Goal: Task Accomplishment & Management: Manage account settings

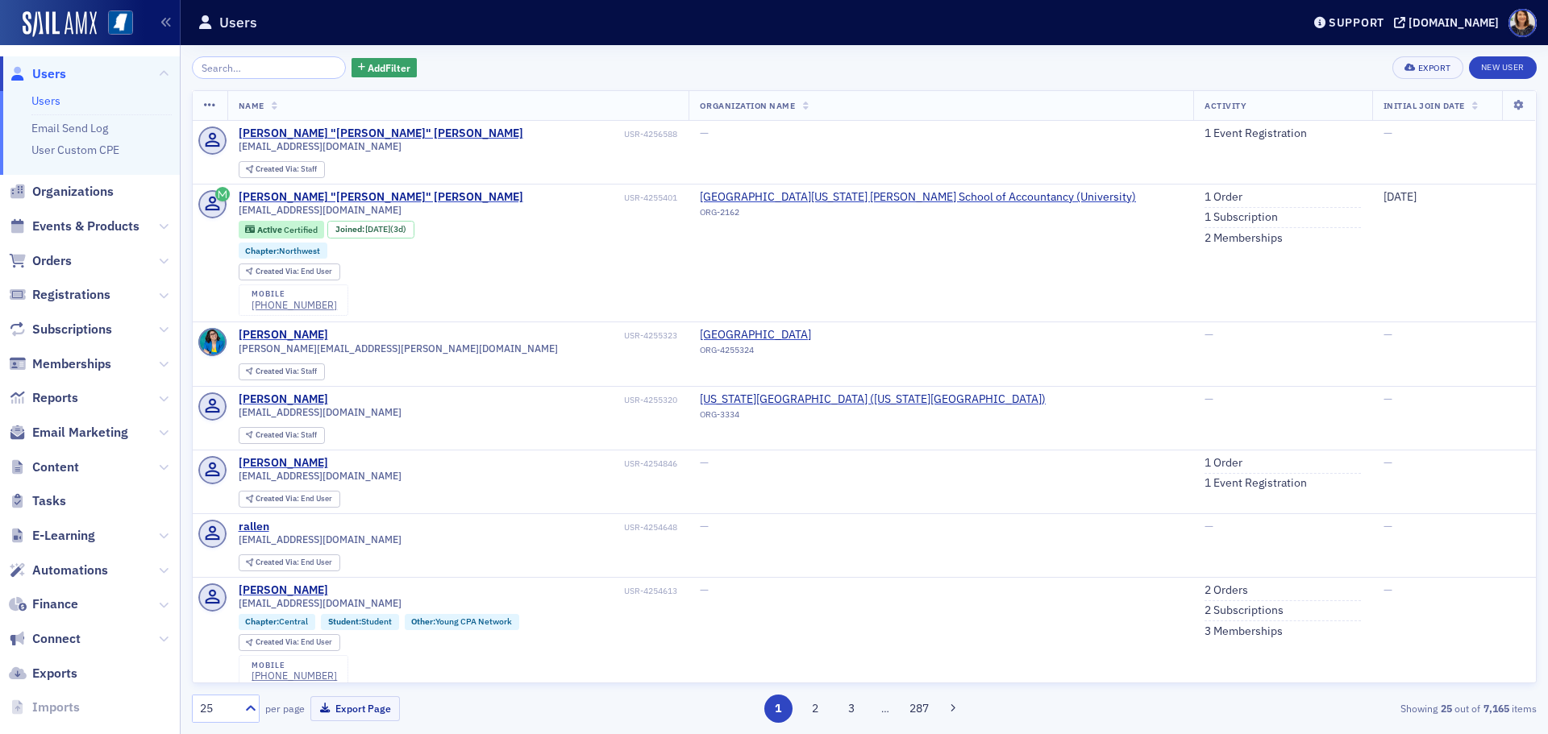
click at [44, 71] on span "Users" at bounding box center [49, 74] width 34 height 18
click at [75, 197] on span "Organizations" at bounding box center [72, 192] width 81 height 18
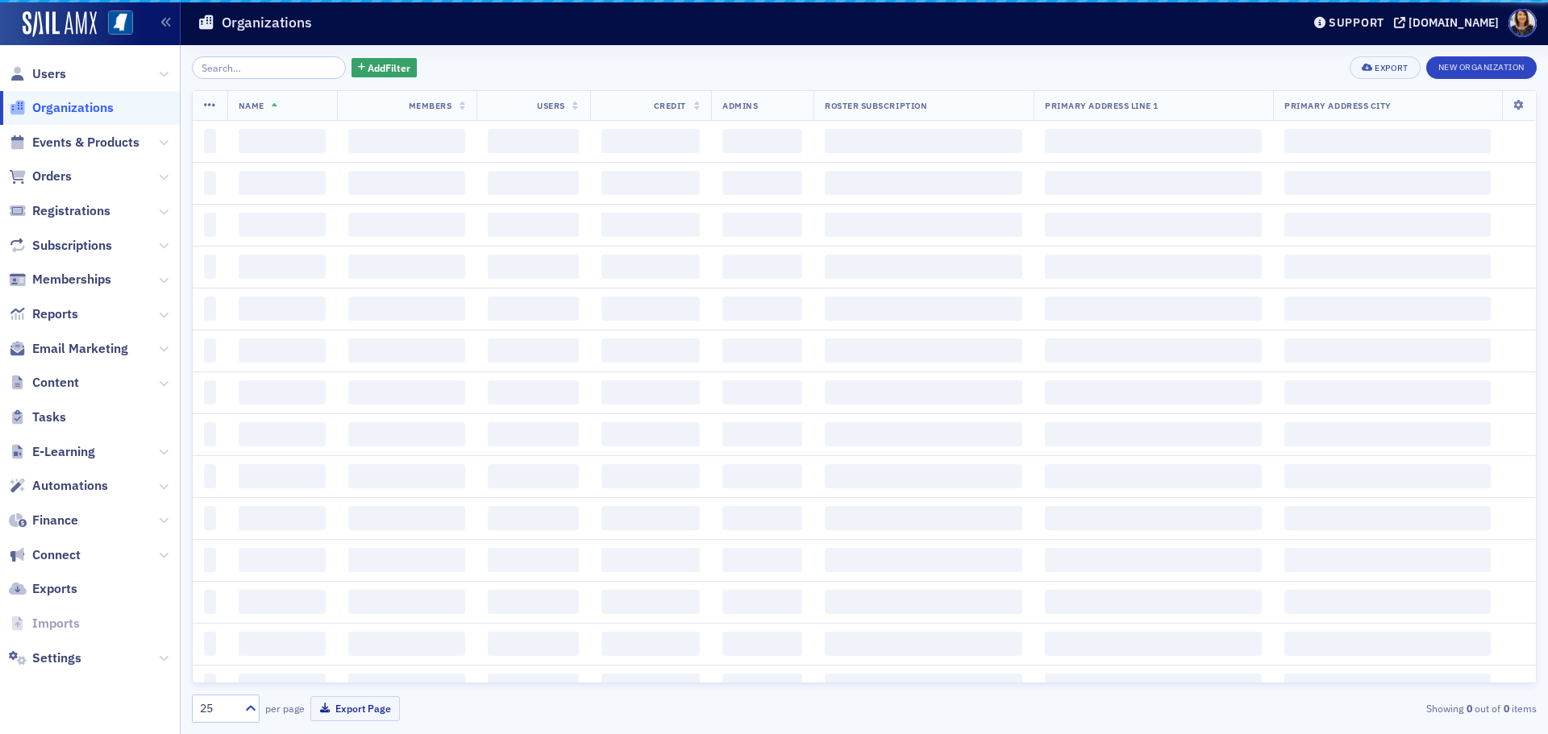
click at [290, 66] on input "search" at bounding box center [269, 67] width 154 height 23
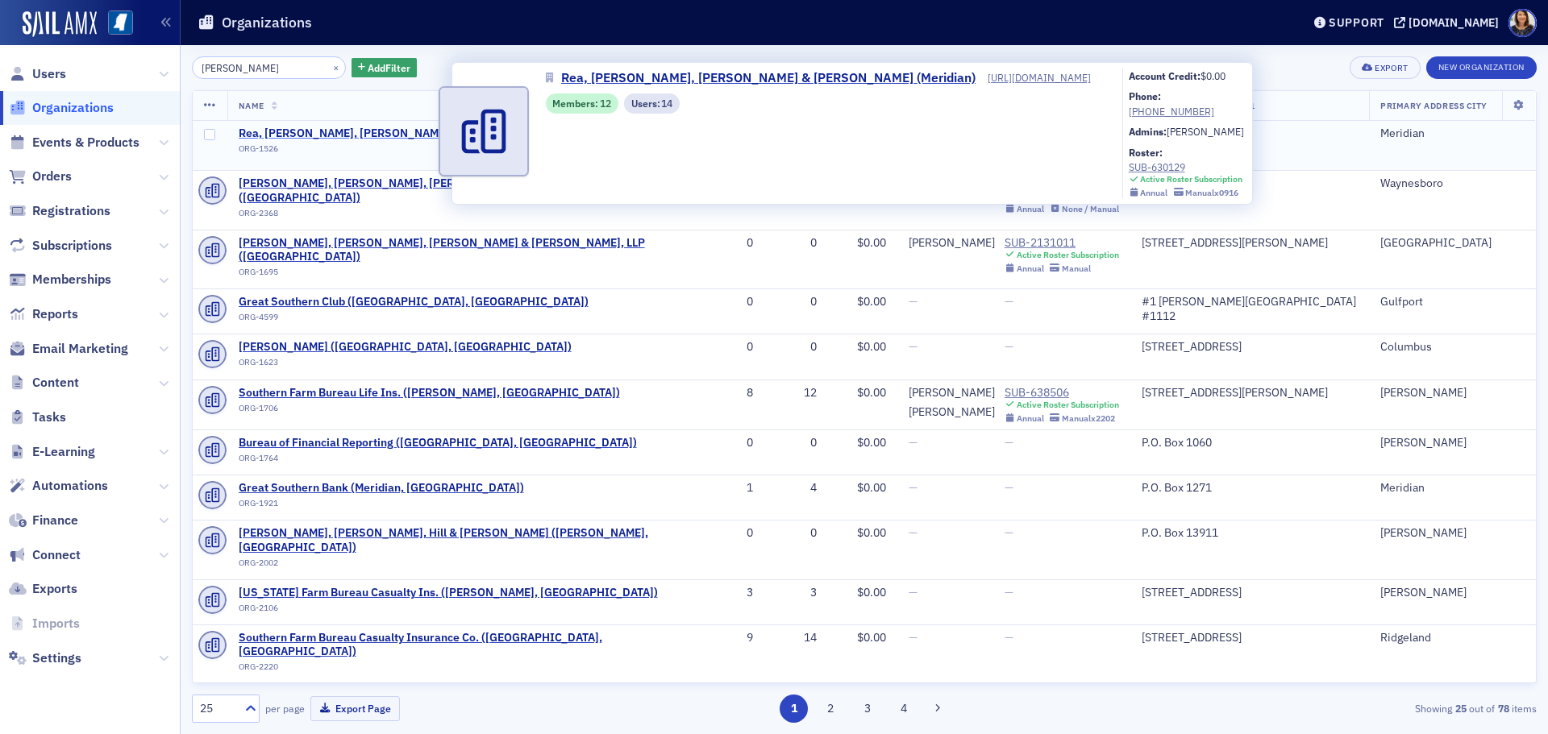
type input "rea shaw"
click at [379, 132] on span "Rea, [PERSON_NAME], [PERSON_NAME] & [PERSON_NAME] (Meridian)" at bounding box center [423, 134] width 369 height 15
select select "US"
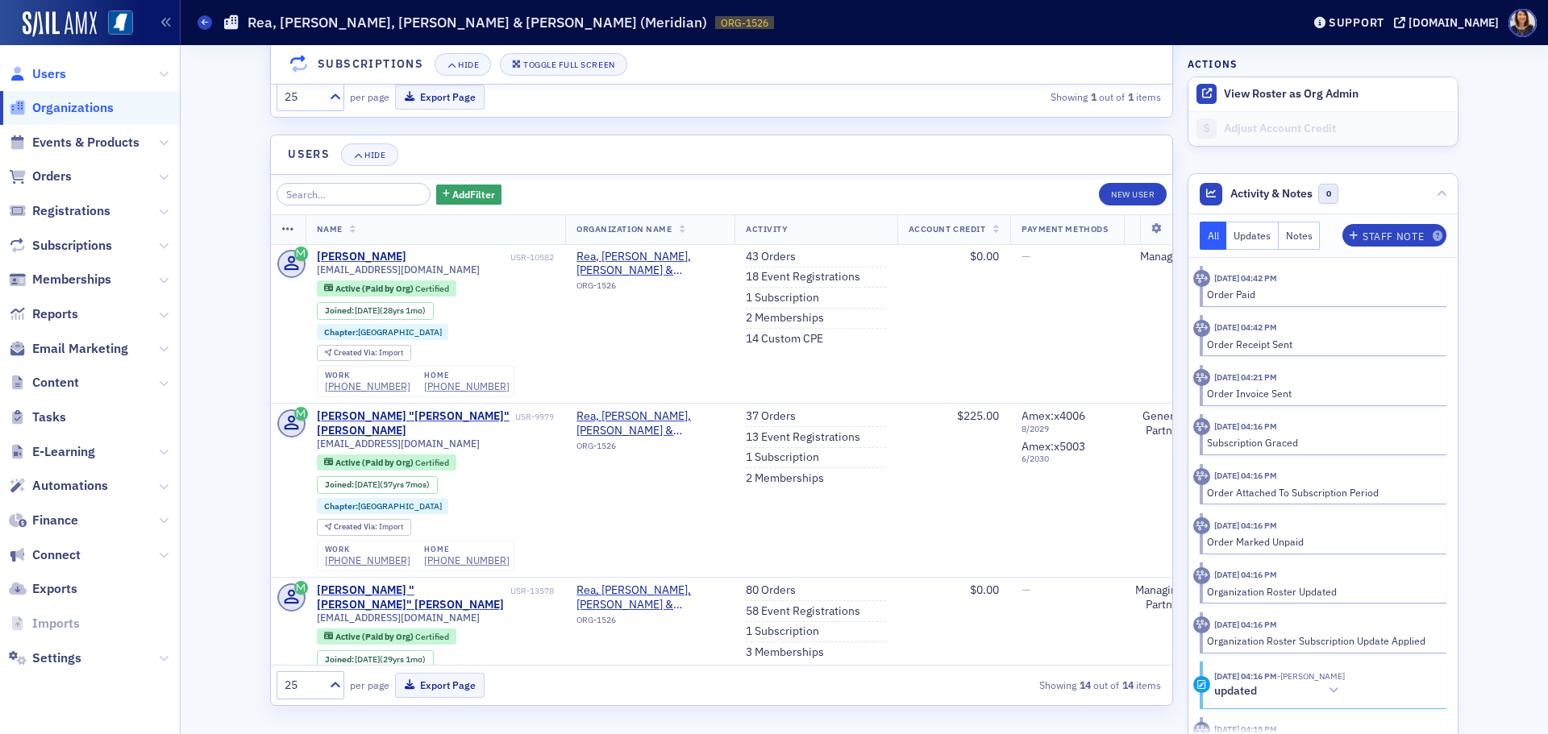
click at [48, 73] on span "Users" at bounding box center [49, 74] width 34 height 18
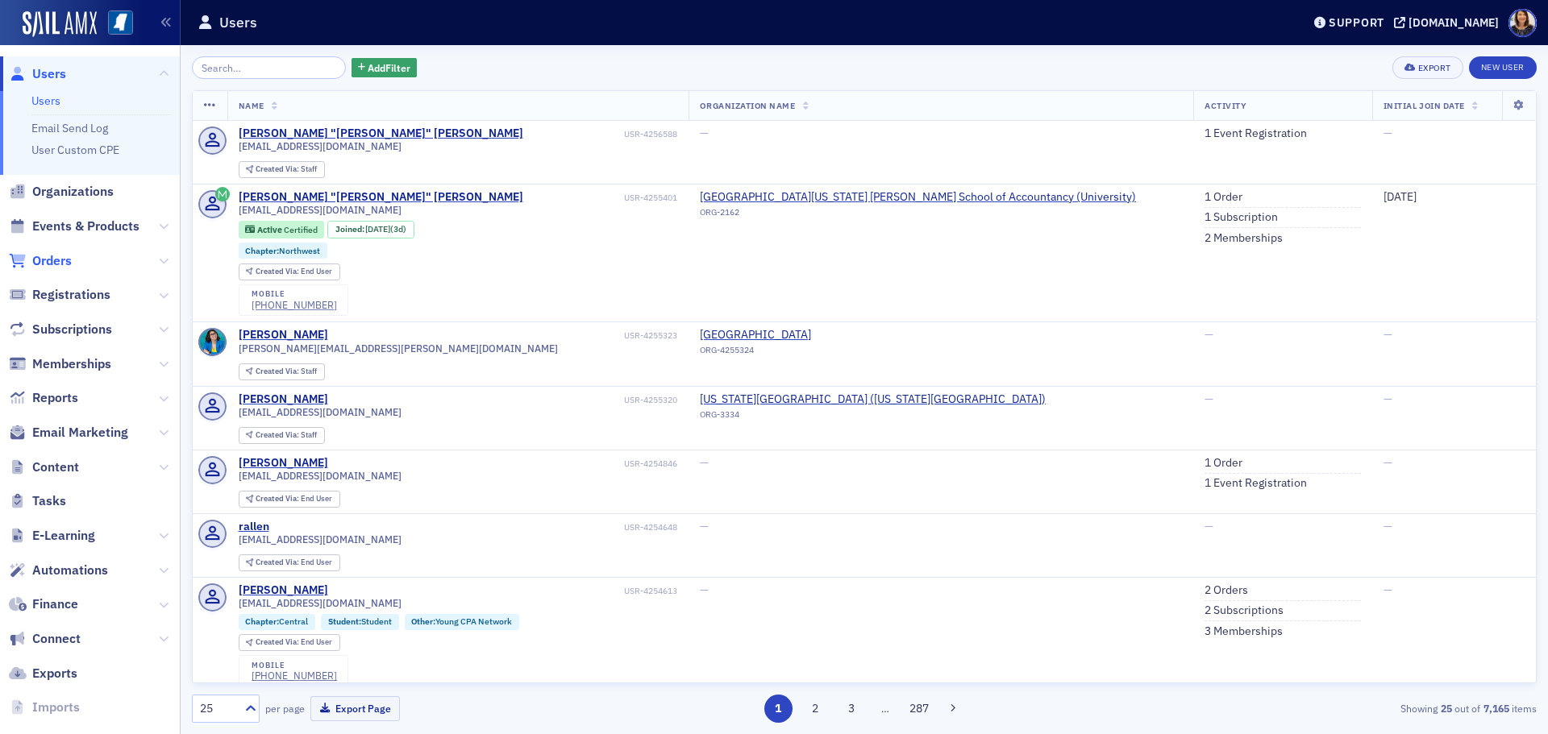
click at [42, 264] on span "Orders" at bounding box center [52, 261] width 40 height 18
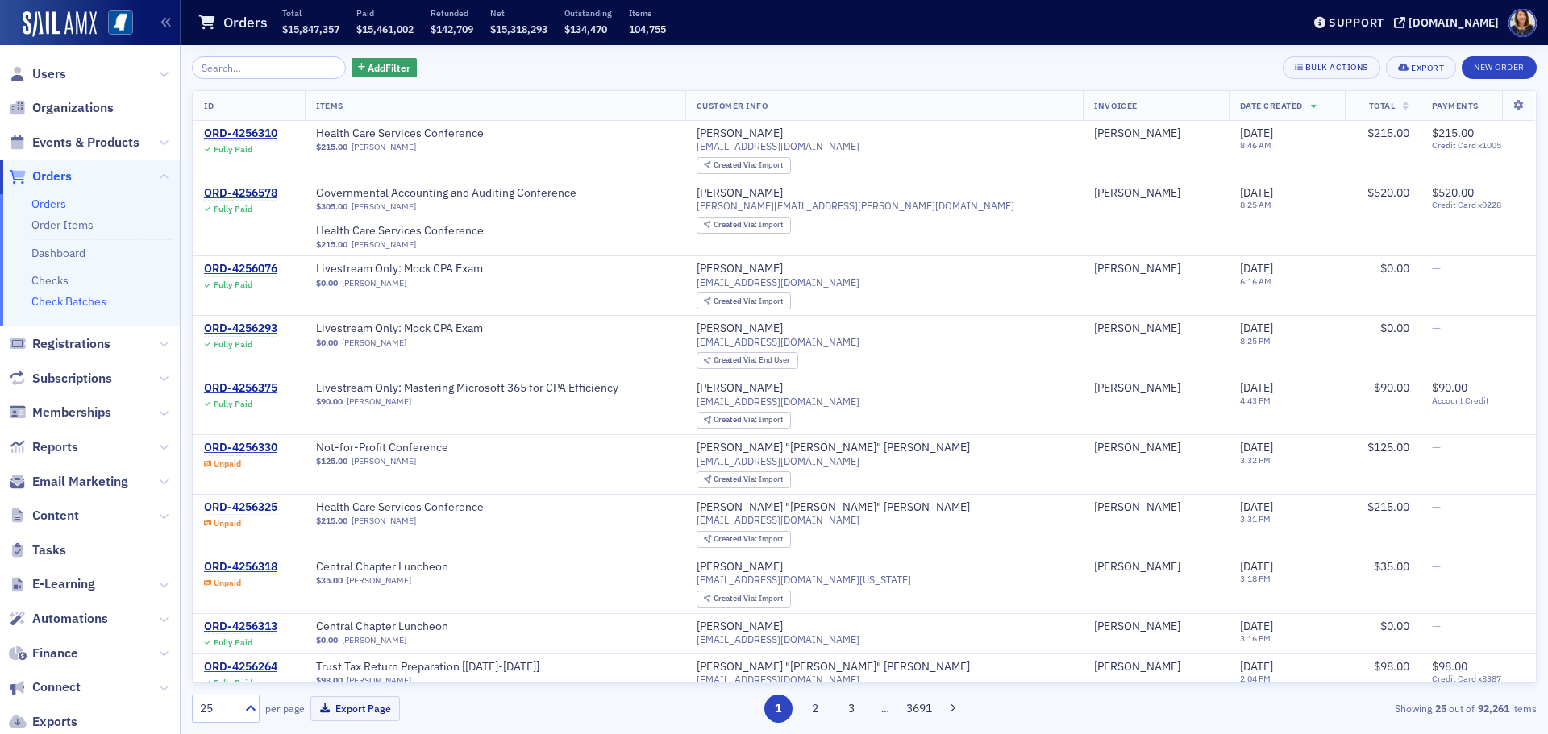
click at [57, 298] on link "Check Batches" at bounding box center [68, 301] width 75 height 15
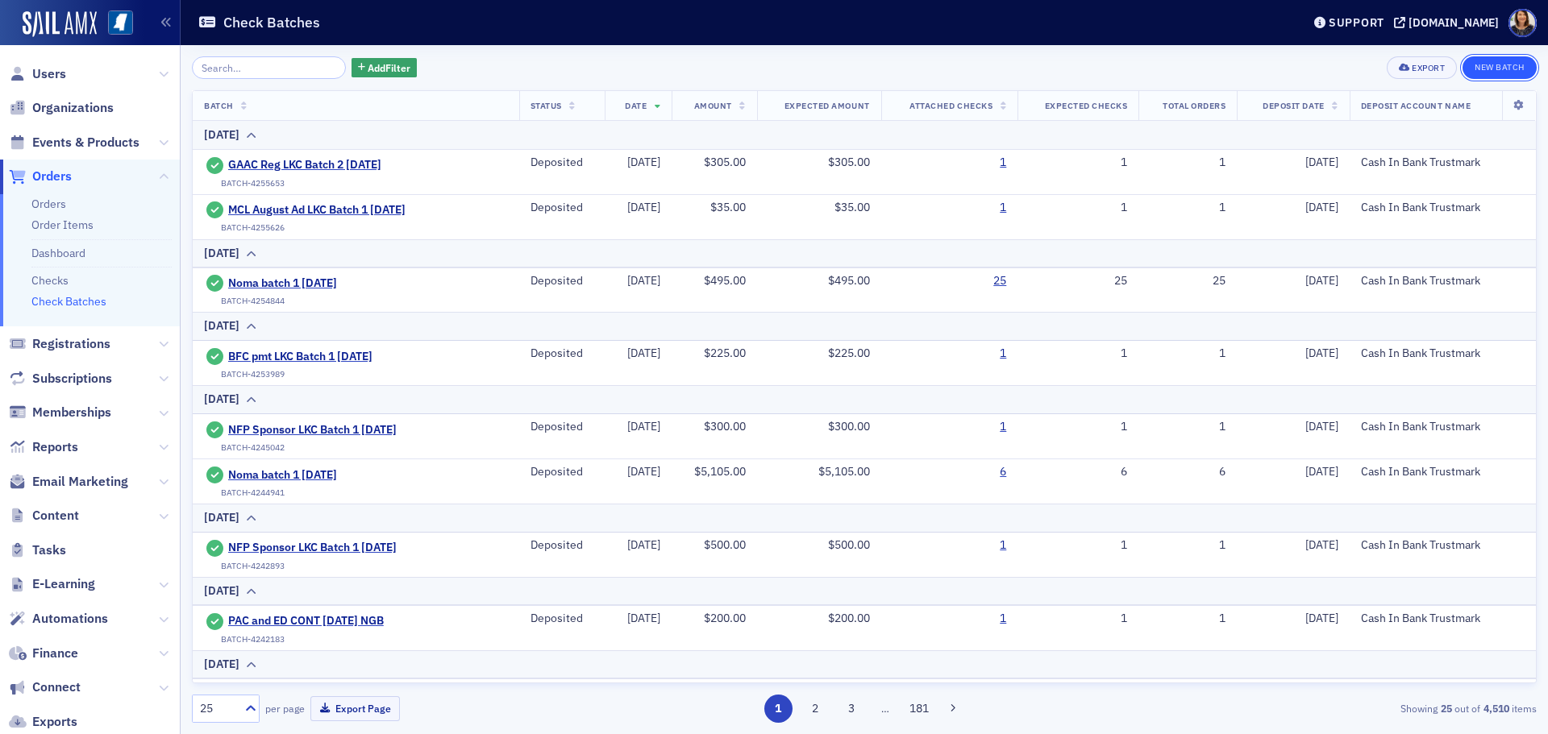
click at [1493, 61] on button "New Batch" at bounding box center [1499, 67] width 74 height 23
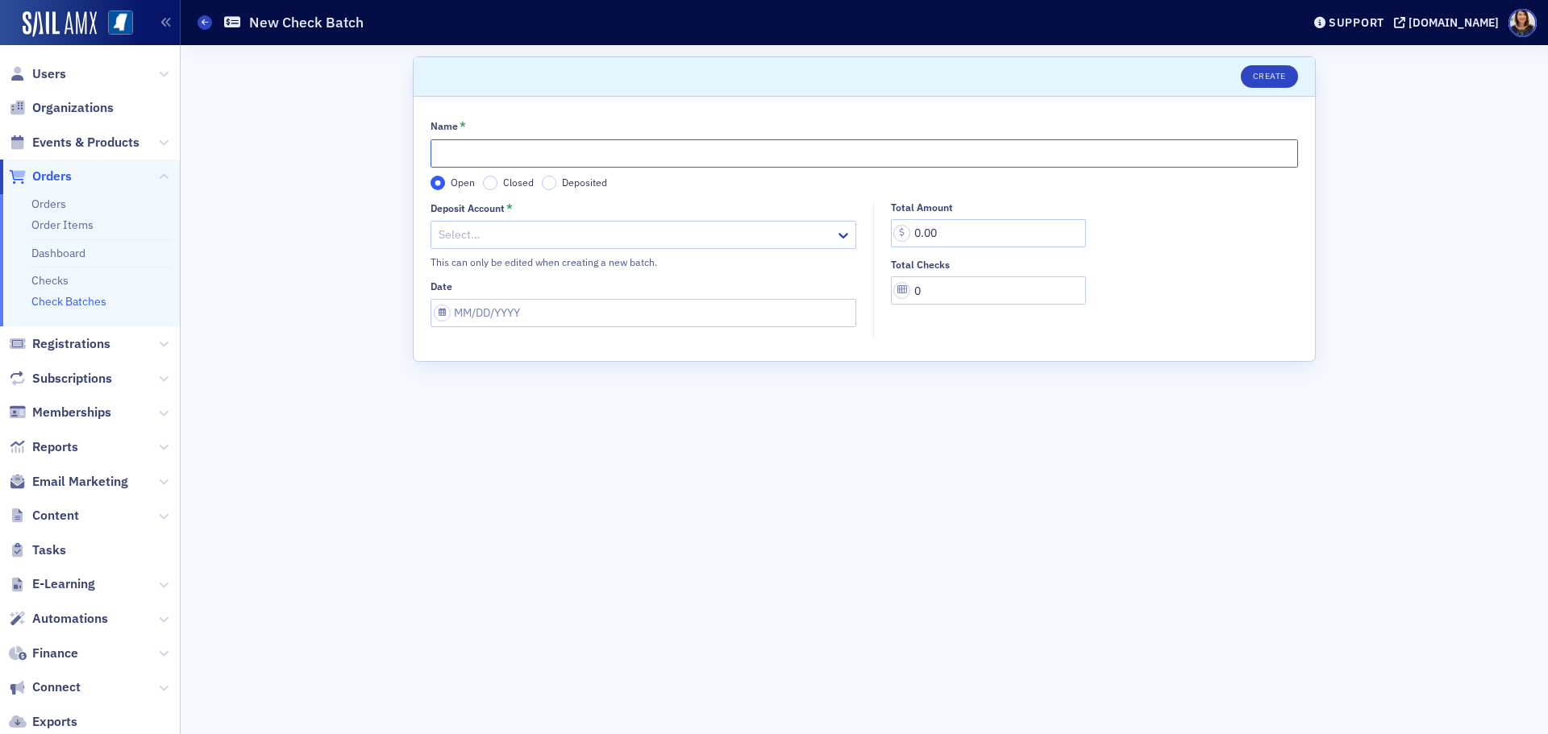
click at [530, 158] on input "Name *" at bounding box center [864, 153] width 867 height 28
type input "Noma batch 1 8.29.25"
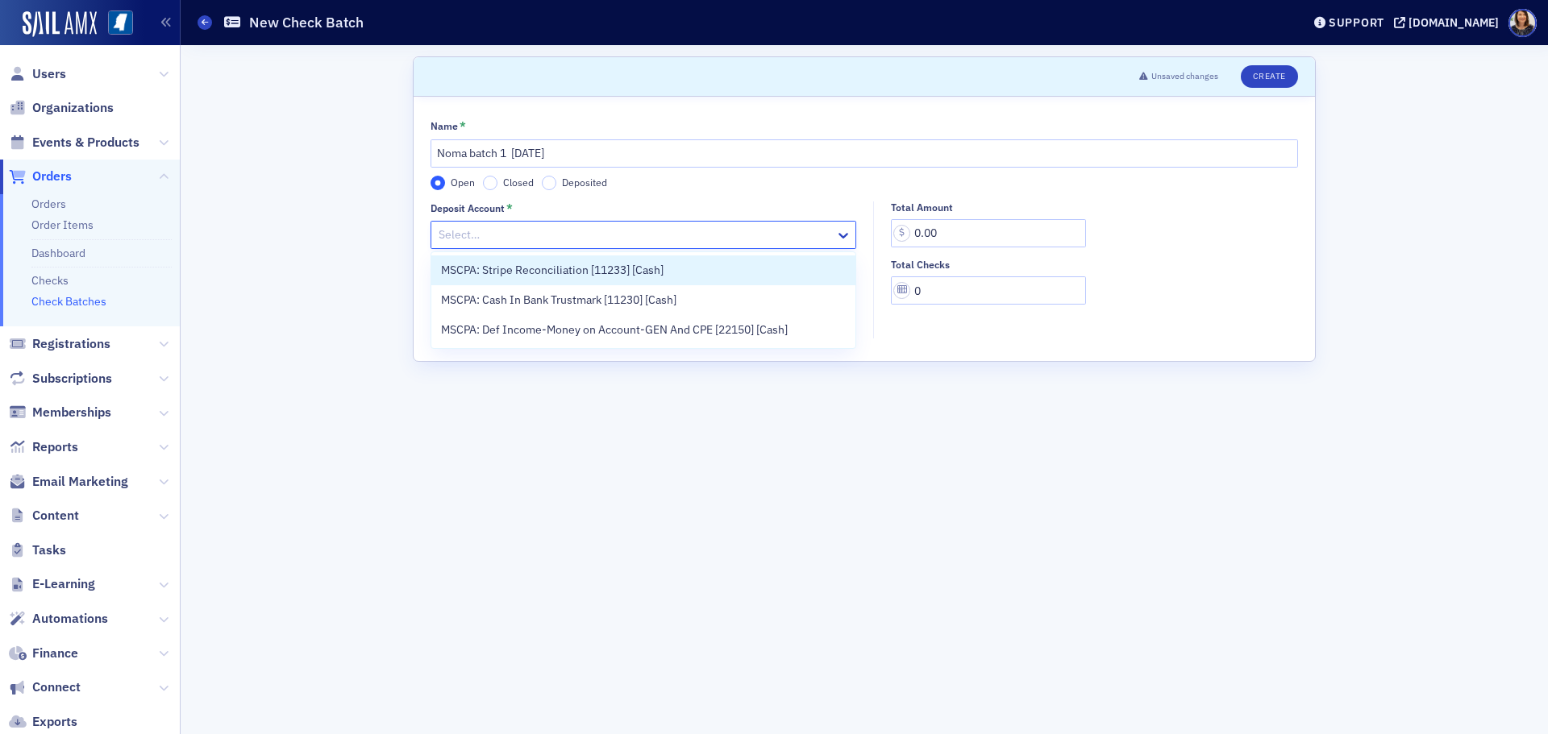
click at [526, 234] on div at bounding box center [635, 235] width 397 height 20
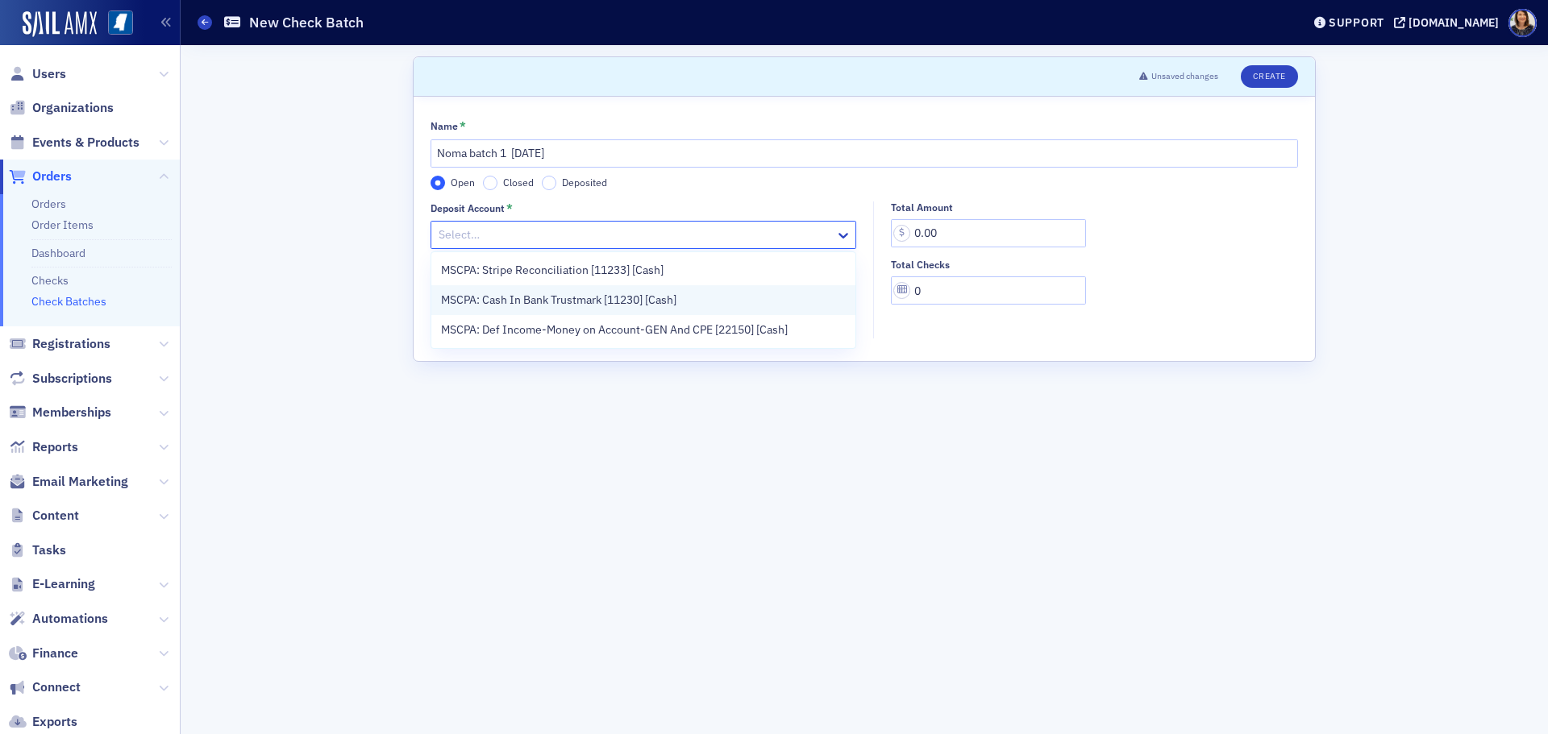
click at [539, 296] on span "MSCPA: Cash In Bank Trustmark [11230] [Cash]" at bounding box center [558, 300] width 235 height 17
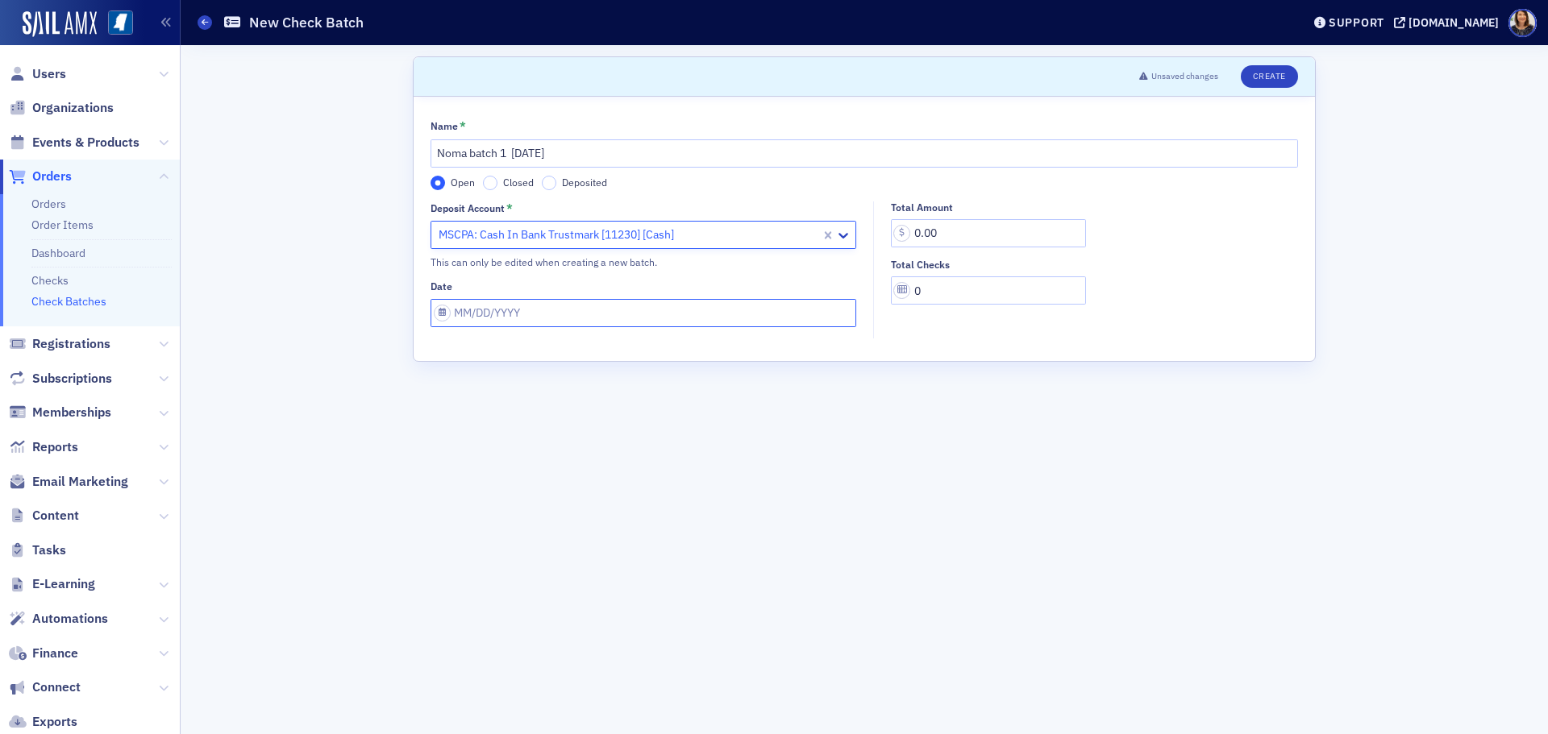
select select "7"
select select "2025"
click at [555, 302] on input "Date" at bounding box center [644, 313] width 426 height 28
click at [565, 524] on div "29" at bounding box center [561, 519] width 19 height 19
type input "08/29/2025"
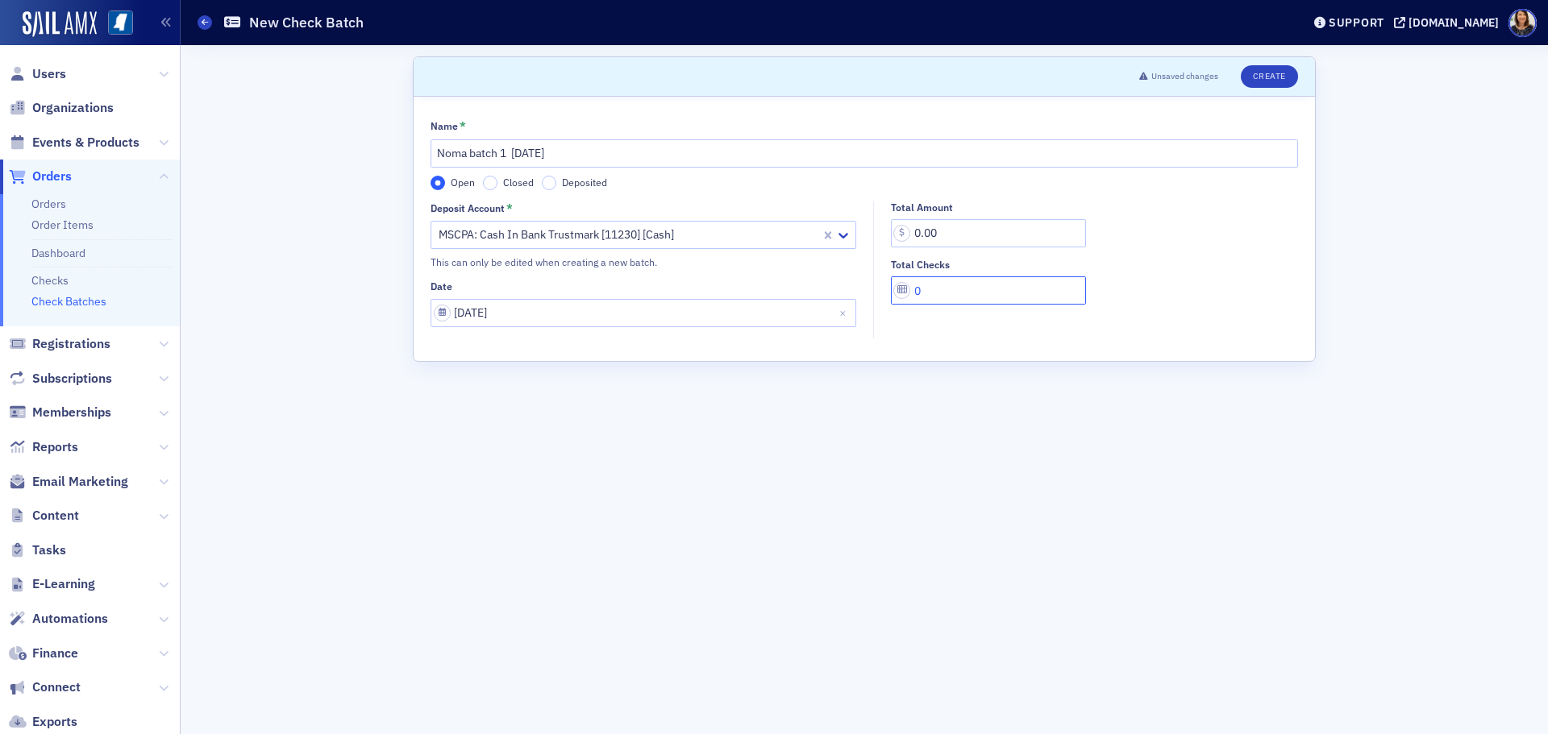
click at [946, 291] on input "0" at bounding box center [988, 291] width 195 height 28
type input "16"
click at [954, 223] on input "0.00" at bounding box center [988, 233] width 195 height 28
click at [909, 231] on input "0.00" at bounding box center [988, 233] width 195 height 28
click at [942, 239] on input "5,650.00" at bounding box center [988, 233] width 195 height 28
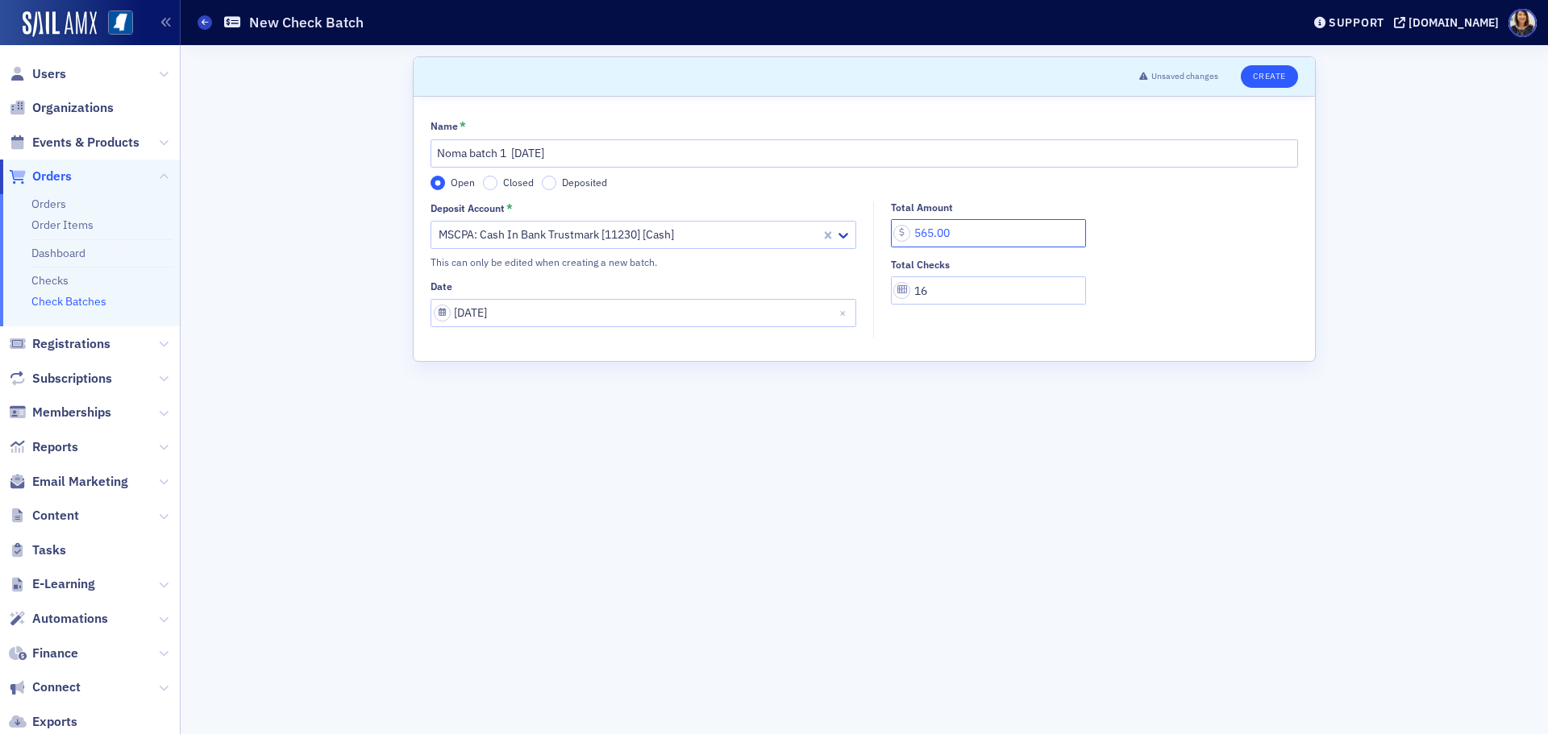
type input "565.00"
click at [1261, 77] on button "Create" at bounding box center [1269, 76] width 57 height 23
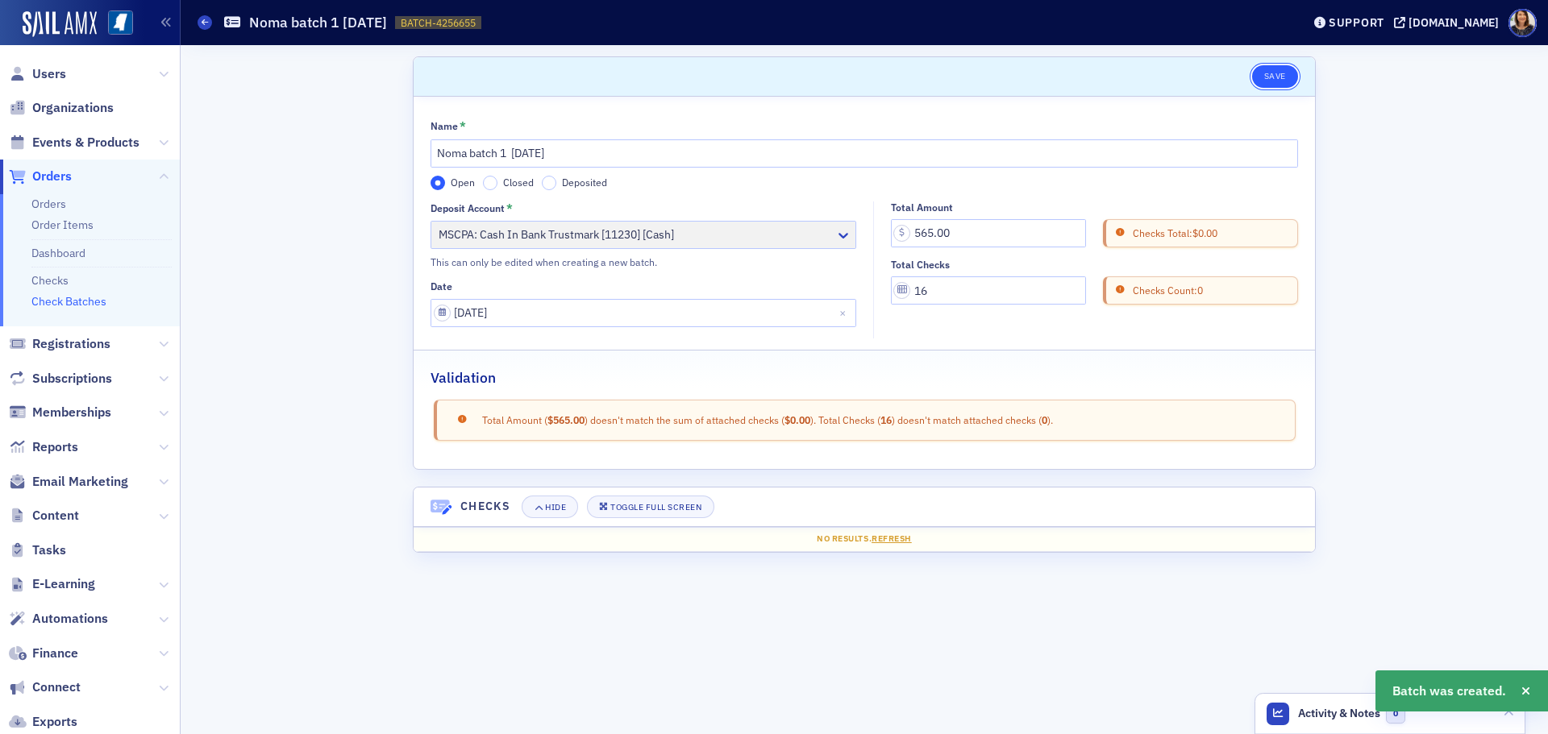
click at [1283, 76] on button "Save" at bounding box center [1275, 76] width 46 height 23
click at [49, 284] on link "Checks" at bounding box center [49, 280] width 37 height 15
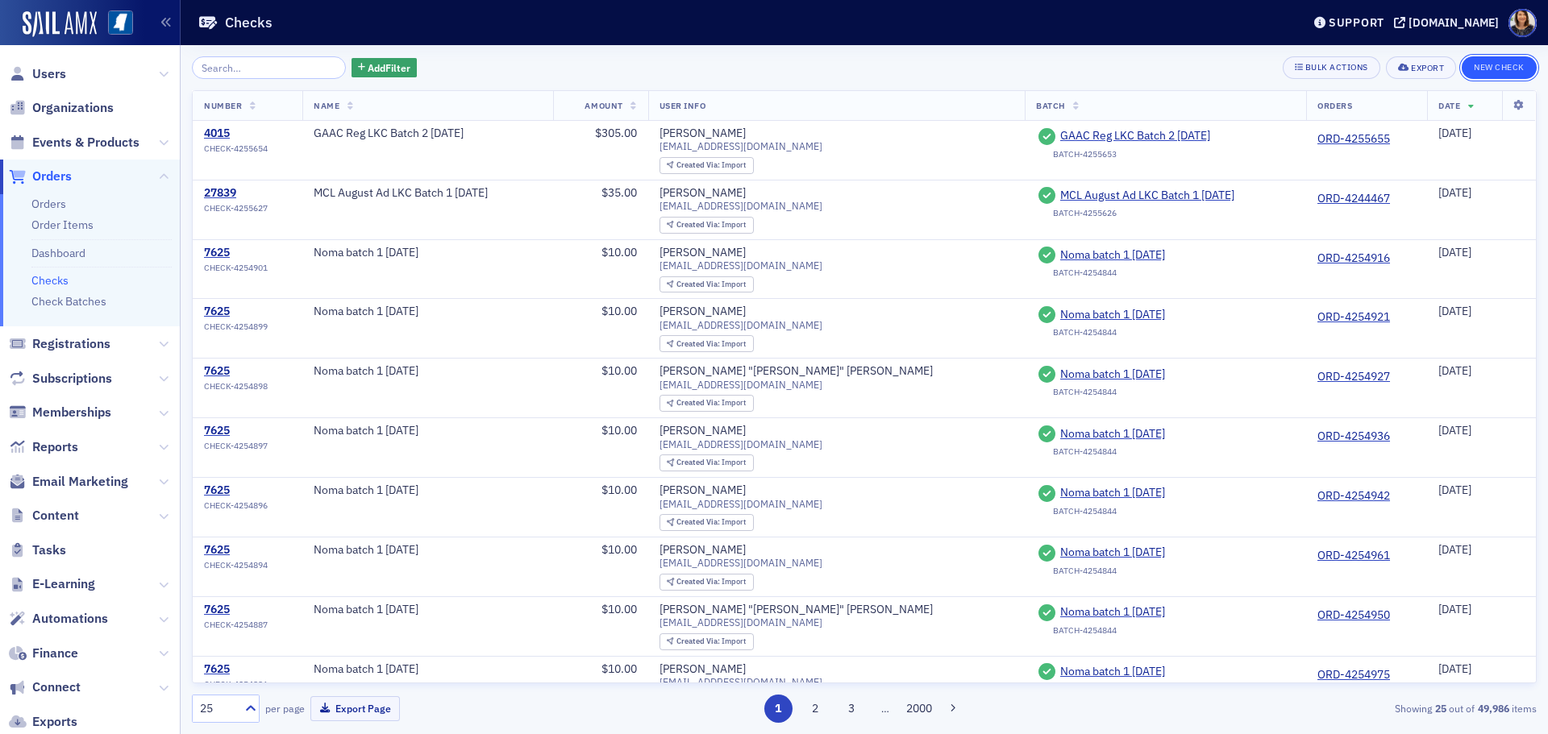
click at [1502, 69] on button "New Check" at bounding box center [1499, 67] width 75 height 23
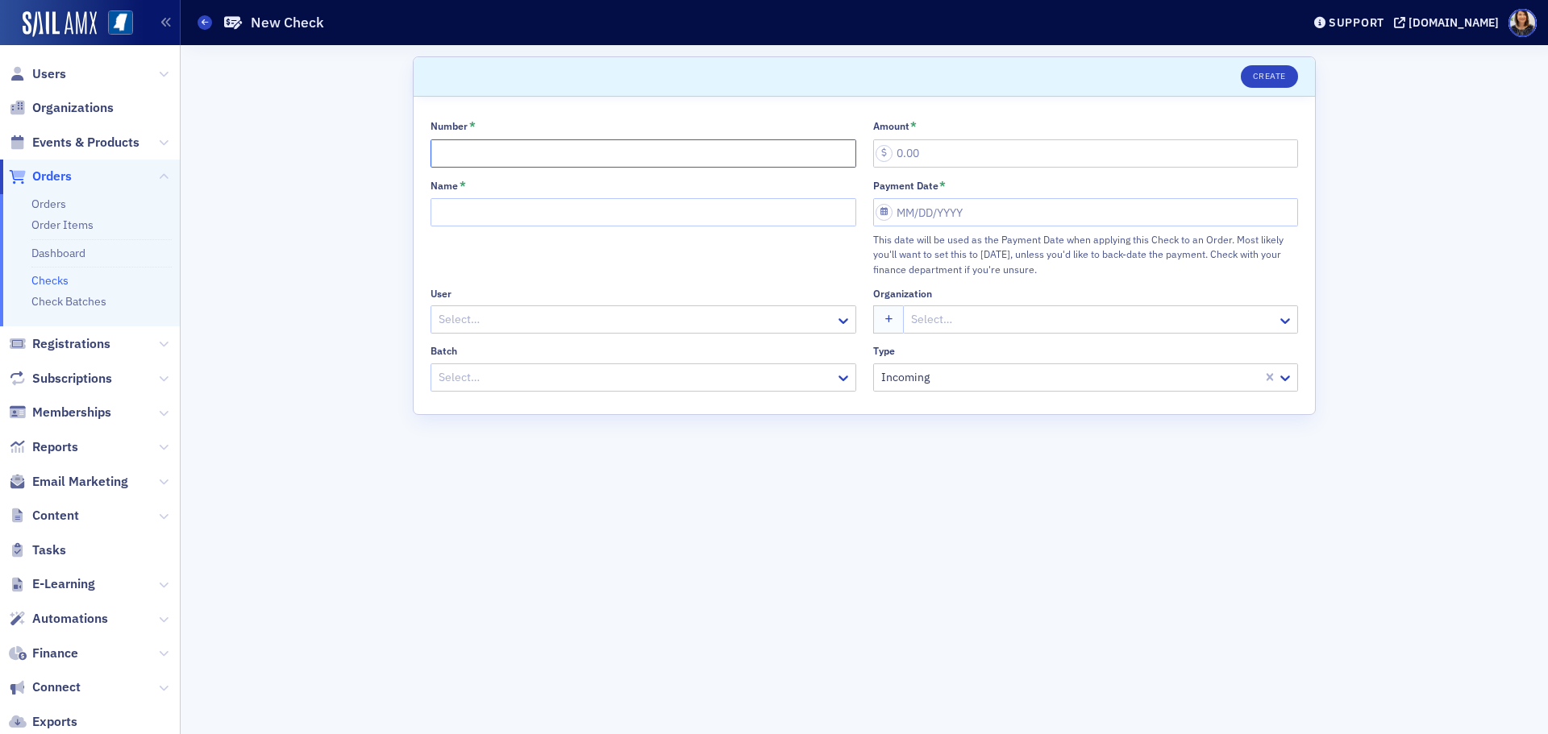
click at [539, 148] on input "Number *" at bounding box center [644, 153] width 426 height 28
type input "4229"
click at [489, 207] on input "Name *" at bounding box center [644, 212] width 426 height 28
type input "Noma batch 1 8.29.25"
click at [554, 325] on div at bounding box center [635, 320] width 397 height 20
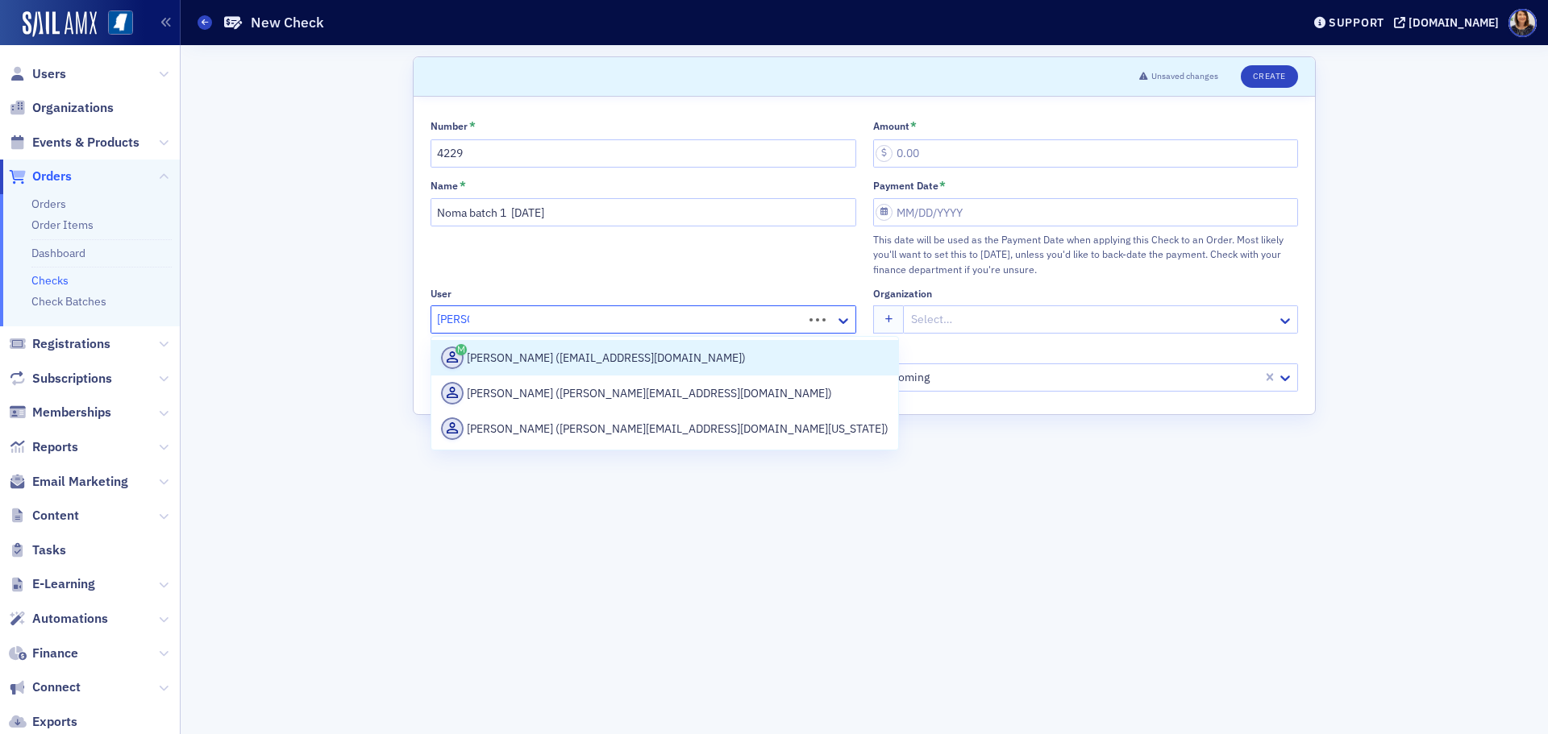
type input "amye k"
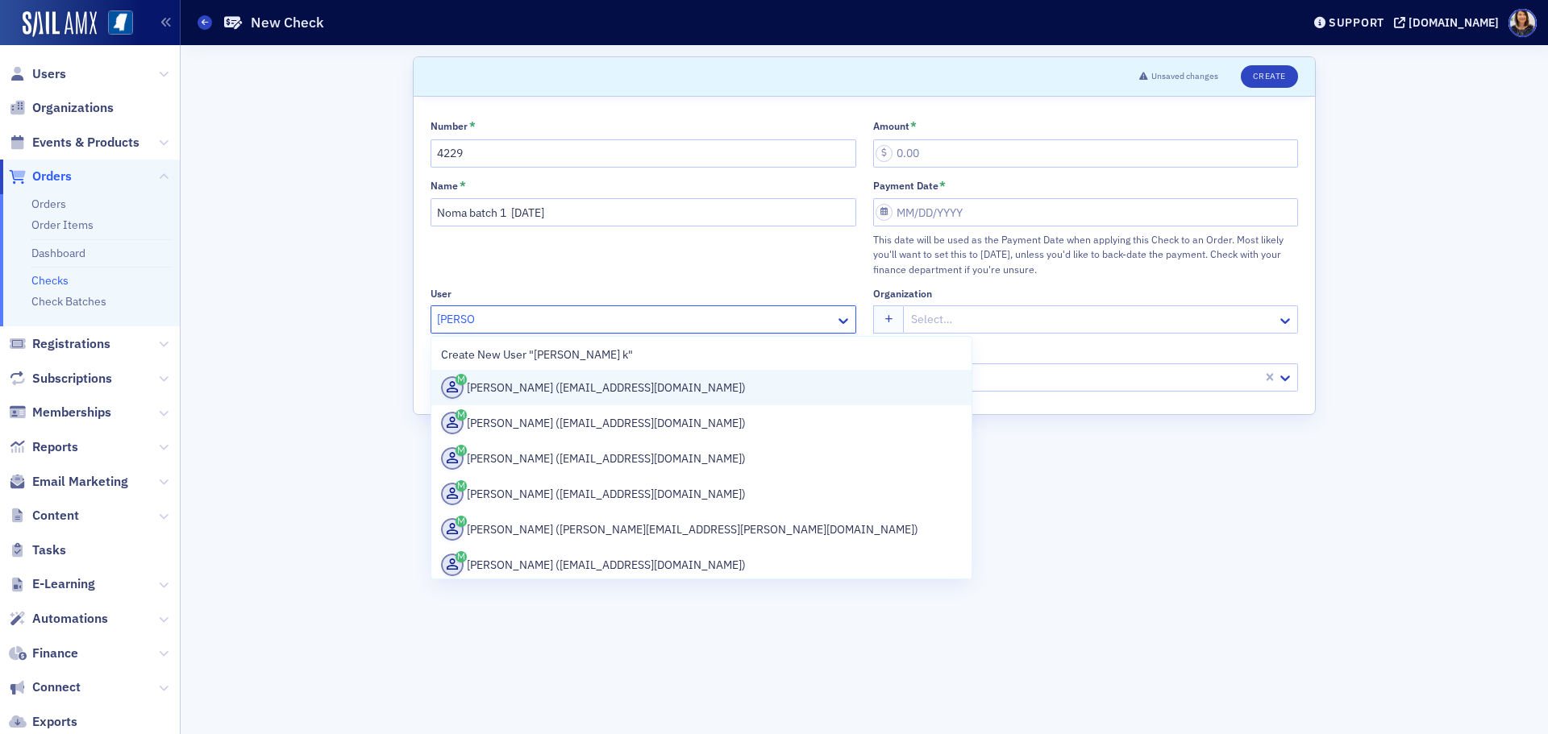
click at [546, 385] on div "Amye Kelly (awkelly@att.net)" at bounding box center [701, 387] width 521 height 23
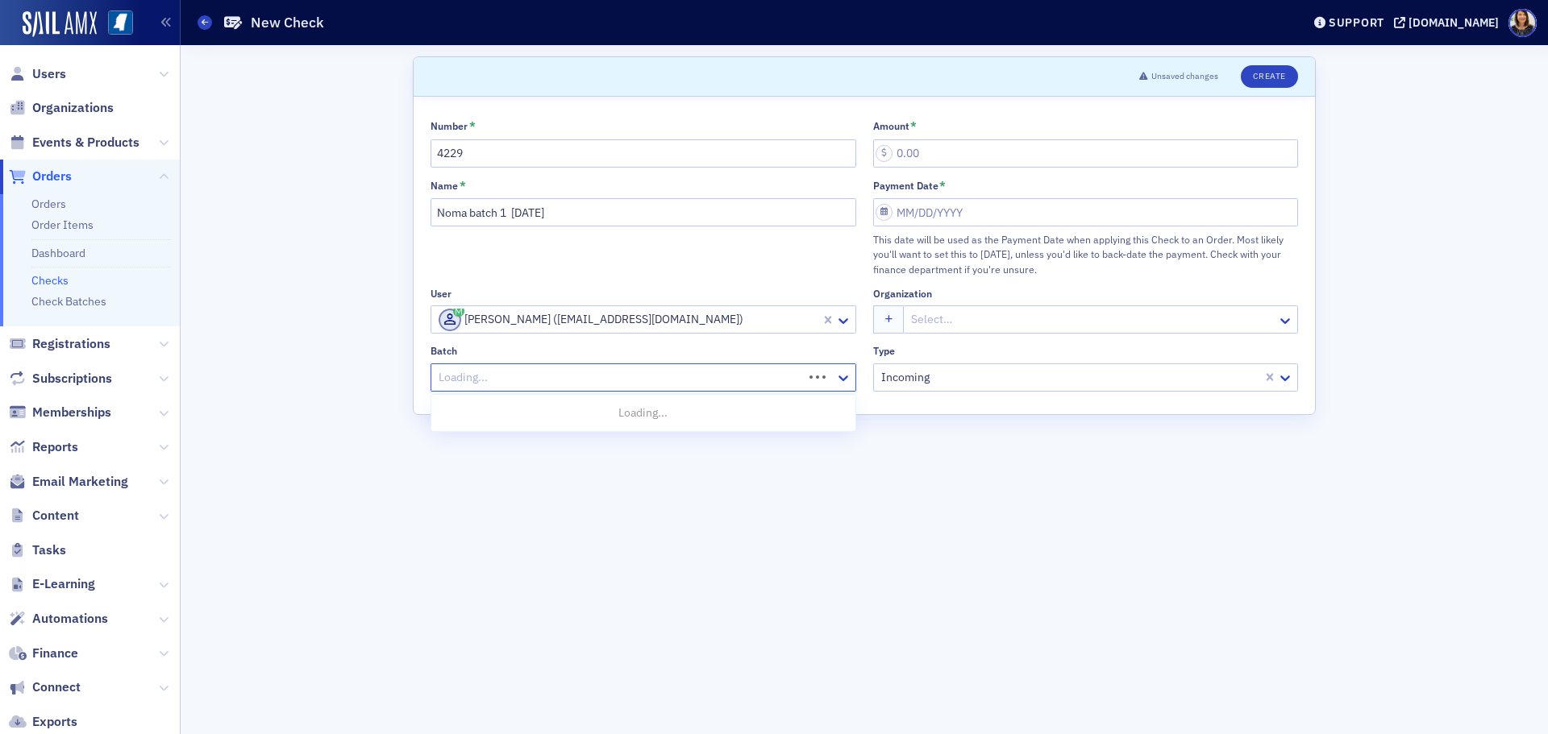
click at [555, 368] on div at bounding box center [619, 378] width 364 height 20
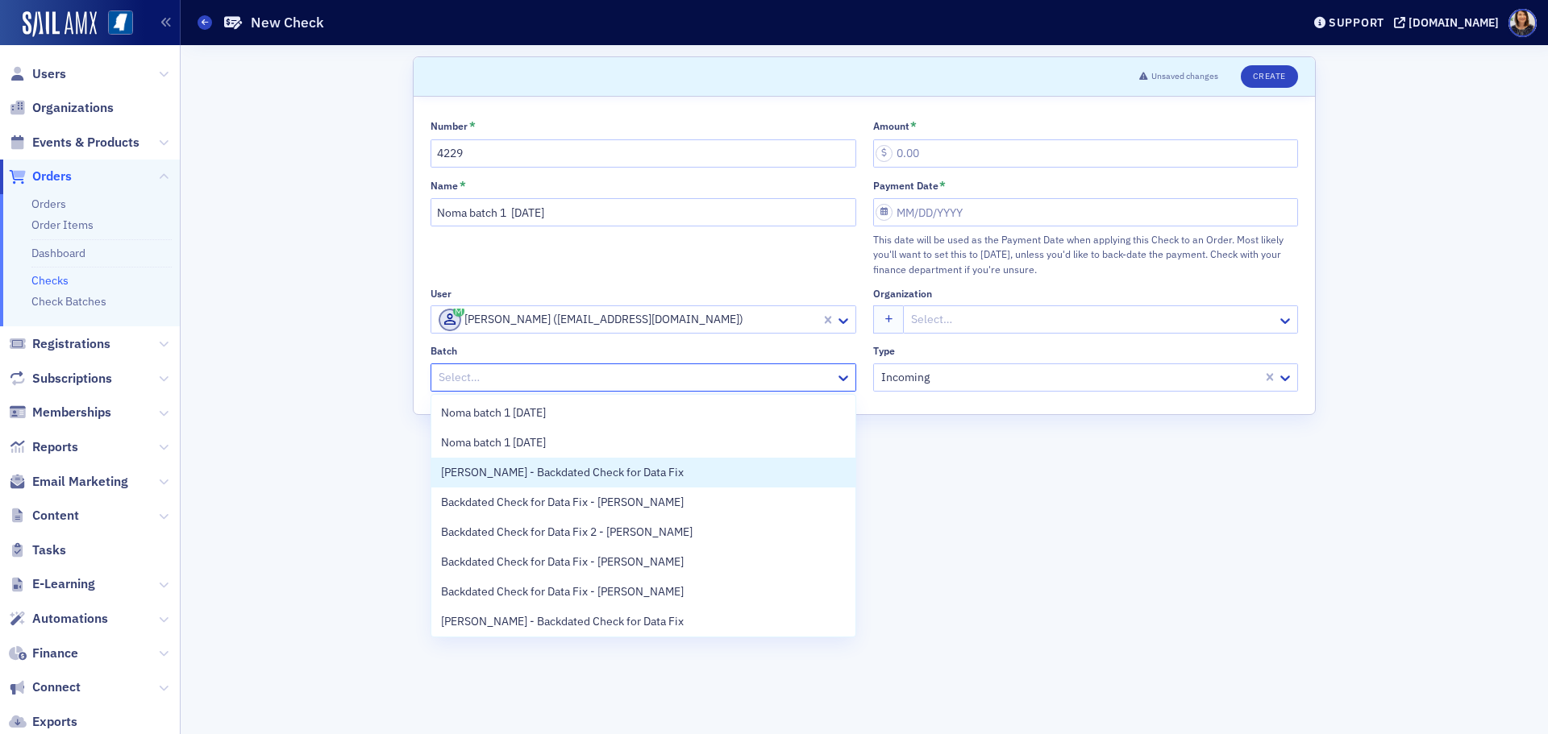
scroll to position [33, 0]
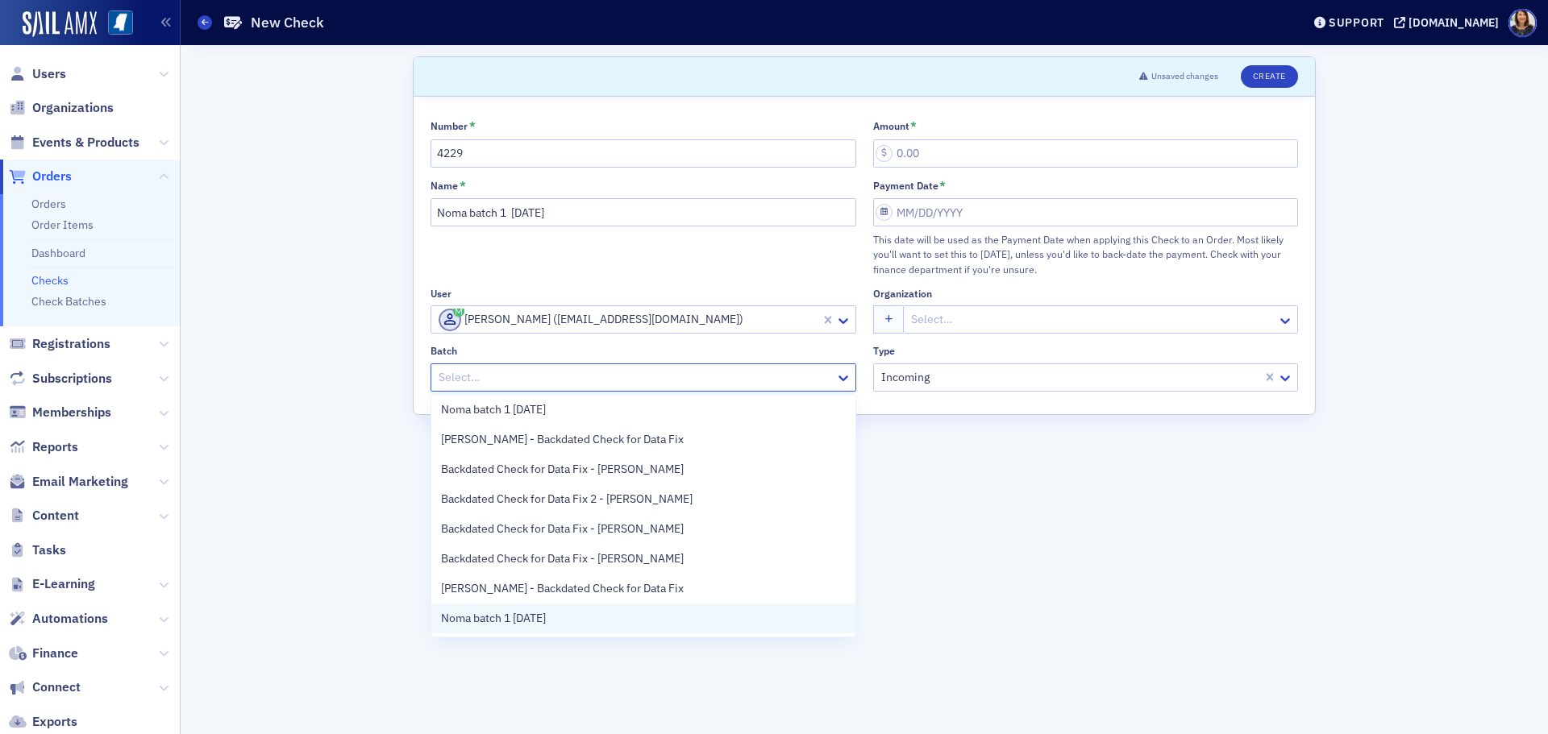
click at [597, 610] on div "Noma batch 1 8.29.25" at bounding box center [643, 618] width 405 height 17
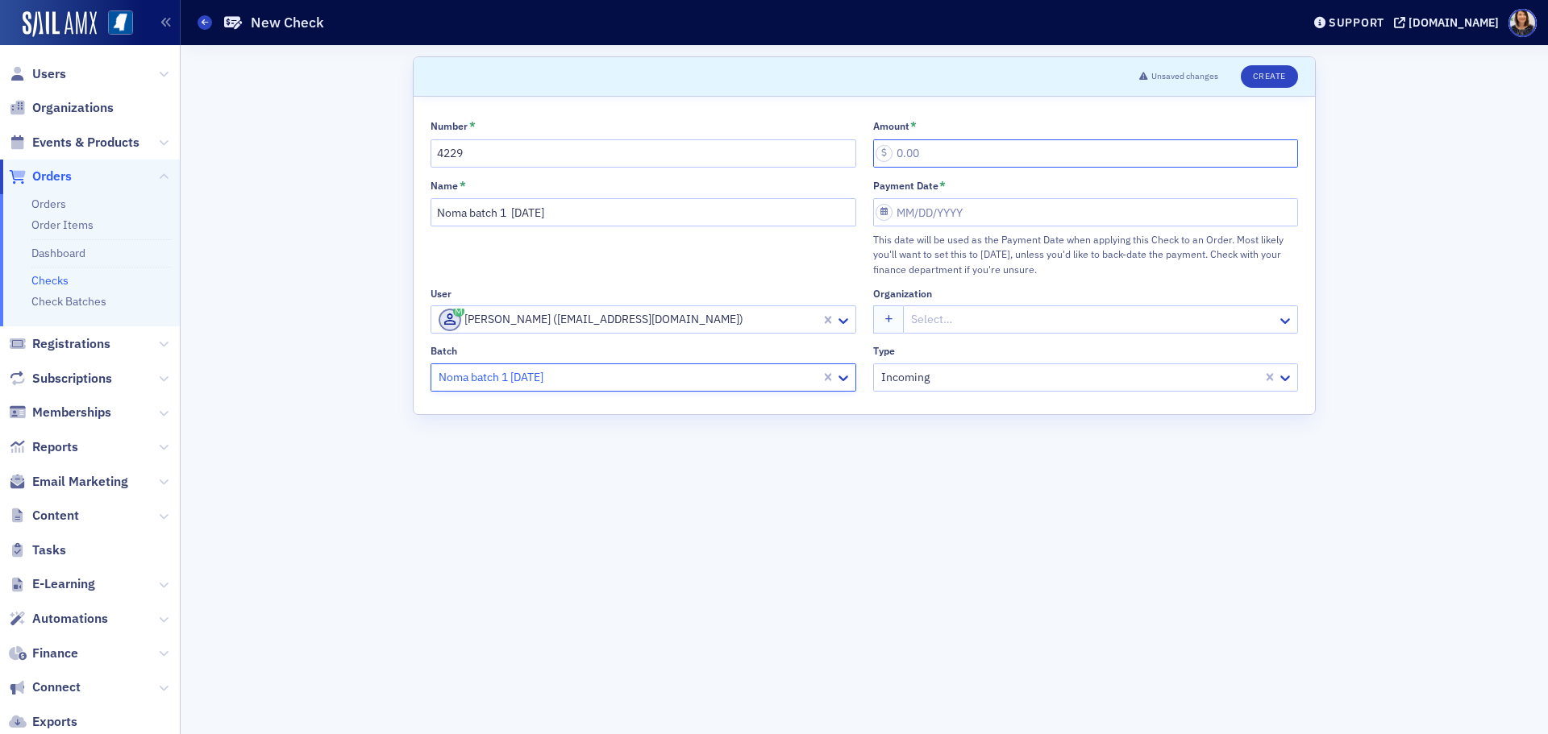
click at [923, 159] on input "Amount *" at bounding box center [1086, 153] width 426 height 28
type input "20.00"
click at [985, 207] on input "Payment Date *" at bounding box center [1086, 212] width 426 height 28
select select "7"
select select "2025"
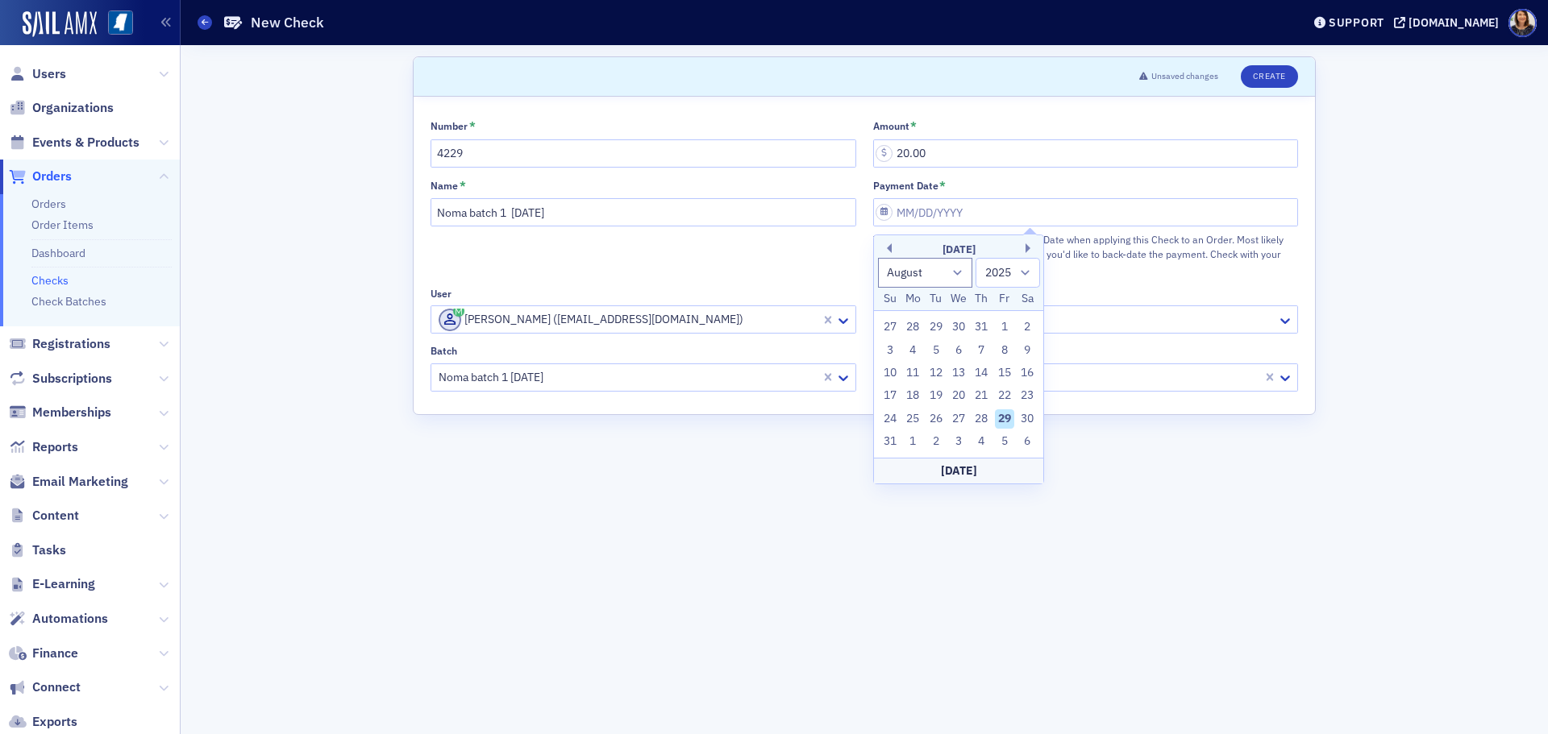
click at [1005, 412] on div "29" at bounding box center [1004, 419] width 19 height 19
type input "08/29/2025"
click at [1263, 84] on button "Create" at bounding box center [1269, 76] width 57 height 23
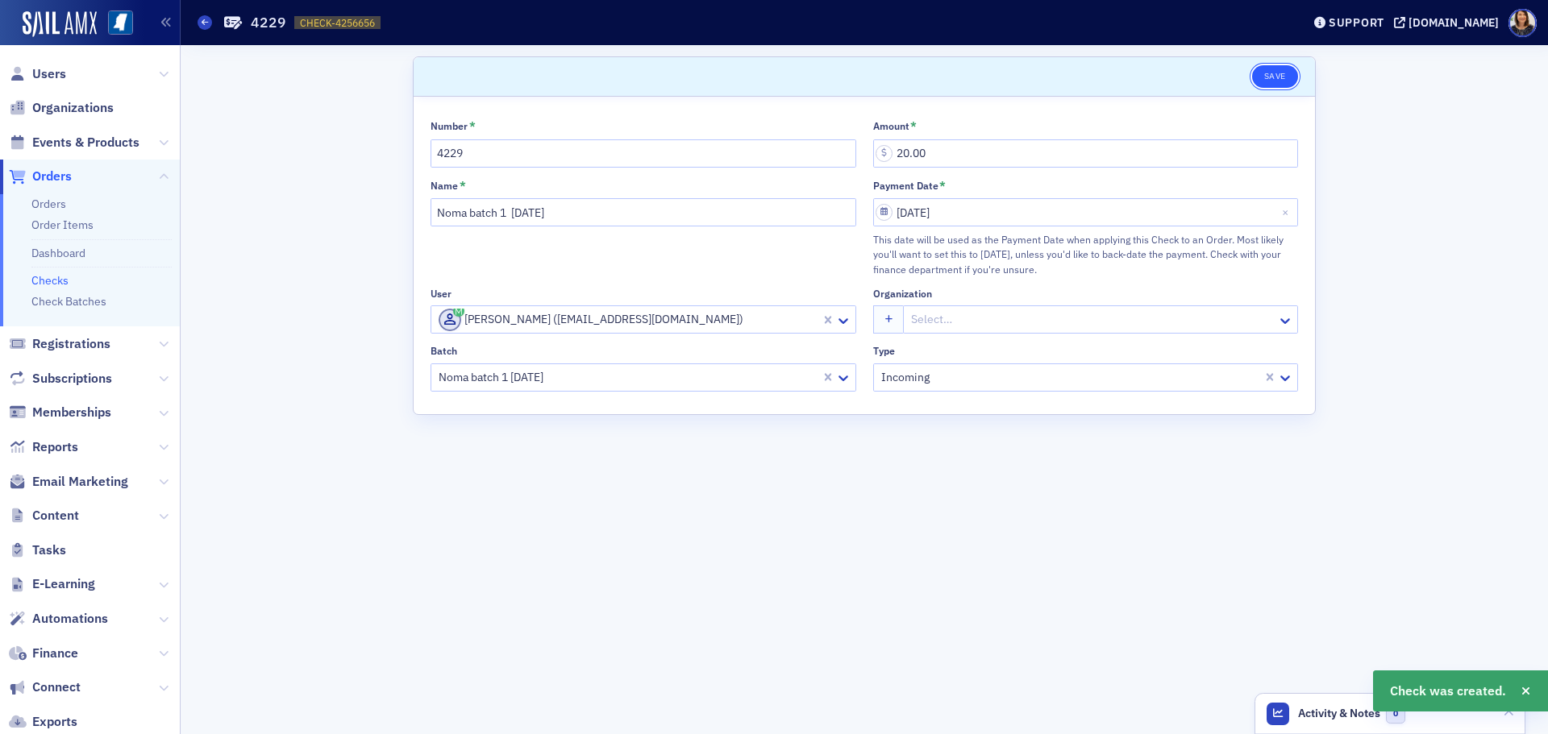
click at [1277, 77] on button "Save" at bounding box center [1275, 76] width 46 height 23
click at [48, 282] on link "Checks" at bounding box center [49, 280] width 37 height 15
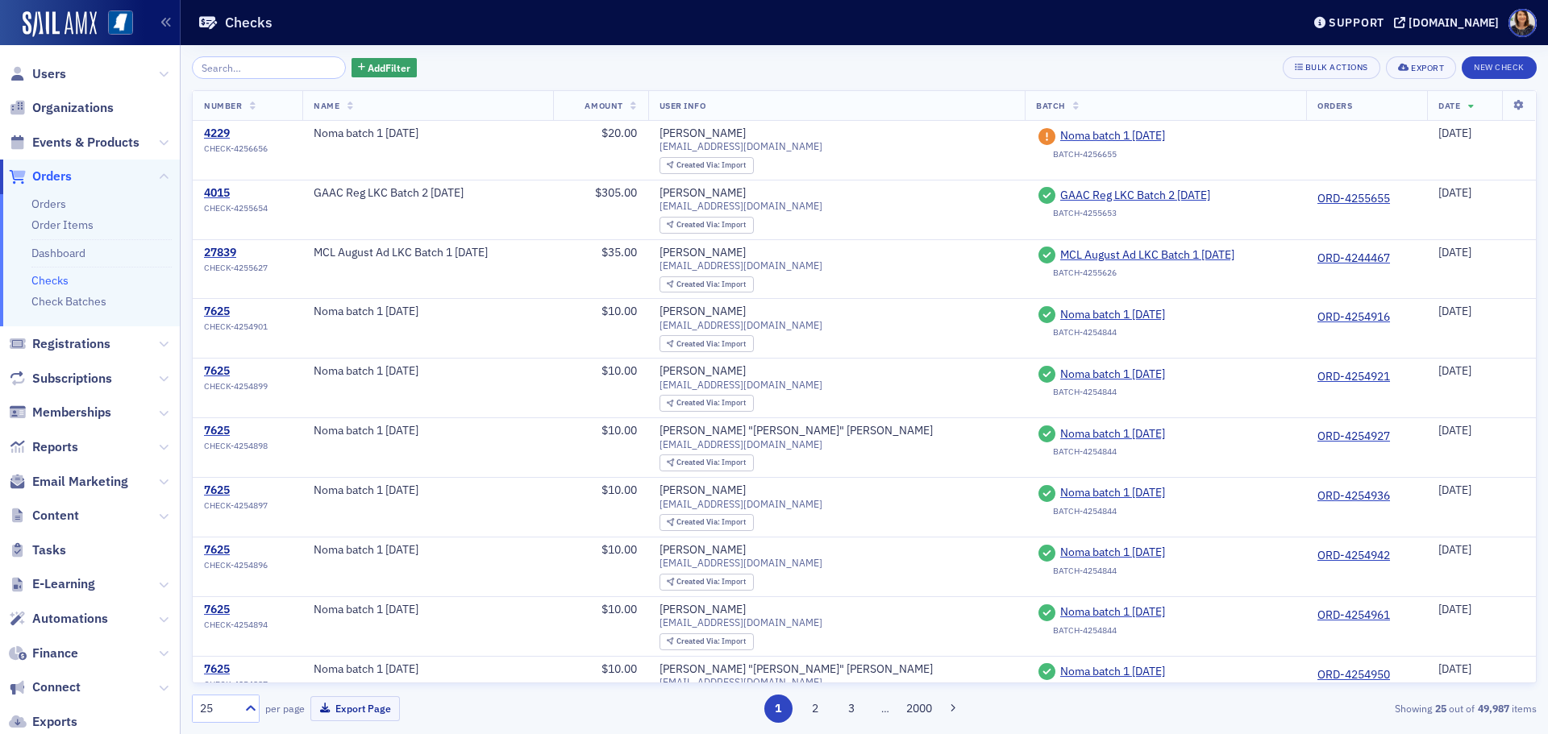
click at [52, 280] on link "Checks" at bounding box center [49, 280] width 37 height 15
click at [1507, 73] on button "New Check" at bounding box center [1499, 67] width 75 height 23
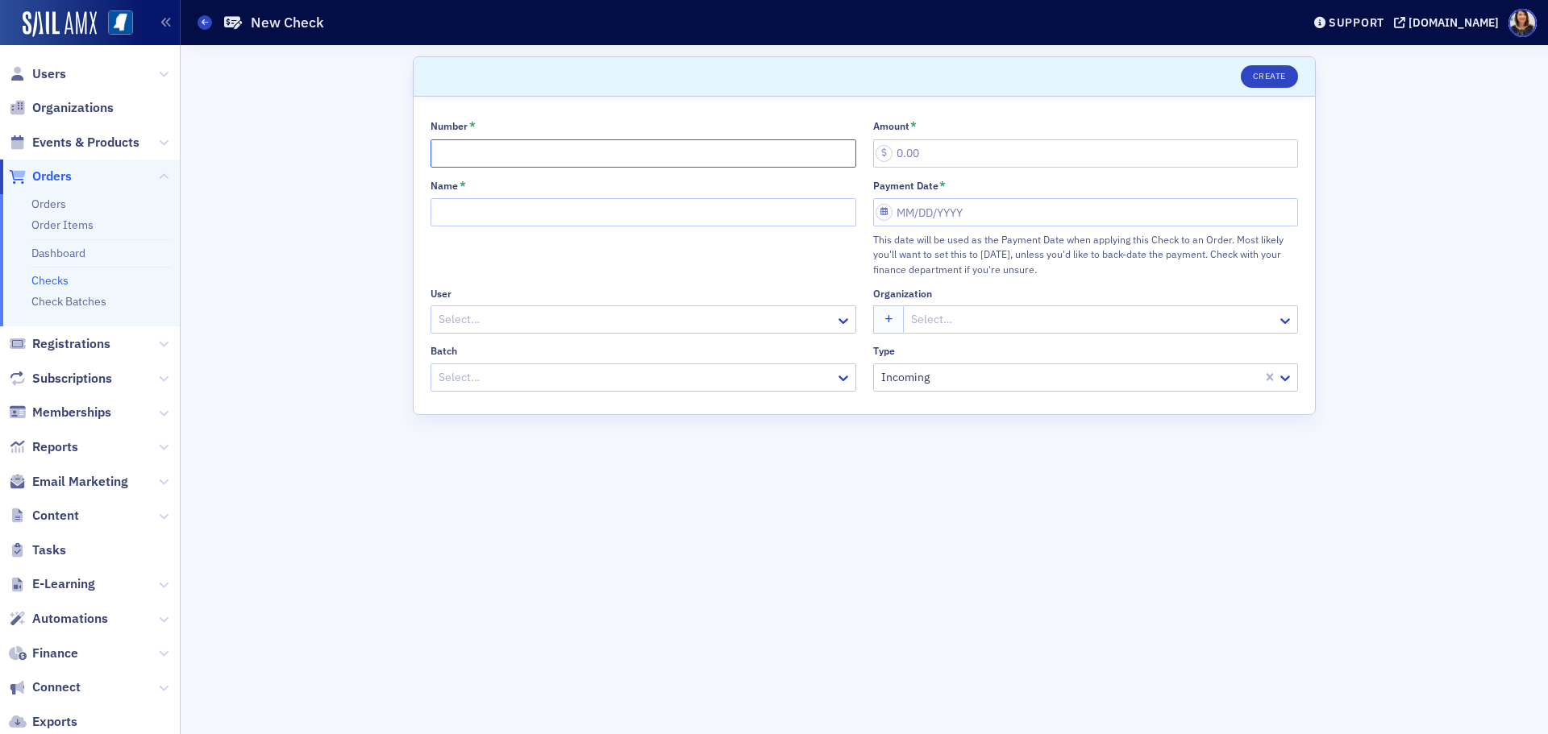
click at [558, 152] on input "Number *" at bounding box center [644, 153] width 426 height 28
type input "4154"
click at [555, 198] on input "Name *" at bounding box center [644, 212] width 426 height 28
type input "Noma batch 1 8.29.25"
click at [553, 324] on div at bounding box center [635, 320] width 397 height 20
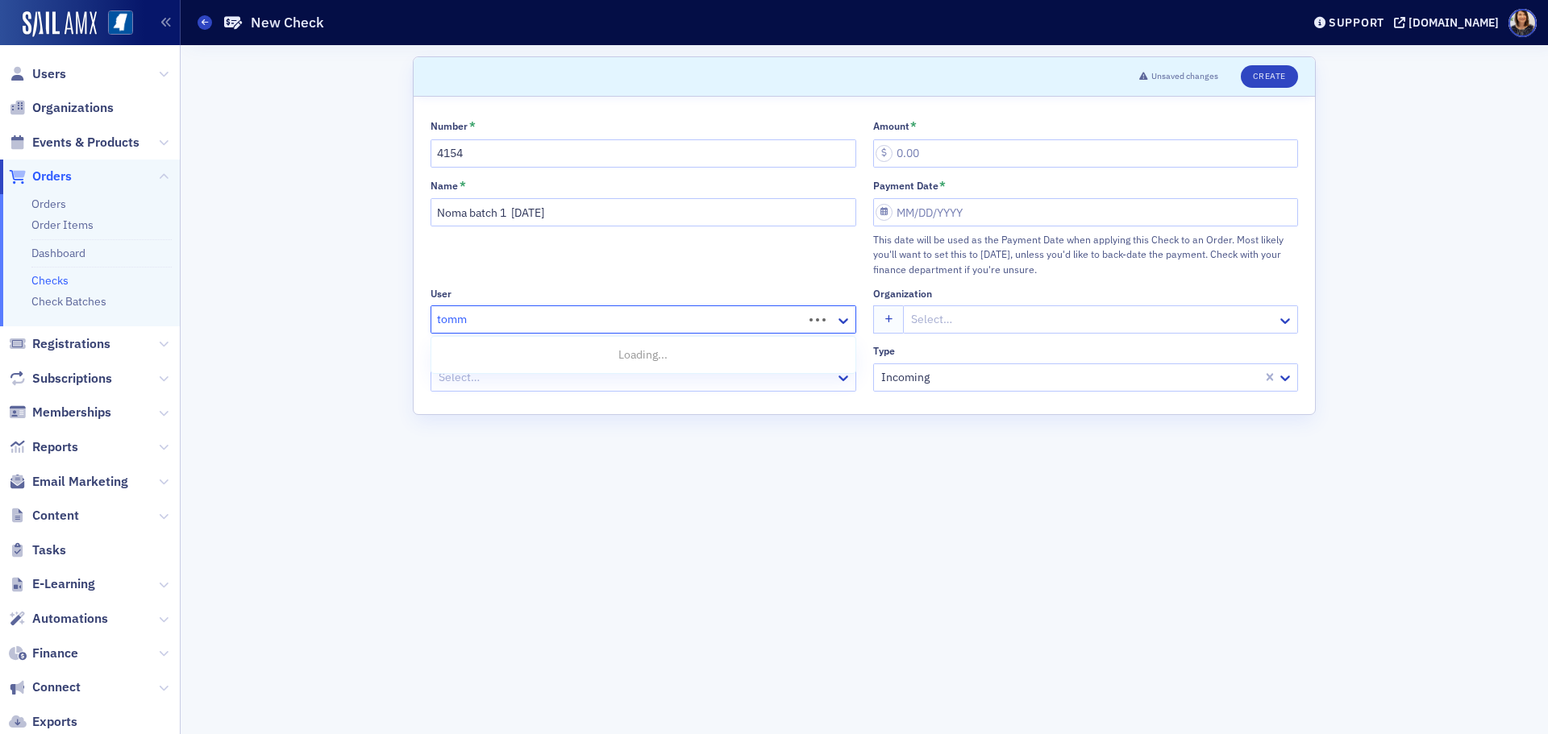
type input "tommy"
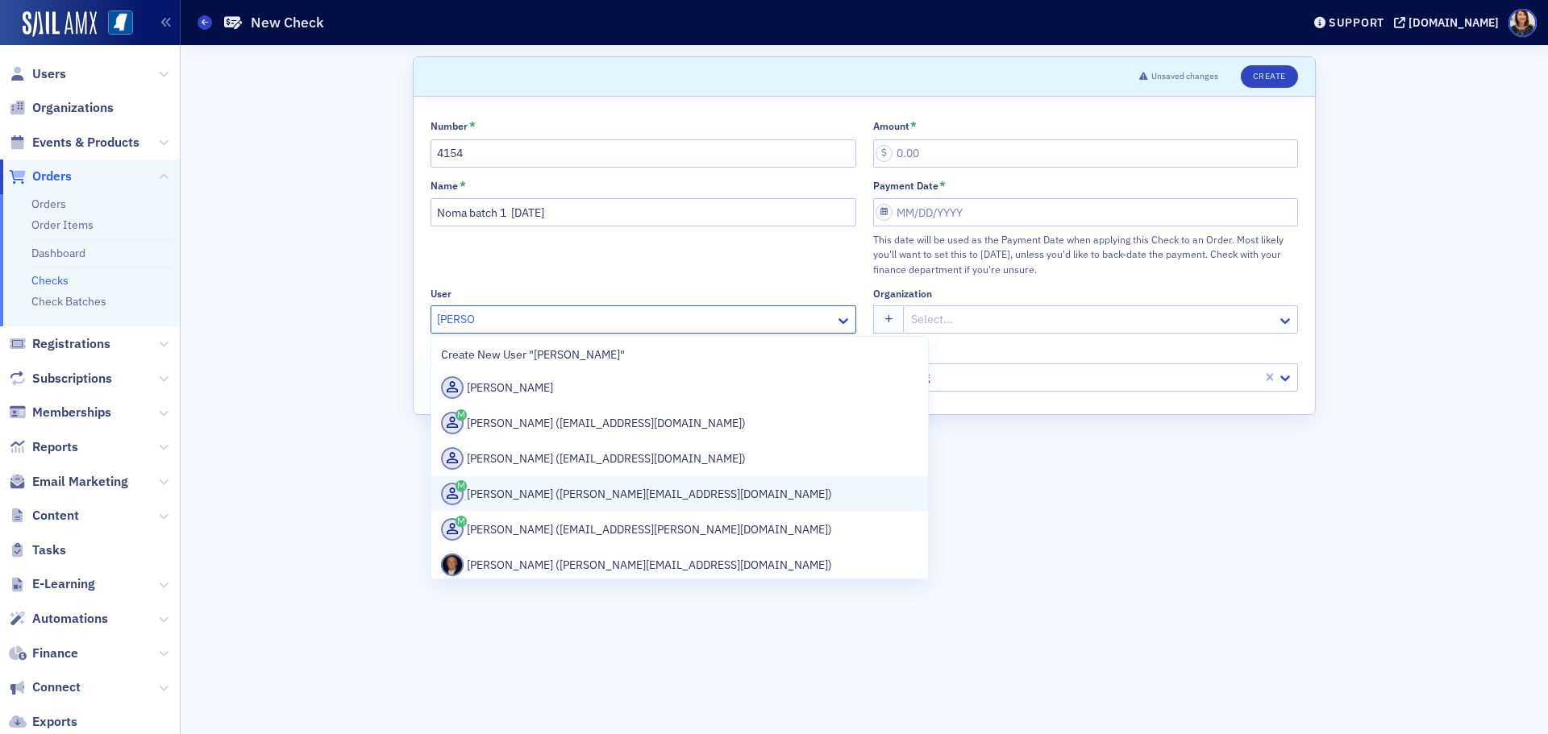
click at [580, 496] on div "Tommy Hurtt (tommy@culpeppercpa.com)" at bounding box center [679, 494] width 477 height 23
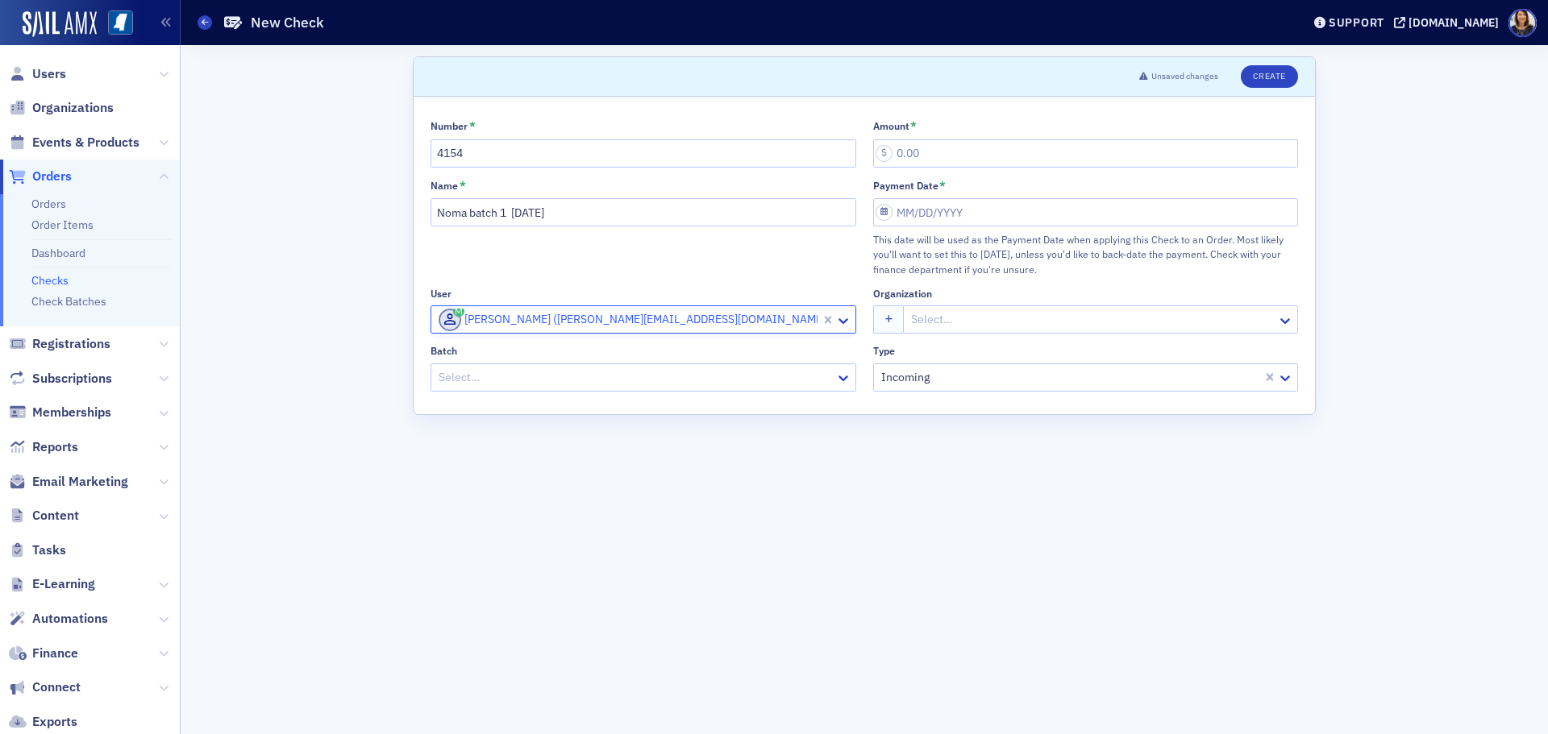
click at [553, 387] on div at bounding box center [635, 378] width 397 height 20
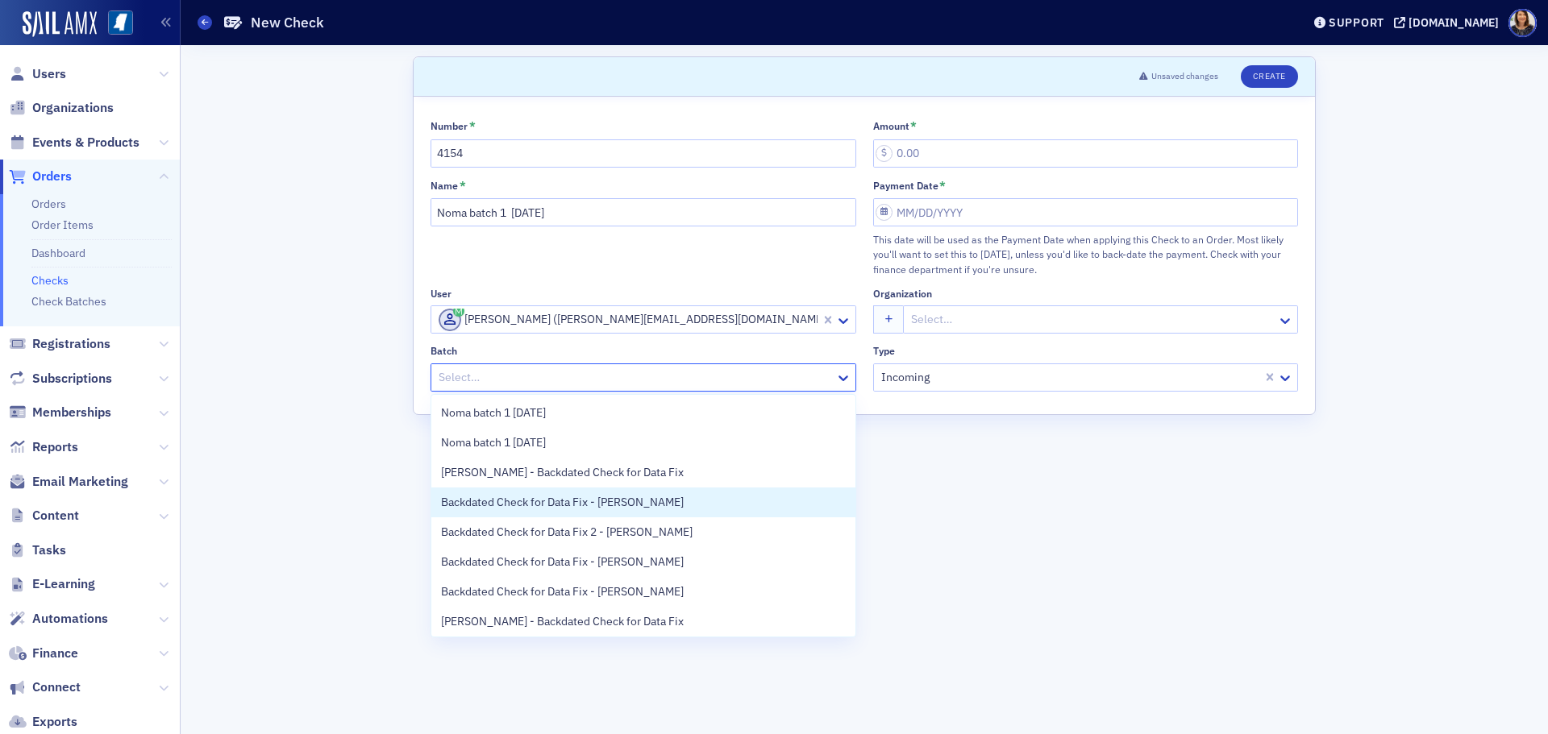
scroll to position [33, 0]
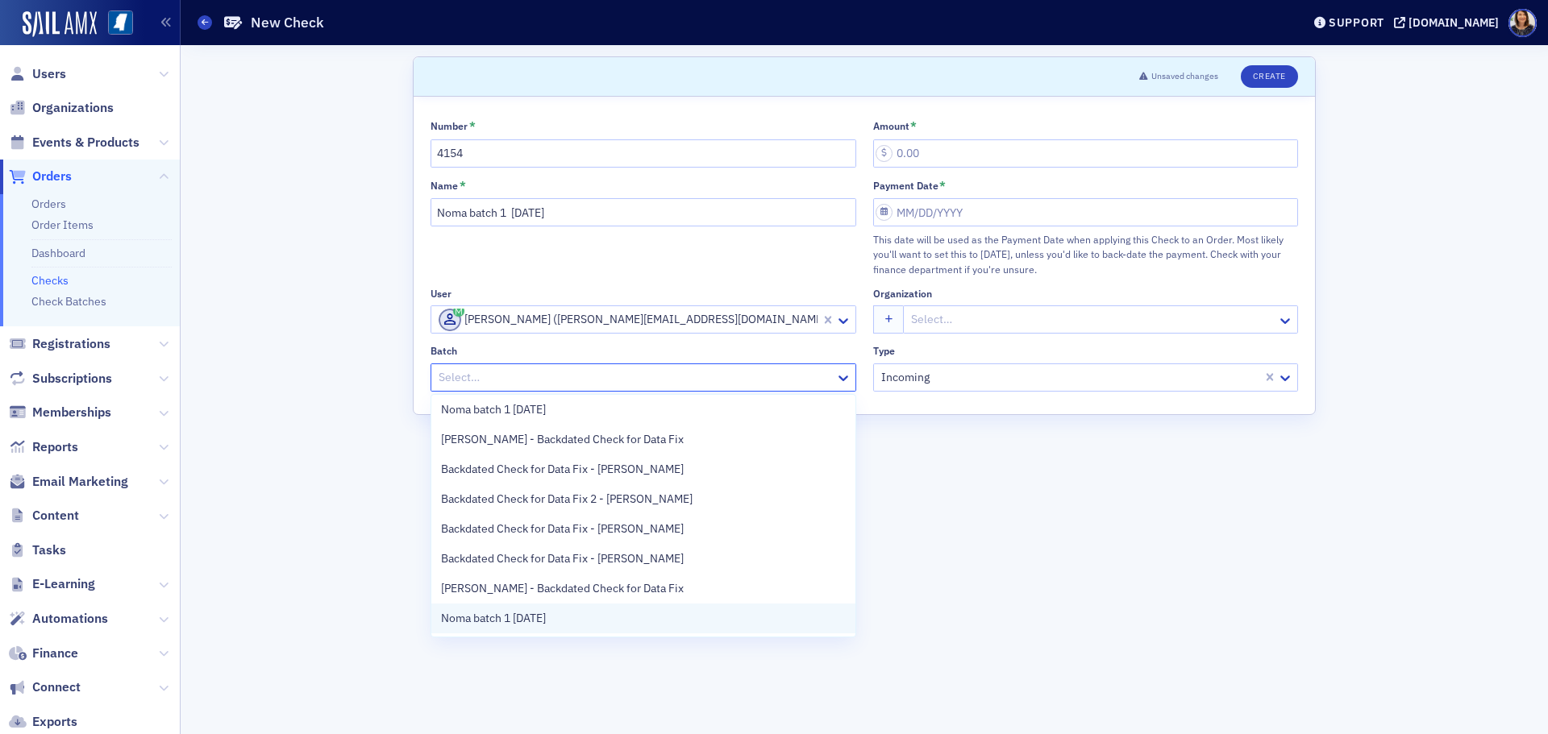
click at [663, 611] on div "Noma batch 1 8.29.25" at bounding box center [643, 618] width 405 height 17
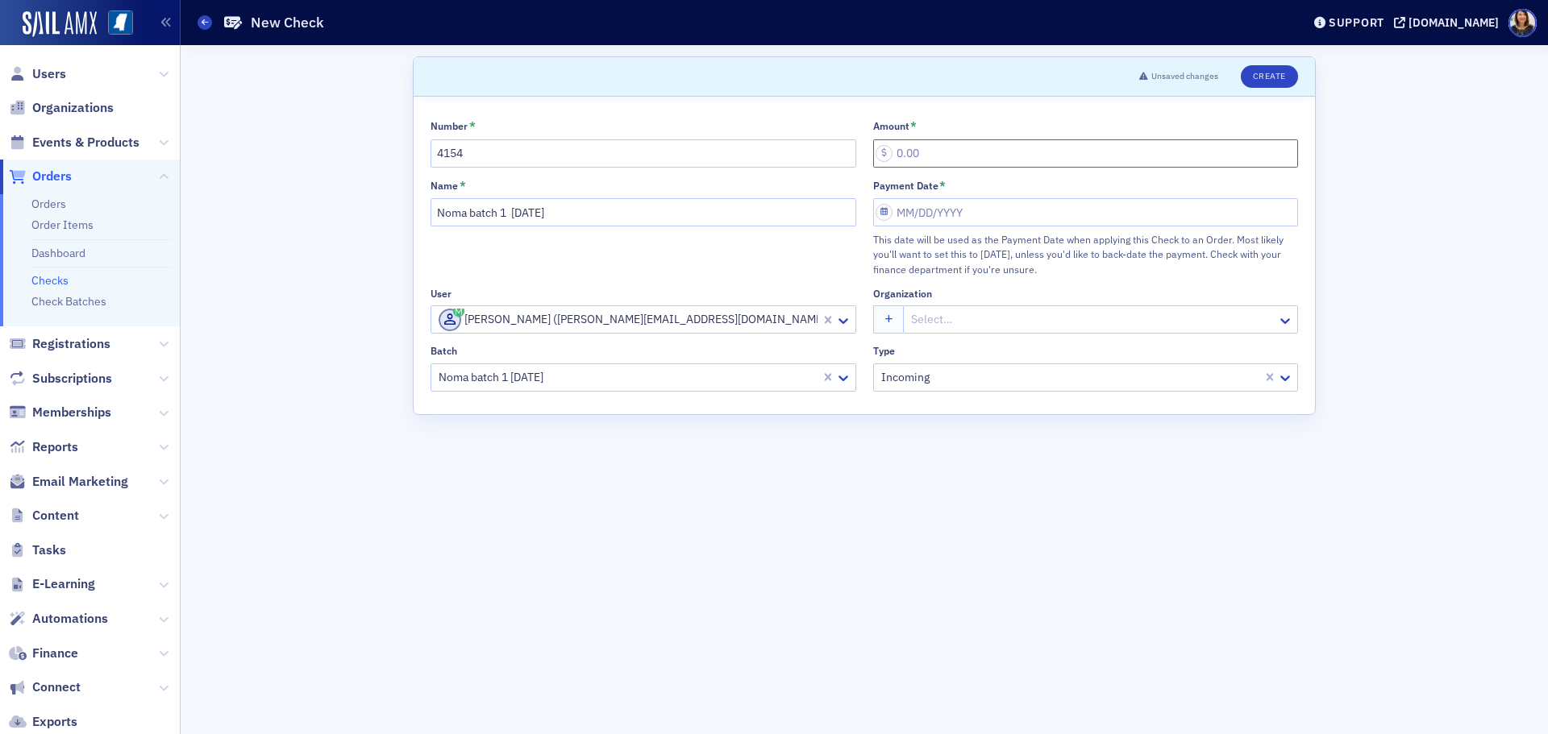
click at [896, 162] on input "Amount *" at bounding box center [1086, 153] width 426 height 28
type input "25.00"
drag, startPoint x: 947, startPoint y: 199, endPoint x: 953, endPoint y: 206, distance: 9.2
click at [950, 199] on div "Payment Date * This date will be used as the Payment Date when applying this Ch…" at bounding box center [1086, 228] width 426 height 98
click at [955, 210] on input "Payment Date *" at bounding box center [1086, 212] width 426 height 28
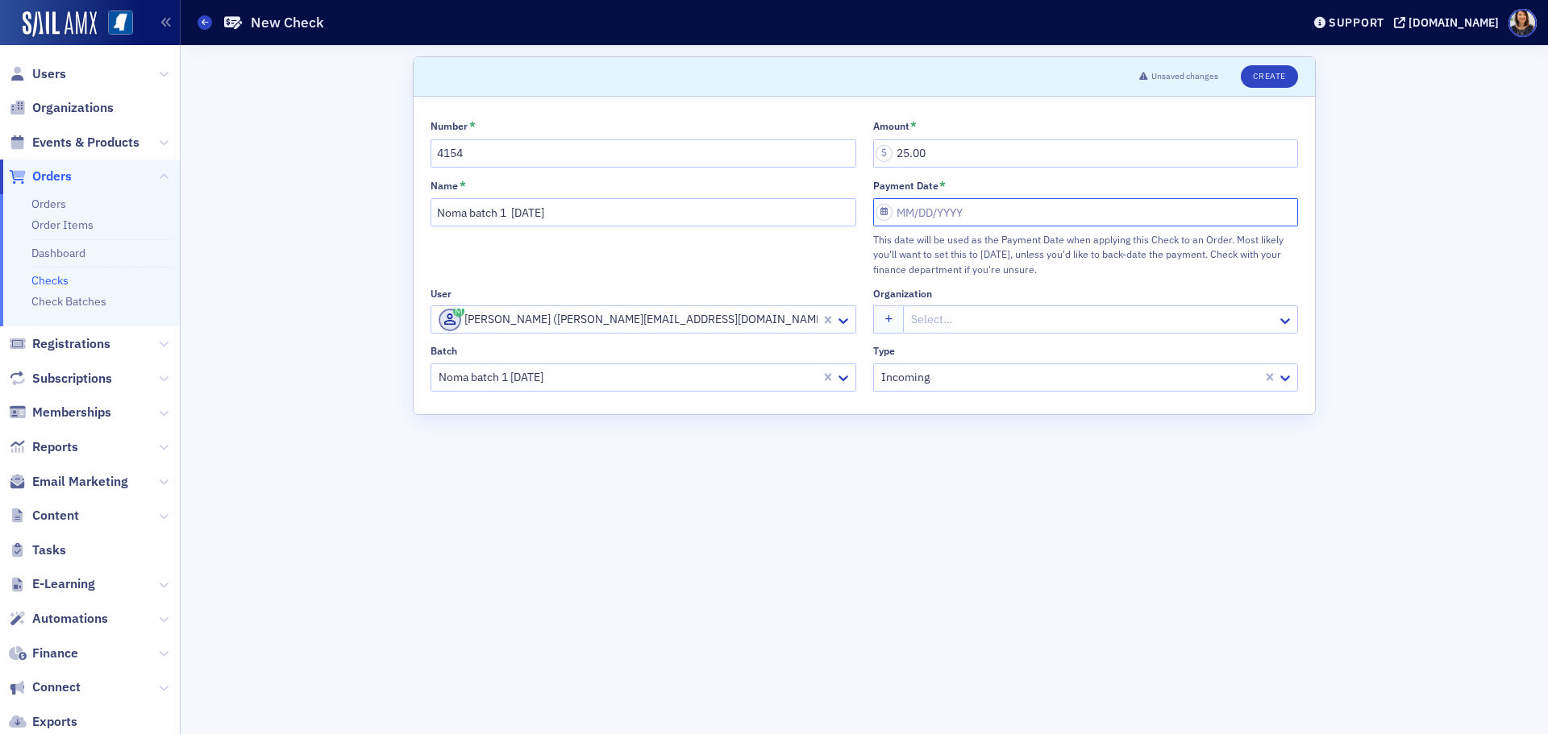
select select "7"
select select "2025"
click at [1014, 413] on div "24 25 26 27 28 29 30" at bounding box center [959, 419] width 160 height 23
click at [1012, 420] on div "29" at bounding box center [1004, 419] width 19 height 19
type input "08/29/2025"
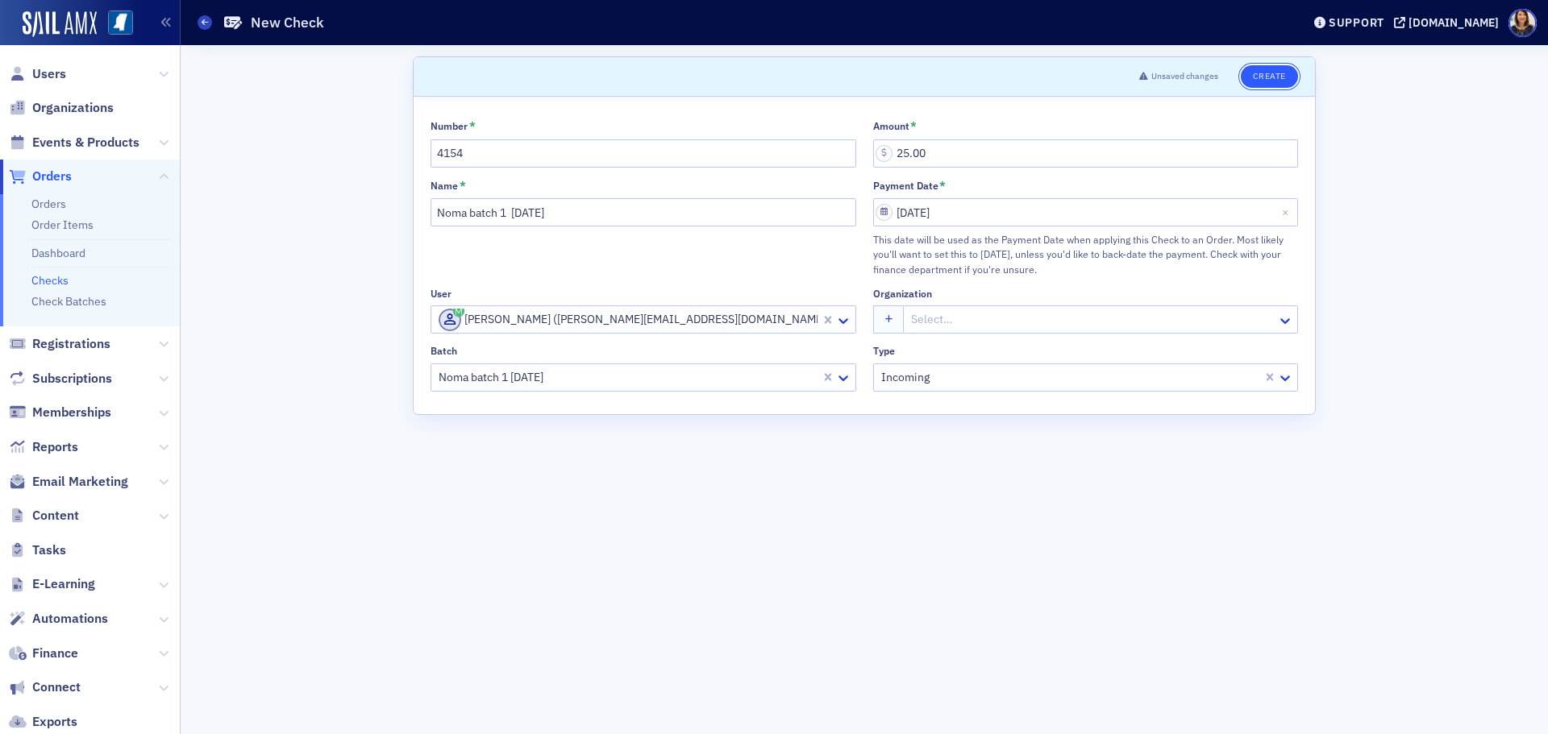
click at [1284, 77] on button "Create" at bounding box center [1269, 76] width 57 height 23
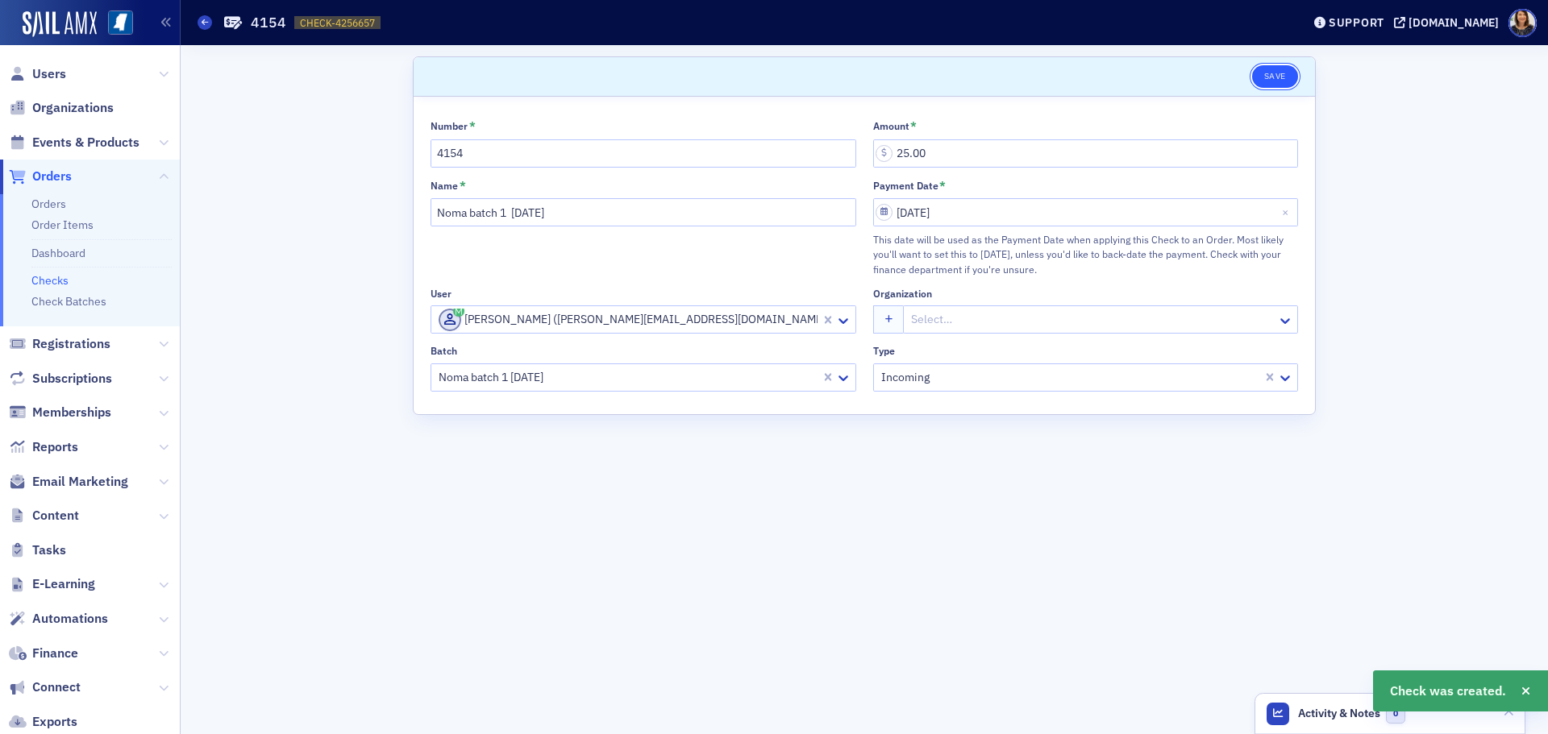
click at [1274, 78] on button "Save" at bounding box center [1275, 76] width 46 height 23
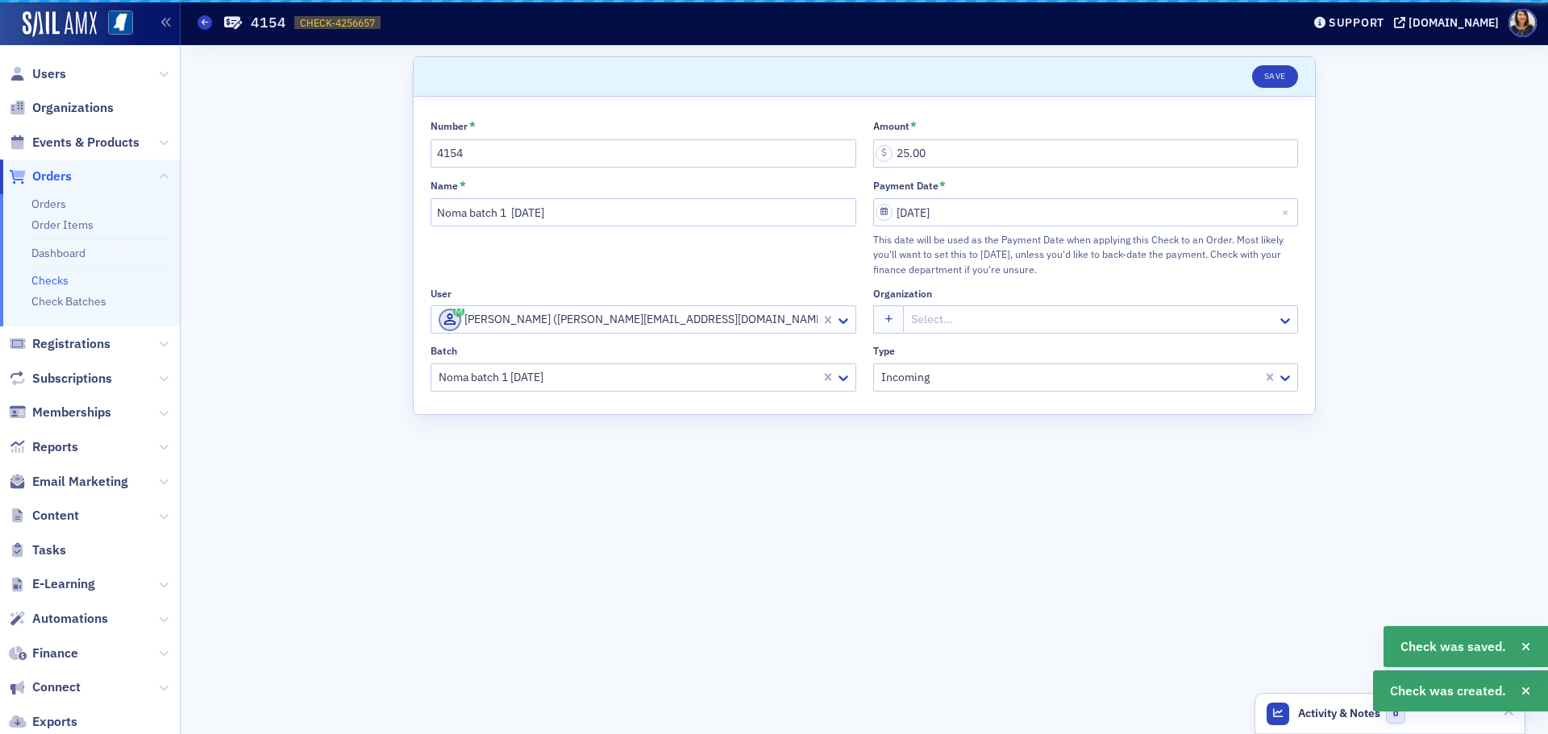
click at [61, 279] on link "Checks" at bounding box center [49, 280] width 37 height 15
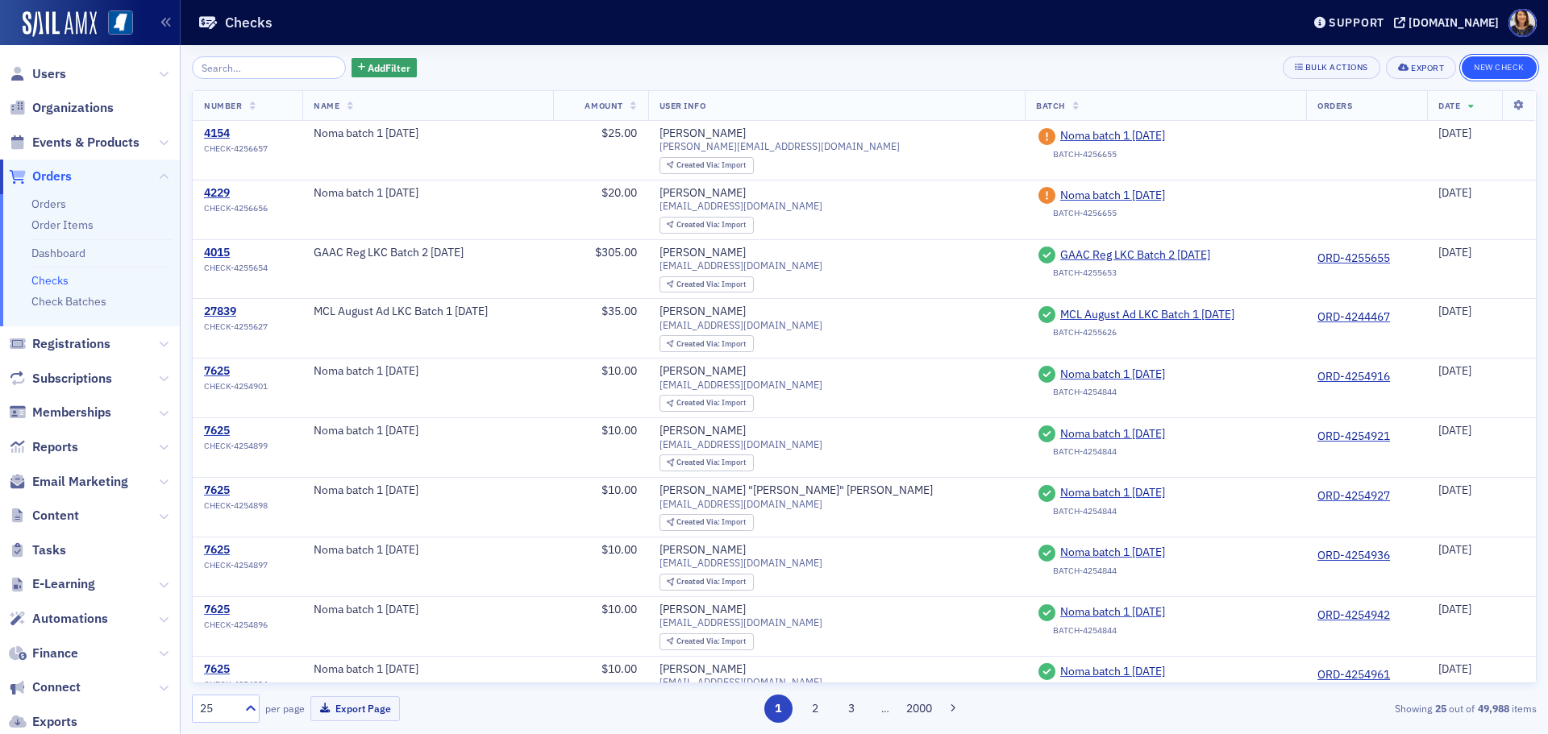
click at [1490, 65] on button "New Check" at bounding box center [1499, 67] width 75 height 23
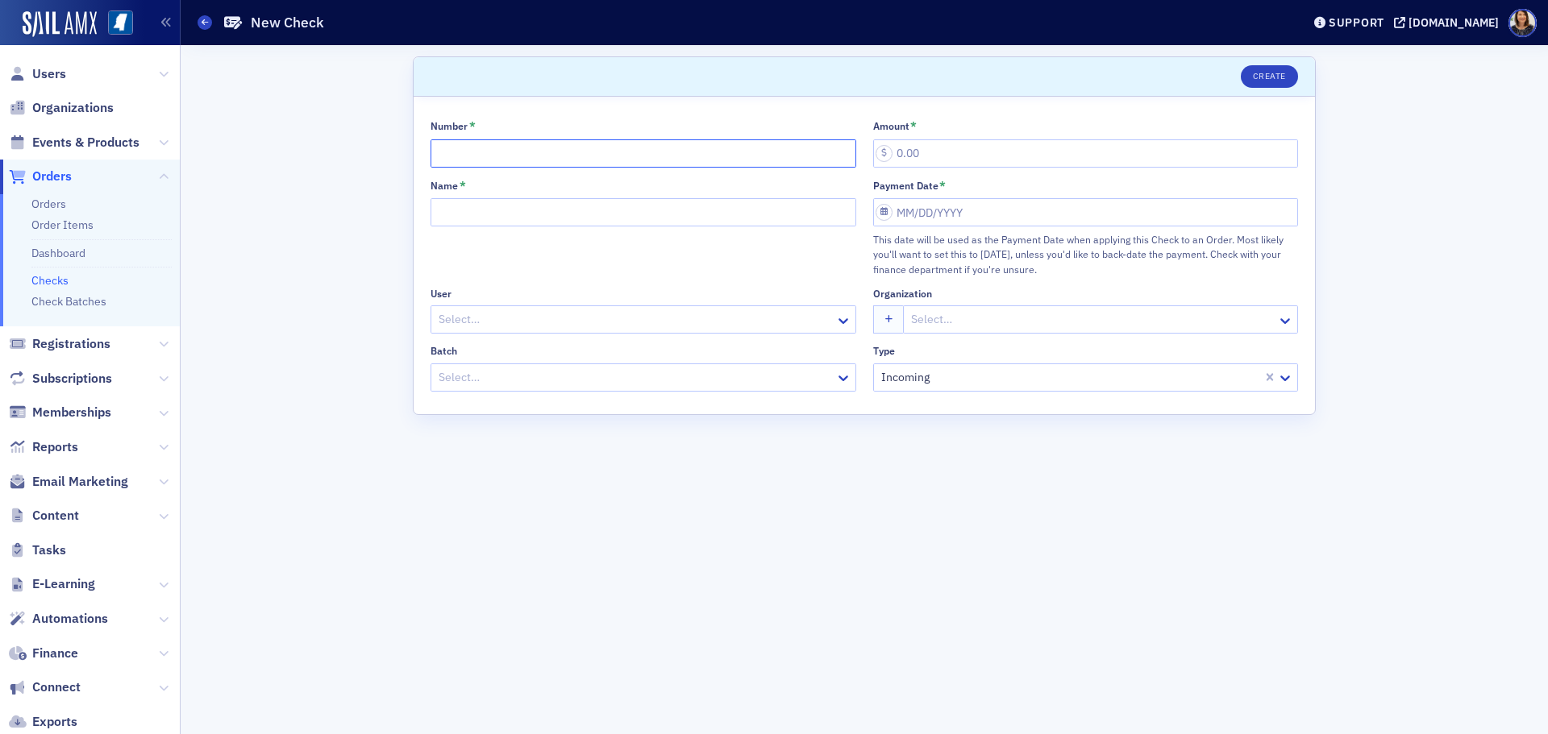
click at [503, 155] on input "Number *" at bounding box center [644, 153] width 426 height 28
type input "4154"
click at [561, 217] on input "Name *" at bounding box center [644, 212] width 426 height 28
type input "j"
type input "Noma batch 1 8.29.25"
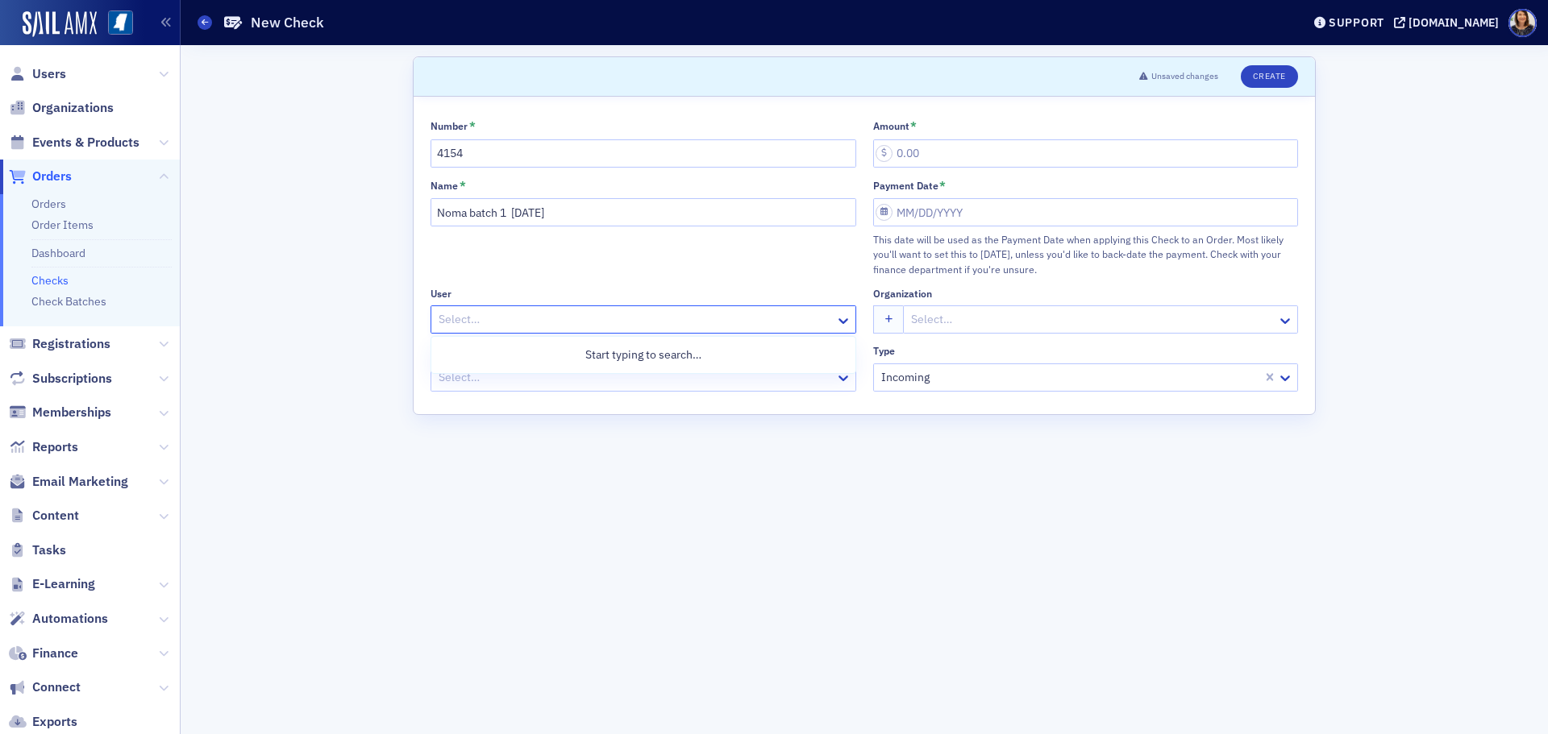
click at [516, 323] on div at bounding box center [635, 320] width 397 height 20
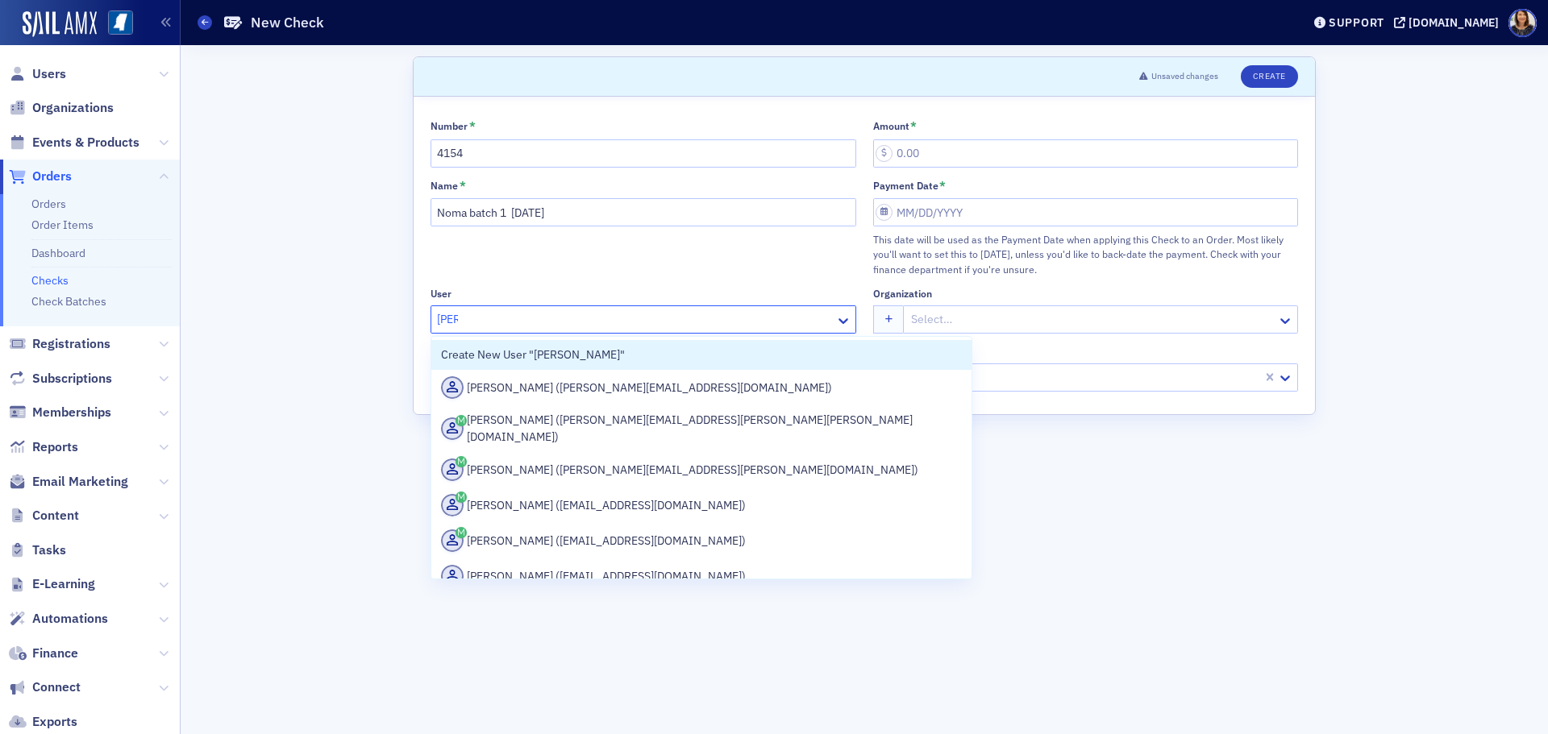
type input "Jond"
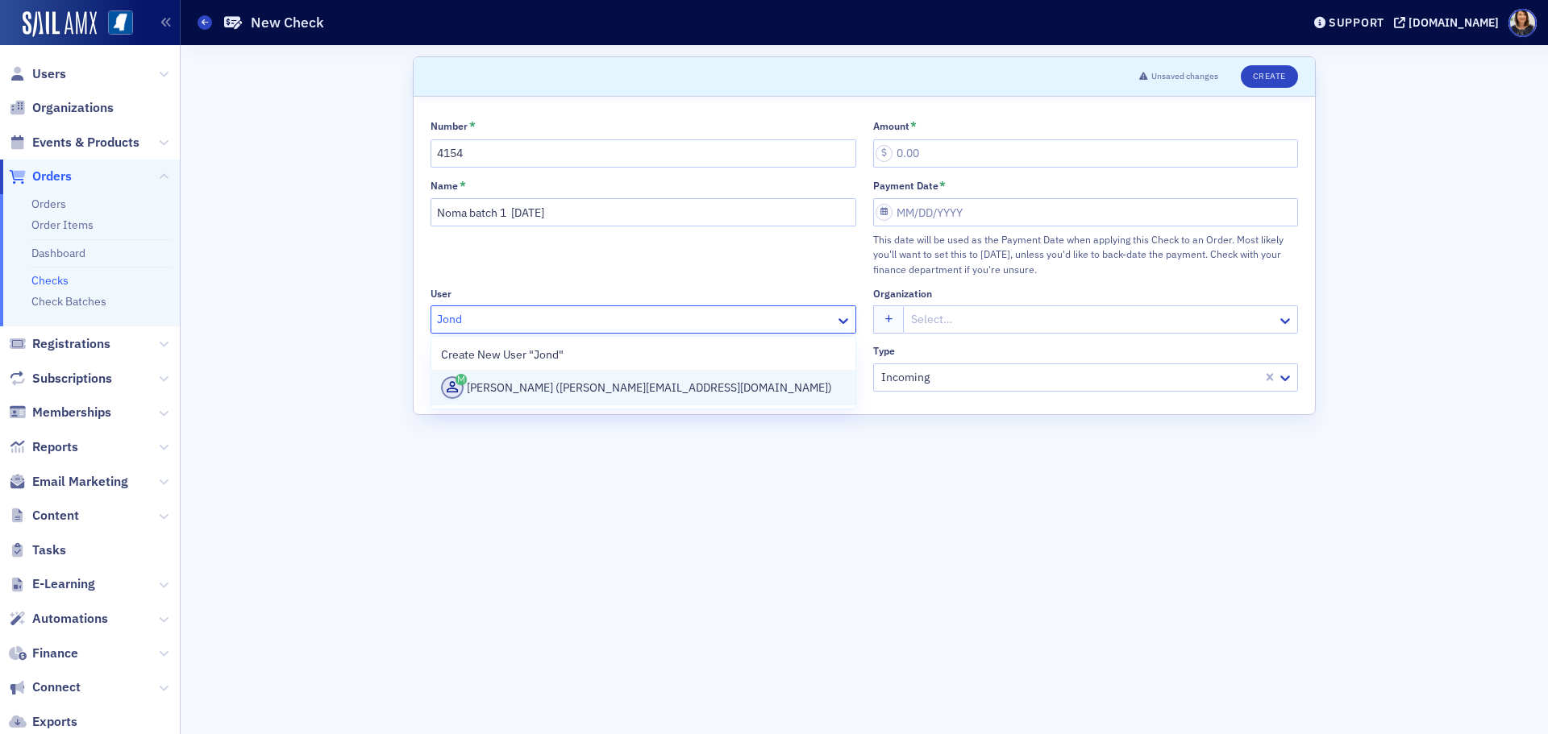
click at [601, 392] on div "Jonda Henry (jonda@culpeppercpa.com)" at bounding box center [643, 387] width 405 height 23
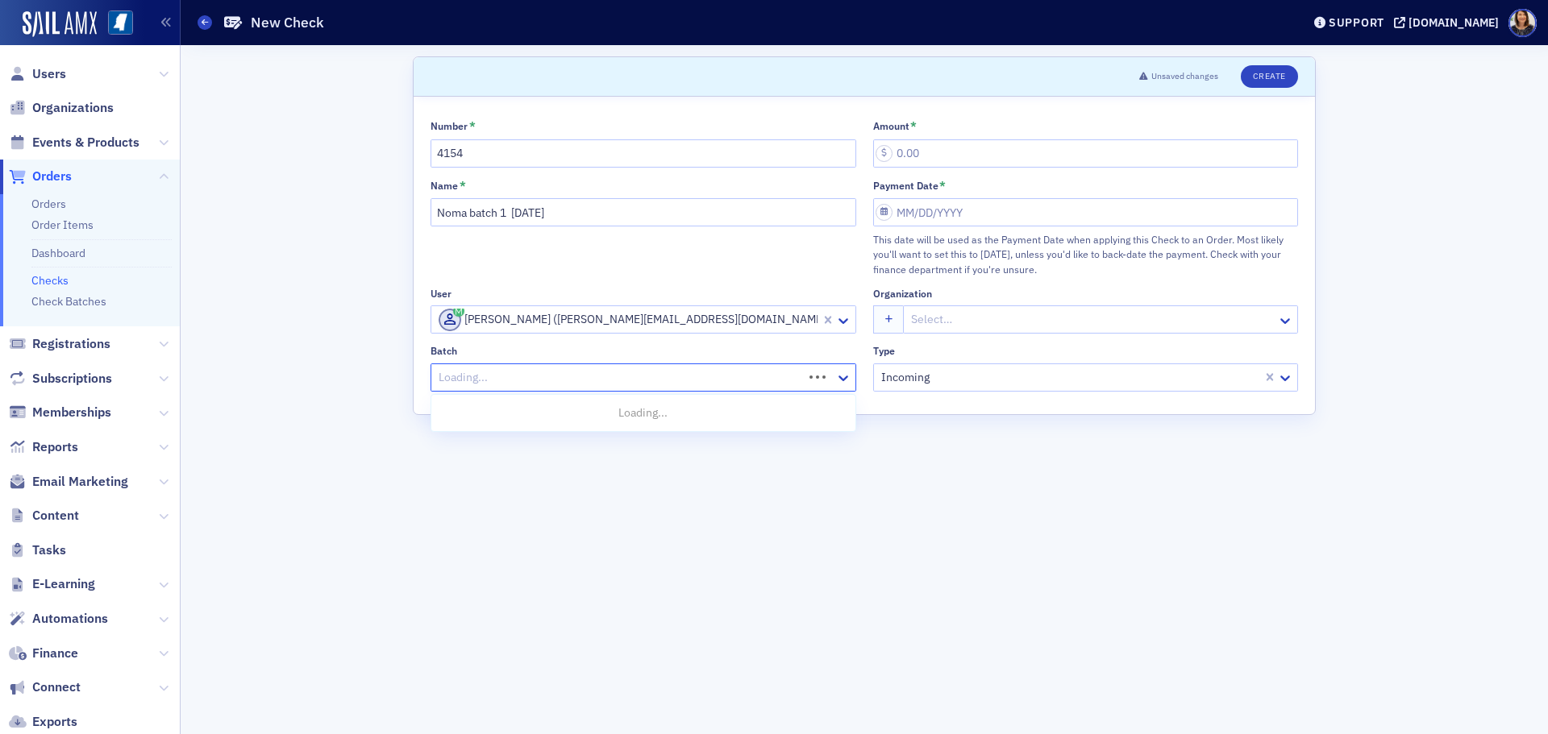
click at [600, 376] on div at bounding box center [619, 378] width 364 height 20
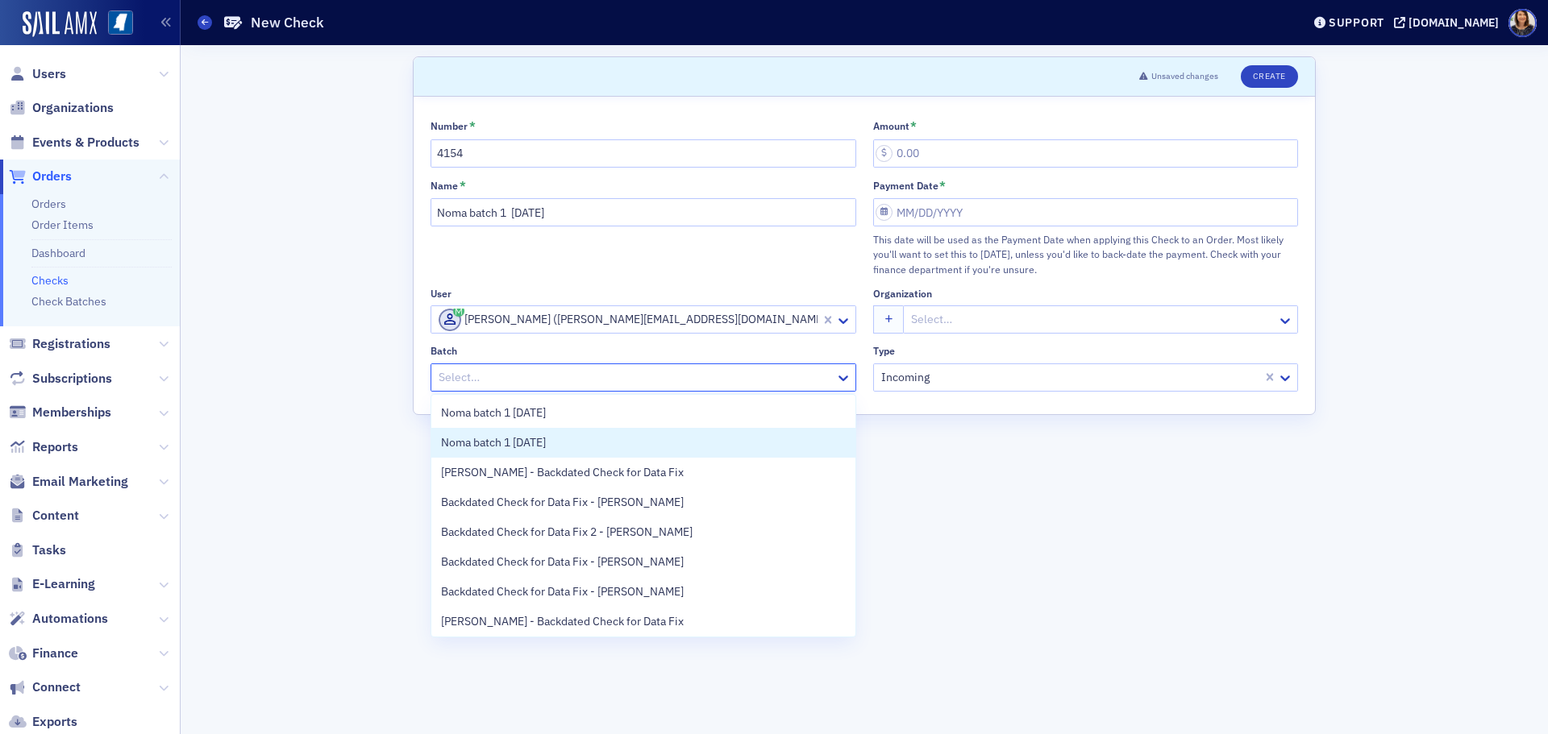
scroll to position [33, 0]
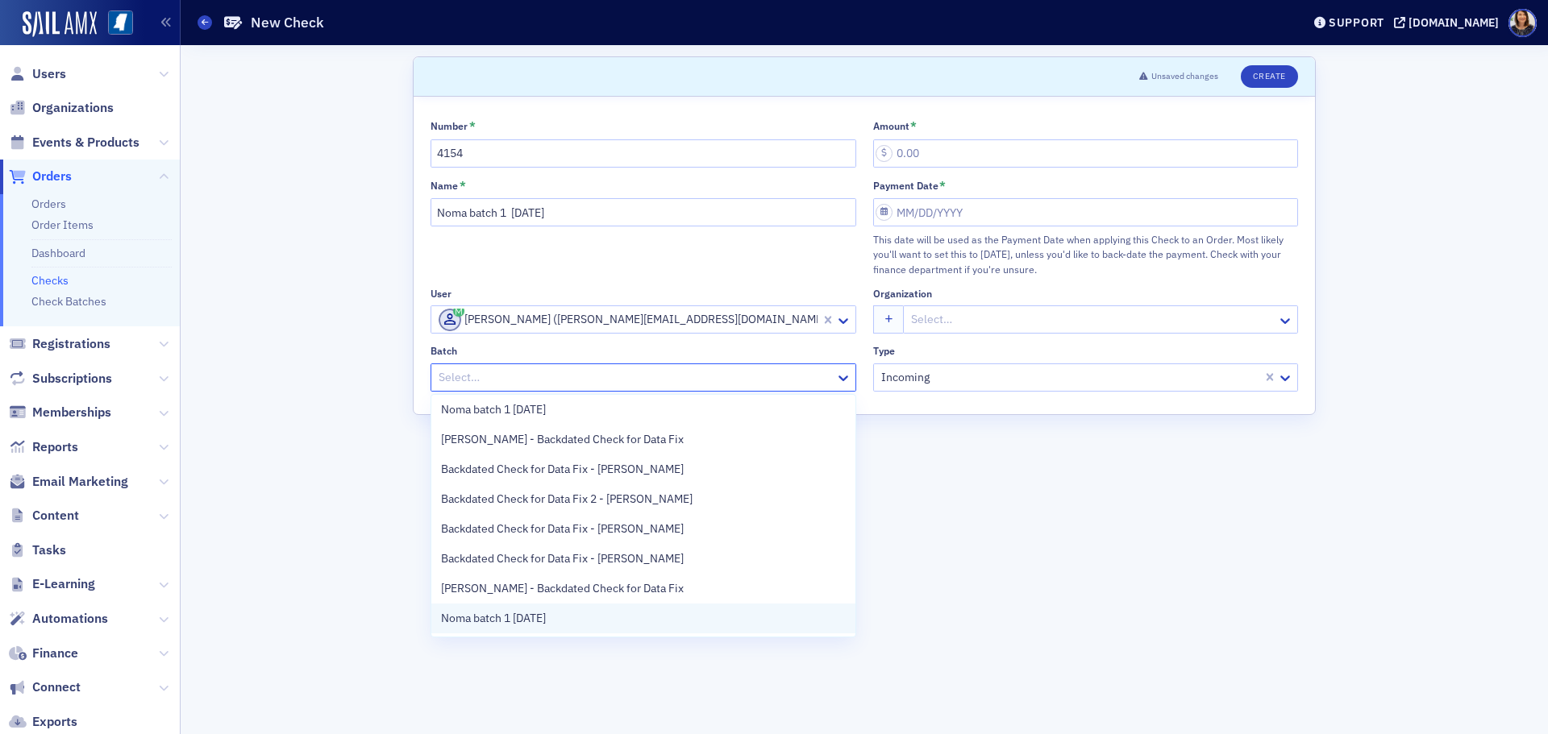
click at [650, 623] on div "Noma batch 1 8.29.25" at bounding box center [643, 618] width 405 height 17
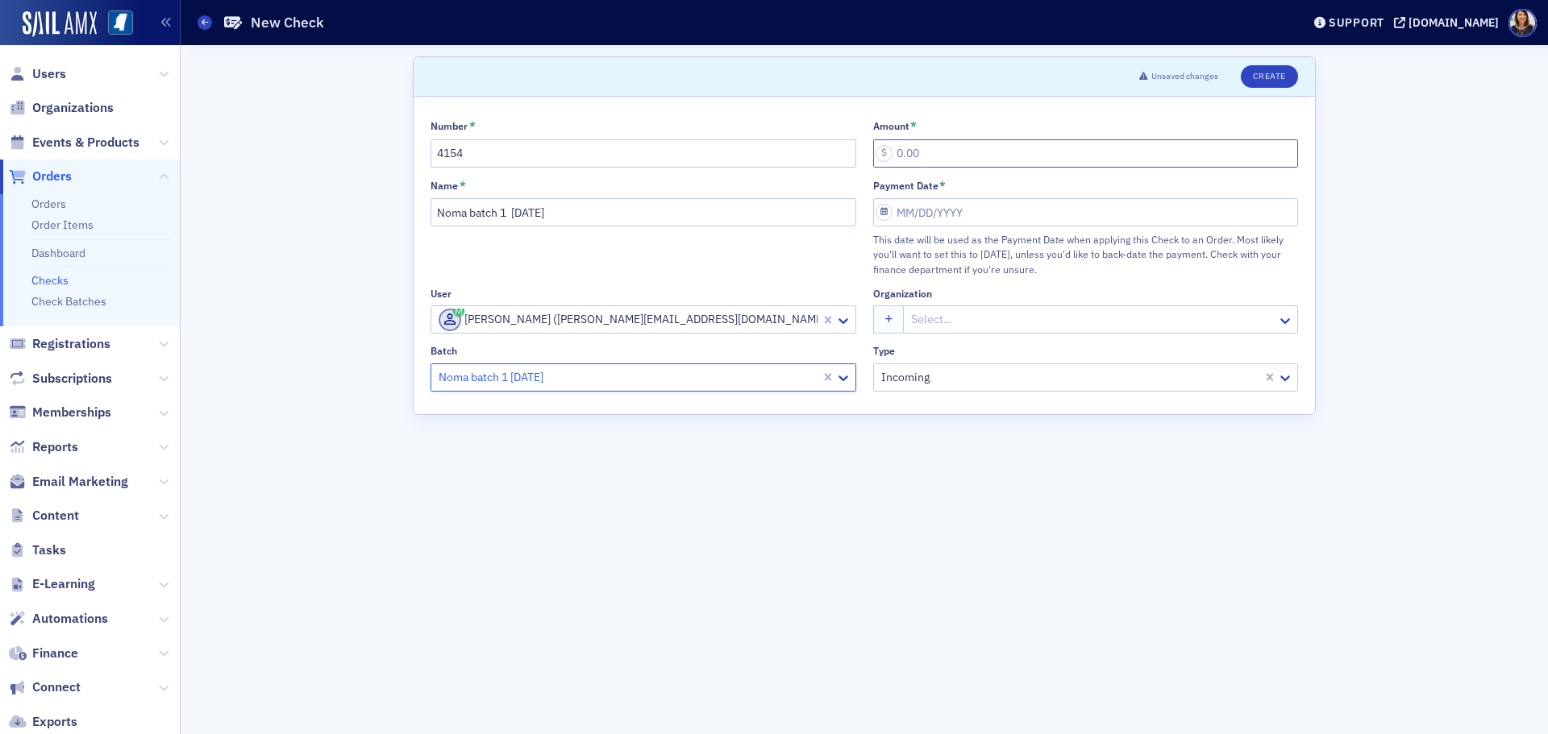
click at [895, 141] on input "Amount *" at bounding box center [1086, 153] width 426 height 28
type input "25.00"
select select "7"
select select "2025"
click at [966, 216] on input "Payment Date *" at bounding box center [1086, 212] width 426 height 28
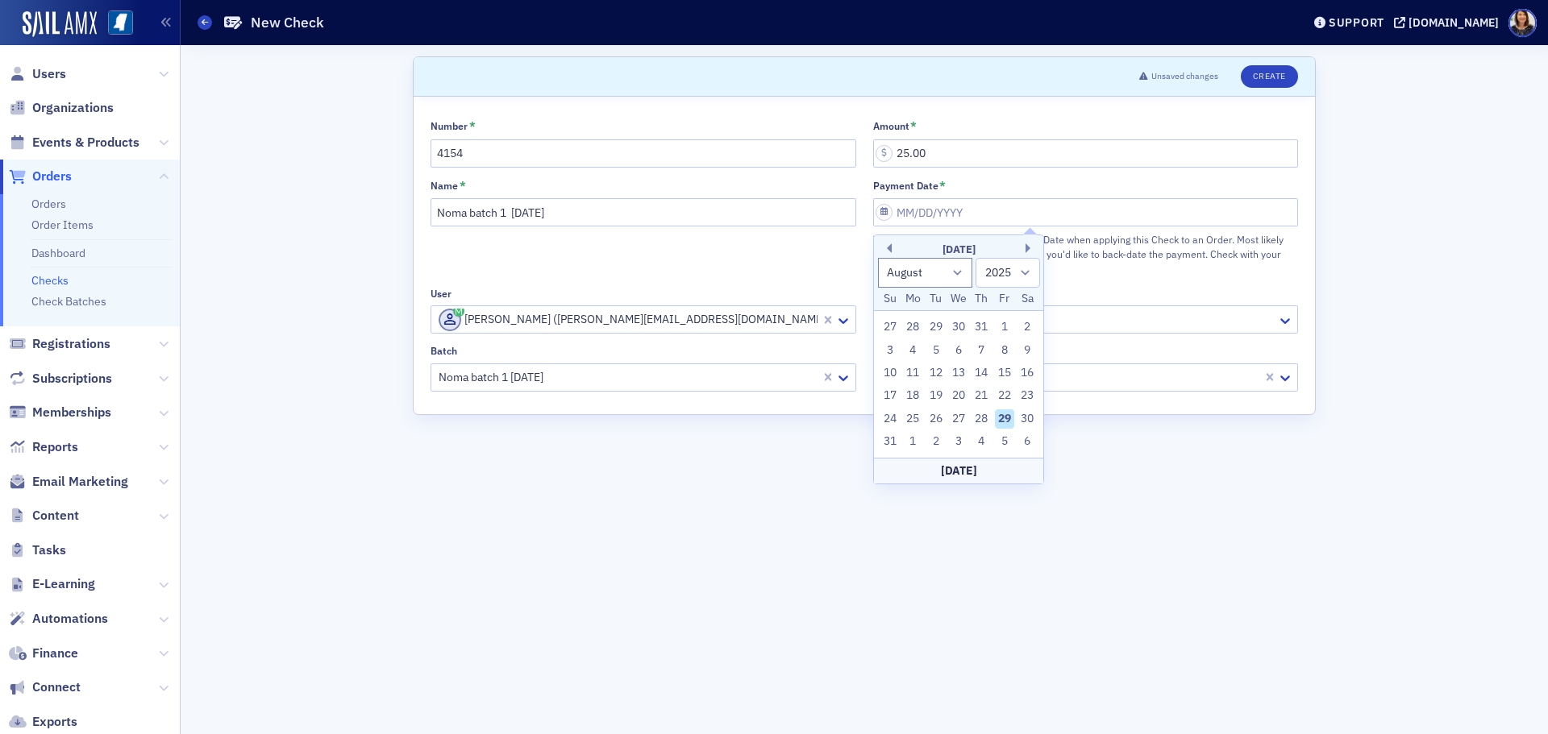
click at [1005, 419] on div "29" at bounding box center [1004, 419] width 19 height 19
type input "08/29/2025"
click at [1253, 77] on button "Create" at bounding box center [1269, 76] width 57 height 23
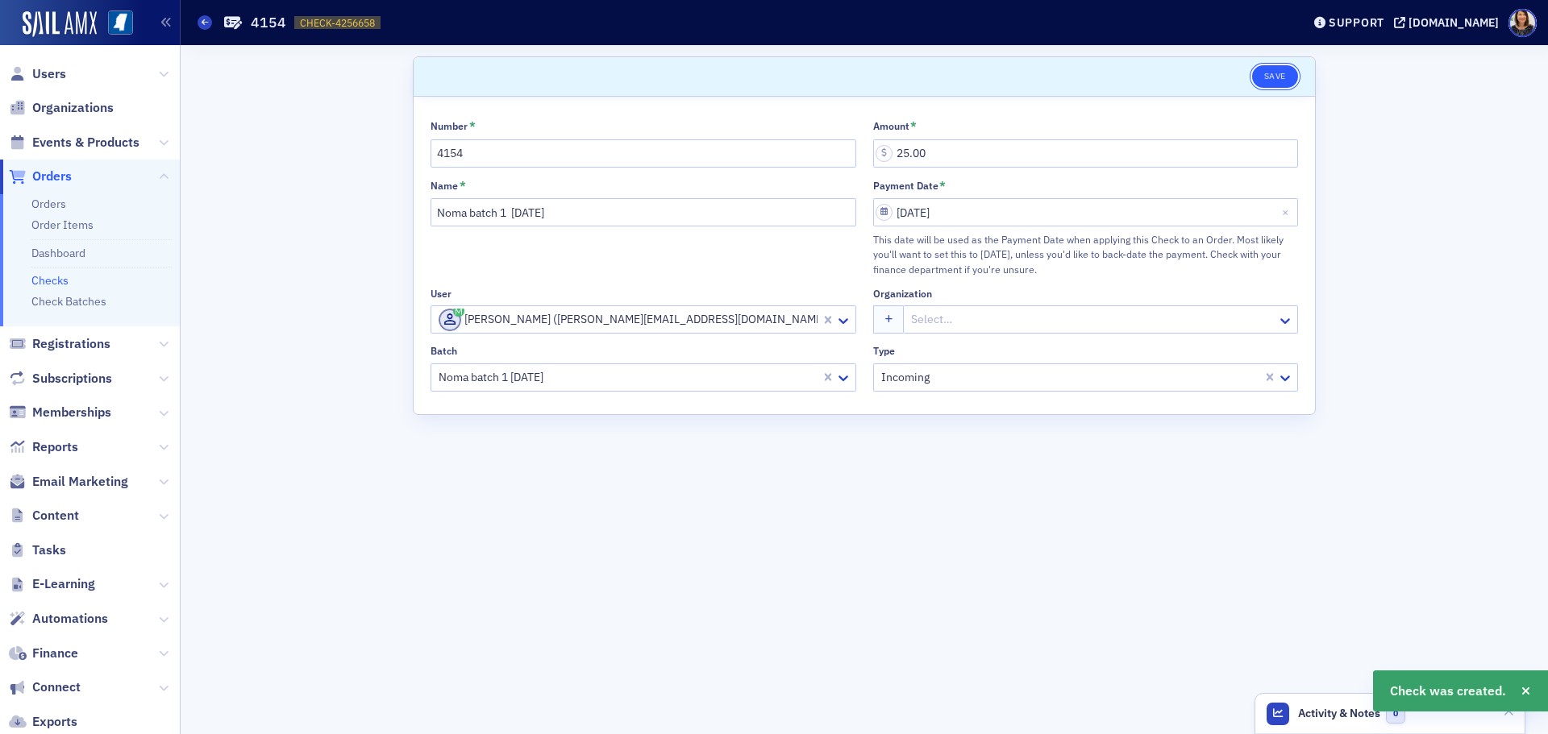
click at [1280, 76] on button "Save" at bounding box center [1275, 76] width 46 height 23
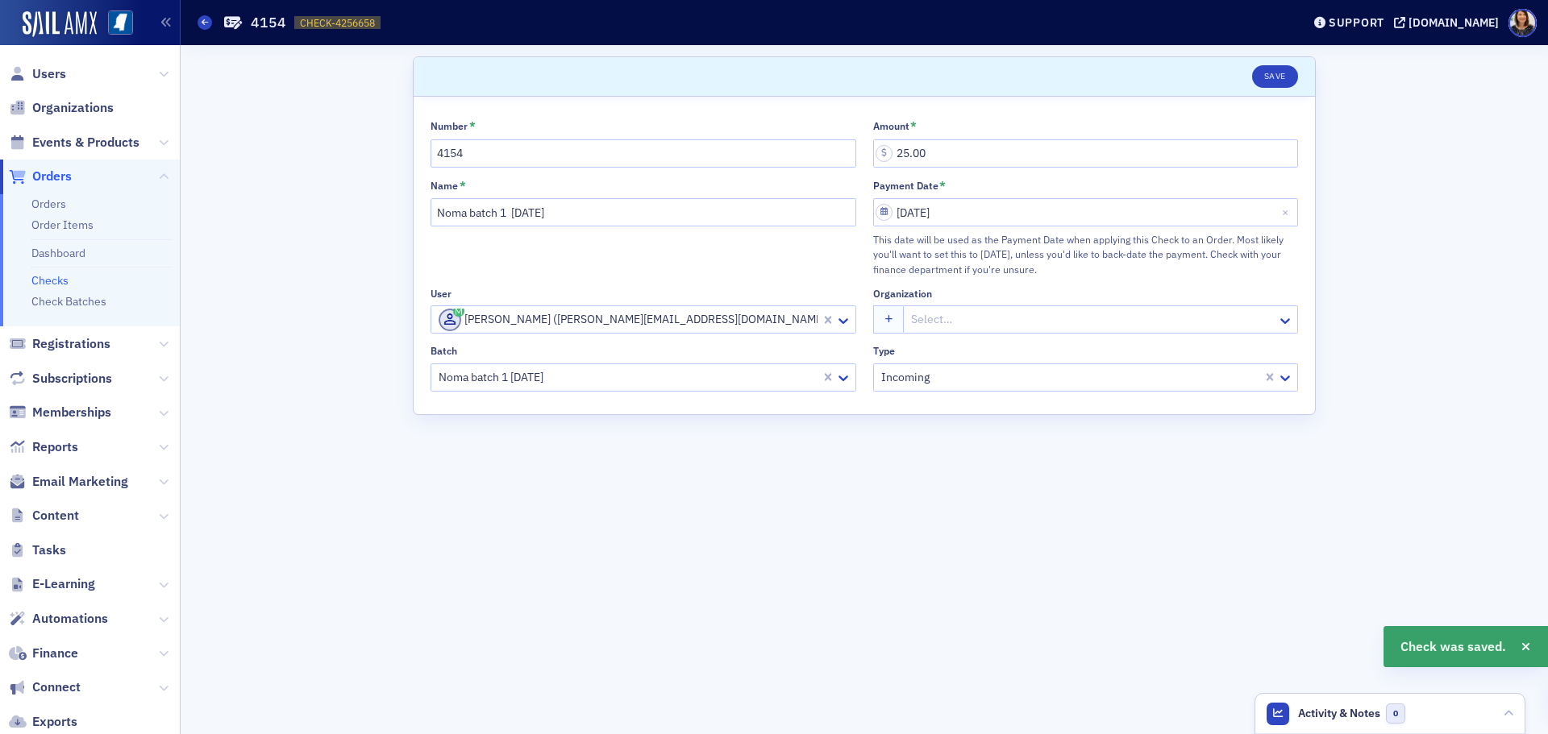
click at [56, 275] on link "Checks" at bounding box center [49, 280] width 37 height 15
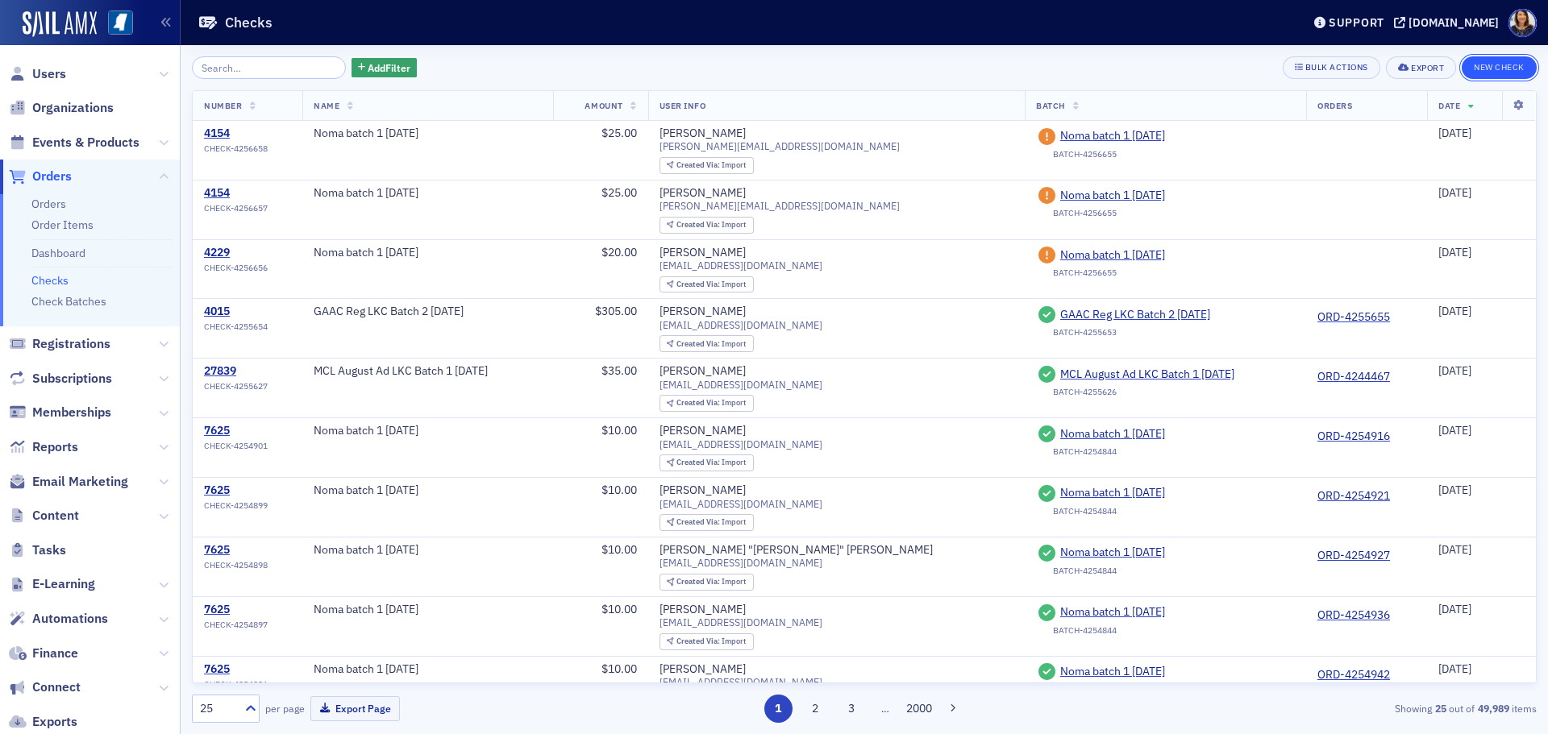
click at [1509, 66] on button "New Check" at bounding box center [1499, 67] width 75 height 23
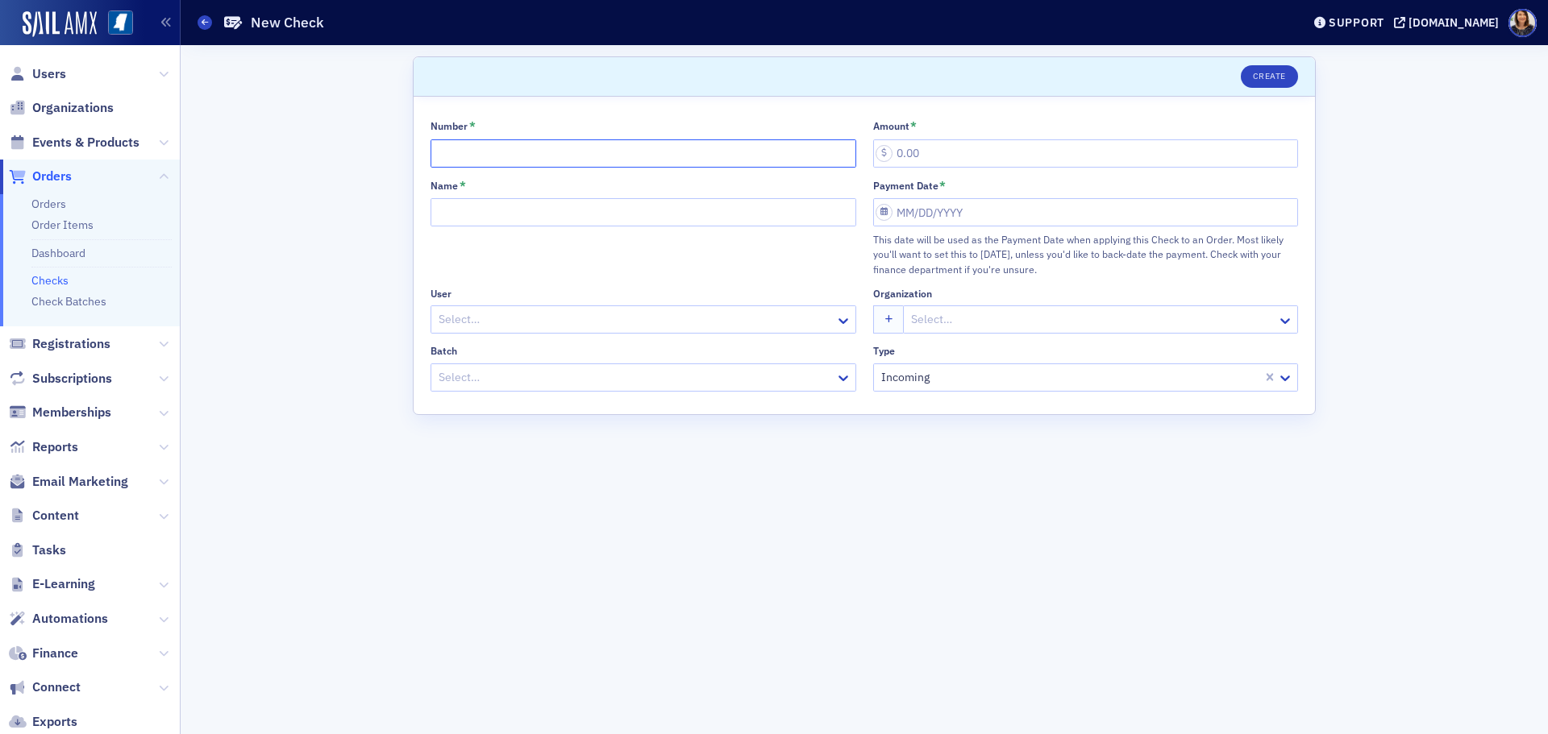
click at [603, 148] on input "Number *" at bounding box center [644, 153] width 426 height 28
type input "24270"
click at [518, 226] on input "Name *" at bounding box center [644, 212] width 426 height 28
type input "Noma batch 1 8.29.25"
click at [513, 318] on div at bounding box center [635, 320] width 397 height 20
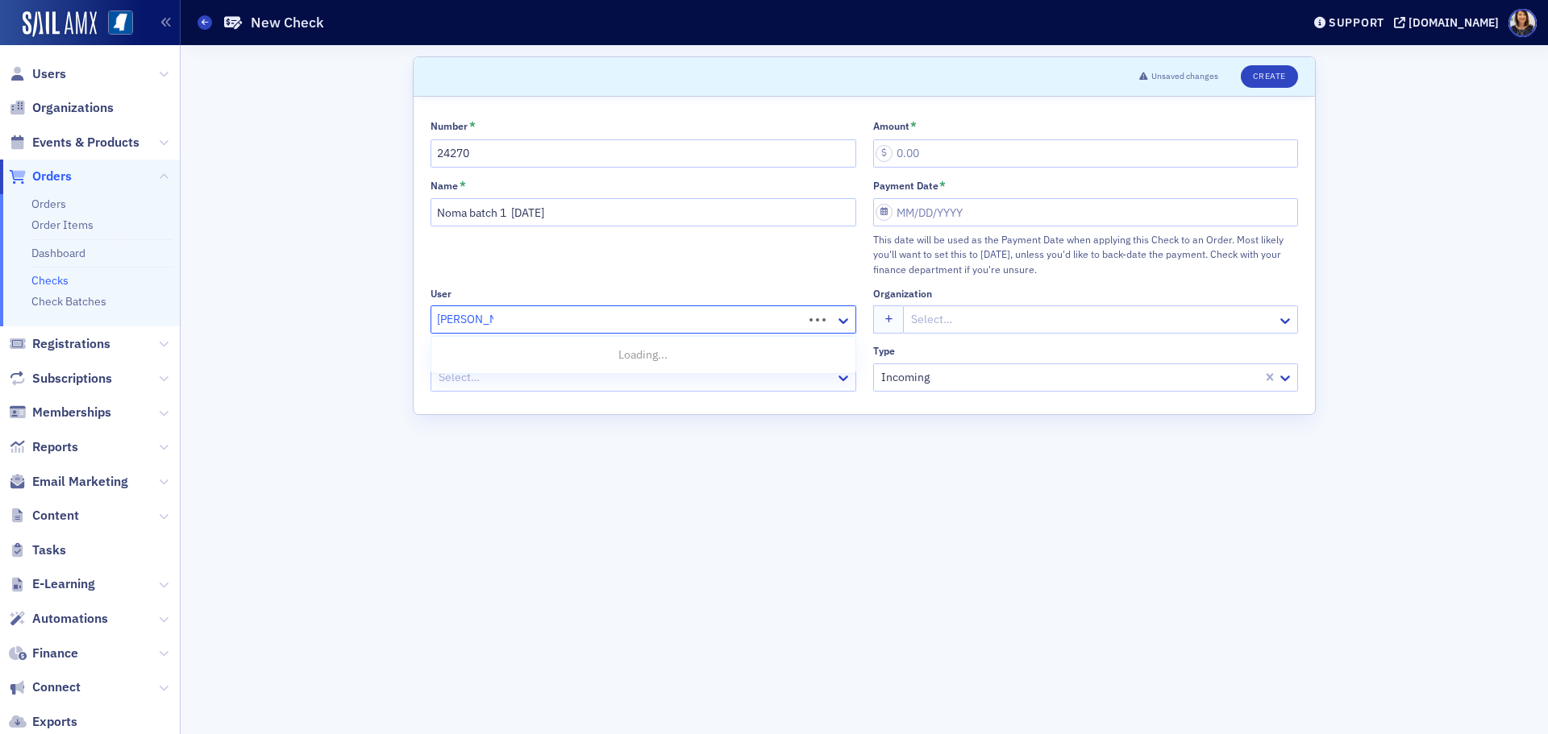
type input "sandy scott"
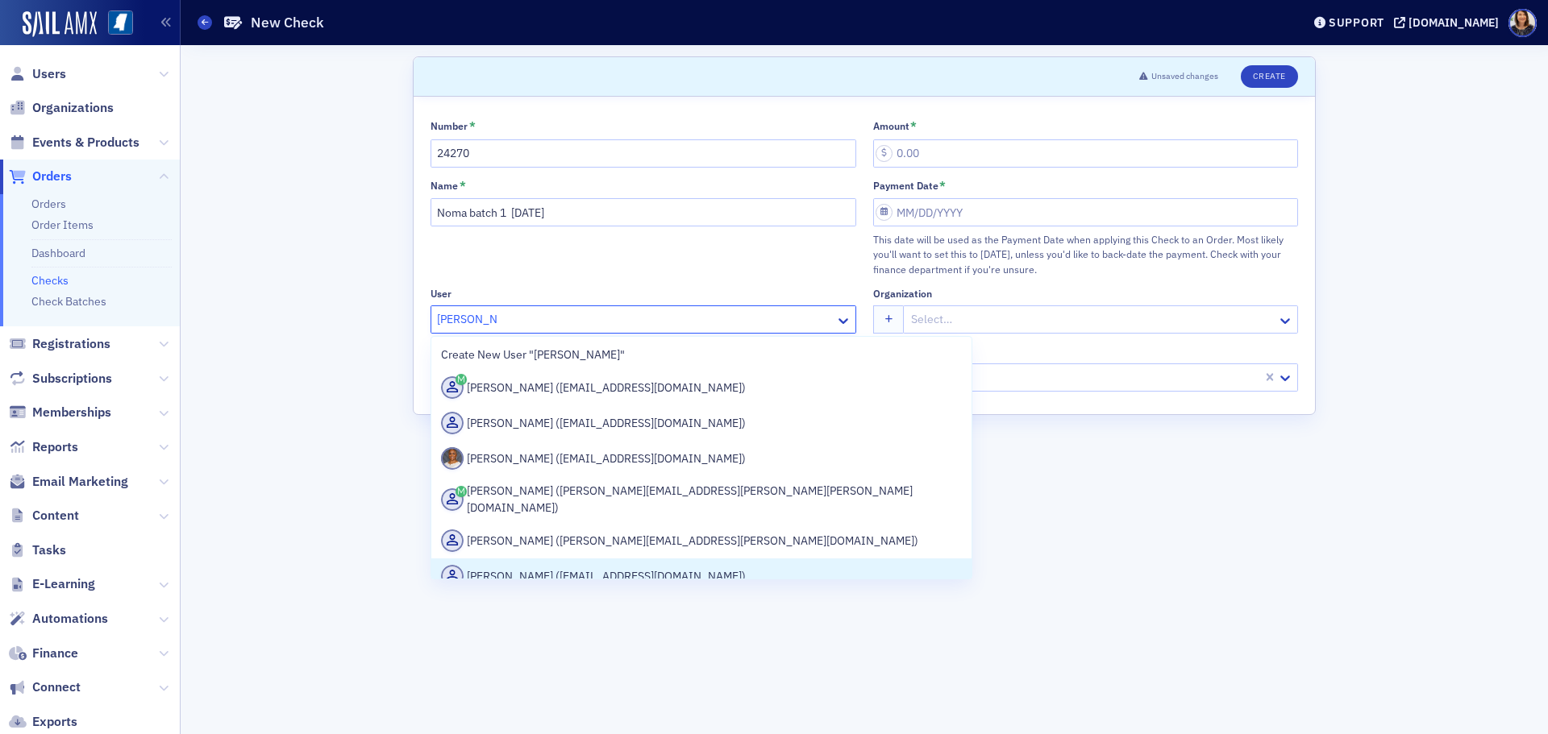
scroll to position [32, 0]
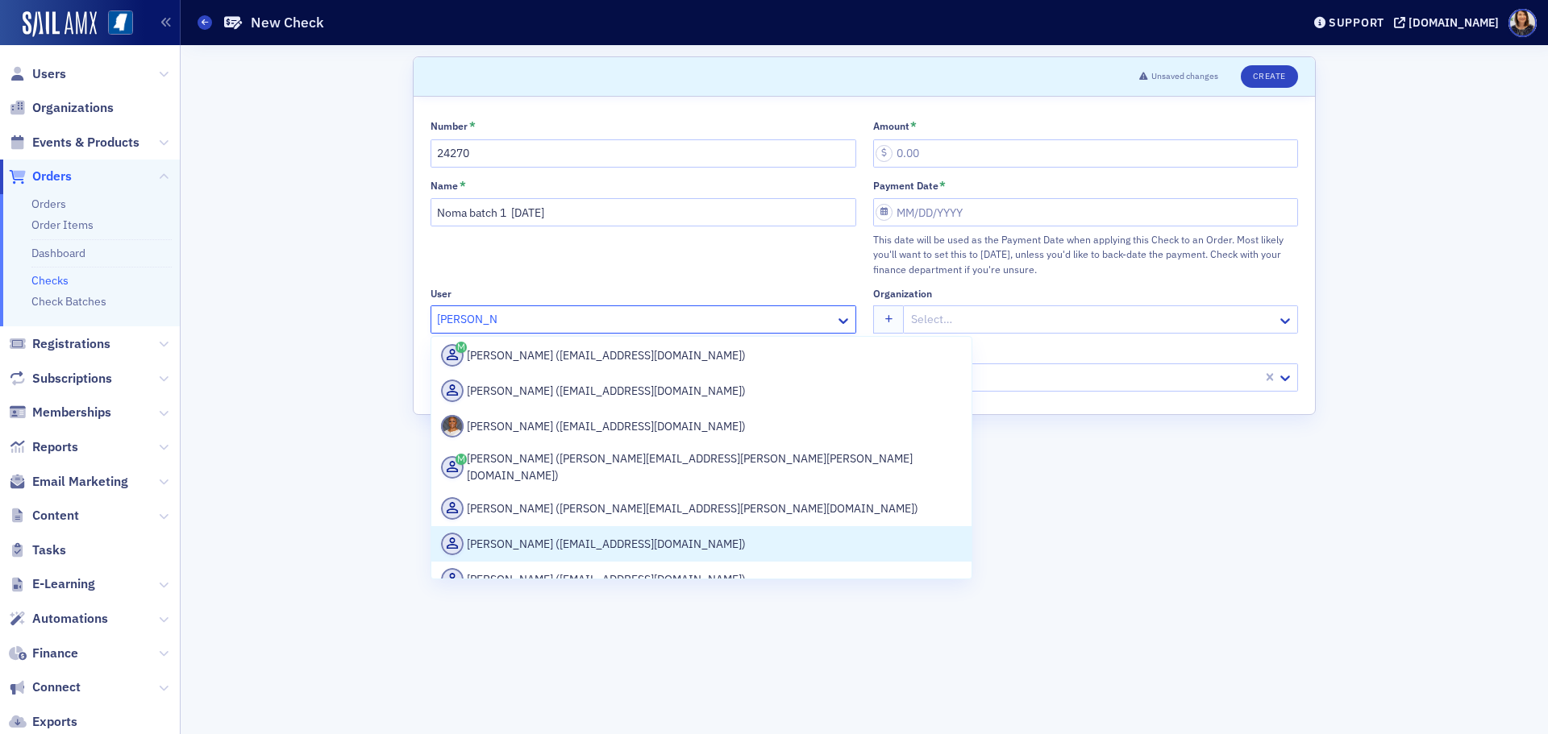
click at [855, 570] on div "Create New User "sandy scott" Ray Scott (rscottassoc@bellsouth.net) Harrison Sc…" at bounding box center [702, 457] width 542 height 243
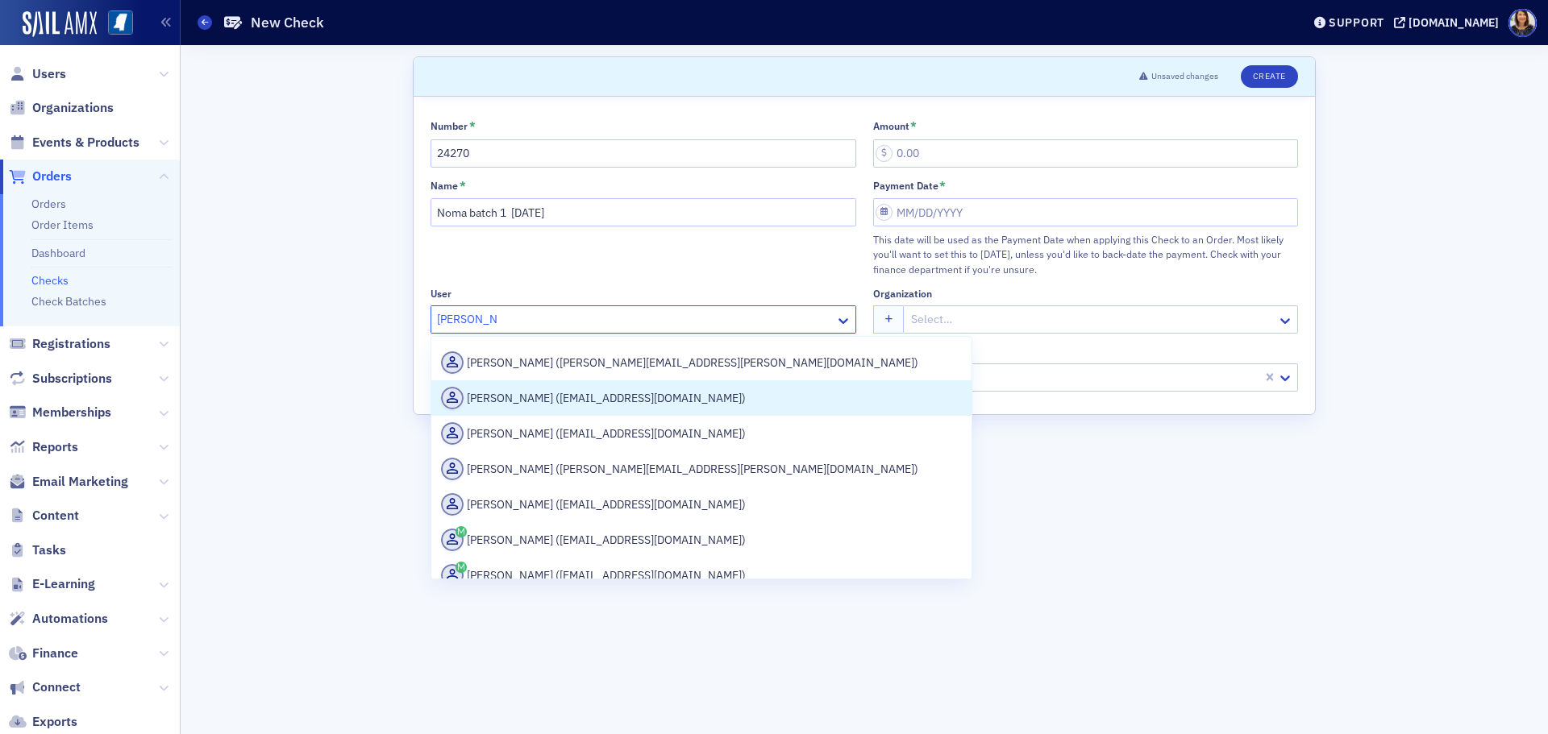
scroll to position [193, 0]
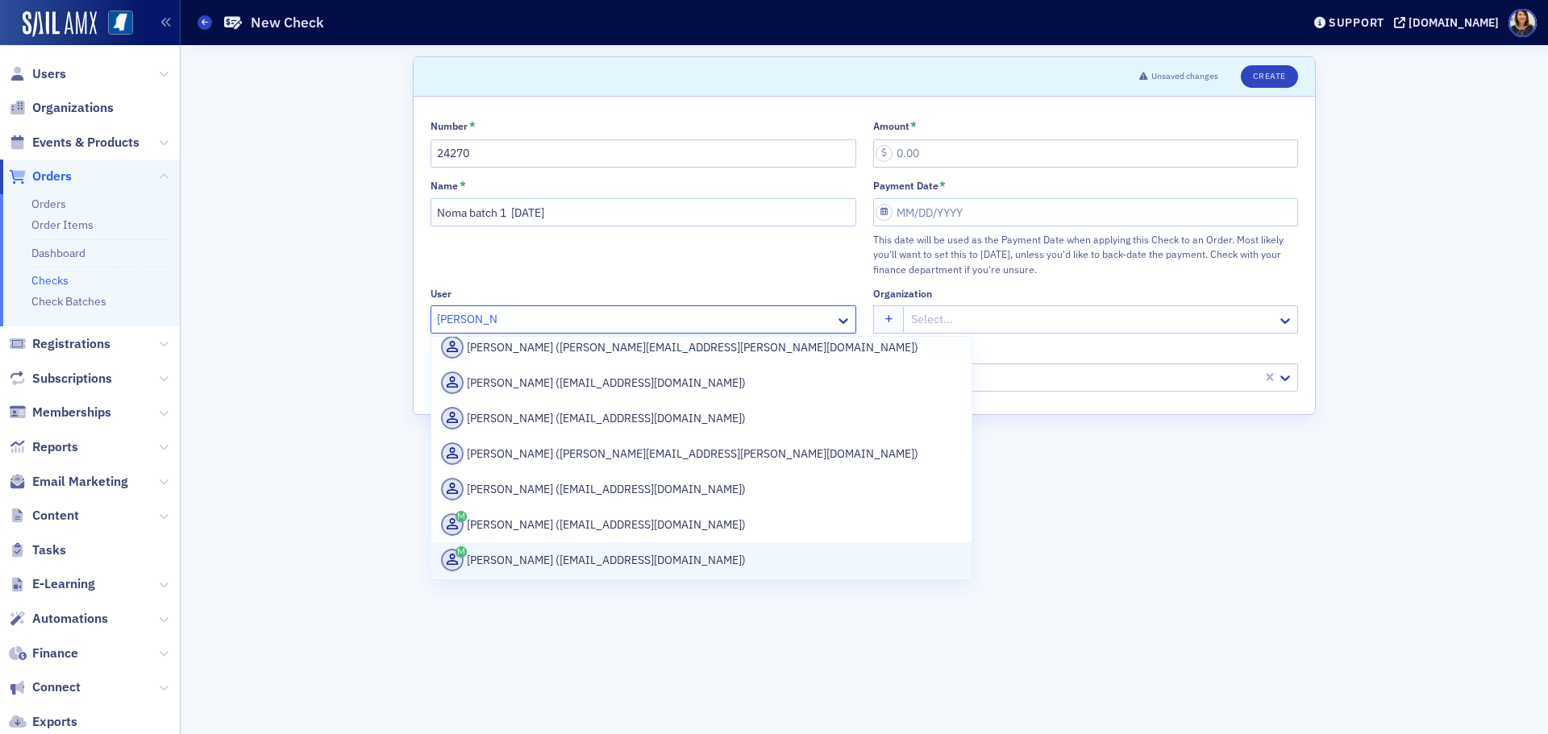
click at [634, 549] on div "Sandra Scott (sscott@rsgscpa.com)" at bounding box center [701, 560] width 521 height 23
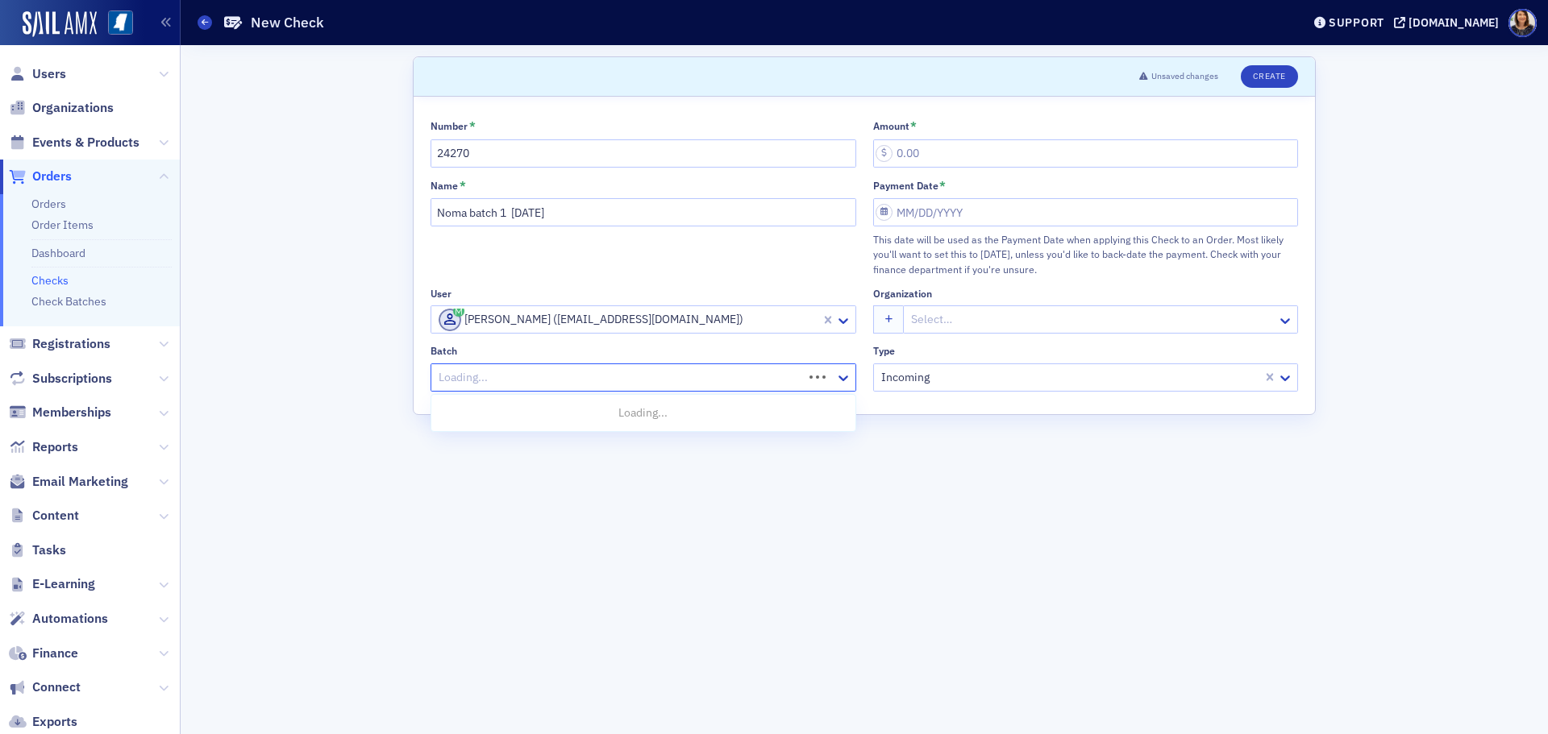
click at [569, 379] on div at bounding box center [619, 378] width 364 height 20
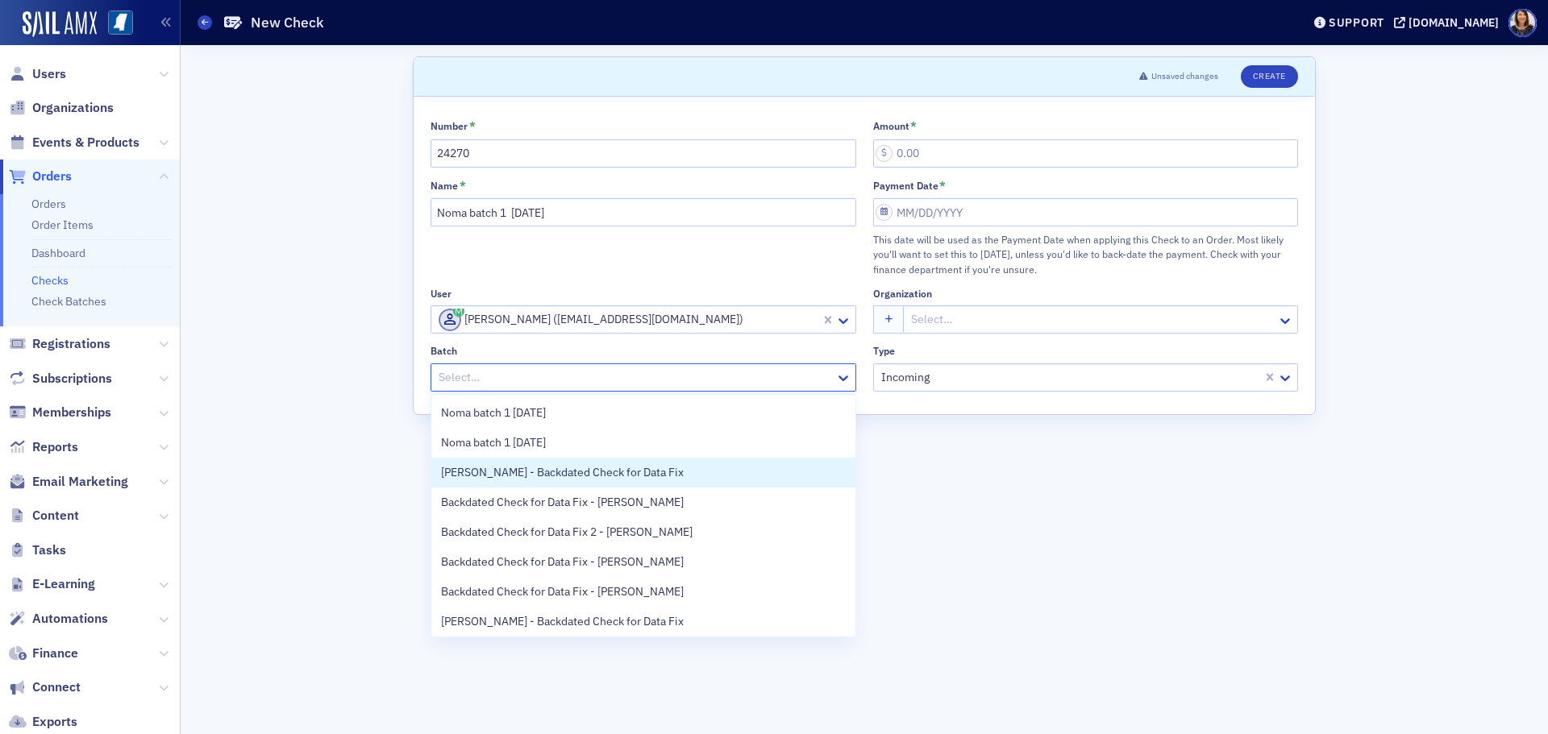
scroll to position [33, 0]
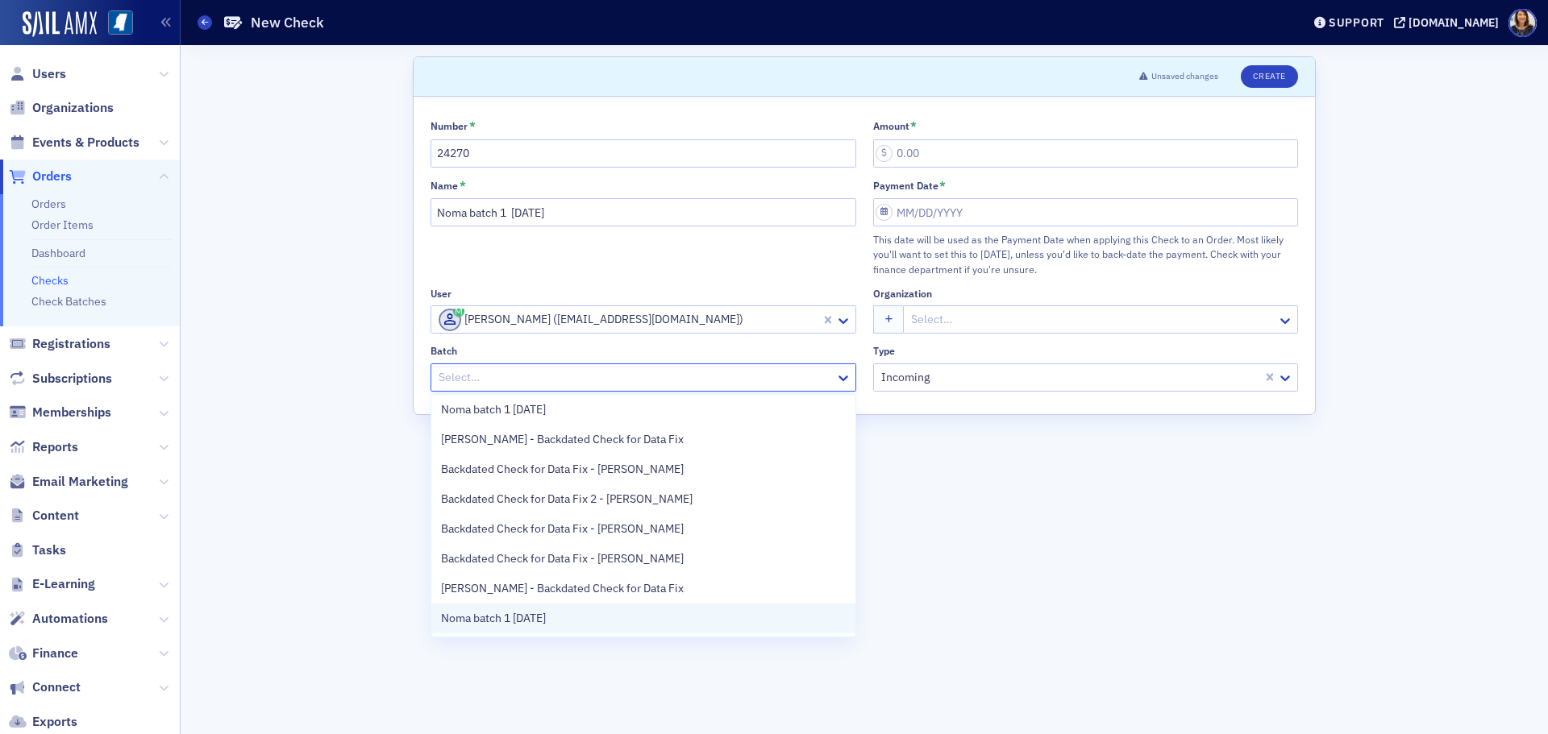
click at [580, 605] on div "Noma batch 1 8.29.25" at bounding box center [643, 619] width 424 height 30
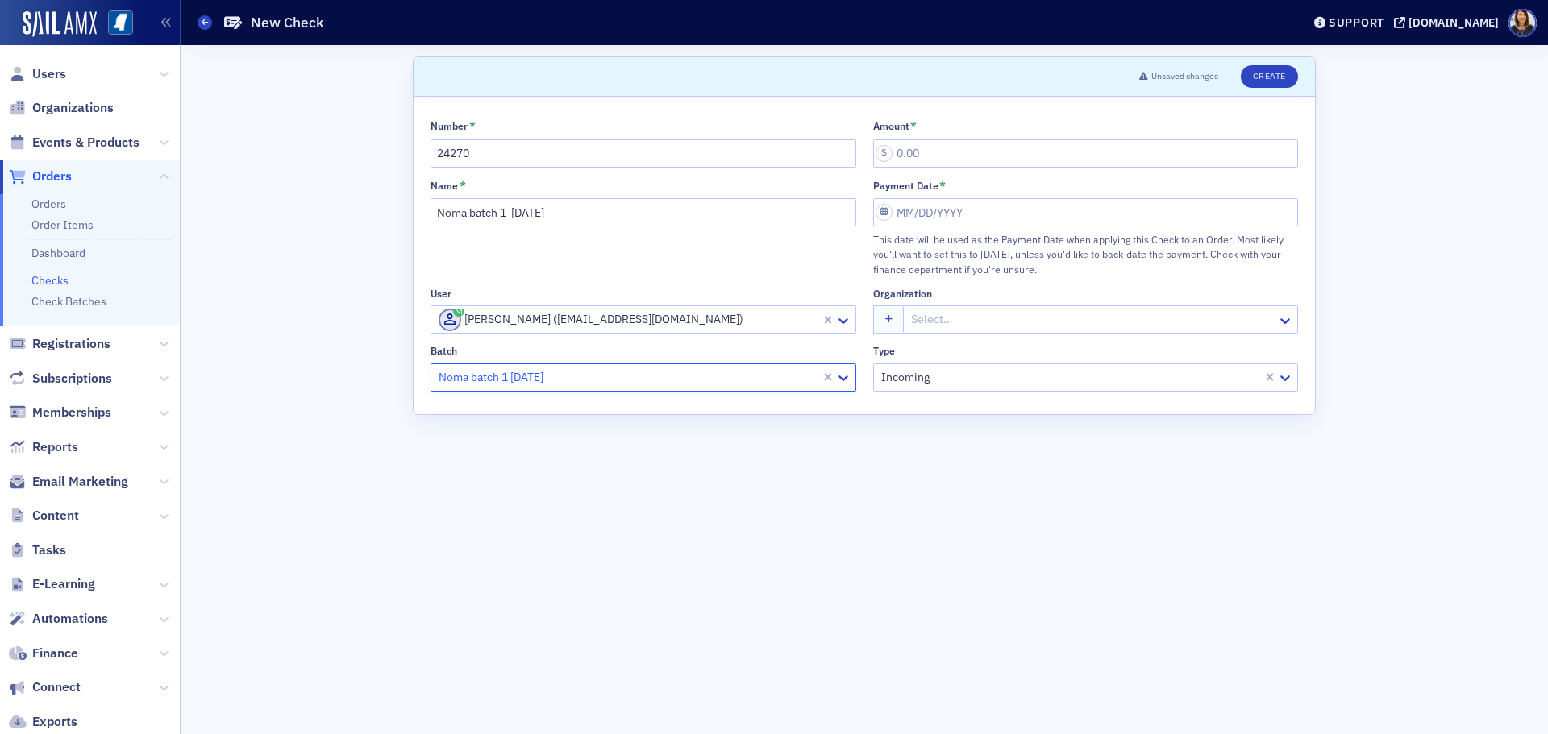
click at [939, 168] on div "Number * 24270 Amount * Name * Noma batch 1 8.29.25 Payment Date * This date wi…" at bounding box center [864, 255] width 867 height 272
click at [938, 163] on input "Amount *" at bounding box center [1086, 153] width 426 height 28
type input "25.00"
select select "7"
select select "2025"
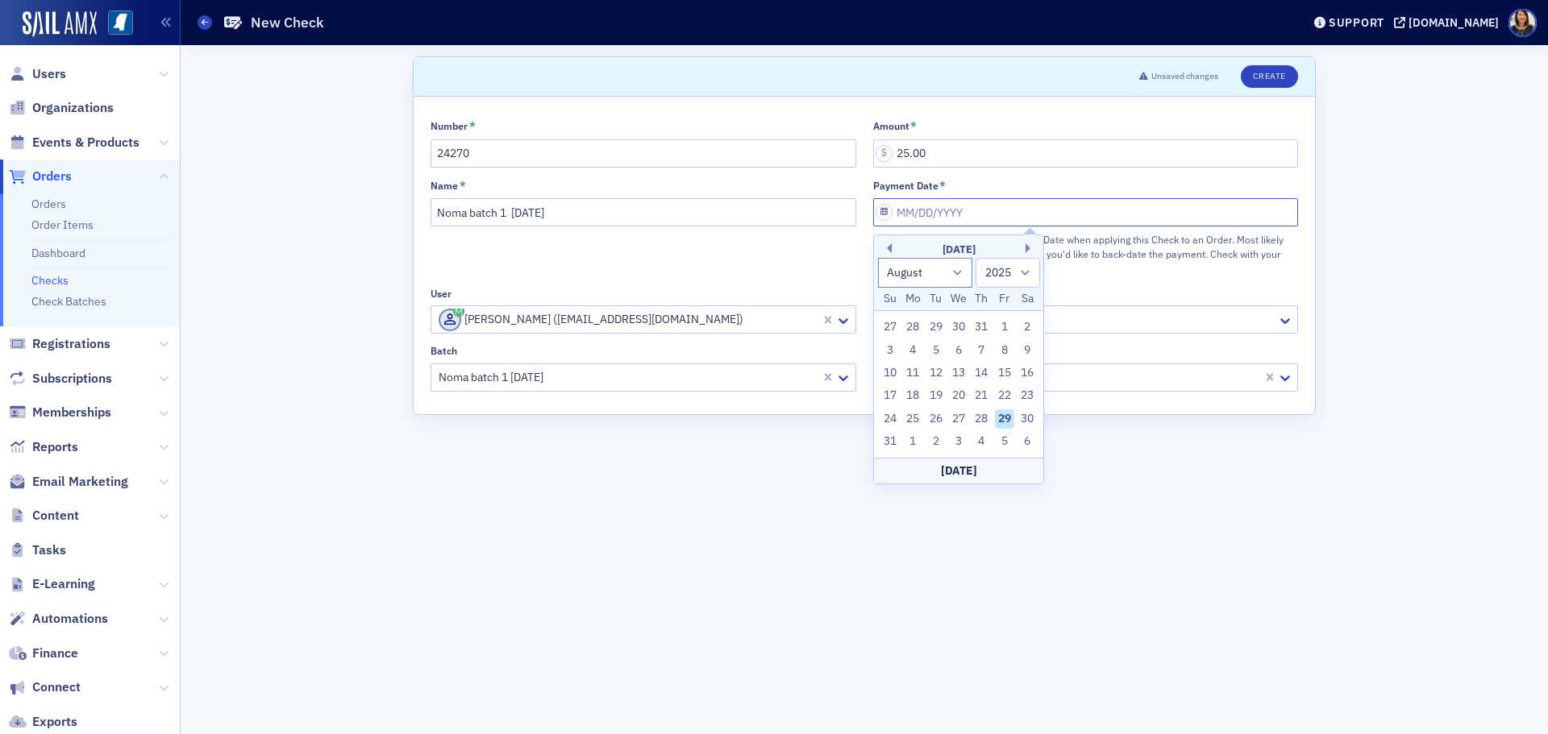
click at [980, 207] on input "Payment Date *" at bounding box center [1086, 212] width 426 height 28
click at [1006, 418] on div "29" at bounding box center [1004, 419] width 19 height 19
type input "08/29/2025"
click at [1287, 69] on button "Create" at bounding box center [1269, 76] width 57 height 23
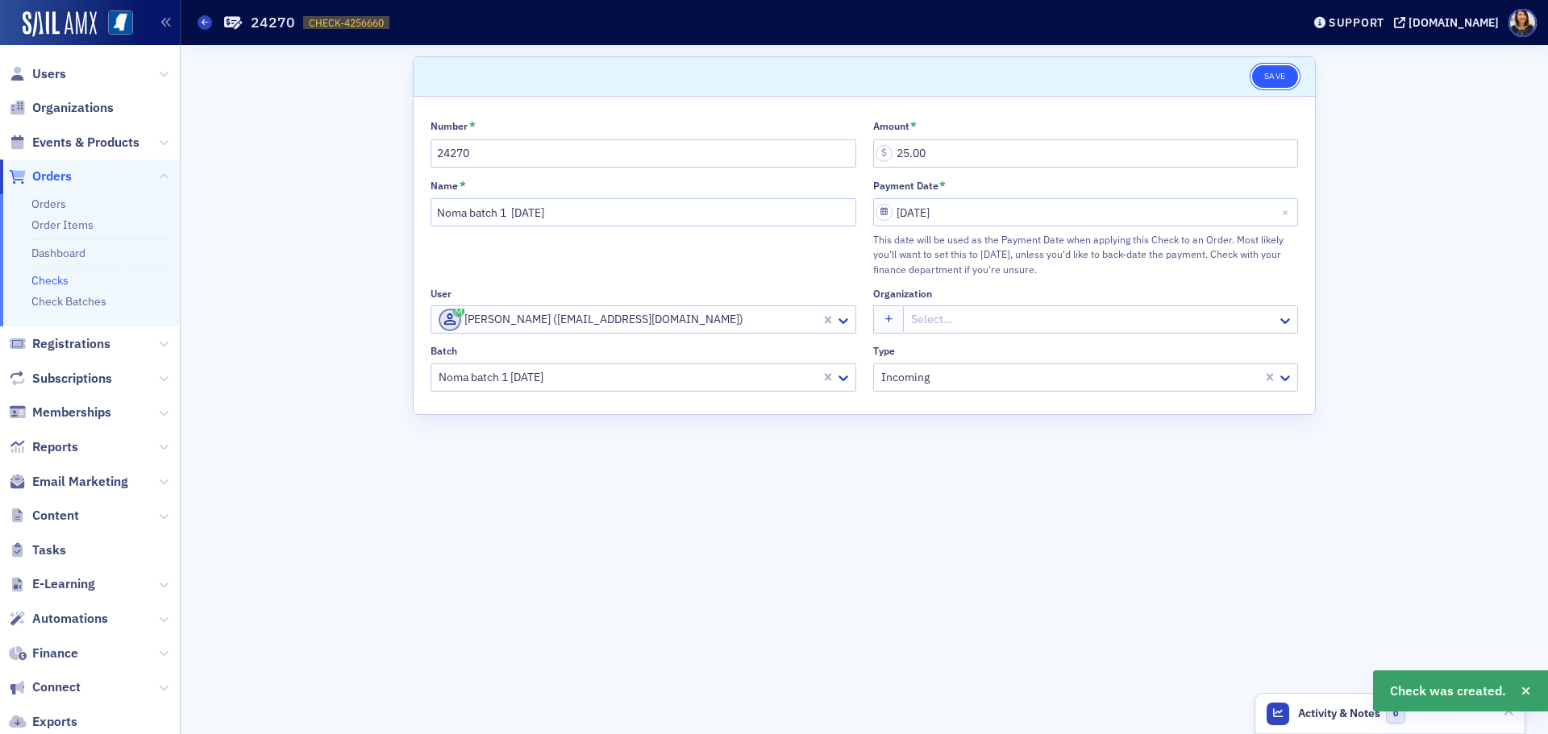
click at [1263, 76] on button "Save" at bounding box center [1275, 76] width 46 height 23
click at [55, 274] on link "Checks" at bounding box center [49, 280] width 37 height 15
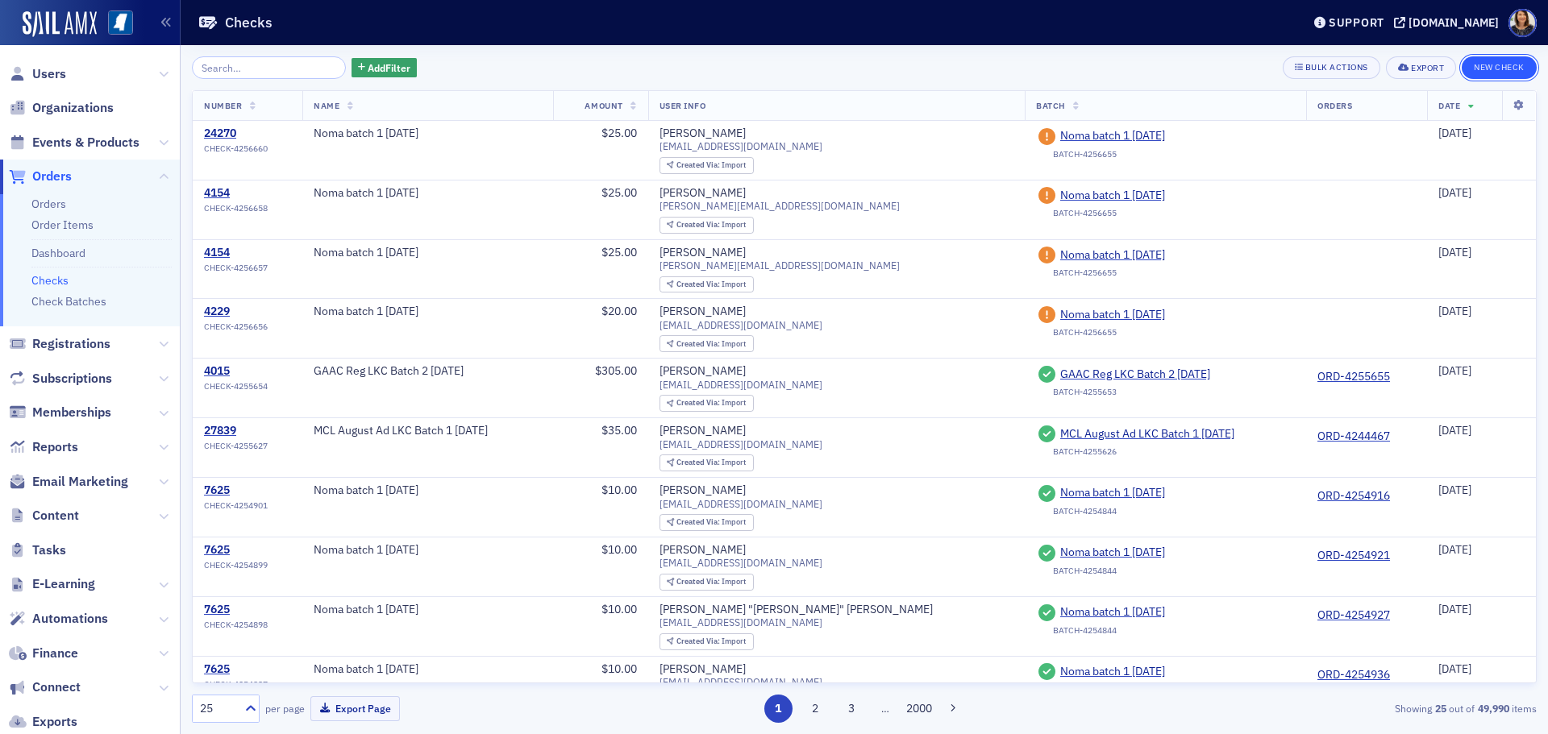
click at [1485, 67] on button "New Check" at bounding box center [1499, 67] width 75 height 23
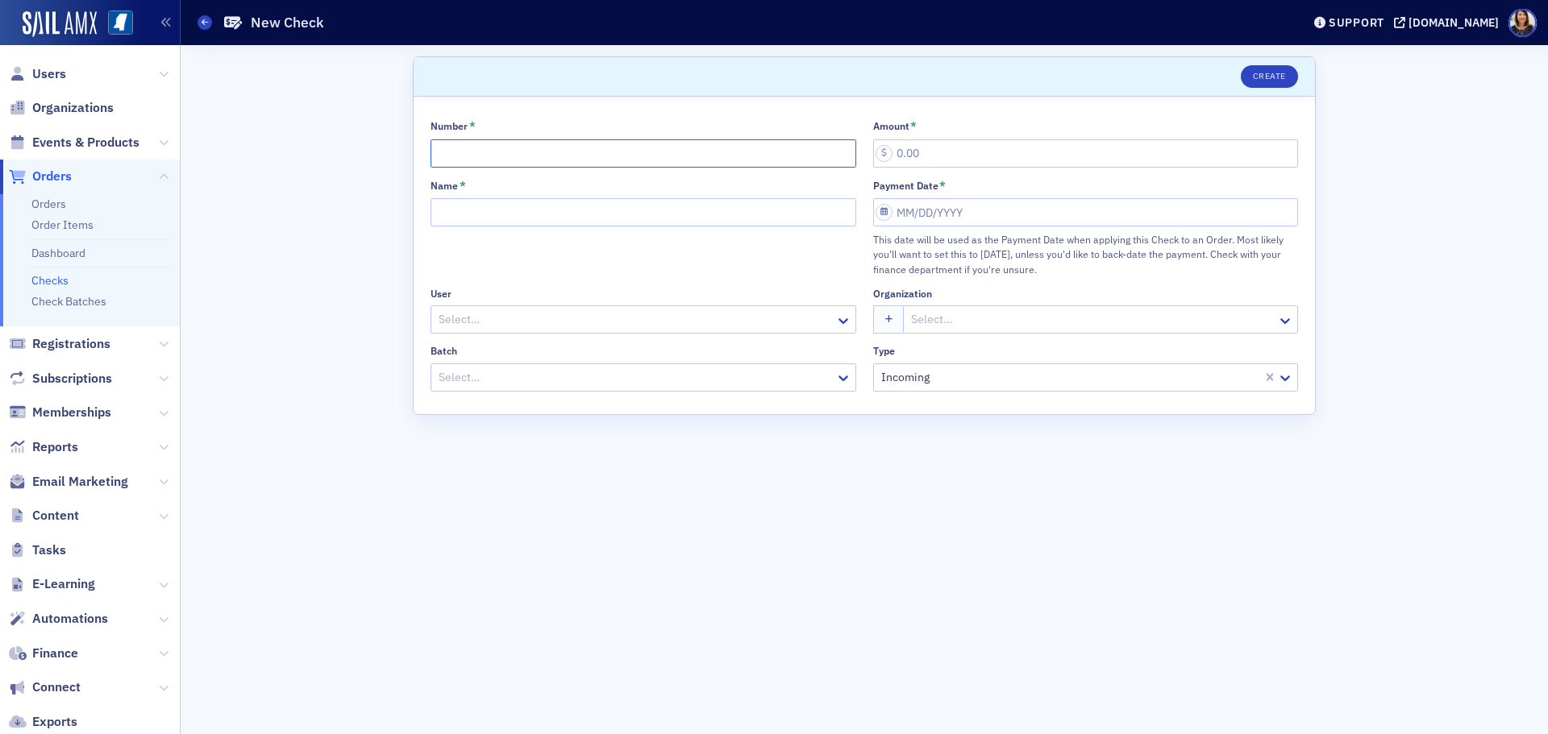
click at [489, 150] on input "Number *" at bounding box center [644, 153] width 426 height 28
type input "24270"
click at [510, 216] on input "Name *" at bounding box center [644, 212] width 426 height 28
type input "Noma batch 1 8.29.25"
click at [538, 316] on div at bounding box center [635, 320] width 397 height 20
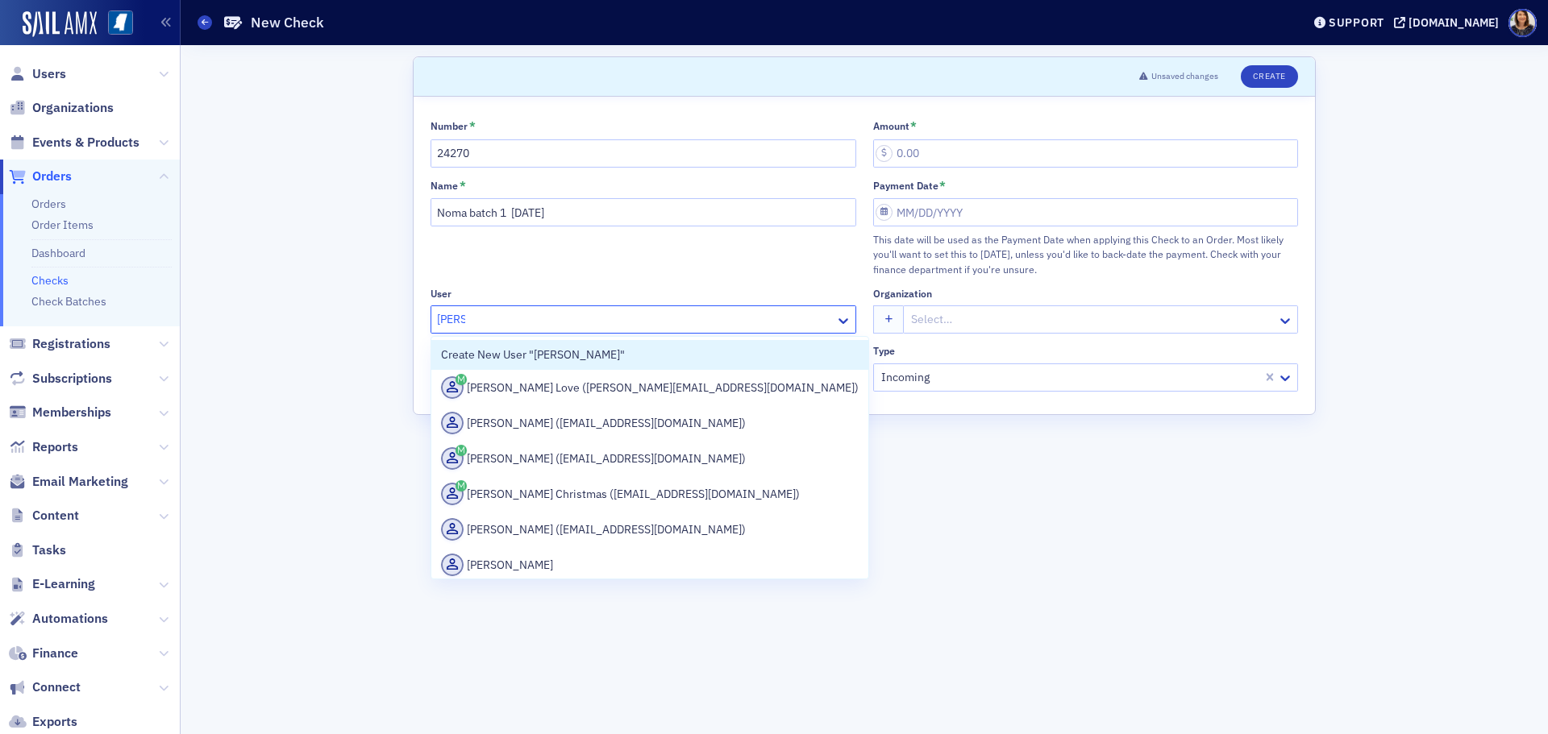
type input "Dena"
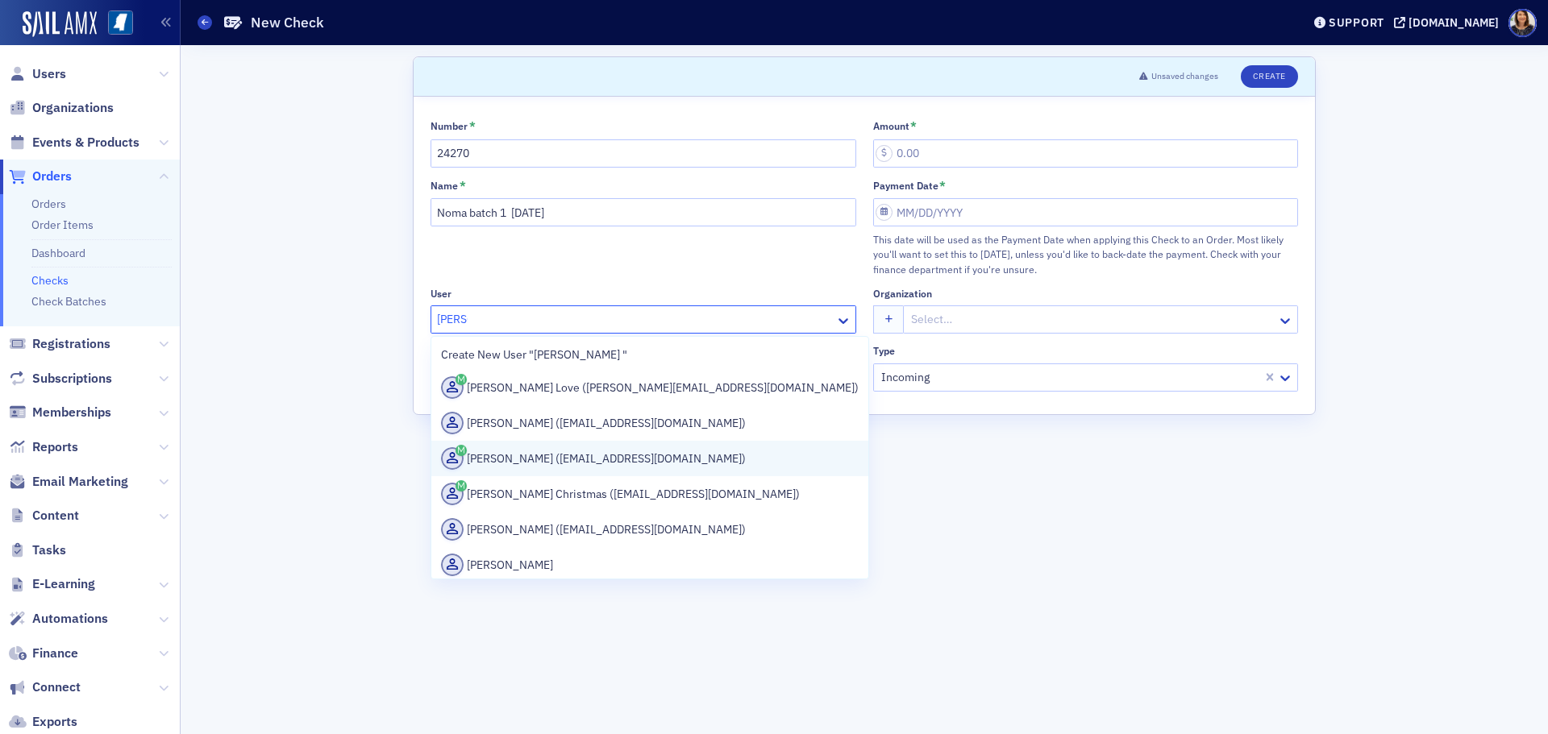
drag, startPoint x: 576, startPoint y: 446, endPoint x: 579, endPoint y: 456, distance: 11.0
click at [579, 456] on div "Dena Lagendijk (dlagendijk@rsgscpa.com)" at bounding box center [649, 458] width 437 height 35
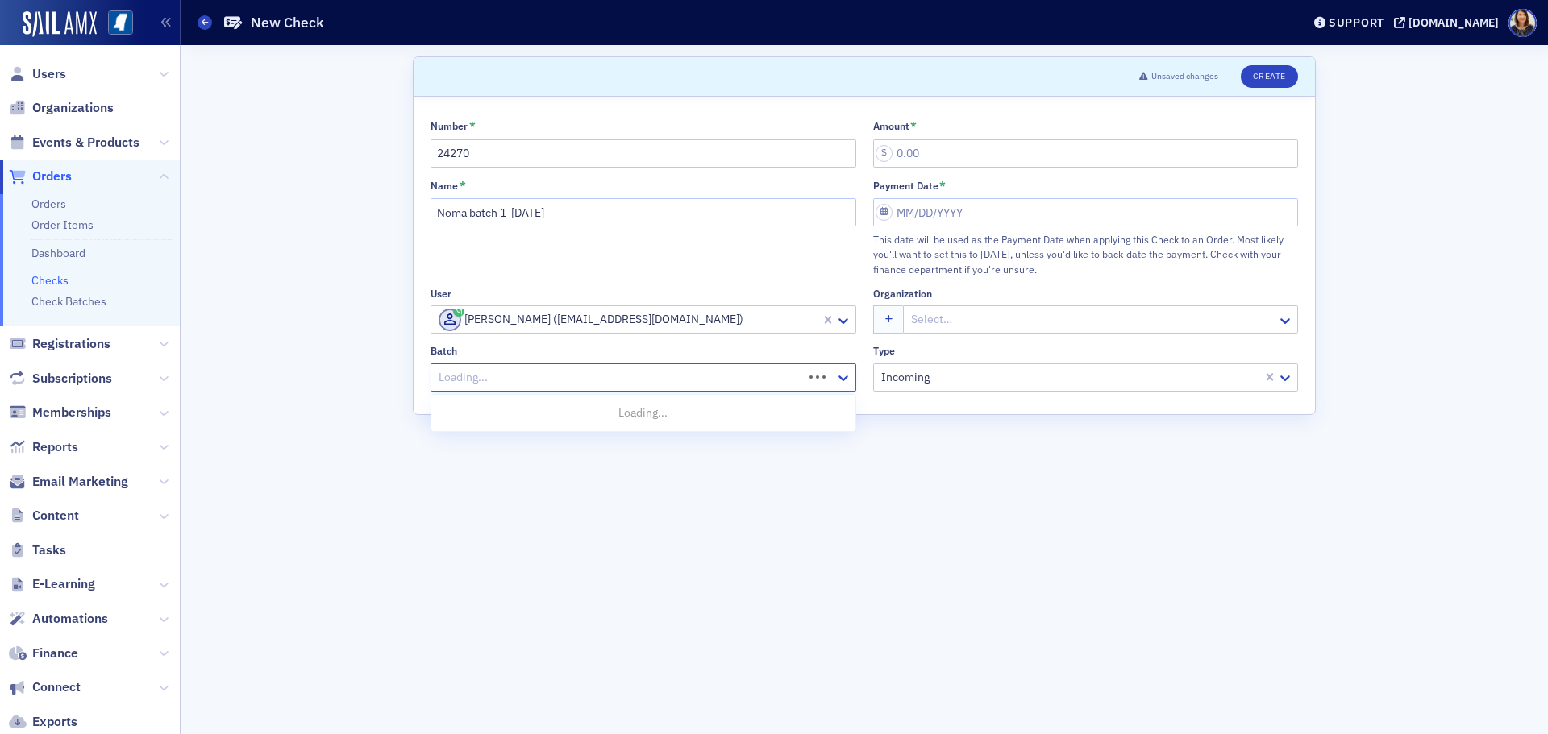
click at [584, 379] on div at bounding box center [619, 378] width 364 height 20
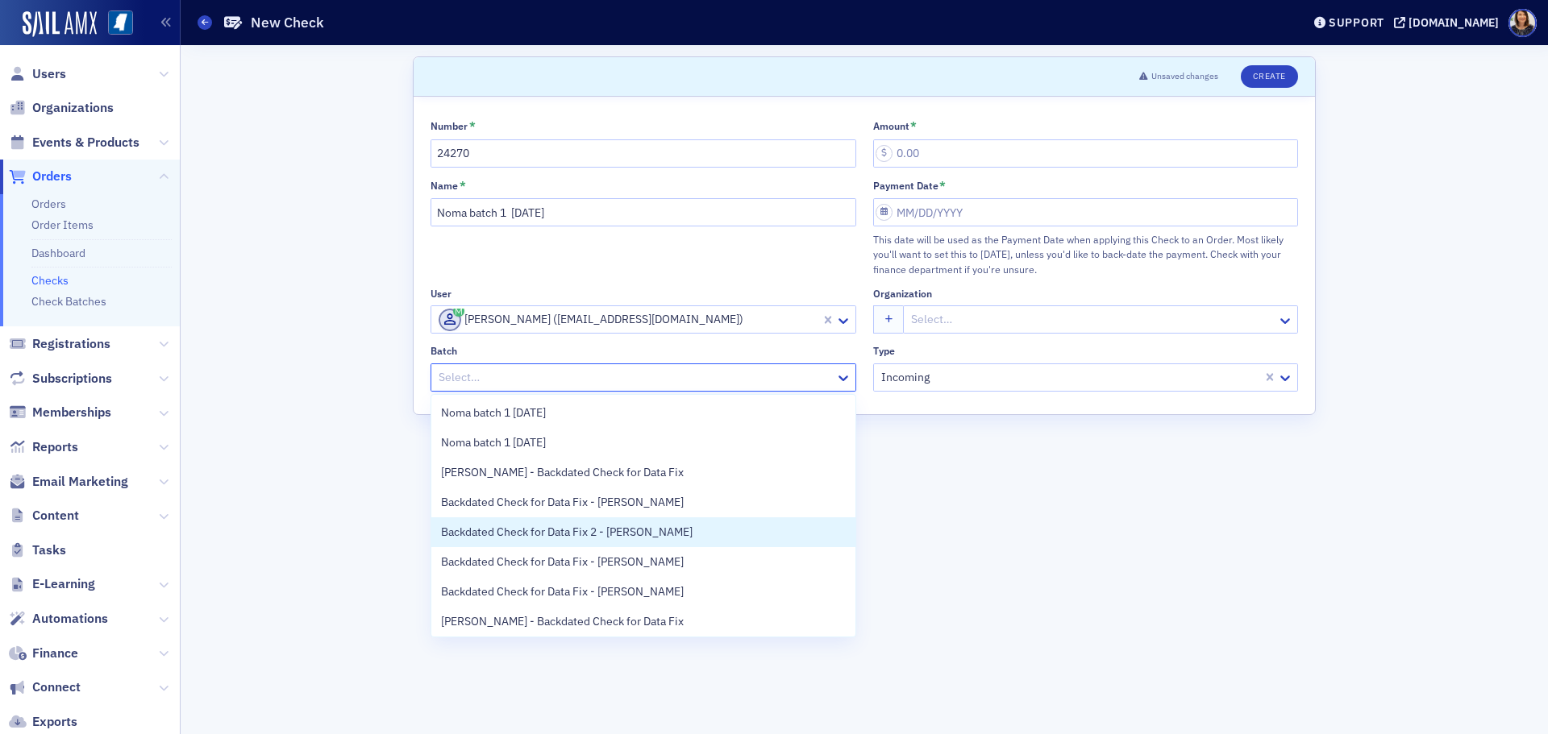
scroll to position [33, 0]
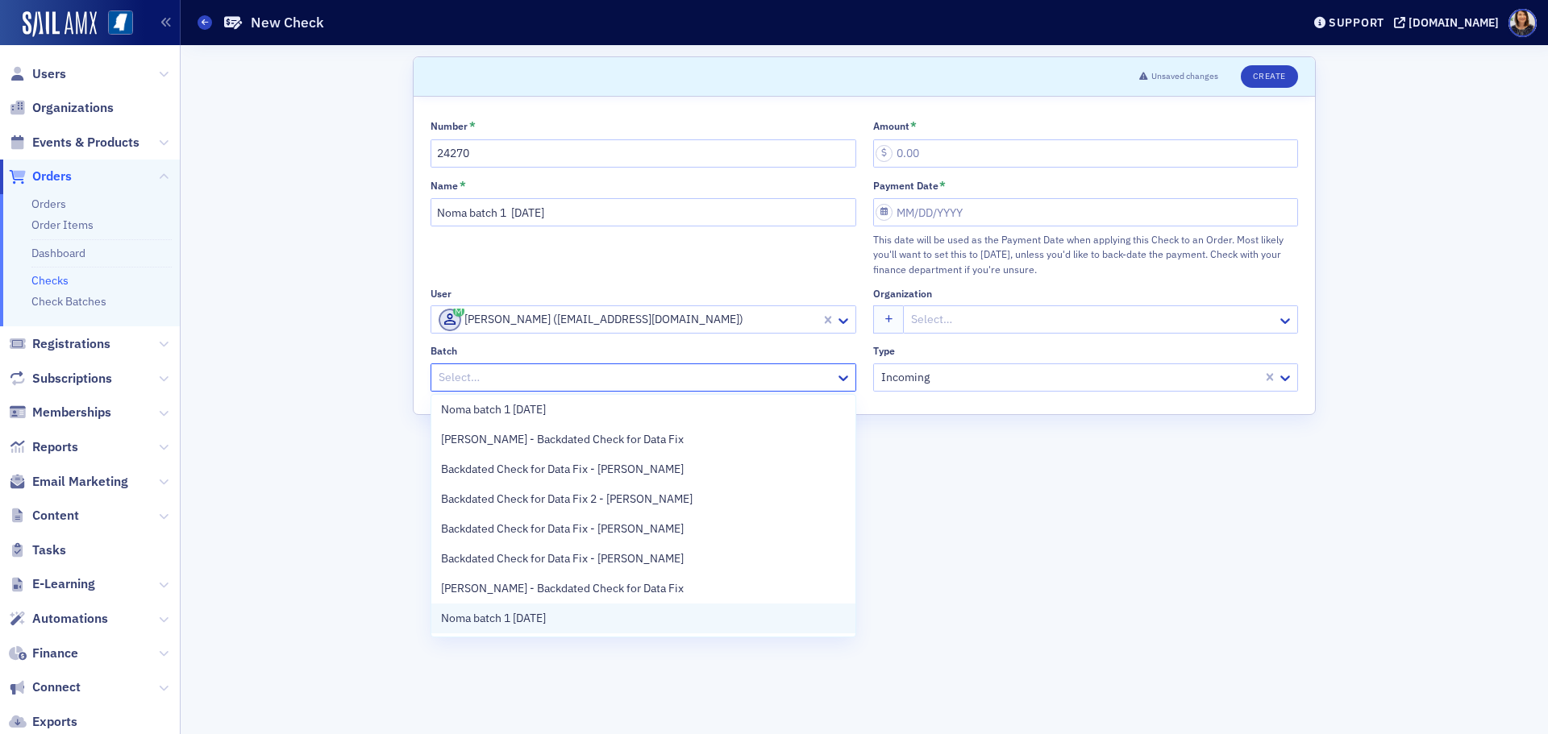
click at [614, 614] on div "Noma batch 1 8.29.25" at bounding box center [643, 618] width 405 height 17
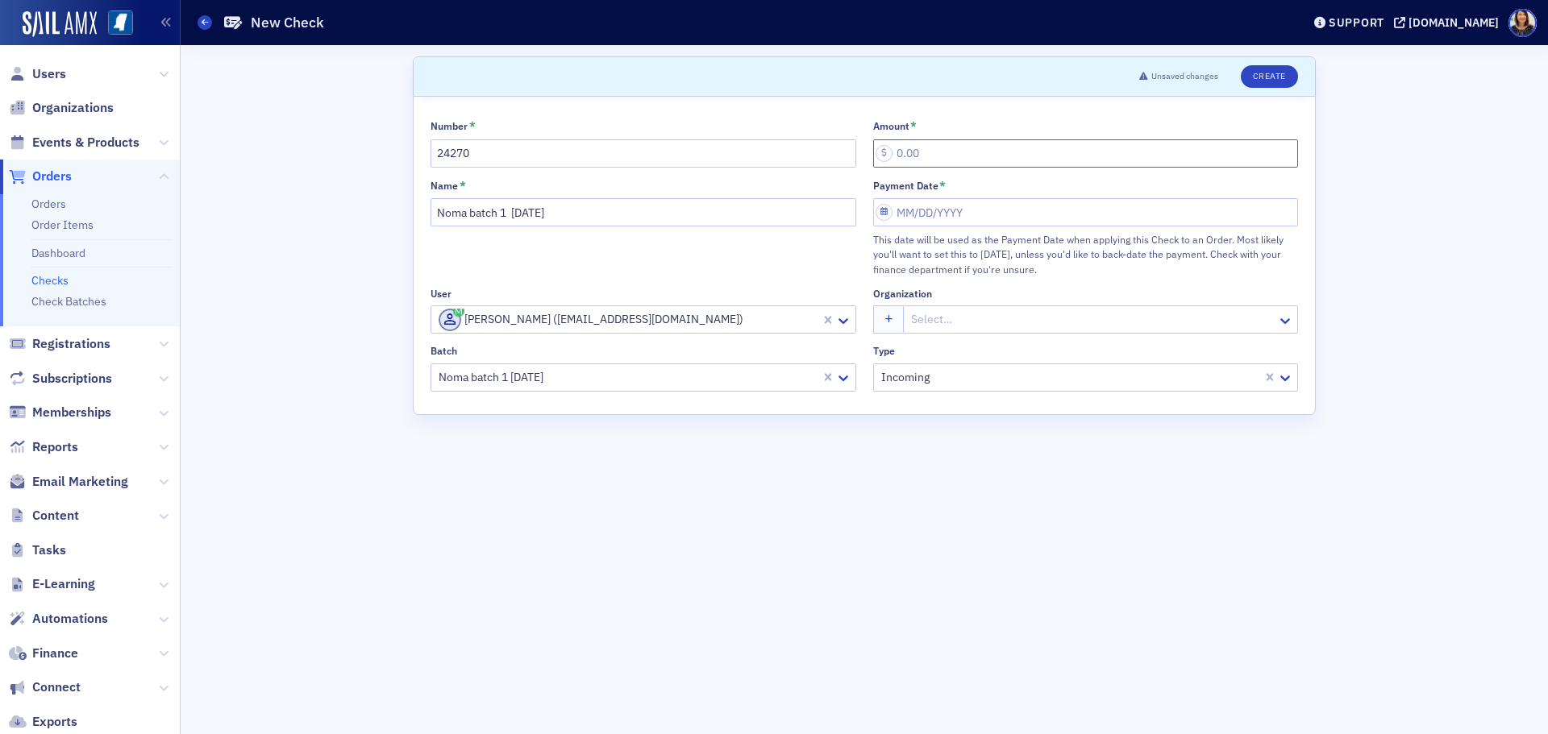
click at [918, 160] on input "Amount *" at bounding box center [1086, 153] width 426 height 28
type input "25.00"
click at [975, 211] on input "Payment Date *" at bounding box center [1086, 212] width 426 height 28
select select "7"
select select "2025"
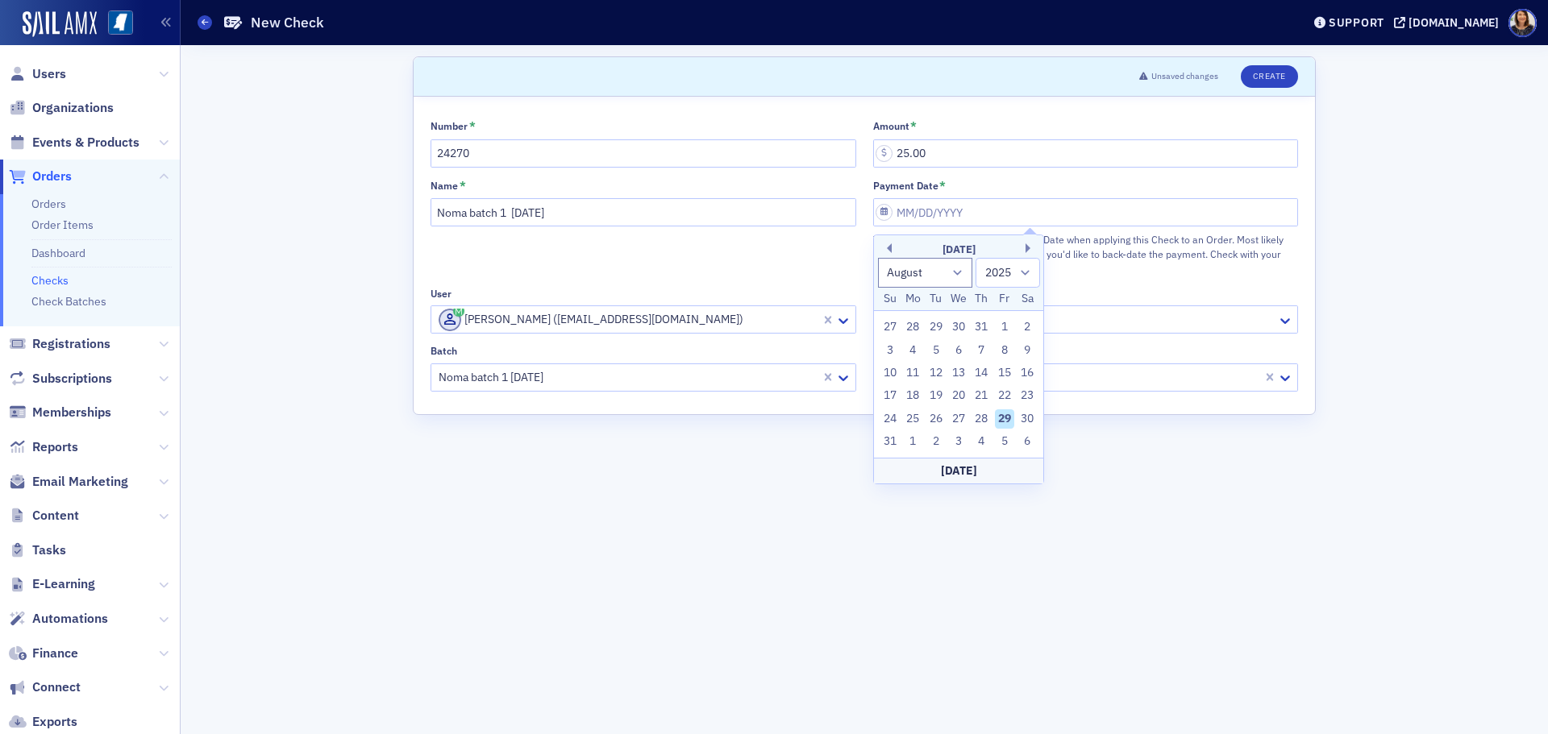
click at [1005, 421] on div "29" at bounding box center [1004, 419] width 19 height 19
type input "08/29/2025"
click at [1280, 75] on button "Create" at bounding box center [1269, 76] width 57 height 23
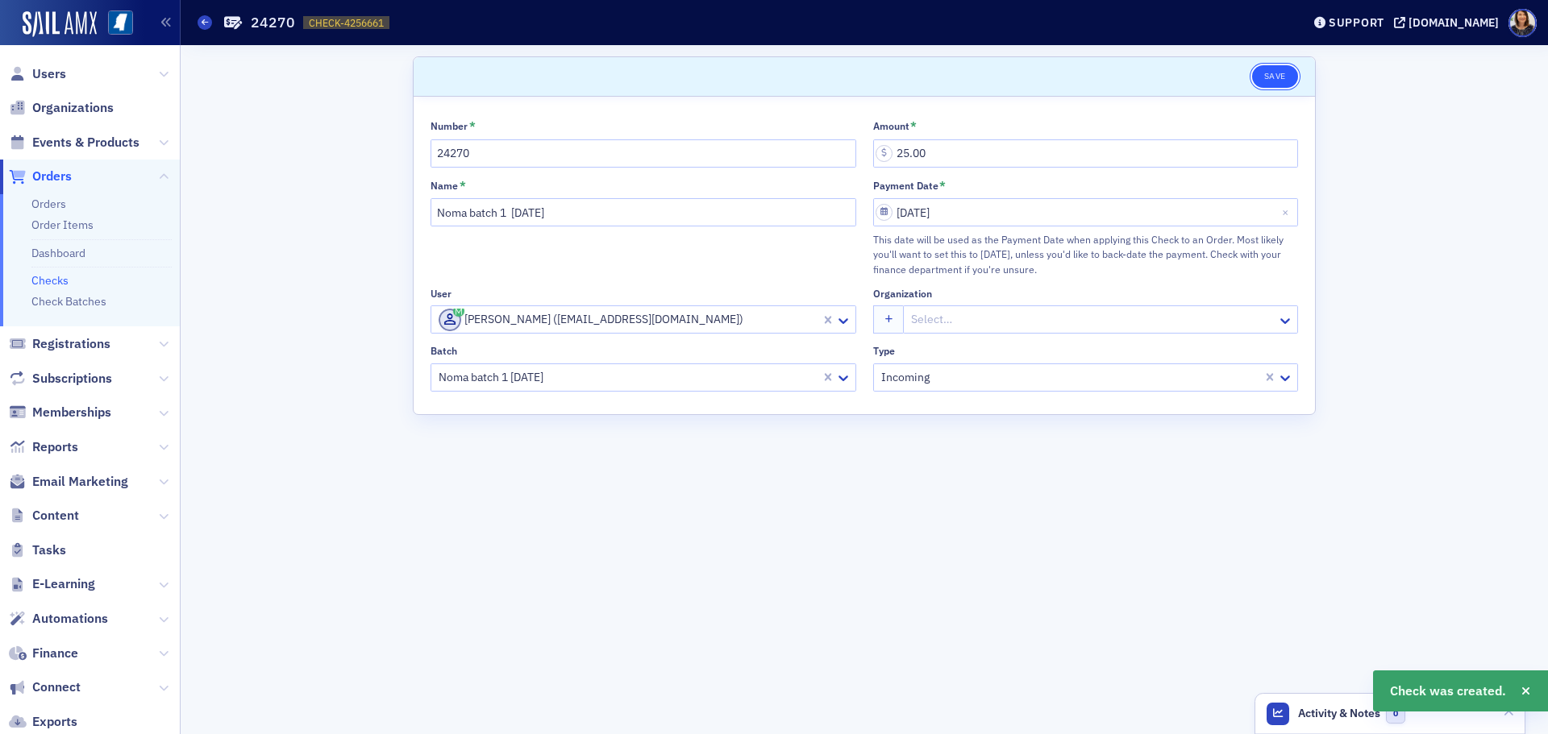
click at [1276, 75] on button "Save" at bounding box center [1275, 76] width 46 height 23
click at [47, 279] on link "Checks" at bounding box center [49, 280] width 37 height 15
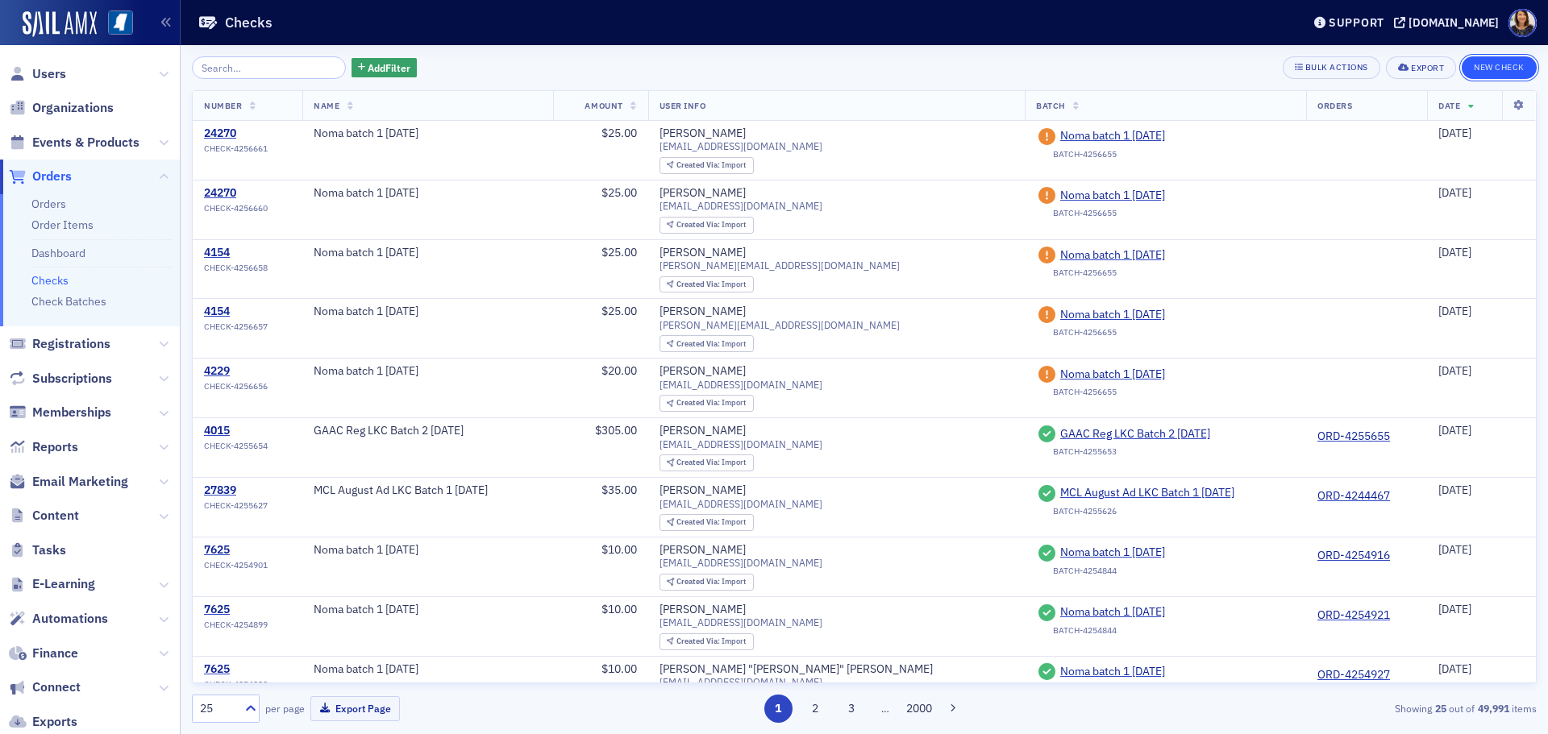
click at [1473, 72] on button "New Check" at bounding box center [1499, 67] width 75 height 23
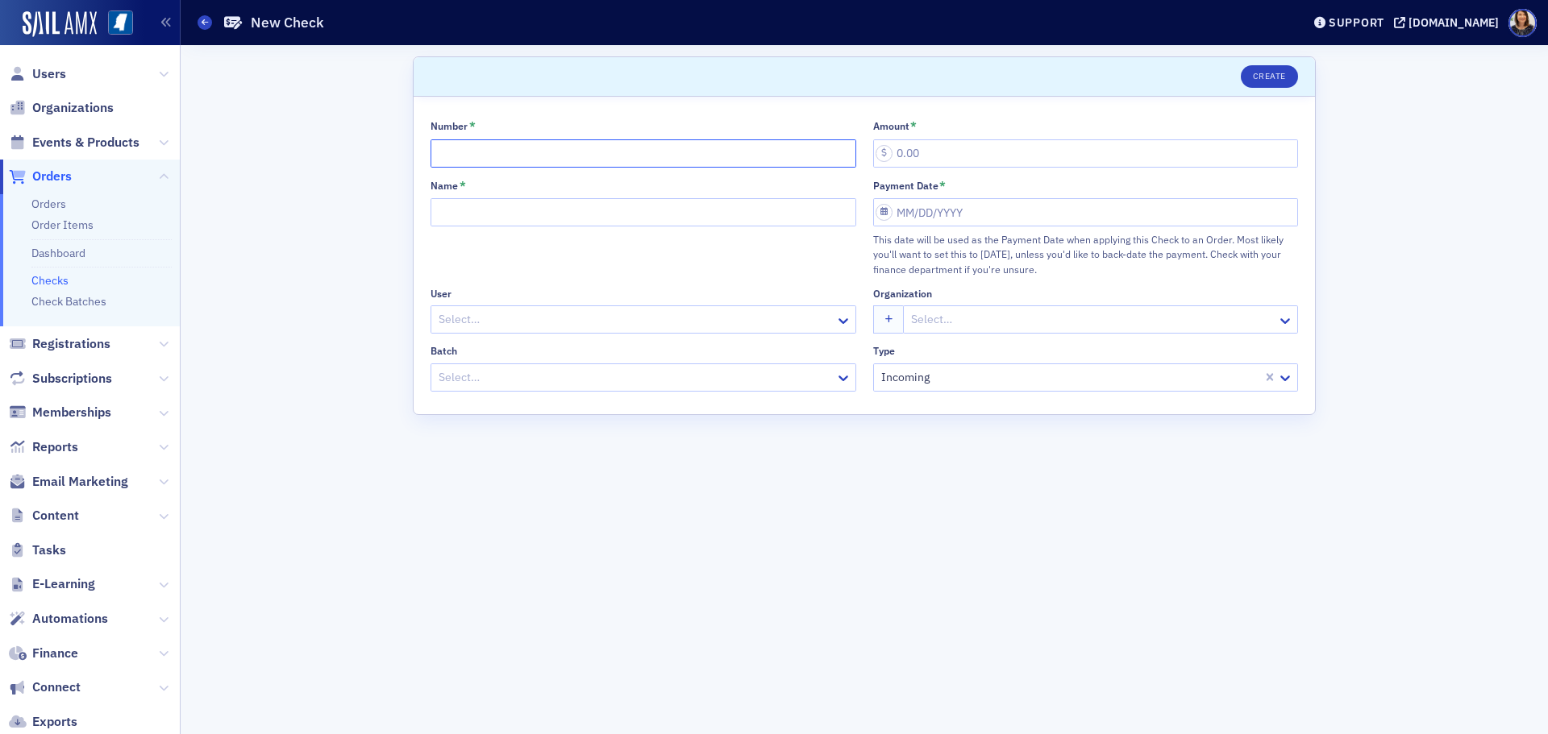
click at [557, 154] on input "Number *" at bounding box center [644, 153] width 426 height 28
type input "24270"
click at [506, 208] on input "Name *" at bounding box center [644, 212] width 426 height 28
type input "Noma batch 1 8.29.25"
click at [543, 330] on div at bounding box center [635, 320] width 397 height 20
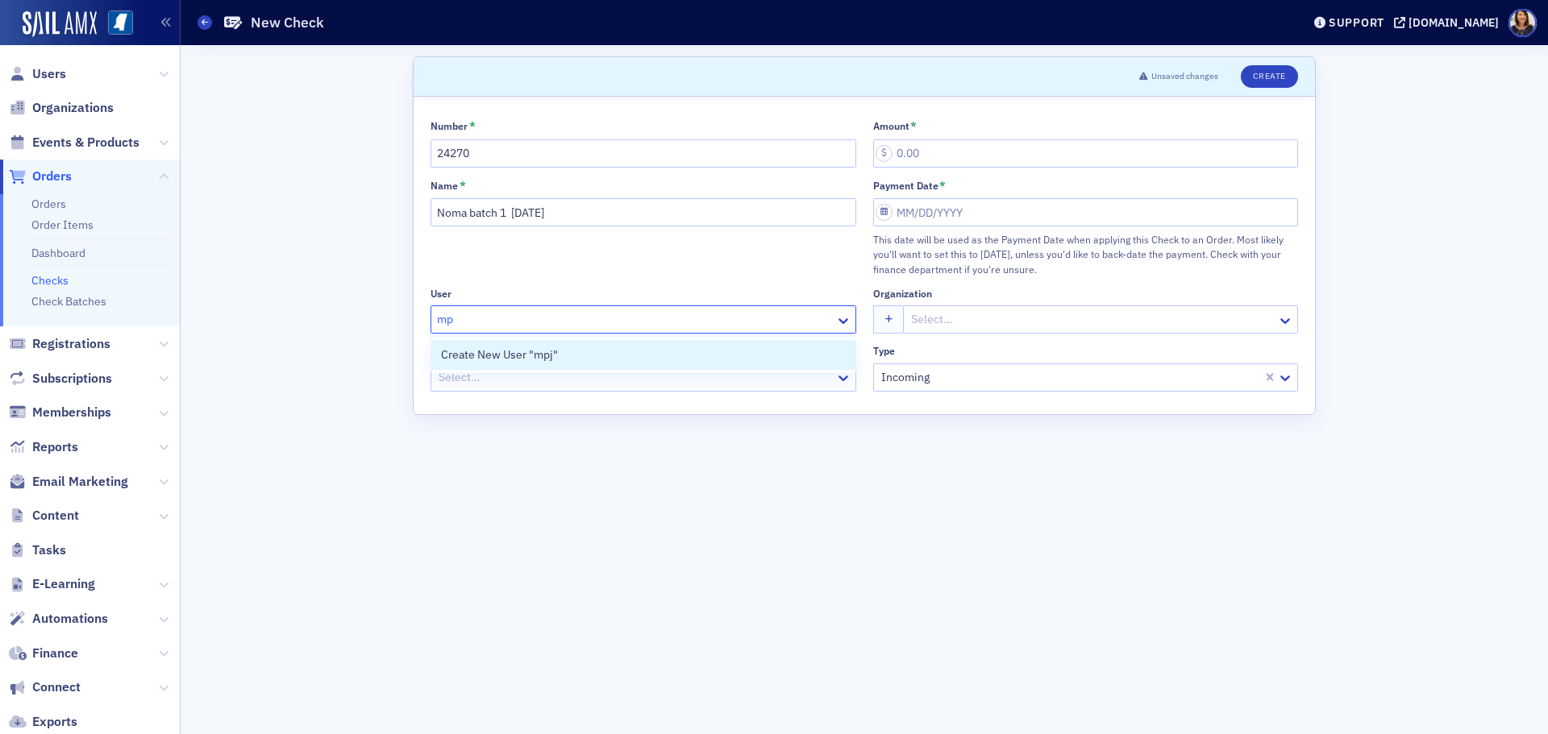
type input "m"
type input "noah dav"
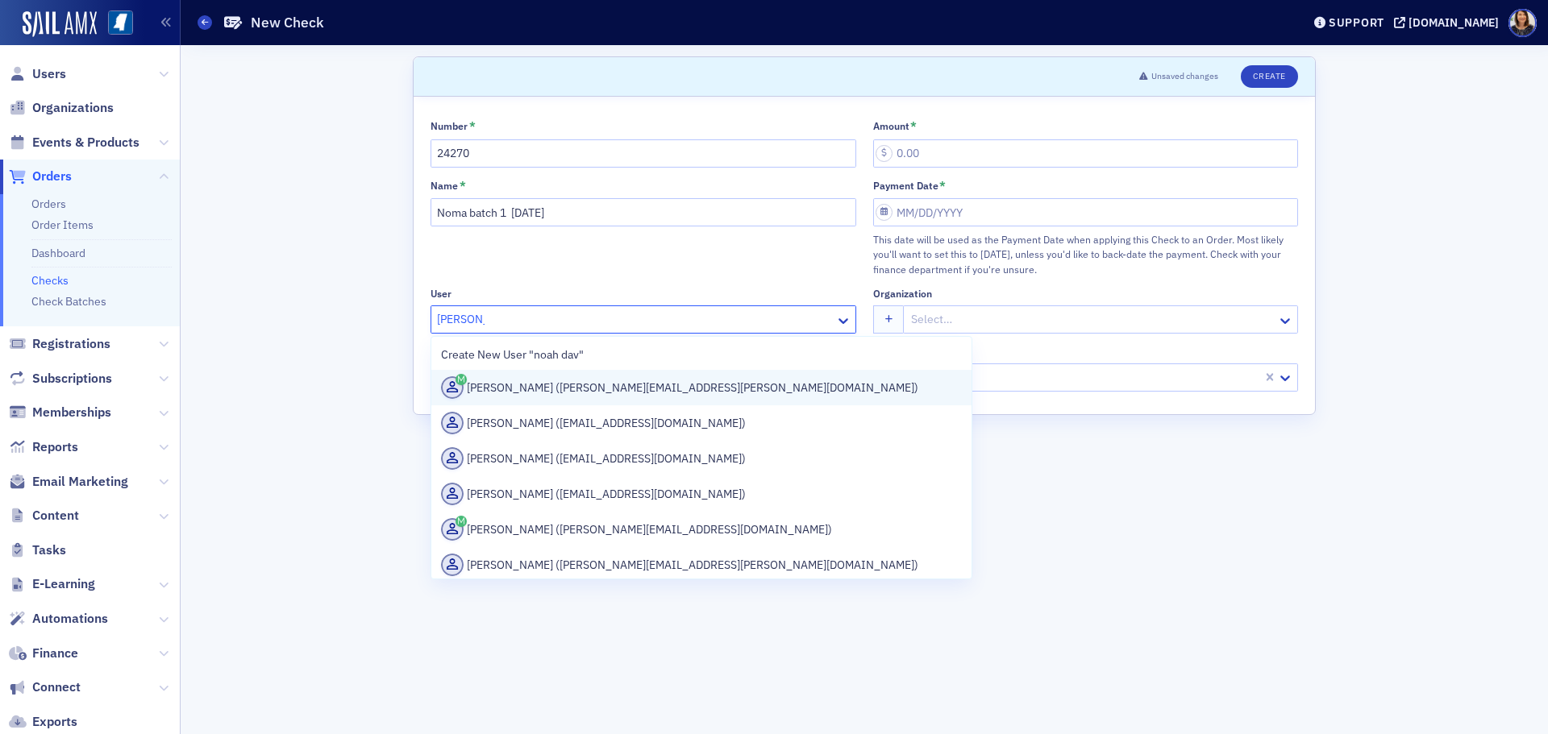
click at [546, 397] on div "Noah Davis (noah.davis@rsgscpa.com)" at bounding box center [701, 387] width 521 height 23
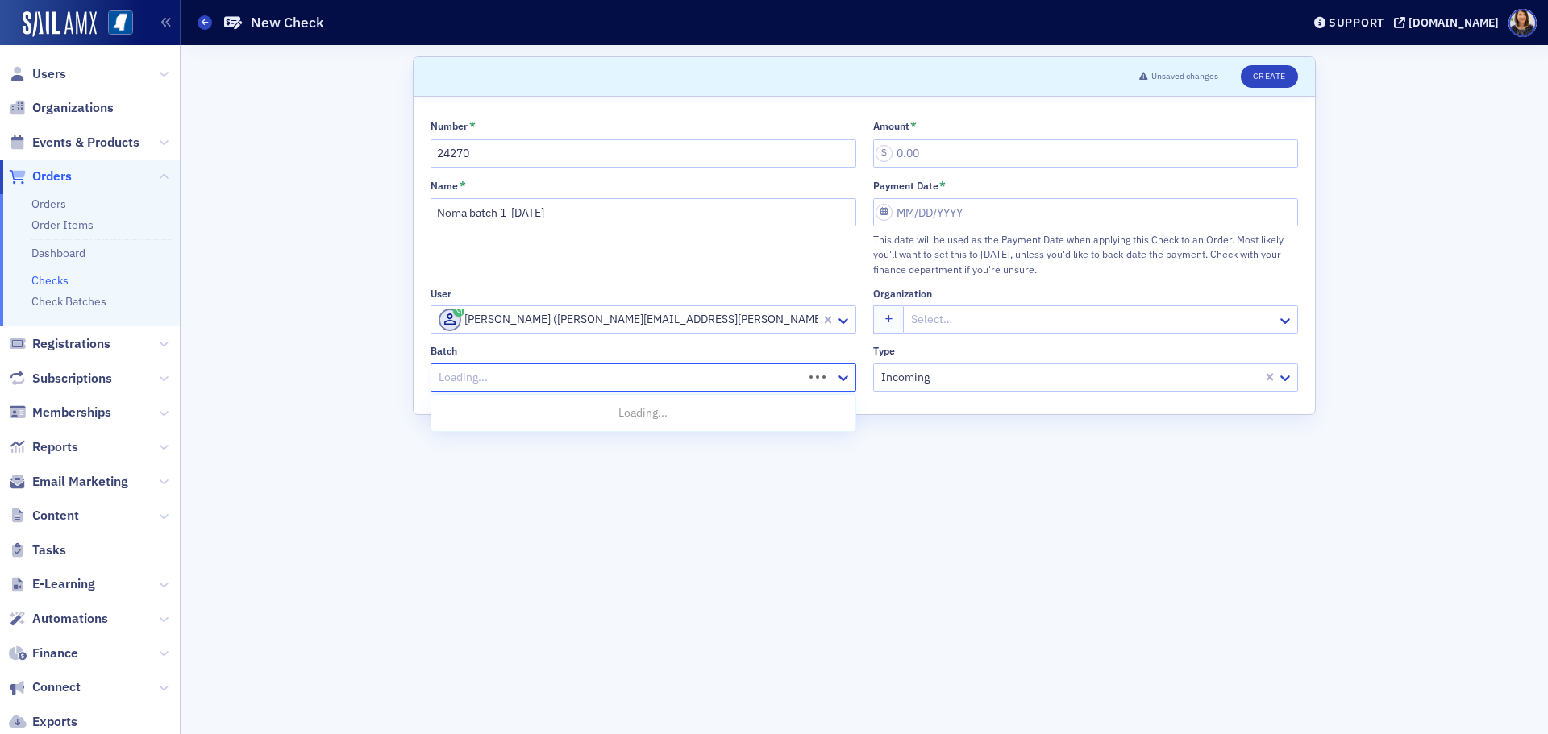
click at [576, 384] on div at bounding box center [619, 378] width 364 height 20
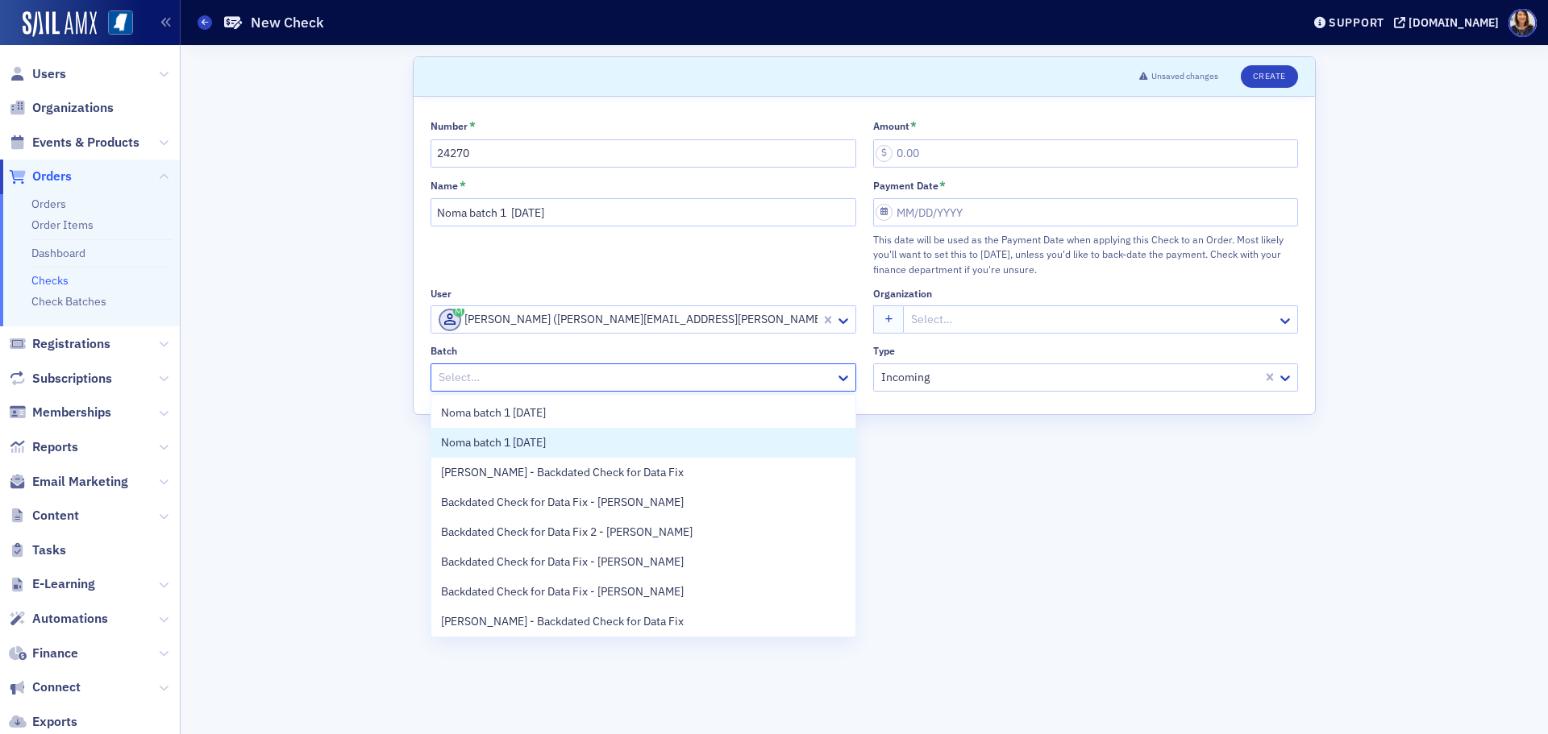
drag, startPoint x: 855, startPoint y: 438, endPoint x: 846, endPoint y: 527, distance: 90.0
click at [846, 527] on div "Noma batch 1 5.14.25 Noma batch 1 5.16.15 John Knight - Backdated Check for Dat…" at bounding box center [644, 515] width 426 height 243
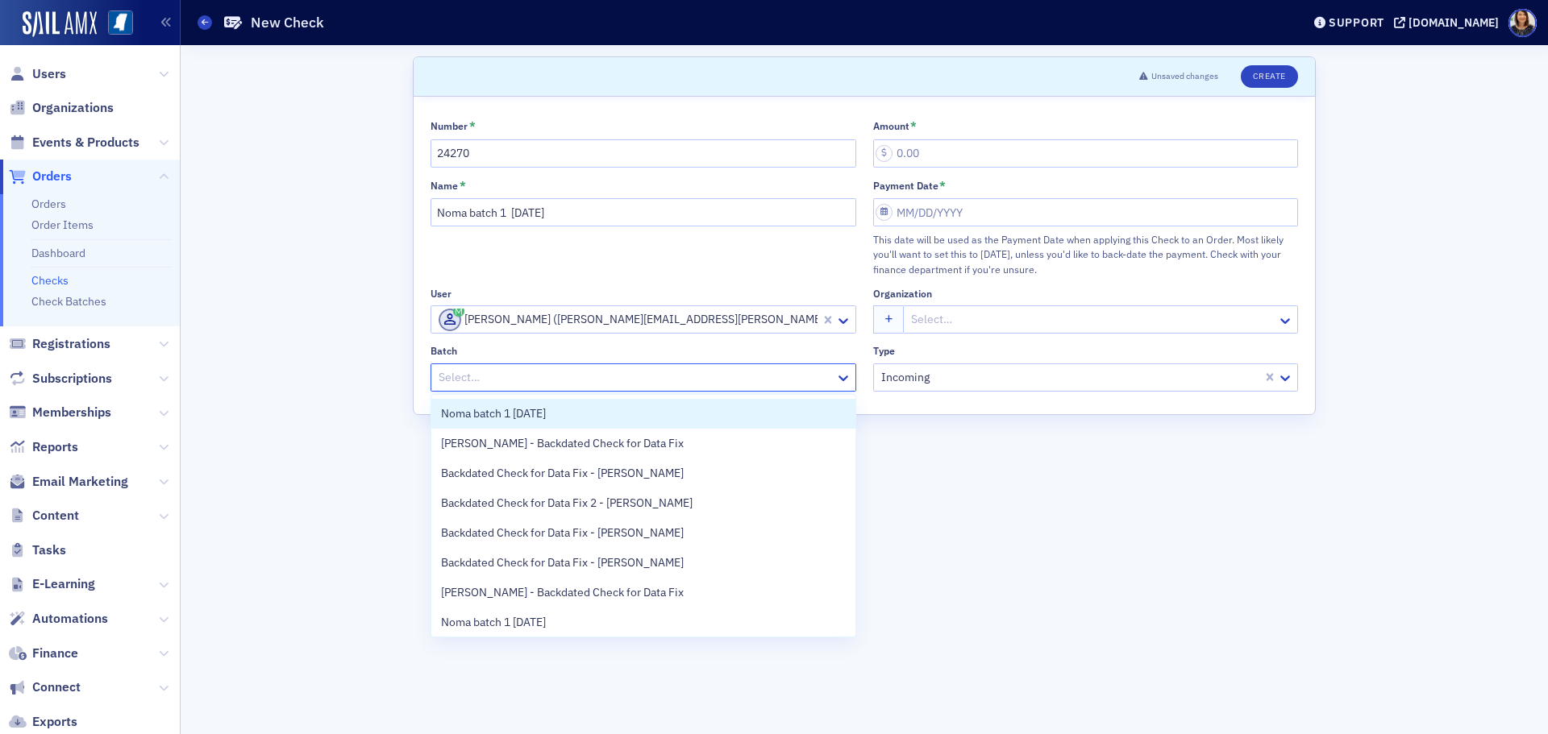
scroll to position [33, 0]
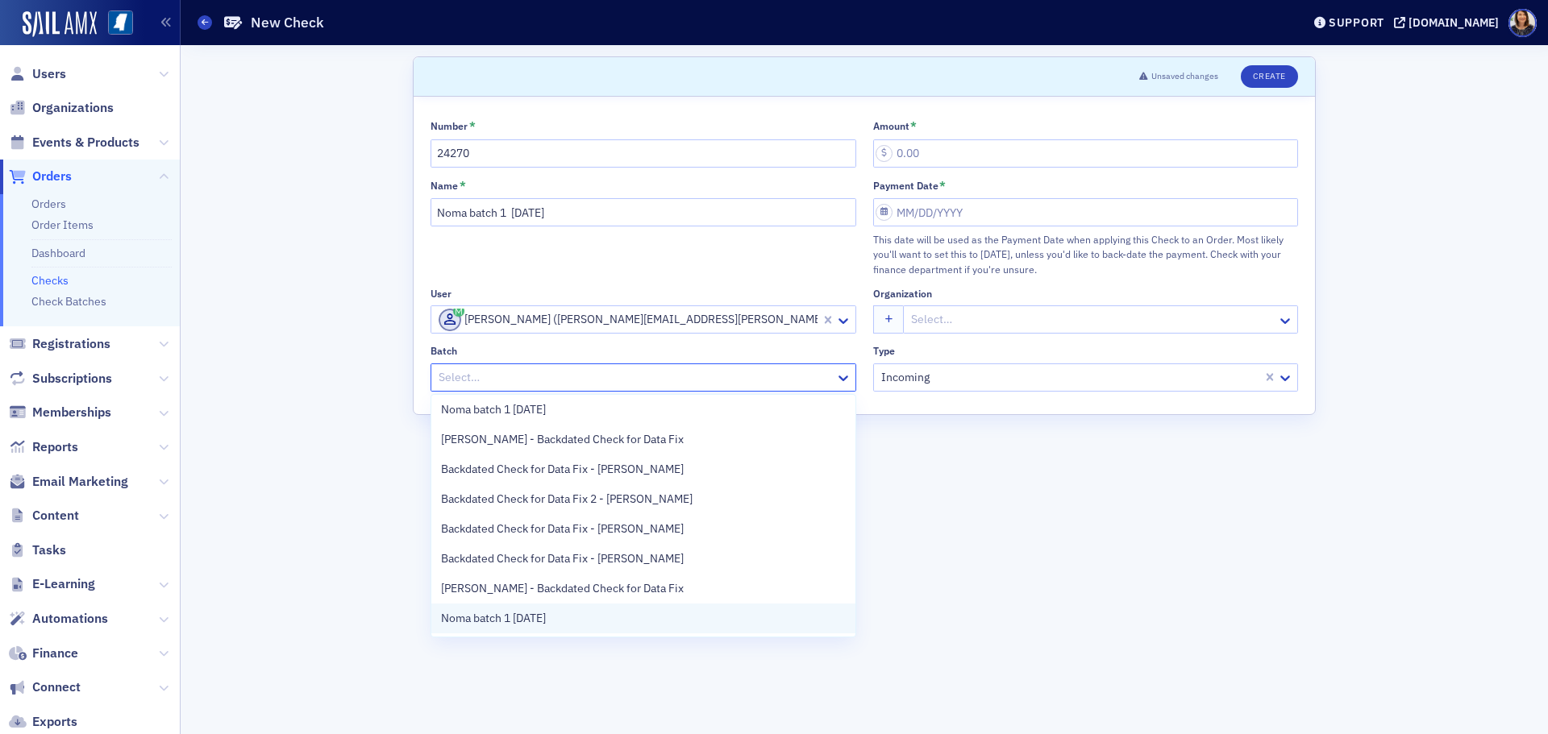
click at [676, 612] on div "Noma batch 1 8.29.25" at bounding box center [643, 618] width 405 height 17
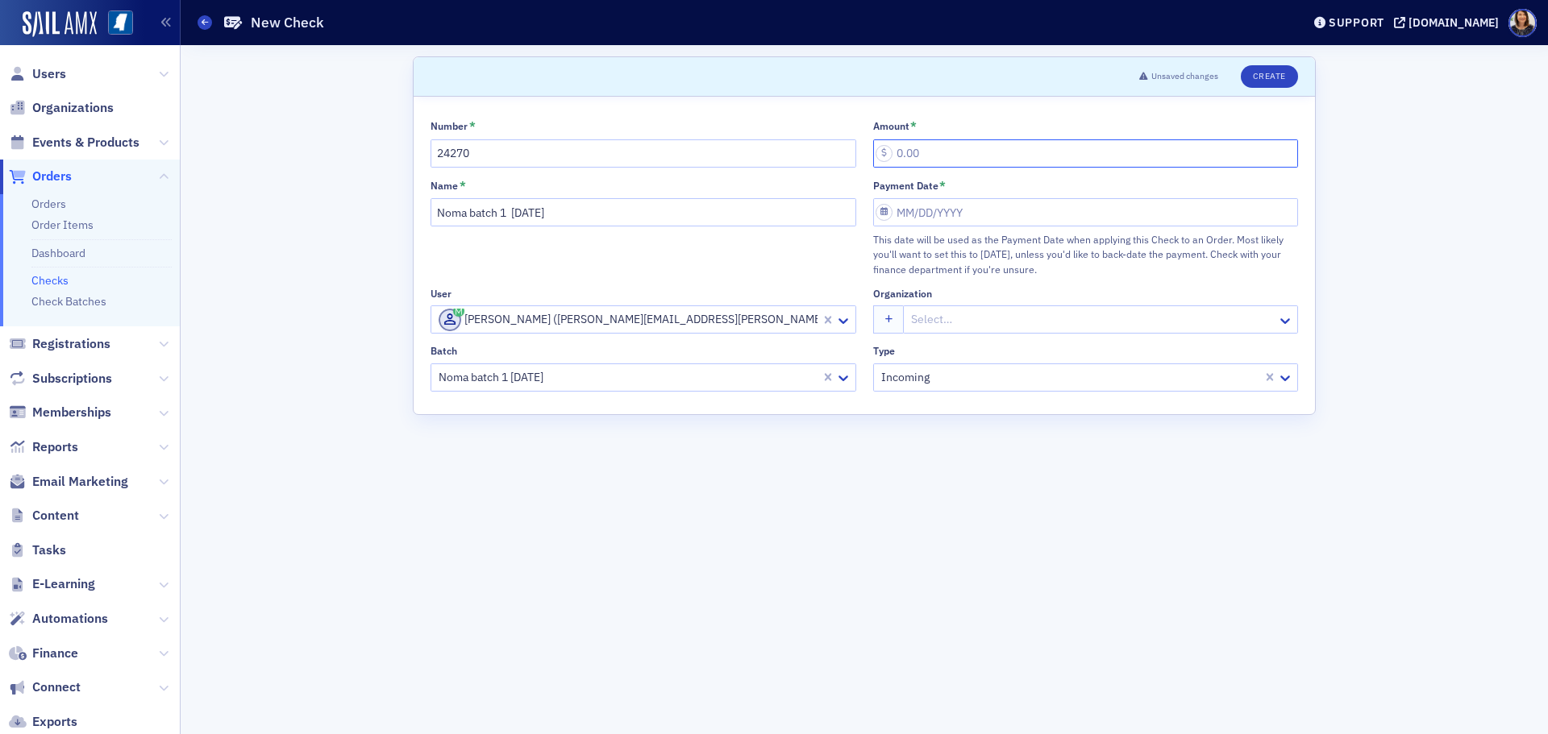
click at [948, 146] on input "Amount *" at bounding box center [1086, 153] width 426 height 28
type input "25.00"
click at [942, 217] on input "Payment Date *" at bounding box center [1086, 212] width 426 height 28
select select "7"
select select "2025"
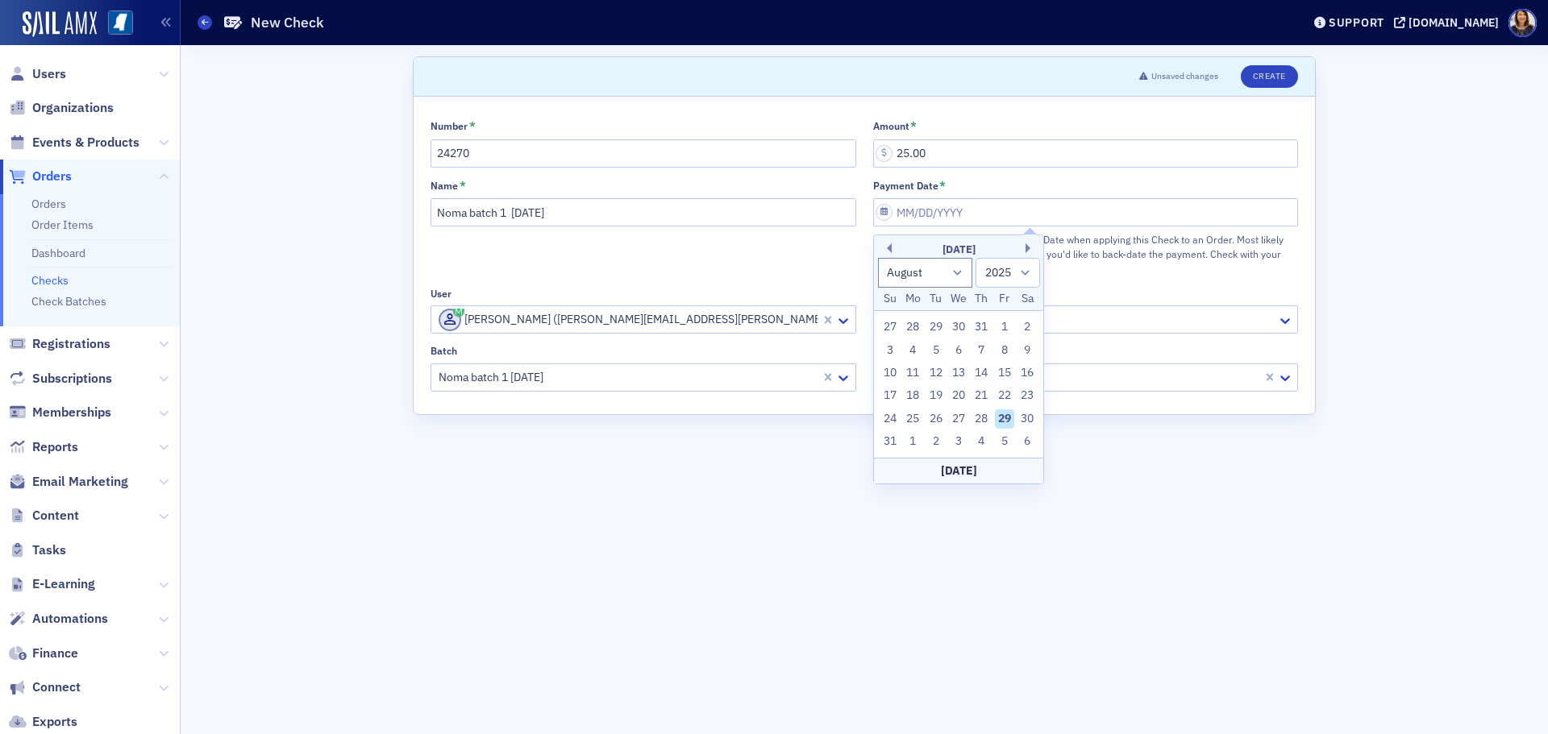
drag, startPoint x: 1002, startPoint y: 414, endPoint x: 1008, endPoint y: 406, distance: 9.8
click at [1003, 414] on div "29" at bounding box center [1004, 419] width 19 height 19
type input "08/29/2025"
click at [1269, 84] on button "Create" at bounding box center [1269, 76] width 57 height 23
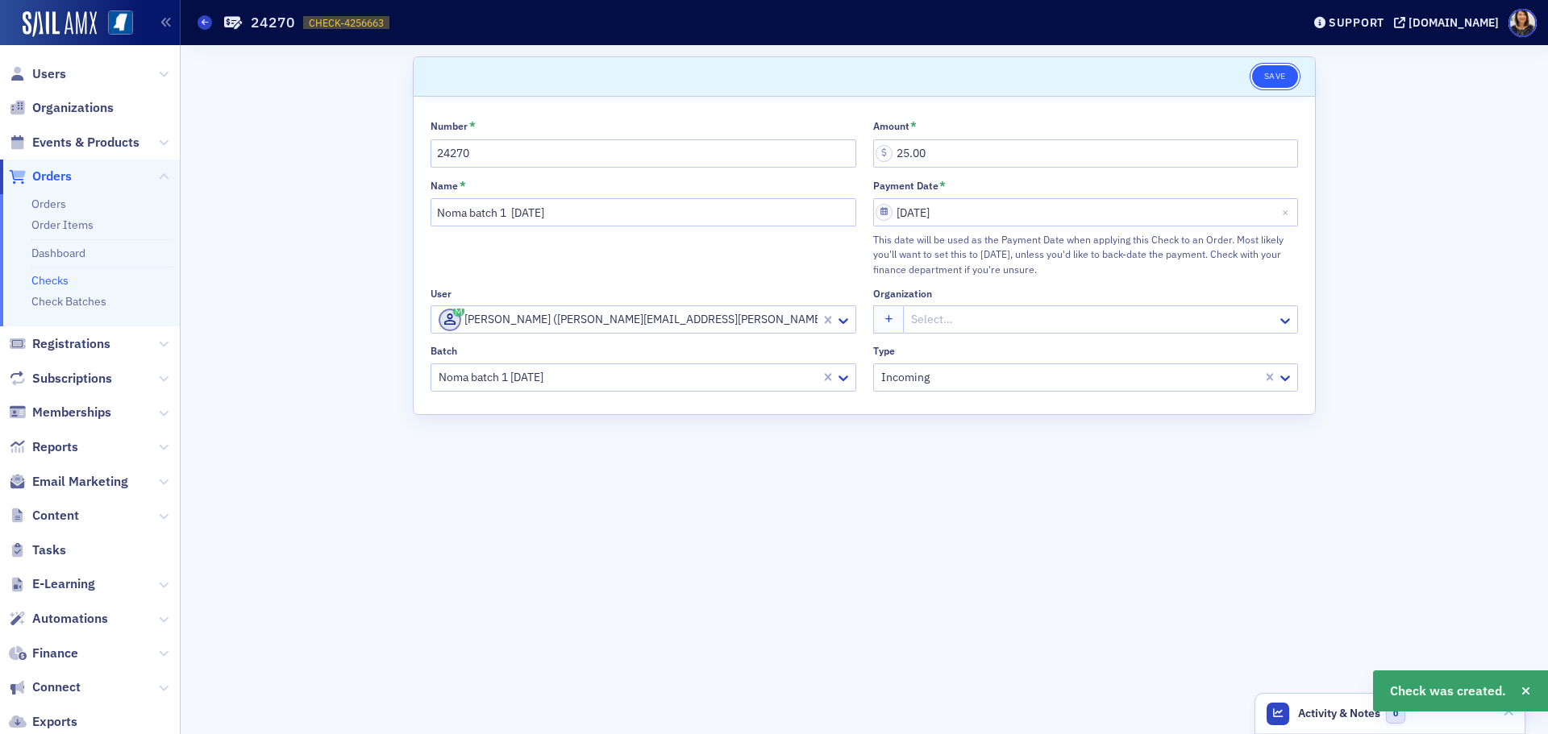
click at [1272, 79] on button "Save" at bounding box center [1275, 76] width 46 height 23
click at [56, 279] on link "Checks" at bounding box center [49, 280] width 37 height 15
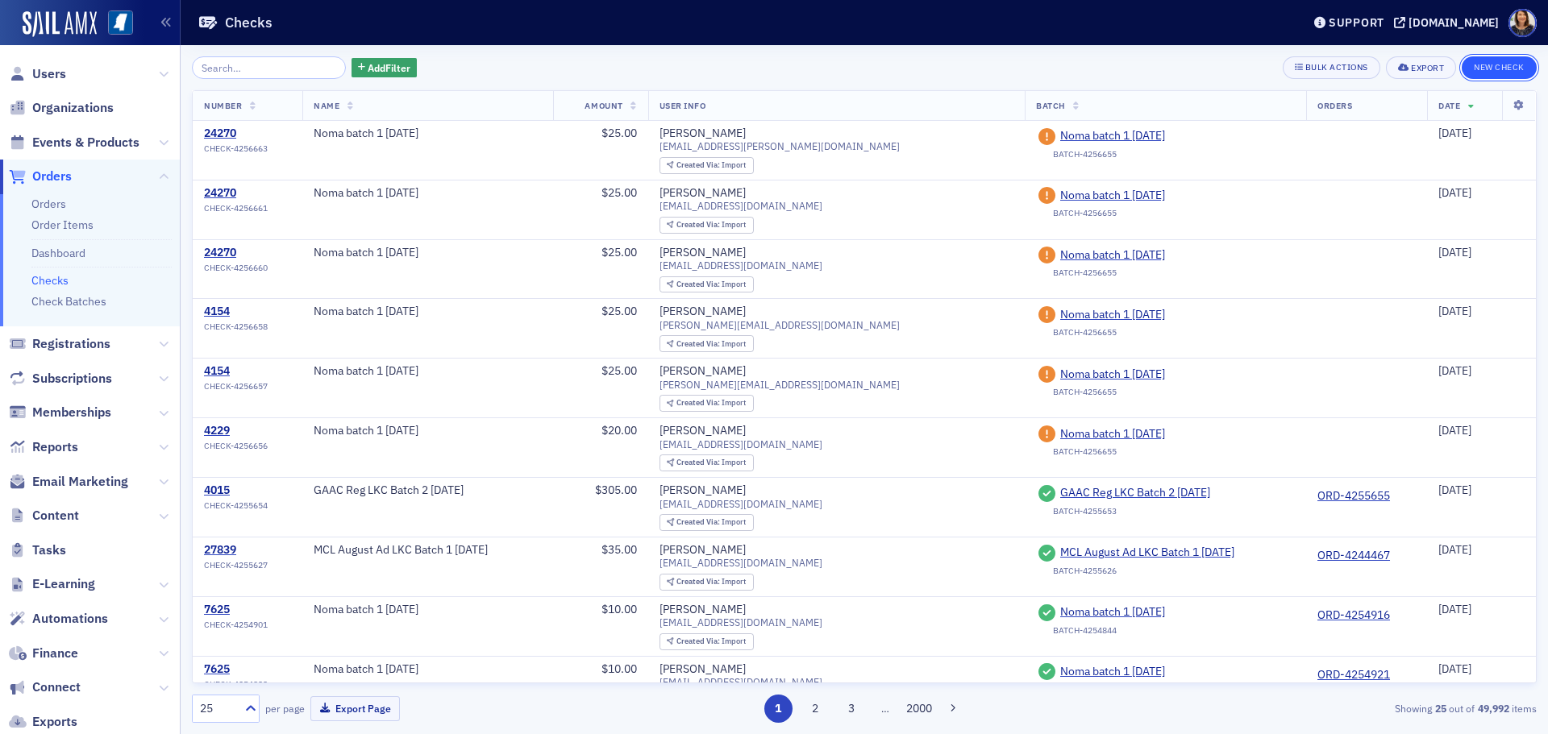
click at [1502, 68] on button "New Check" at bounding box center [1499, 67] width 75 height 23
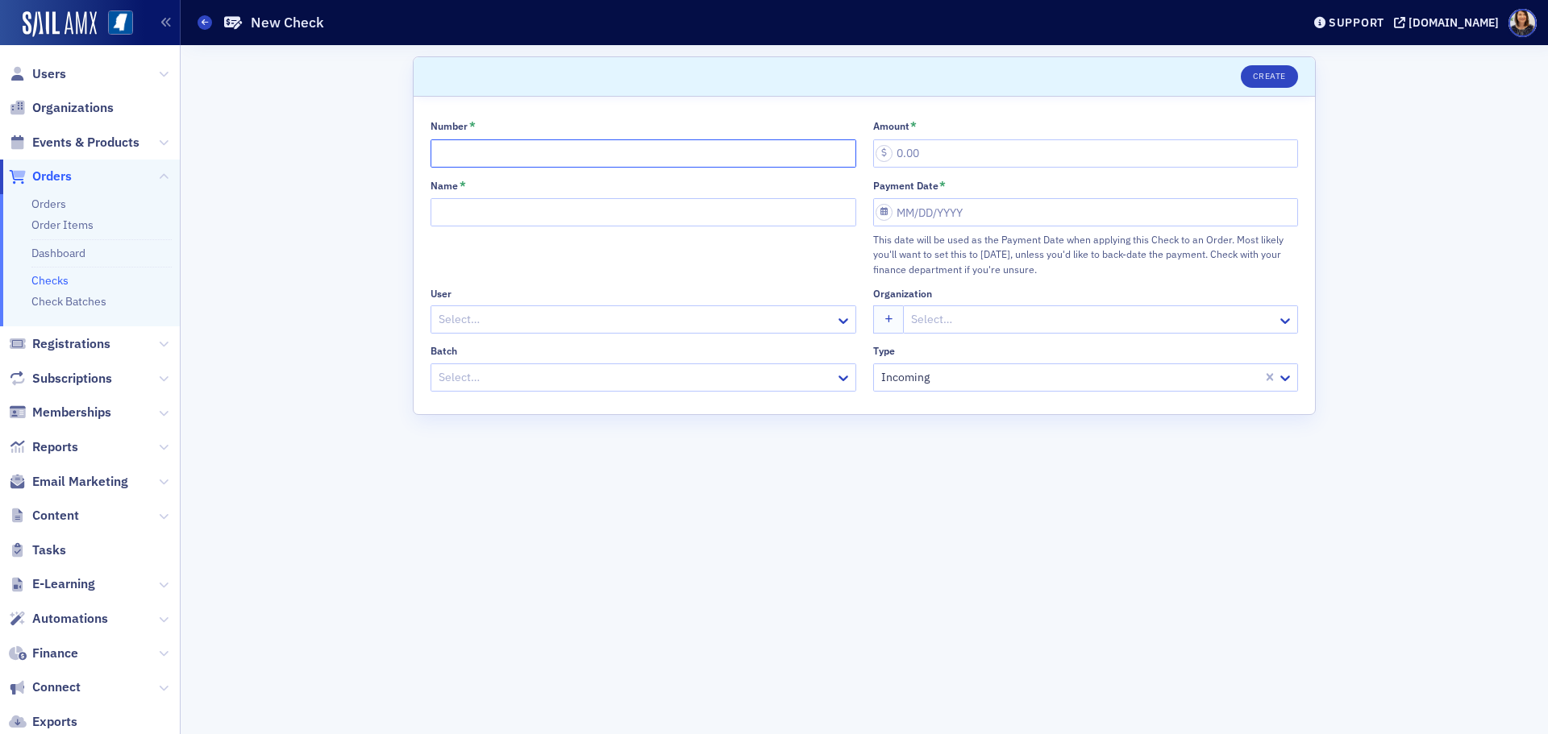
click at [510, 153] on input "Number *" at bounding box center [644, 153] width 426 height 28
type input "24270"
click at [527, 206] on input "Name *" at bounding box center [644, 212] width 426 height 28
type input "K"
type input "Noma batch 1 8.29.25"
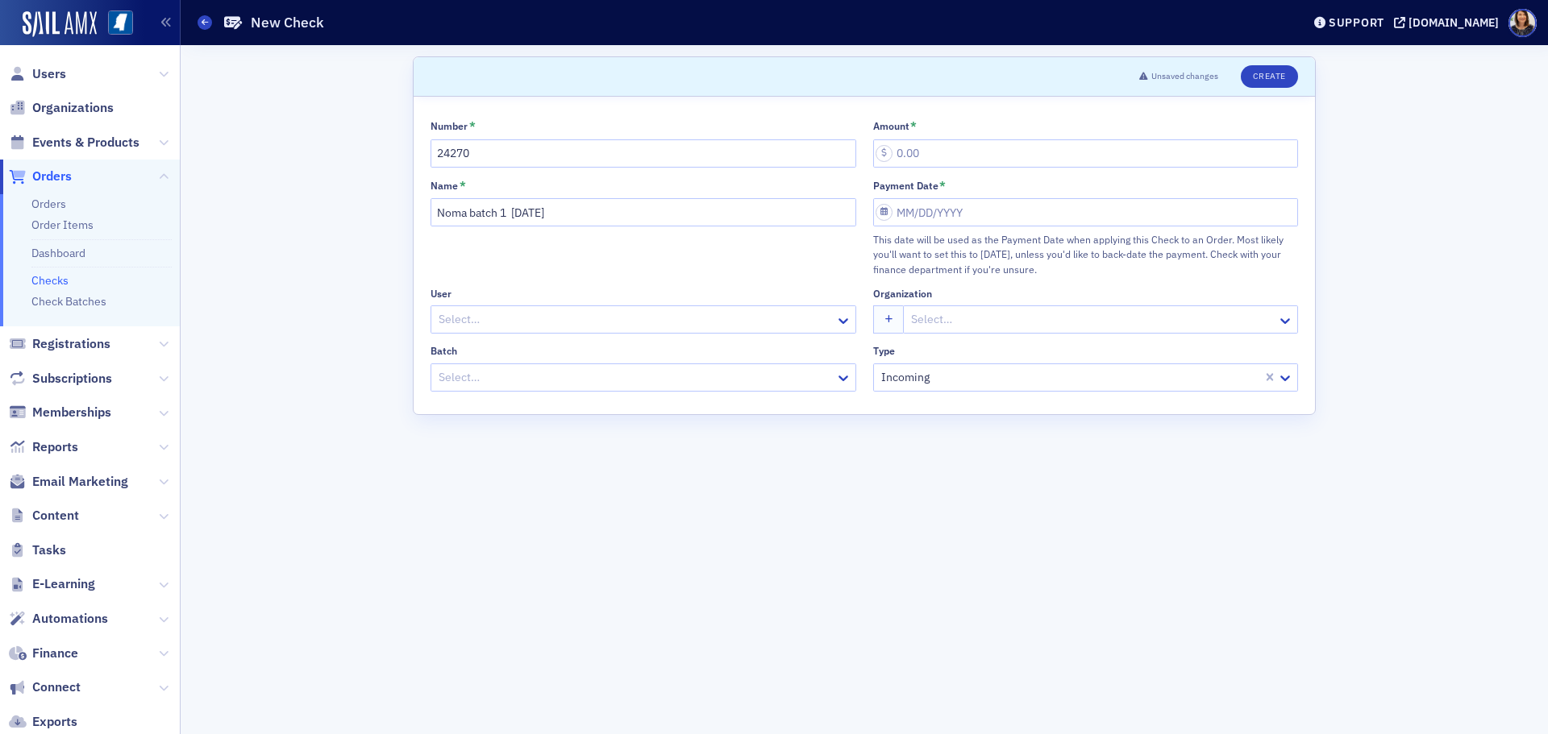
click at [526, 318] on div at bounding box center [635, 320] width 397 height 20
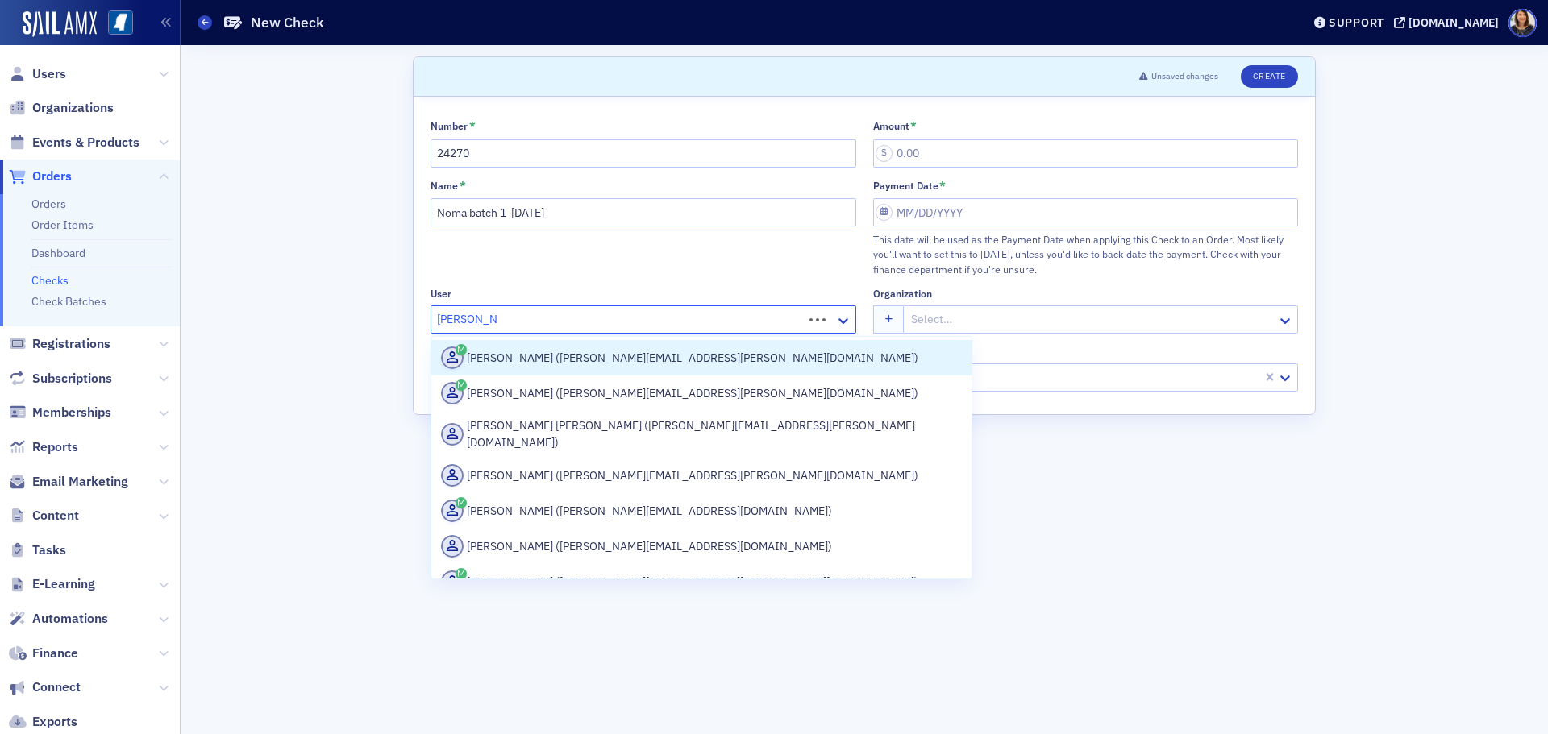
type input "kristi matthe"
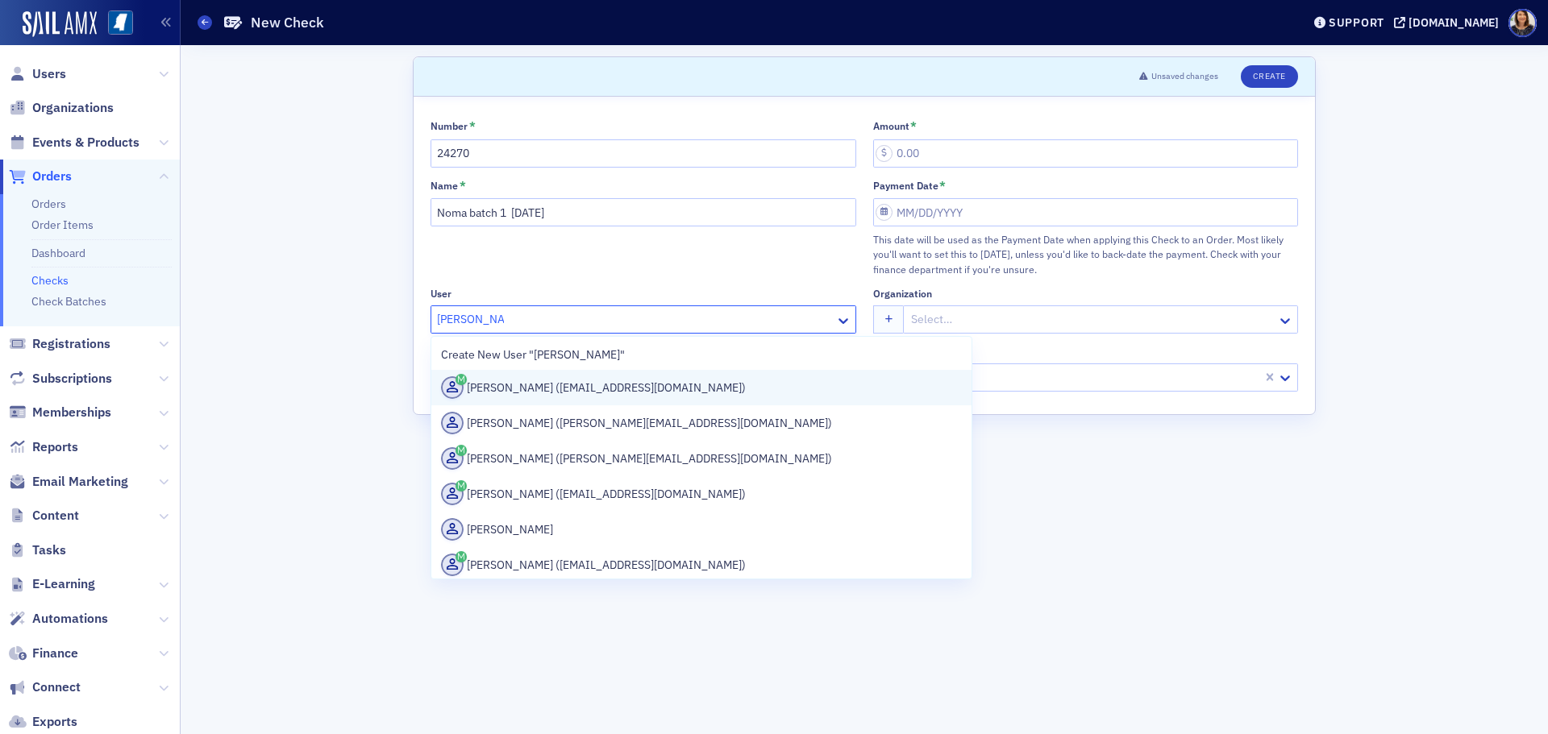
click at [597, 389] on div "Kristi Matthews (kmatthews@rsgscpa.com)" at bounding box center [701, 387] width 521 height 23
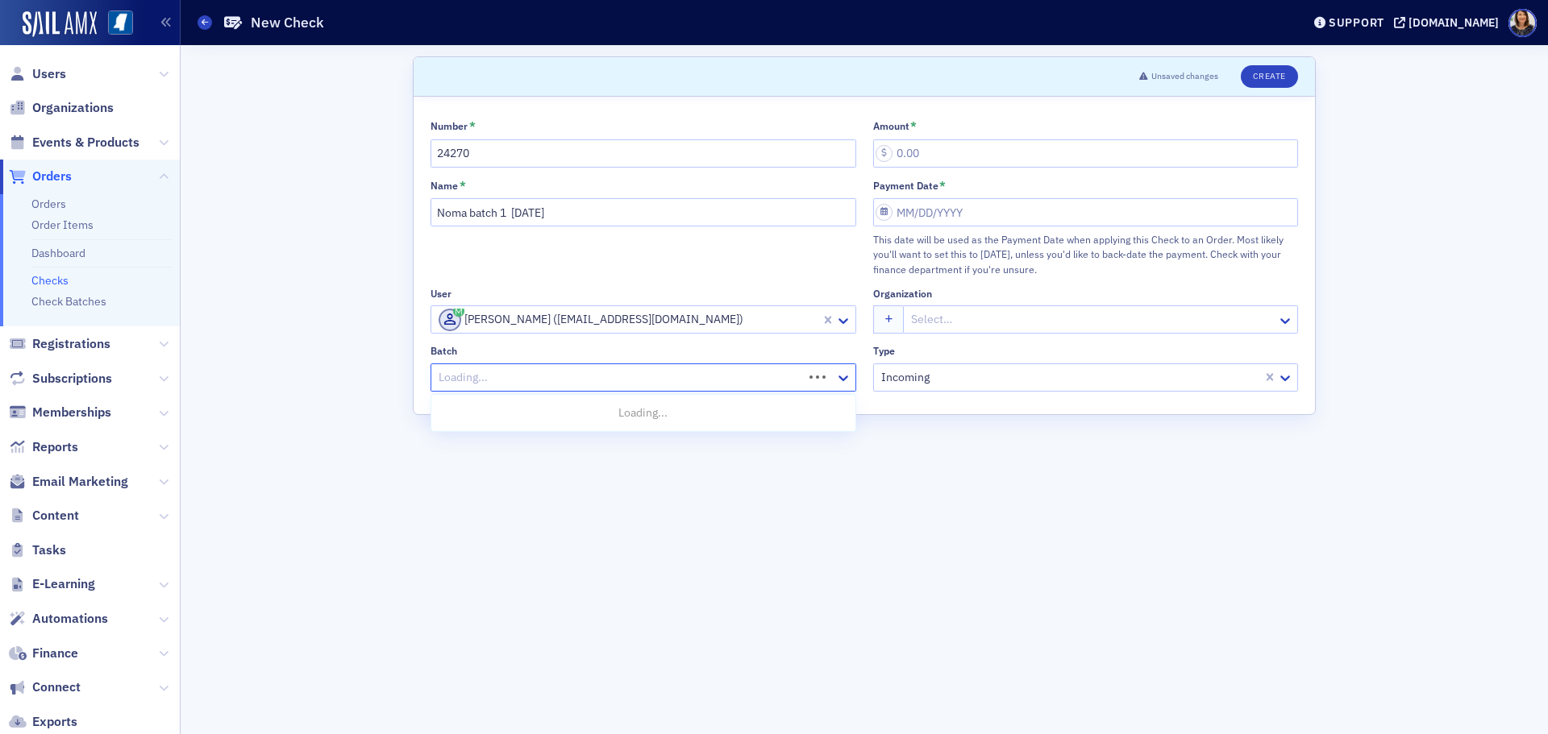
click at [603, 379] on div at bounding box center [619, 378] width 364 height 20
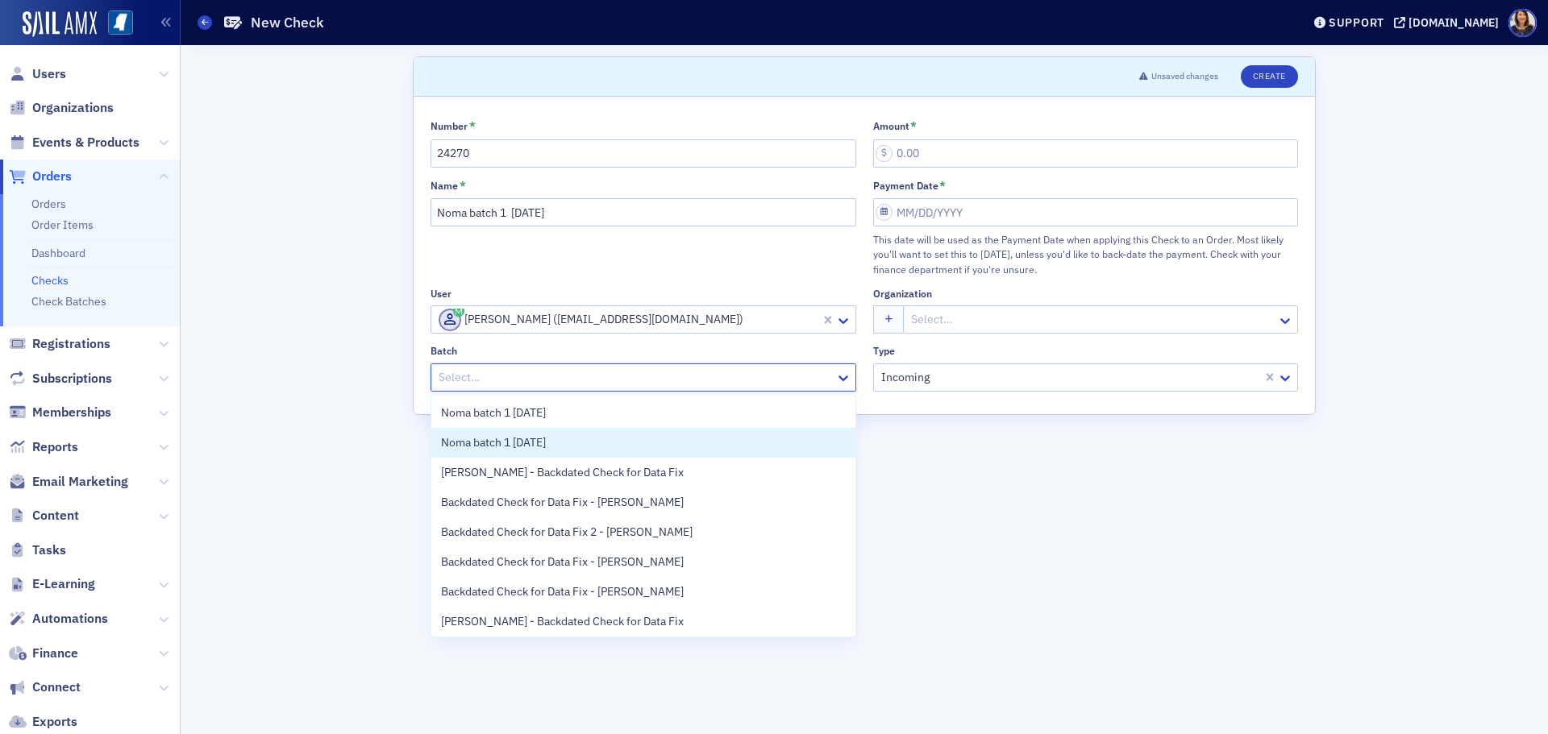
scroll to position [33, 0]
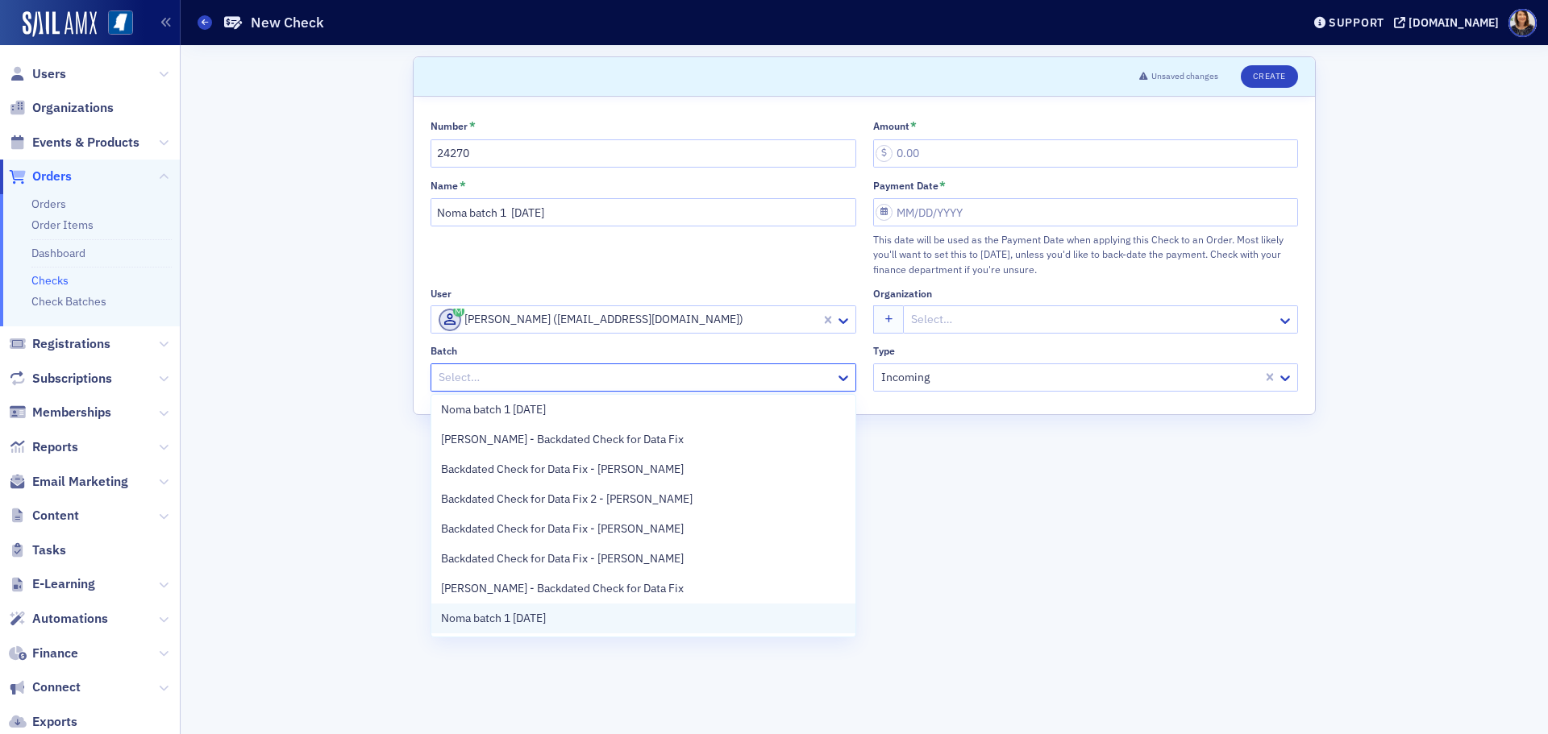
click at [614, 623] on div "Noma batch 1 8.29.25" at bounding box center [643, 618] width 405 height 17
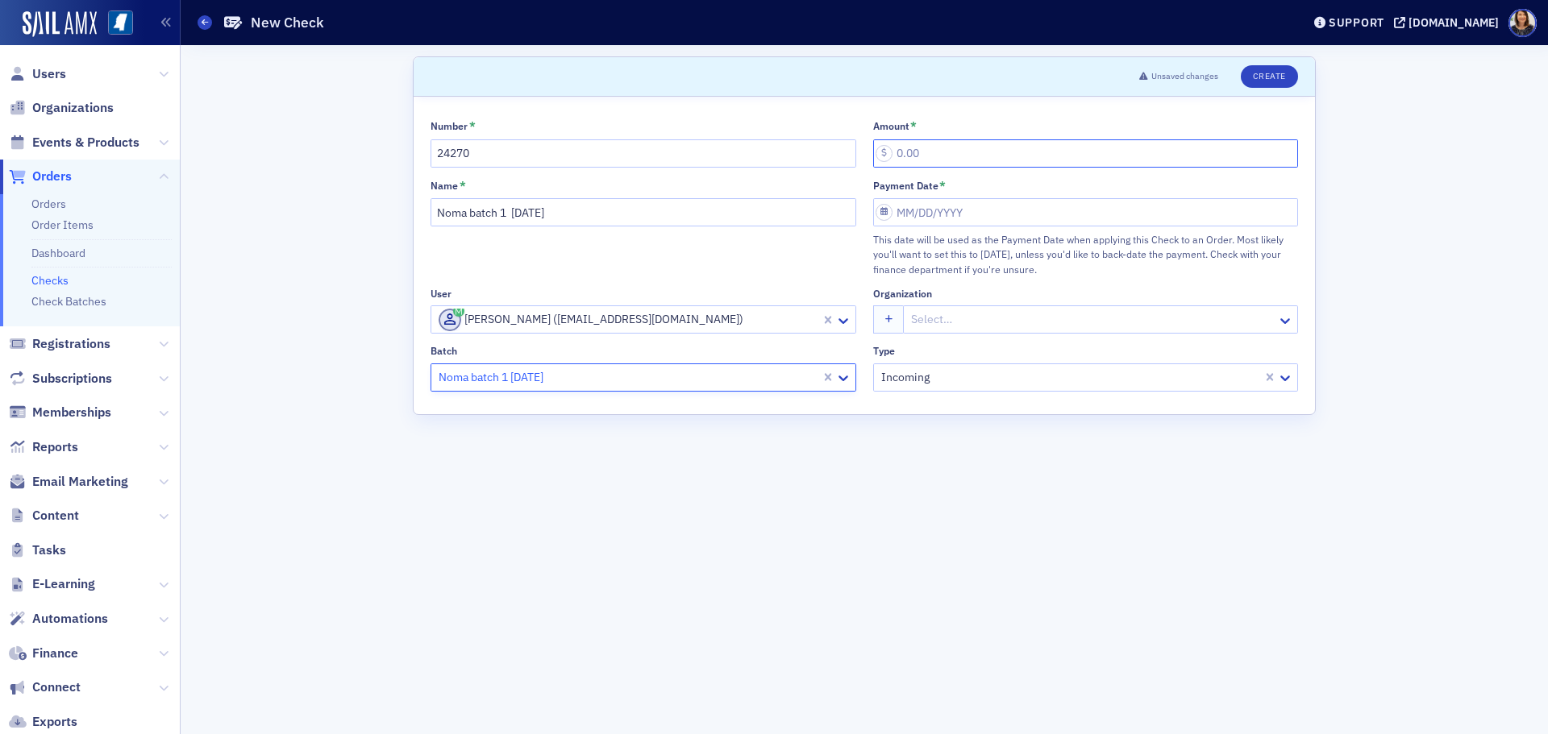
click at [956, 157] on input "Amount *" at bounding box center [1086, 153] width 426 height 28
type input "25.00"
select select "7"
select select "2025"
click at [988, 214] on input "Payment Date *" at bounding box center [1086, 212] width 426 height 28
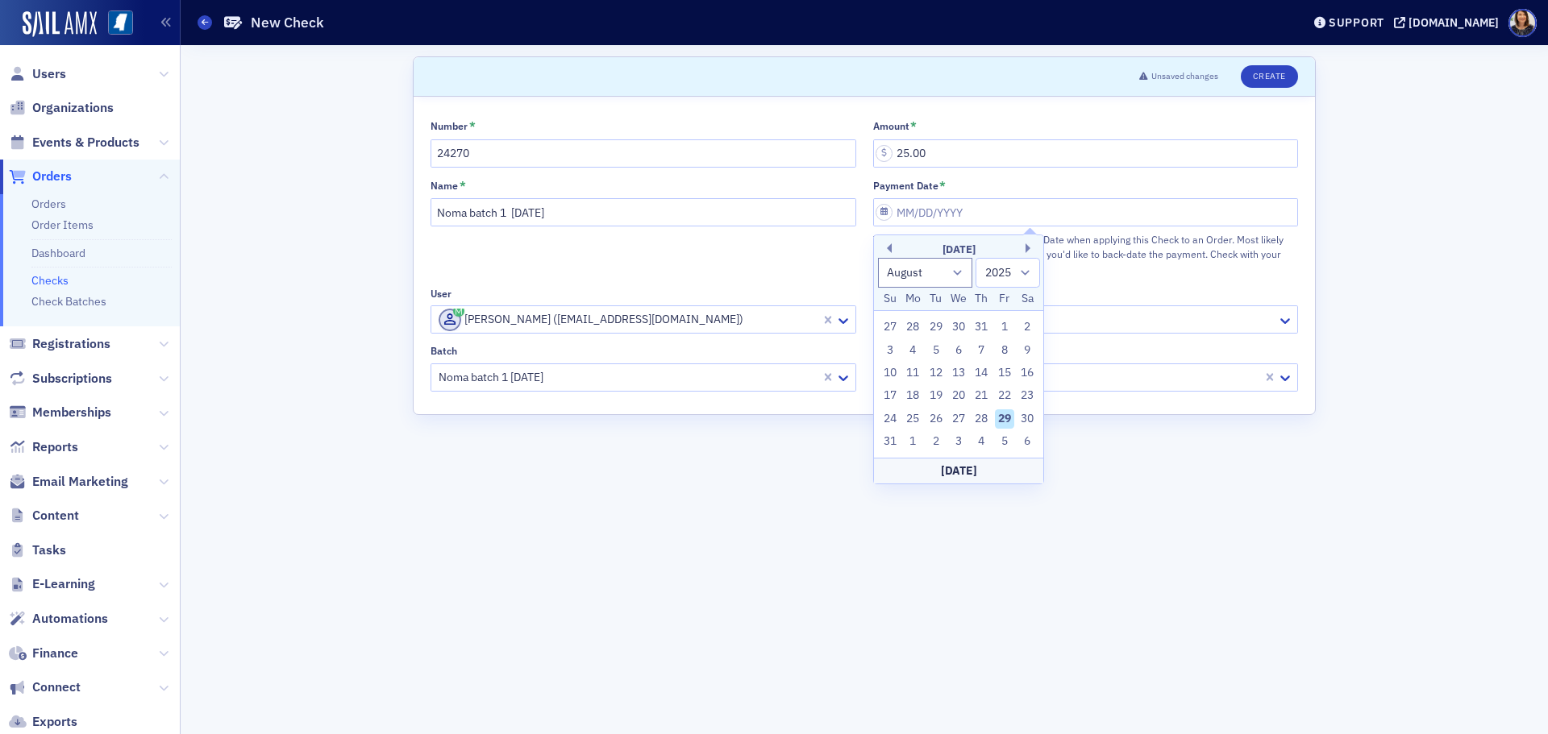
click at [1001, 419] on div "29" at bounding box center [1004, 419] width 19 height 19
type input "08/29/2025"
click at [1279, 64] on header "Unsaved changes Create" at bounding box center [864, 77] width 901 height 40
click at [1279, 77] on button "Create" at bounding box center [1269, 76] width 57 height 23
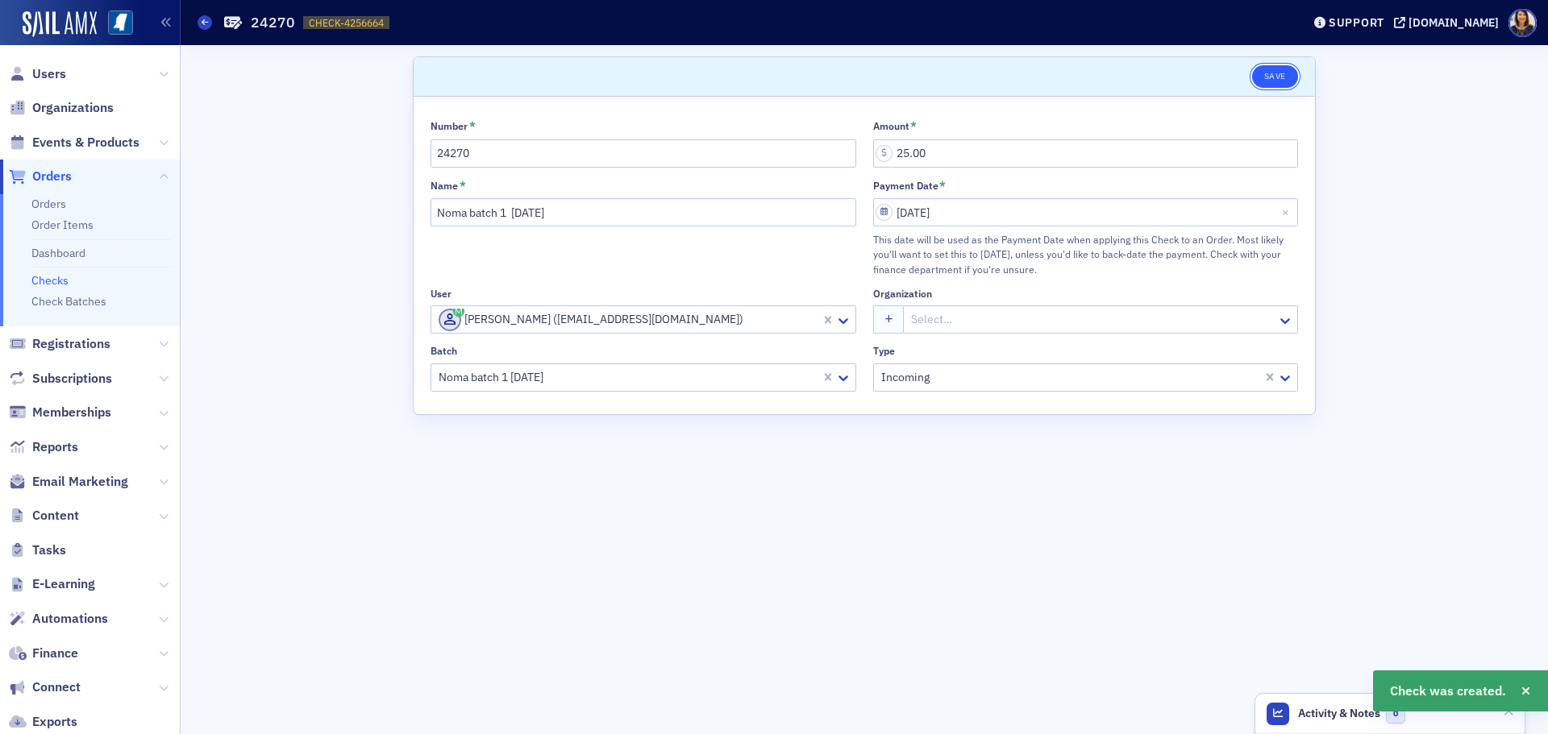
click at [1280, 77] on button "Save" at bounding box center [1275, 76] width 46 height 23
click at [45, 280] on link "Checks" at bounding box center [49, 280] width 37 height 15
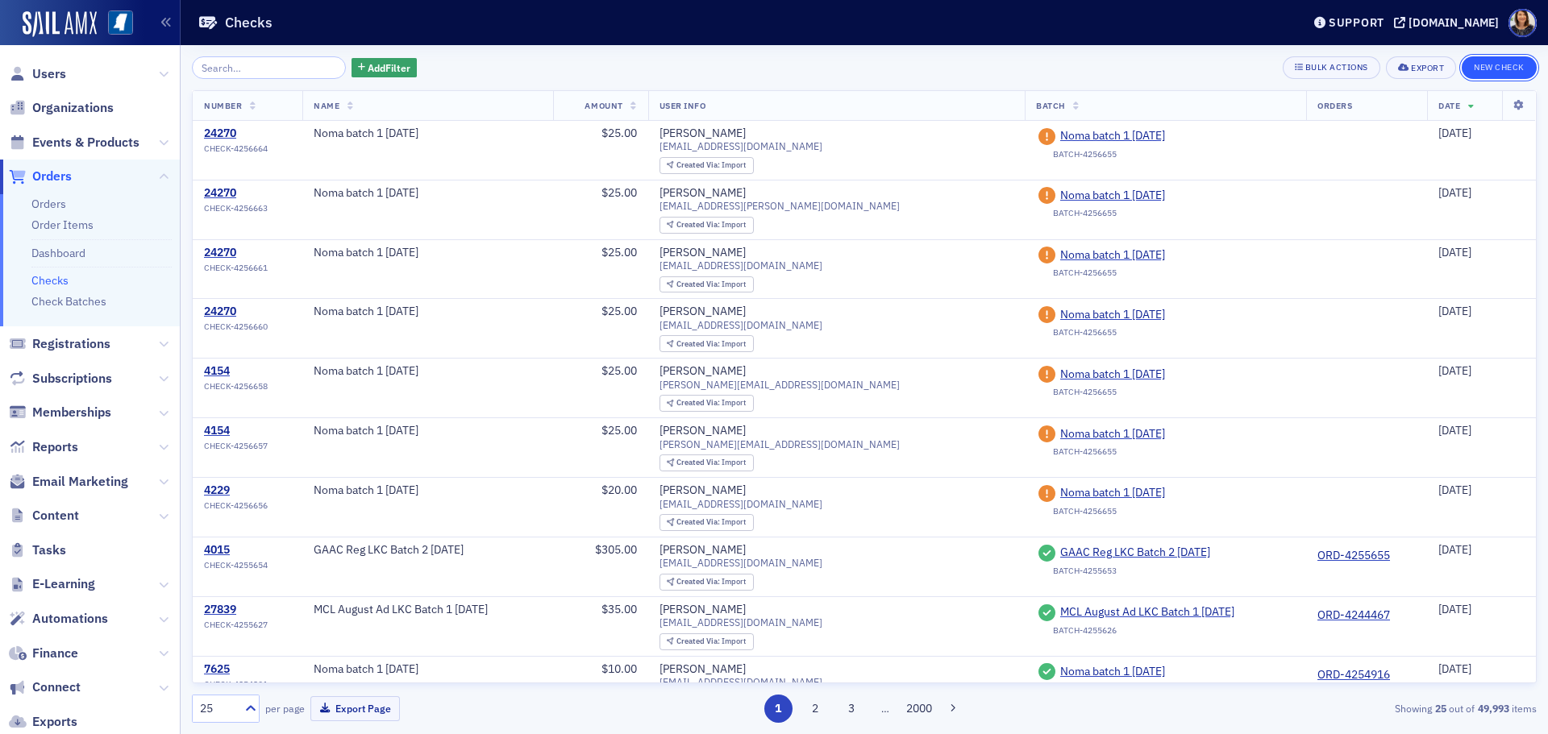
click at [1506, 69] on button "New Check" at bounding box center [1499, 67] width 75 height 23
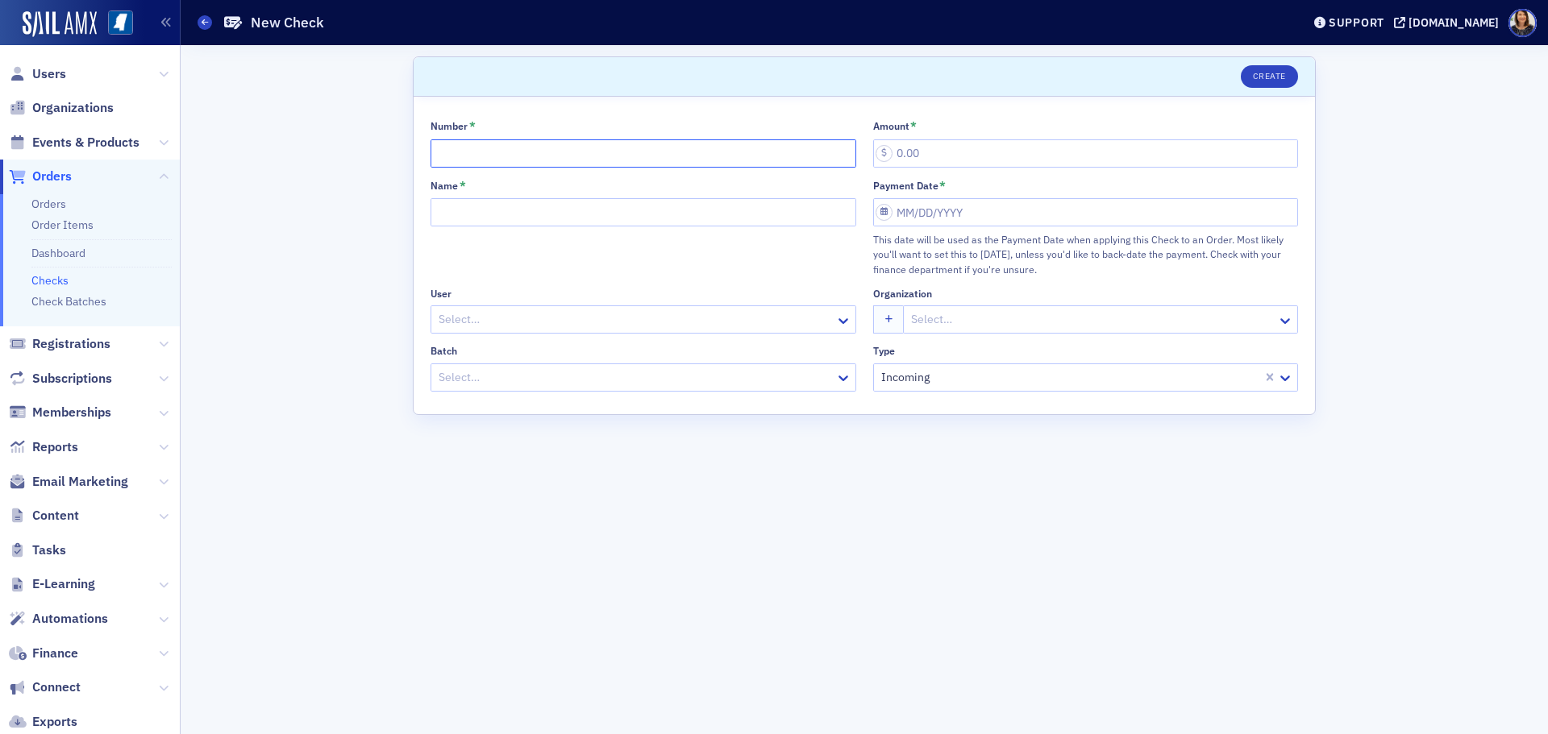
click at [508, 155] on input "Number *" at bounding box center [644, 153] width 426 height 28
type input "24270"
click at [489, 206] on input "Name *" at bounding box center [644, 212] width 426 height 28
type input "Noma batch 1 8.29.25"
click at [504, 324] on div at bounding box center [635, 320] width 397 height 20
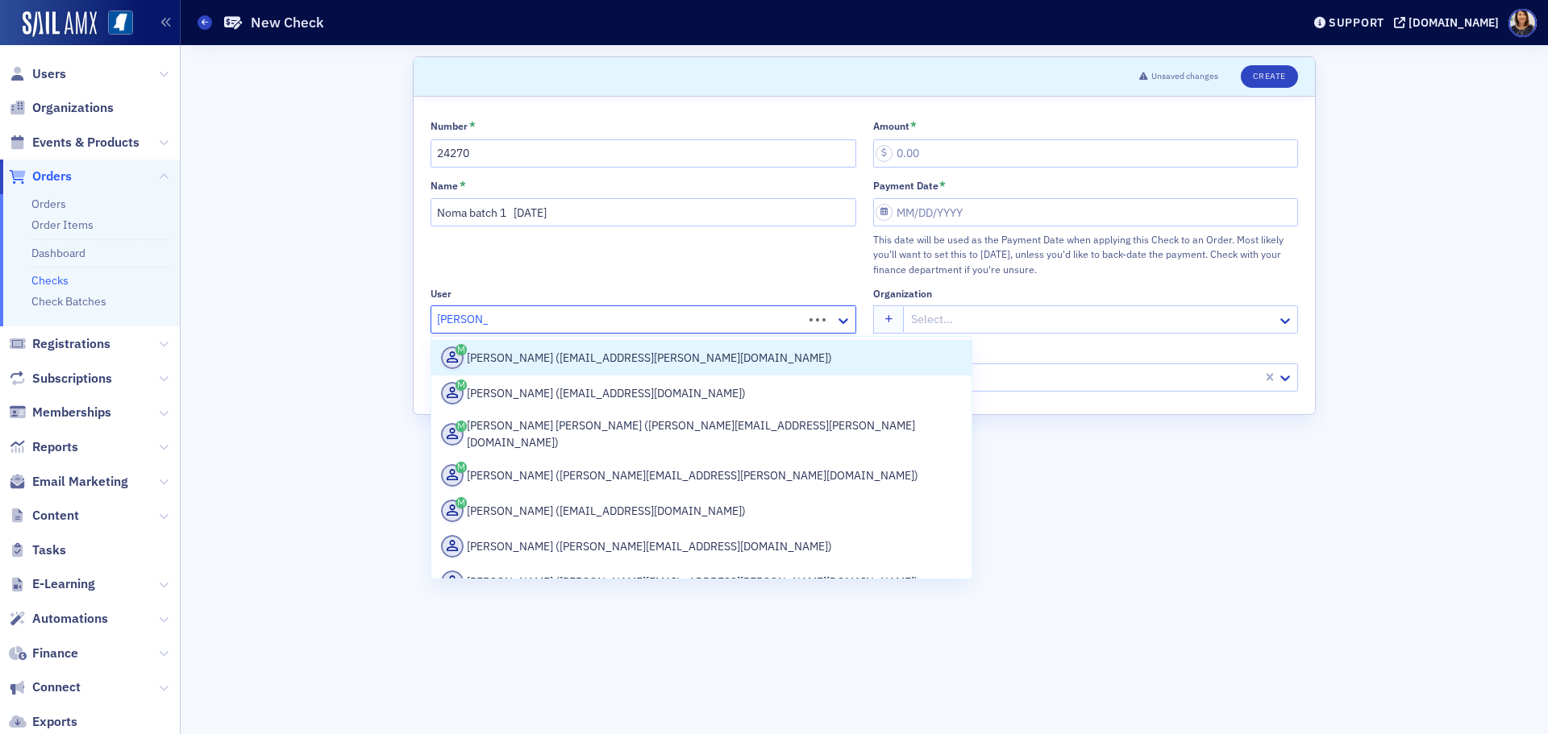
type input "John Oubr"
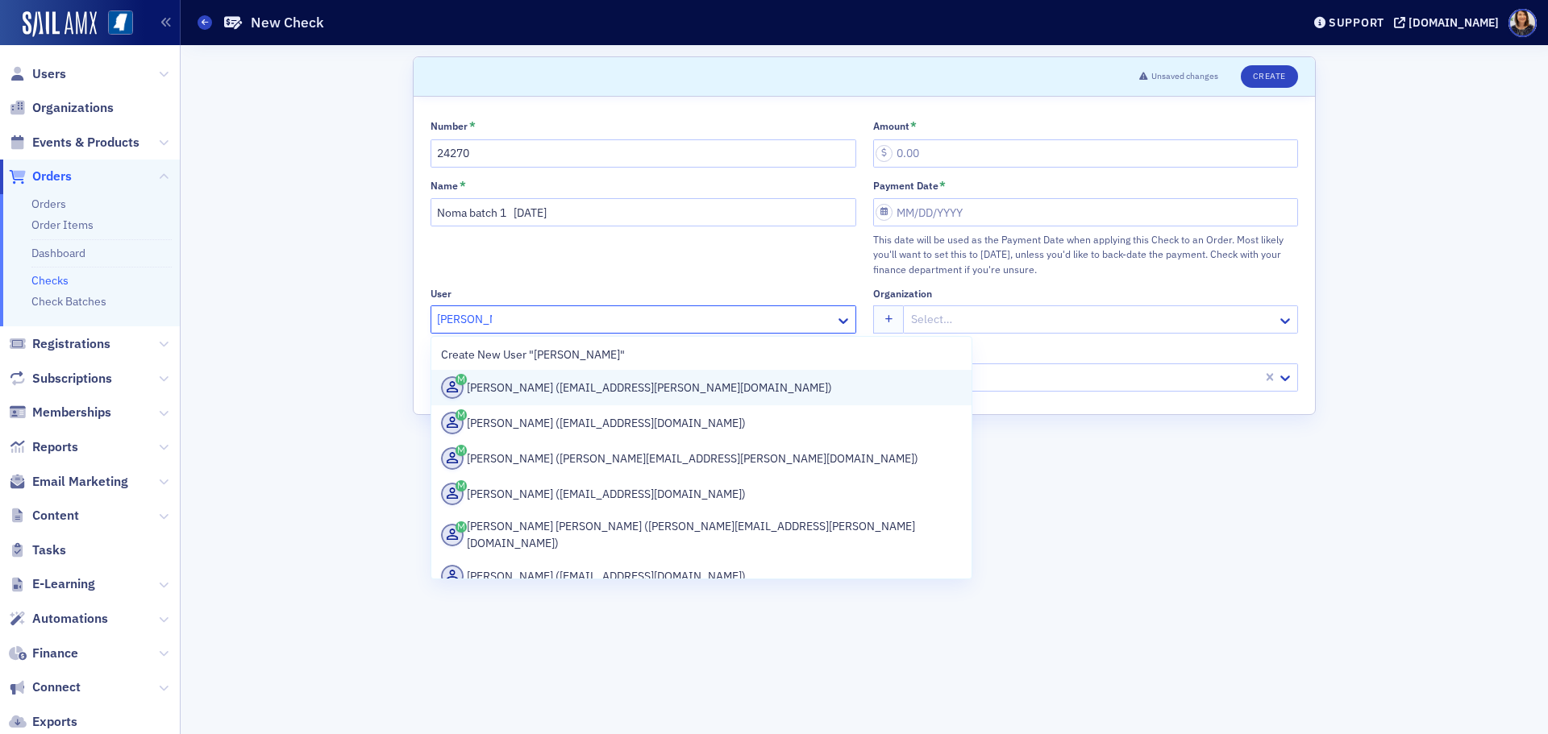
click at [552, 385] on div "John Oubre (jd.oubre@gmail.com)" at bounding box center [701, 387] width 521 height 23
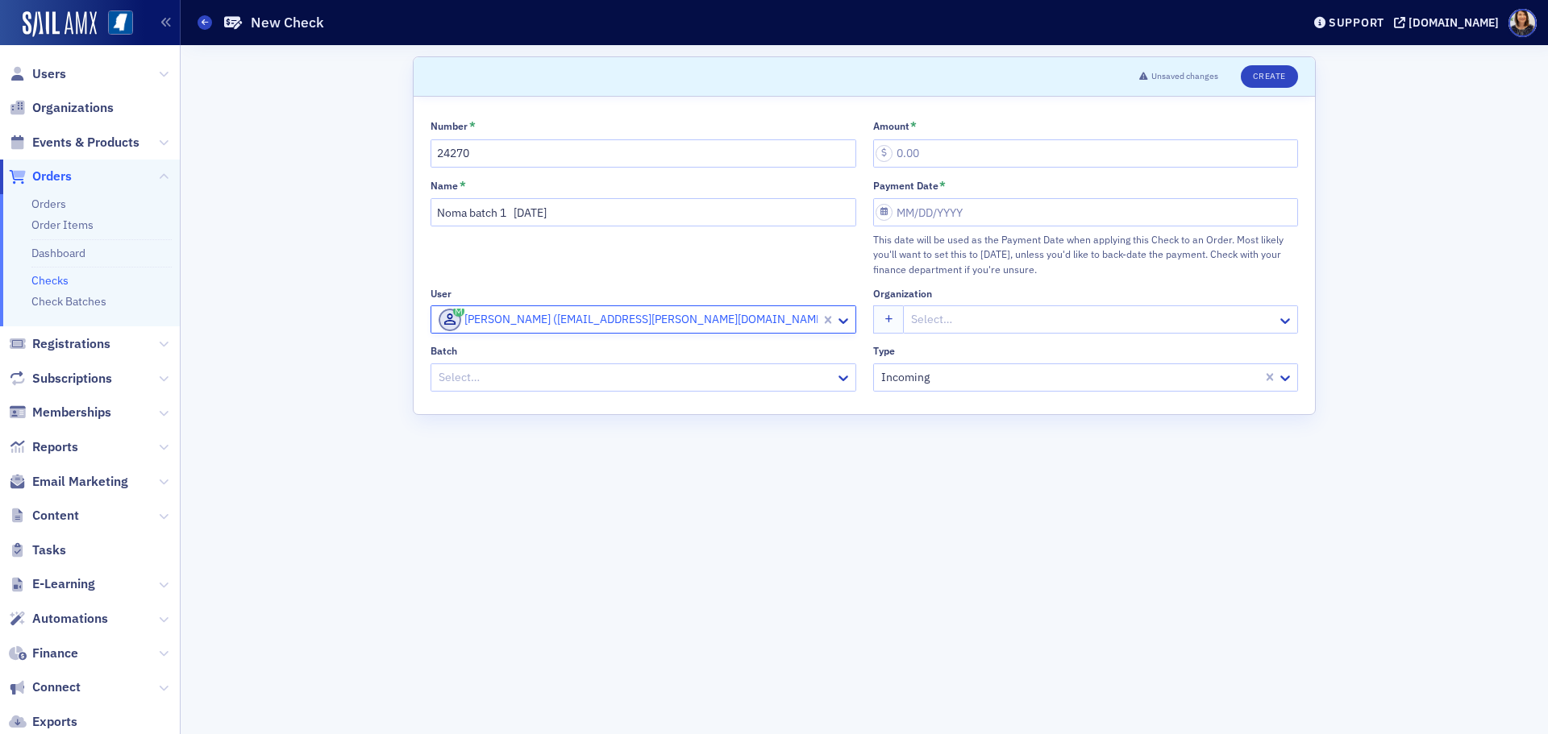
click at [553, 368] on div at bounding box center [635, 378] width 397 height 20
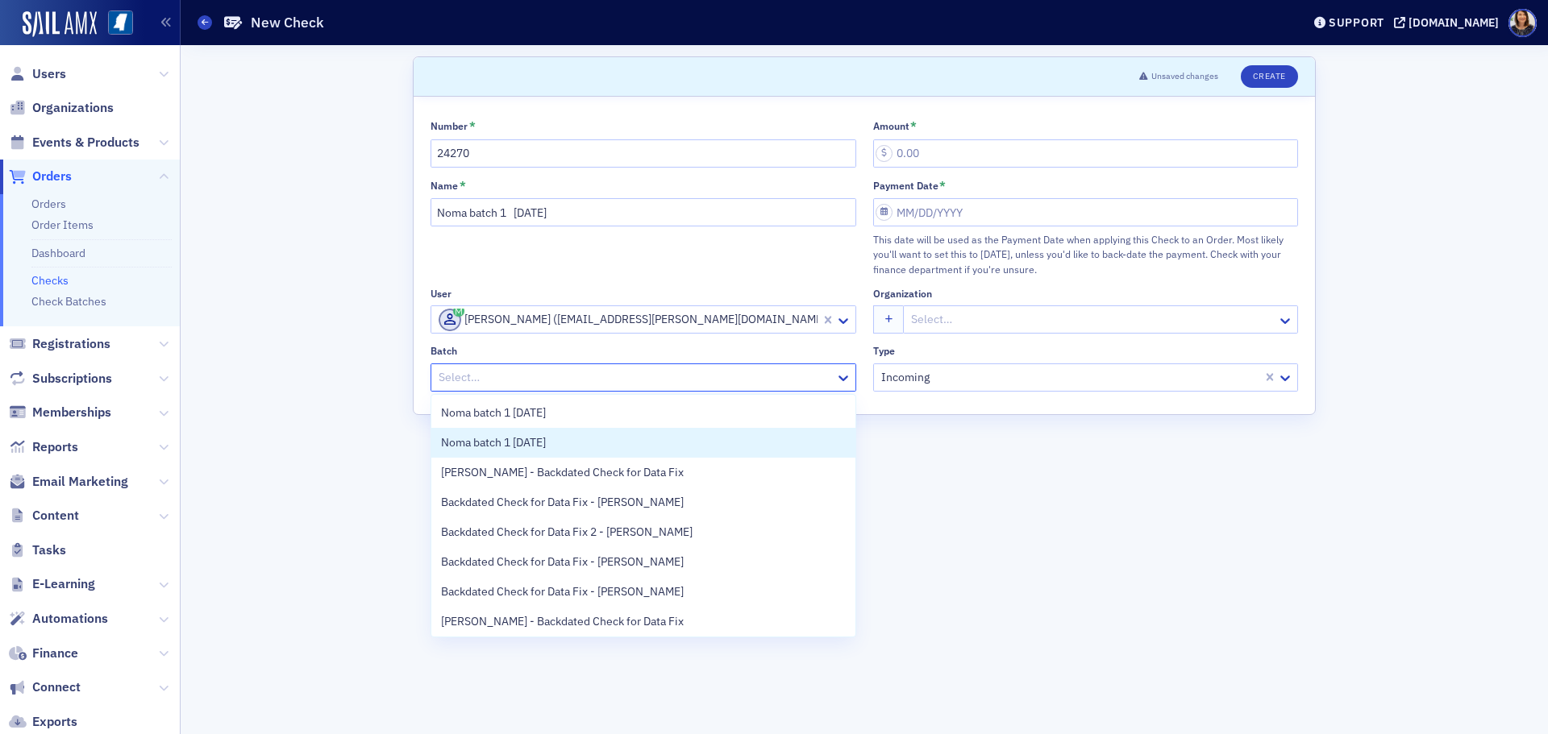
scroll to position [33, 0]
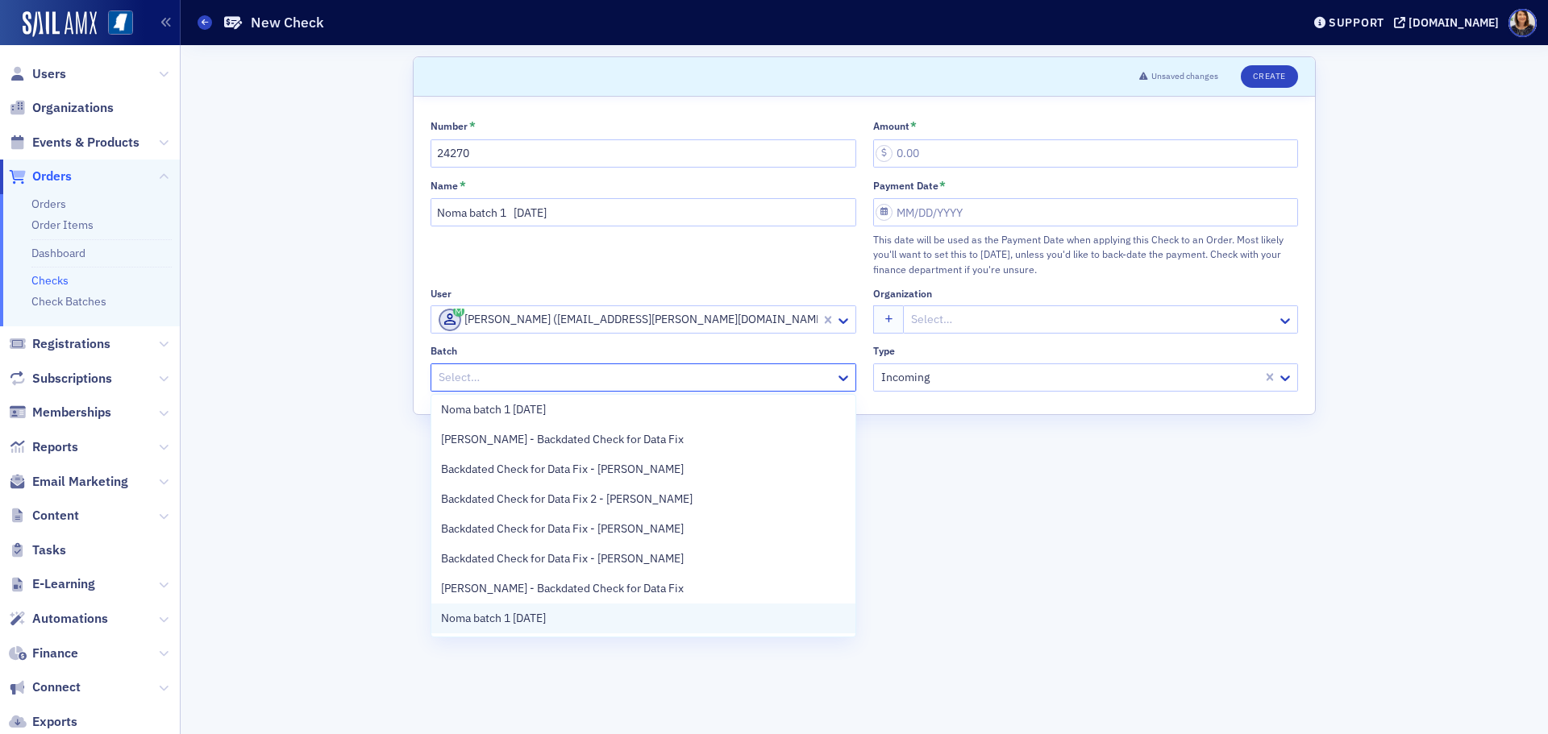
click at [659, 607] on div "Noma batch 1 8.29.25" at bounding box center [643, 619] width 424 height 30
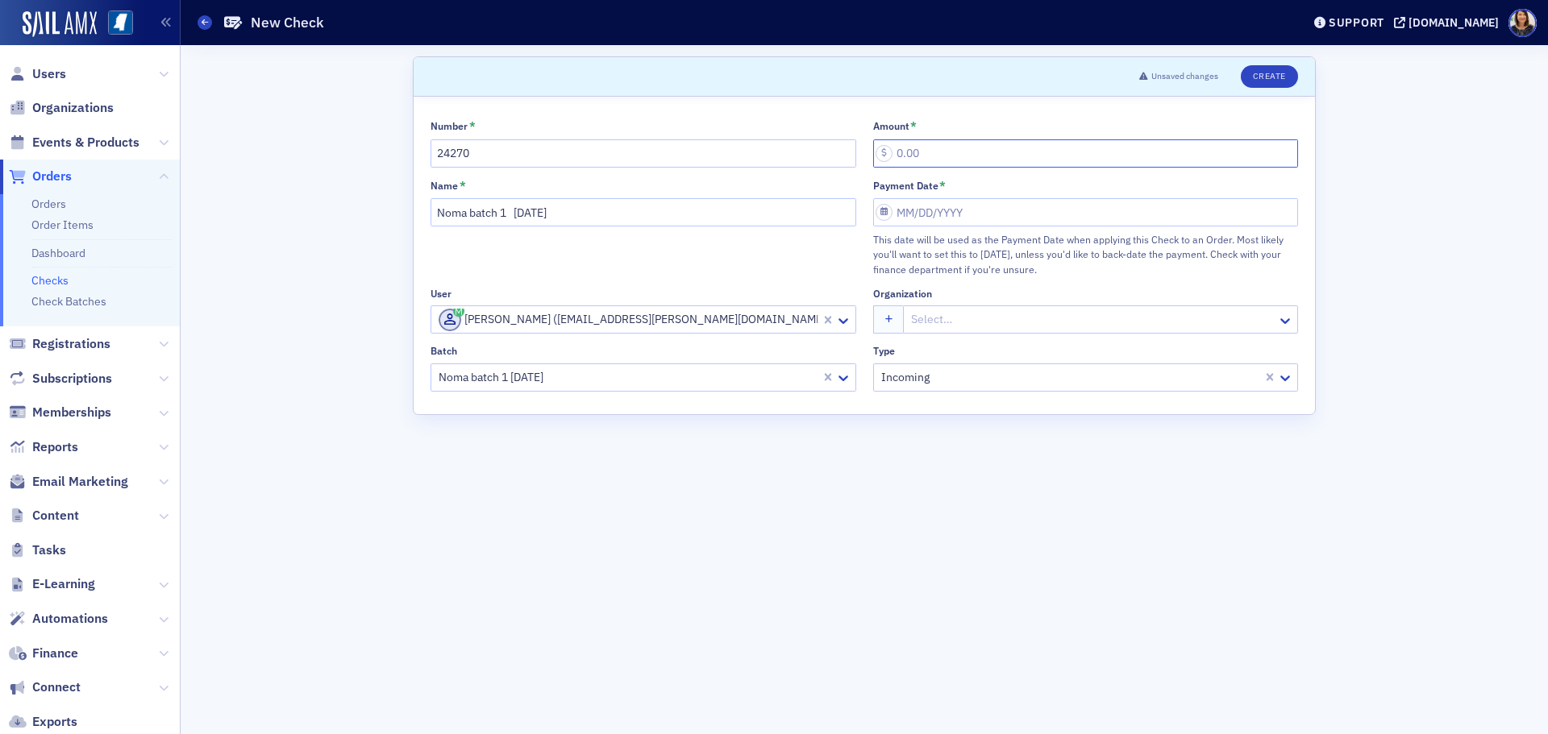
click at [920, 141] on input "Amount *" at bounding box center [1086, 153] width 426 height 28
type input "25.00"
select select "7"
select select "2025"
click at [938, 213] on input "Payment Date *" at bounding box center [1086, 212] width 426 height 28
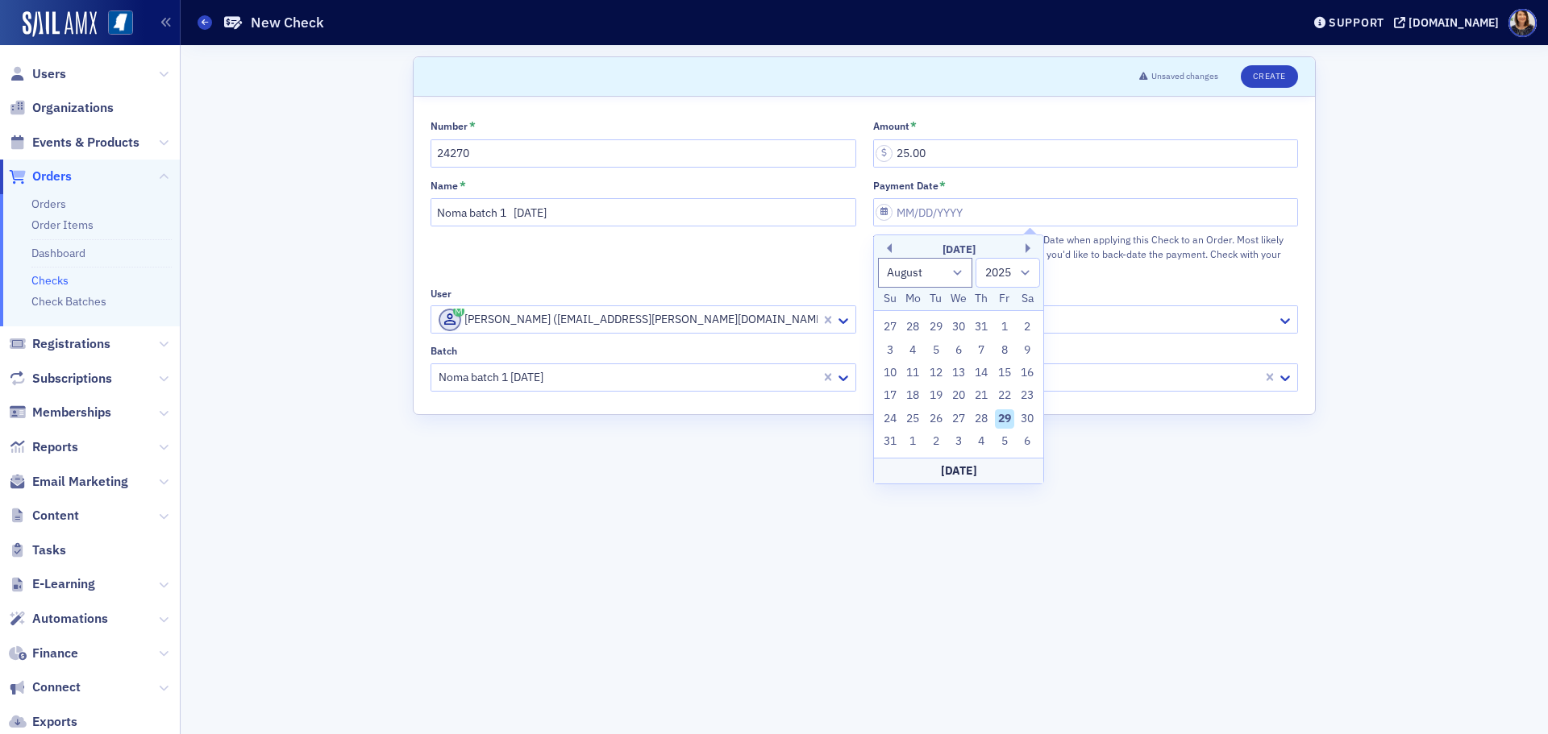
click at [1002, 417] on div "29" at bounding box center [1004, 419] width 19 height 19
type input "08/29/2025"
click at [1273, 85] on button "Create" at bounding box center [1269, 76] width 57 height 23
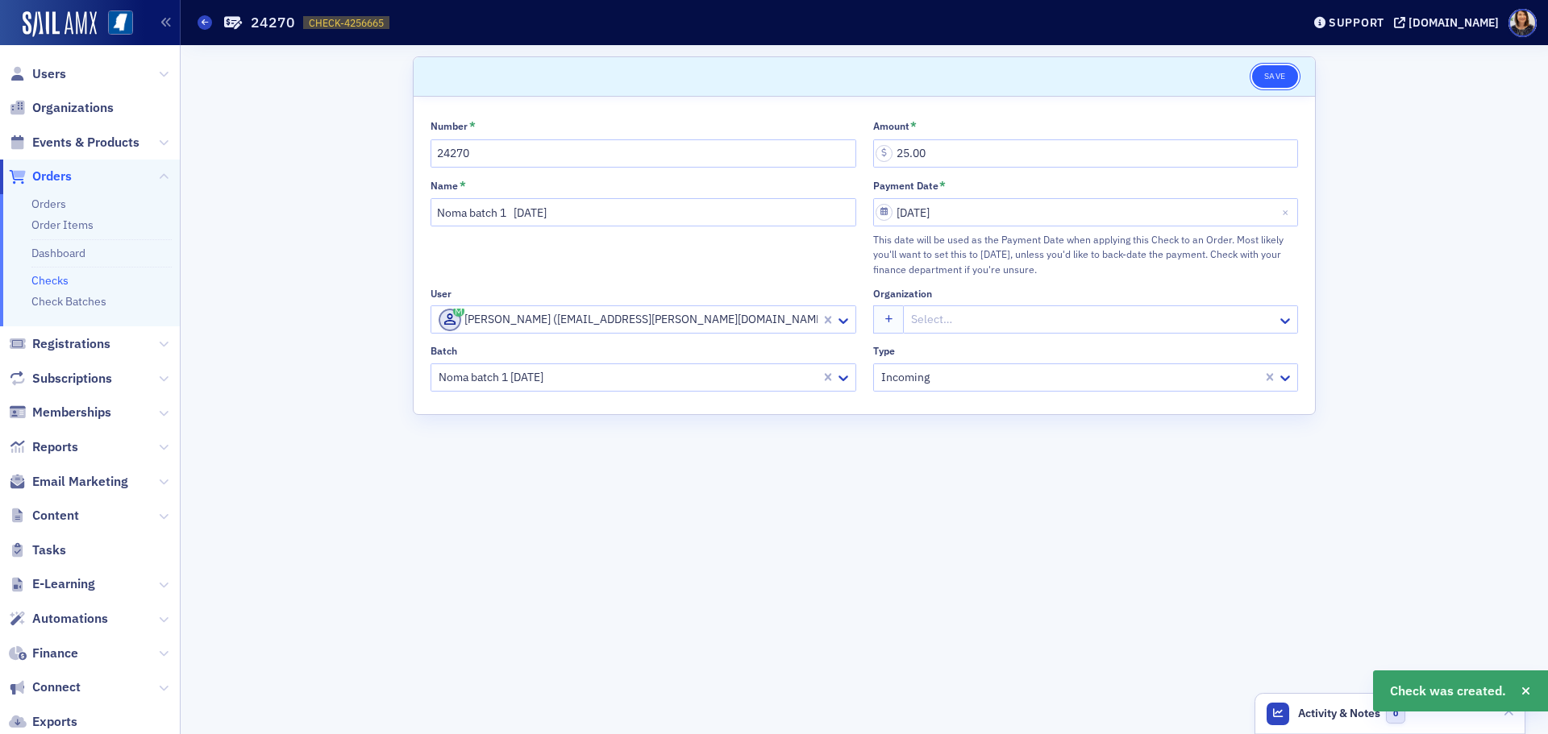
click at [1274, 80] on button "Save" at bounding box center [1275, 76] width 46 height 23
click at [34, 281] on link "Checks" at bounding box center [49, 280] width 37 height 15
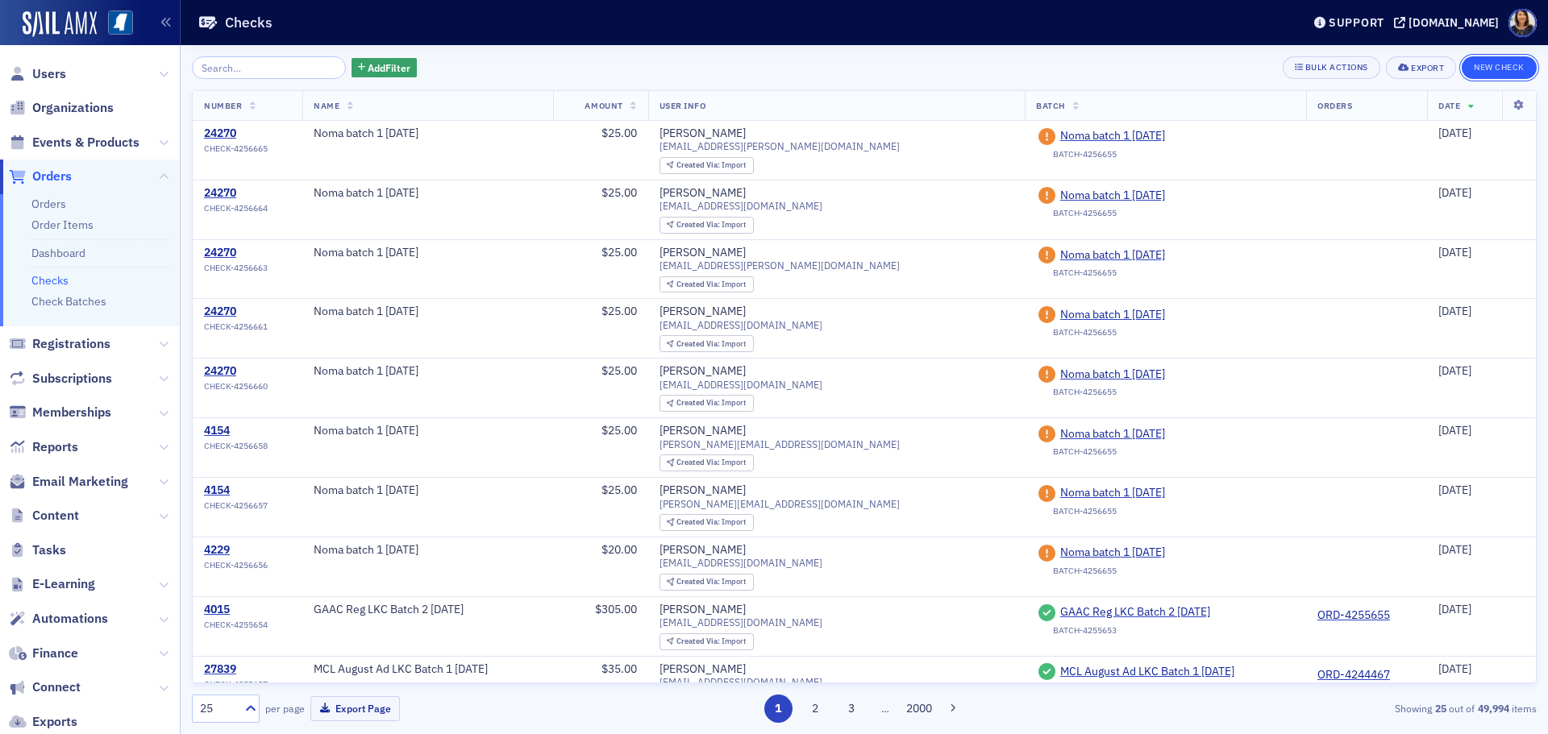
click at [1485, 69] on button "New Check" at bounding box center [1499, 67] width 75 height 23
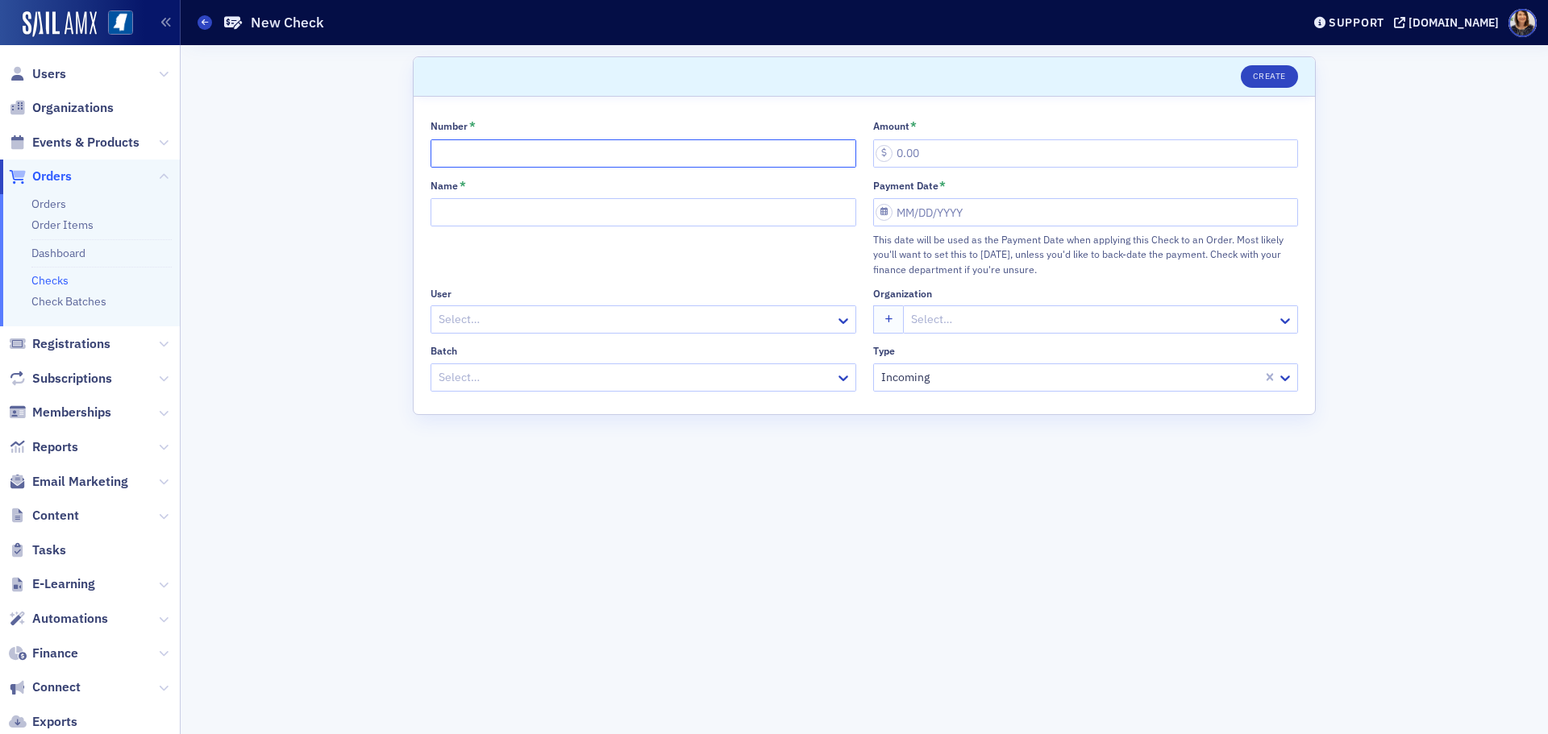
click at [558, 160] on input "Number *" at bounding box center [644, 153] width 426 height 28
type input "24270"
click at [488, 205] on input "Name *" at bounding box center [644, 212] width 426 height 28
type input "Noma batch 1 8.29.25"
click at [490, 322] on div at bounding box center [635, 320] width 397 height 20
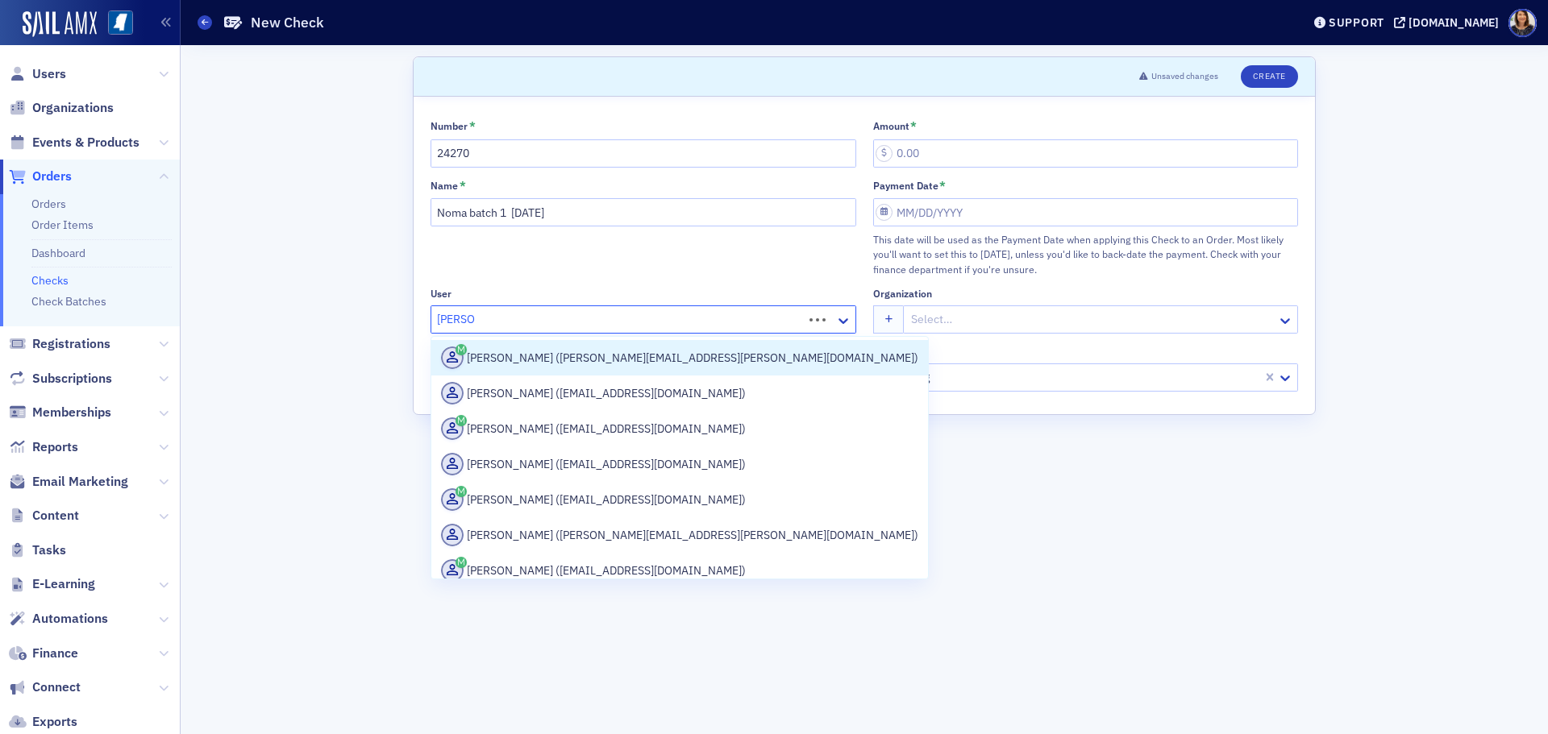
type input "Keith ev"
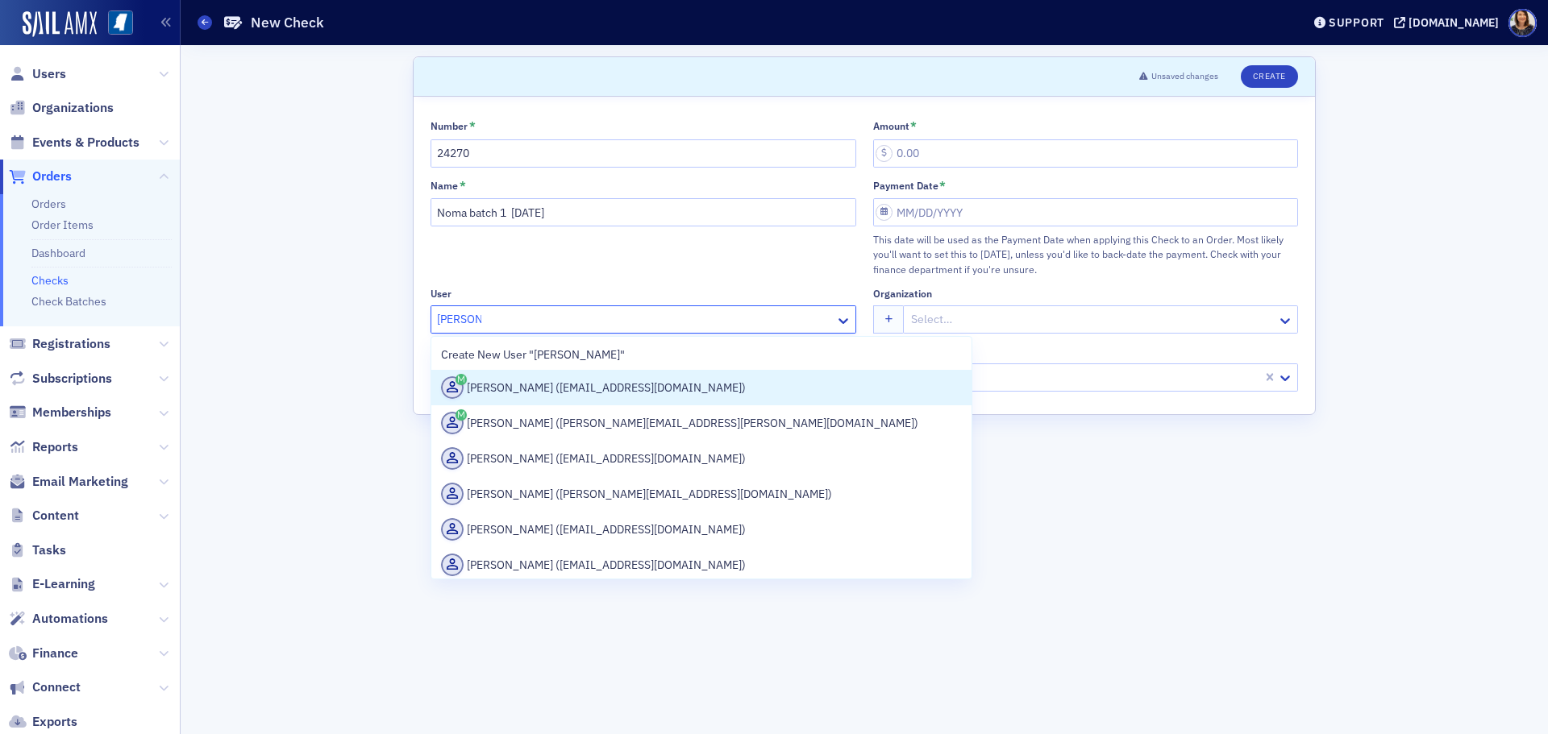
click at [510, 382] on div "Keith Evans (kevans@rsgscpa.com)" at bounding box center [701, 387] width 521 height 23
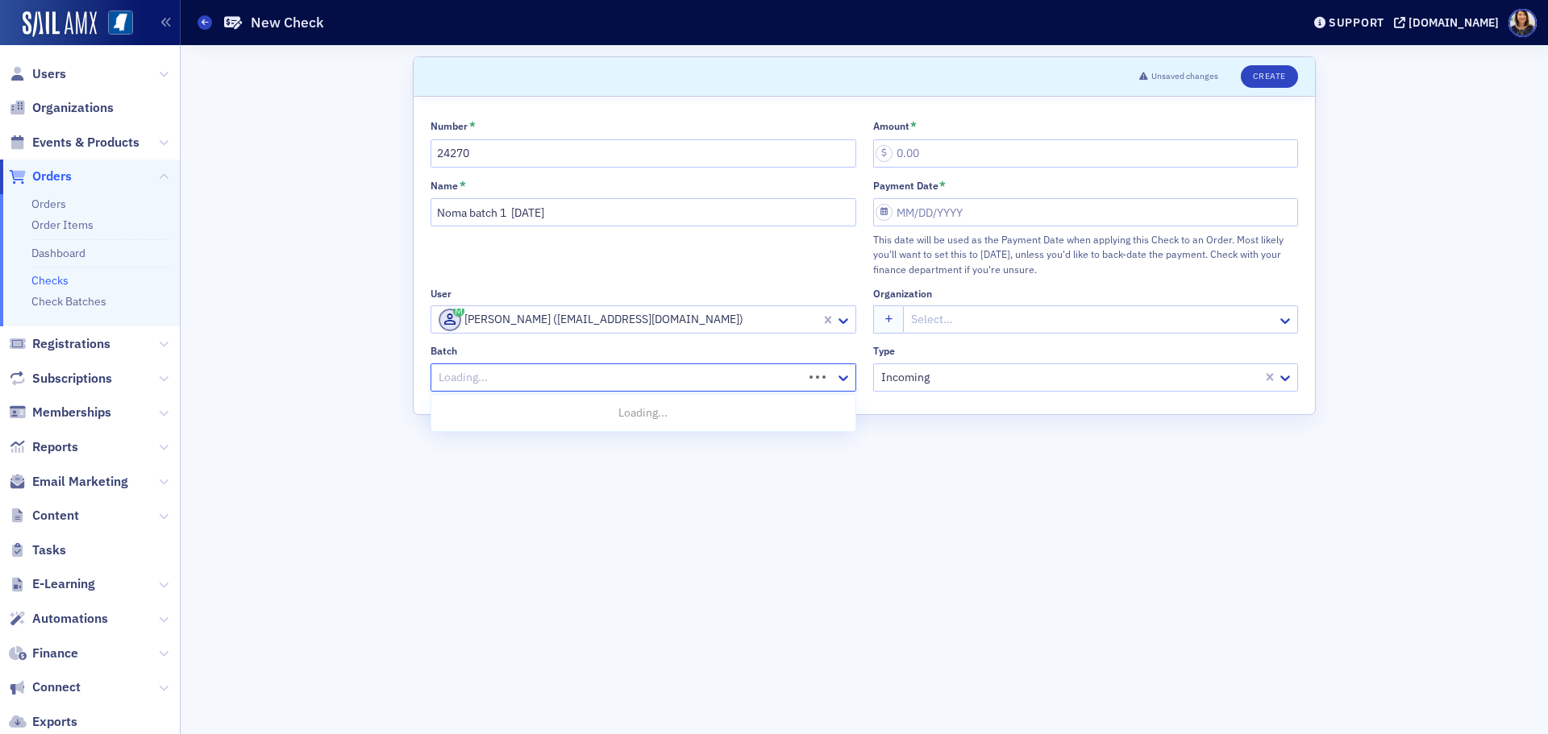
click at [535, 377] on div at bounding box center [619, 378] width 364 height 20
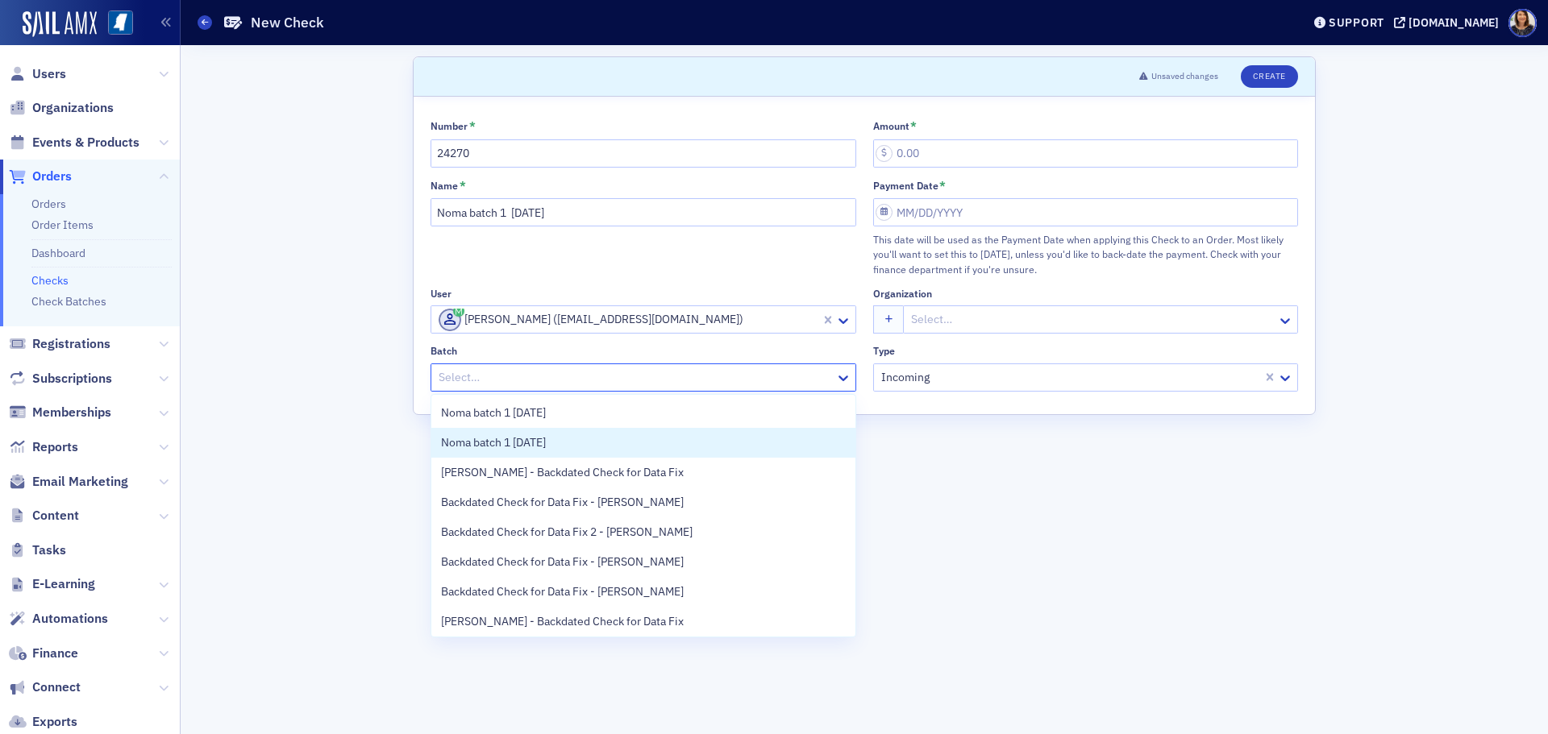
scroll to position [33, 0]
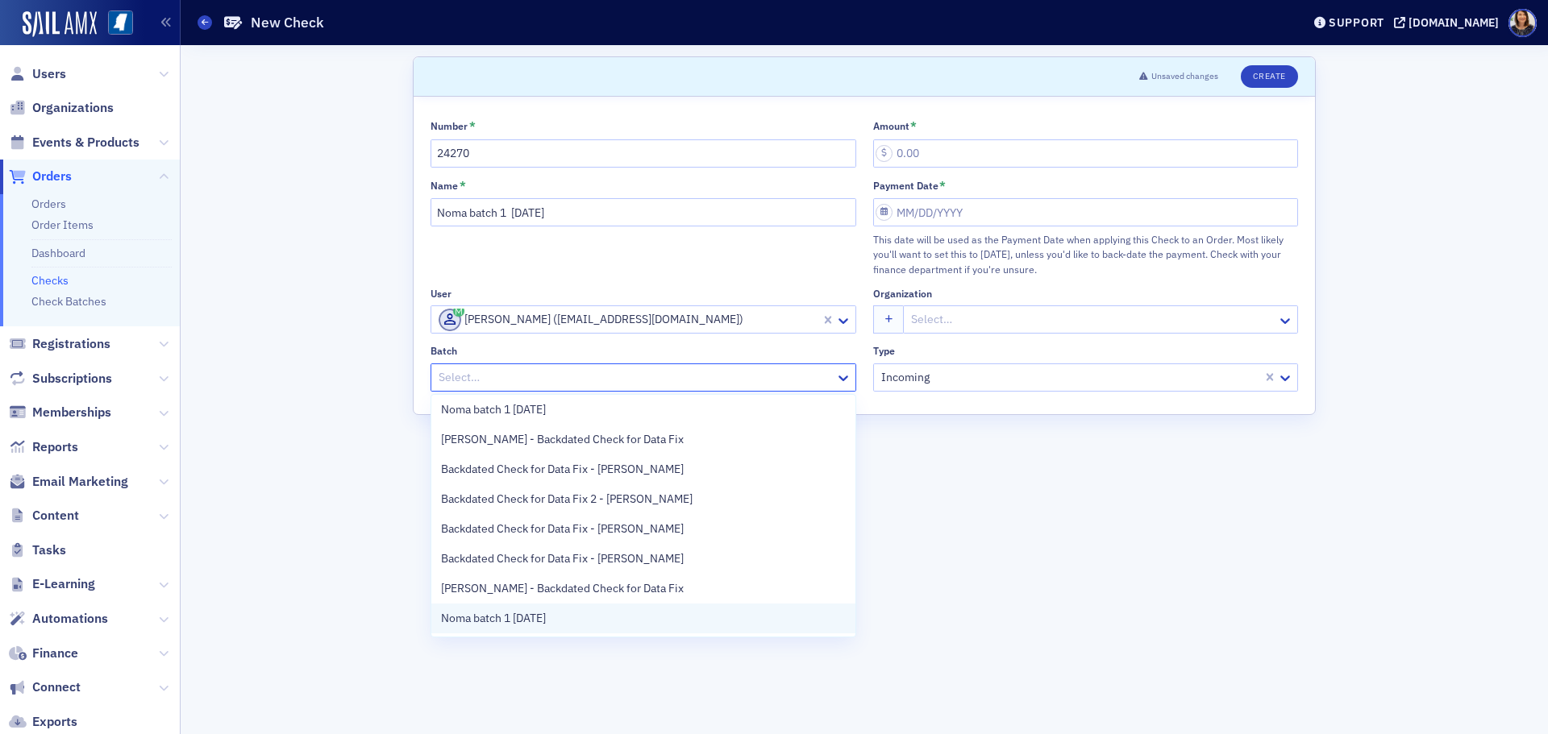
click at [639, 621] on div "Noma batch 1 8.29.25" at bounding box center [643, 618] width 405 height 17
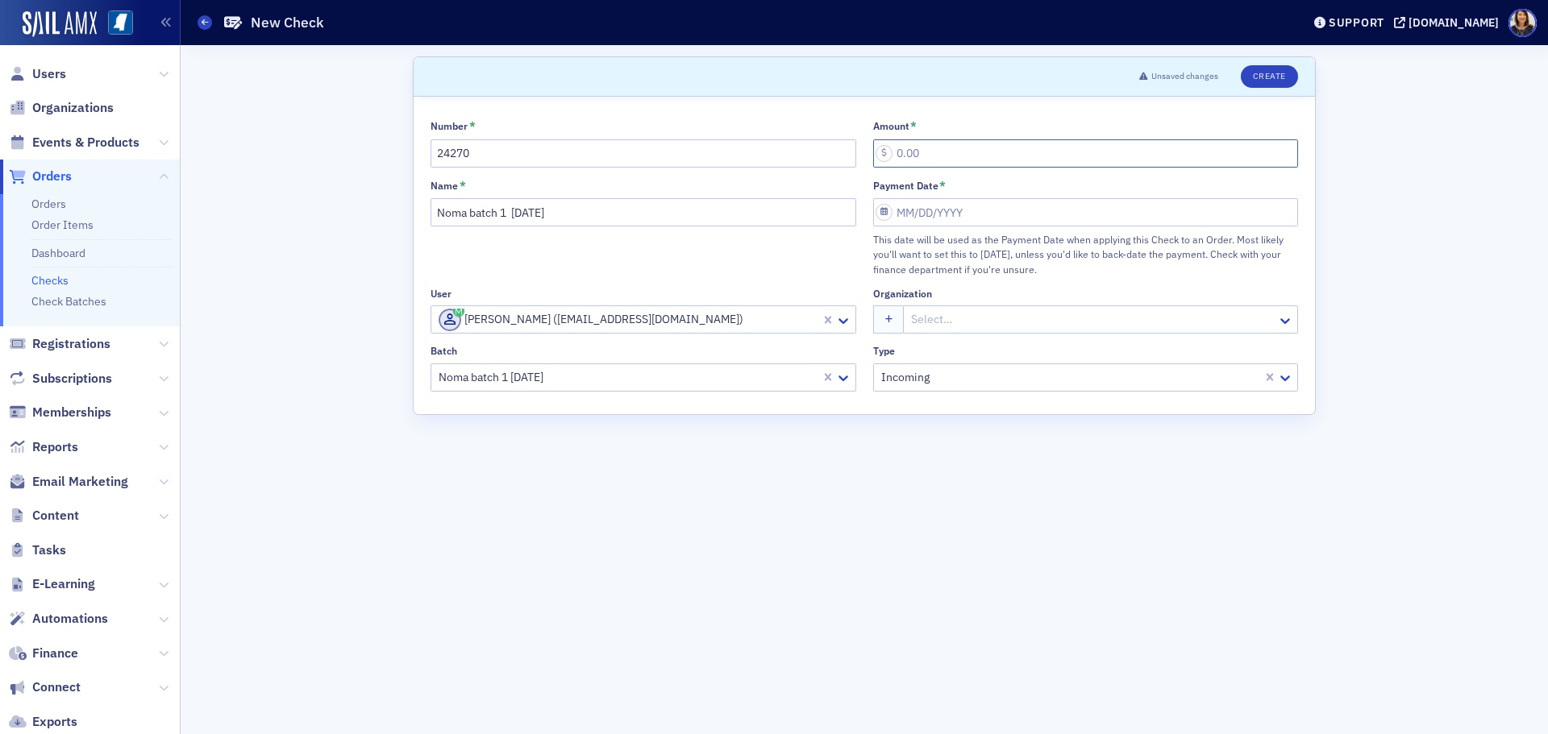
click at [925, 156] on input "Amount *" at bounding box center [1086, 153] width 426 height 28
type input "25.00"
select select "7"
select select "2025"
click at [934, 203] on input "Payment Date *" at bounding box center [1086, 212] width 426 height 28
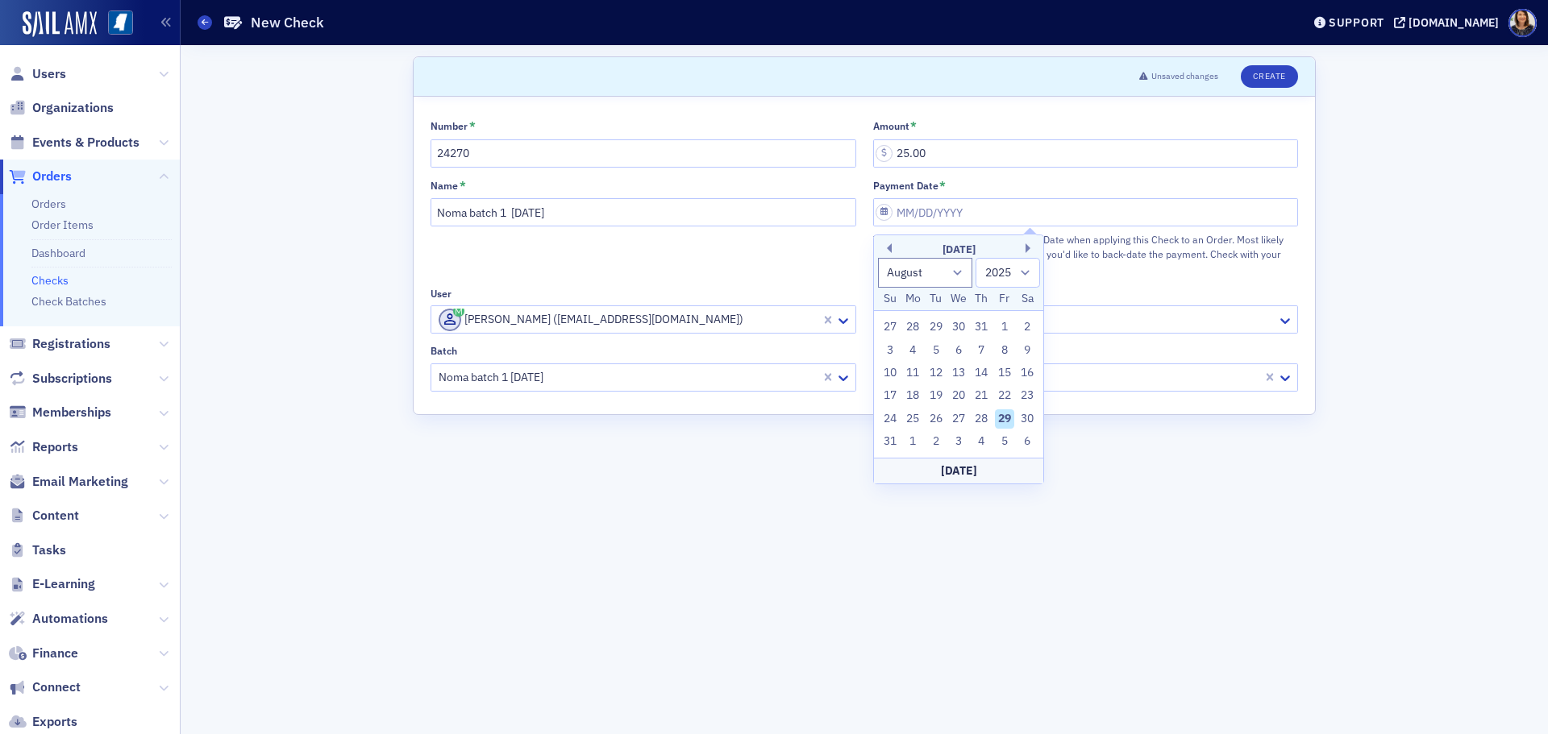
click at [1002, 417] on div "29" at bounding box center [1004, 419] width 19 height 19
type input "08/29/2025"
click at [1273, 69] on button "Create" at bounding box center [1269, 76] width 57 height 23
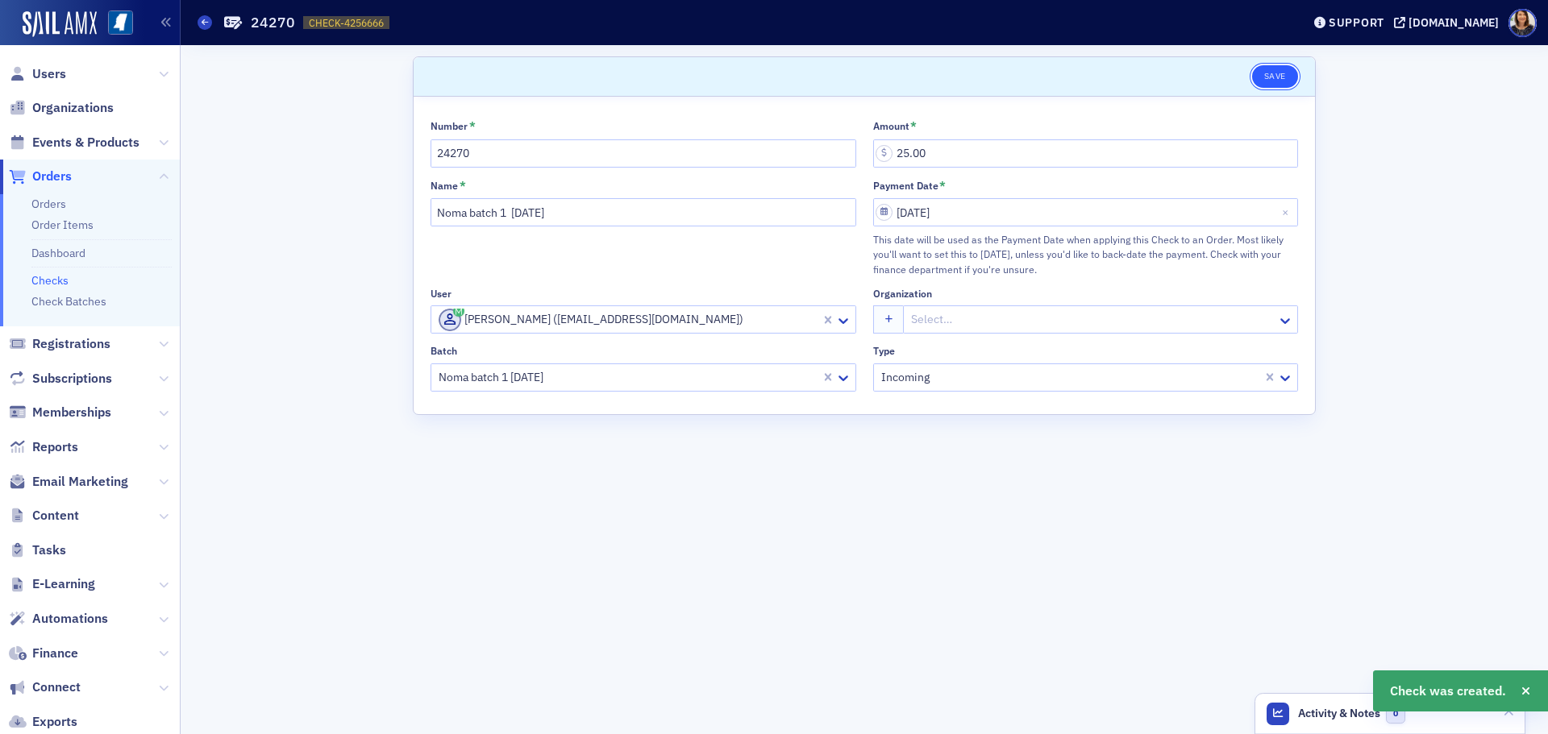
click at [1280, 77] on button "Save" at bounding box center [1275, 76] width 46 height 23
click at [60, 281] on link "Checks" at bounding box center [49, 280] width 37 height 15
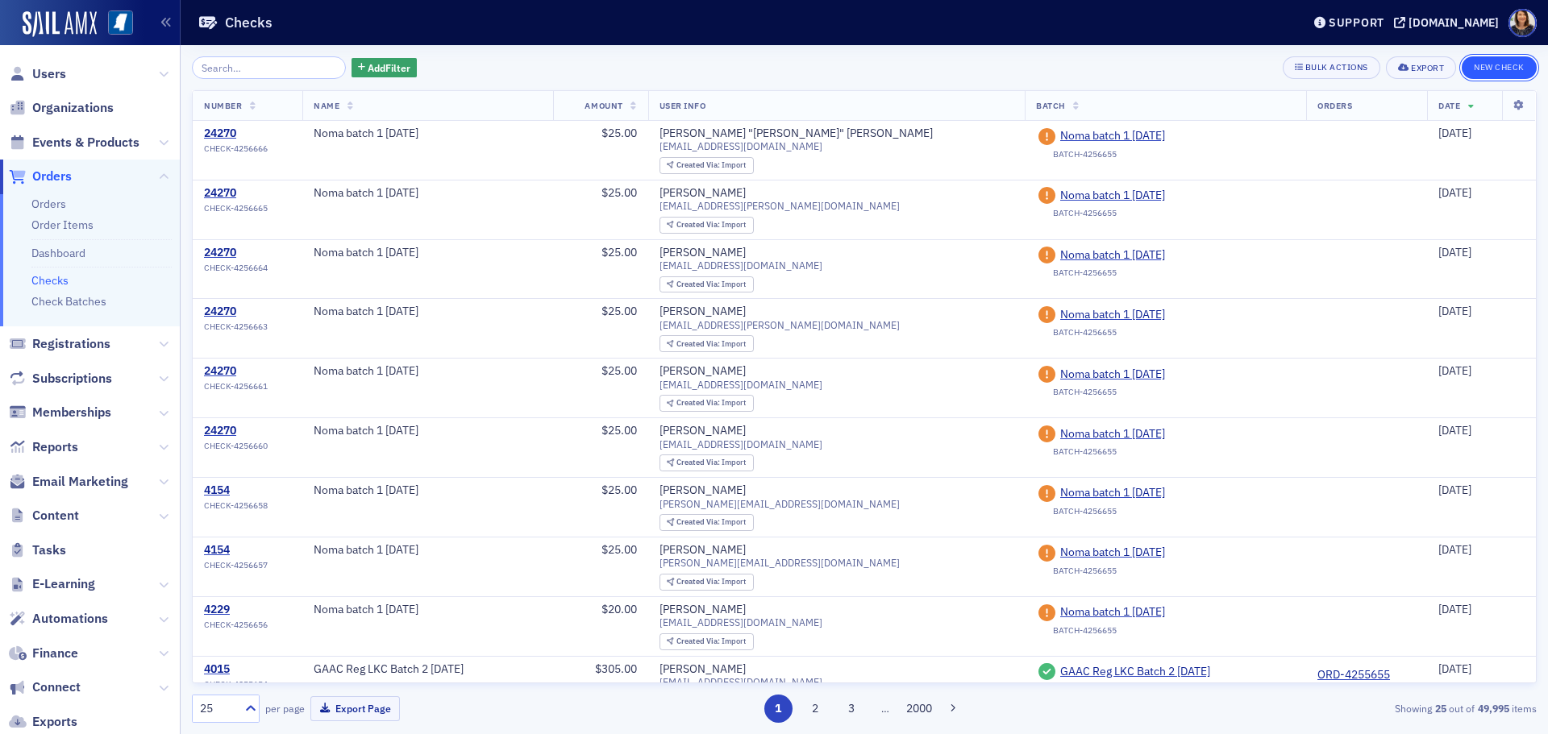
click at [1494, 64] on button "New Check" at bounding box center [1499, 67] width 75 height 23
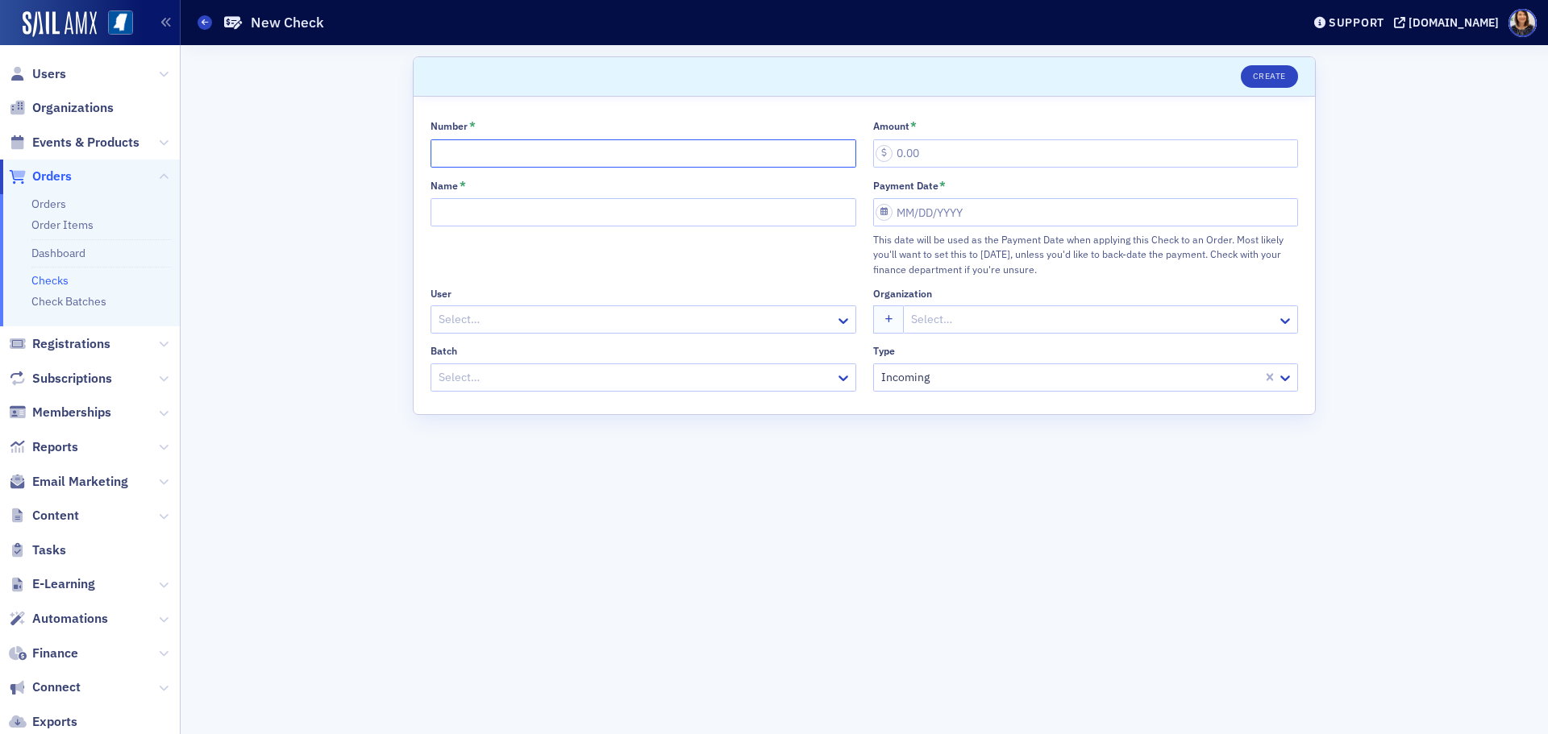
click at [490, 150] on input "Number *" at bounding box center [644, 153] width 426 height 28
type input "1"
type input "24270"
click at [480, 216] on input "Name *" at bounding box center [644, 212] width 426 height 28
type input "Noma batch 1 8.29.25"
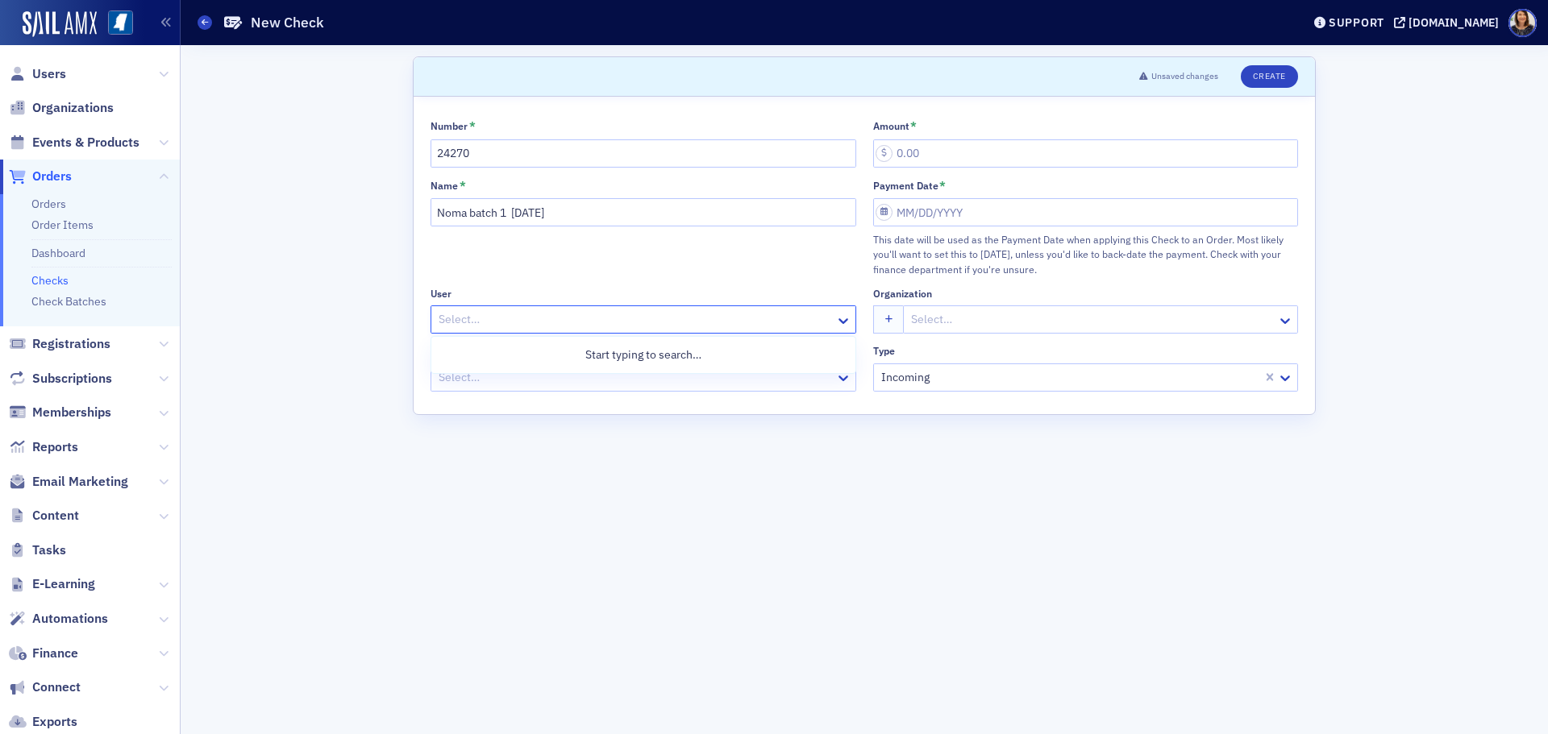
click at [513, 318] on div at bounding box center [635, 320] width 397 height 20
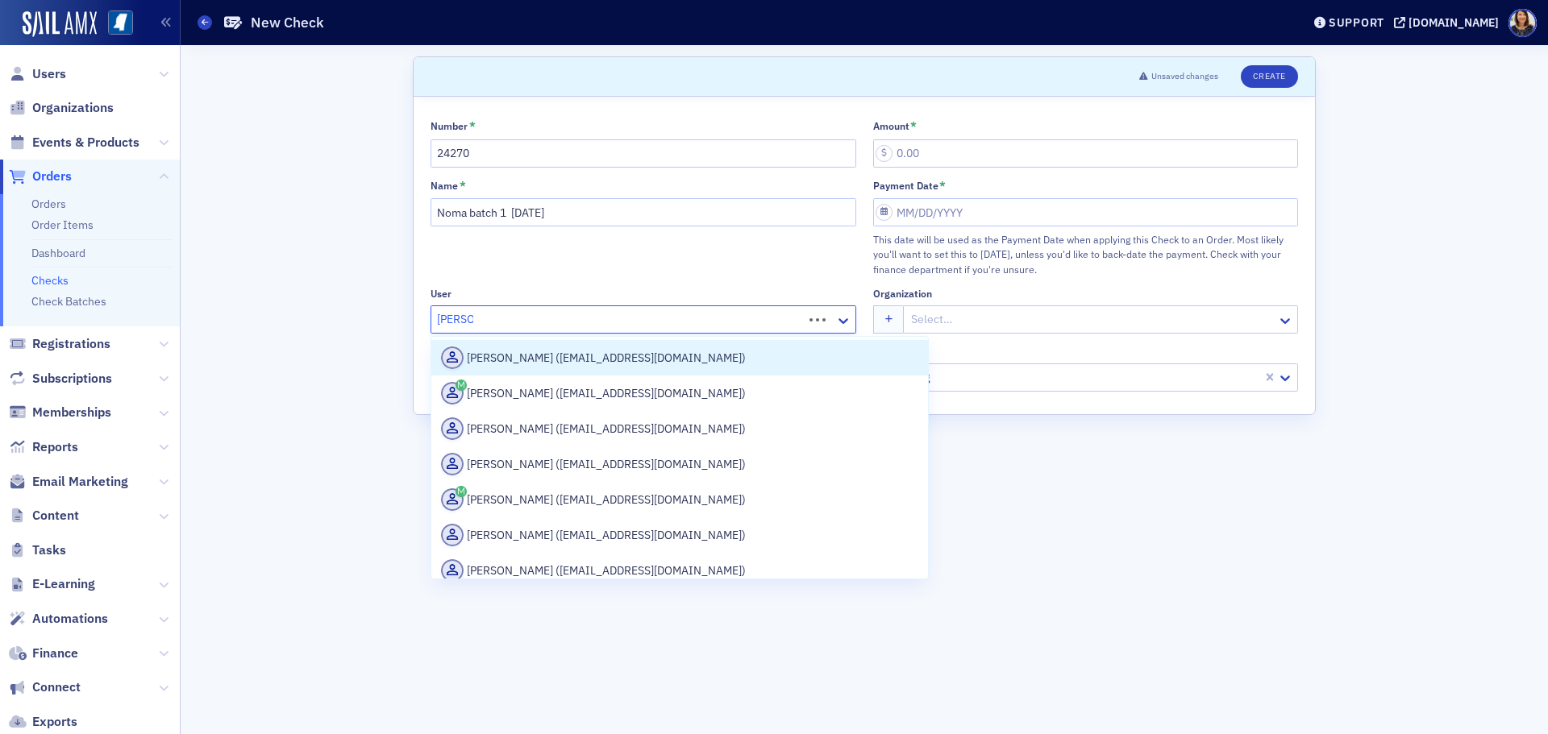
type input "Shawna"
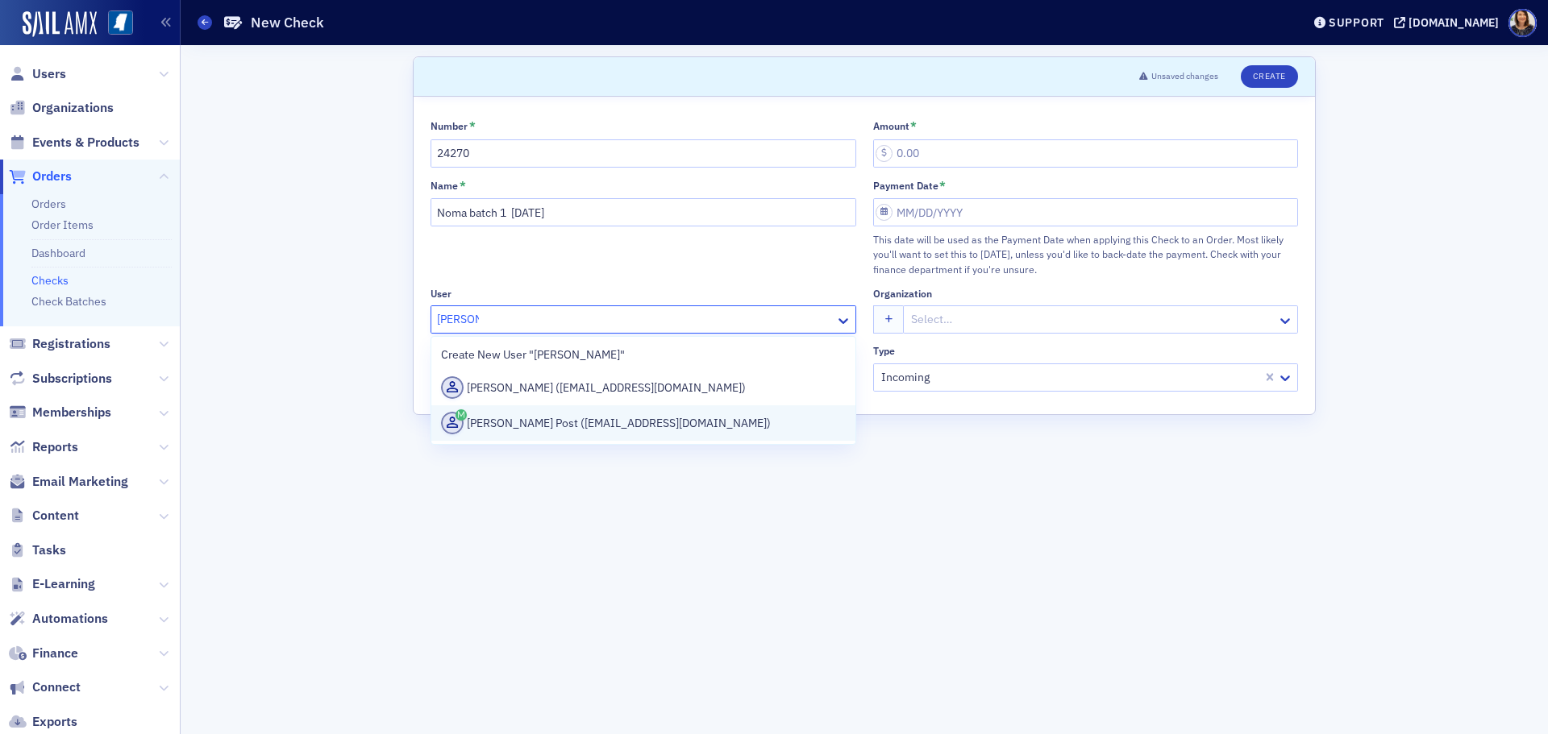
click at [578, 422] on div "Shawna Post (spost@rsgscpa.com)" at bounding box center [643, 423] width 405 height 23
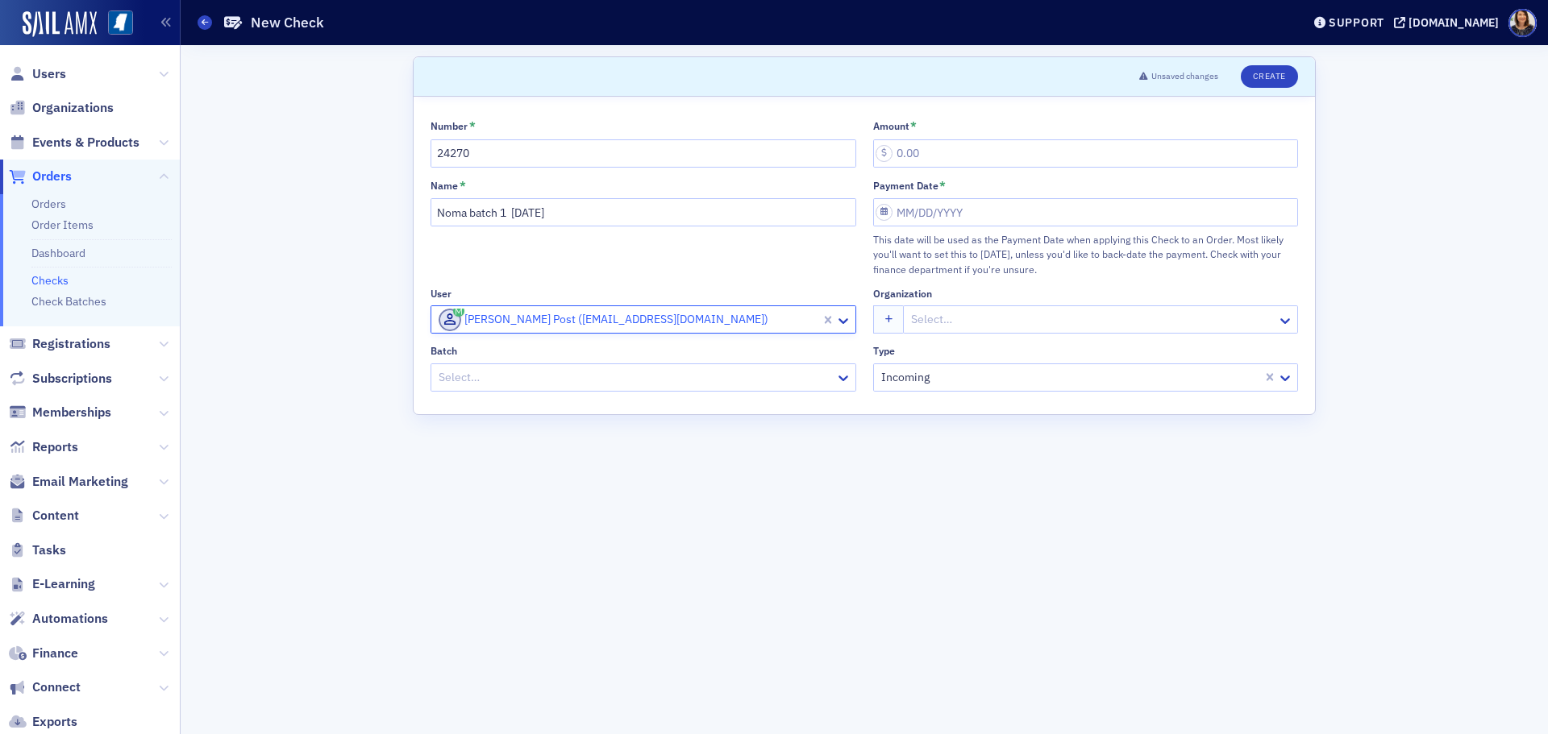
click at [588, 381] on div at bounding box center [635, 378] width 397 height 20
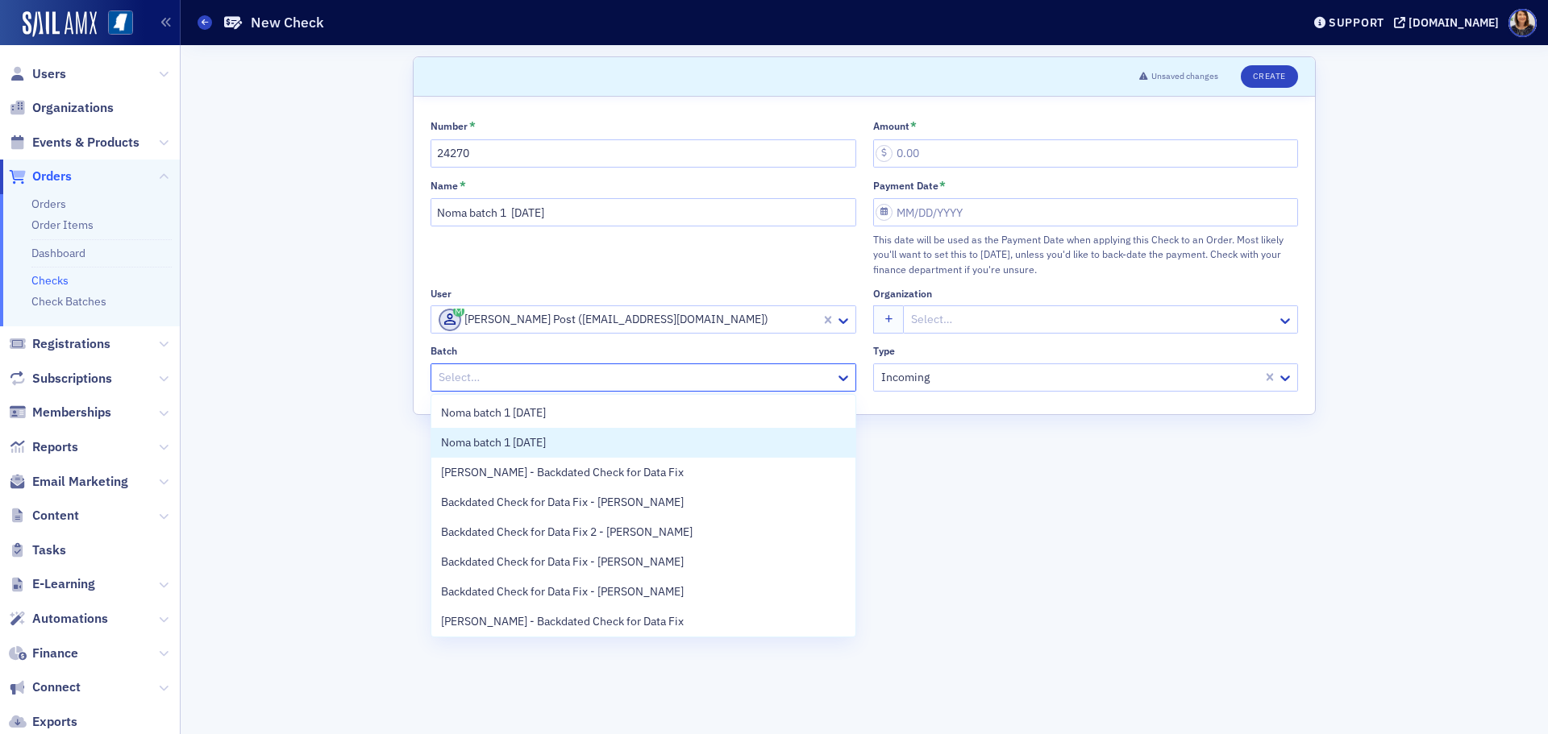
scroll to position [33, 0]
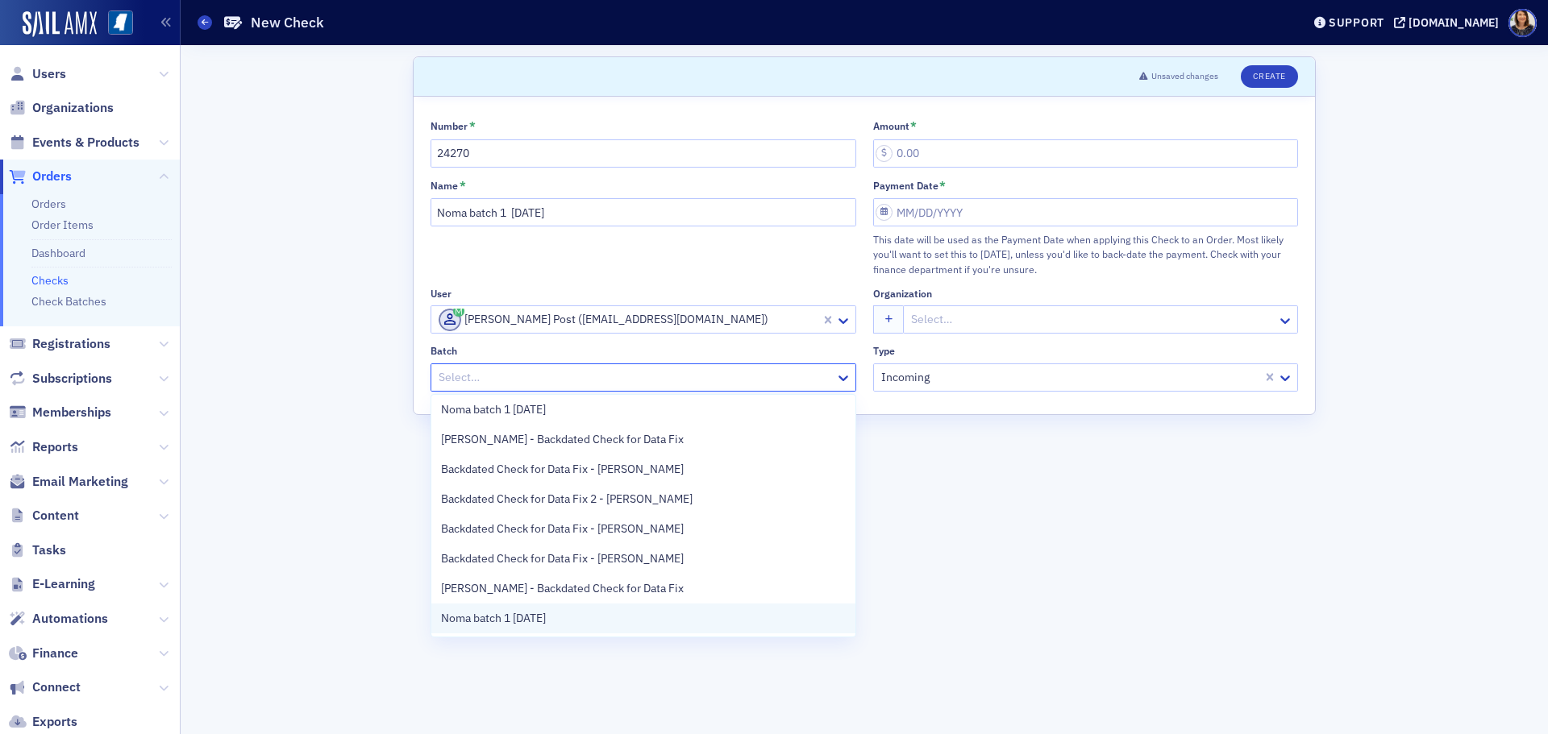
click at [651, 621] on div "Noma batch 1 8.29.25" at bounding box center [643, 618] width 405 height 17
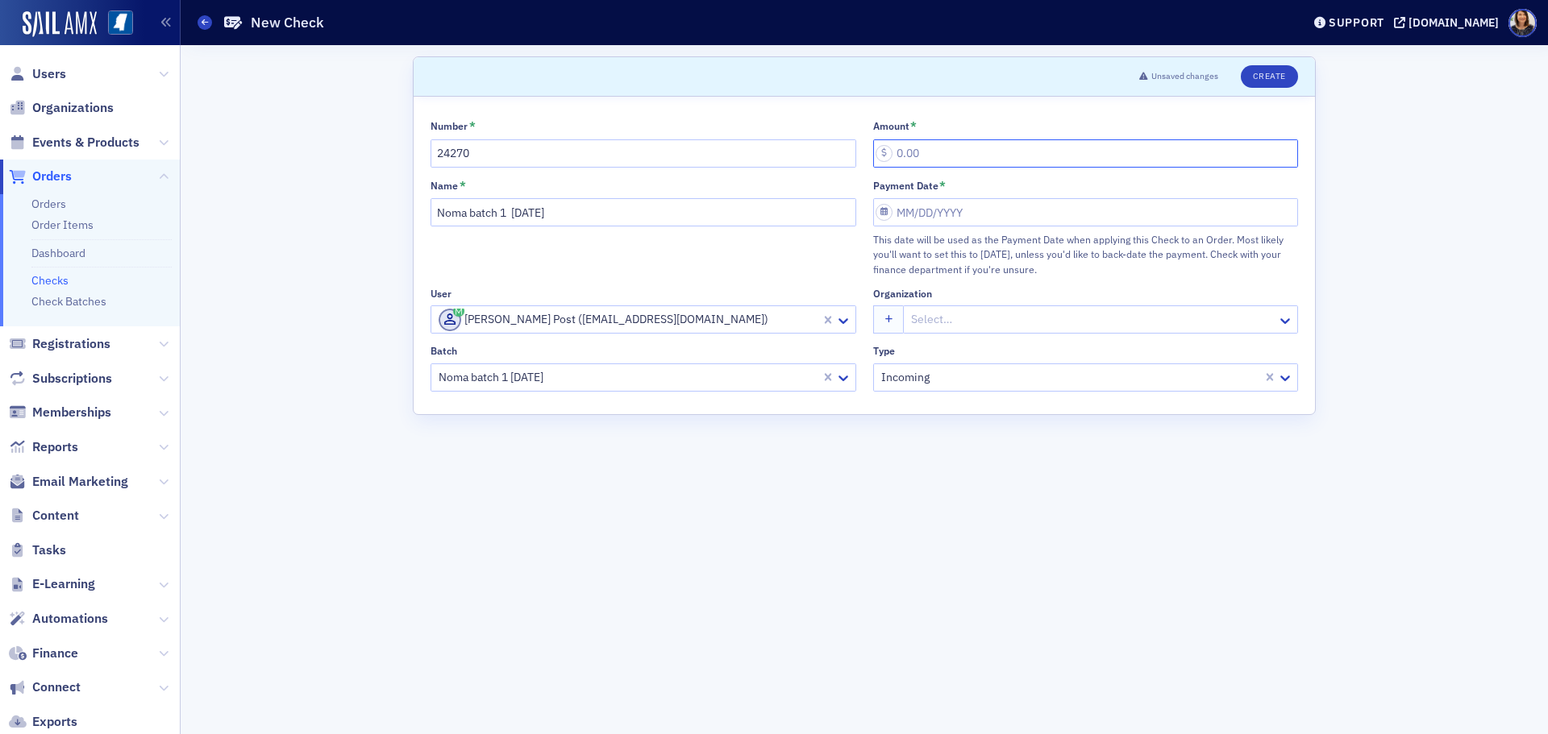
click at [979, 160] on input "Amount *" at bounding box center [1086, 153] width 426 height 28
type input "25.00"
click at [989, 212] on input "Payment Date *" at bounding box center [1086, 212] width 426 height 28
select select "7"
select select "2025"
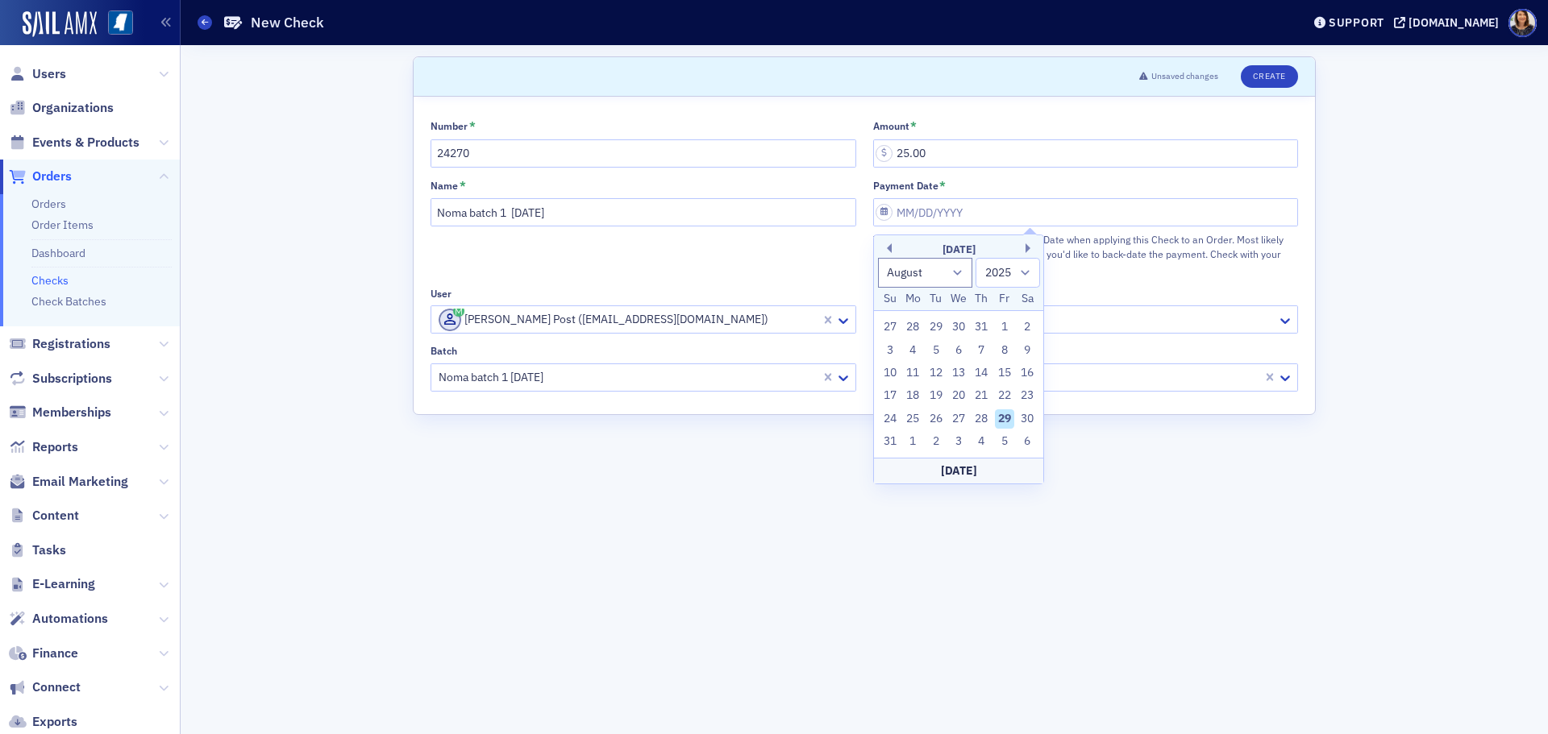
click at [1003, 417] on div "29" at bounding box center [1004, 419] width 19 height 19
type input "08/29/2025"
click at [1282, 77] on button "Create" at bounding box center [1269, 76] width 57 height 23
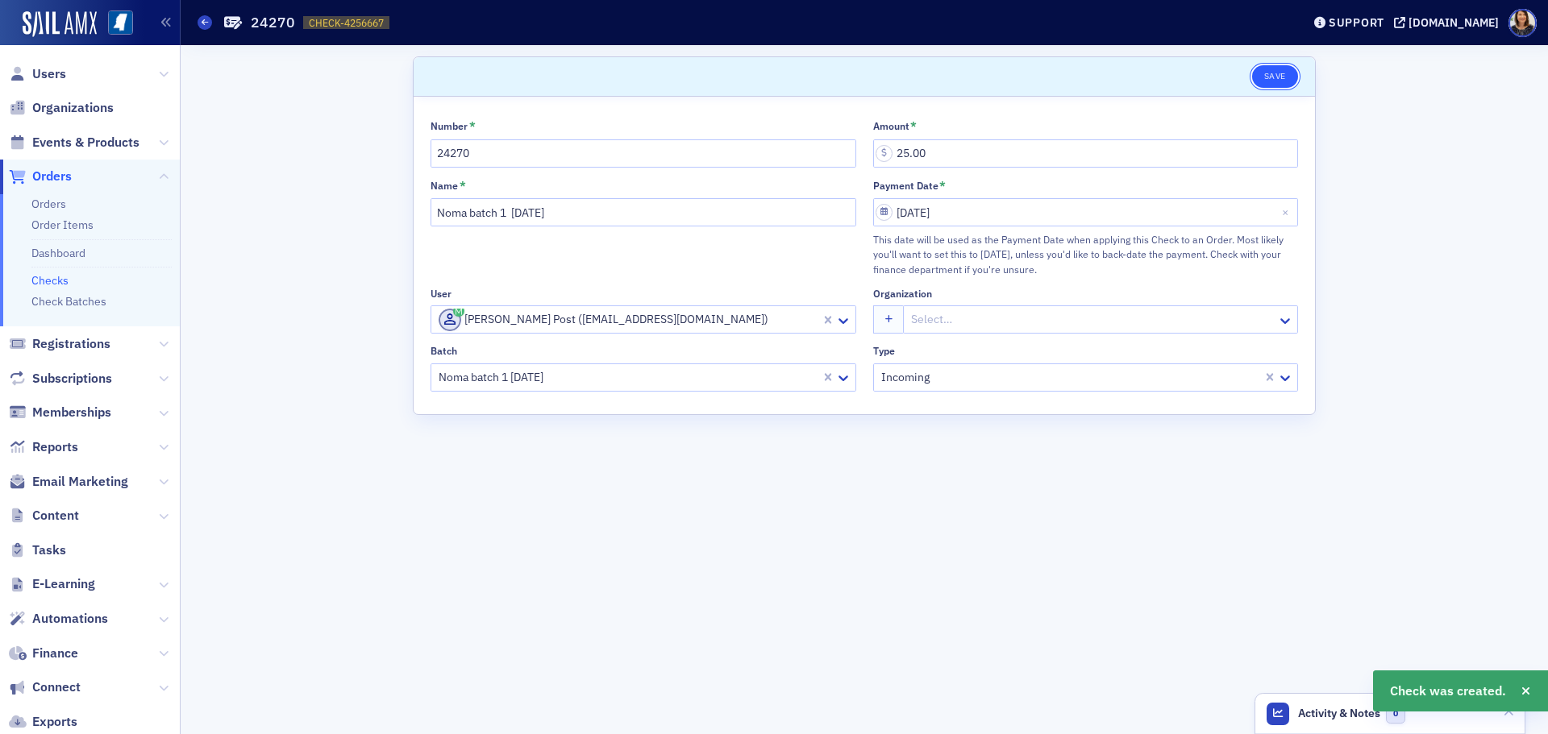
click at [1279, 77] on button "Save" at bounding box center [1275, 76] width 46 height 23
click at [54, 278] on link "Checks" at bounding box center [49, 280] width 37 height 15
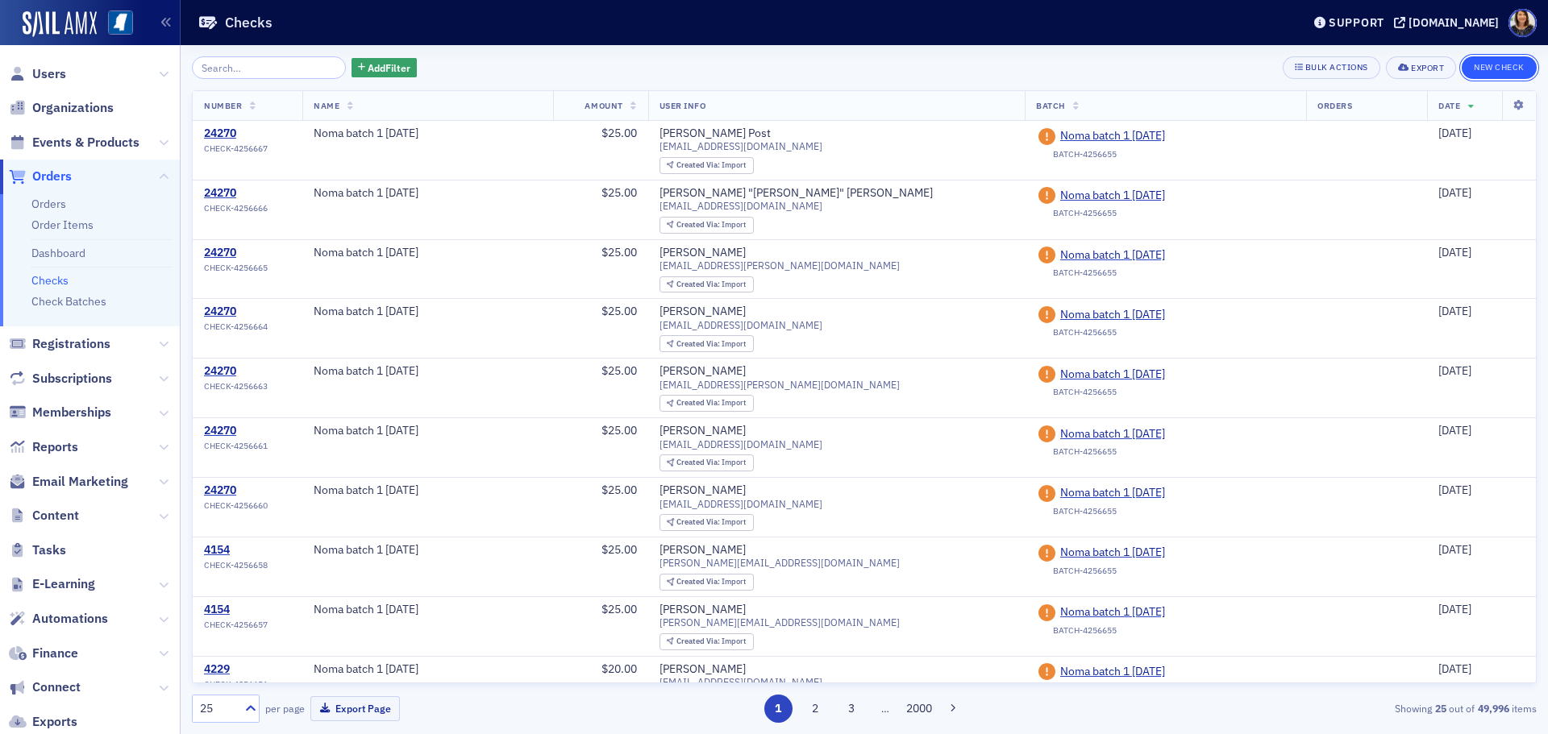
click at [1504, 69] on button "New Check" at bounding box center [1499, 67] width 75 height 23
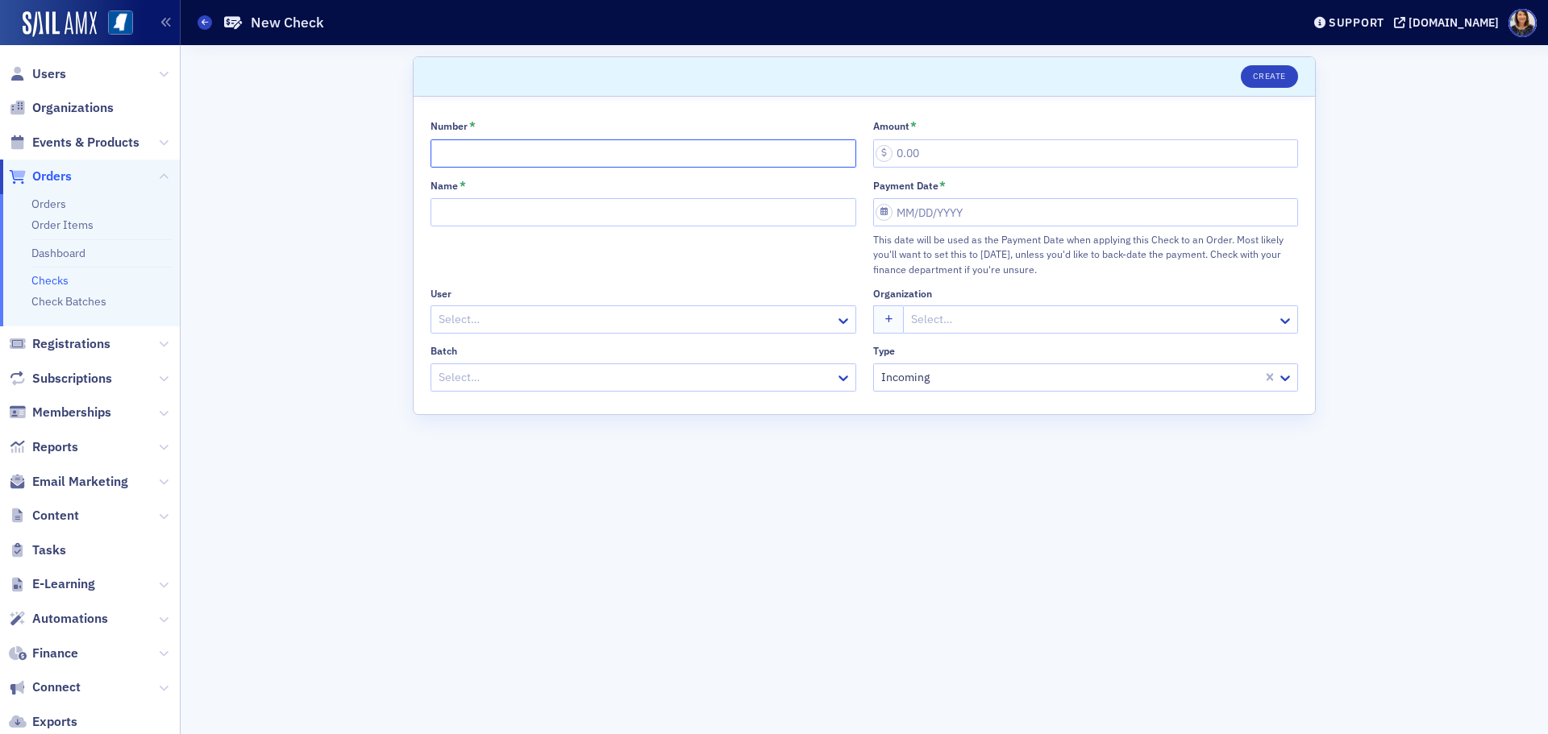
click at [542, 150] on input "Number *" at bounding box center [644, 153] width 426 height 28
type input "24270"
click at [494, 210] on input "Name *" at bounding box center [644, 212] width 426 height 28
type input "Noma batch 1 8.29.25"
click at [472, 316] on div at bounding box center [635, 320] width 397 height 20
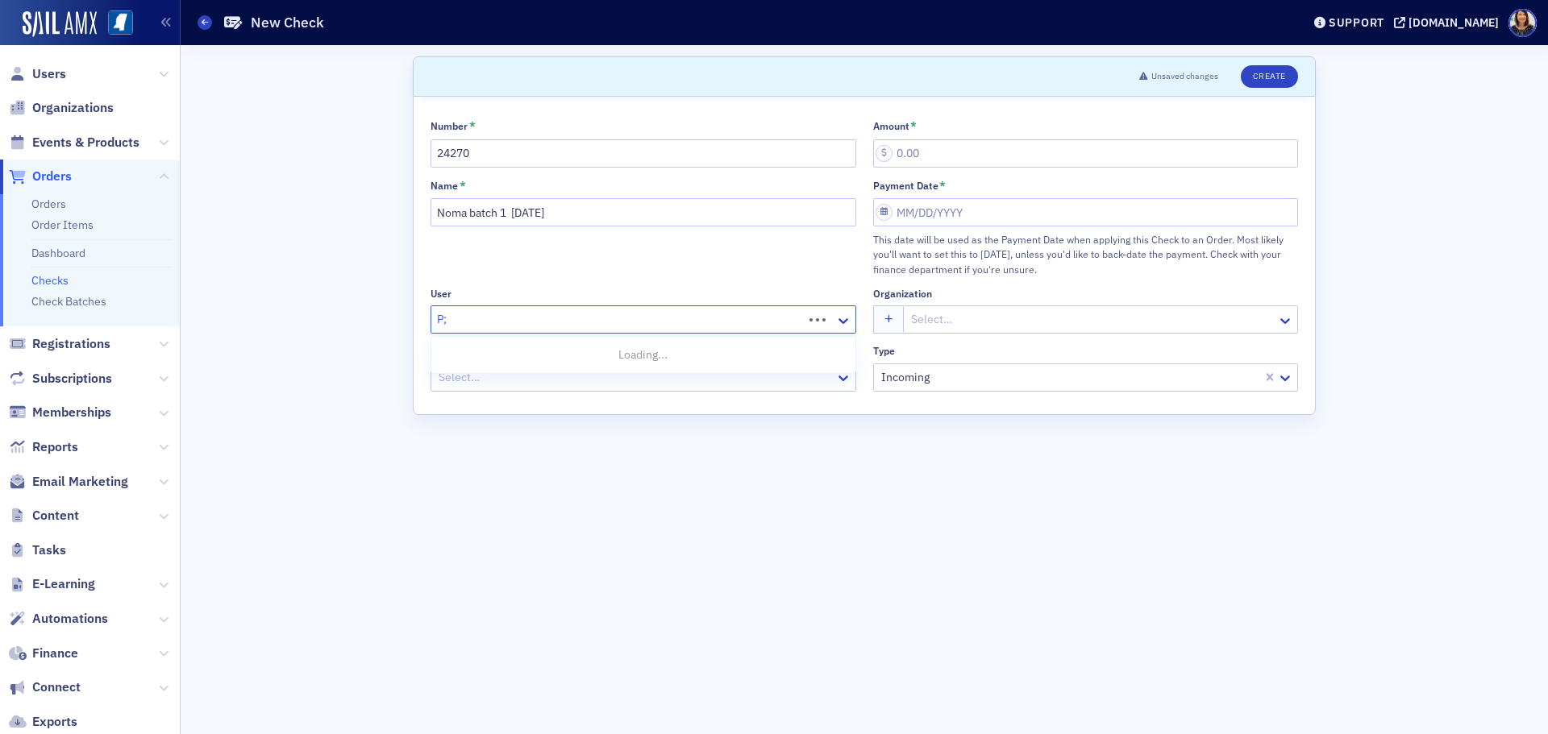
type input "P"
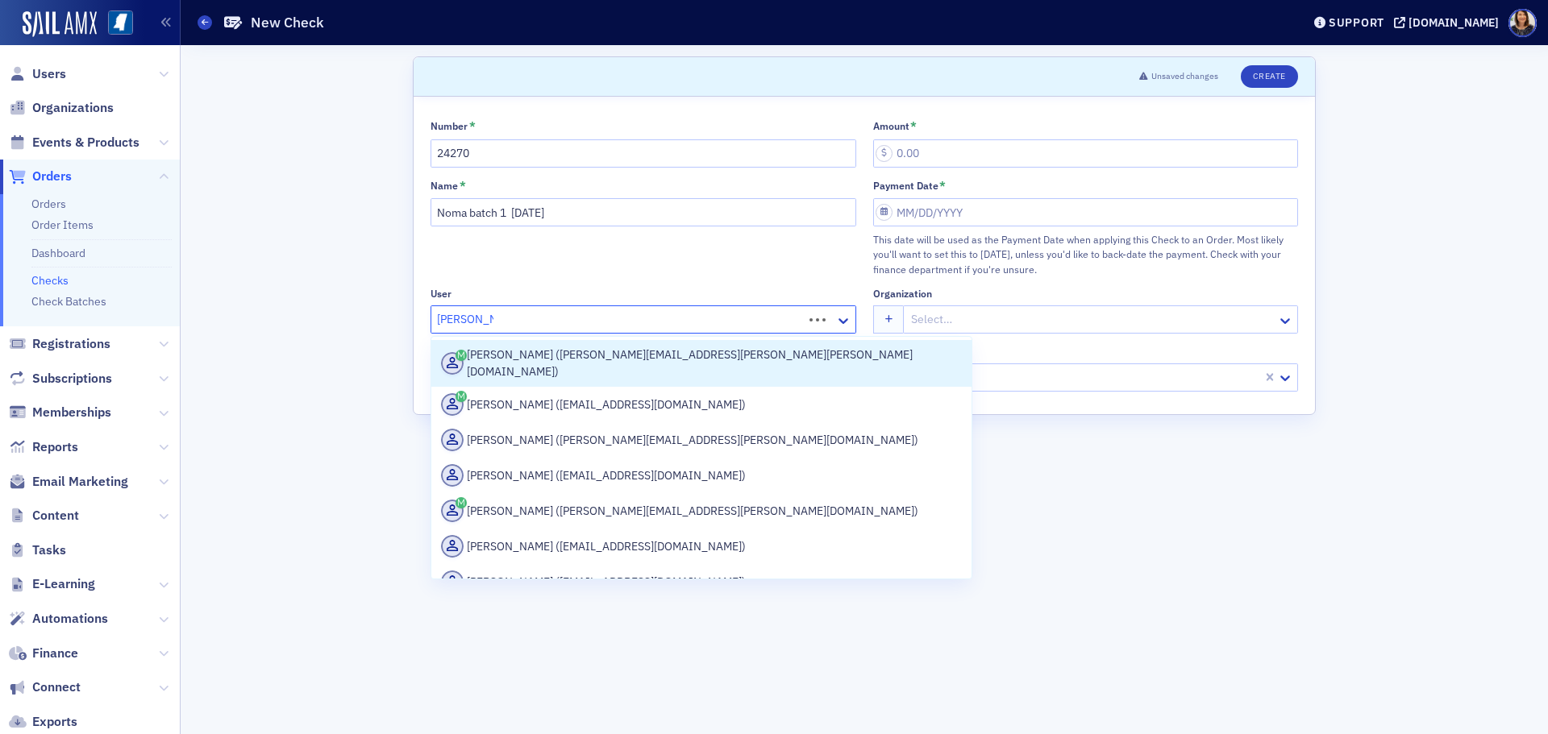
type input "Olivia Kamp"
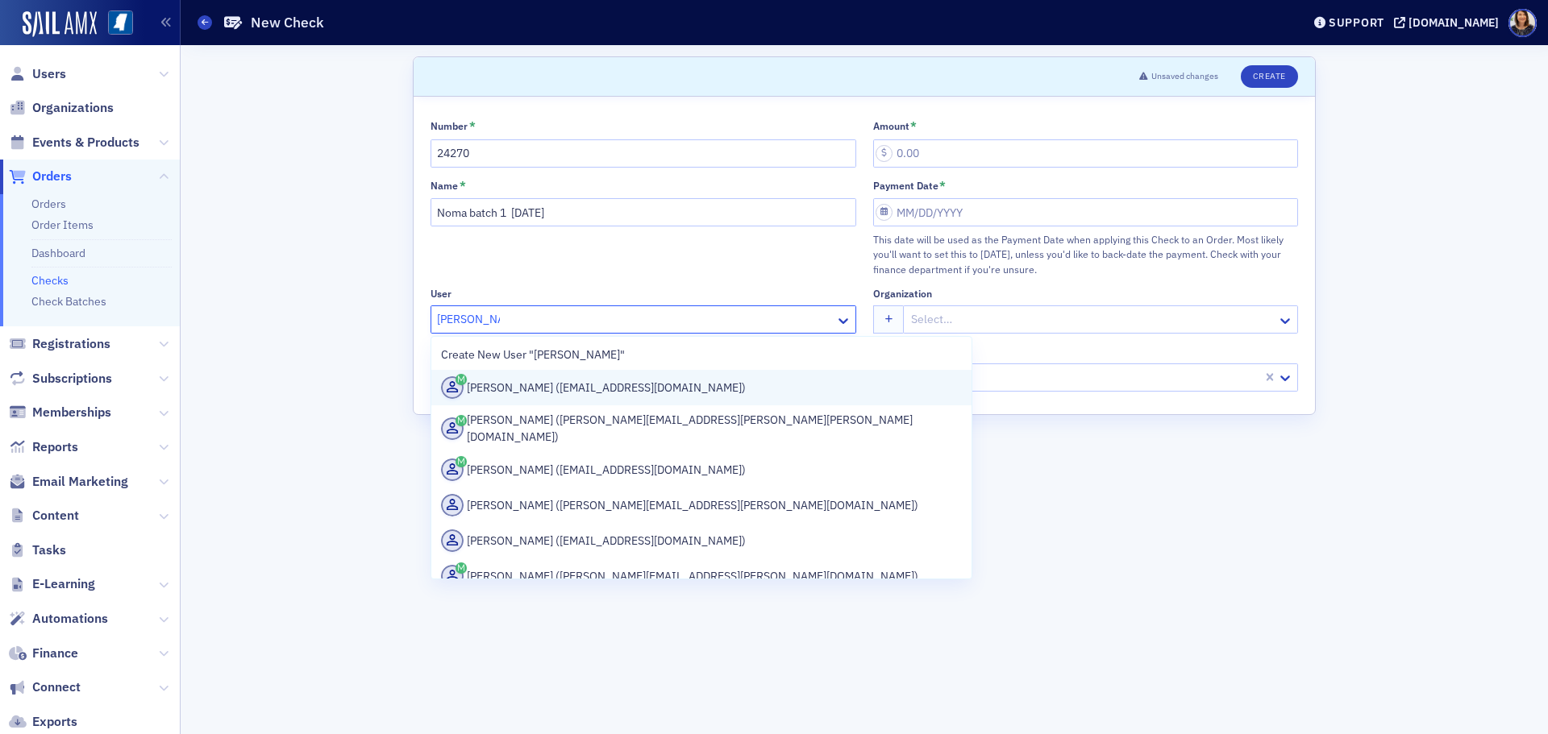
click at [557, 390] on div "Olivia Kamper (omartin14@att.net)" at bounding box center [701, 387] width 521 height 23
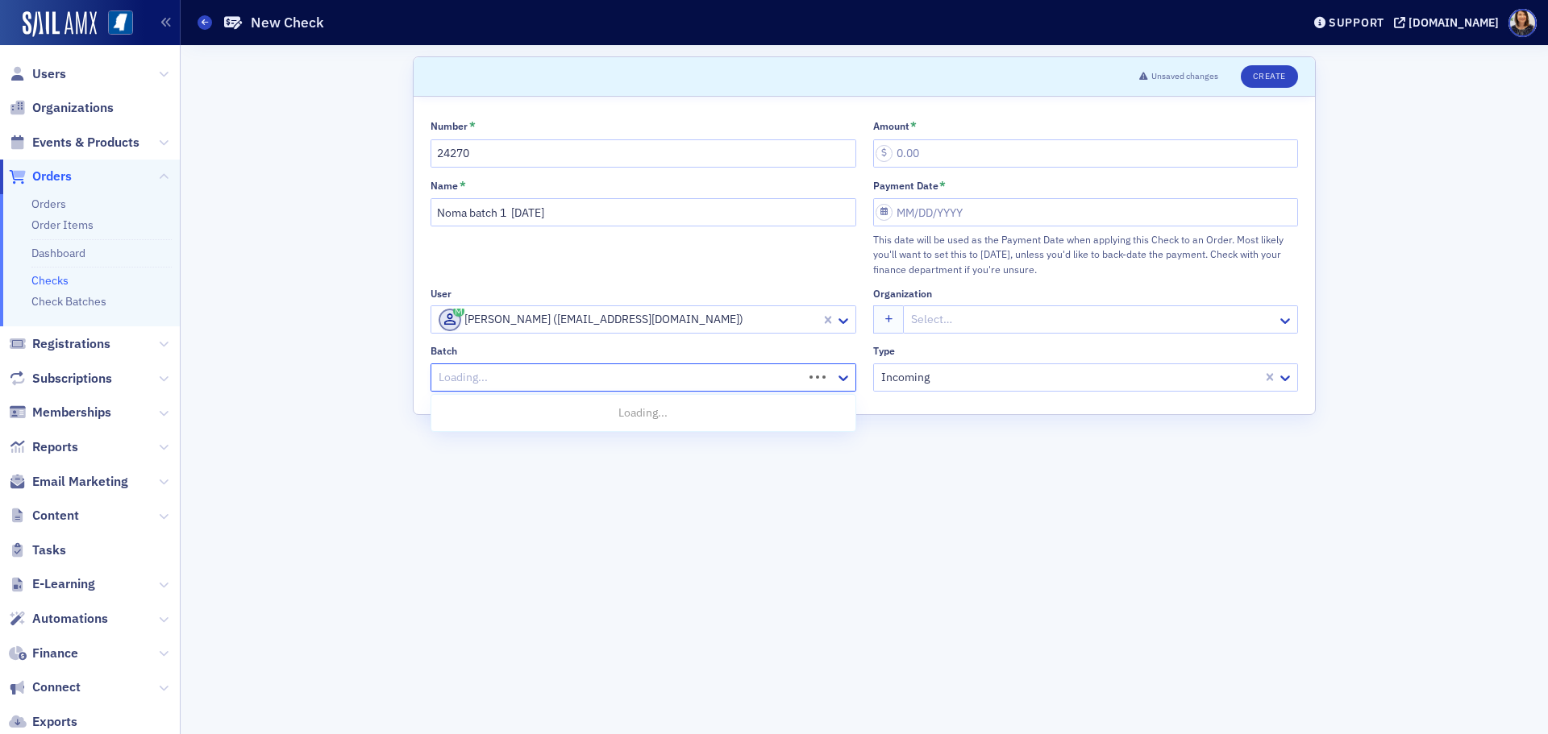
click at [550, 378] on div at bounding box center [619, 378] width 364 height 20
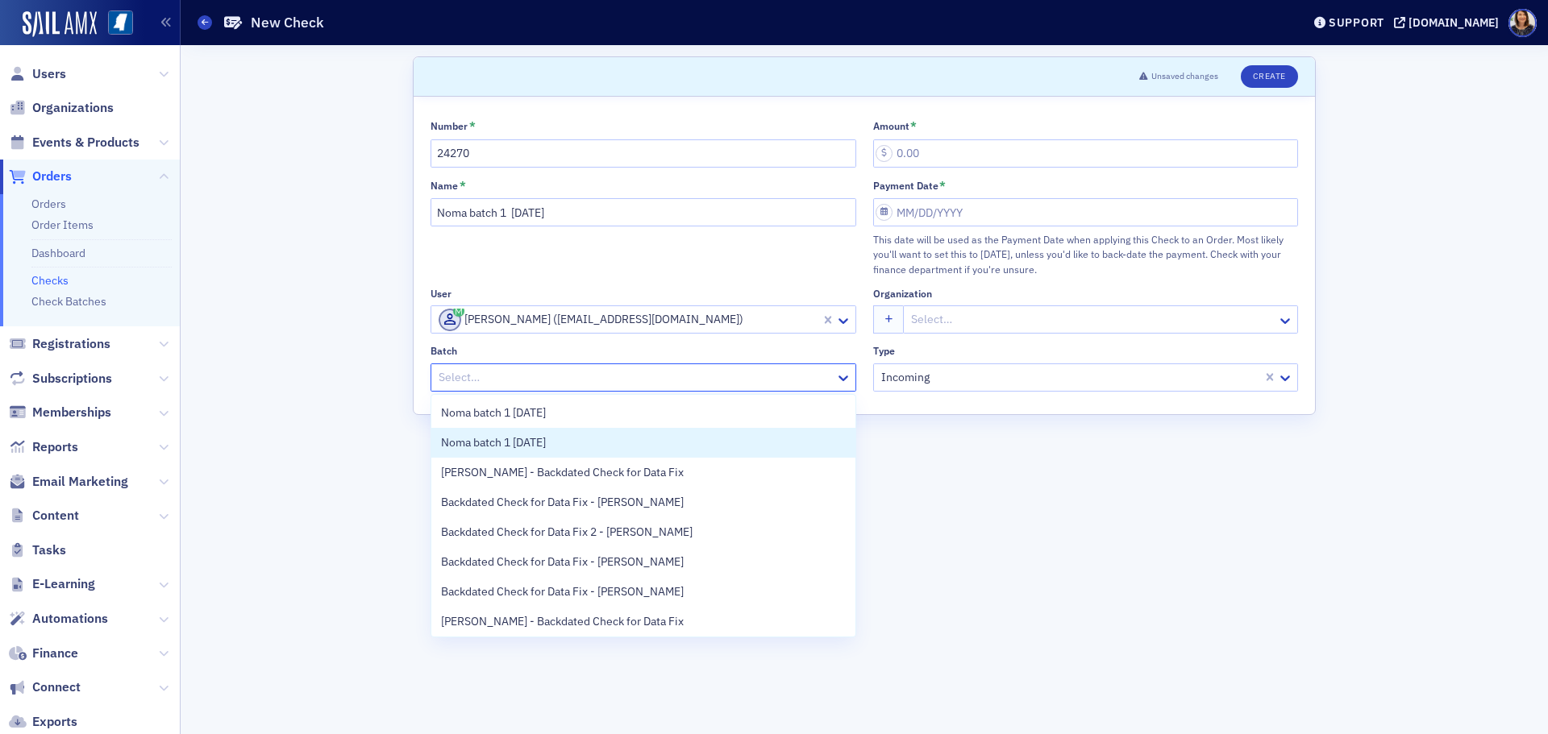
scroll to position [33, 0]
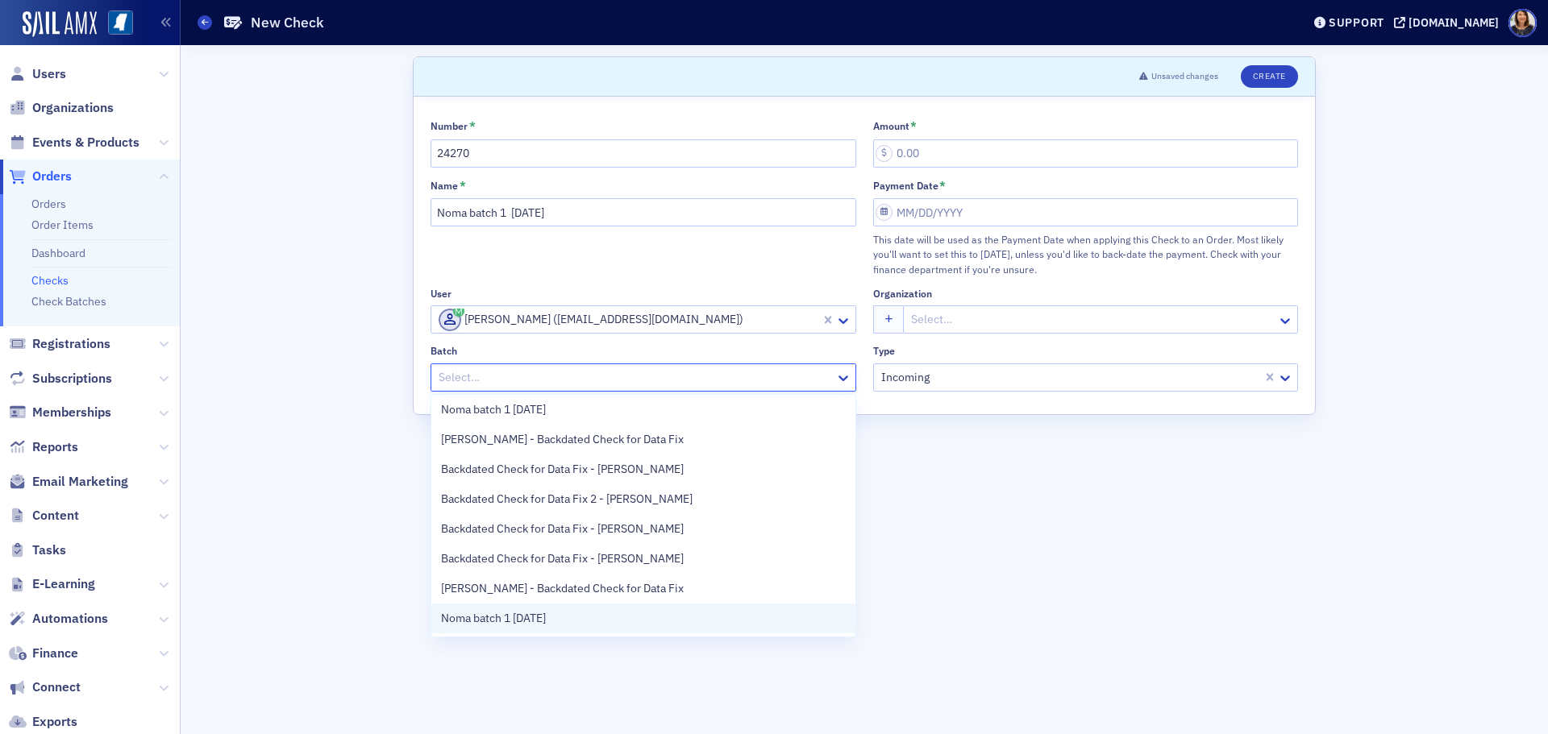
click at [676, 625] on div "Noma batch 1 8.29.25" at bounding box center [643, 618] width 405 height 17
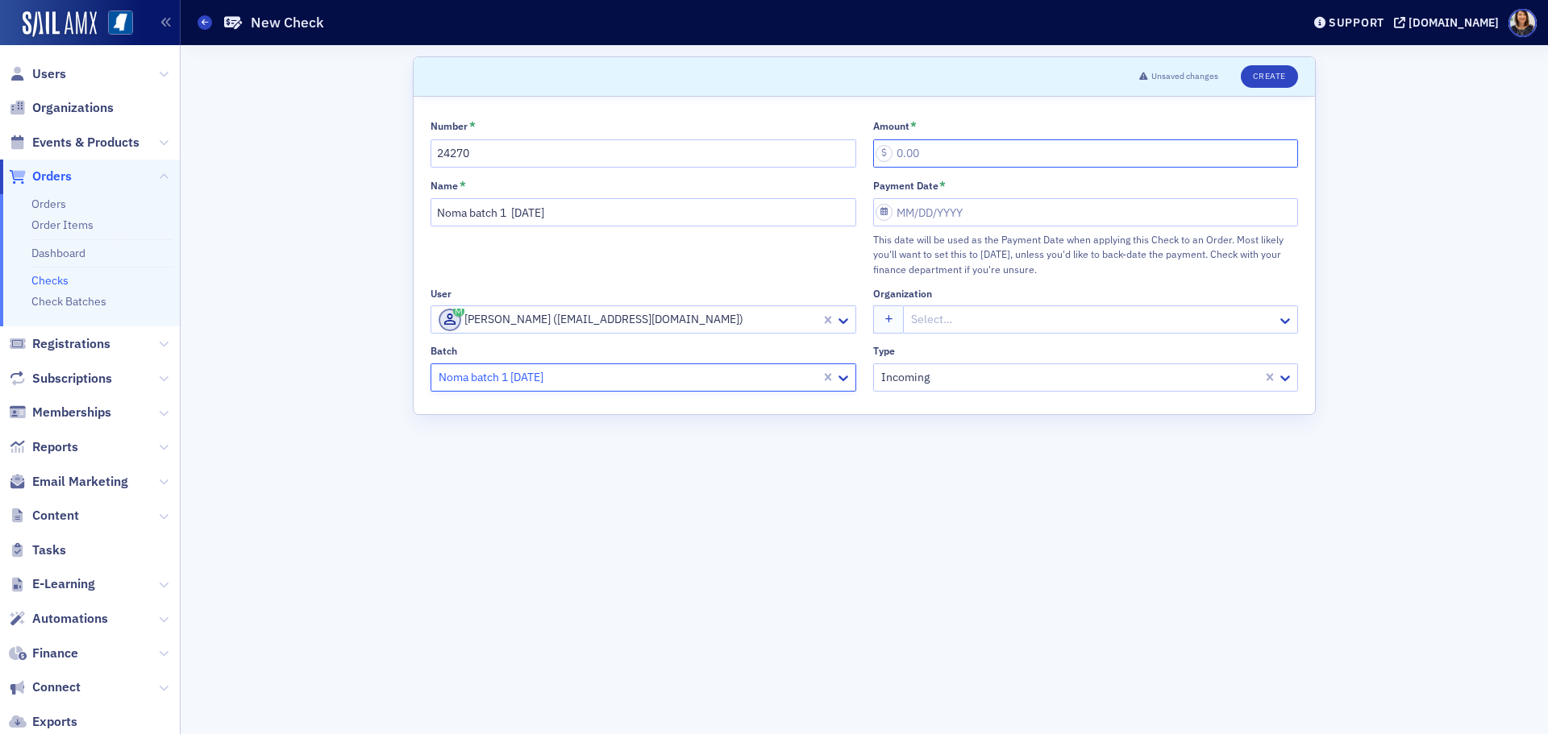
click at [933, 142] on input "Amount *" at bounding box center [1086, 153] width 426 height 28
type input "25.00"
click at [938, 210] on input "Payment Date *" at bounding box center [1086, 212] width 426 height 28
select select "7"
select select "2025"
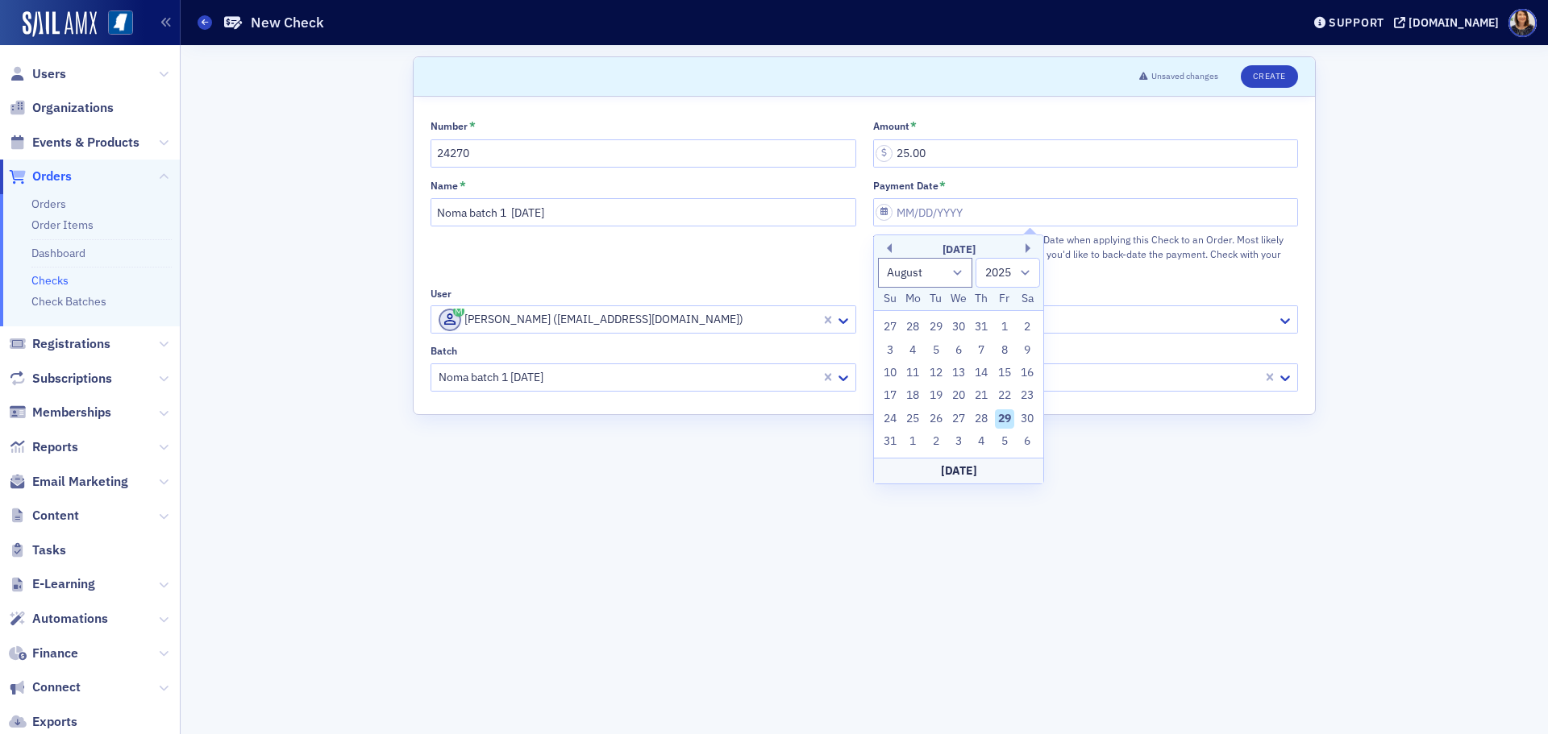
click at [1007, 415] on div "29" at bounding box center [1004, 419] width 19 height 19
type input "08/29/2025"
click at [1269, 83] on button "Create" at bounding box center [1269, 76] width 57 height 23
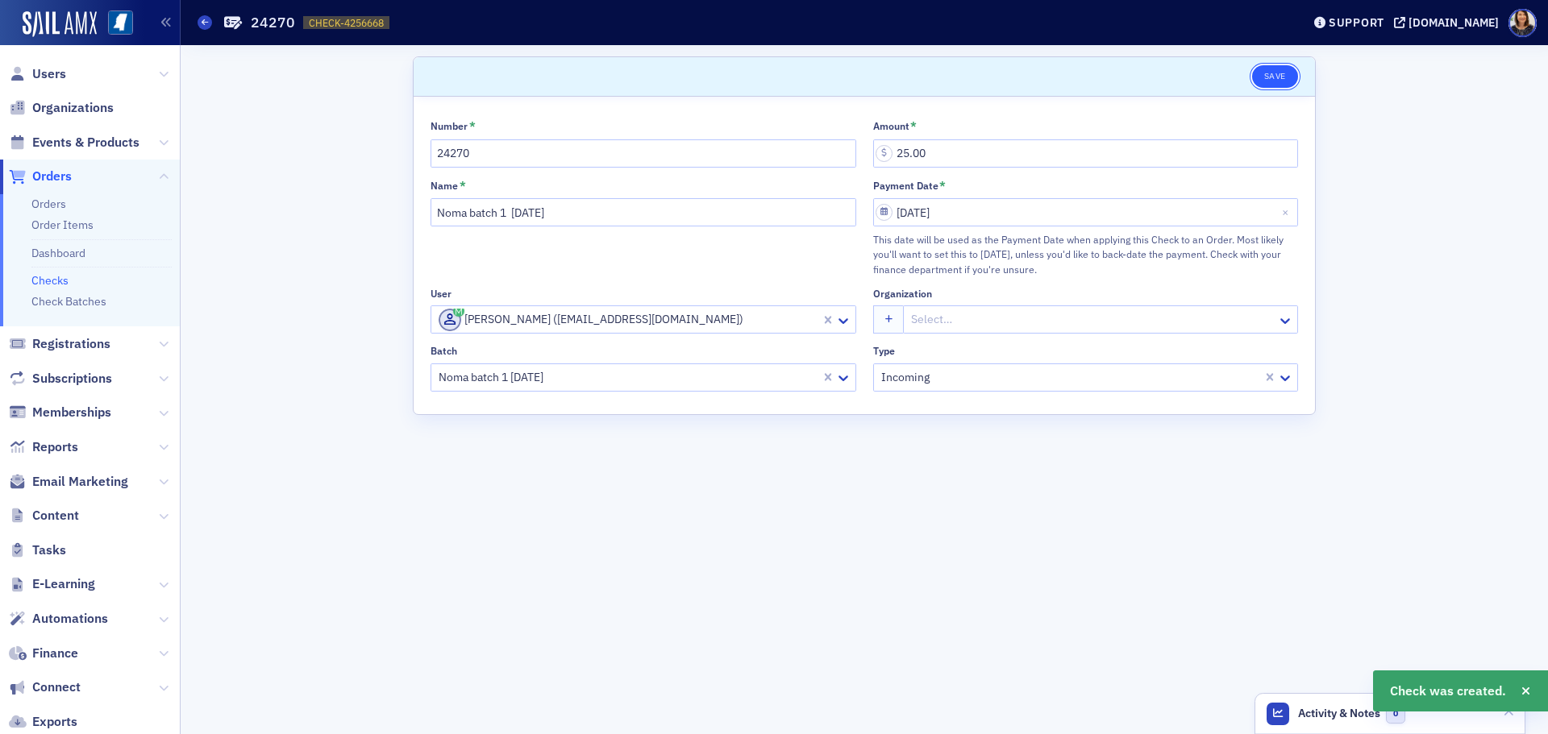
click at [1269, 77] on button "Save" at bounding box center [1275, 76] width 46 height 23
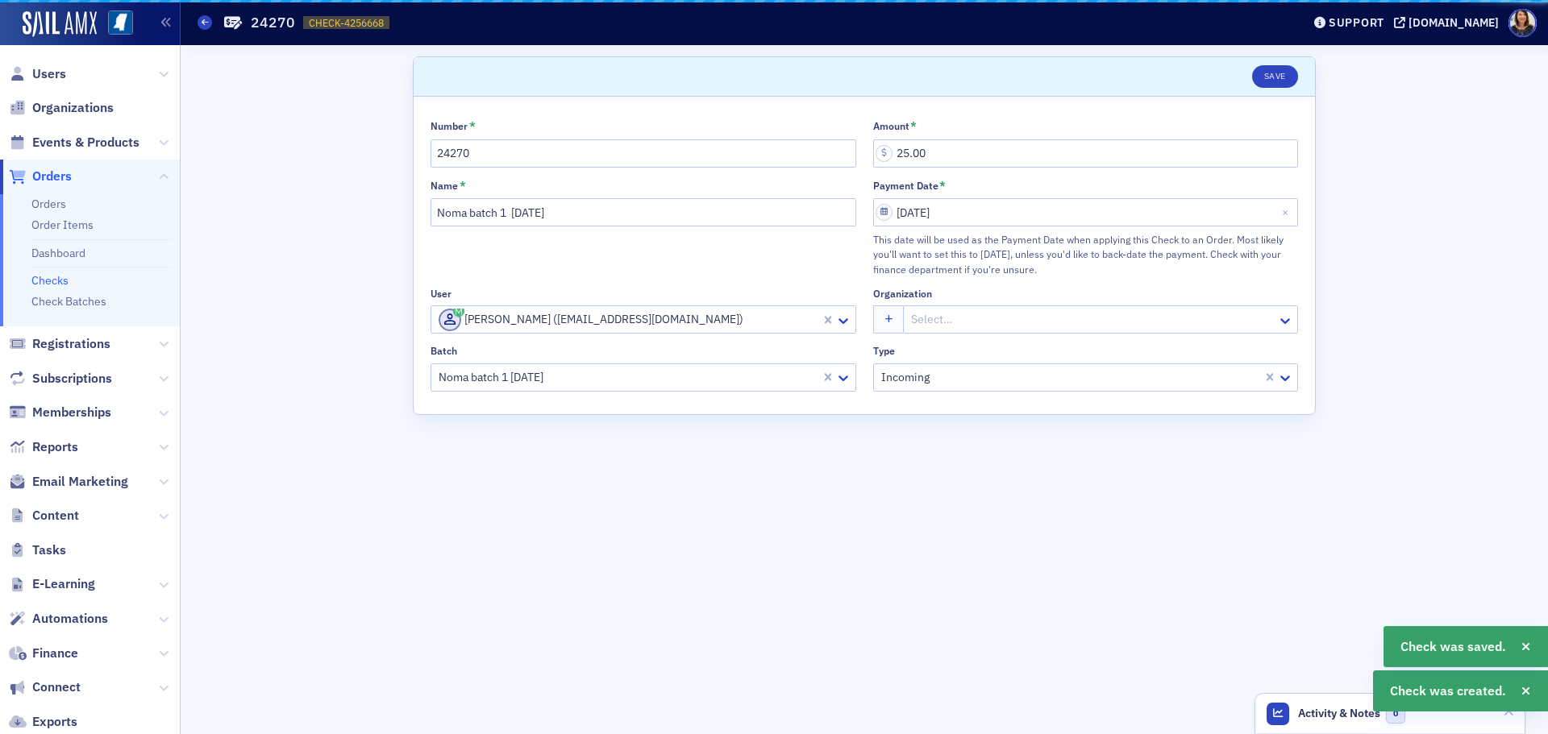
click at [46, 285] on link "Checks" at bounding box center [49, 280] width 37 height 15
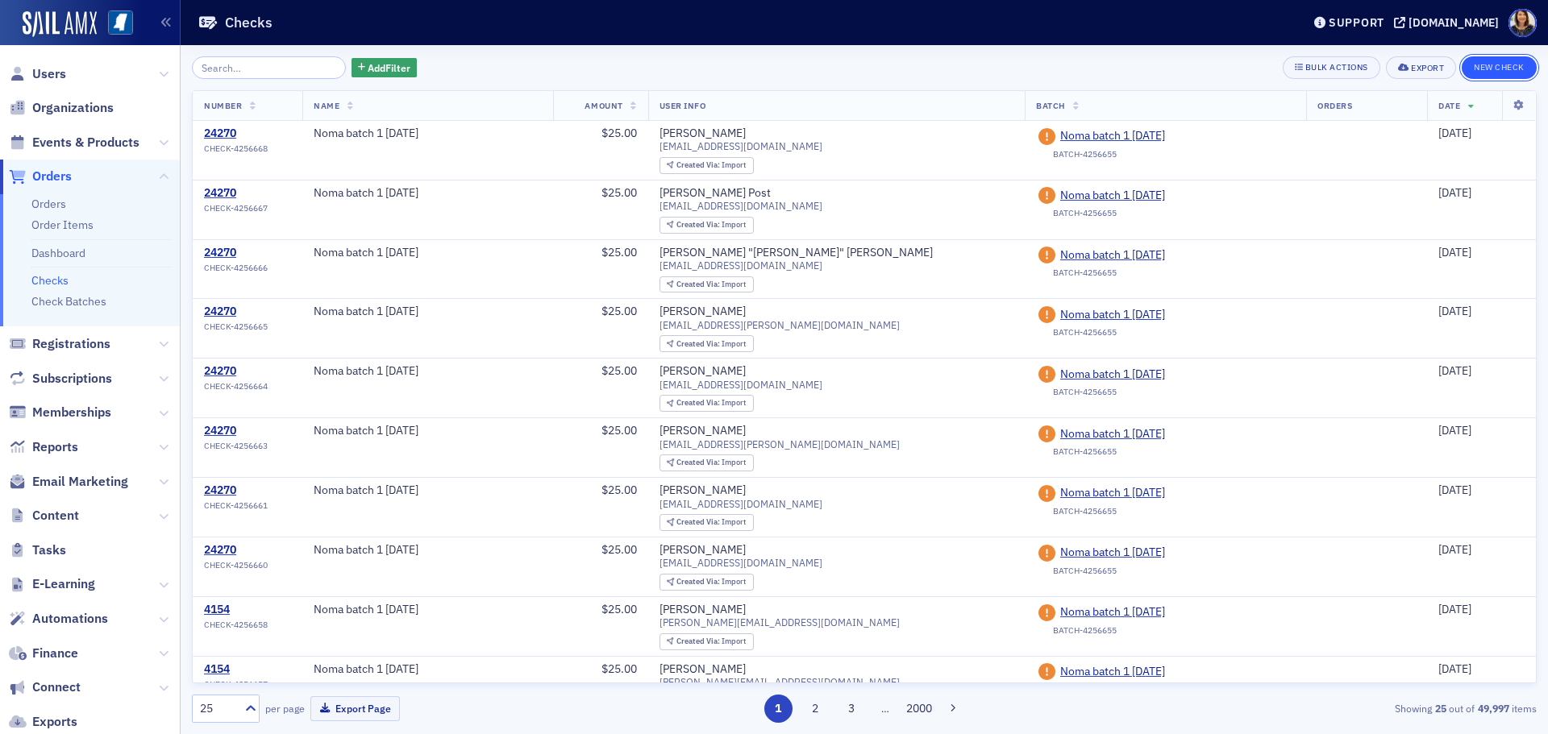
click at [1503, 68] on button "New Check" at bounding box center [1499, 67] width 75 height 23
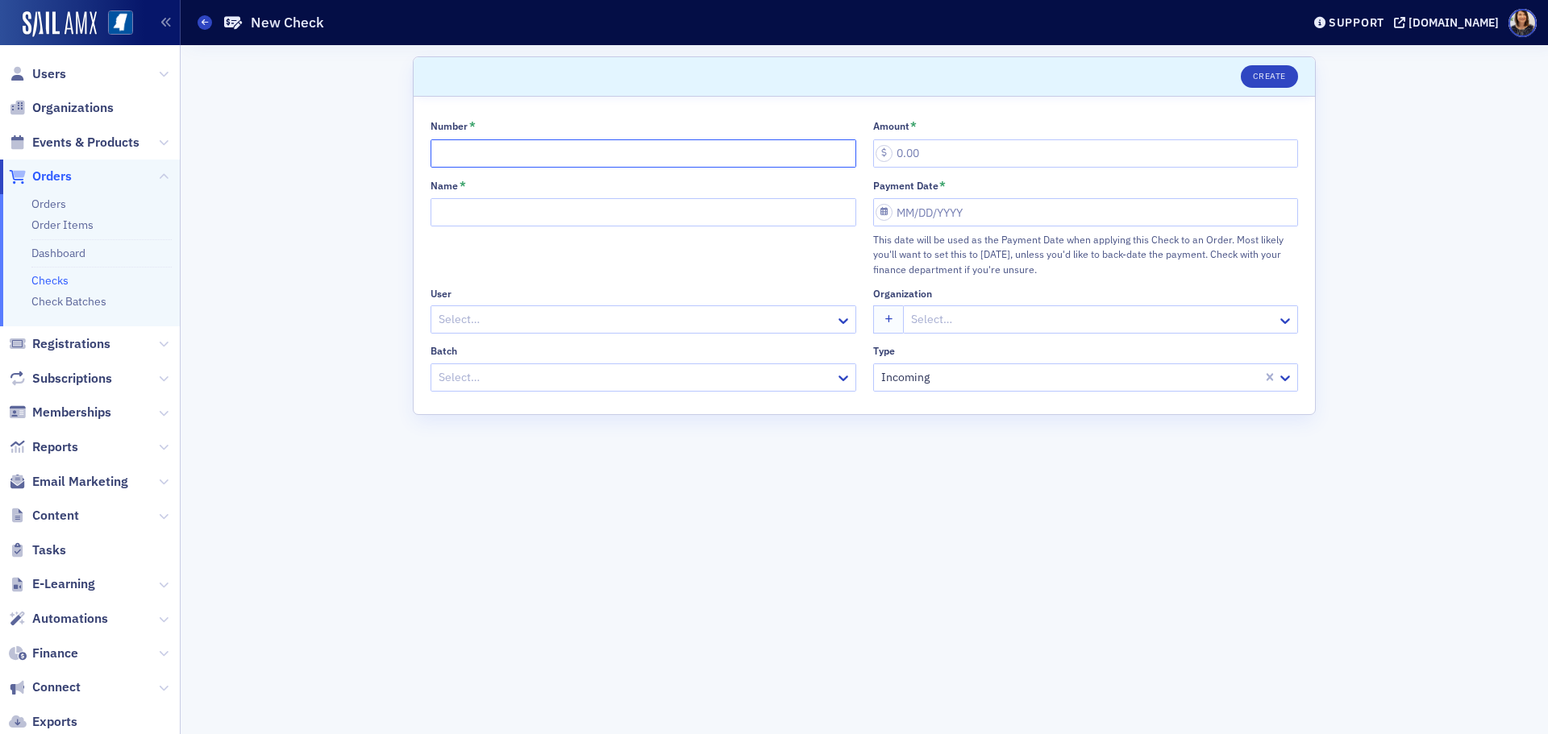
click at [562, 164] on input "Number *" at bounding box center [644, 153] width 426 height 28
type input "24270"
click at [547, 210] on input "Name *" at bounding box center [644, 212] width 426 height 28
type input "Noma batch 1 8.29.25"
click at [533, 327] on div at bounding box center [635, 320] width 397 height 20
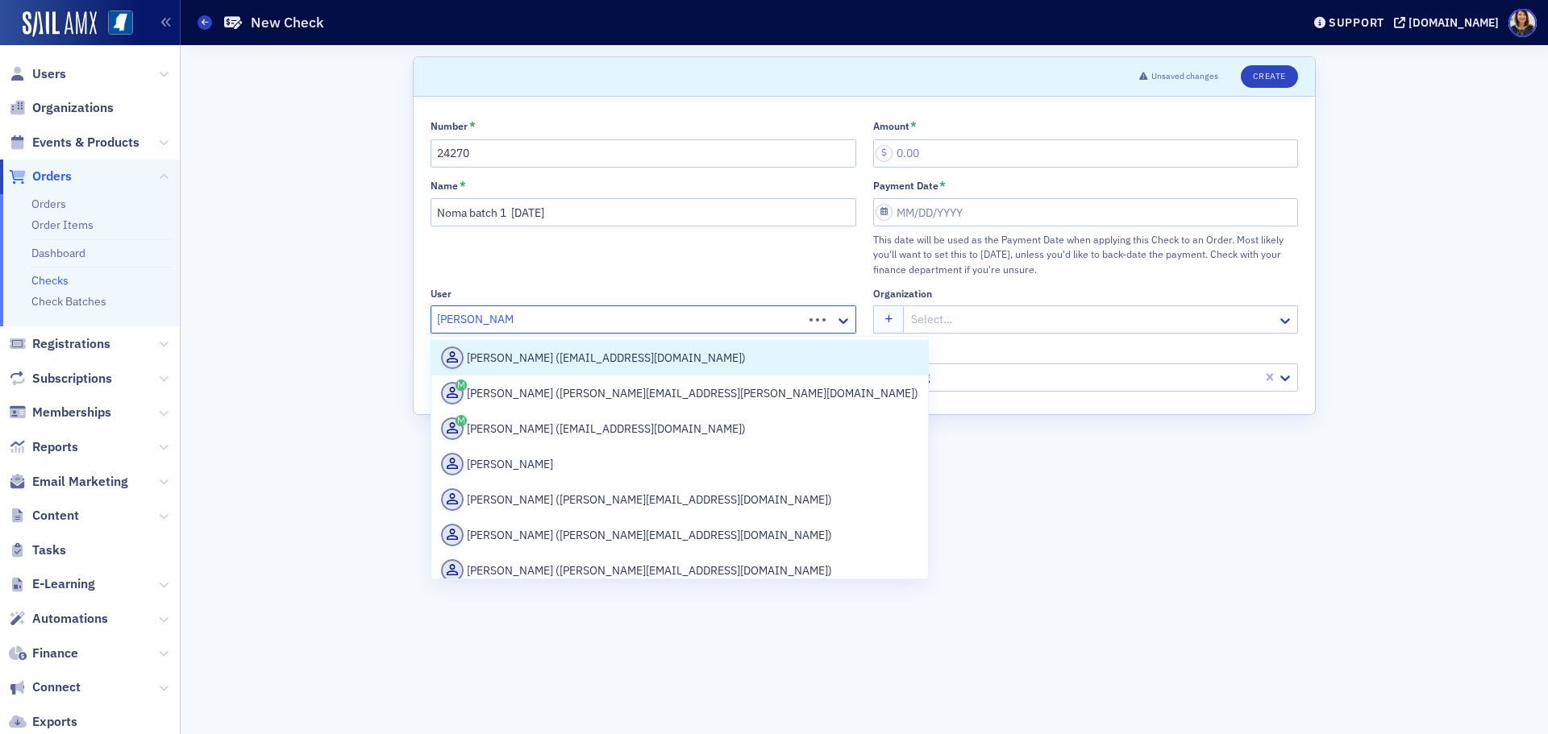
type input "Douglas coleman"
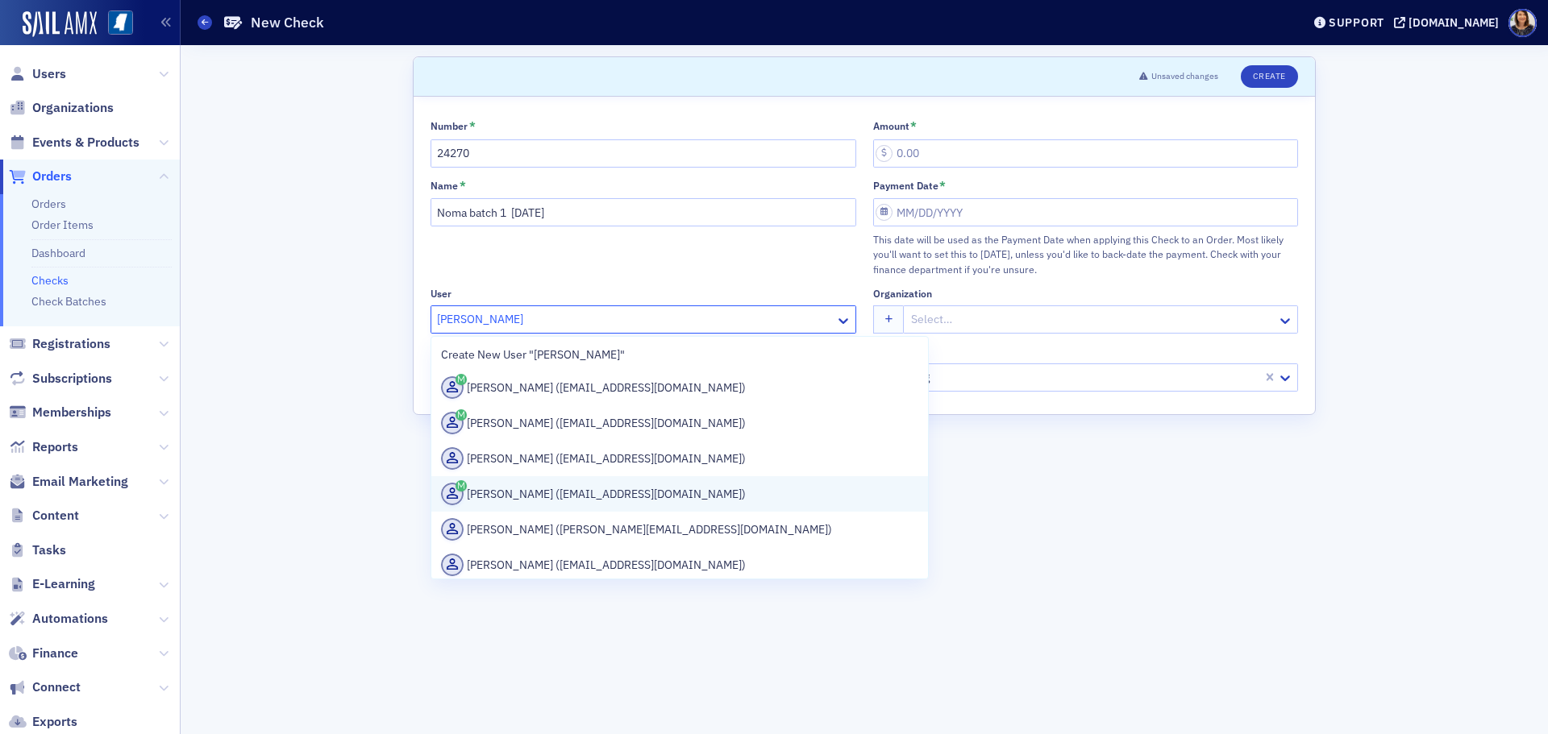
click at [558, 495] on div "Doug Coleman (dcoleman@rsgscpa.com)" at bounding box center [679, 494] width 477 height 23
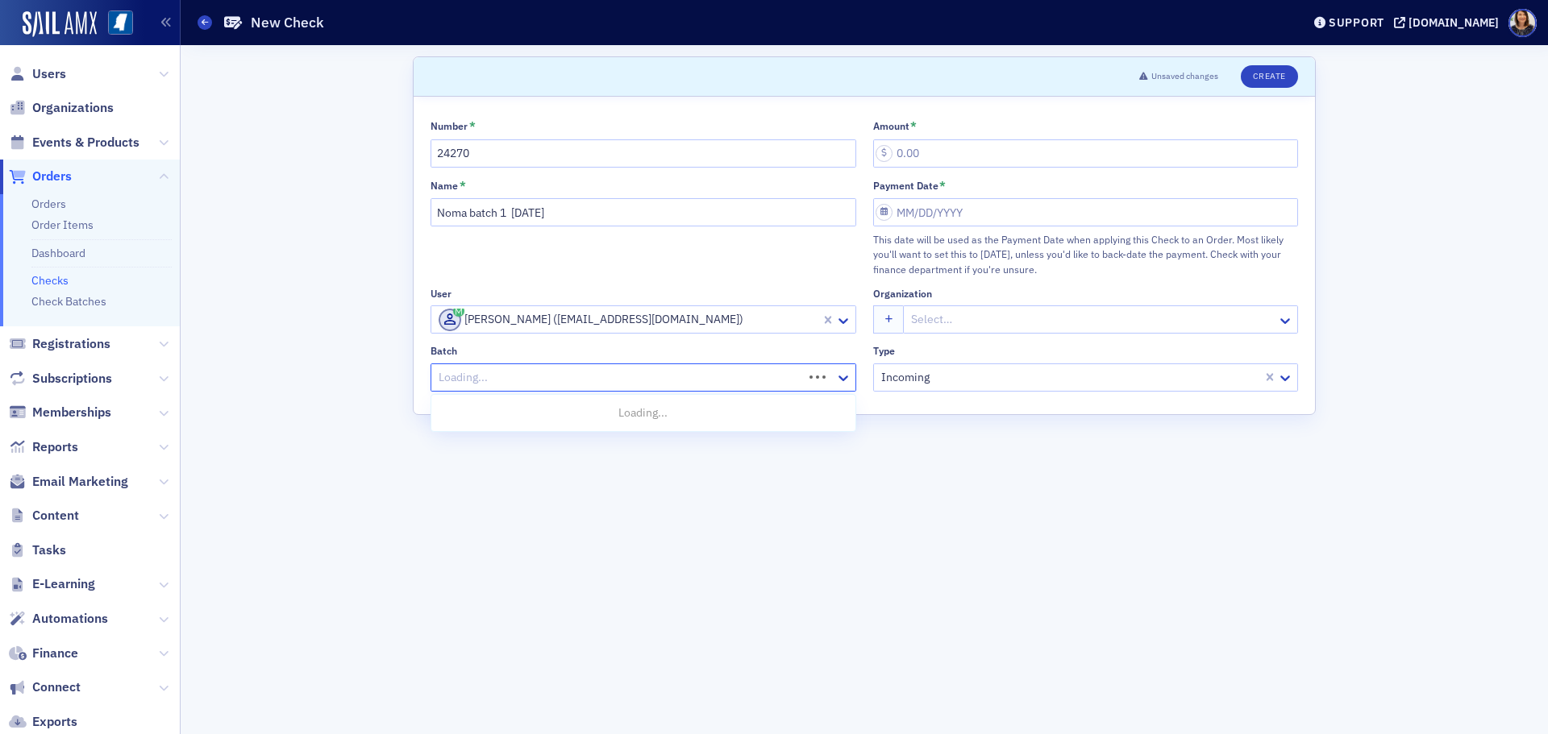
click at [567, 381] on div at bounding box center [619, 378] width 364 height 20
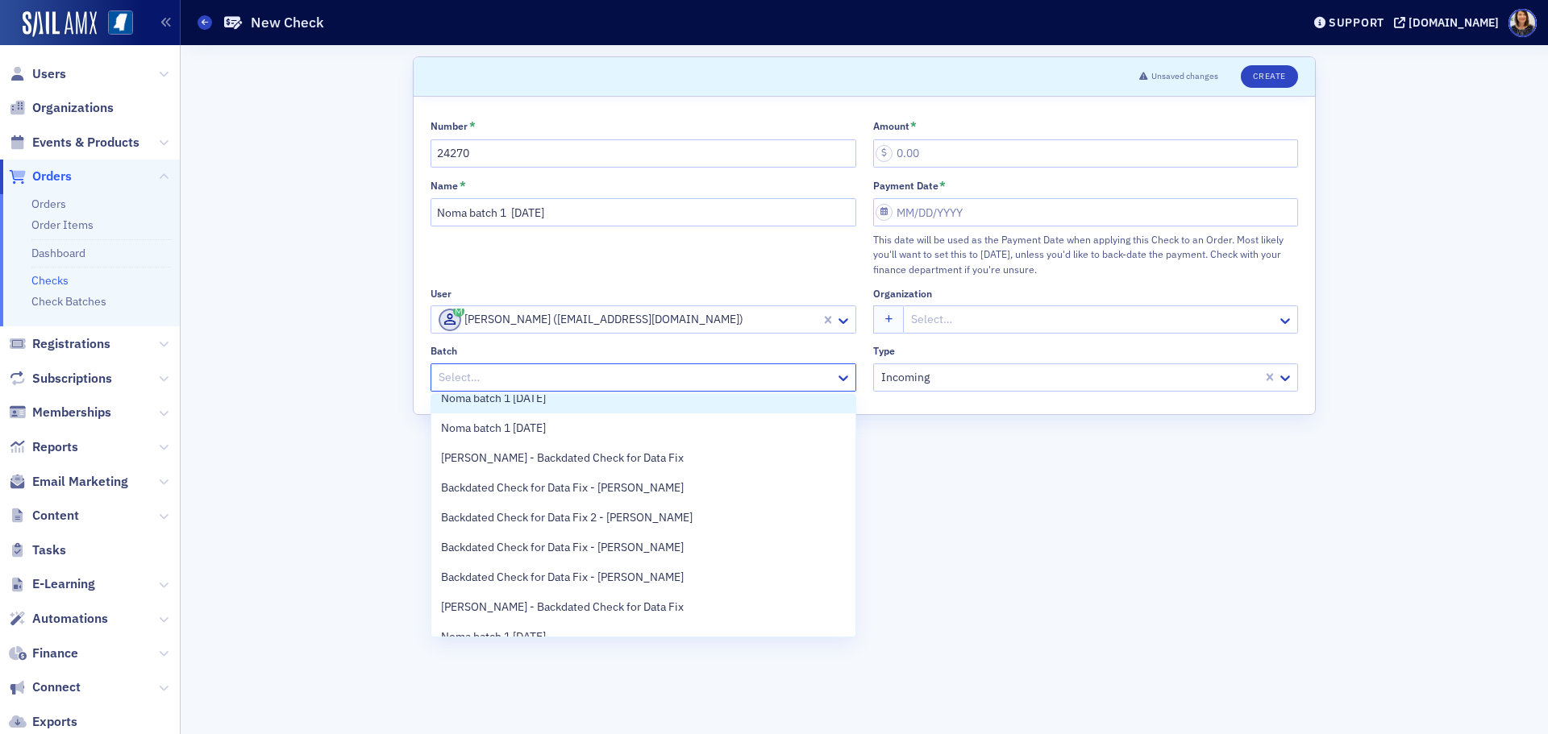
scroll to position [33, 0]
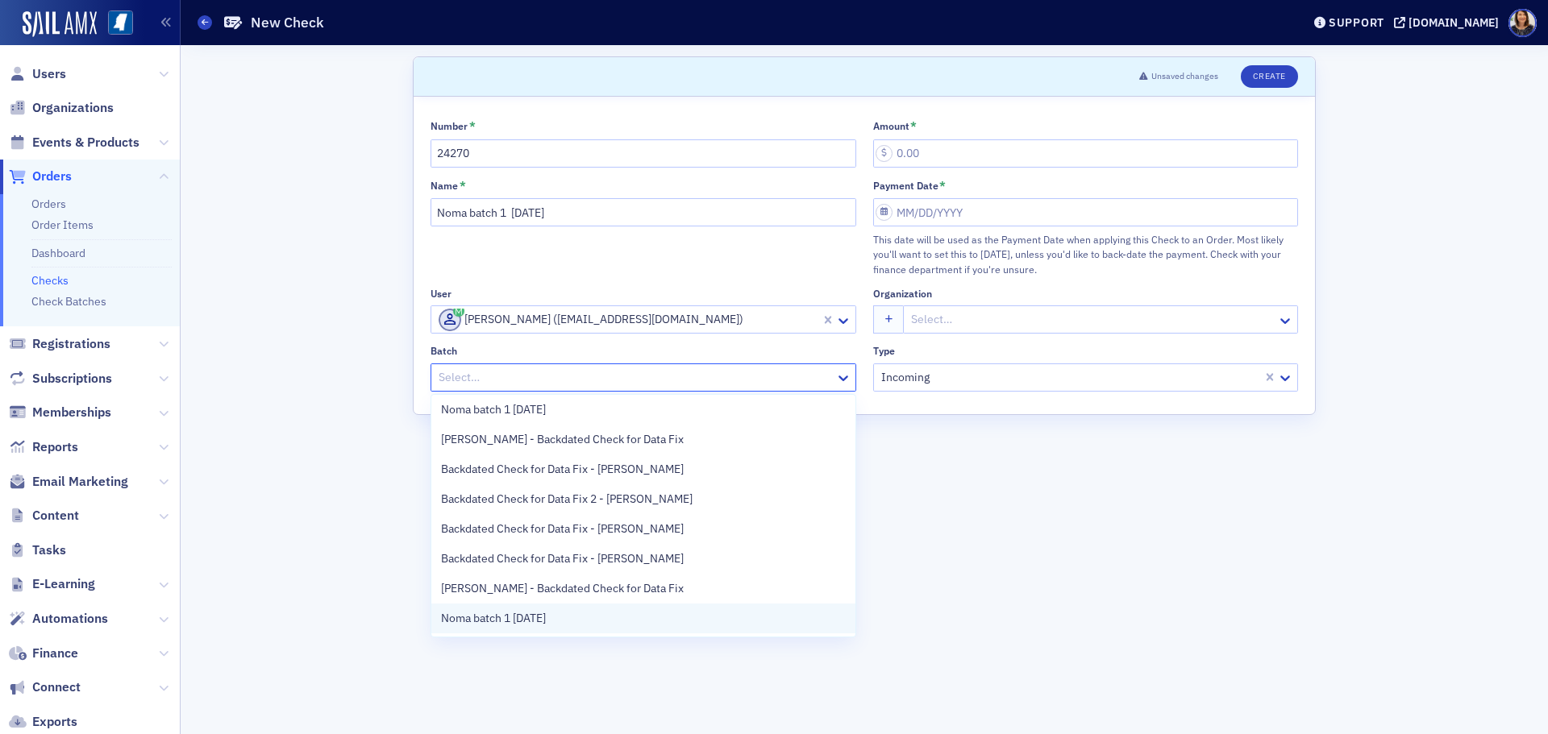
click at [648, 615] on div "Noma batch 1 8.29.25" at bounding box center [643, 618] width 405 height 17
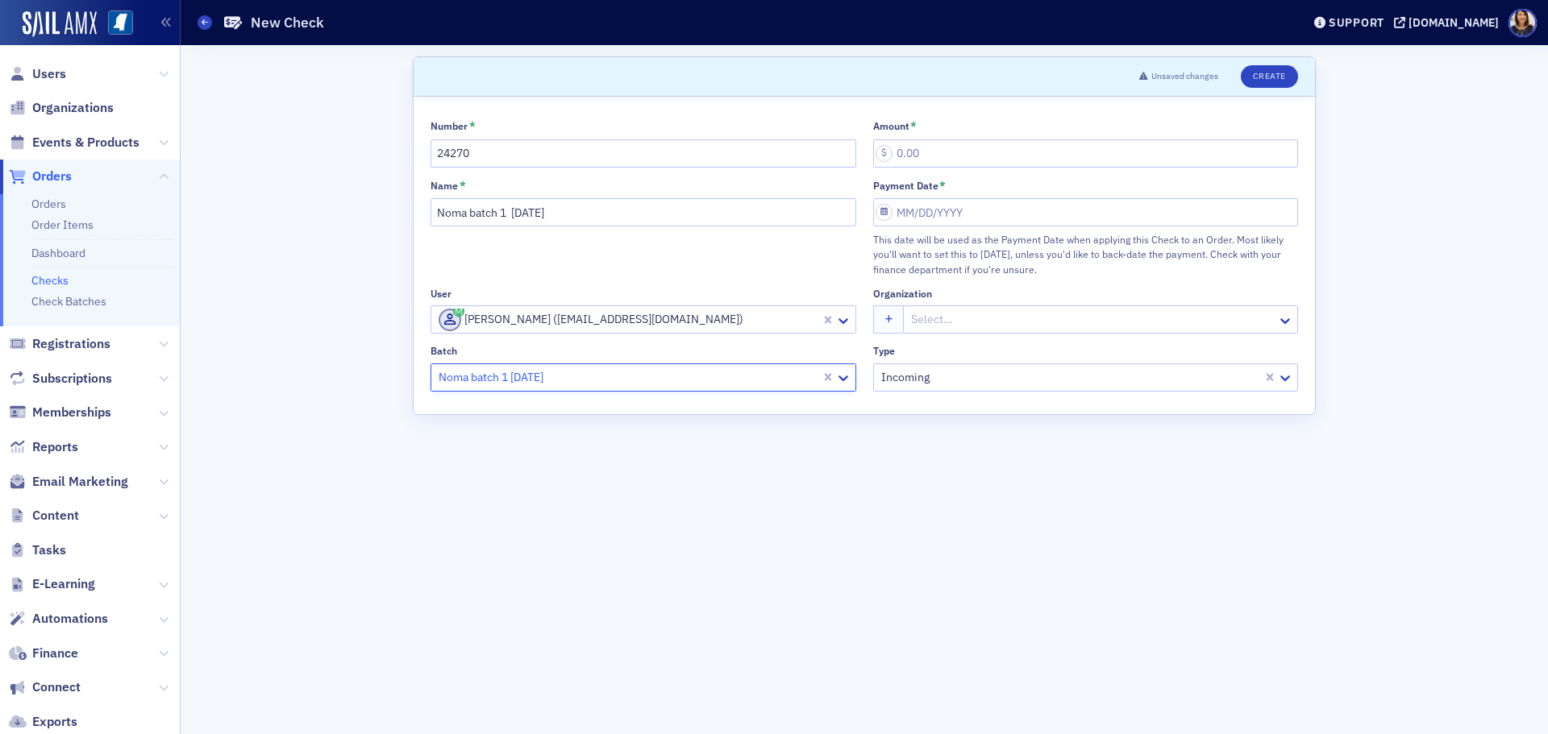
click at [938, 135] on div "Amount *" at bounding box center [1086, 143] width 426 height 48
click at [914, 156] on input "Amount *" at bounding box center [1086, 153] width 426 height 28
type input "25.00"
select select "7"
select select "2025"
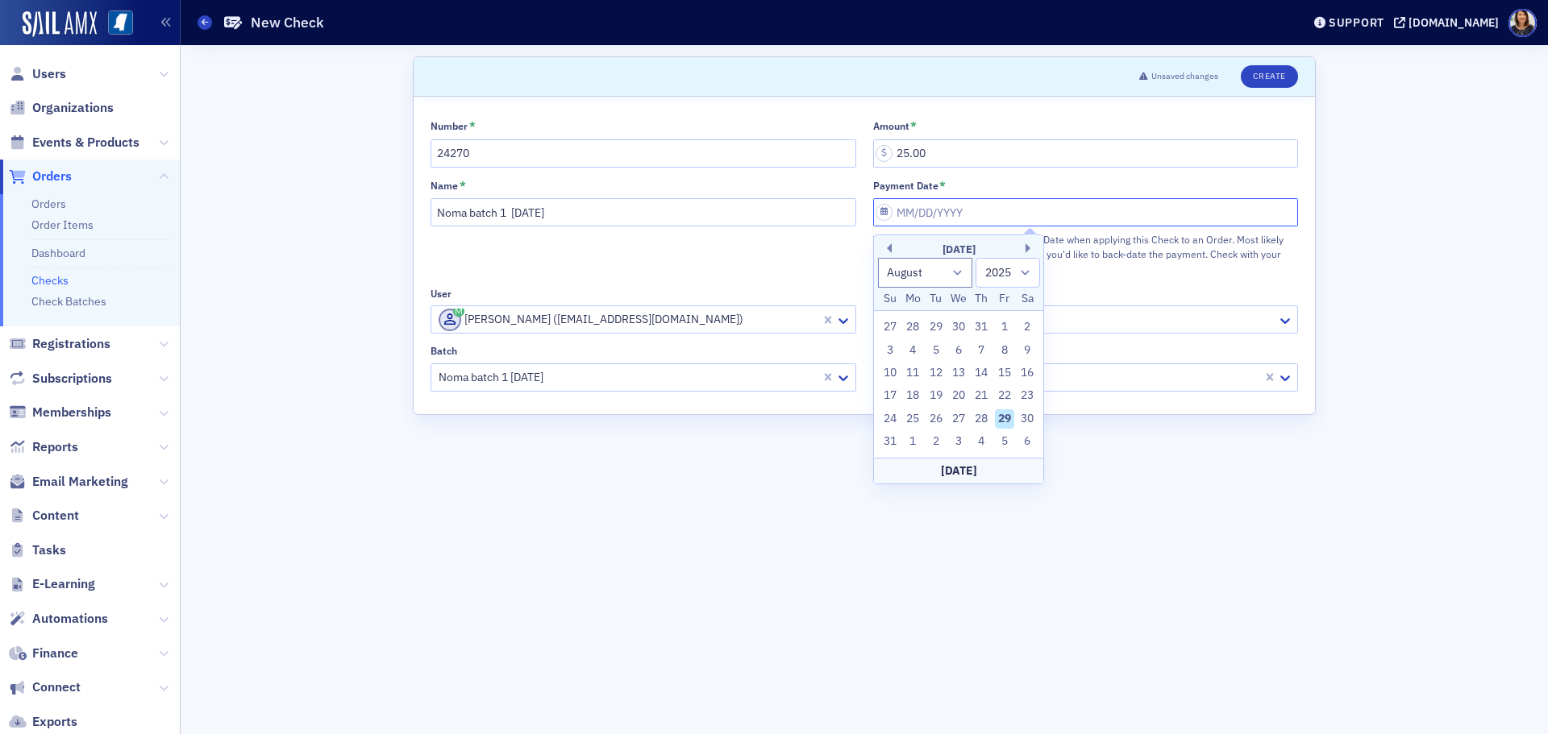
click at [927, 206] on input "Payment Date *" at bounding box center [1086, 212] width 426 height 28
click at [1009, 416] on div "29" at bounding box center [1004, 419] width 19 height 19
type input "08/29/2025"
click at [1281, 73] on button "Create" at bounding box center [1269, 76] width 57 height 23
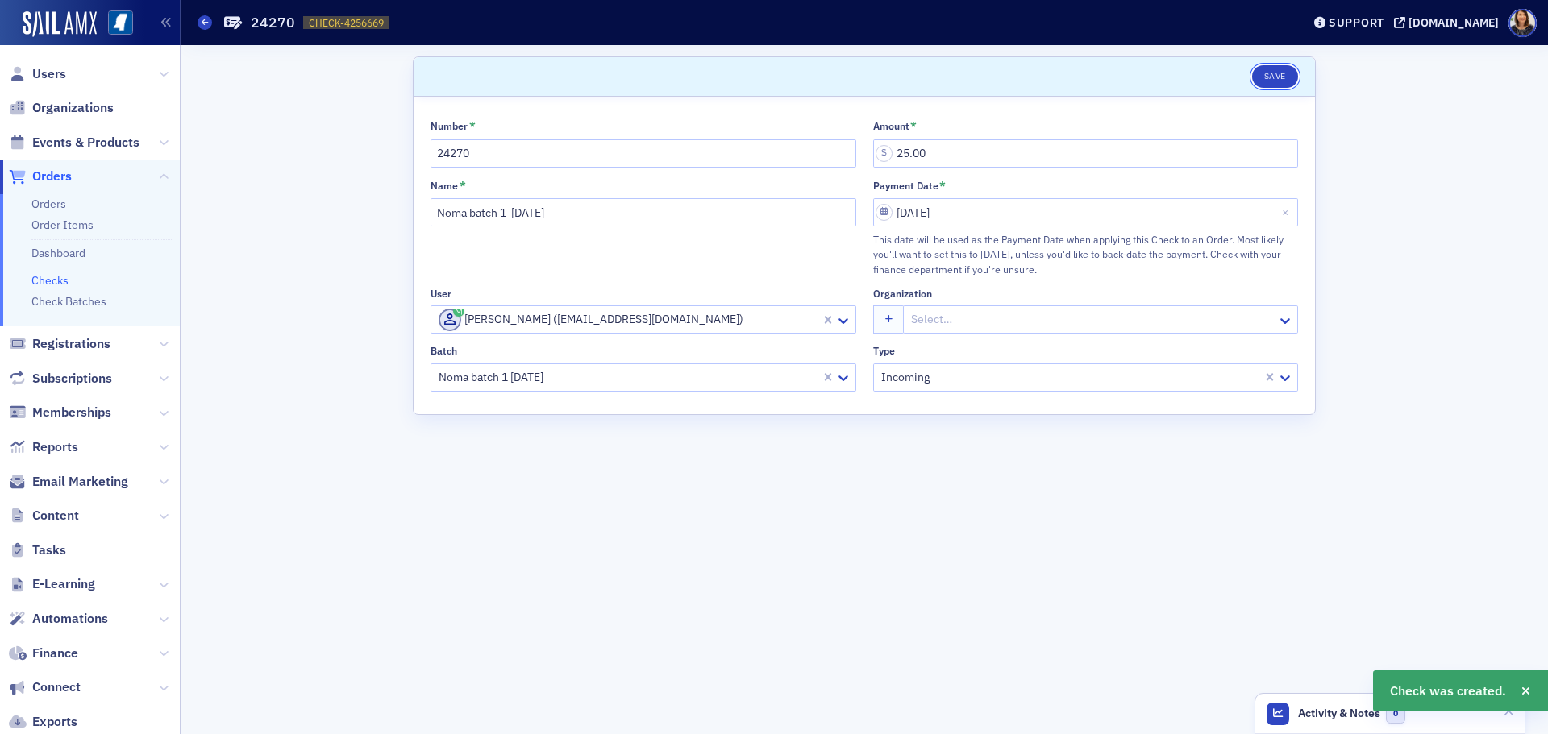
click at [1281, 73] on button "Save" at bounding box center [1275, 76] width 46 height 23
click at [54, 280] on link "Checks" at bounding box center [49, 280] width 37 height 15
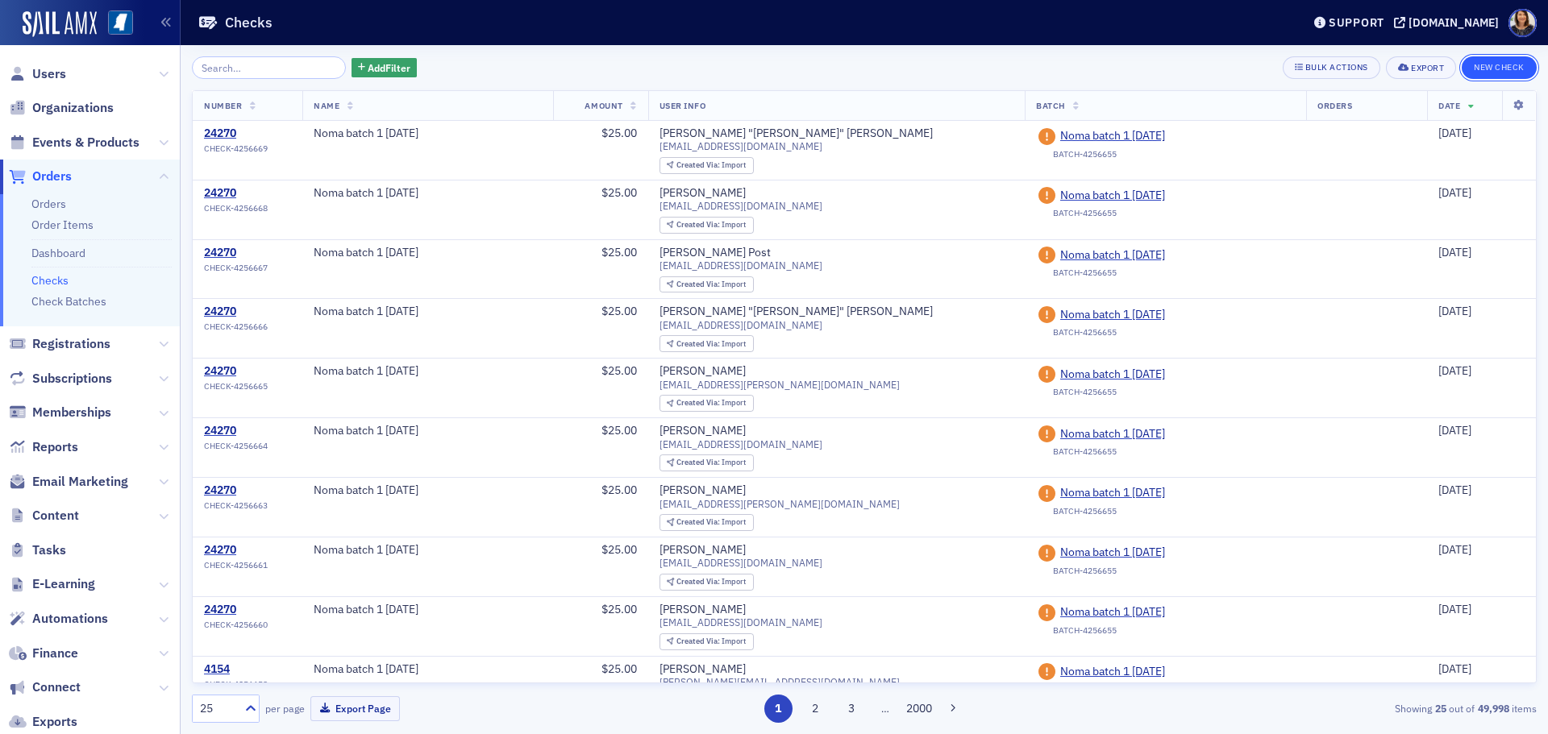
click at [1500, 66] on button "New Check" at bounding box center [1499, 67] width 75 height 23
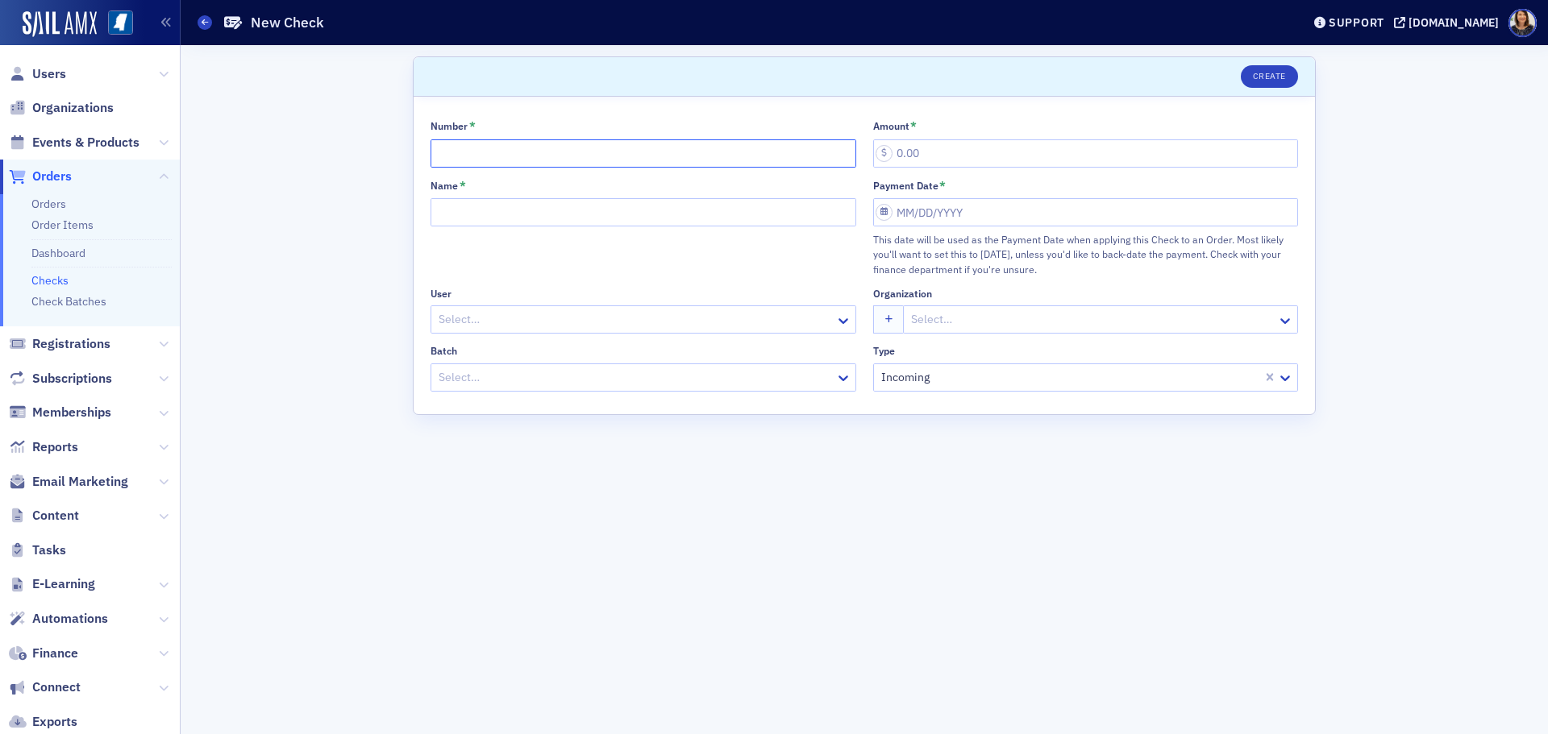
click at [510, 146] on input "Number *" at bounding box center [644, 153] width 426 height 28
type input "24270"
click at [475, 211] on input "Name *" at bounding box center [644, 212] width 426 height 28
type input "Noma batch 1 8.29.25"
click at [485, 313] on div at bounding box center [635, 320] width 397 height 20
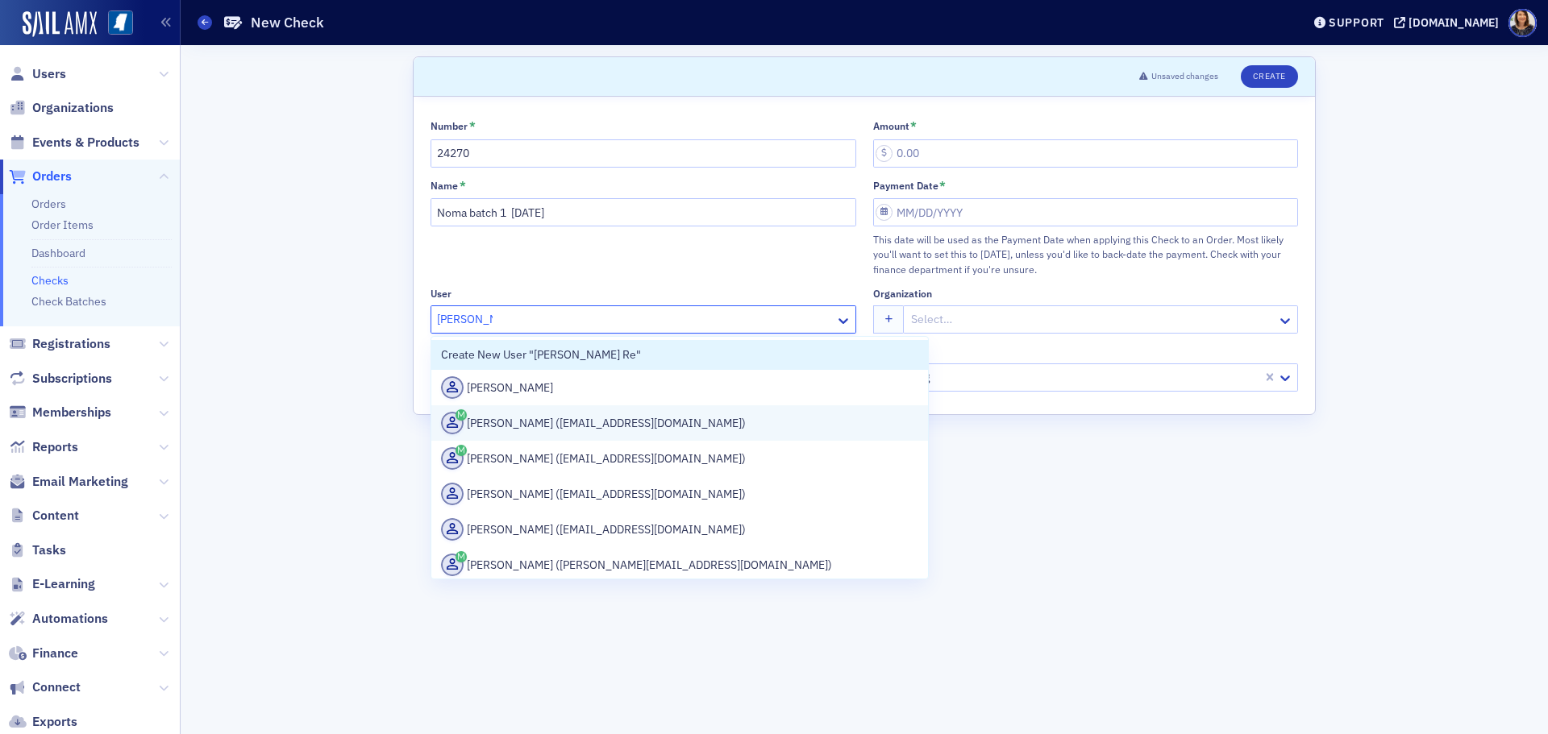
type input "George Rea"
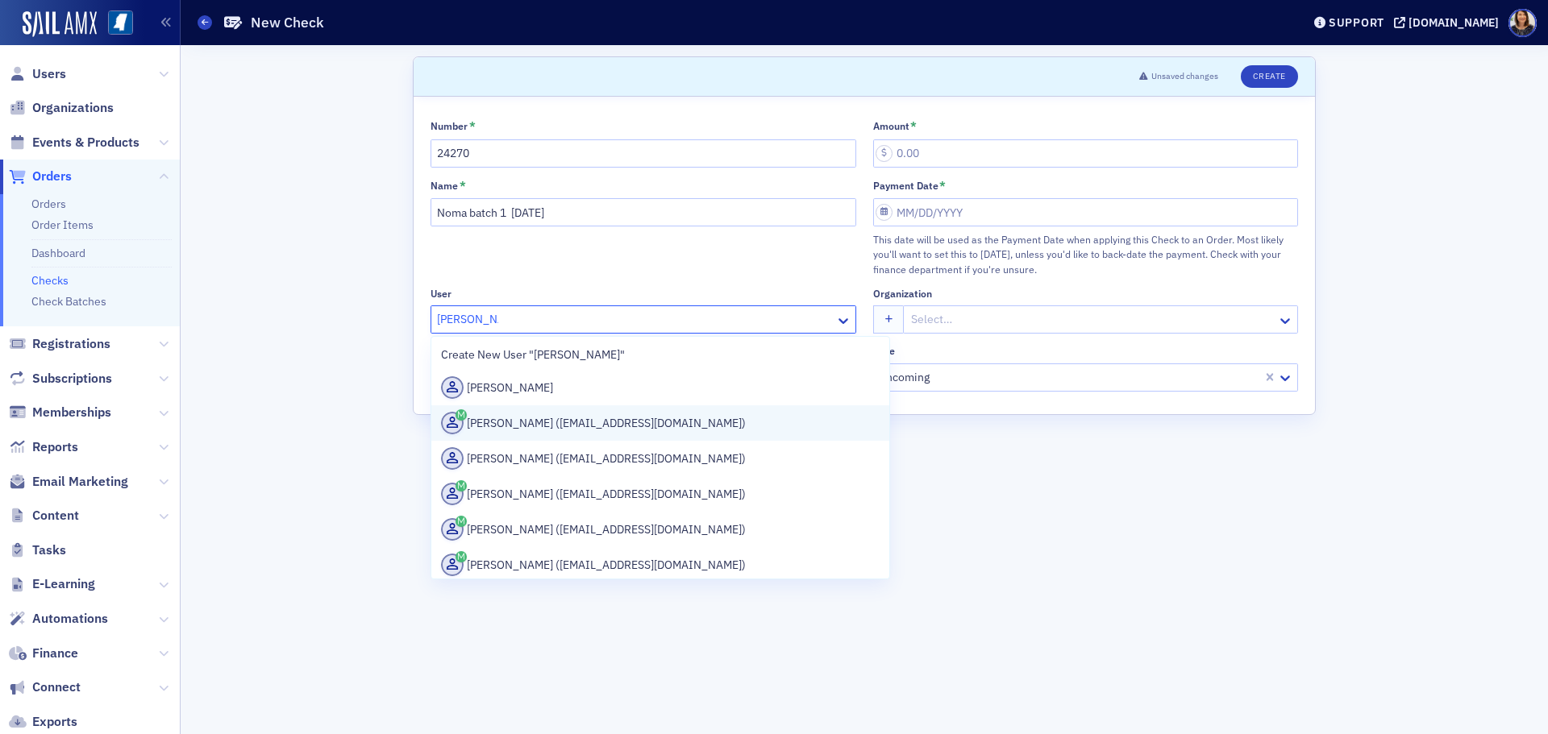
click at [549, 426] on div "Bob Rea (brea@rsgscpa.com)" at bounding box center [660, 423] width 439 height 23
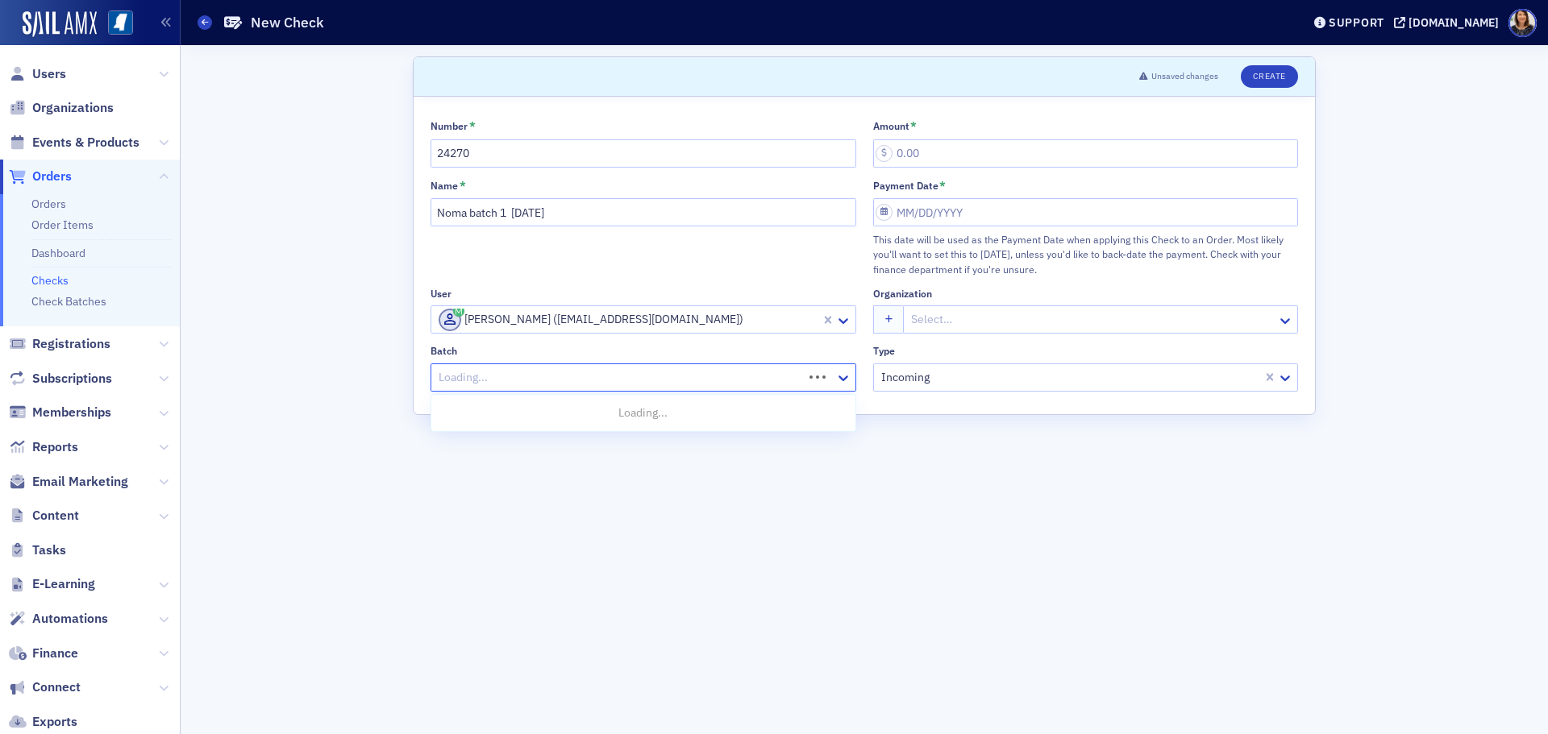
click at [553, 387] on div at bounding box center [619, 378] width 364 height 20
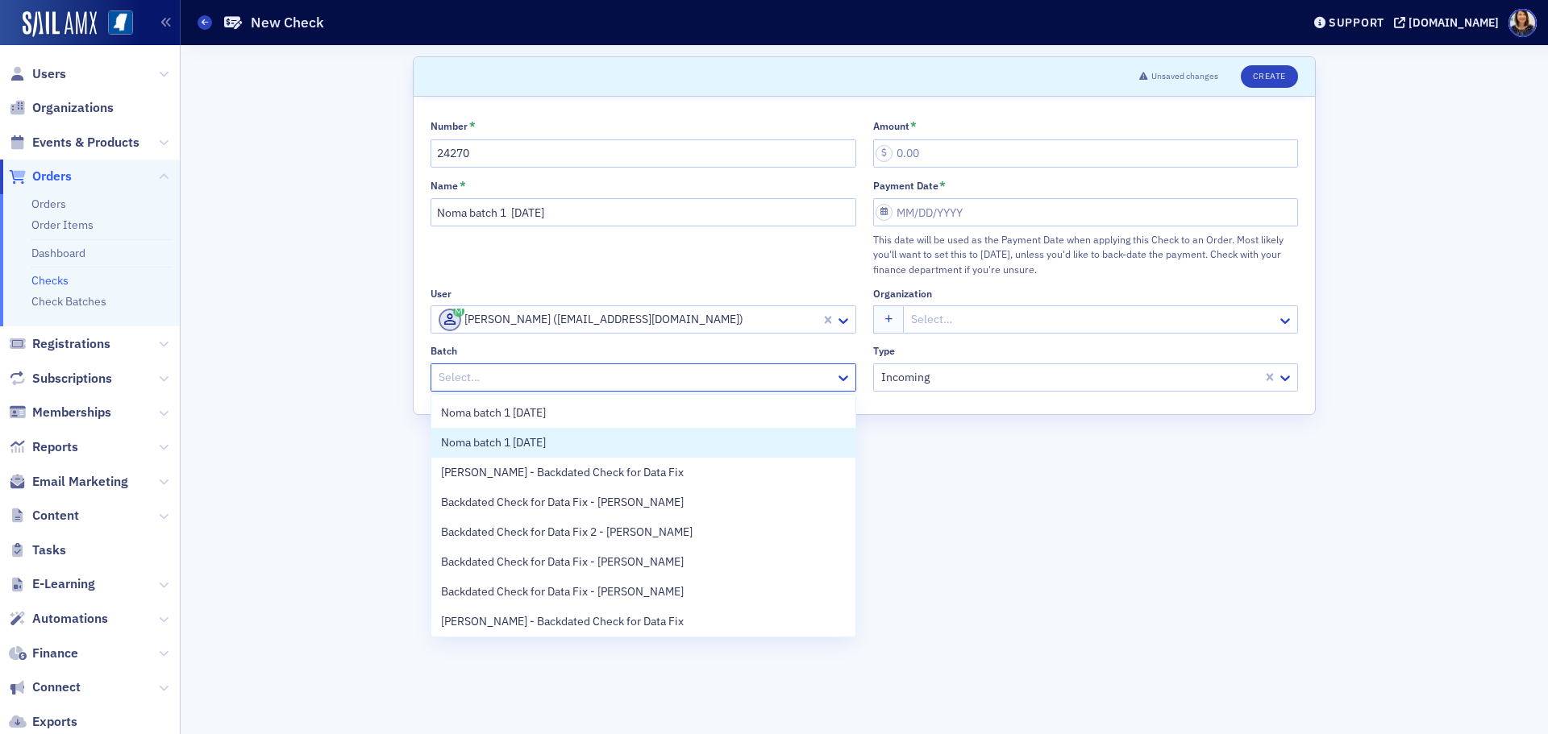
scroll to position [33, 0]
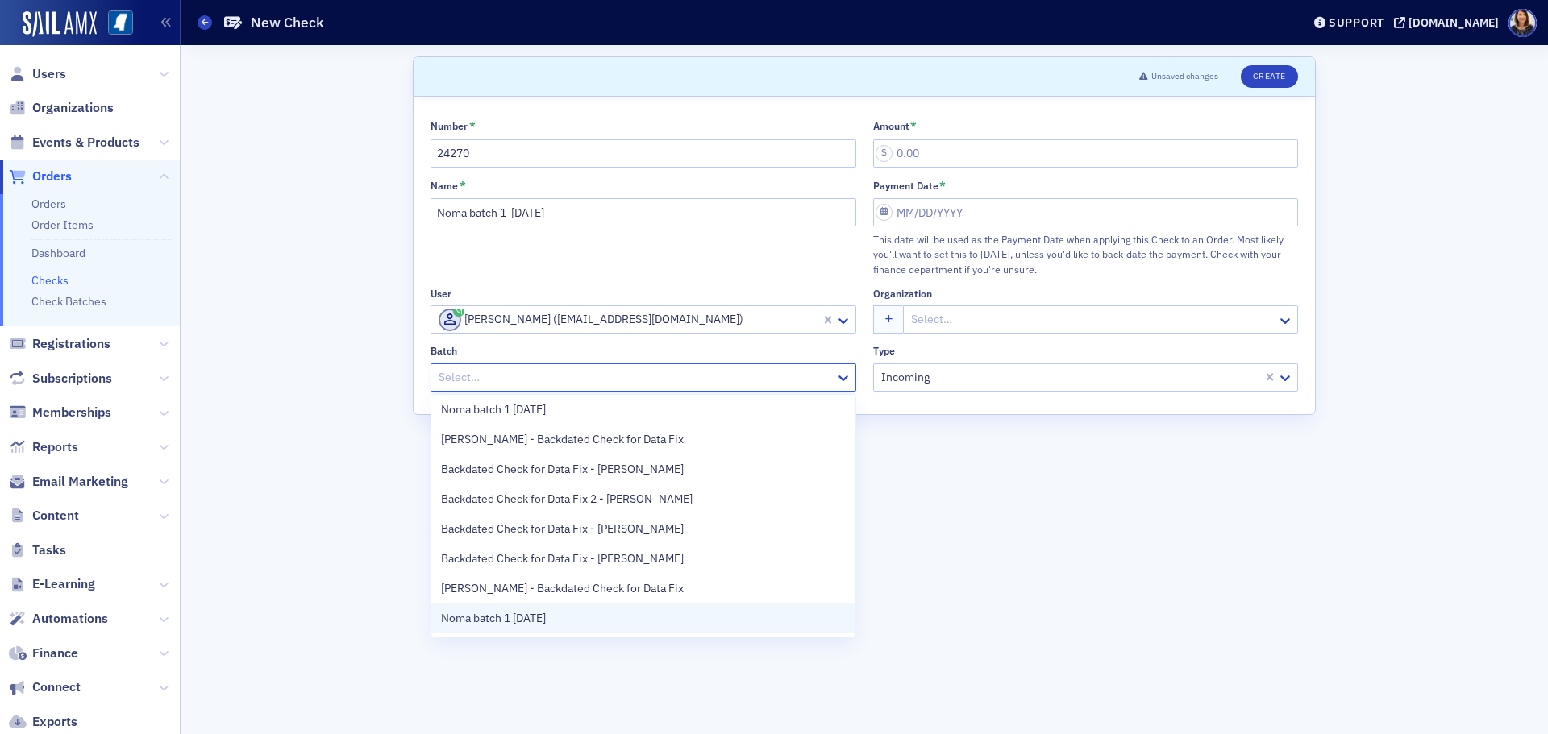
click at [583, 606] on div "Noma batch 1 8.29.25" at bounding box center [643, 619] width 424 height 30
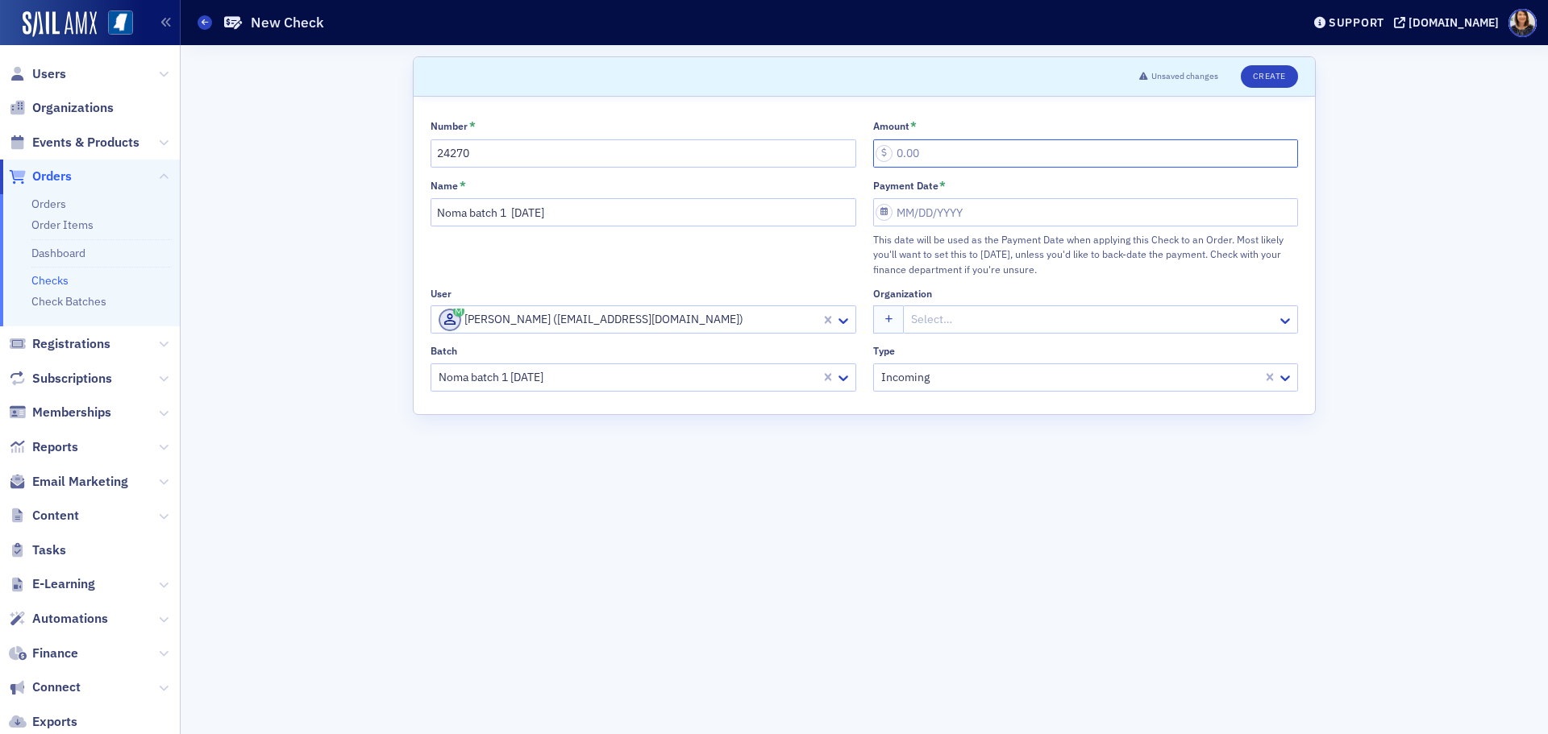
click at [896, 154] on input "Amount *" at bounding box center [1086, 153] width 426 height 28
type input "25.00"
click at [933, 198] on input "Payment Date *" at bounding box center [1086, 212] width 426 height 28
select select "7"
select select "2025"
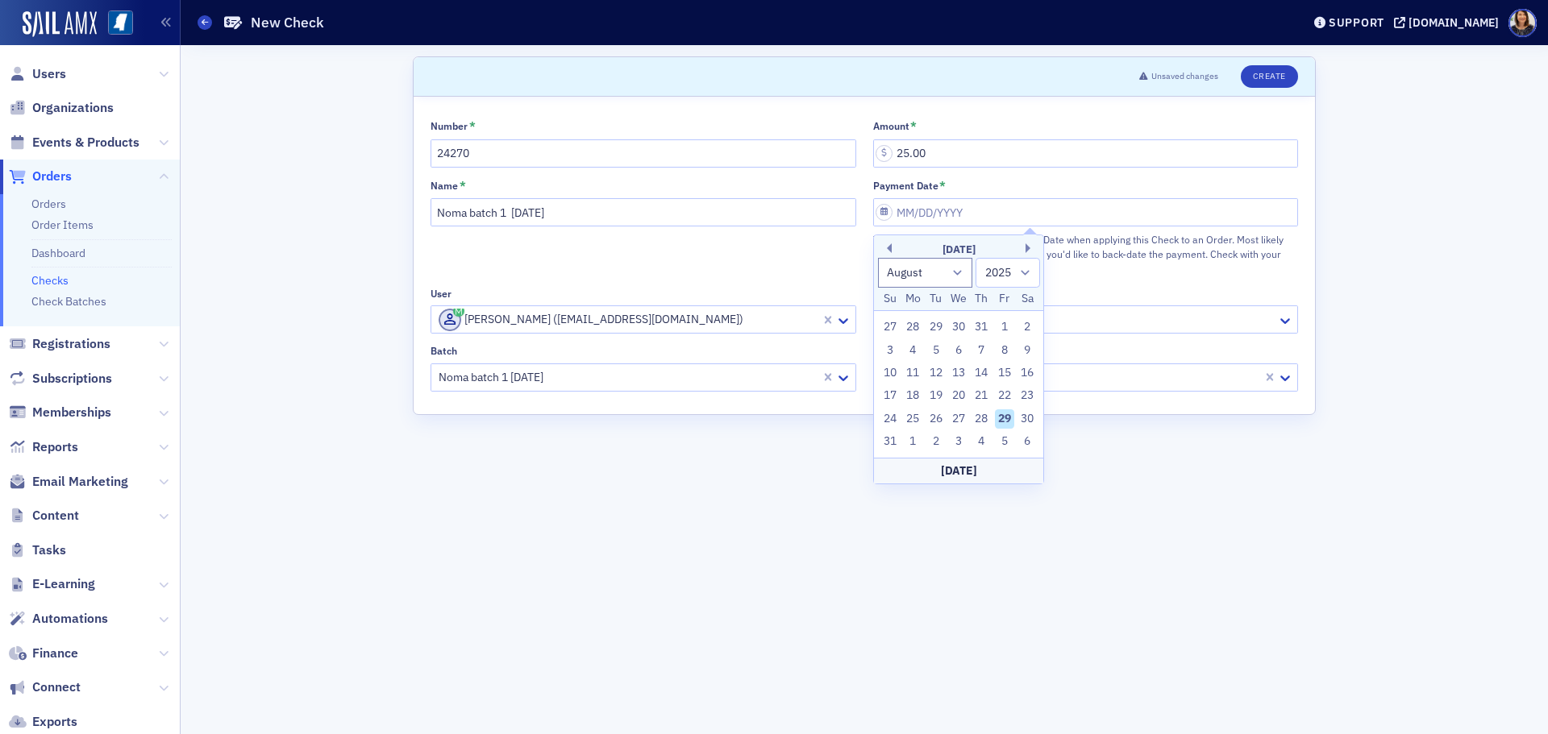
click at [1002, 418] on div "29" at bounding box center [1004, 419] width 19 height 19
type input "08/29/2025"
click at [1272, 72] on button "Create" at bounding box center [1269, 76] width 57 height 23
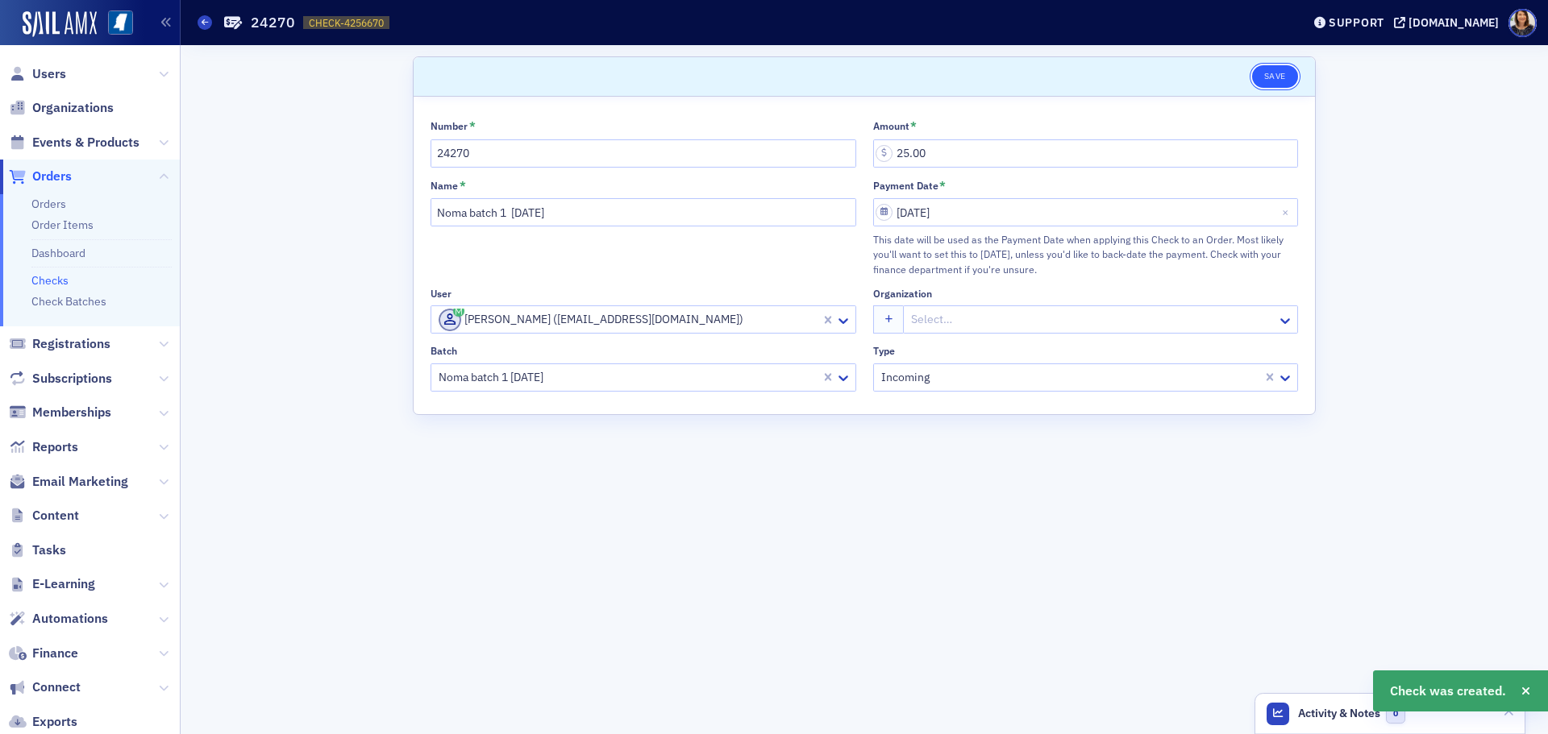
click at [1275, 81] on button "Save" at bounding box center [1275, 76] width 46 height 23
click at [55, 281] on link "Checks" at bounding box center [49, 280] width 37 height 15
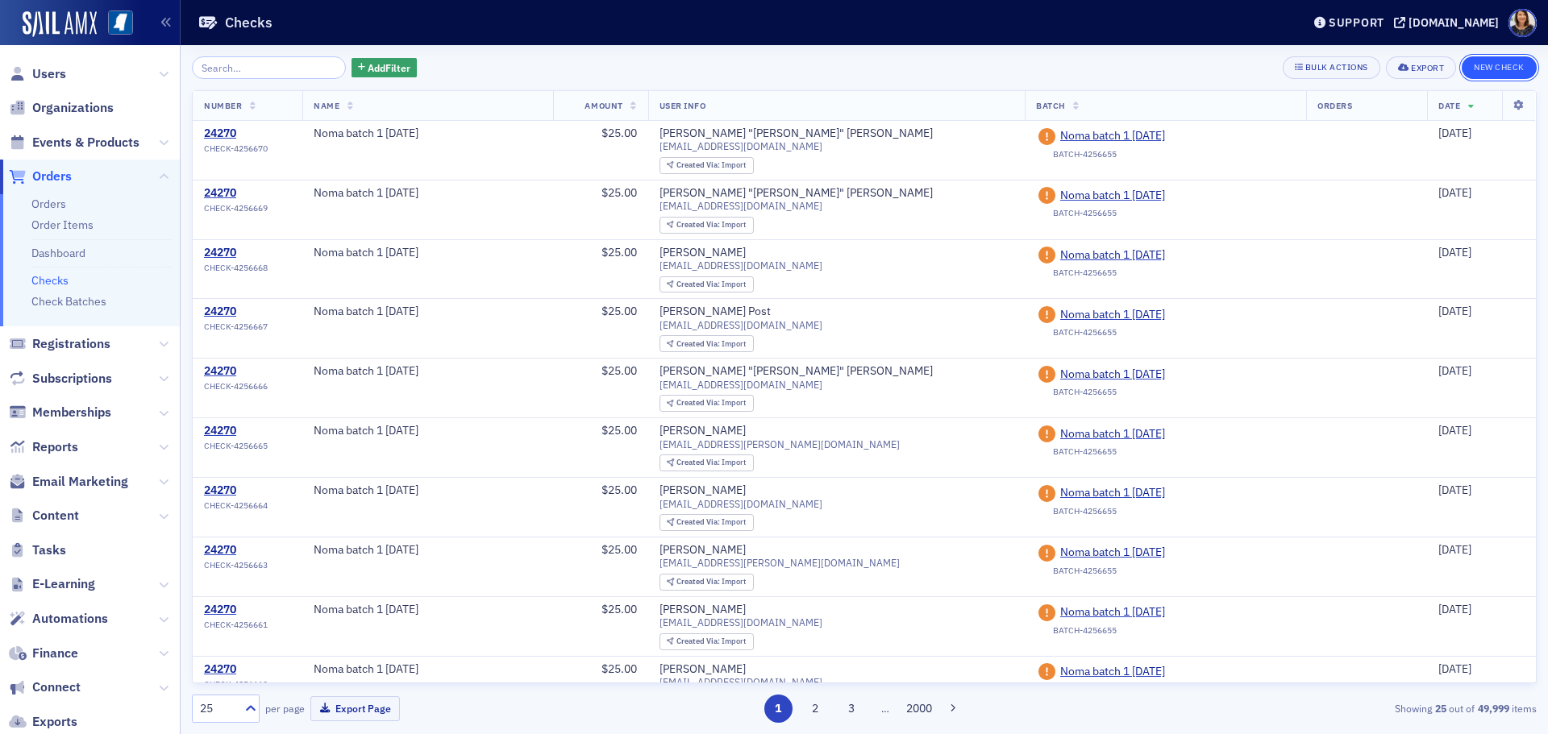
click at [1508, 64] on button "New Check" at bounding box center [1499, 67] width 75 height 23
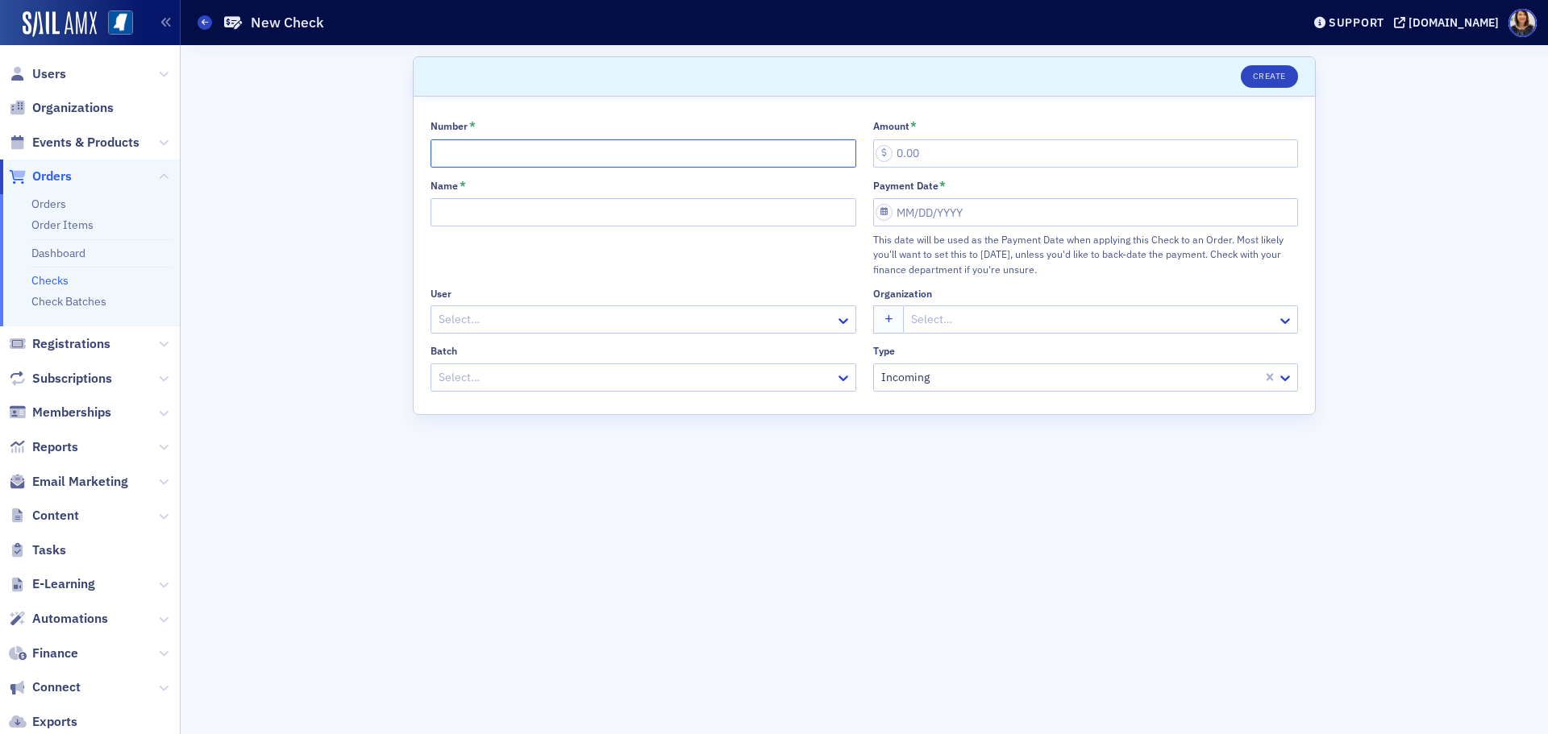
click at [532, 162] on input "Number *" at bounding box center [644, 153] width 426 height 28
type input "24270"
click at [564, 218] on input "Name *" at bounding box center [644, 212] width 426 height 28
type input "Noma batch 1 8.29.25"
click at [572, 319] on div at bounding box center [635, 320] width 397 height 20
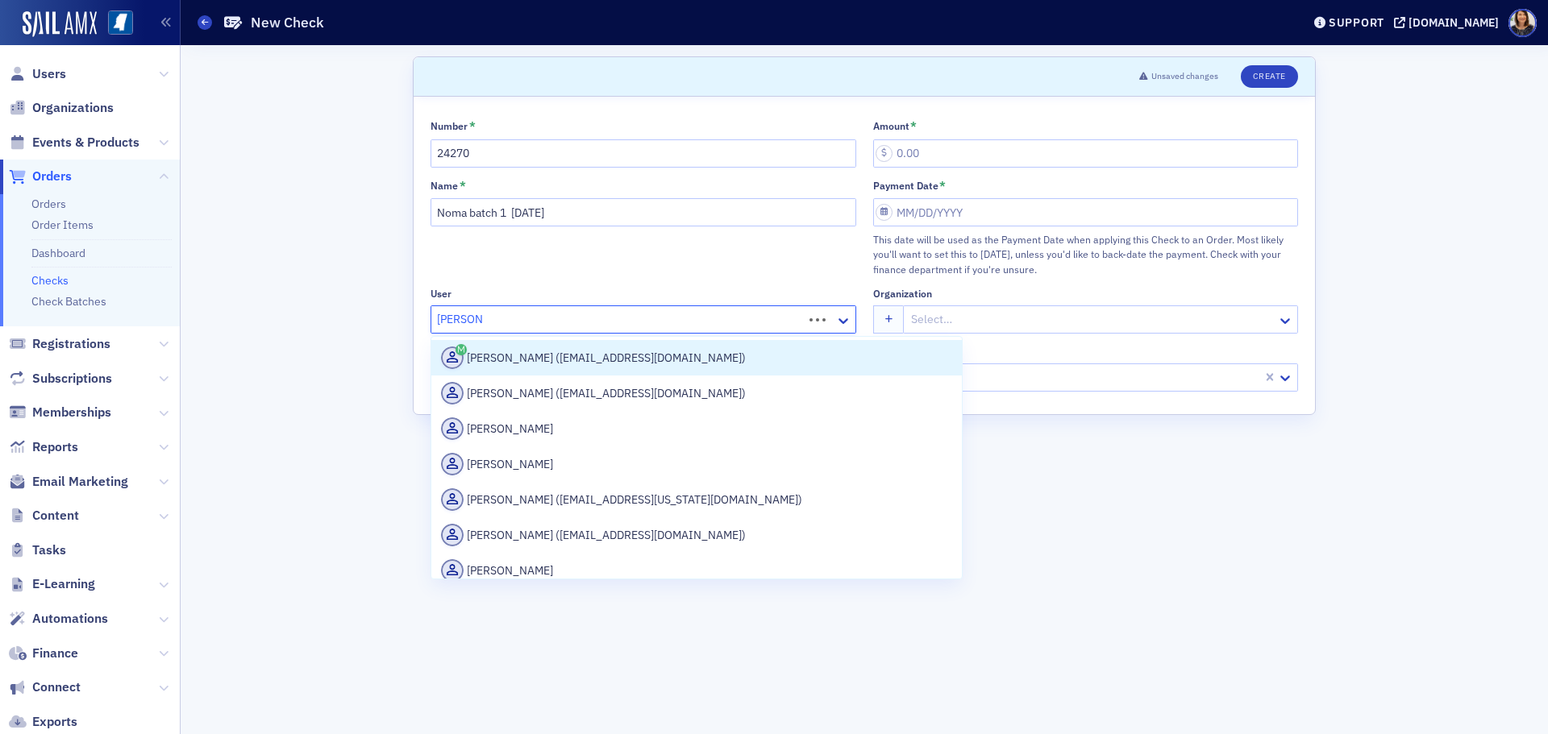
type input "chuck rea"
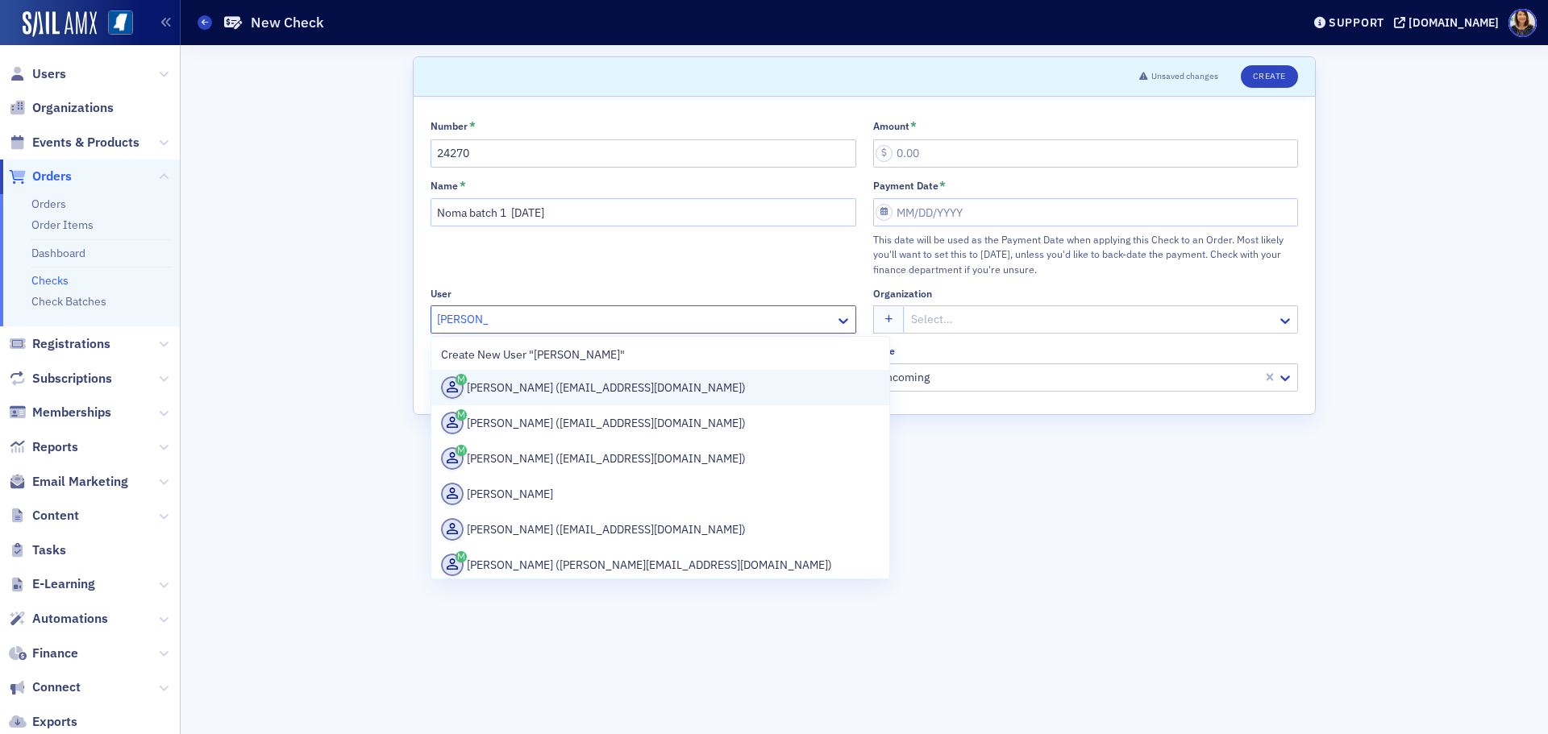
click at [575, 391] on div "Chuck Rea (crea@rsgscpa.com)" at bounding box center [660, 387] width 439 height 23
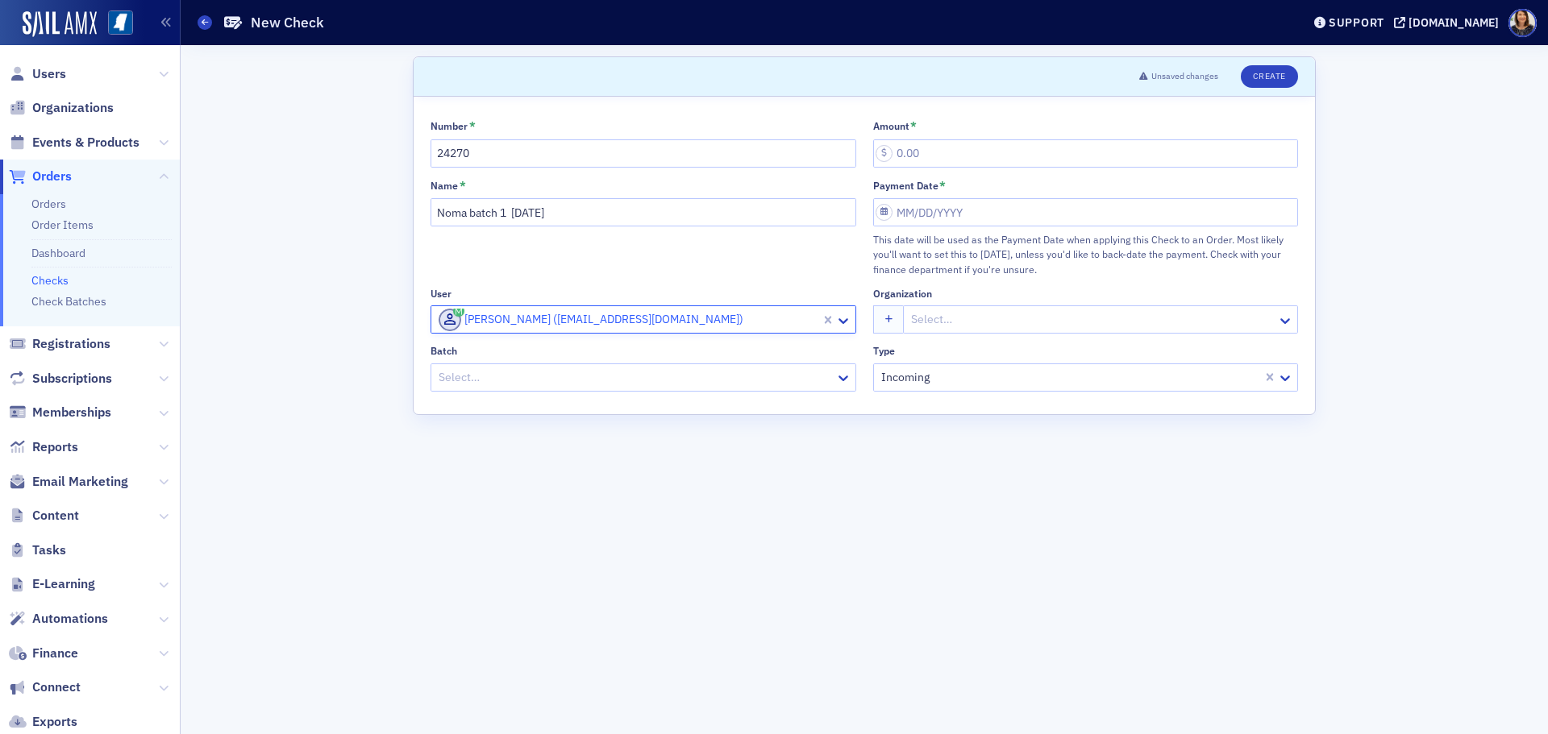
click at [575, 386] on div at bounding box center [635, 378] width 397 height 20
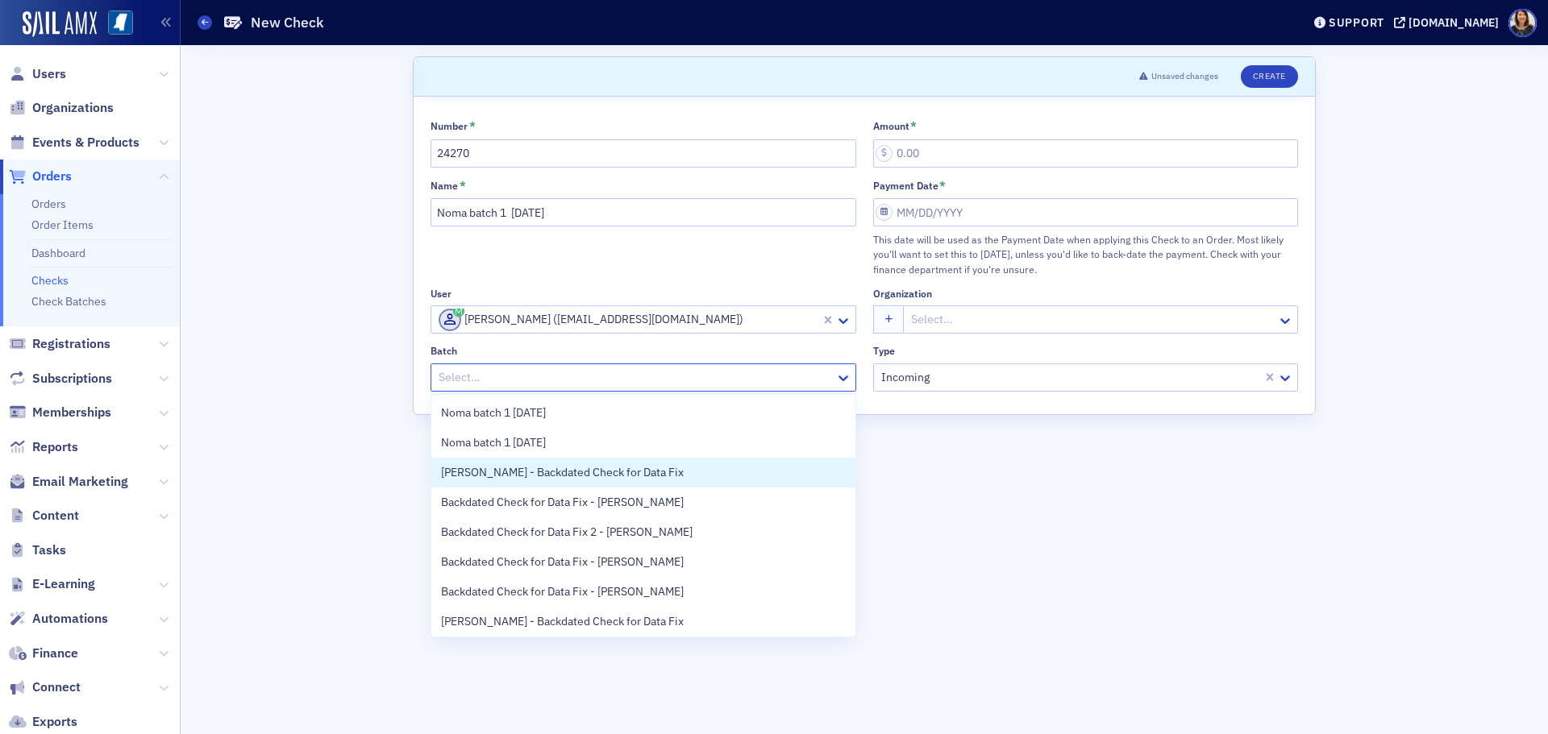
scroll to position [33, 0]
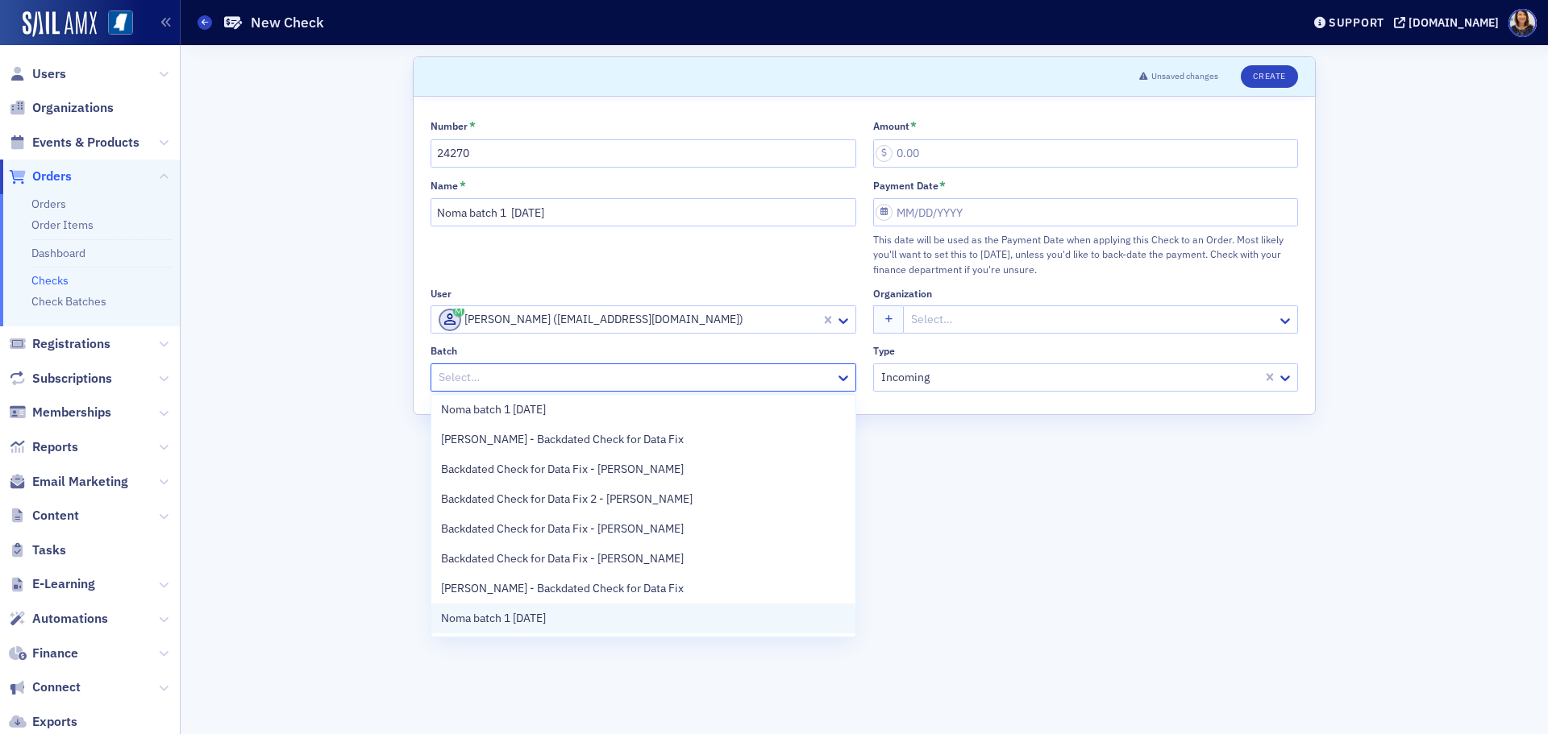
click at [688, 619] on div "Noma batch 1 8.29.25" at bounding box center [643, 618] width 405 height 17
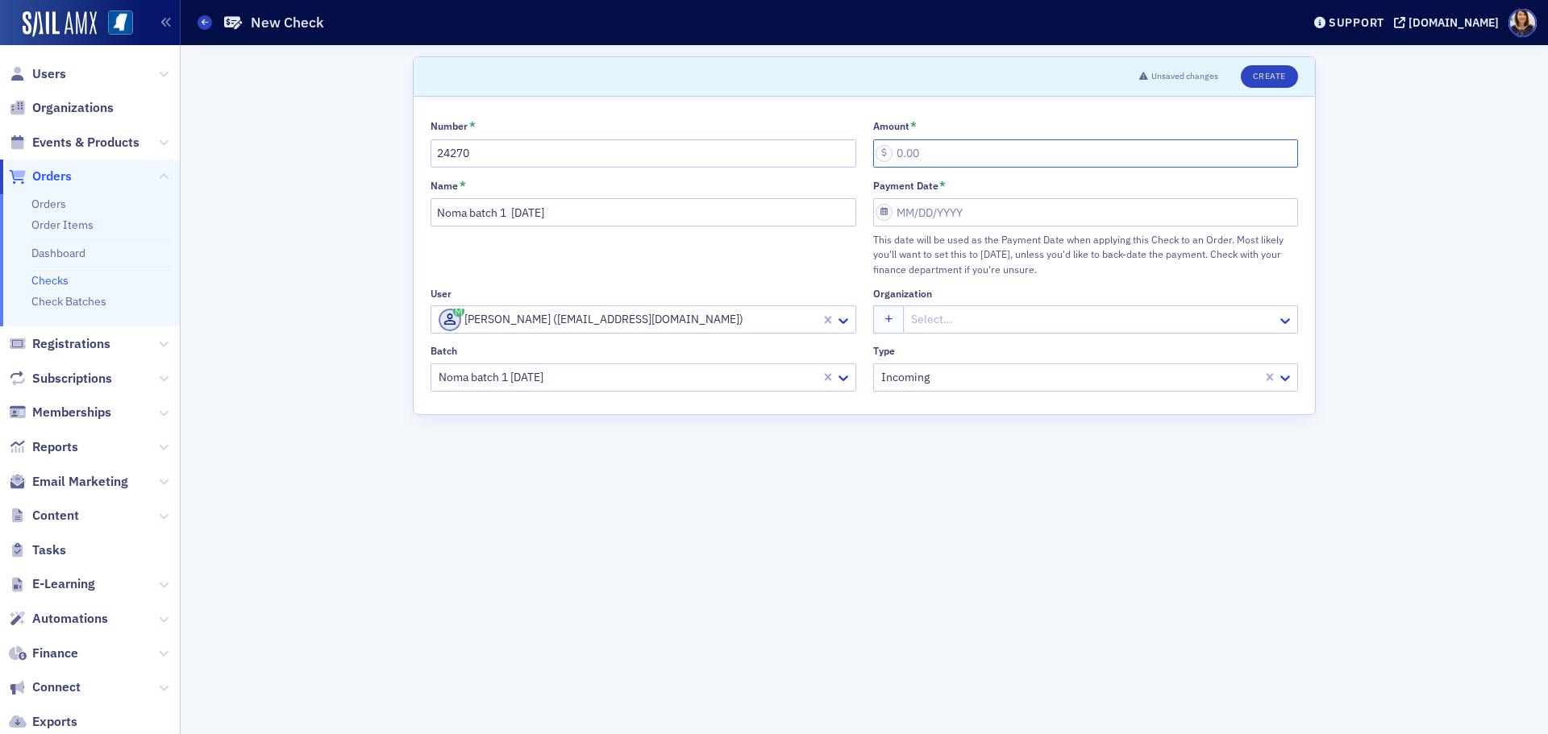
click at [927, 150] on input "Amount *" at bounding box center [1086, 153] width 426 height 28
type input "25.00"
click at [949, 216] on input "Payment Date *" at bounding box center [1086, 212] width 426 height 28
select select "7"
select select "2025"
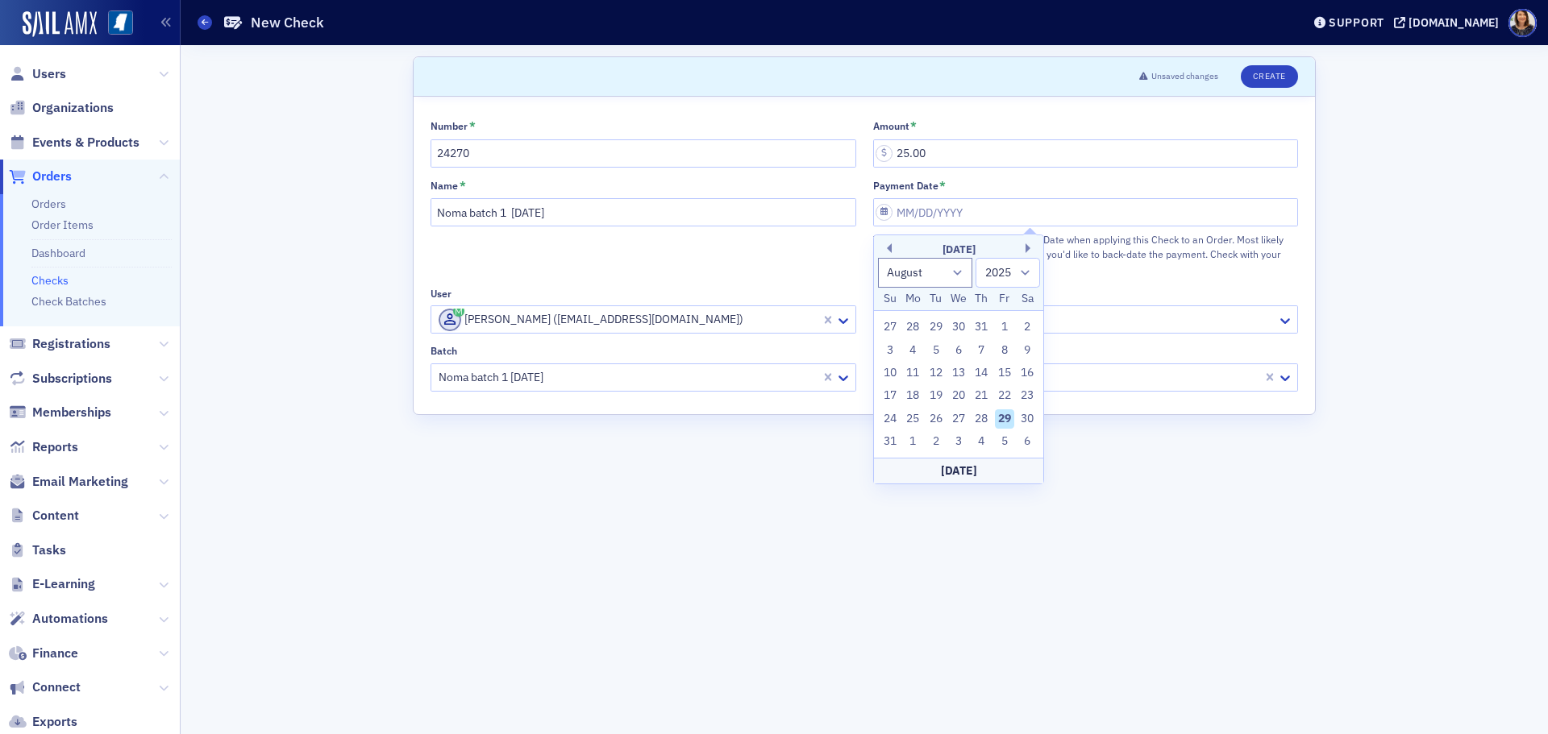
click at [1006, 416] on div "29" at bounding box center [1004, 419] width 19 height 19
type input "08/29/2025"
click at [1274, 77] on button "Create" at bounding box center [1269, 76] width 57 height 23
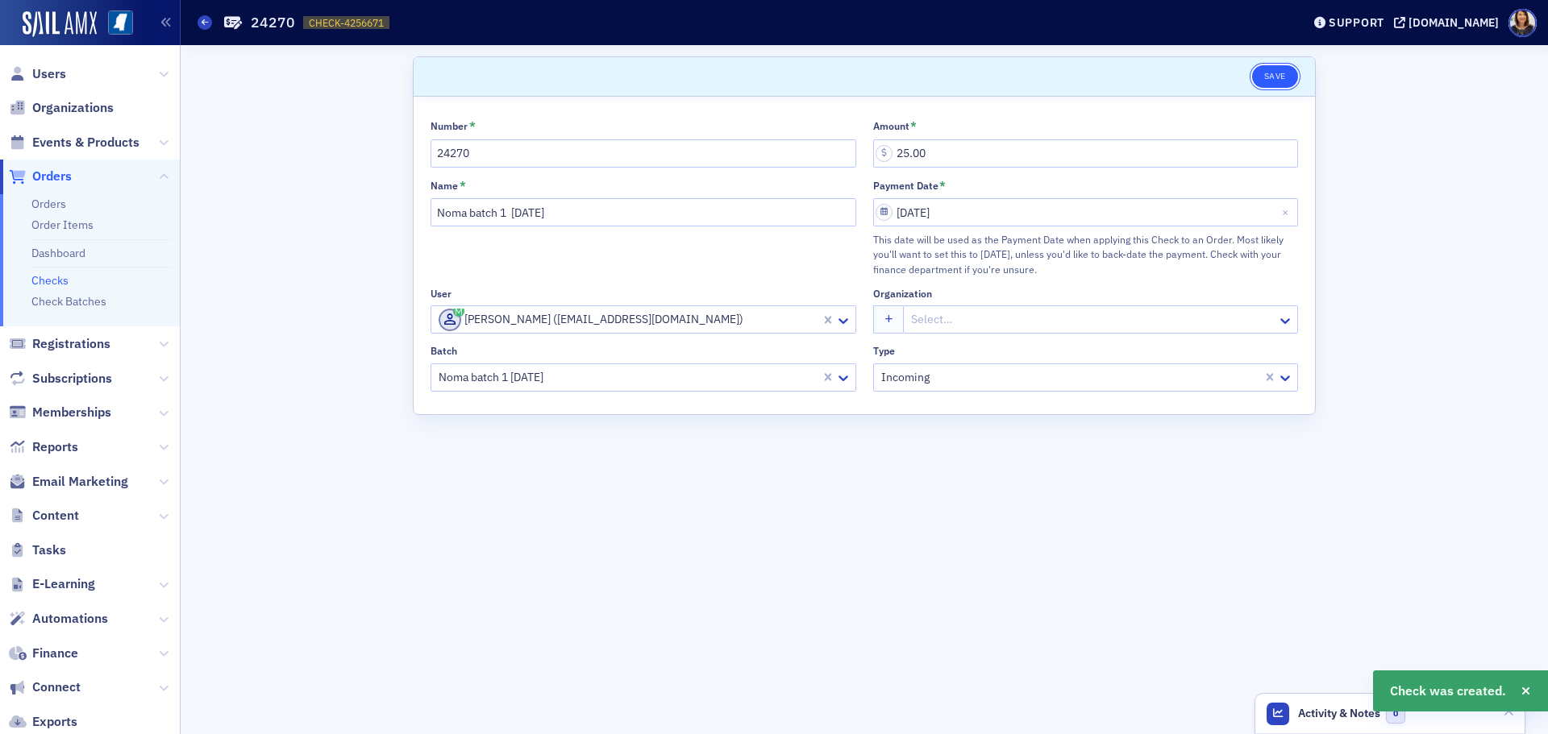
click at [1272, 73] on button "Save" at bounding box center [1275, 76] width 46 height 23
click at [1265, 77] on button "Save" at bounding box center [1275, 76] width 46 height 23
click at [44, 281] on link "Checks" at bounding box center [49, 280] width 37 height 15
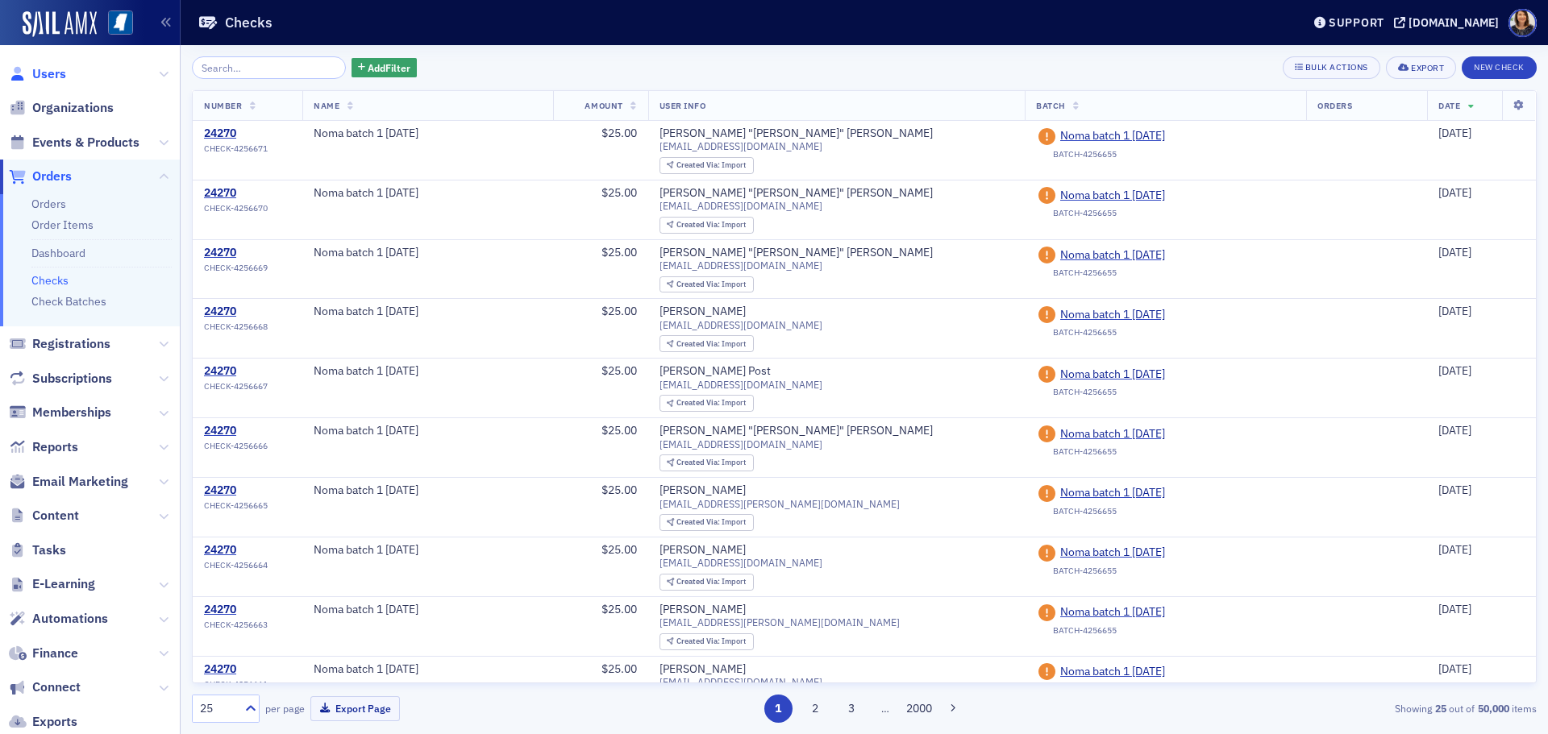
click at [45, 74] on span "Users" at bounding box center [49, 74] width 34 height 18
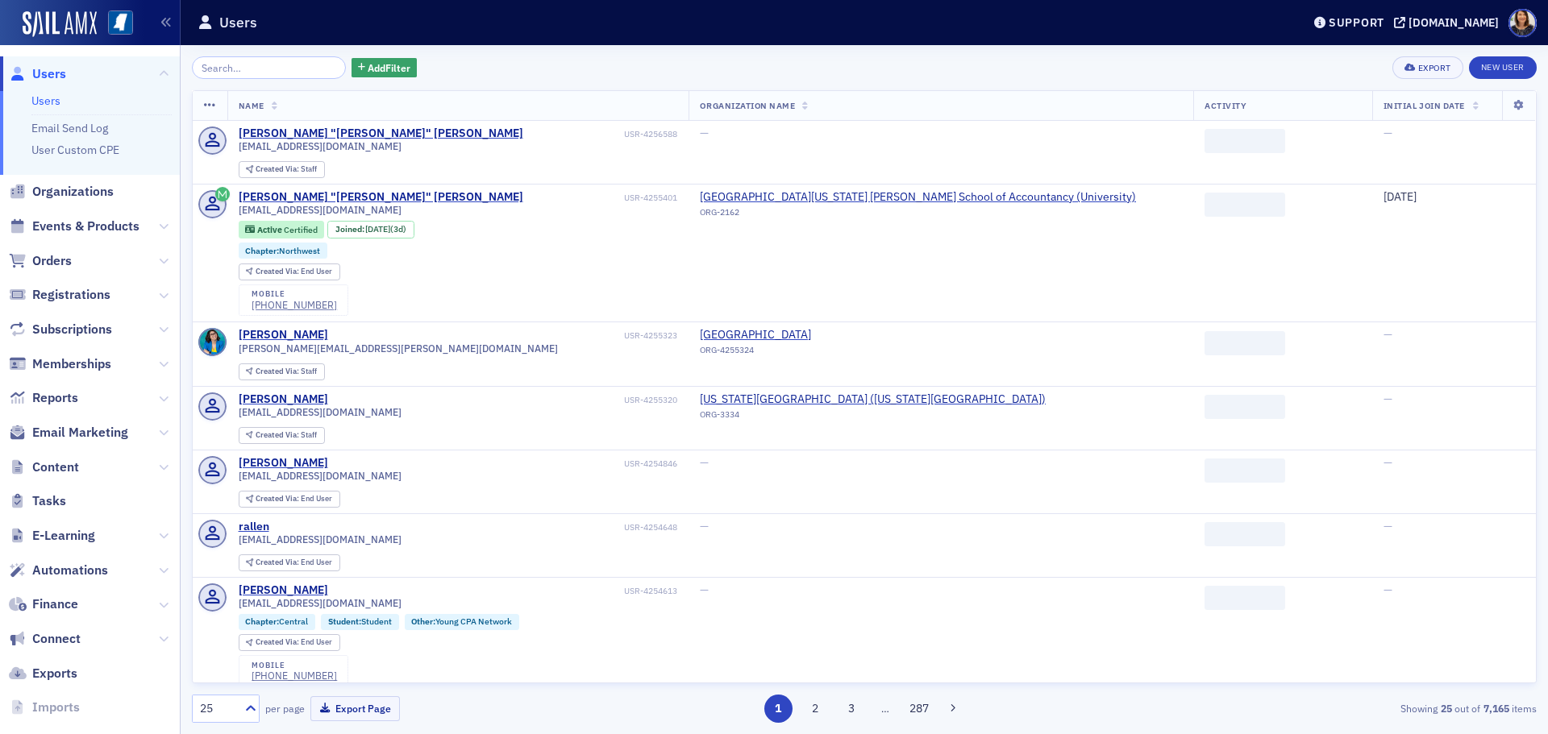
click at [243, 70] on input "search" at bounding box center [269, 67] width 154 height 23
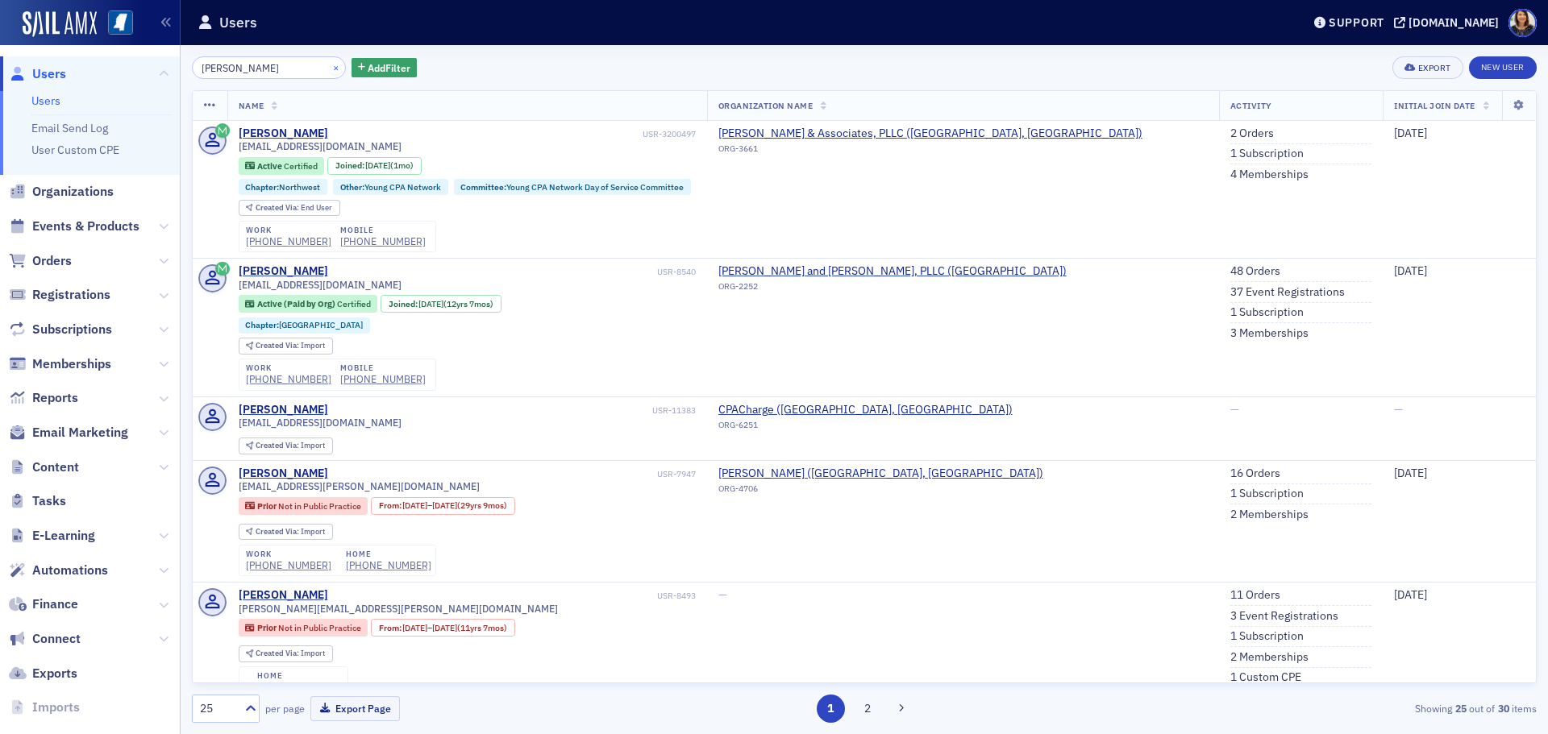
type input "jonathan stevenson"
click at [329, 68] on button "×" at bounding box center [336, 67] width 15 height 15
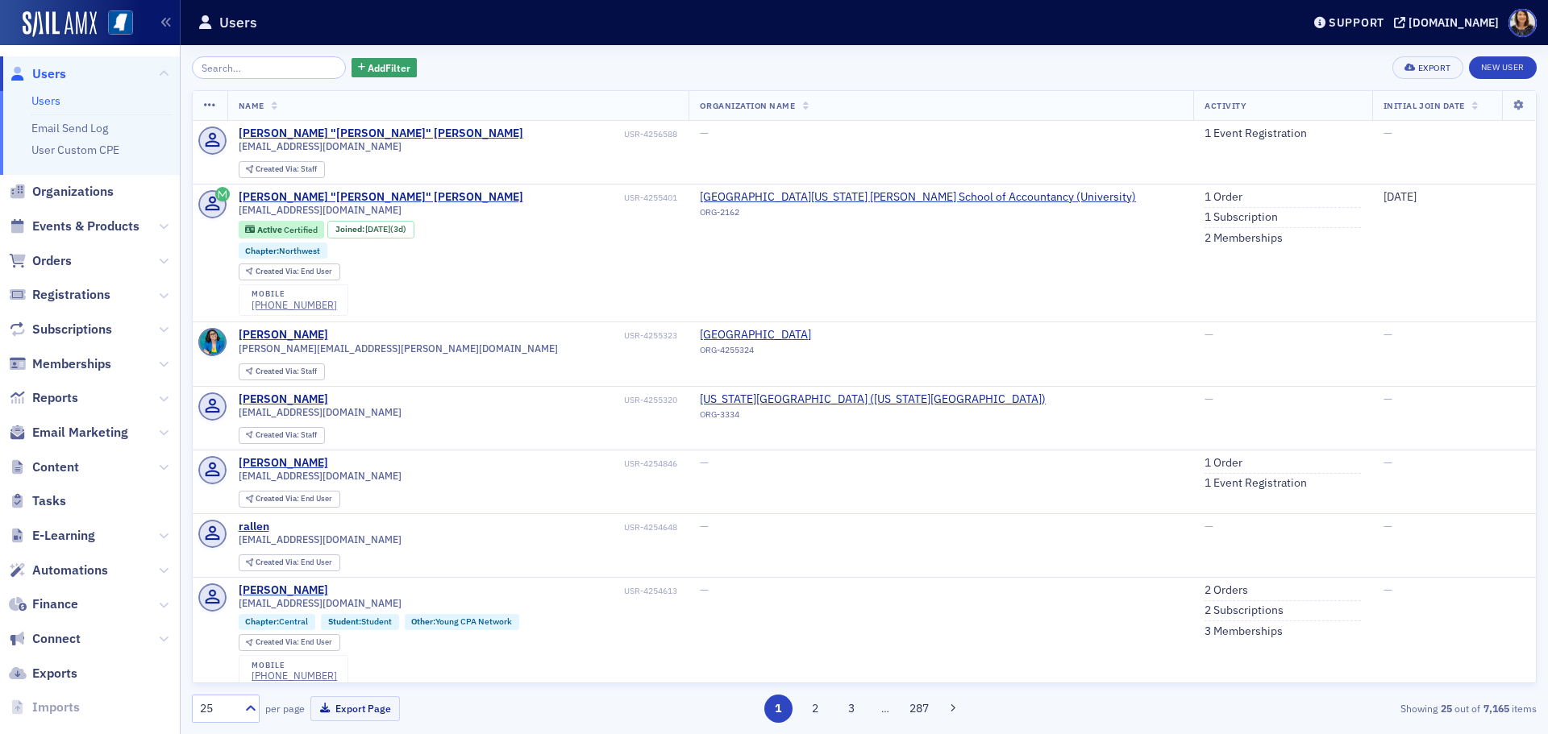
click at [504, 52] on div "Add Filter Export New User Name Organization Name Activity Initial Join Date Mi…" at bounding box center [864, 389] width 1345 height 689
click at [56, 268] on span "Orders" at bounding box center [52, 261] width 40 height 18
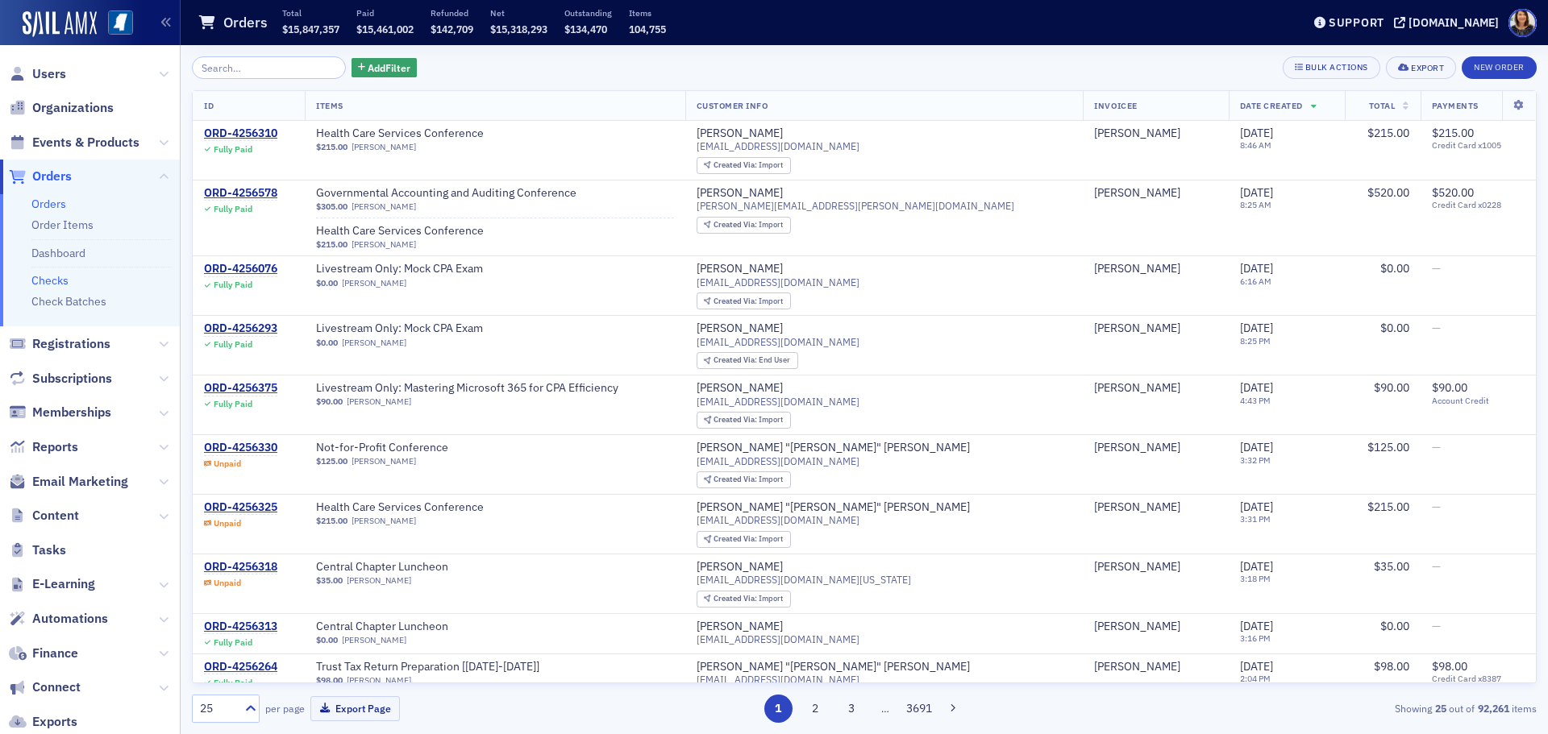
click at [52, 276] on link "Checks" at bounding box center [49, 280] width 37 height 15
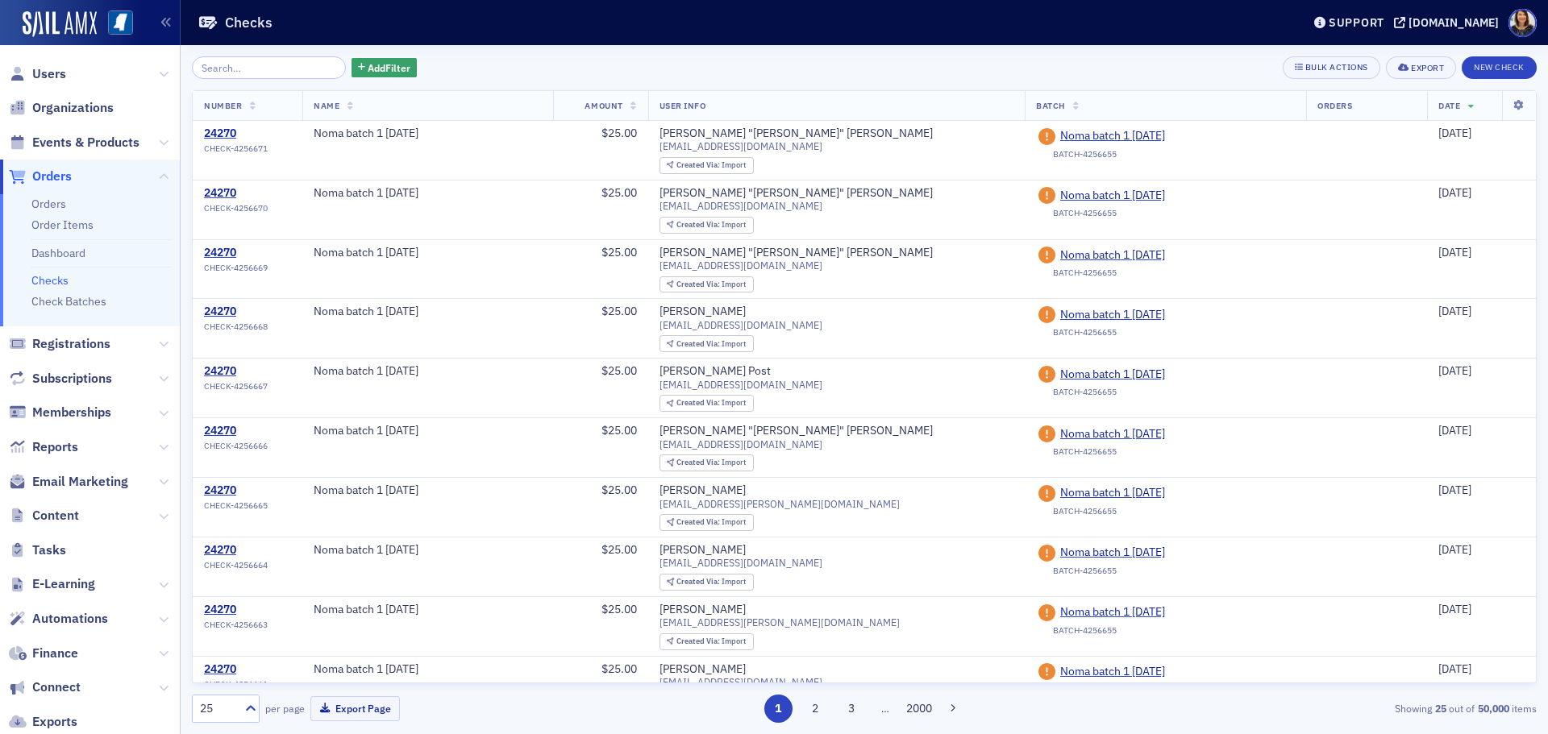
click at [1537, 58] on div "Add Filter Bulk Actions Export New Check Number Name Amount User Info Batch Ord…" at bounding box center [864, 389] width 1367 height 689
click at [1517, 70] on button "New Check" at bounding box center [1499, 67] width 75 height 23
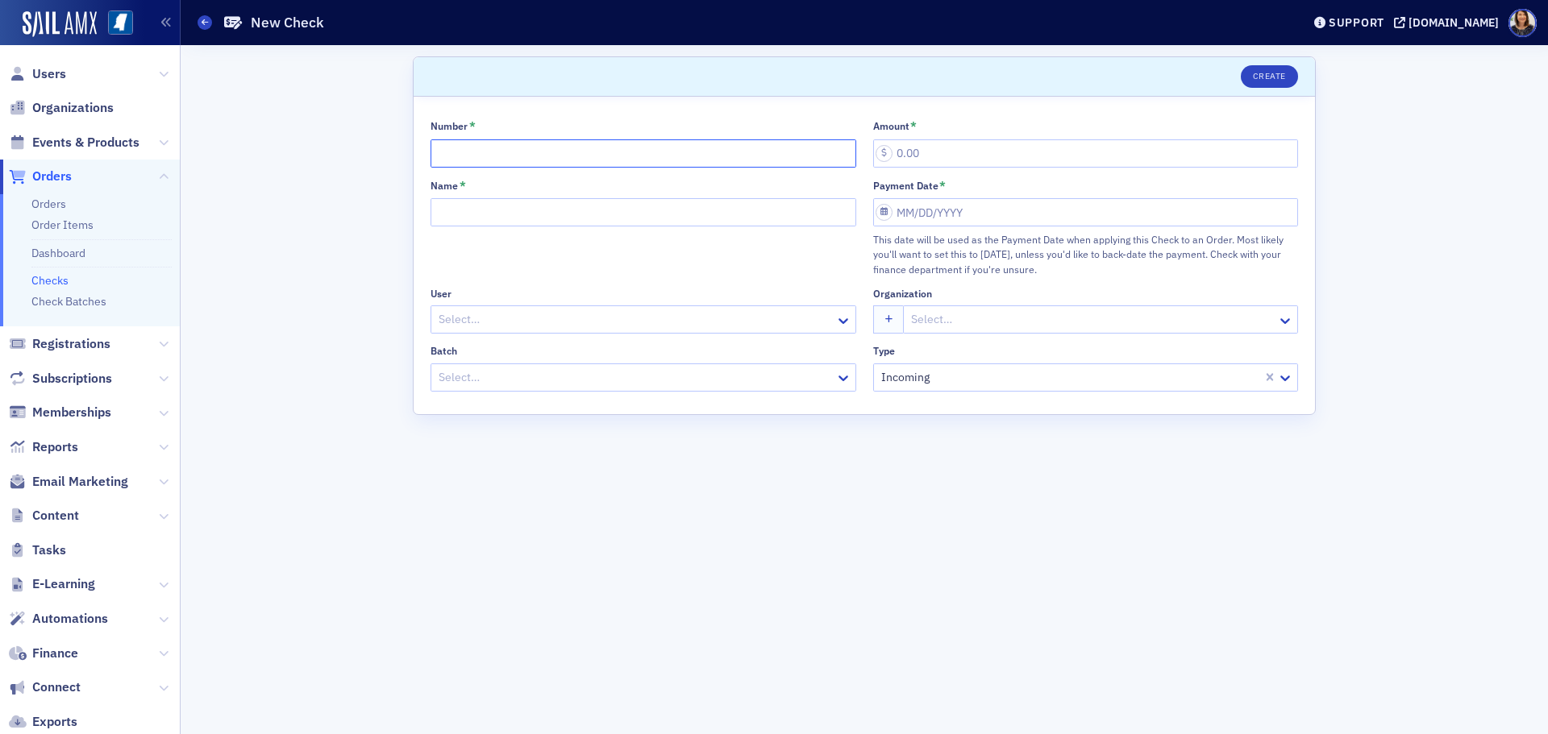
click at [496, 150] on input "Number *" at bounding box center [644, 153] width 426 height 28
type input "2012"
click at [498, 217] on input "Name *" at bounding box center [644, 212] width 426 height 28
type input "Noma batch 1 8.29.25"
click at [489, 318] on div at bounding box center [635, 320] width 397 height 20
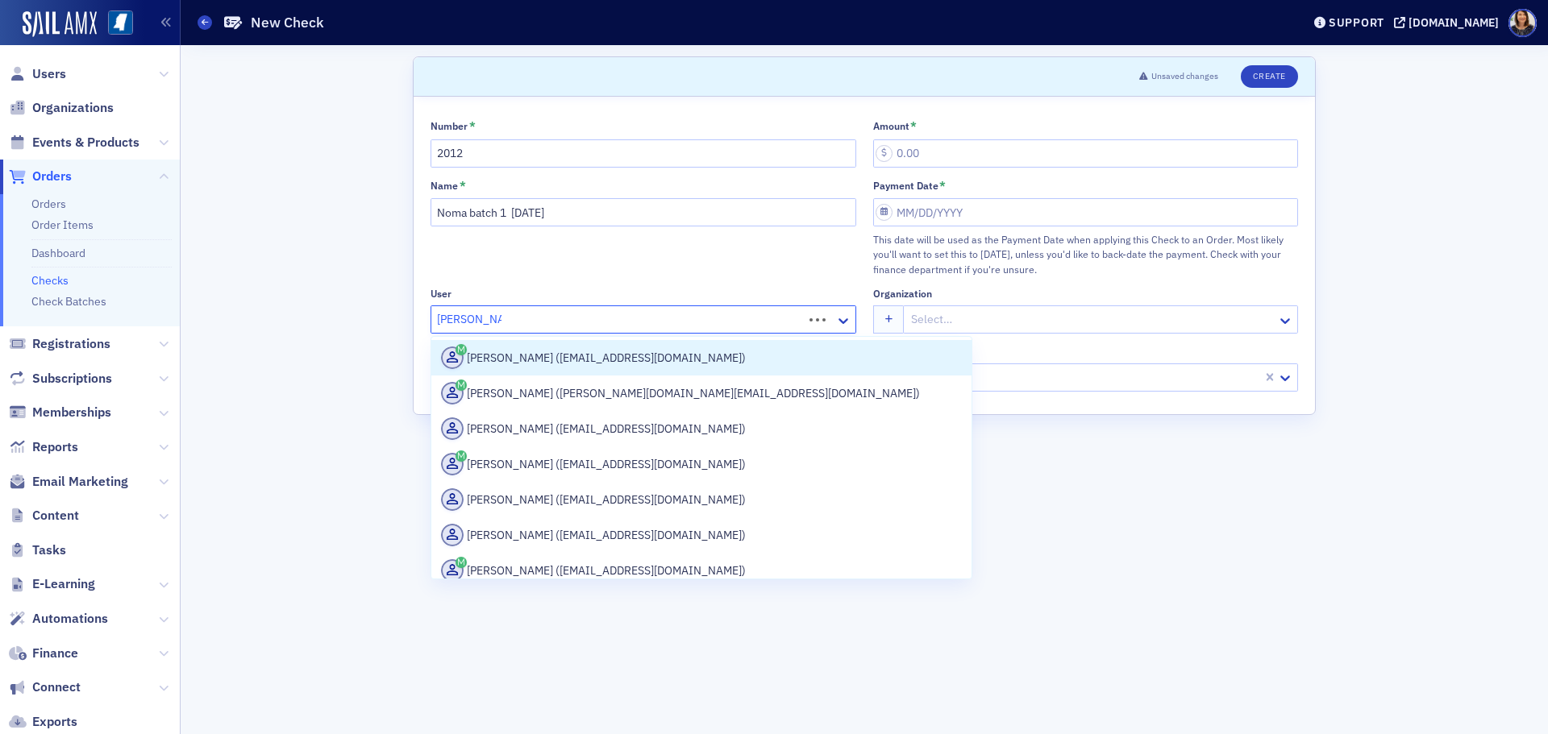
type input "Margaret king"
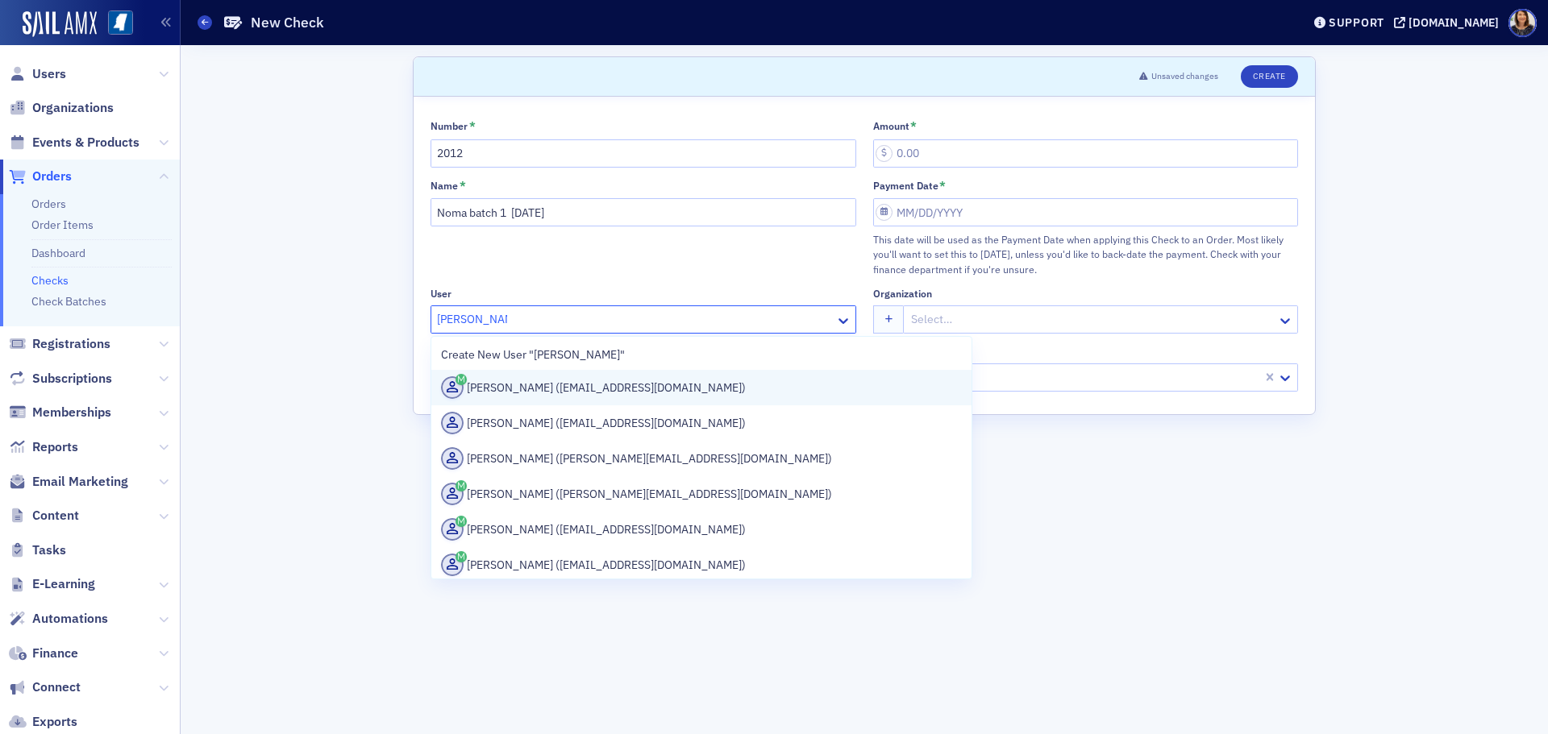
click at [547, 393] on div "Margaret King (mking@mslc.com)" at bounding box center [701, 387] width 521 height 23
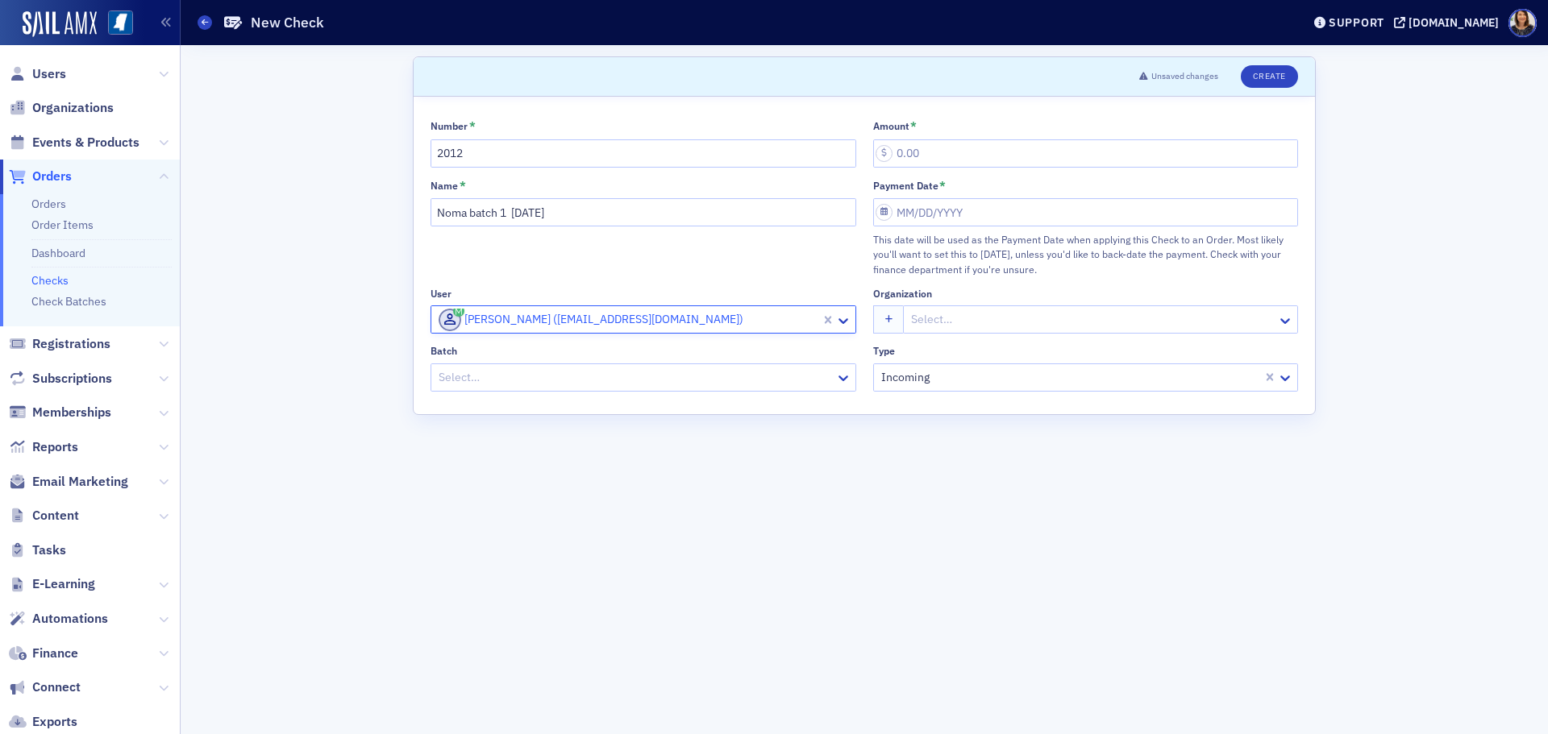
click at [551, 379] on div at bounding box center [635, 378] width 397 height 20
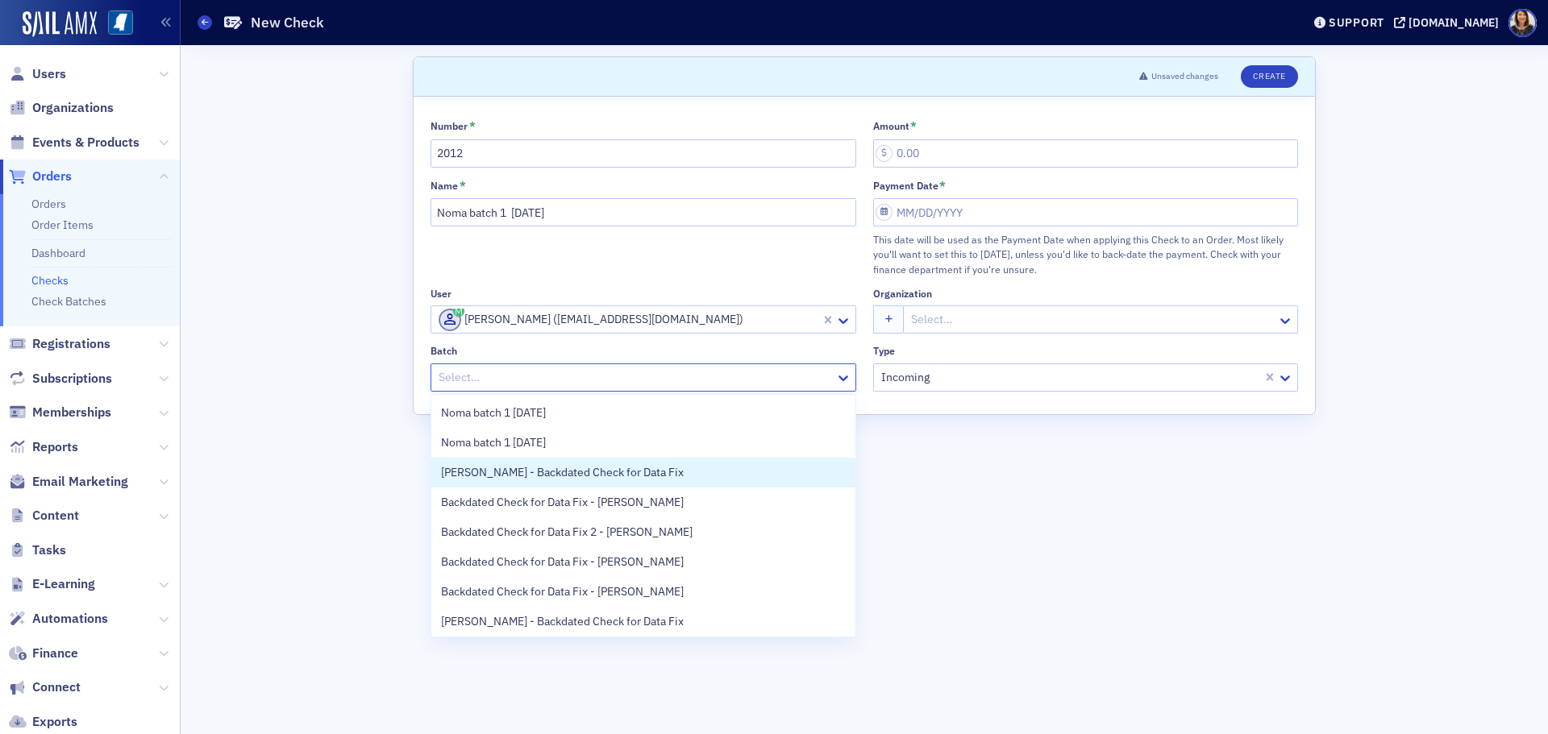
scroll to position [33, 0]
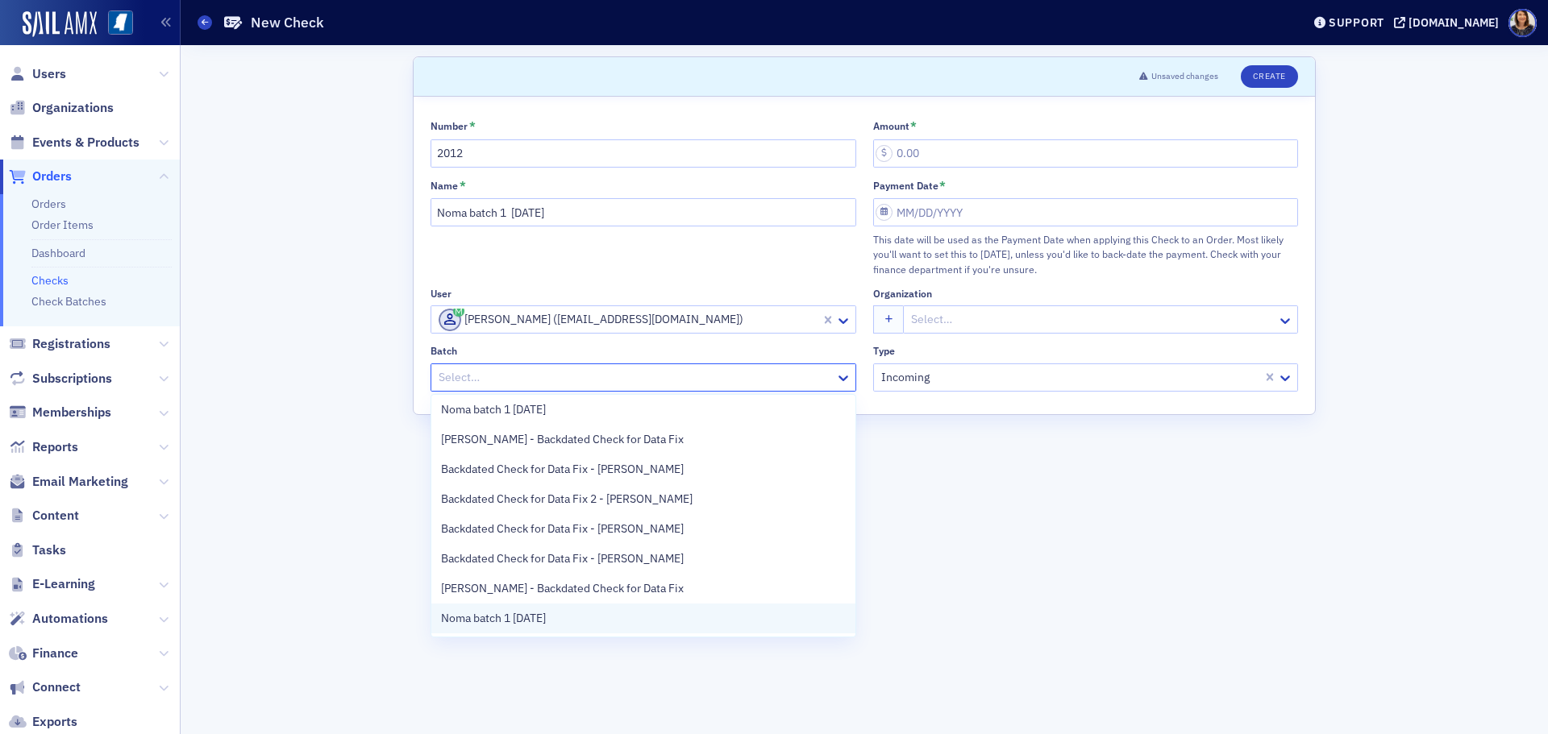
click at [612, 622] on div "Noma batch 1 8.29.25" at bounding box center [643, 618] width 405 height 17
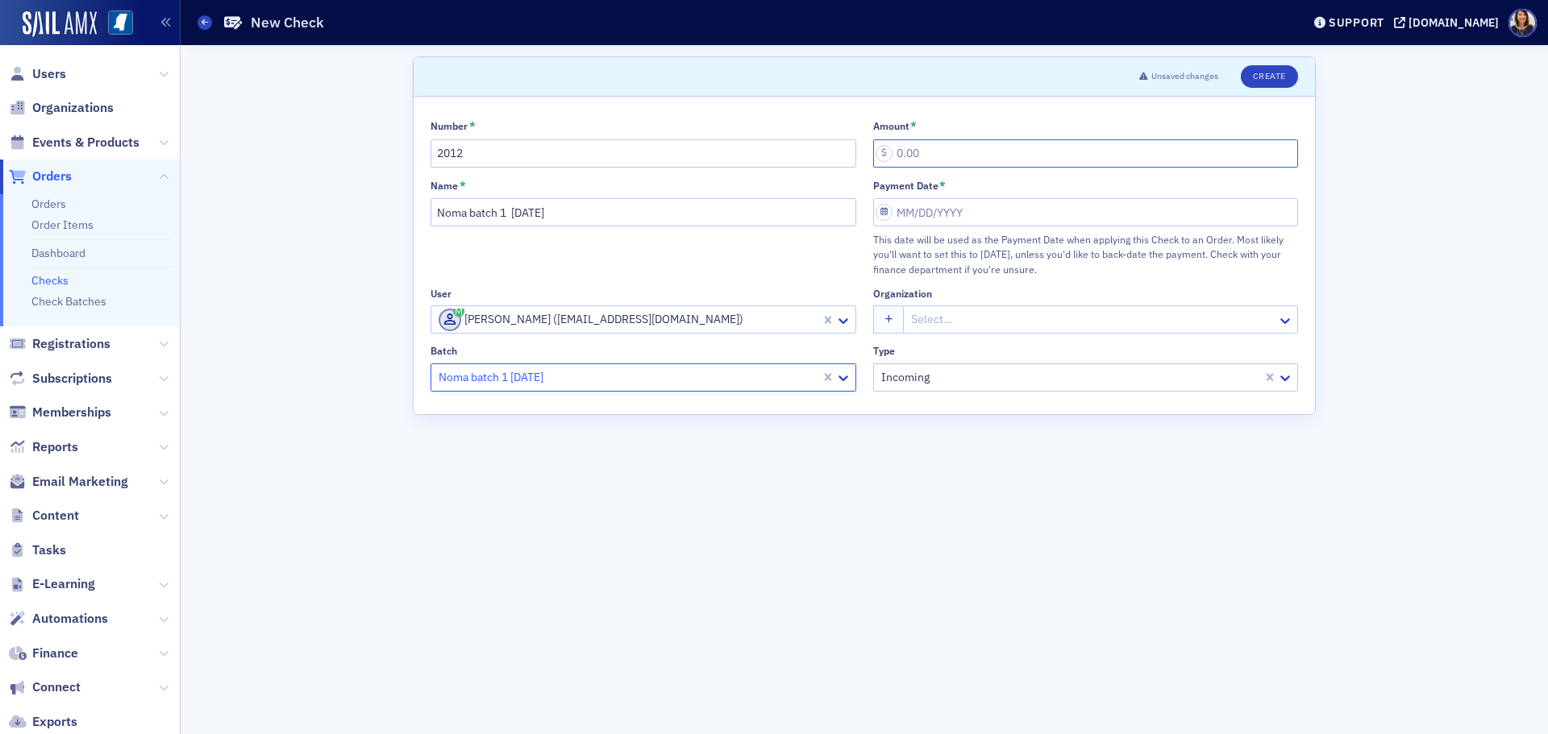
click at [920, 163] on input "Amount *" at bounding box center [1086, 153] width 426 height 28
type input "220.00"
select select "7"
select select "2025"
click at [961, 212] on input "Payment Date *" at bounding box center [1086, 212] width 426 height 28
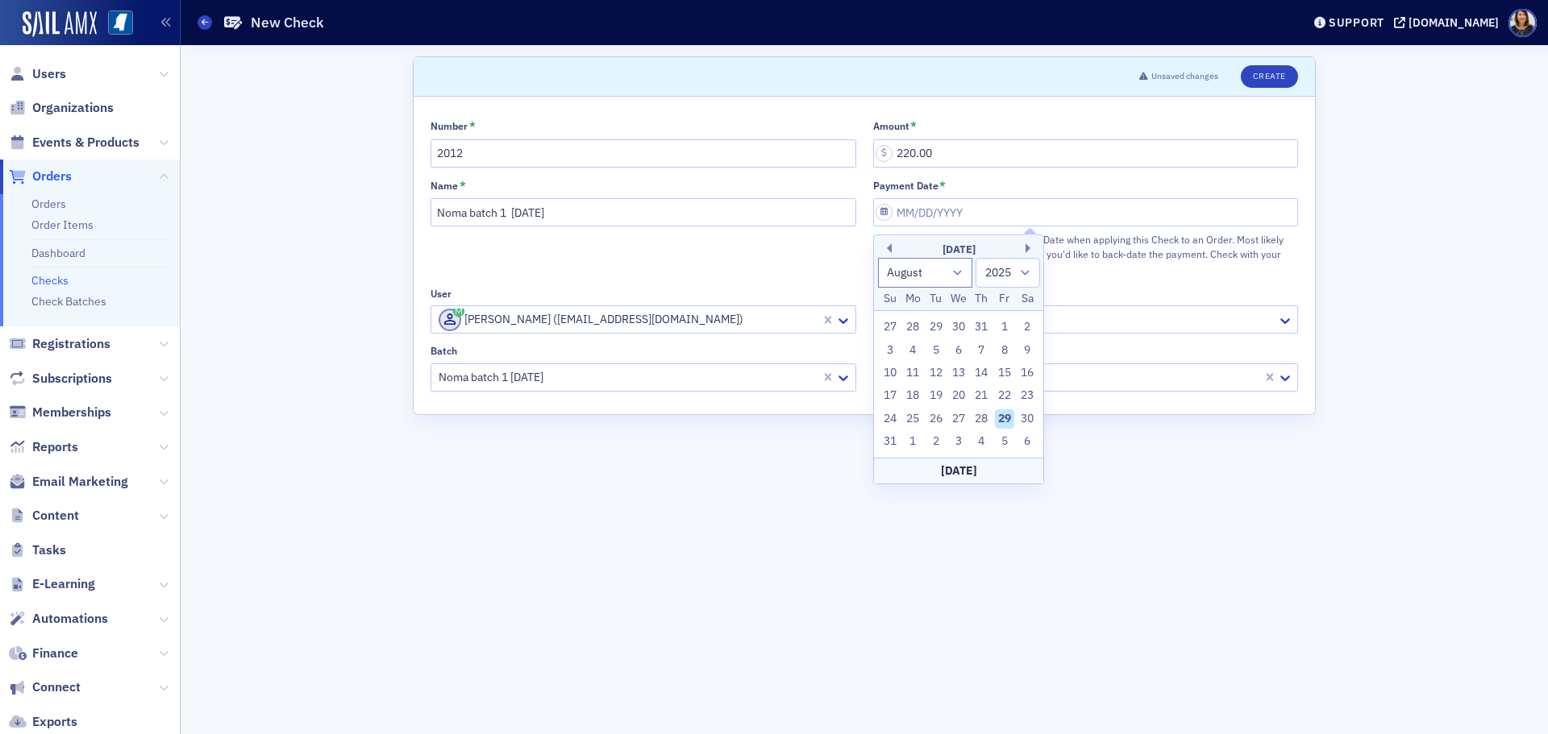
click at [997, 415] on div "29" at bounding box center [1004, 419] width 19 height 19
type input "08/29/2025"
click at [1271, 71] on button "Create" at bounding box center [1269, 76] width 57 height 23
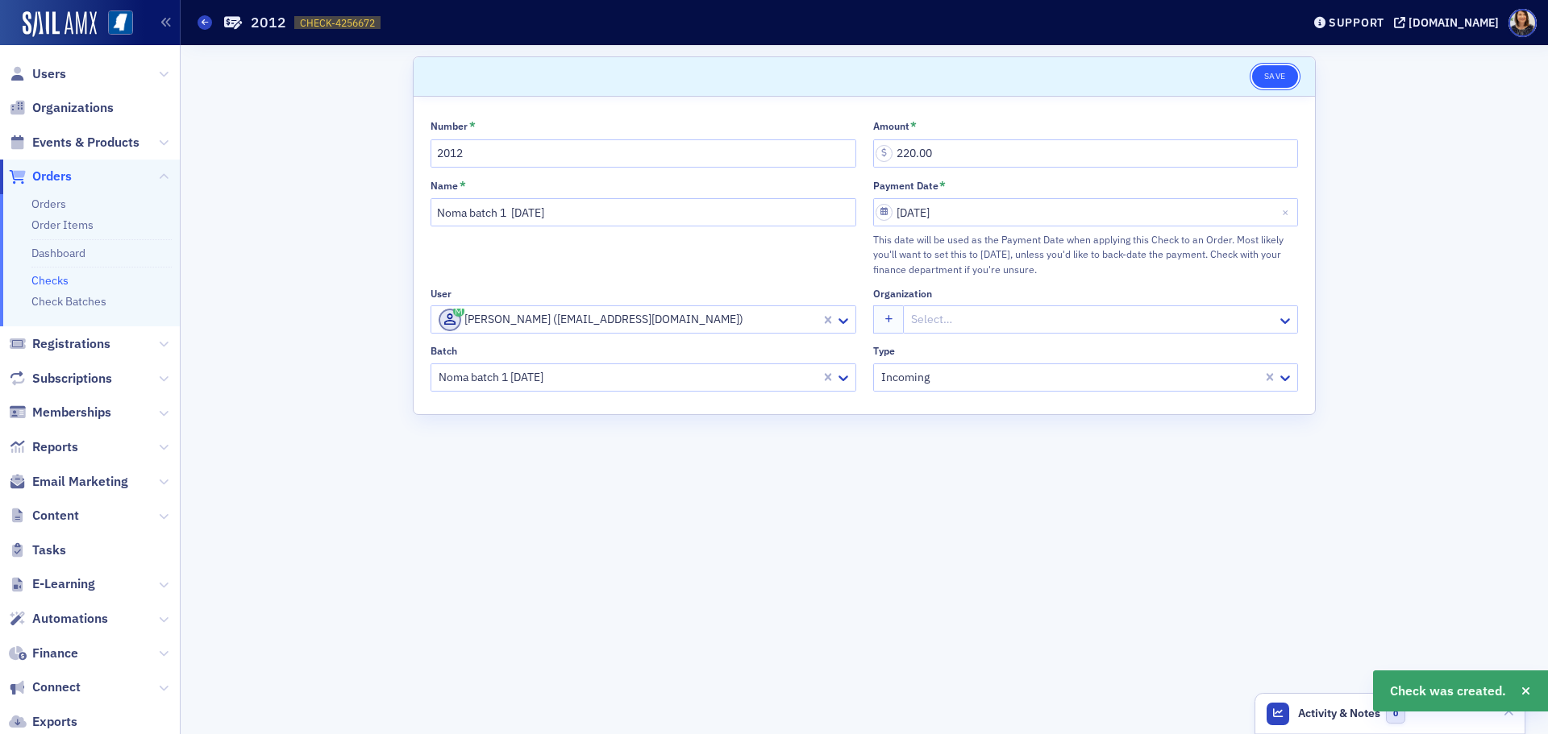
click at [1271, 73] on button "Save" at bounding box center [1275, 76] width 46 height 23
click at [81, 302] on link "Check Batches" at bounding box center [68, 301] width 75 height 15
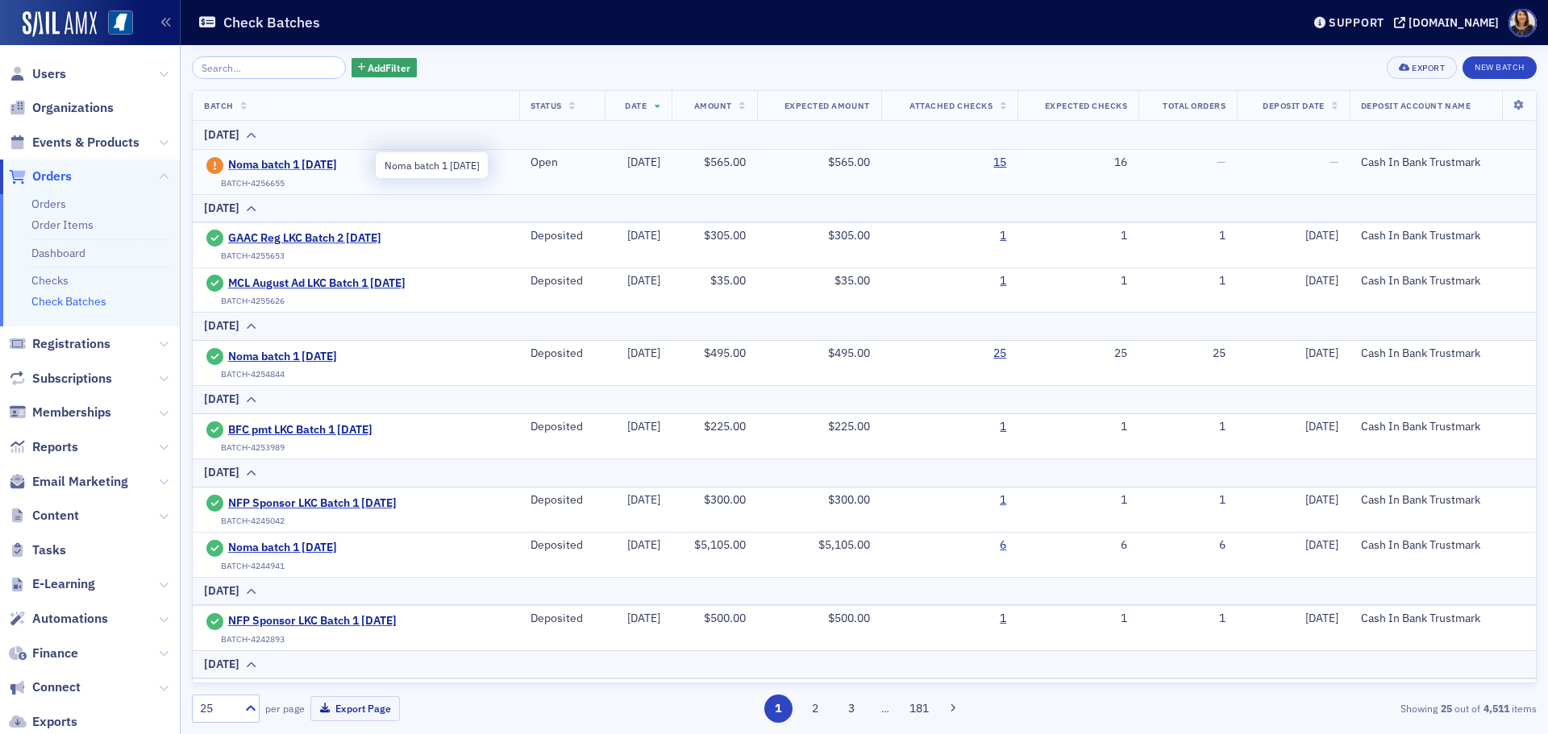
click at [287, 160] on span "Noma batch 1 8.29.25" at bounding box center [301, 165] width 147 height 15
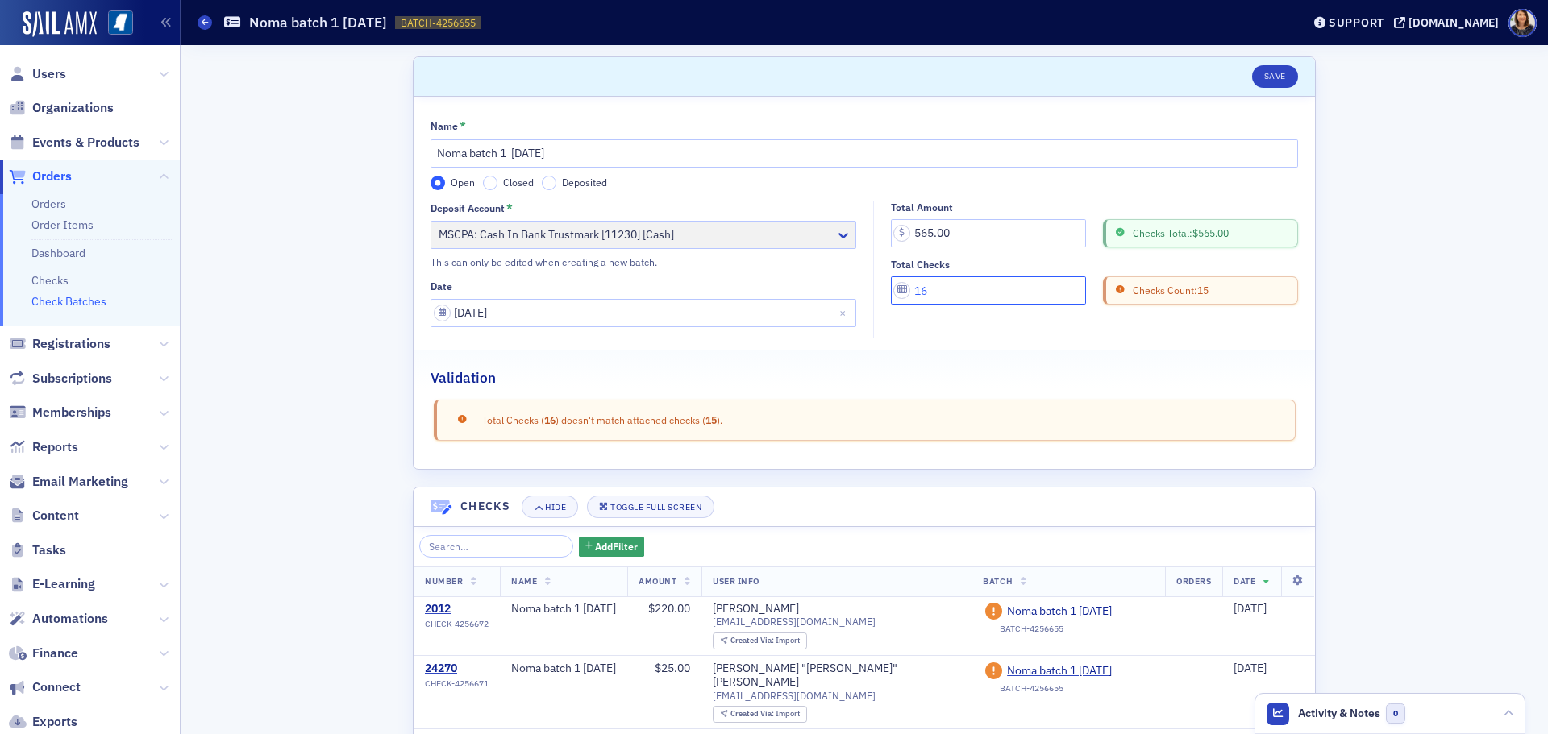
click at [947, 299] on input "16" at bounding box center [988, 291] width 195 height 28
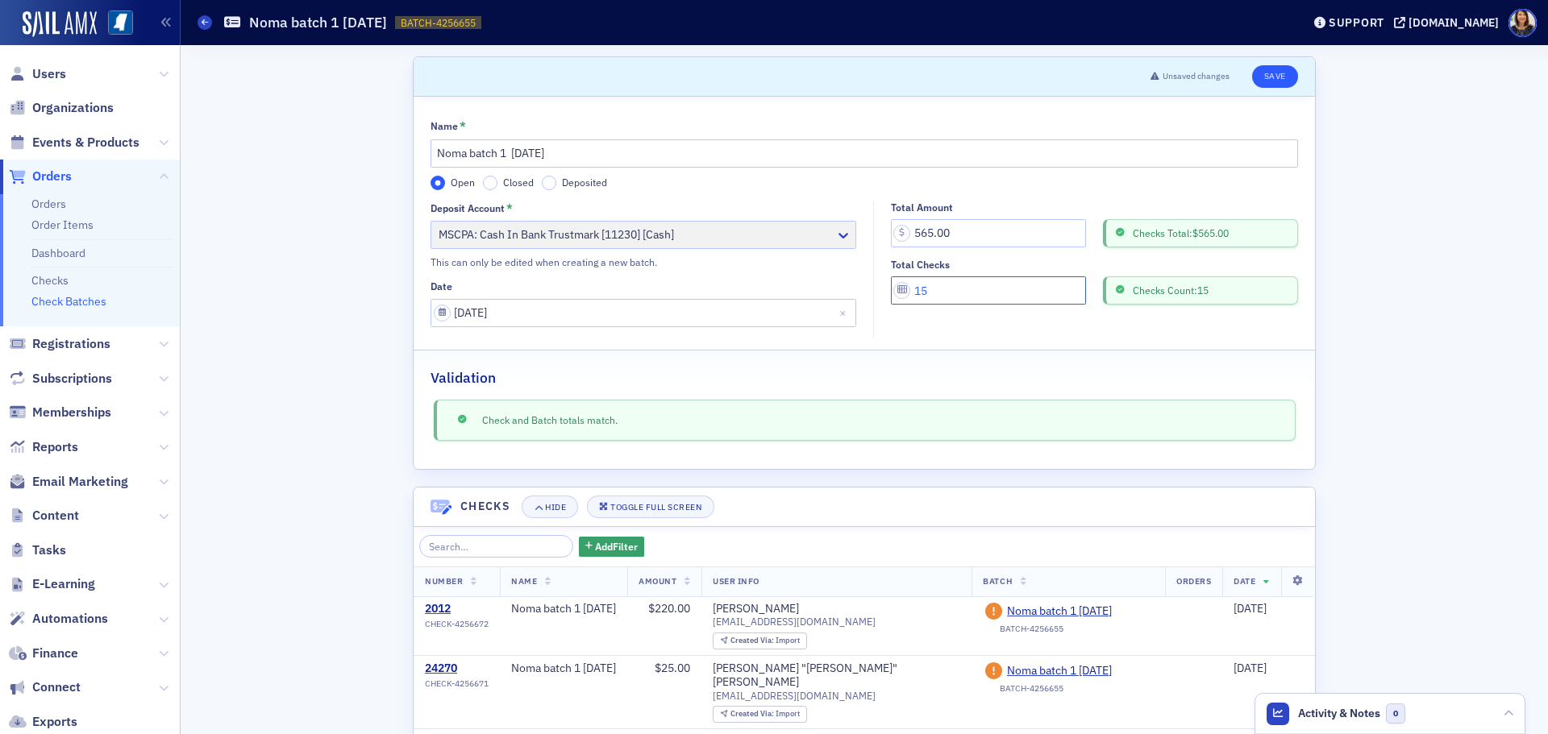
type input "15"
click at [1270, 73] on button "Save" at bounding box center [1275, 76] width 46 height 23
click at [77, 305] on link "Check Batches" at bounding box center [68, 301] width 75 height 15
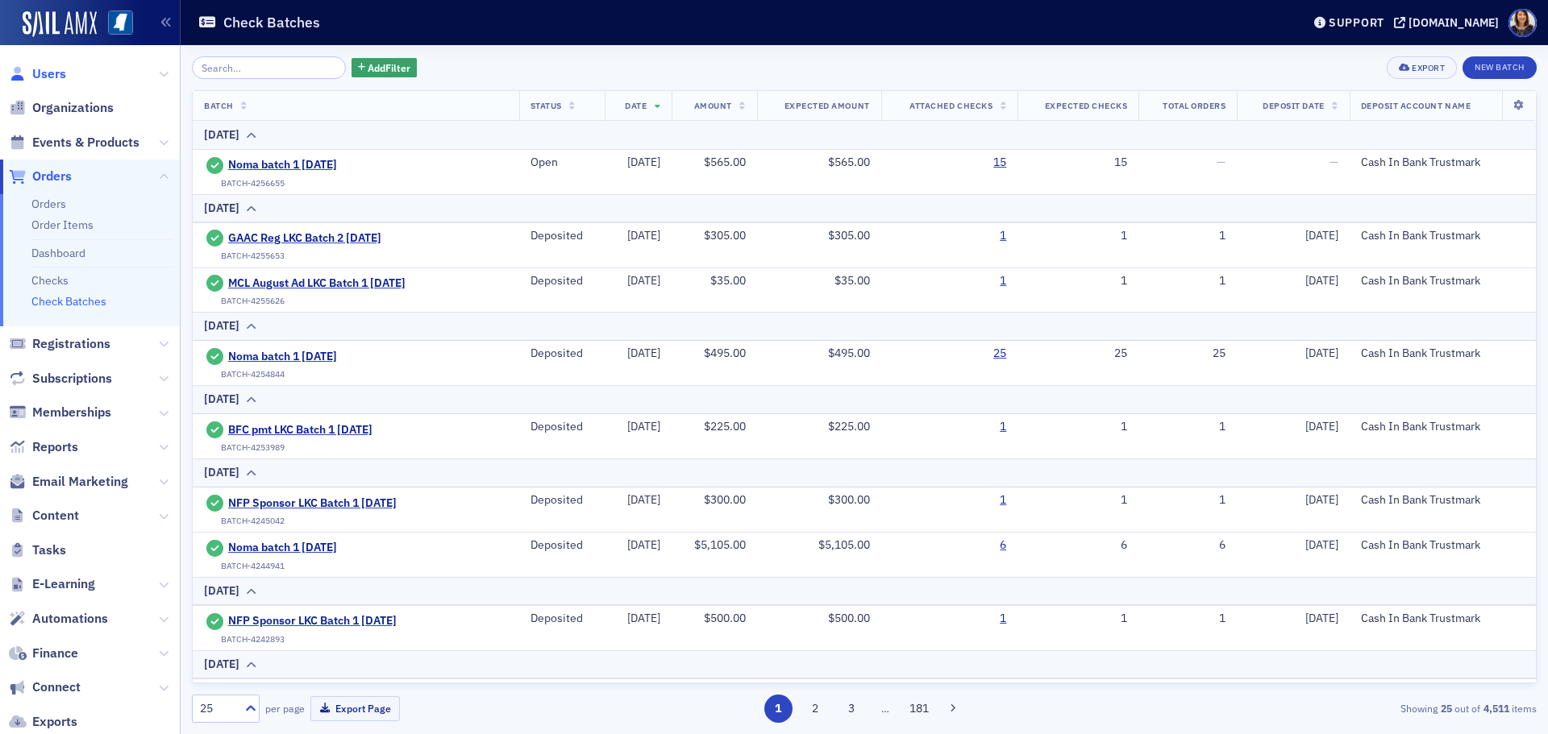
click at [53, 73] on span "Users" at bounding box center [49, 74] width 34 height 18
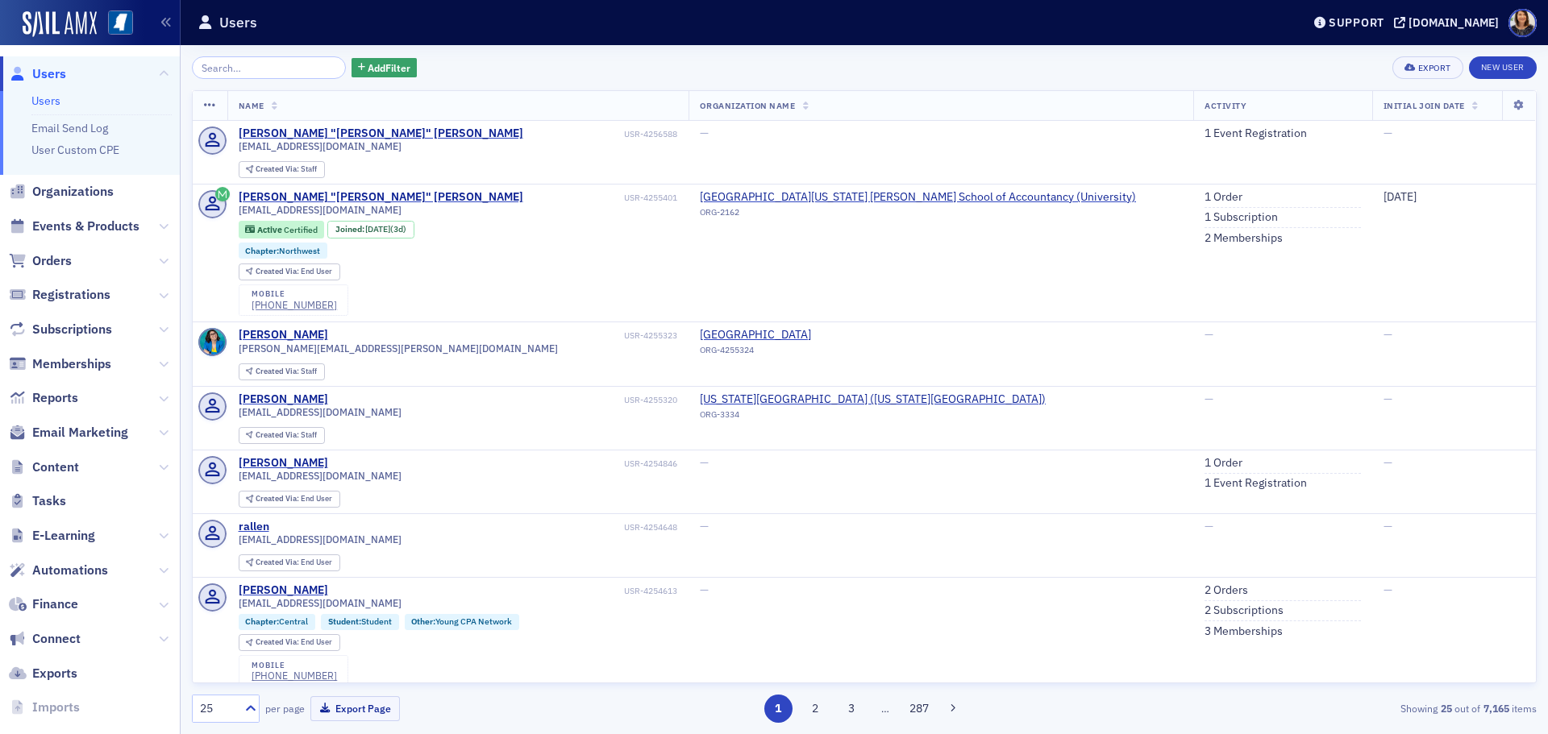
click at [235, 52] on div "Add Filter Export New User Name Organization Name Activity Initial Join Date Mi…" at bounding box center [864, 389] width 1345 height 689
click at [239, 57] on input "search" at bounding box center [269, 67] width 154 height 23
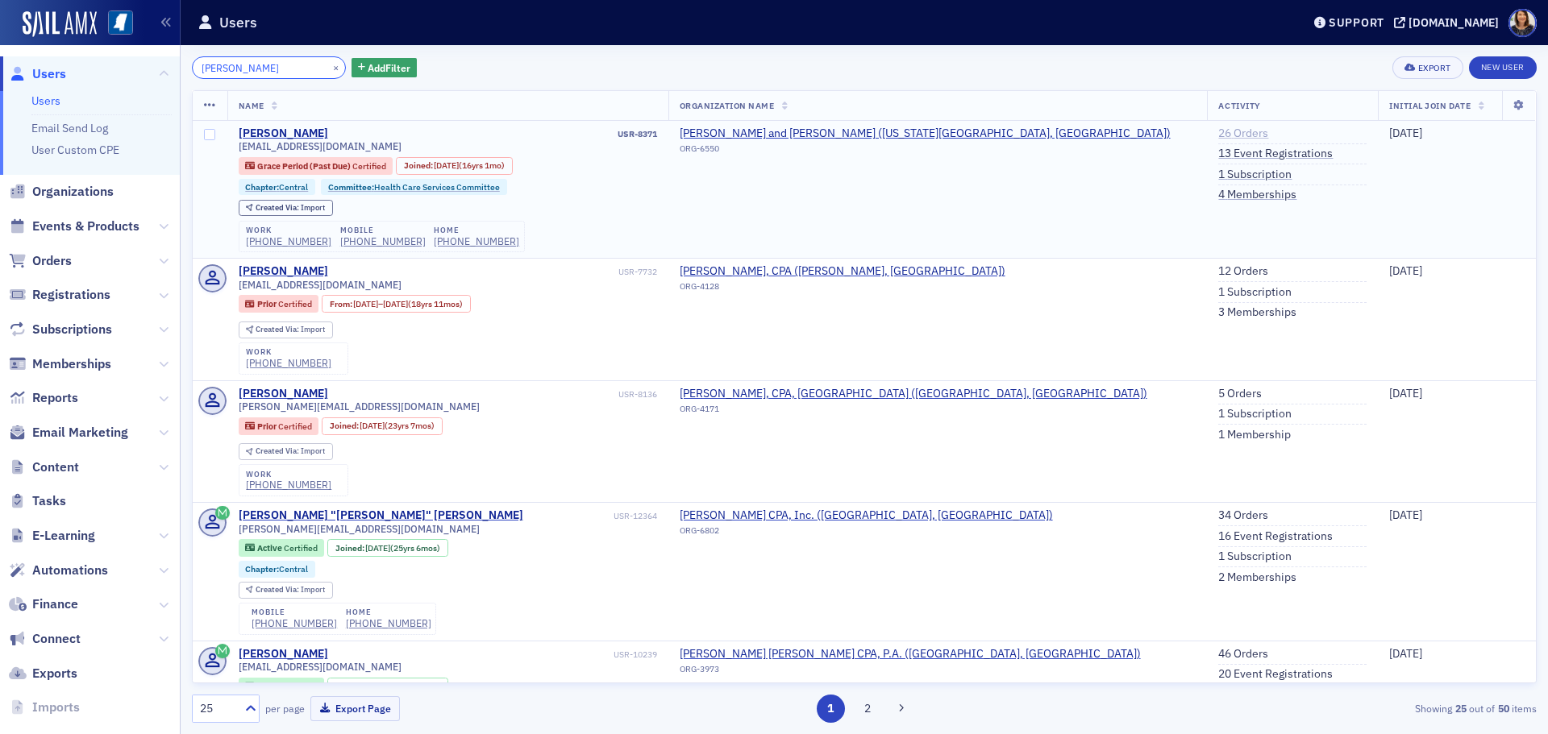
type input "margaret king"
click at [1218, 128] on link "26 Orders" at bounding box center [1243, 134] width 50 height 15
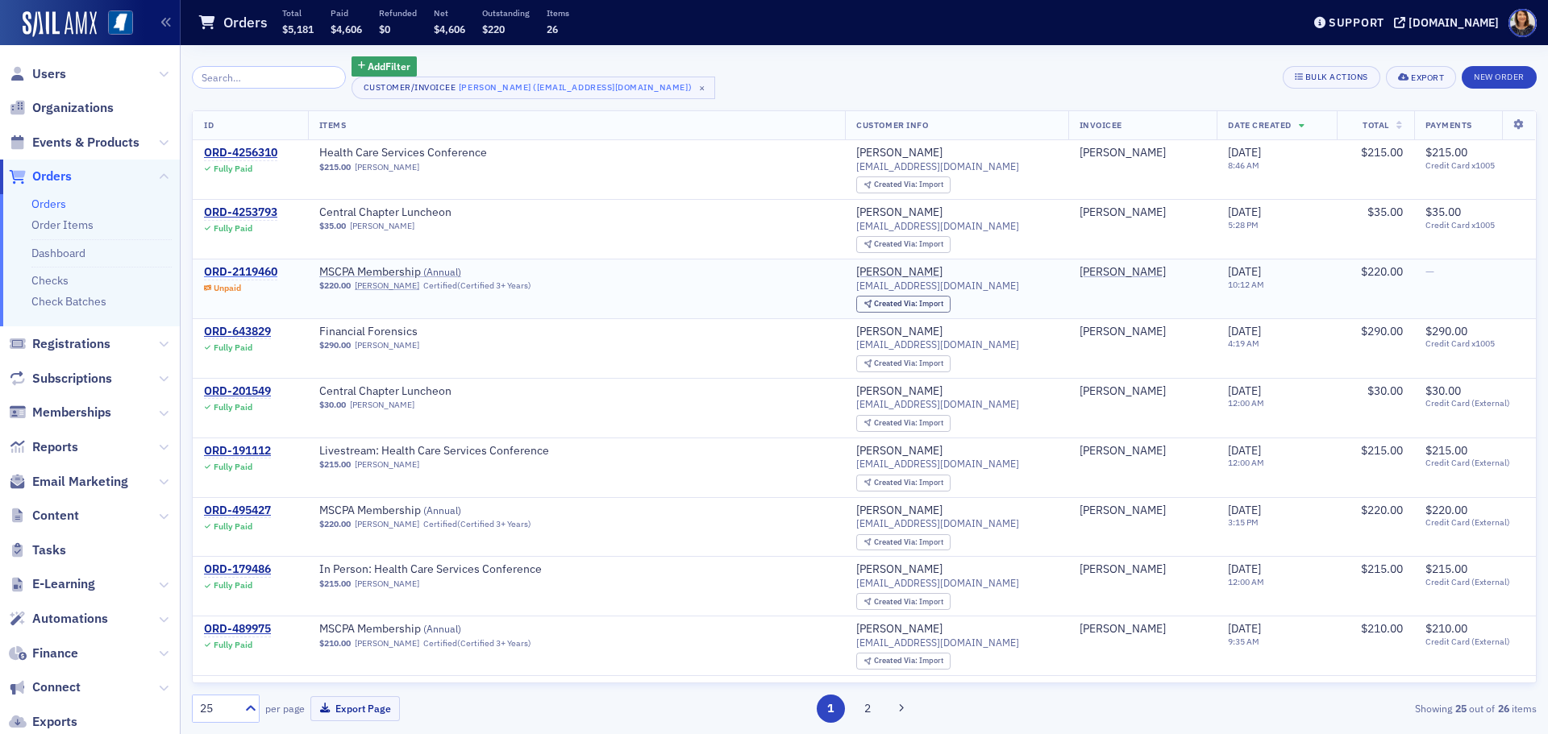
click at [260, 268] on div "ORD-2119460" at bounding box center [240, 272] width 73 height 15
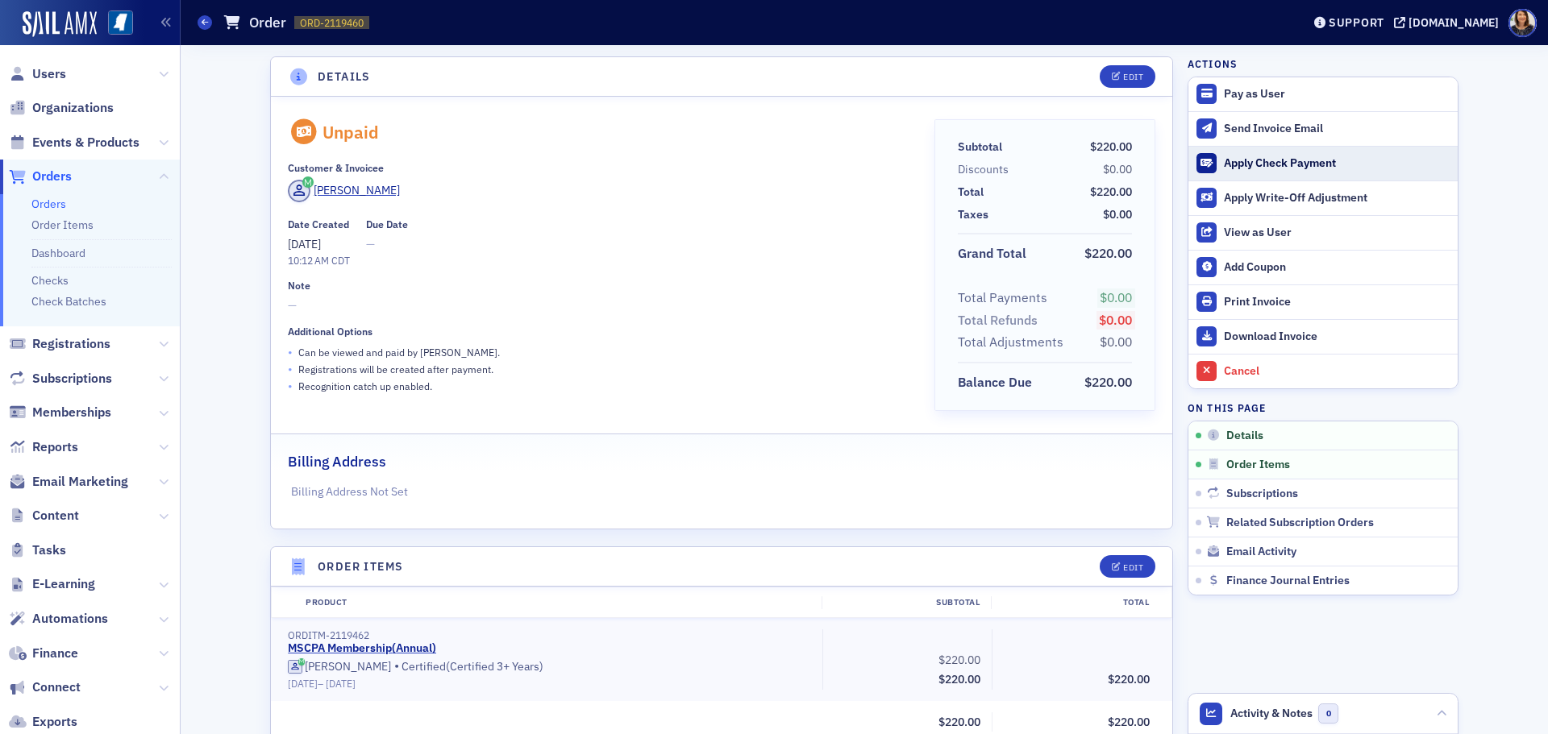
click at [1266, 160] on div "Apply Check Payment" at bounding box center [1337, 163] width 226 height 15
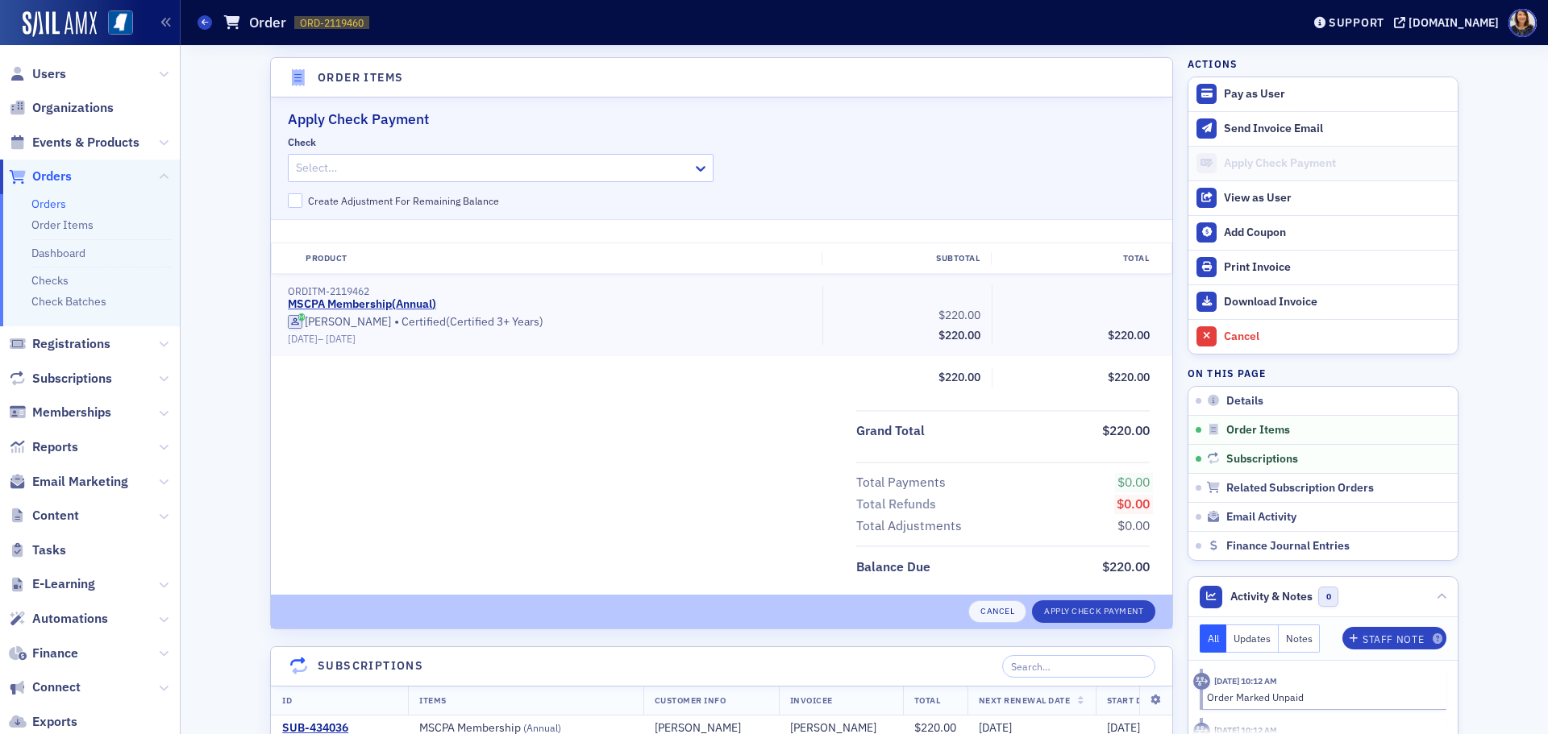
scroll to position [493, 0]
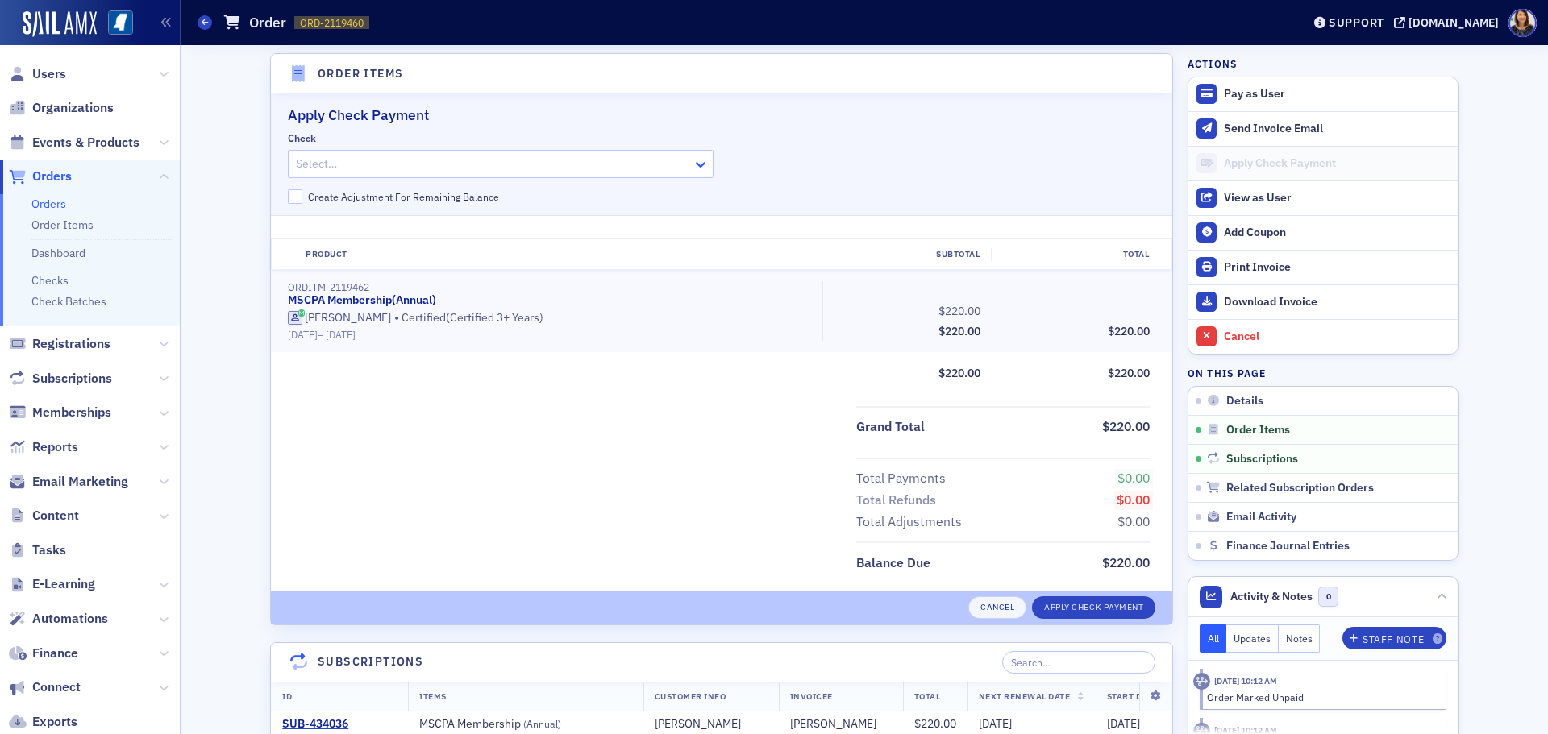
click at [699, 168] on icon at bounding box center [701, 164] width 16 height 16
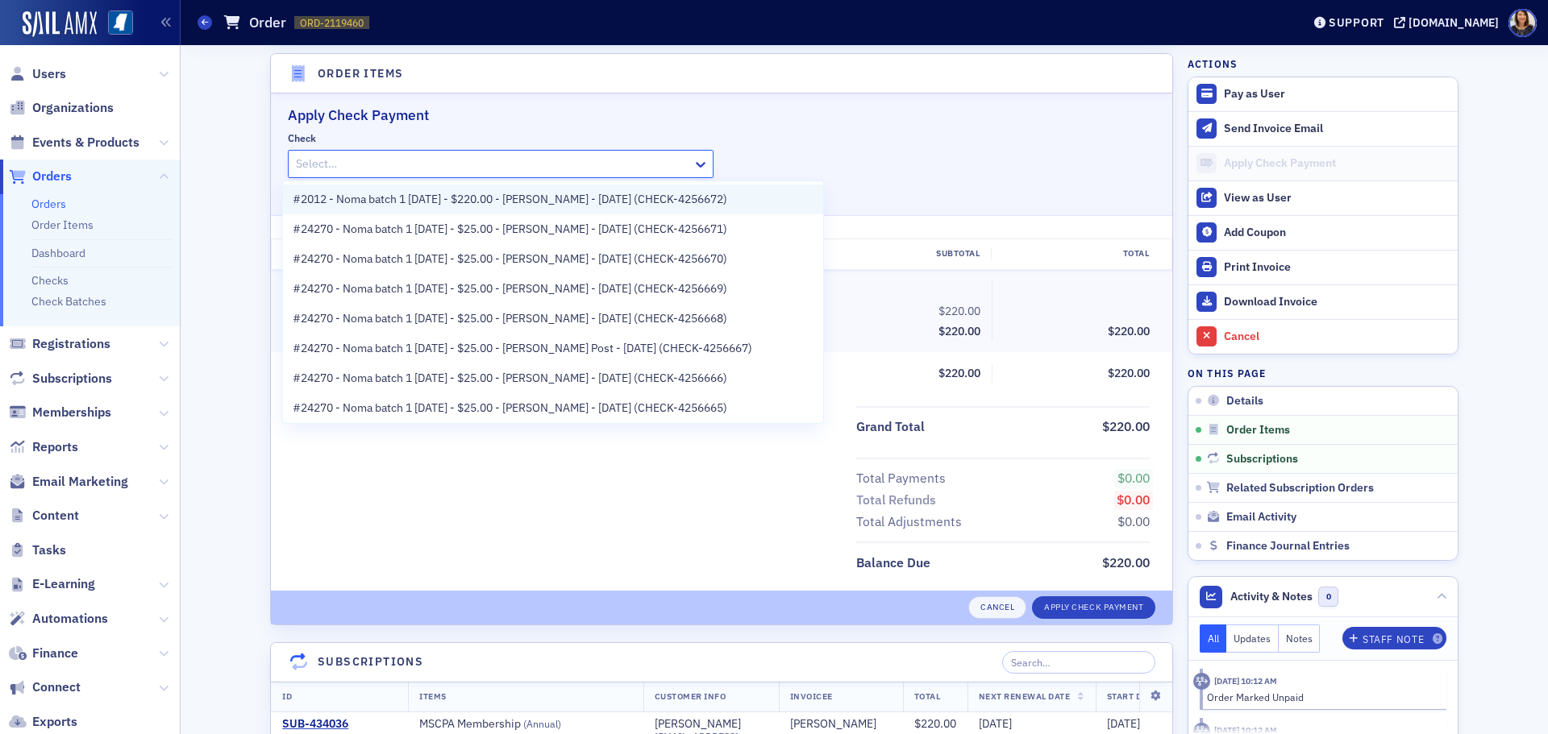
click at [693, 202] on span "#2012 - Noma batch 1 8.29.25 - $220.00 - Margaret King - 8/29/2025 (CHECK-42566…" at bounding box center [510, 199] width 435 height 17
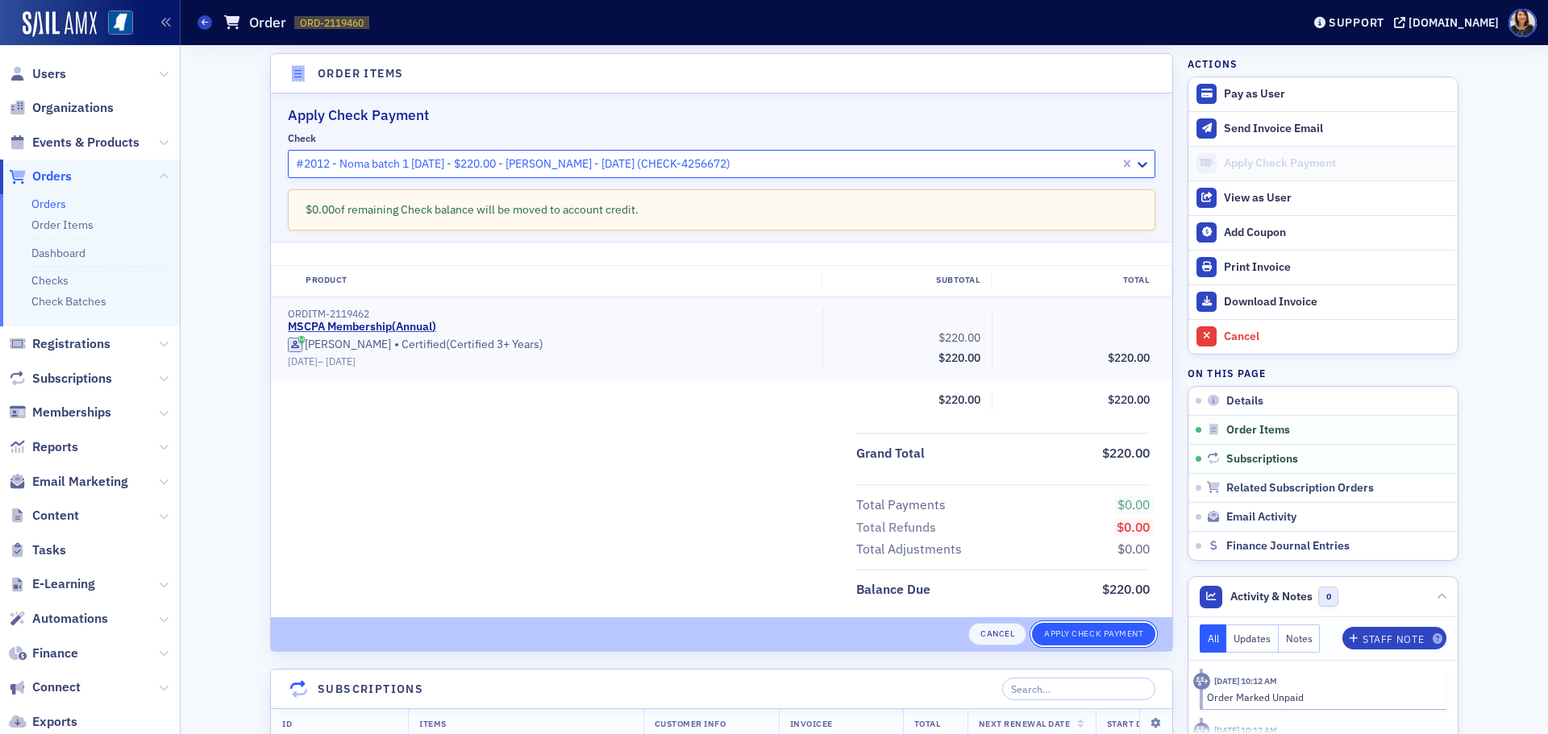
click at [1112, 634] on button "Apply Check Payment" at bounding box center [1093, 634] width 123 height 23
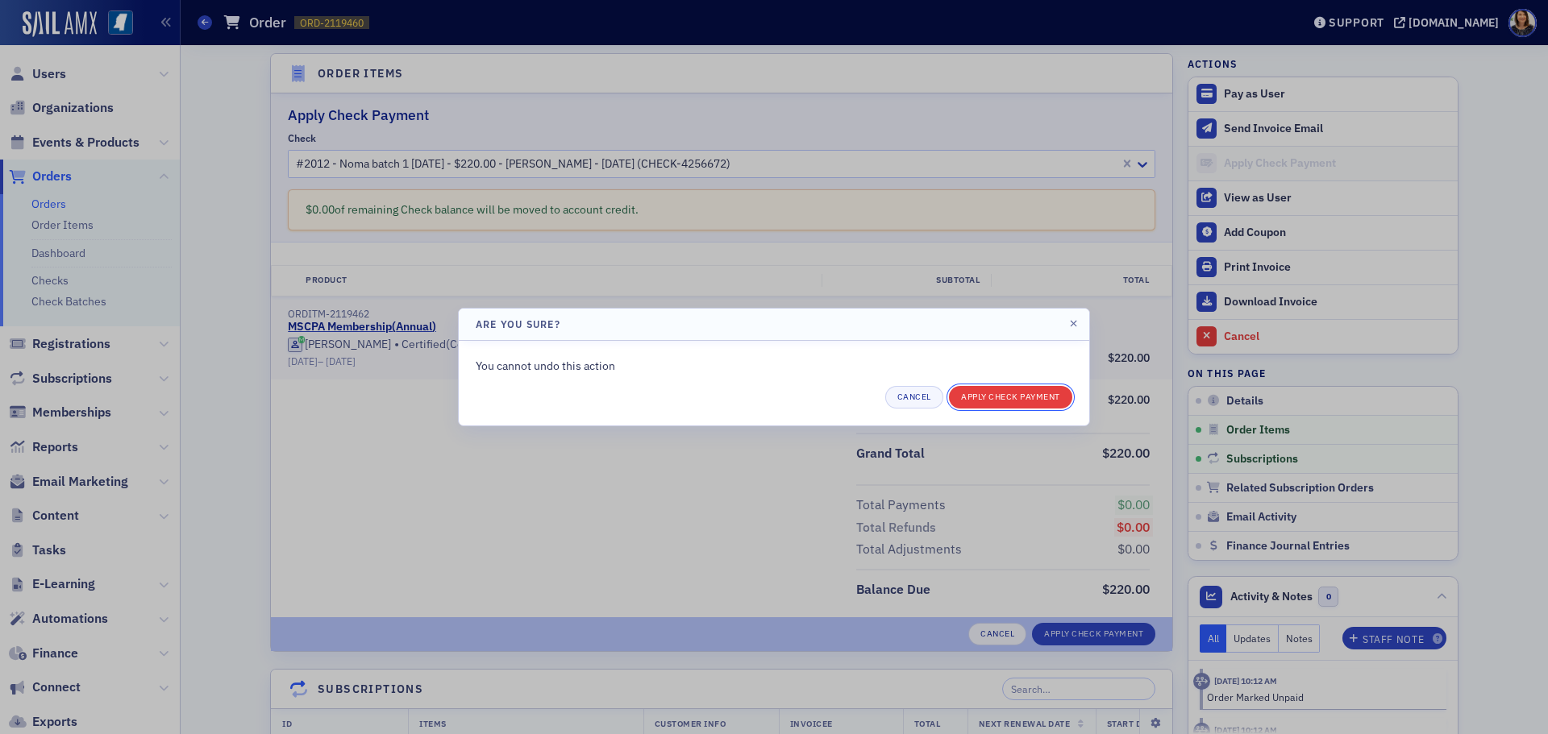
click at [1018, 403] on button "Apply Check Payment" at bounding box center [1010, 397] width 123 height 23
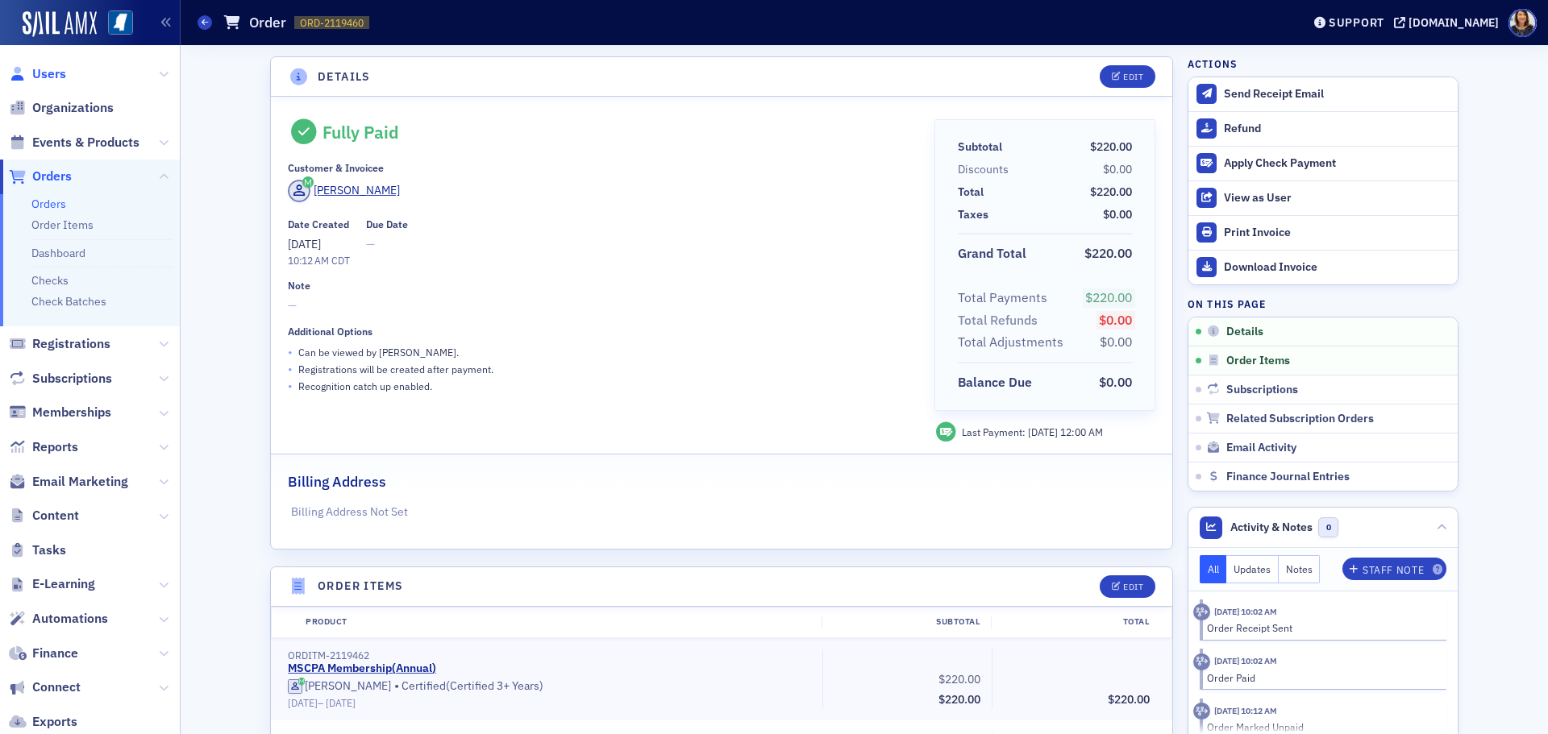
click at [50, 69] on span "Users" at bounding box center [49, 74] width 34 height 18
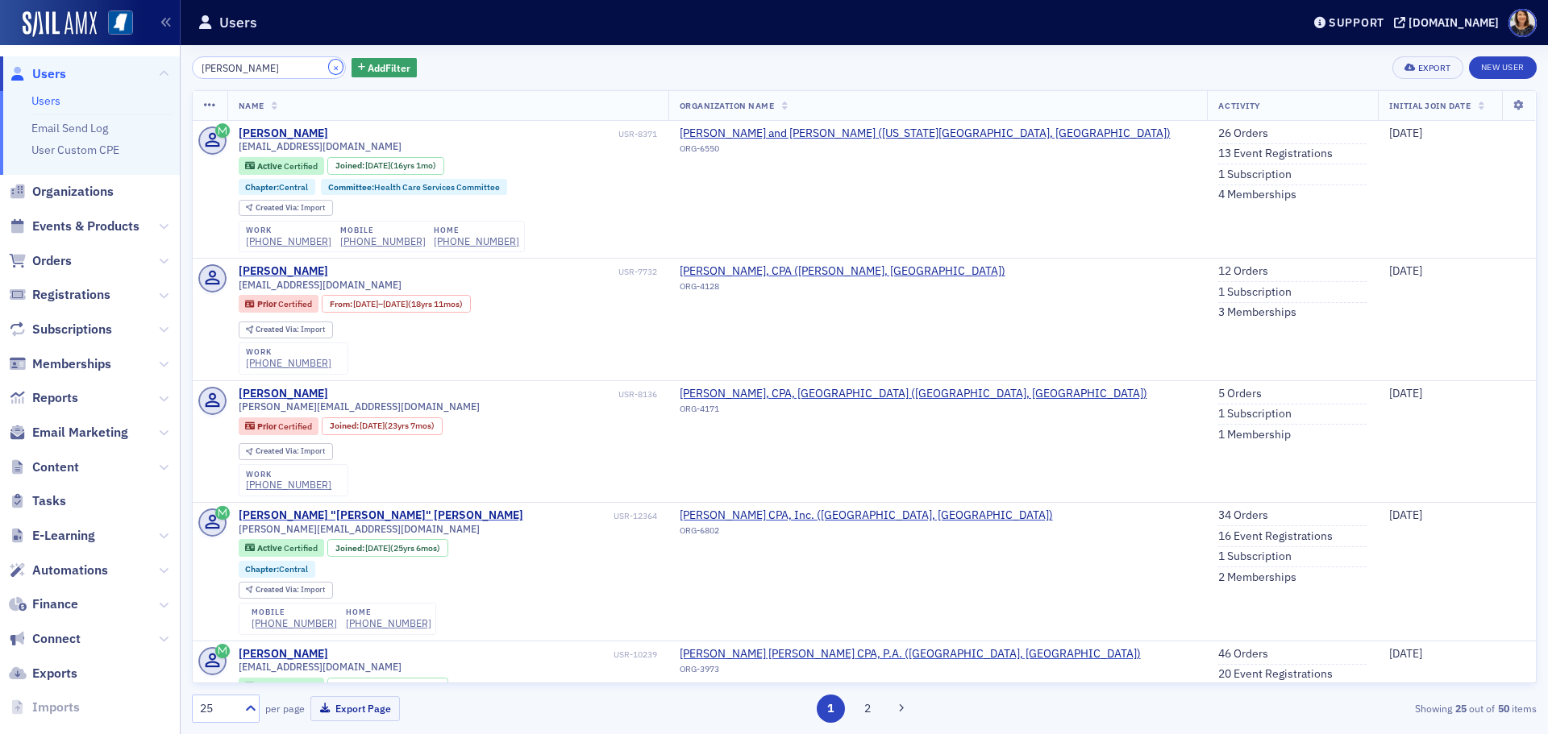
click at [329, 67] on button "×" at bounding box center [336, 67] width 15 height 15
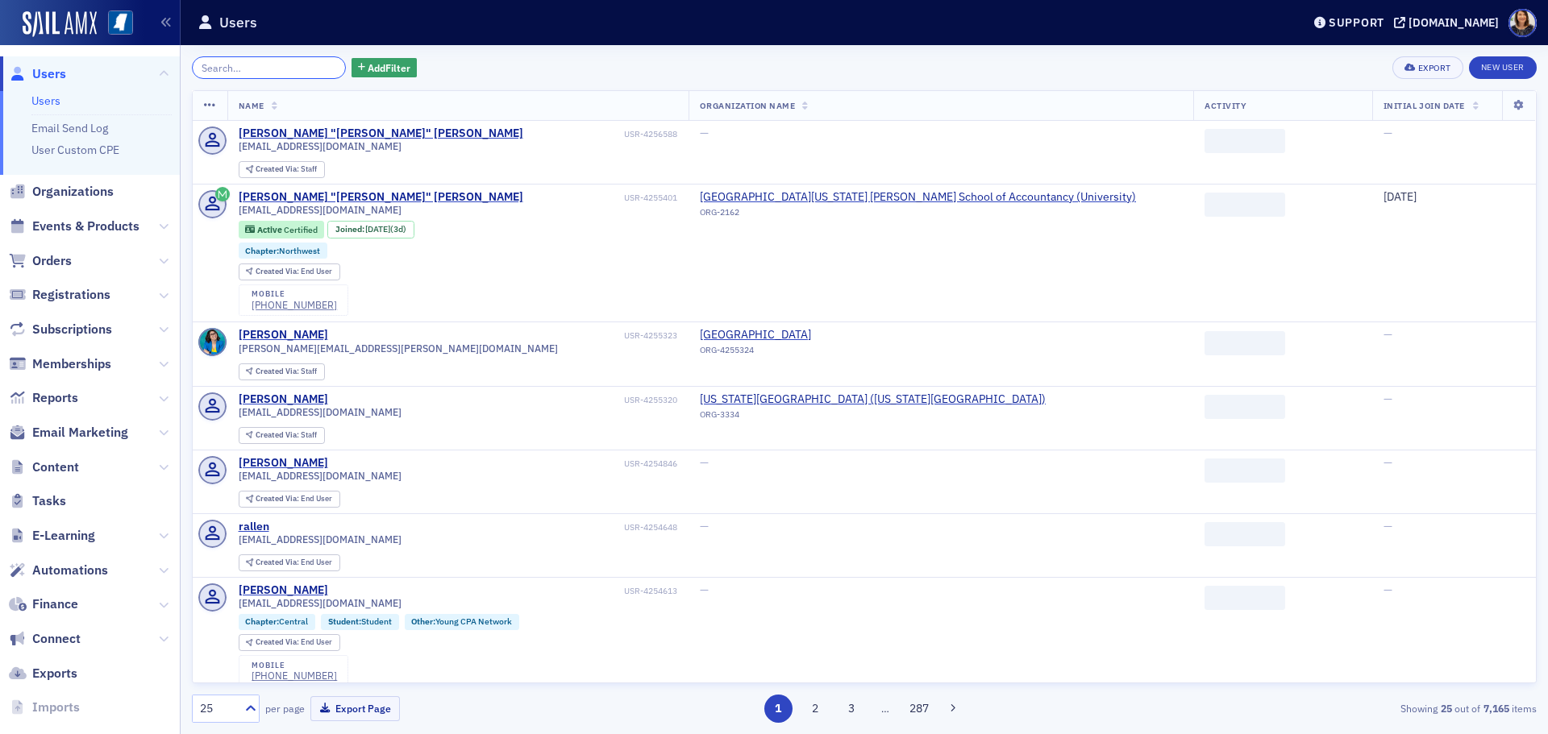
click at [285, 64] on input "search" at bounding box center [269, 67] width 154 height 23
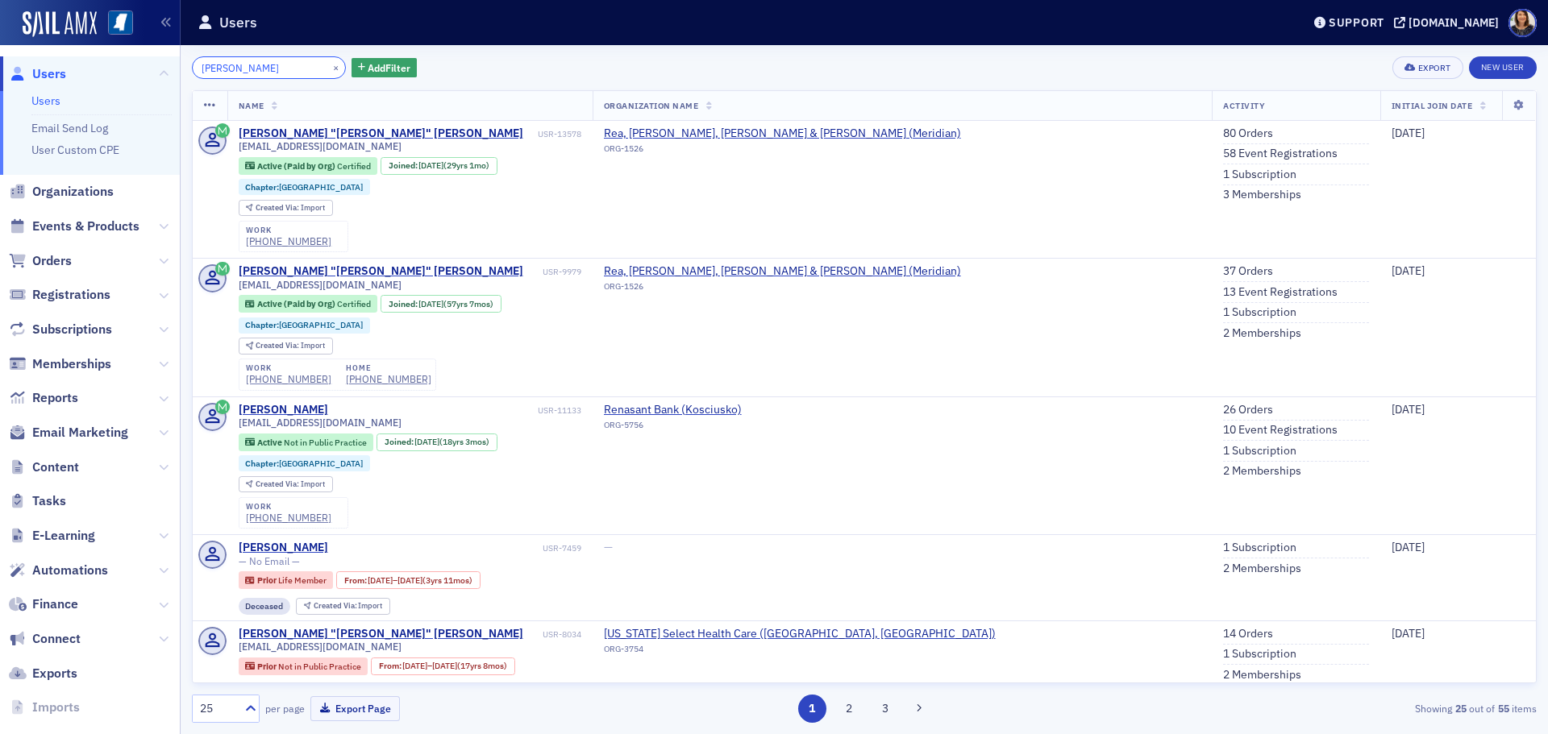
type input "chuck rea"
click at [48, 76] on span "Users" at bounding box center [49, 74] width 34 height 18
click at [329, 69] on button "×" at bounding box center [336, 67] width 15 height 15
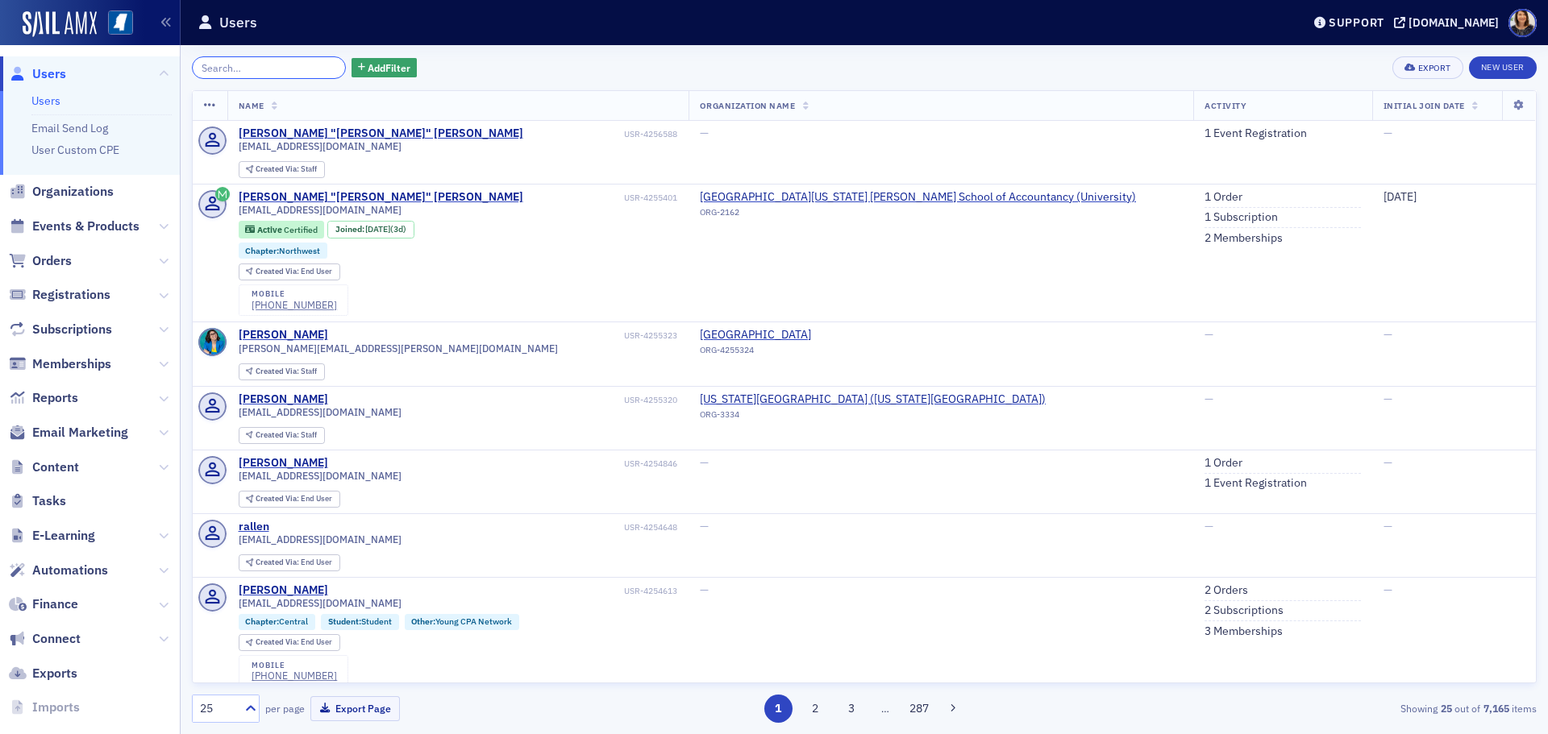
click at [272, 73] on input "search" at bounding box center [269, 67] width 154 height 23
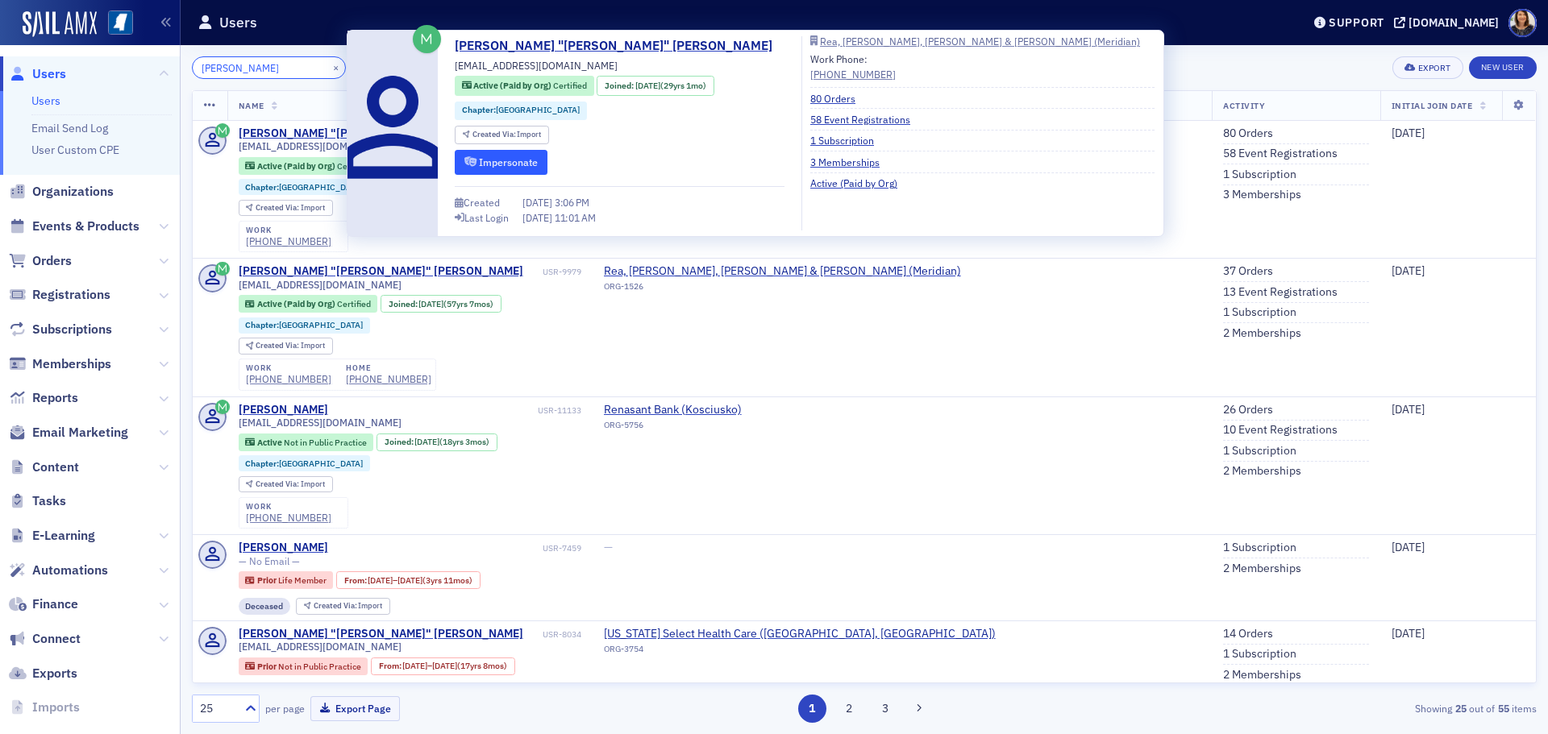
type input "chuck rea"
click at [510, 156] on button "Impersonate" at bounding box center [501, 162] width 93 height 25
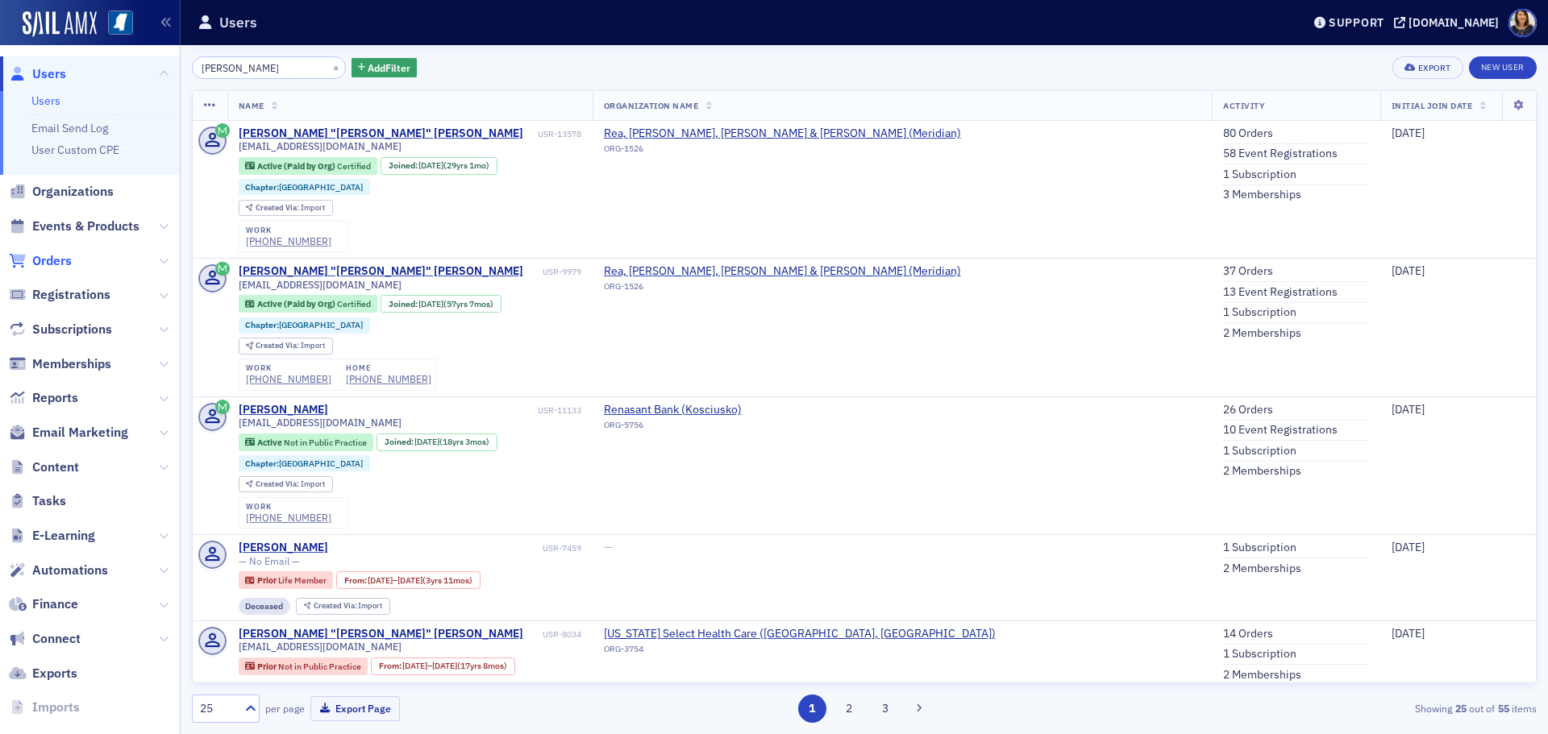
click at [50, 259] on span "Orders" at bounding box center [52, 261] width 40 height 18
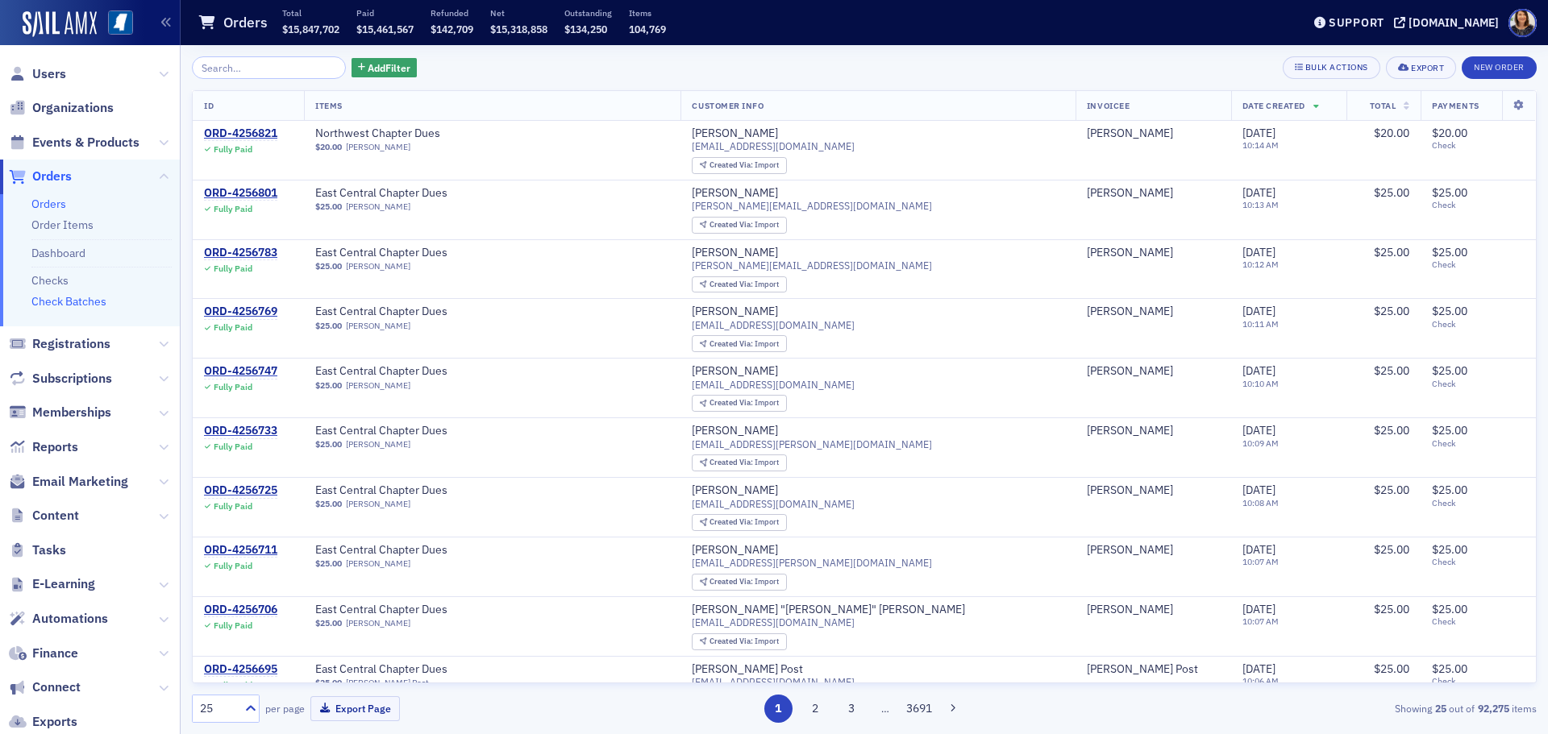
click at [80, 307] on link "Check Batches" at bounding box center [68, 301] width 75 height 15
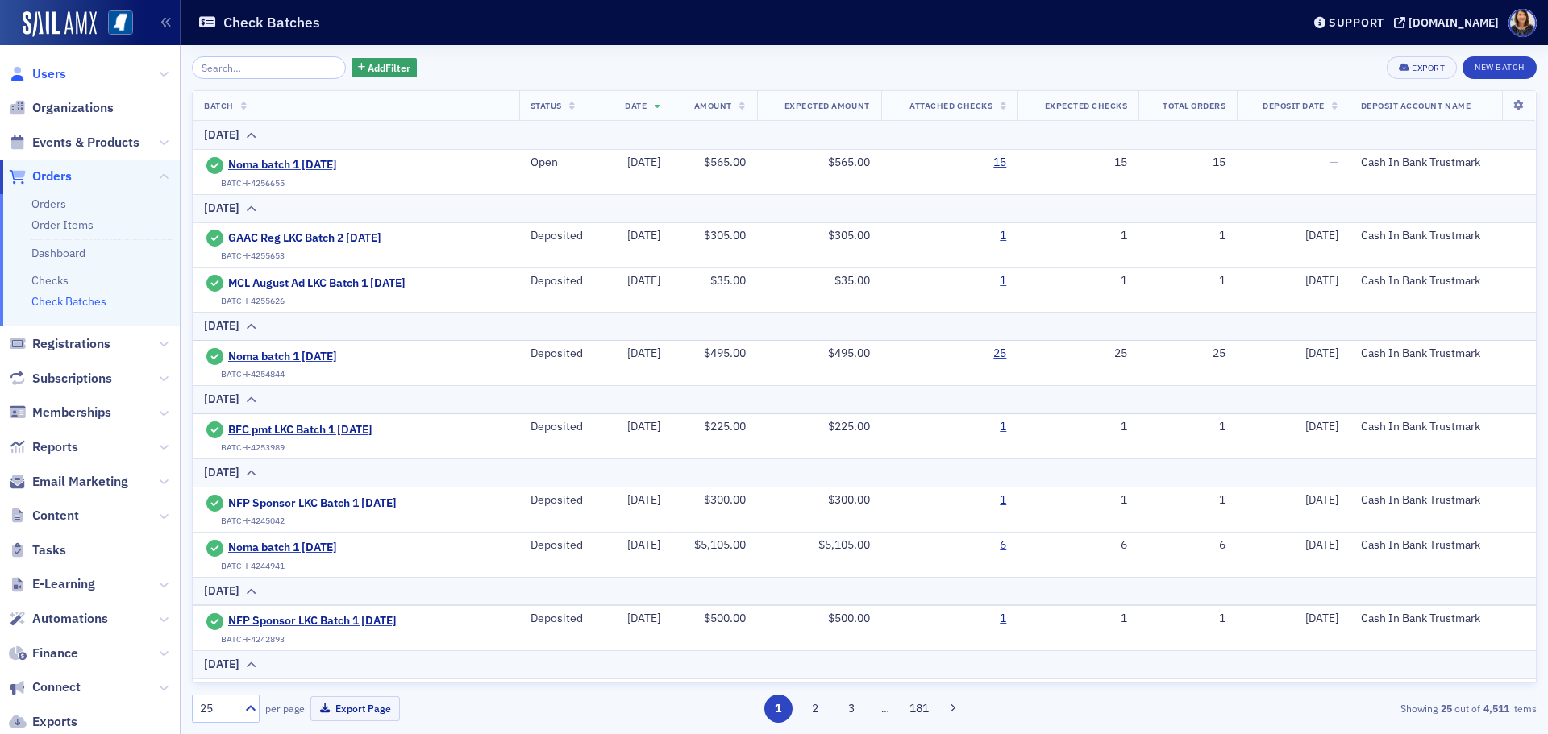
click at [45, 73] on span "Users" at bounding box center [49, 74] width 34 height 18
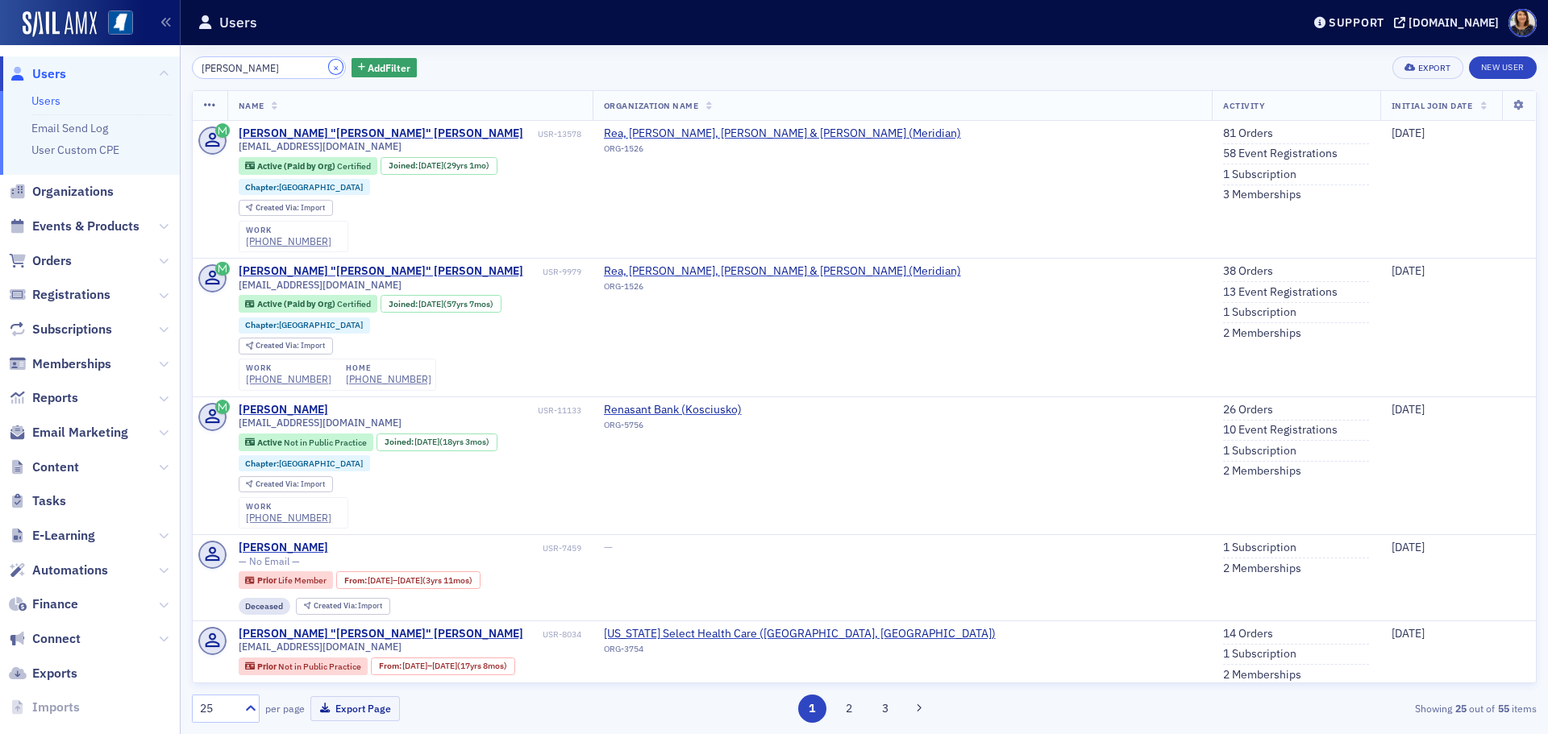
click at [329, 70] on button "×" at bounding box center [336, 67] width 15 height 15
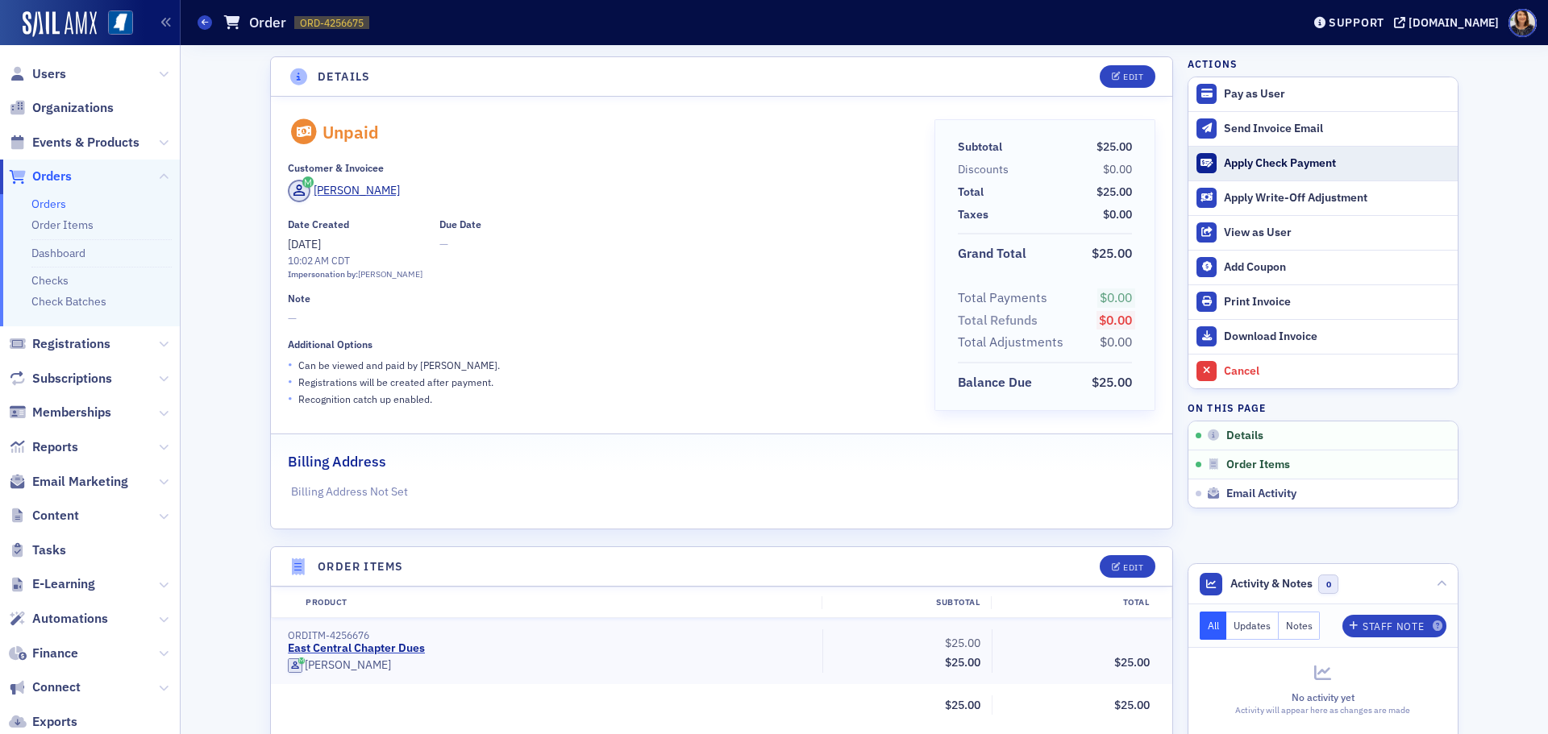
click at [1241, 162] on div "Apply Check Payment" at bounding box center [1337, 163] width 226 height 15
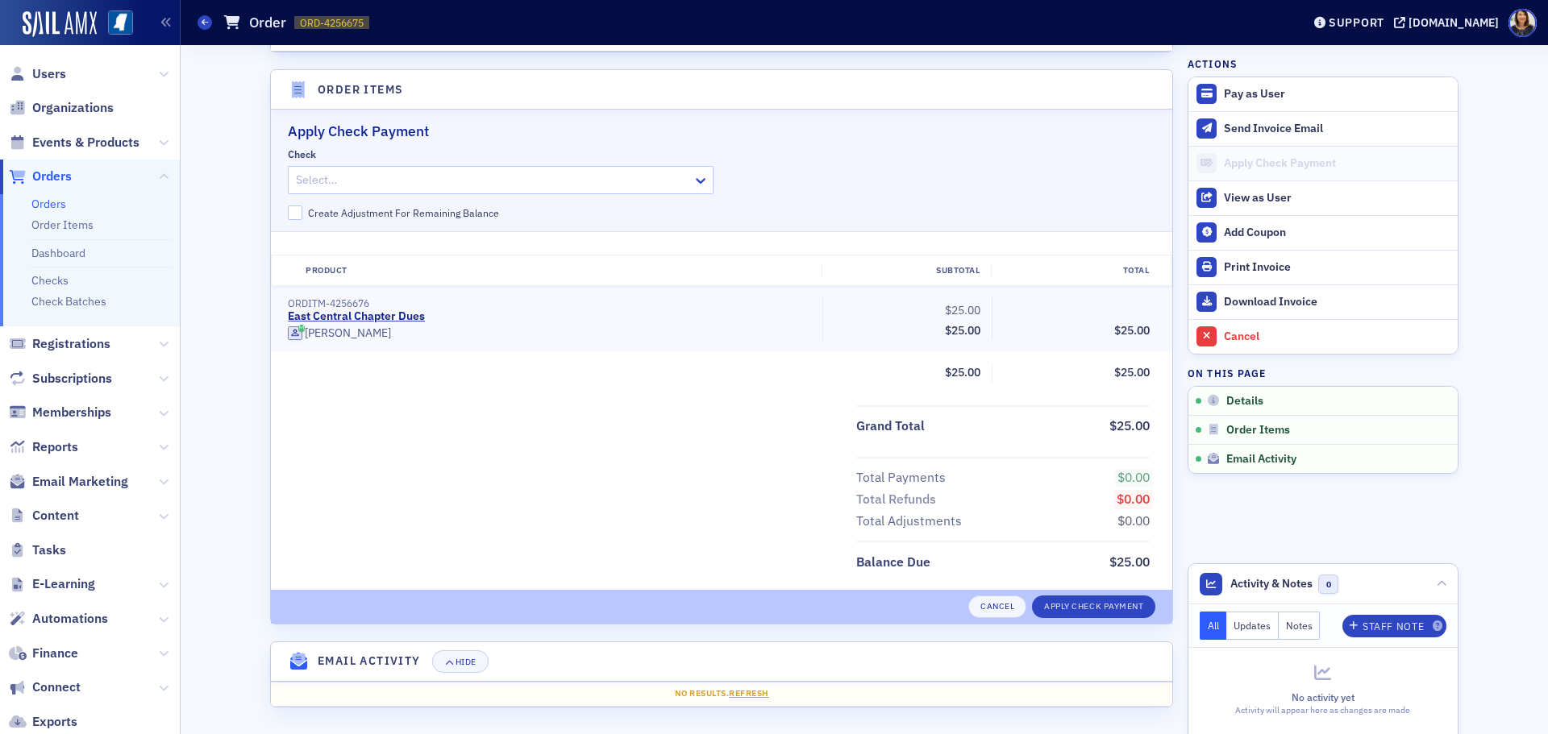
scroll to position [479, 0]
click at [706, 181] on div at bounding box center [703, 178] width 20 height 17
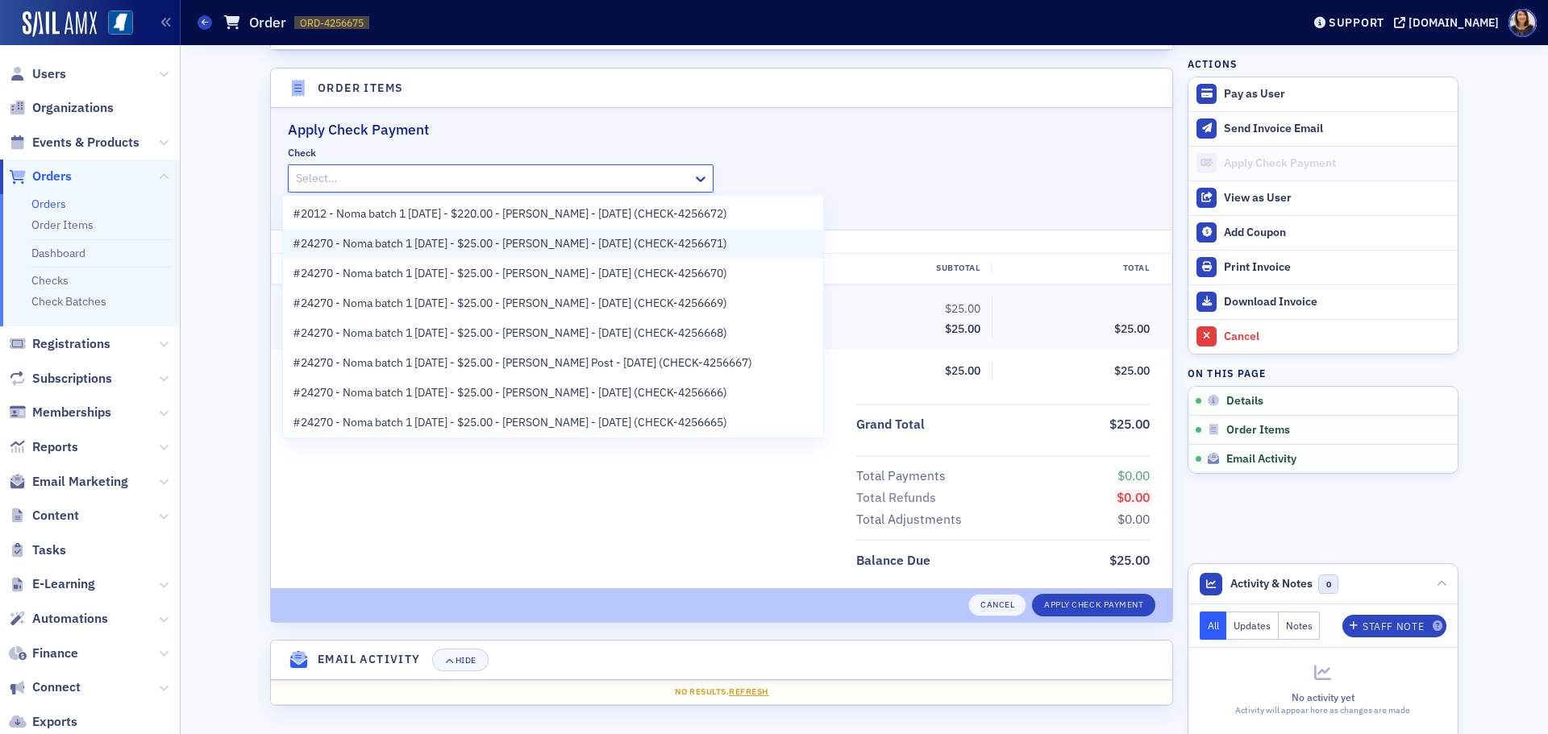
click at [621, 246] on span "#24270 - Noma batch 1 8.29.25 - $25.00 - Chuck Rea - 8/29/2025 (CHECK-4256671)" at bounding box center [510, 243] width 435 height 17
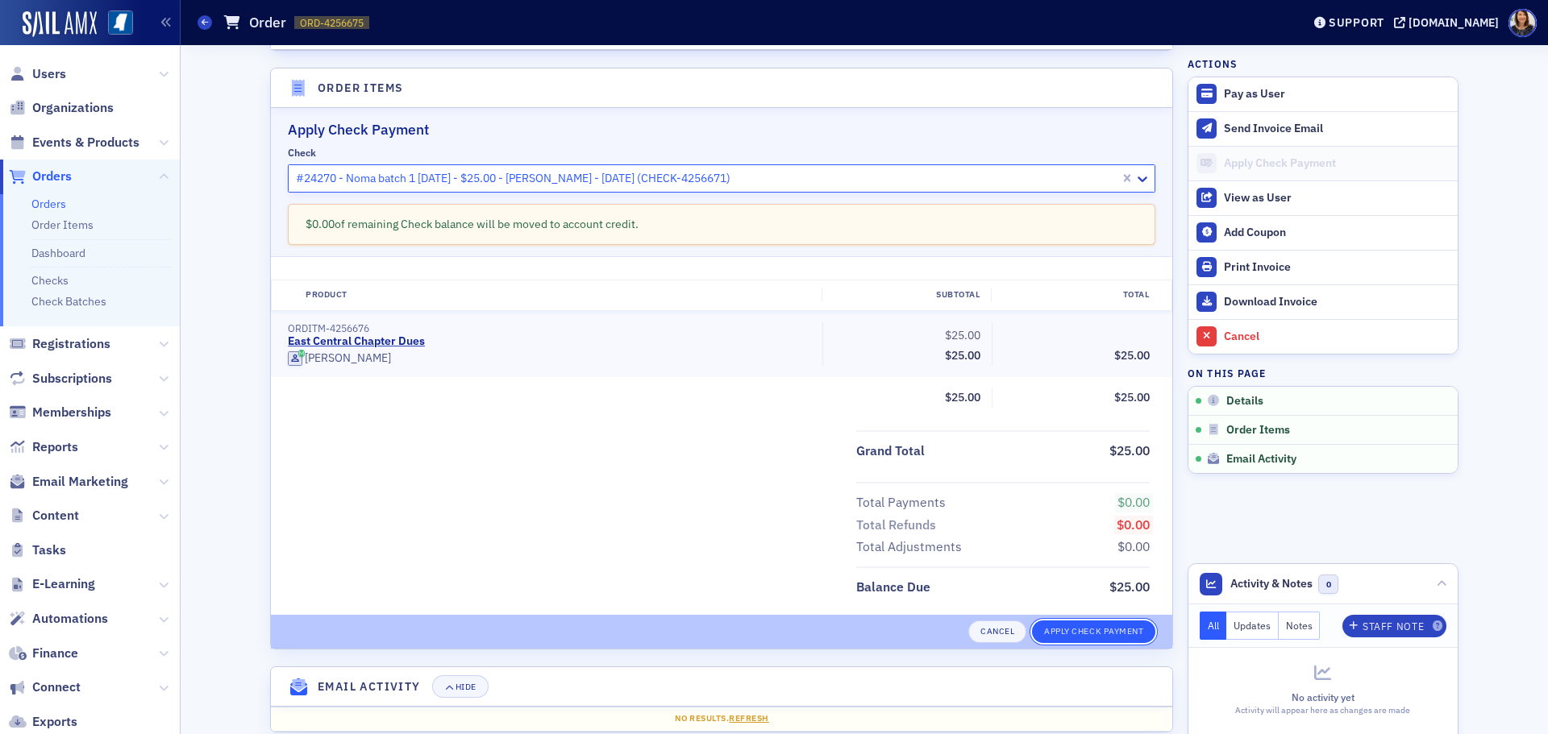
click at [1091, 633] on button "Apply Check Payment" at bounding box center [1093, 632] width 123 height 23
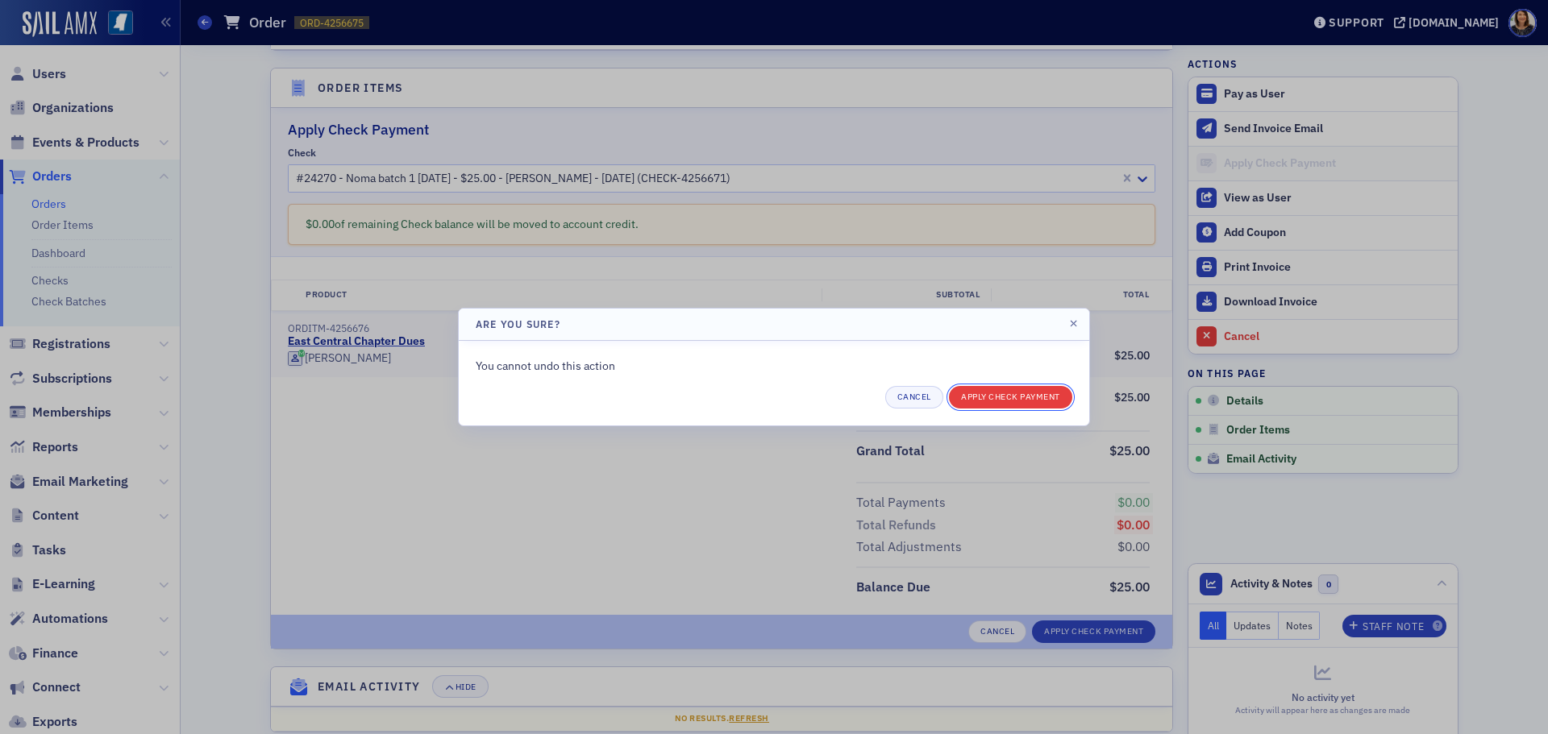
click at [1006, 393] on button "Apply Check Payment" at bounding box center [1010, 397] width 123 height 23
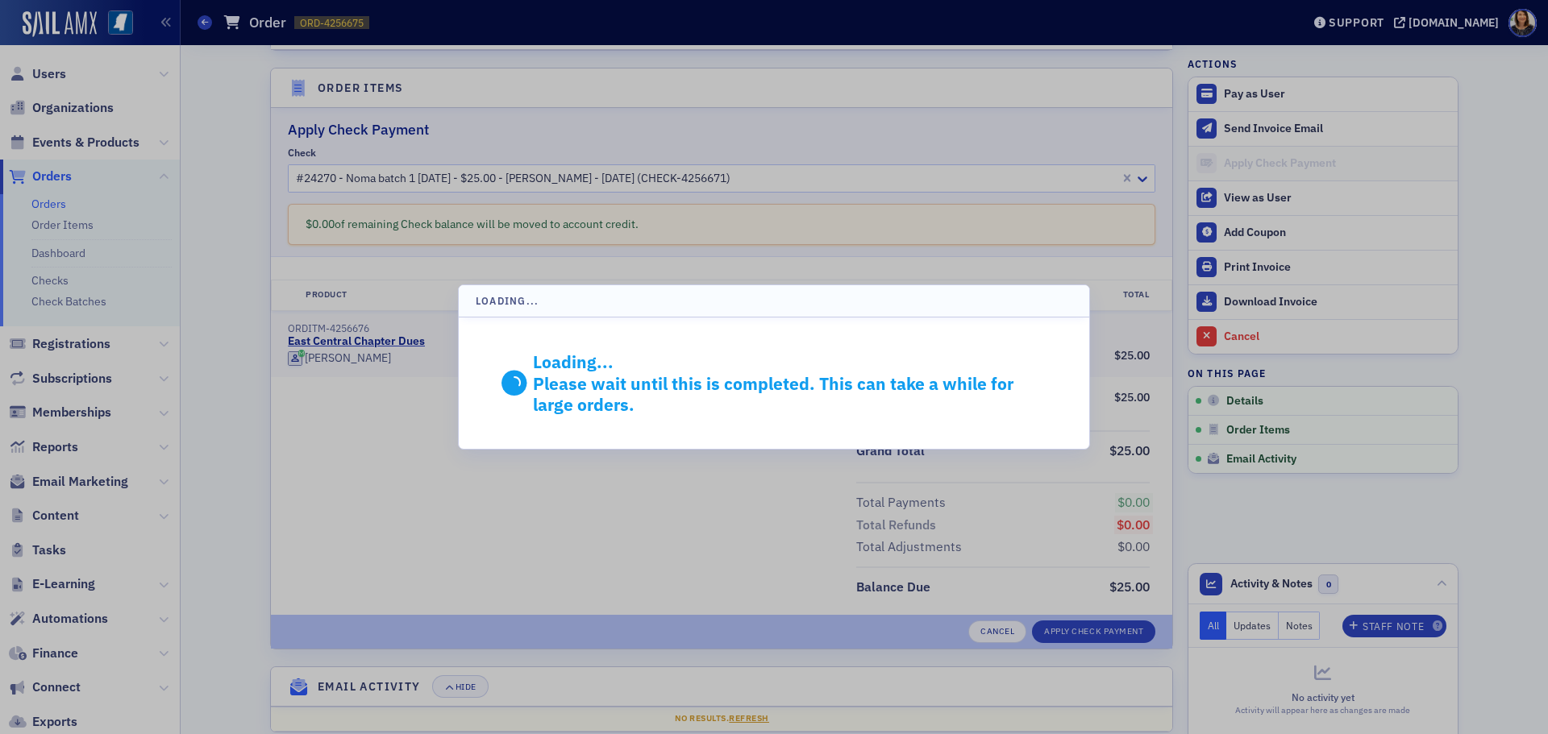
scroll to position [300, 0]
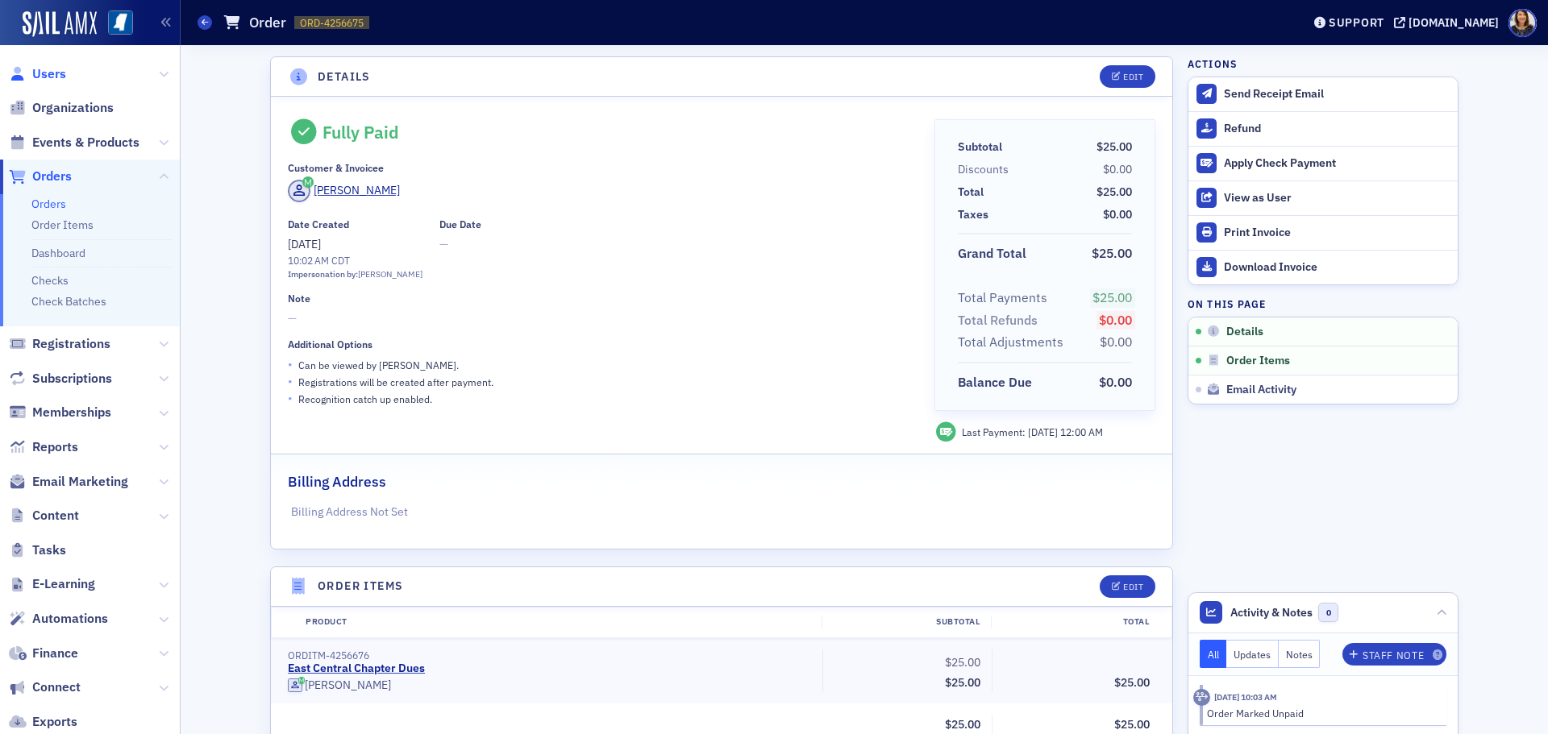
click at [46, 76] on span "Users" at bounding box center [49, 74] width 34 height 18
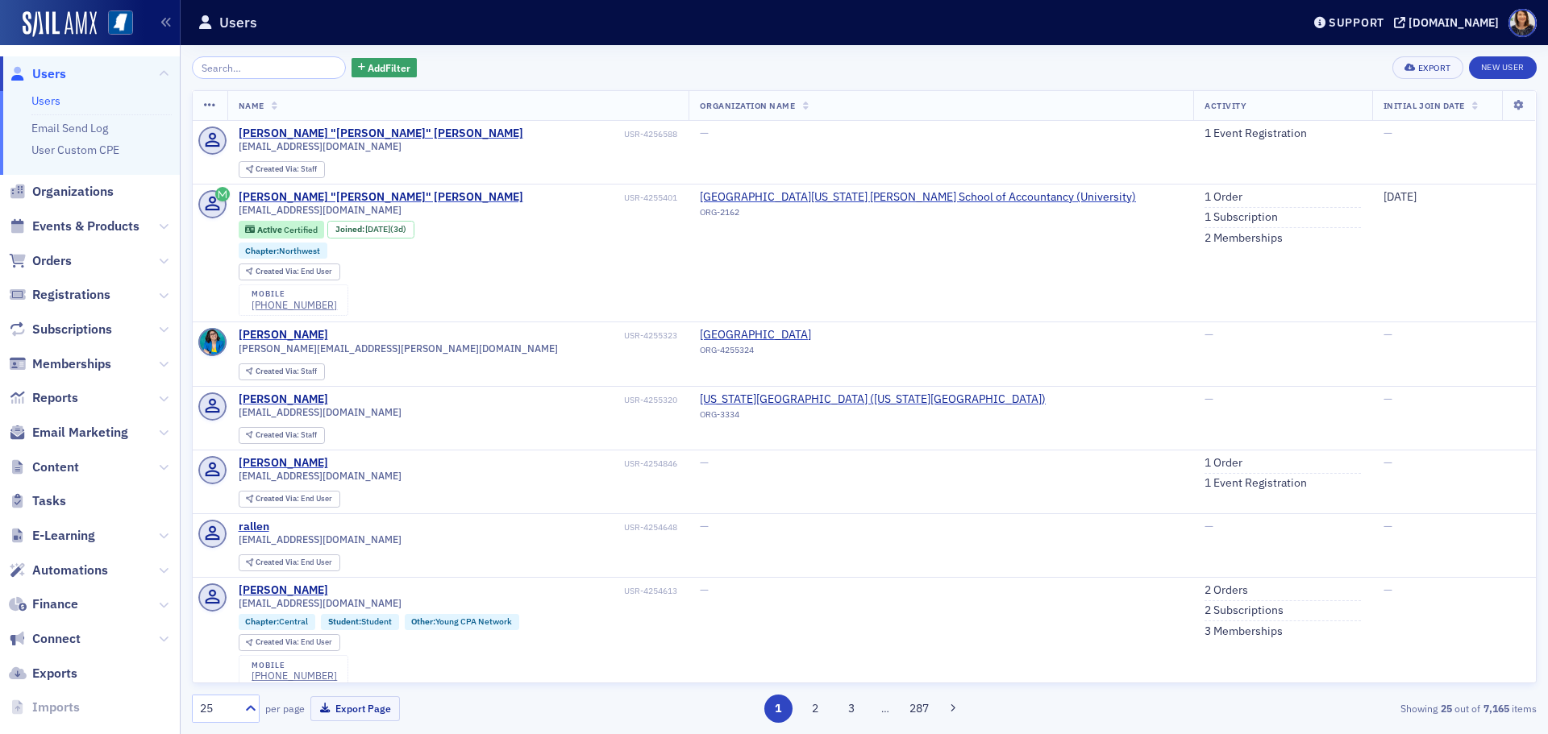
click at [234, 70] on input "search" at bounding box center [269, 67] width 154 height 23
click at [257, 72] on input "search" at bounding box center [269, 67] width 154 height 23
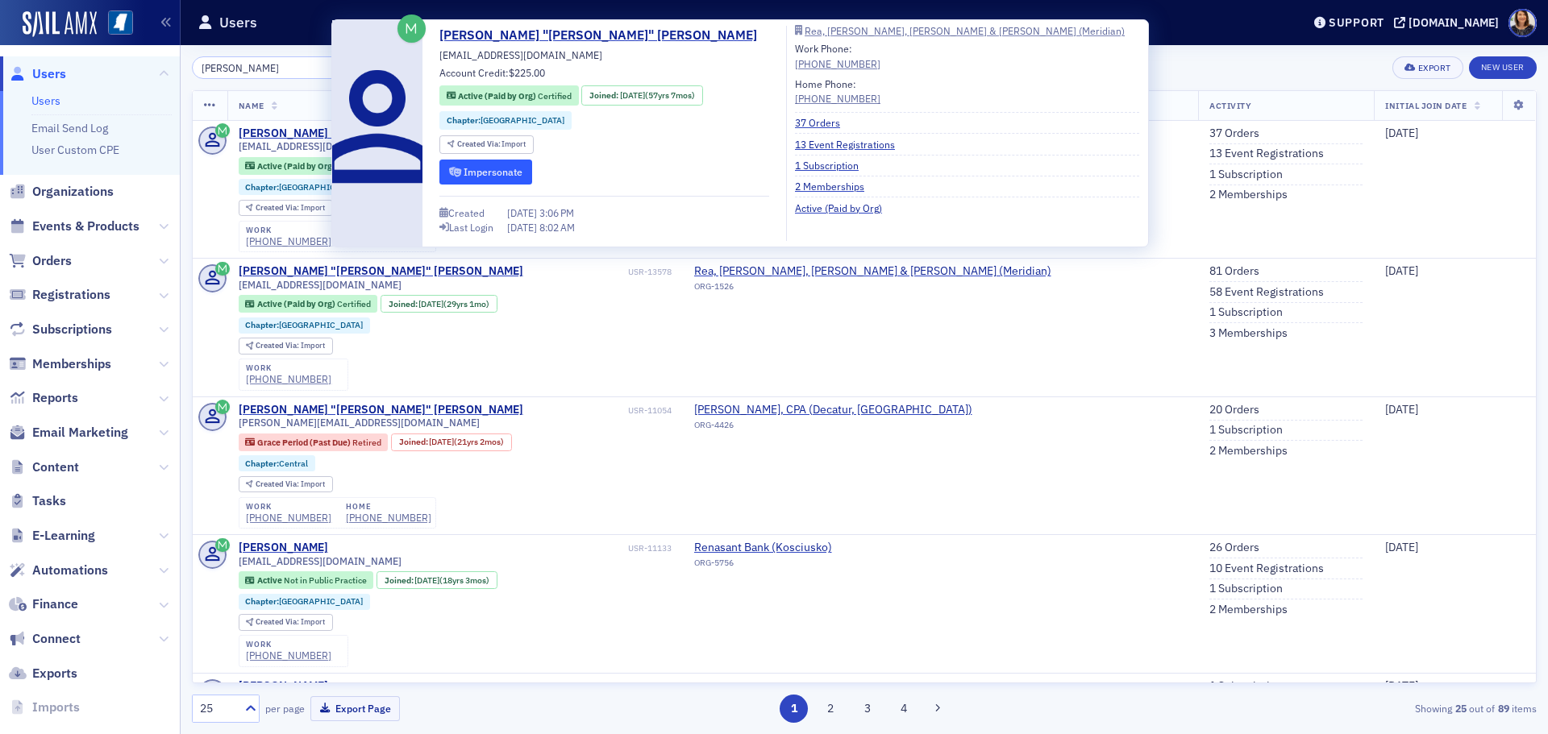
type input "[PERSON_NAME]"
click at [476, 168] on button "Impersonate" at bounding box center [485, 172] width 93 height 25
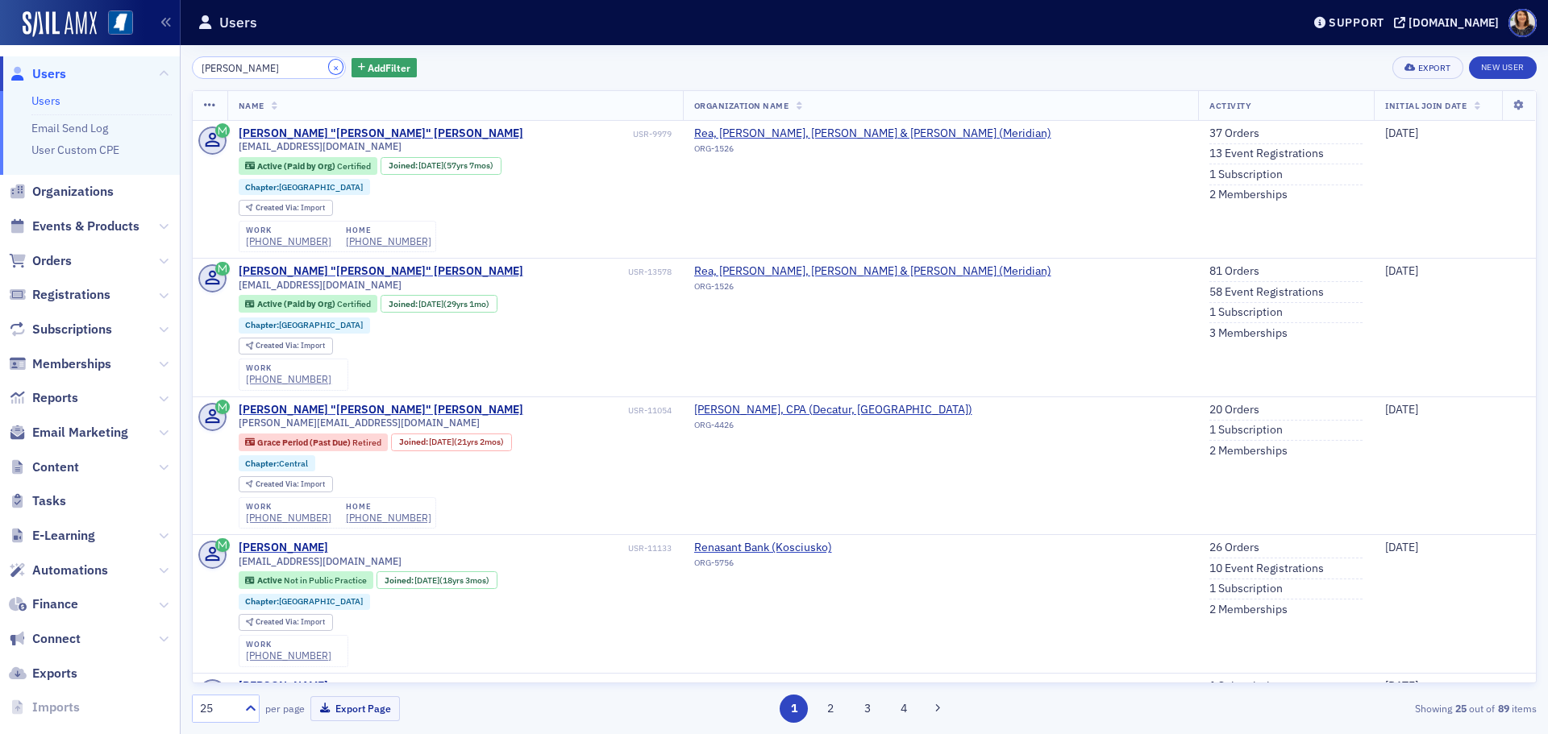
click at [329, 69] on button "×" at bounding box center [336, 67] width 15 height 15
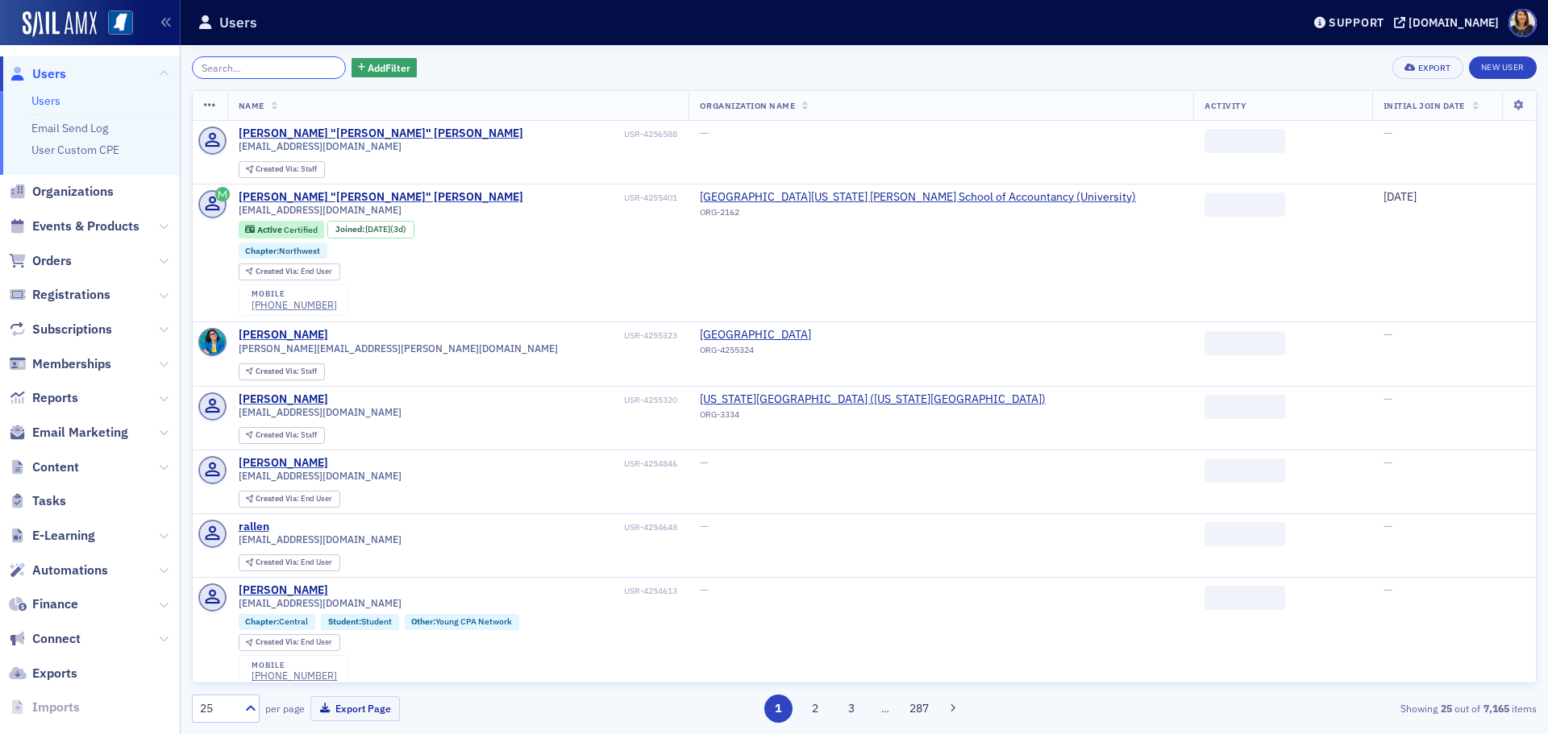
click at [294, 69] on input "search" at bounding box center [269, 67] width 154 height 23
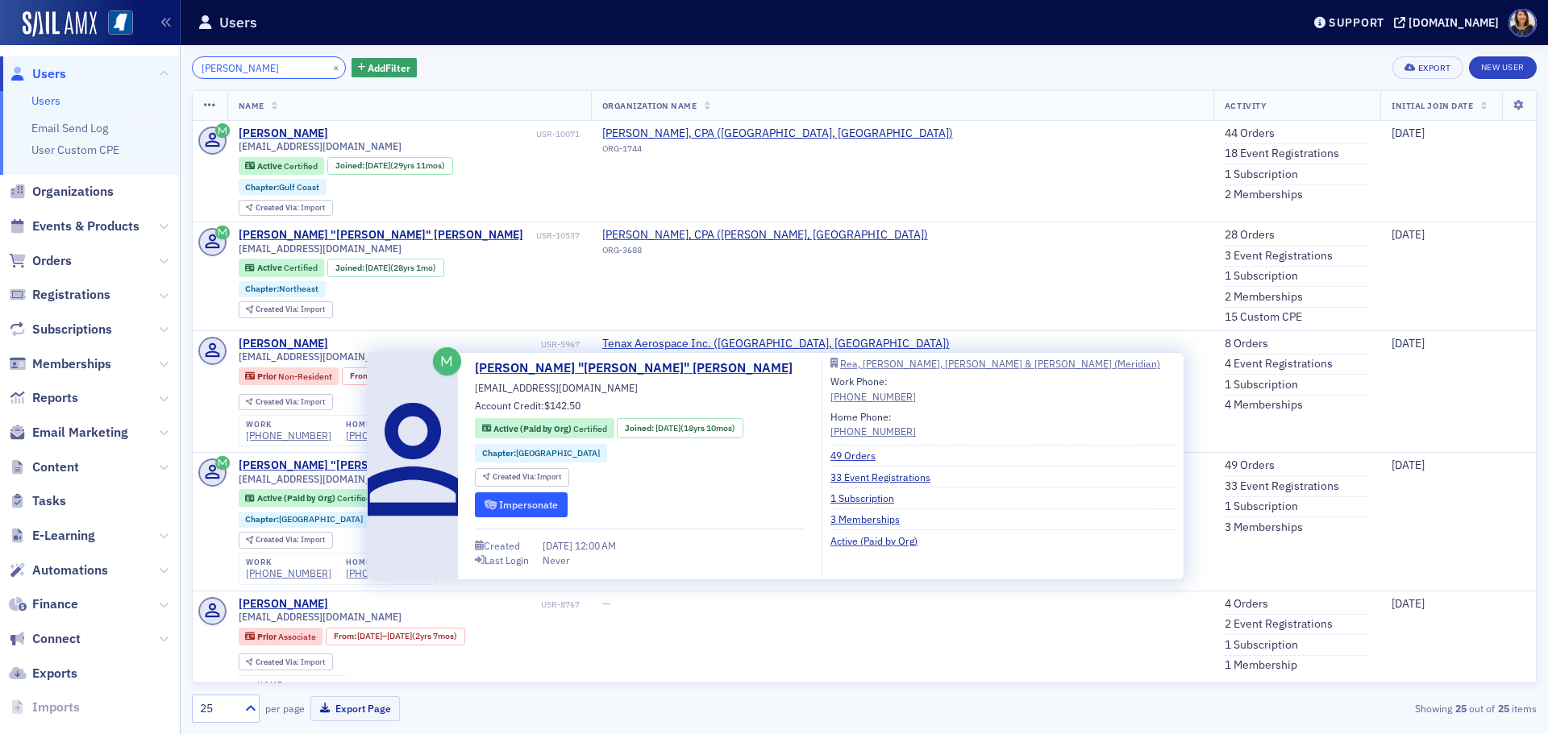
type input "douglas coleman"
click at [521, 501] on button "Impersonate" at bounding box center [521, 505] width 93 height 25
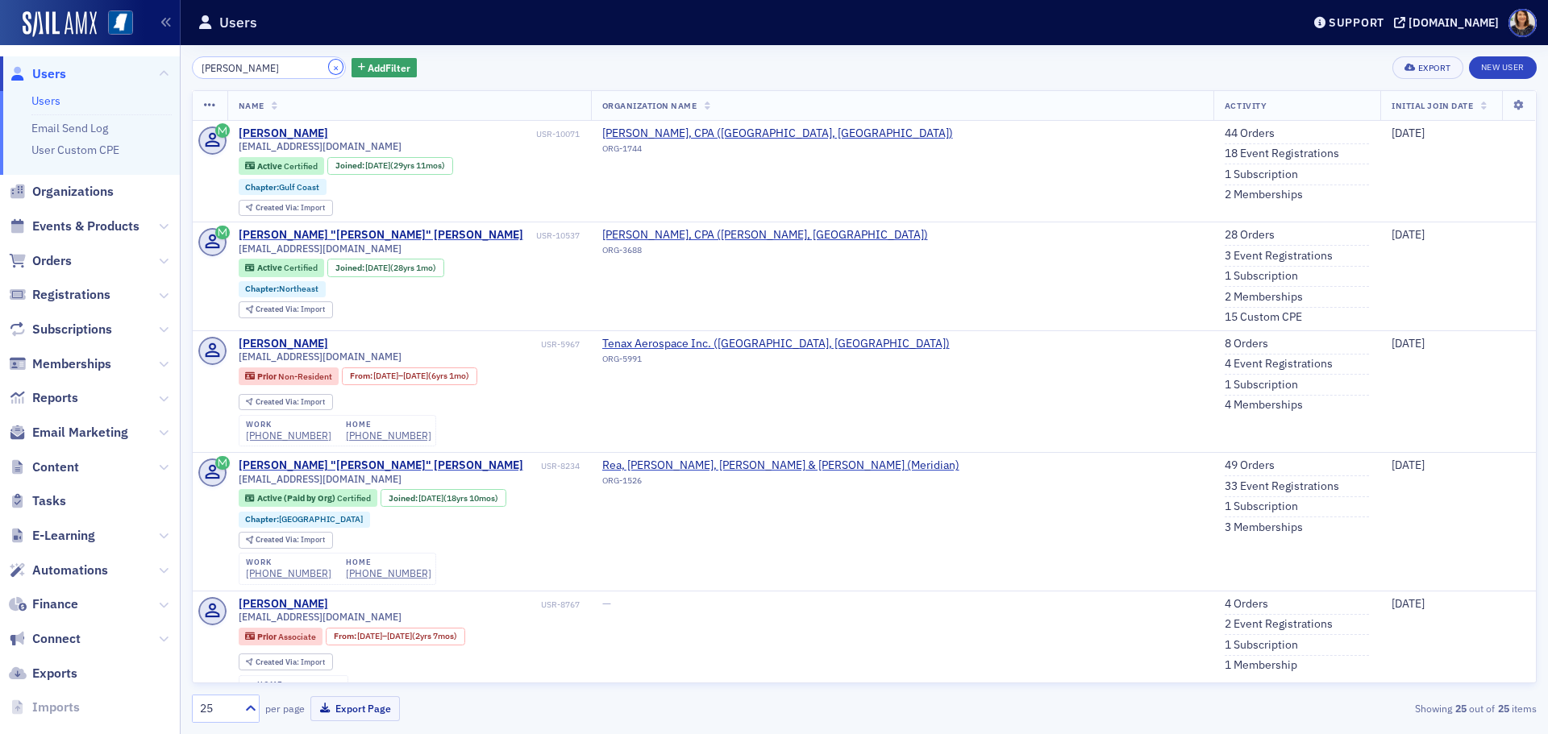
click at [329, 68] on button "×" at bounding box center [336, 67] width 15 height 15
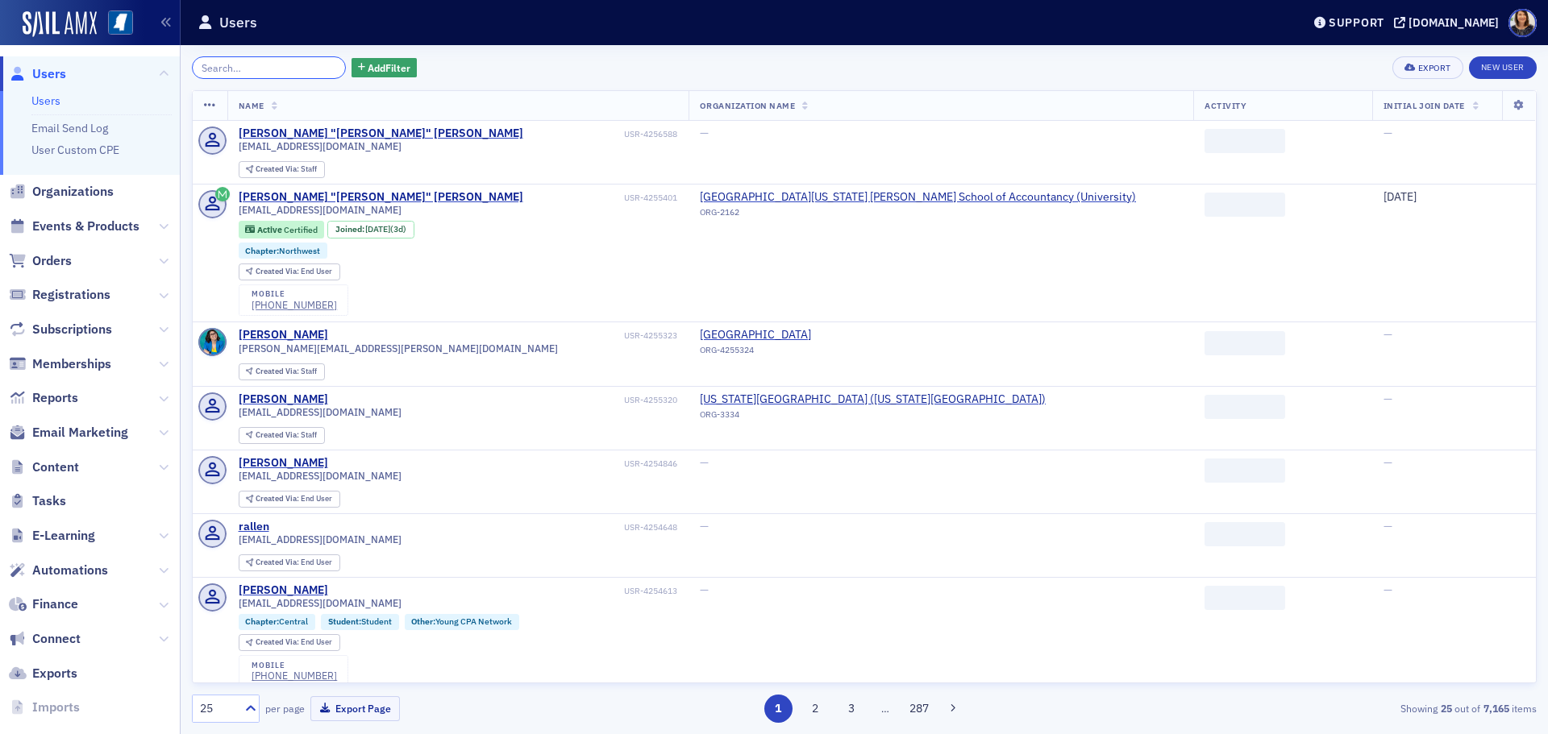
click at [293, 73] on input "search" at bounding box center [269, 67] width 154 height 23
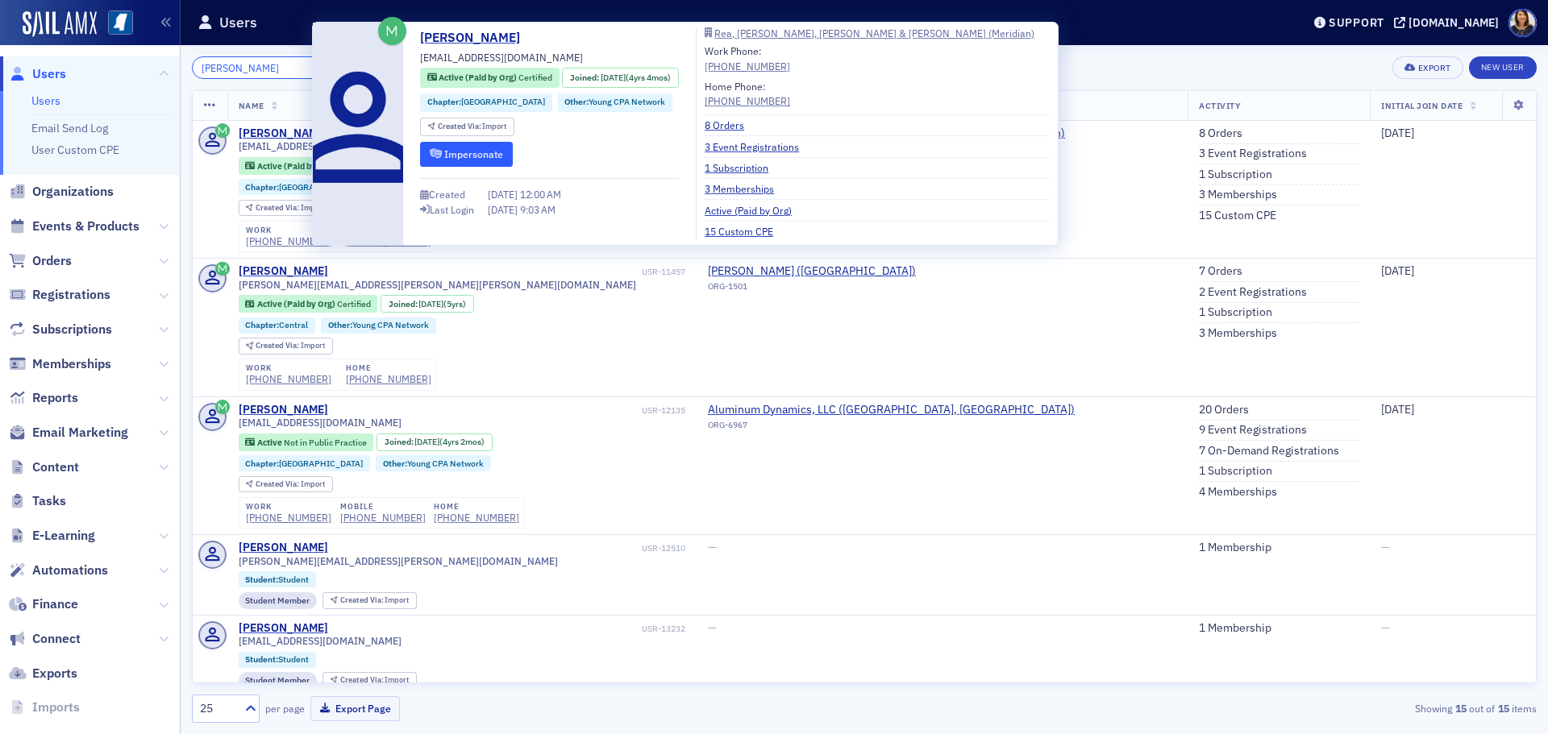
type input "olivia kamper"
click at [489, 154] on button "Impersonate" at bounding box center [466, 154] width 93 height 25
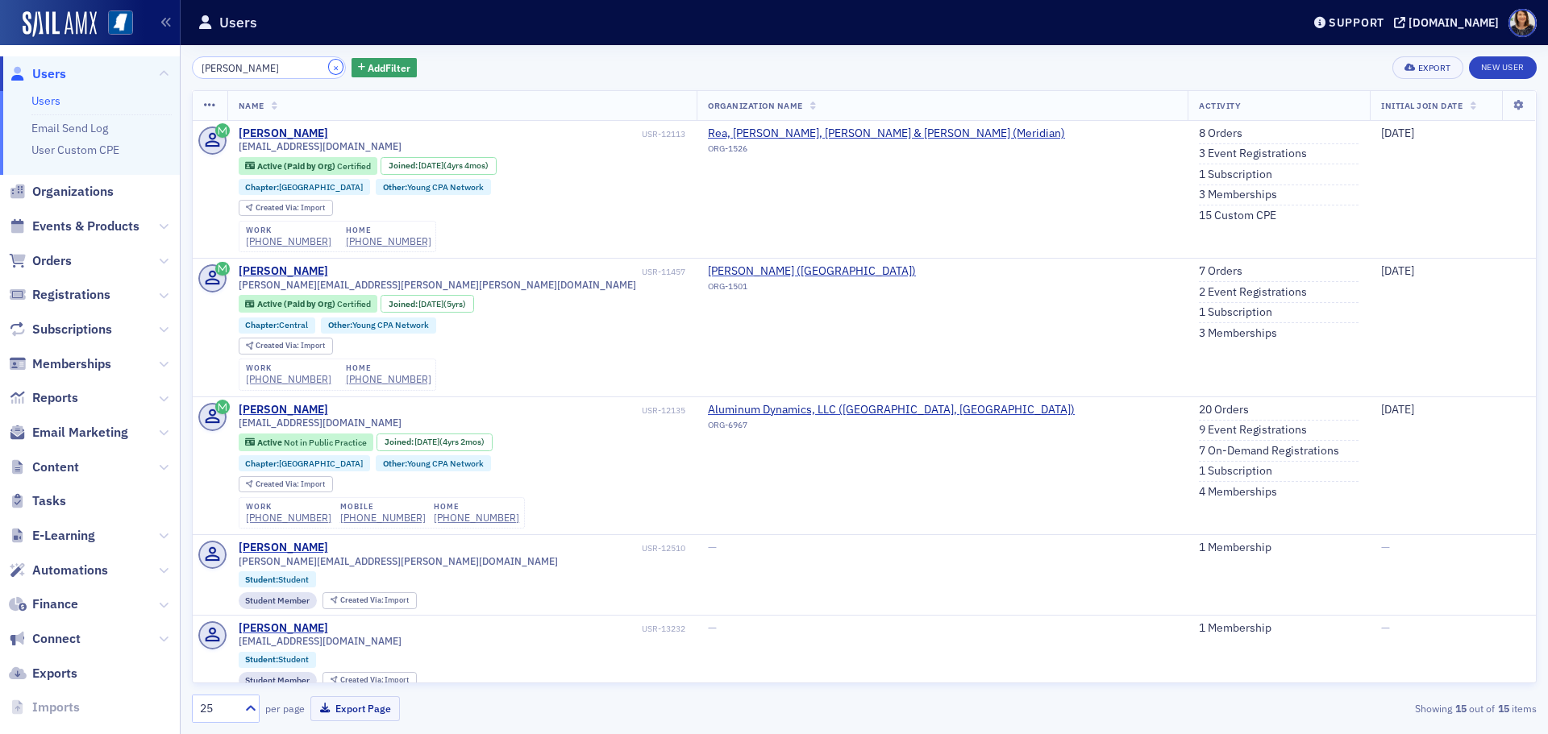
click at [329, 60] on button "×" at bounding box center [336, 67] width 15 height 15
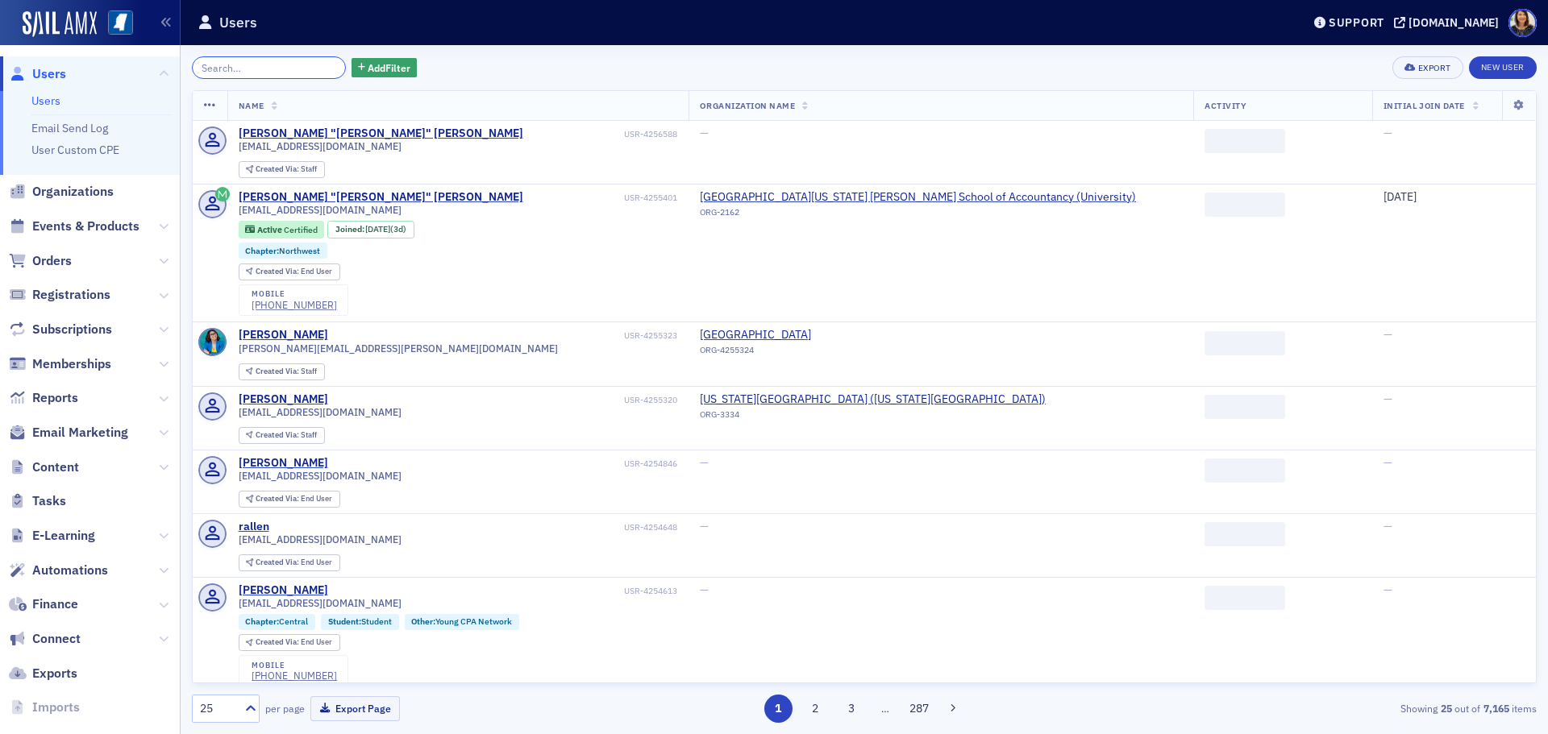
click at [298, 72] on input "search" at bounding box center [269, 67] width 154 height 23
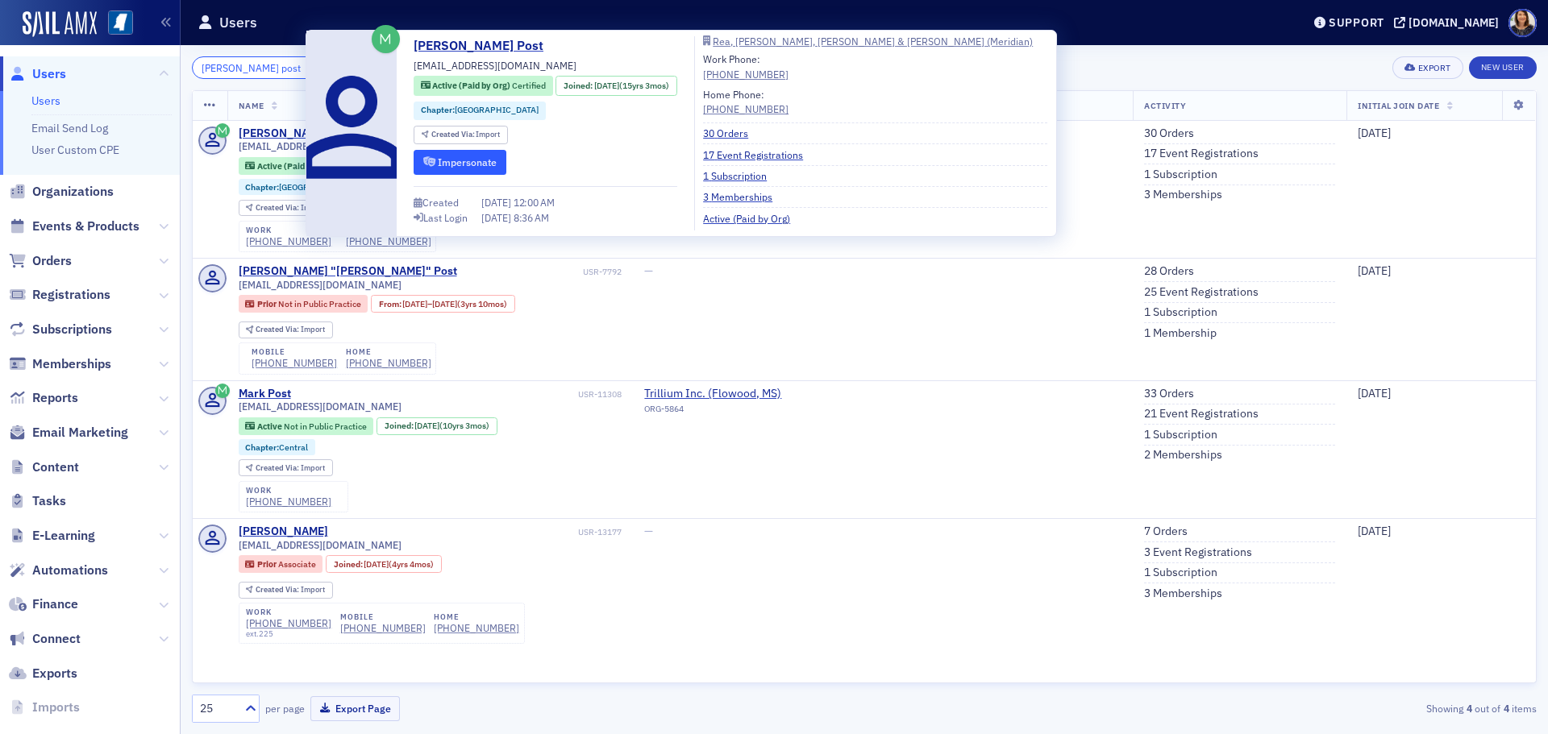
type input "shawna post"
click at [486, 157] on button "Impersonate" at bounding box center [460, 162] width 93 height 25
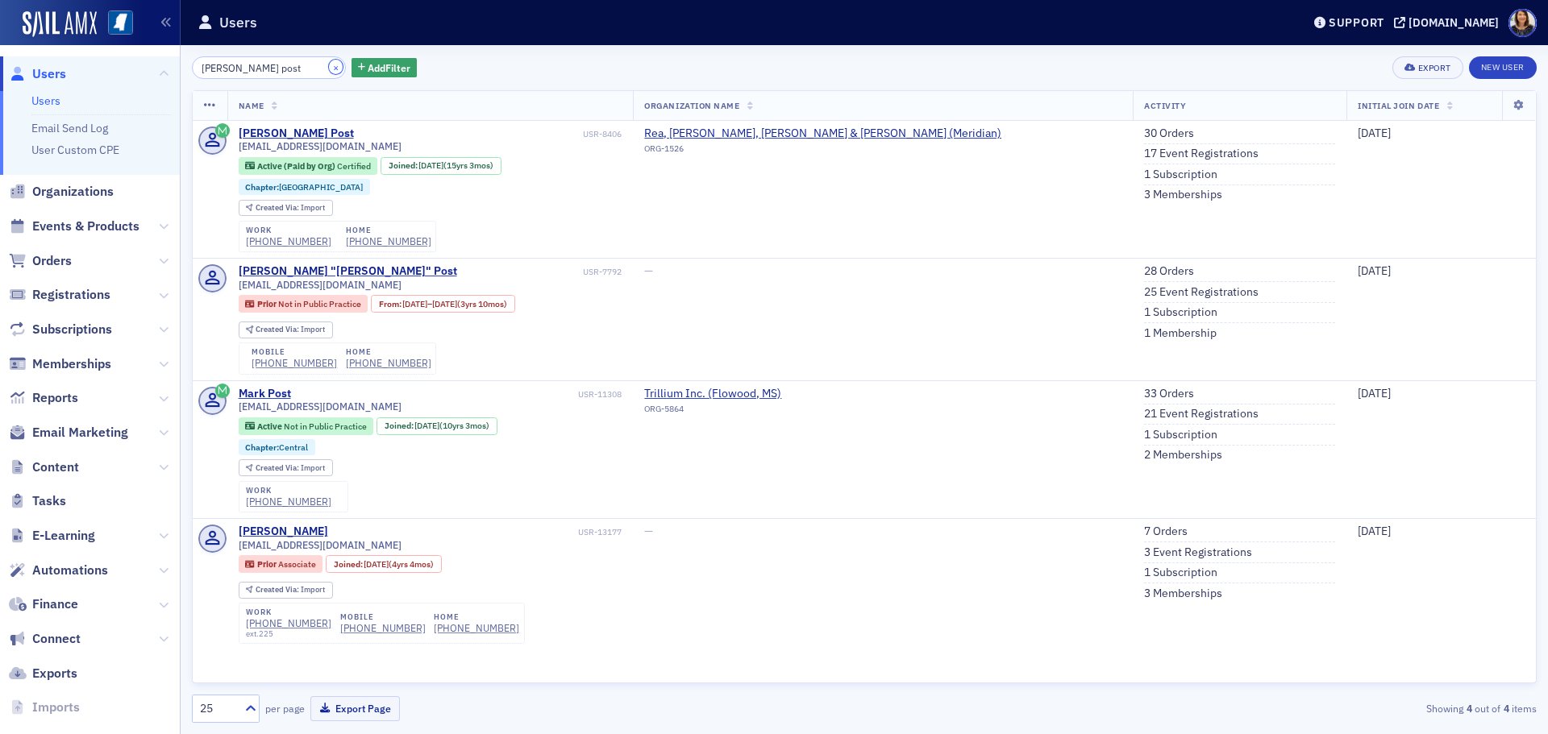
click at [329, 69] on button "×" at bounding box center [336, 67] width 15 height 15
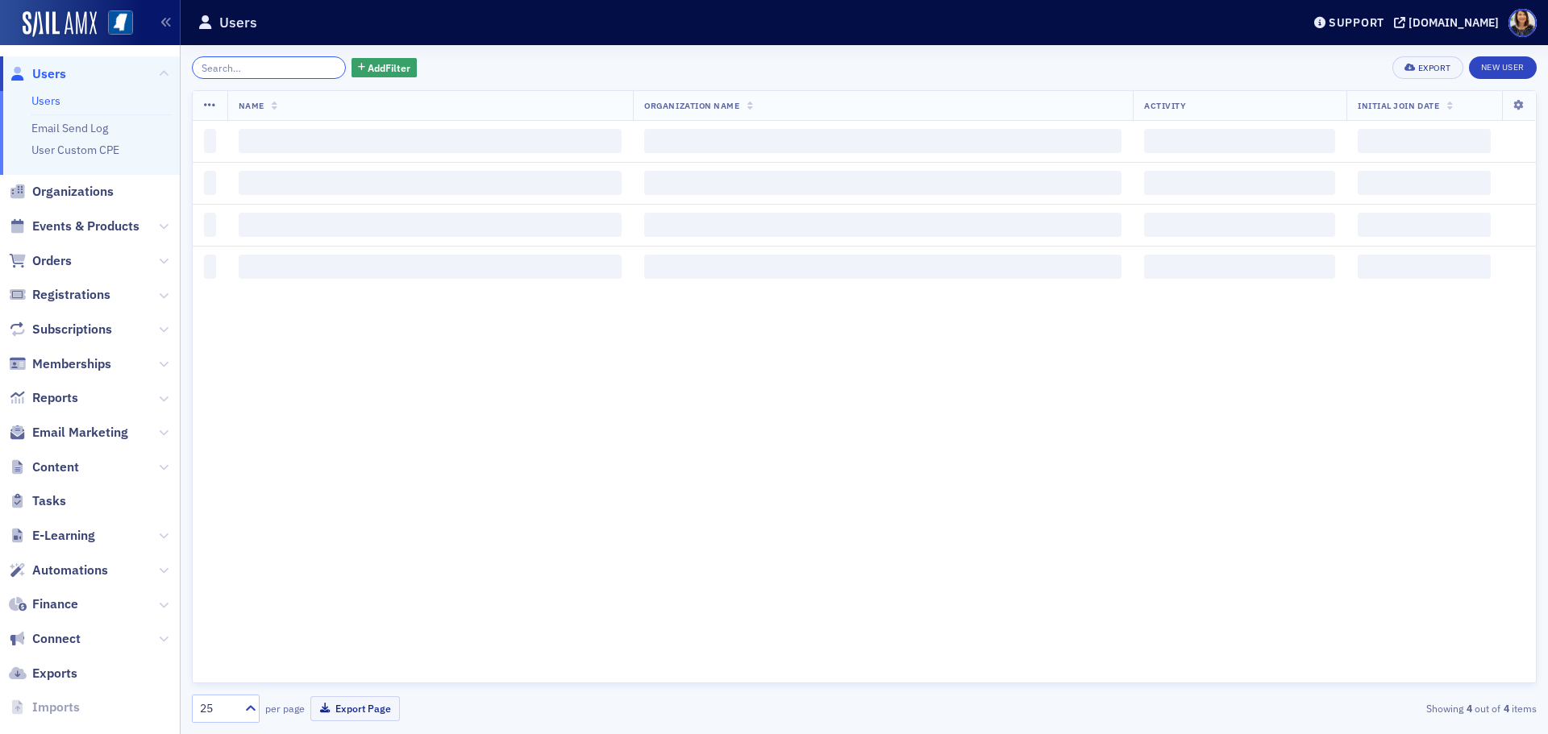
click at [275, 69] on input "search" at bounding box center [269, 67] width 154 height 23
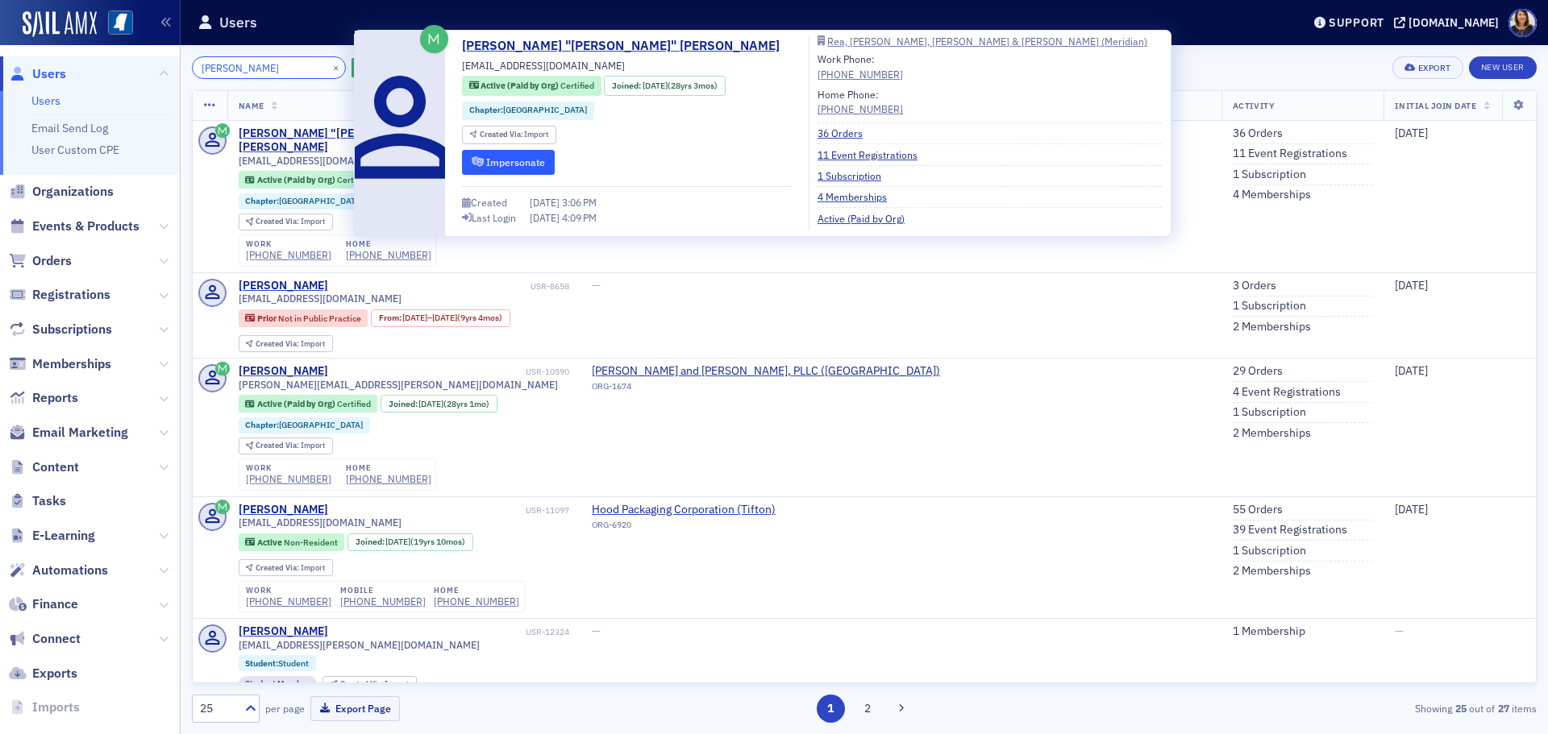
type input "keith evans"
click at [505, 160] on button "Impersonate" at bounding box center [508, 162] width 93 height 25
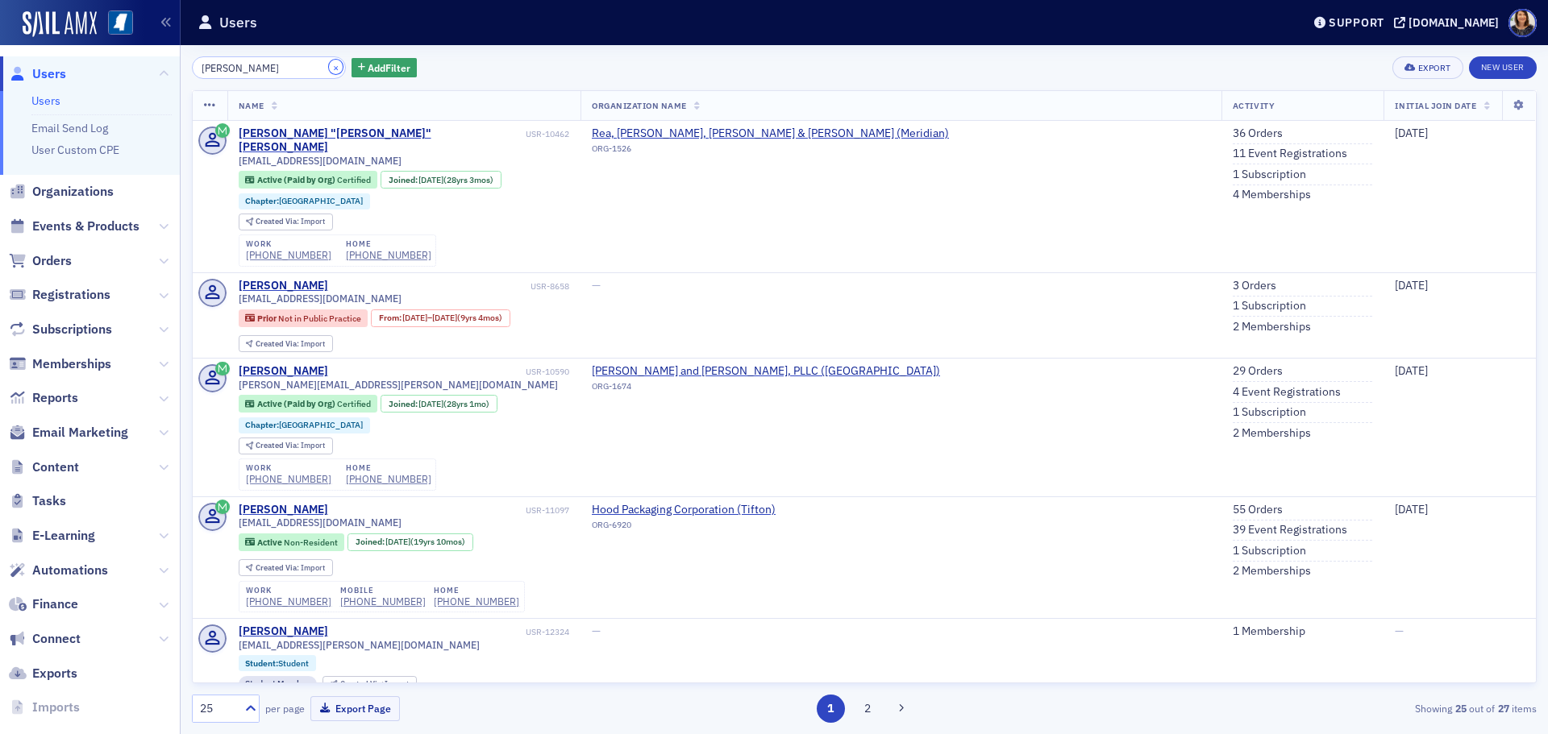
click at [329, 64] on button "×" at bounding box center [336, 67] width 15 height 15
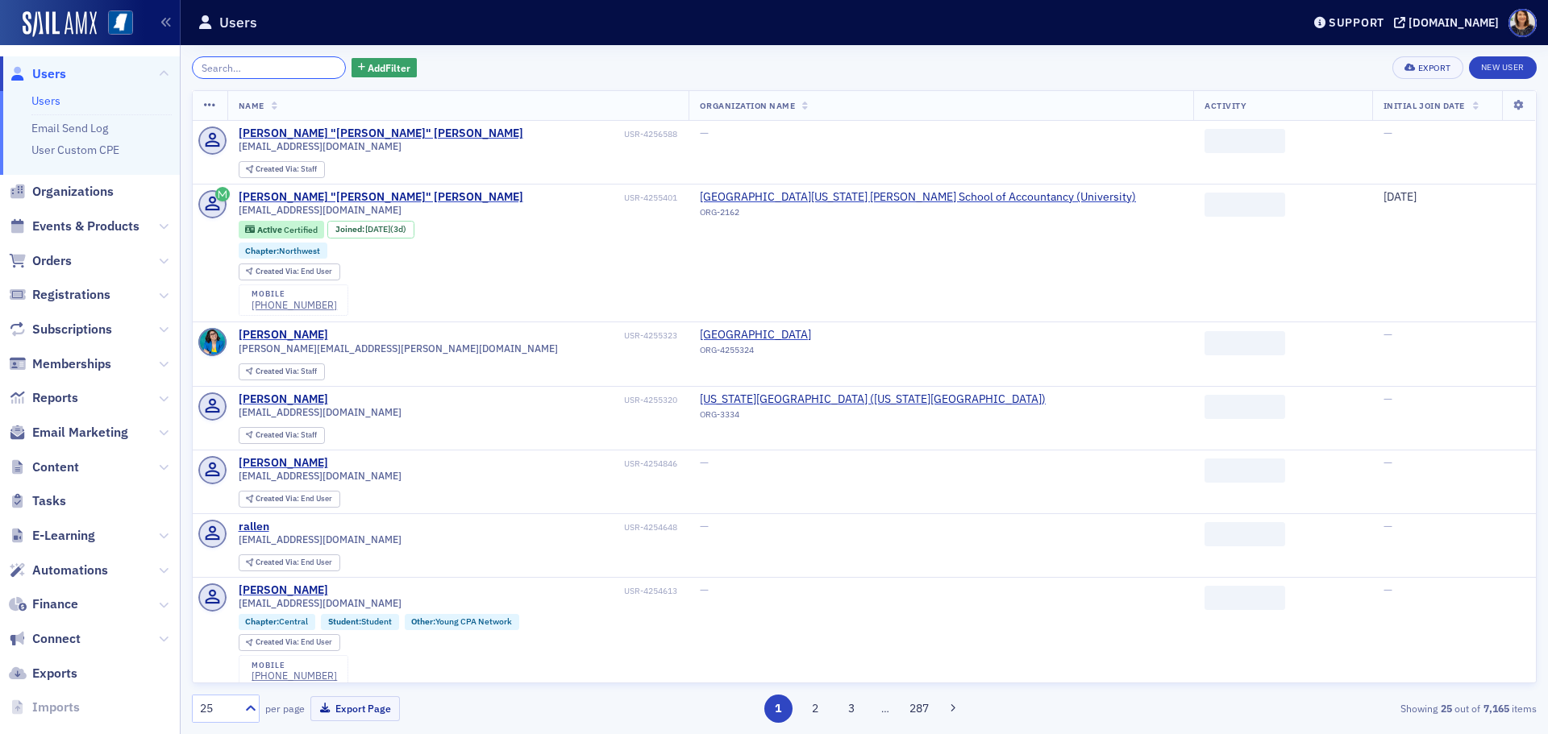
click at [296, 65] on input "search" at bounding box center [269, 67] width 154 height 23
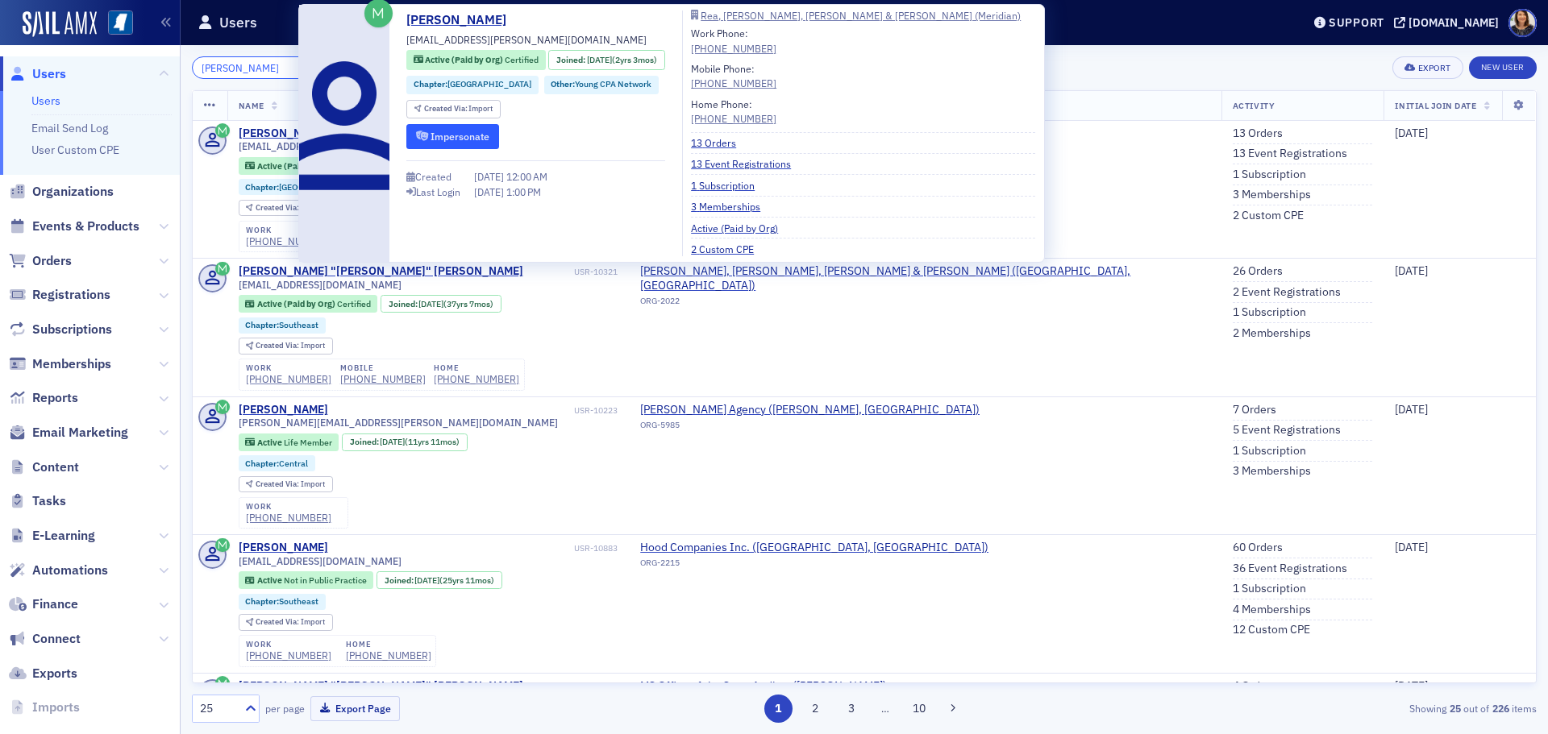
type input "john oubre"
click at [480, 135] on button "Impersonate" at bounding box center [452, 136] width 93 height 25
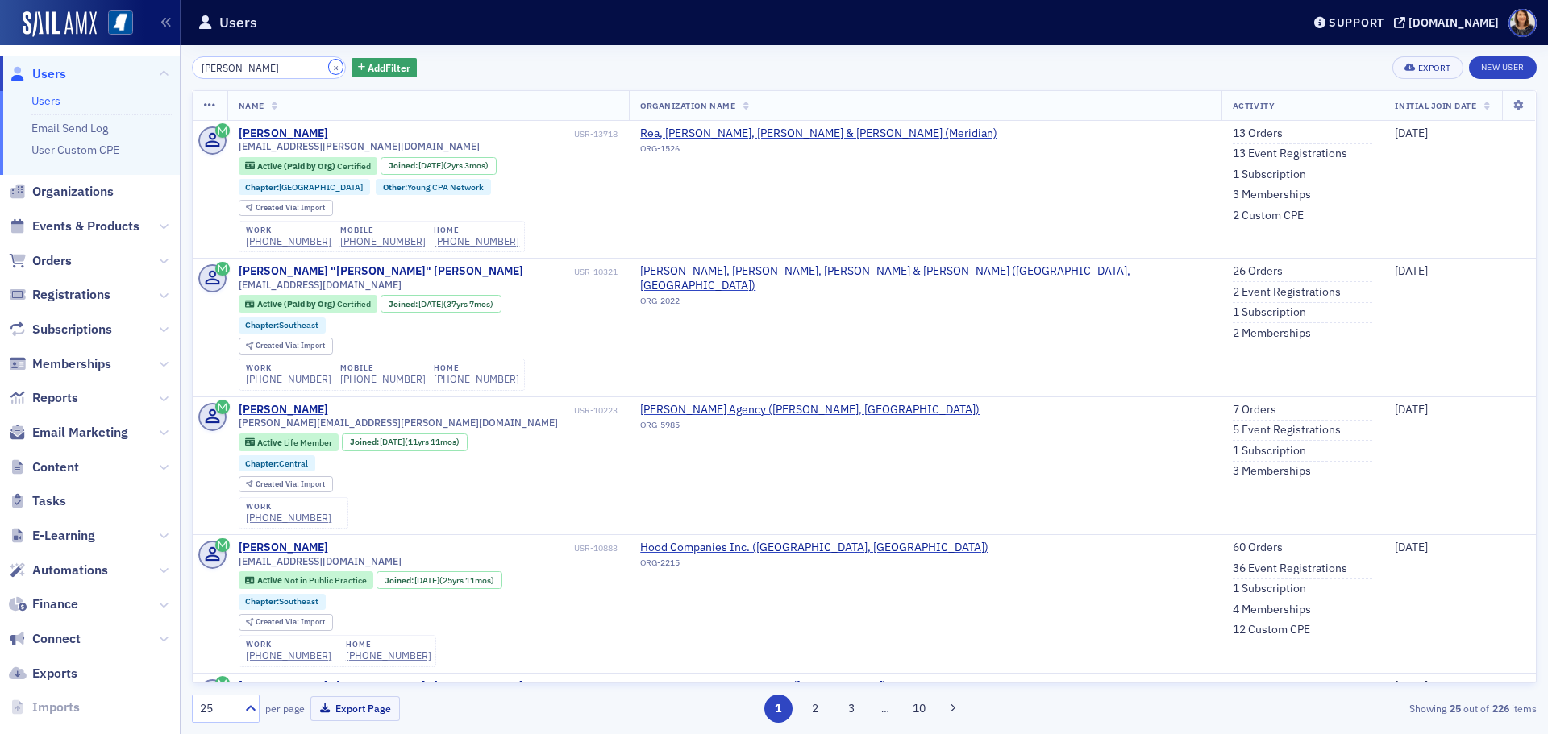
drag, startPoint x: 321, startPoint y: 69, endPoint x: 293, endPoint y: 65, distance: 28.4
click at [329, 68] on button "×" at bounding box center [336, 67] width 15 height 15
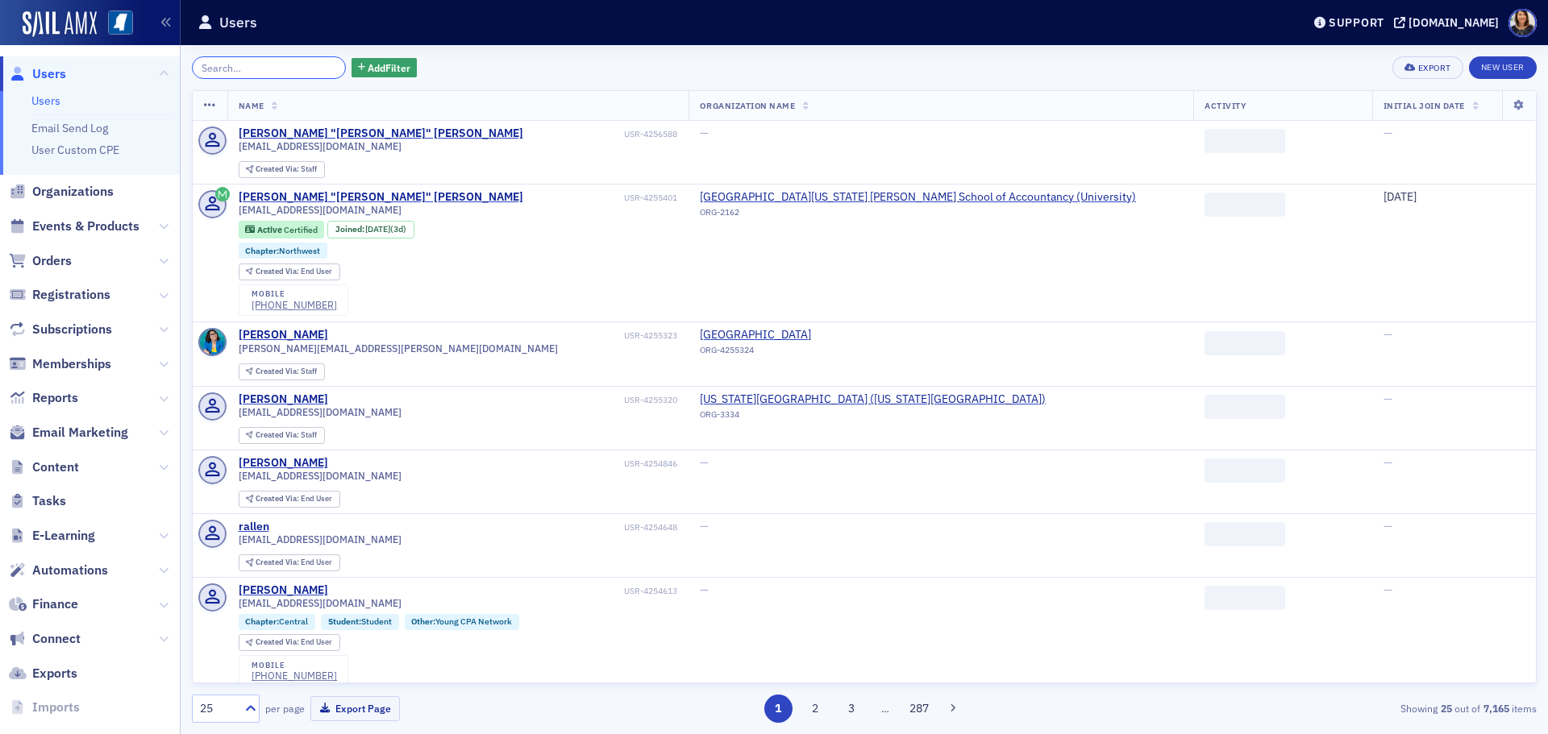
click at [287, 65] on input "search" at bounding box center [269, 67] width 154 height 23
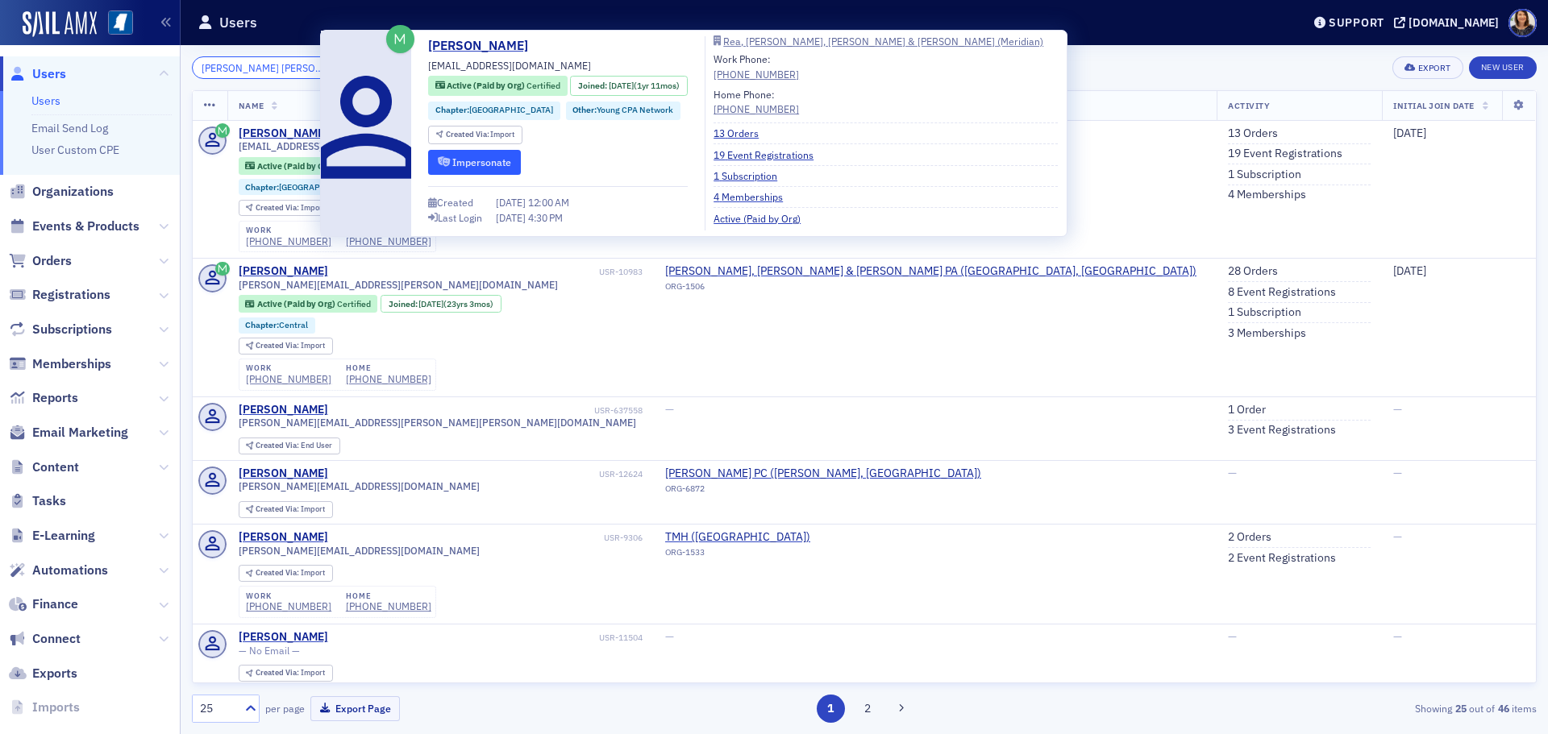
type input "kristi matthew"
click at [475, 164] on button "Impersonate" at bounding box center [474, 162] width 93 height 25
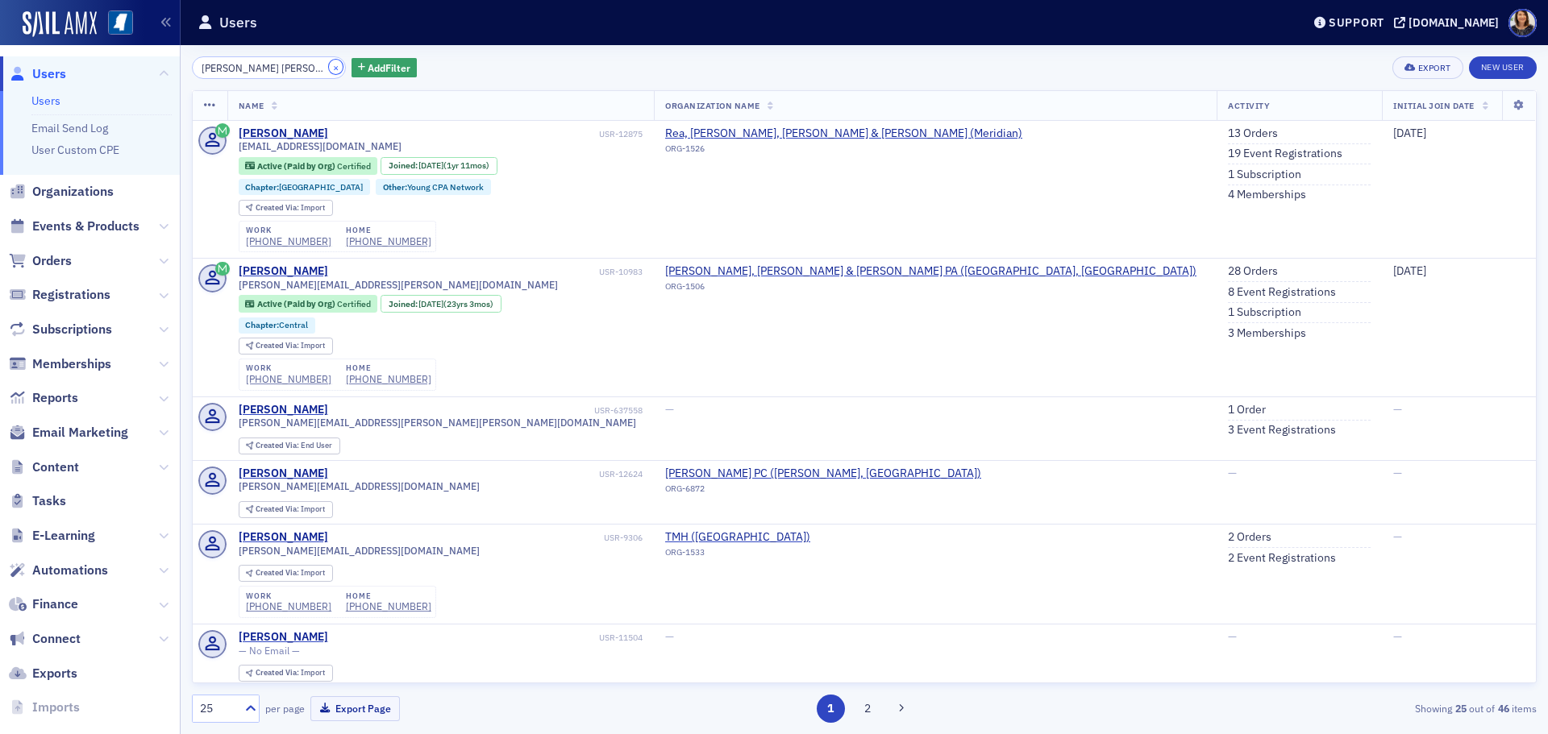
click at [329, 63] on div "×" at bounding box center [337, 67] width 17 height 20
click at [329, 65] on button "×" at bounding box center [336, 67] width 15 height 15
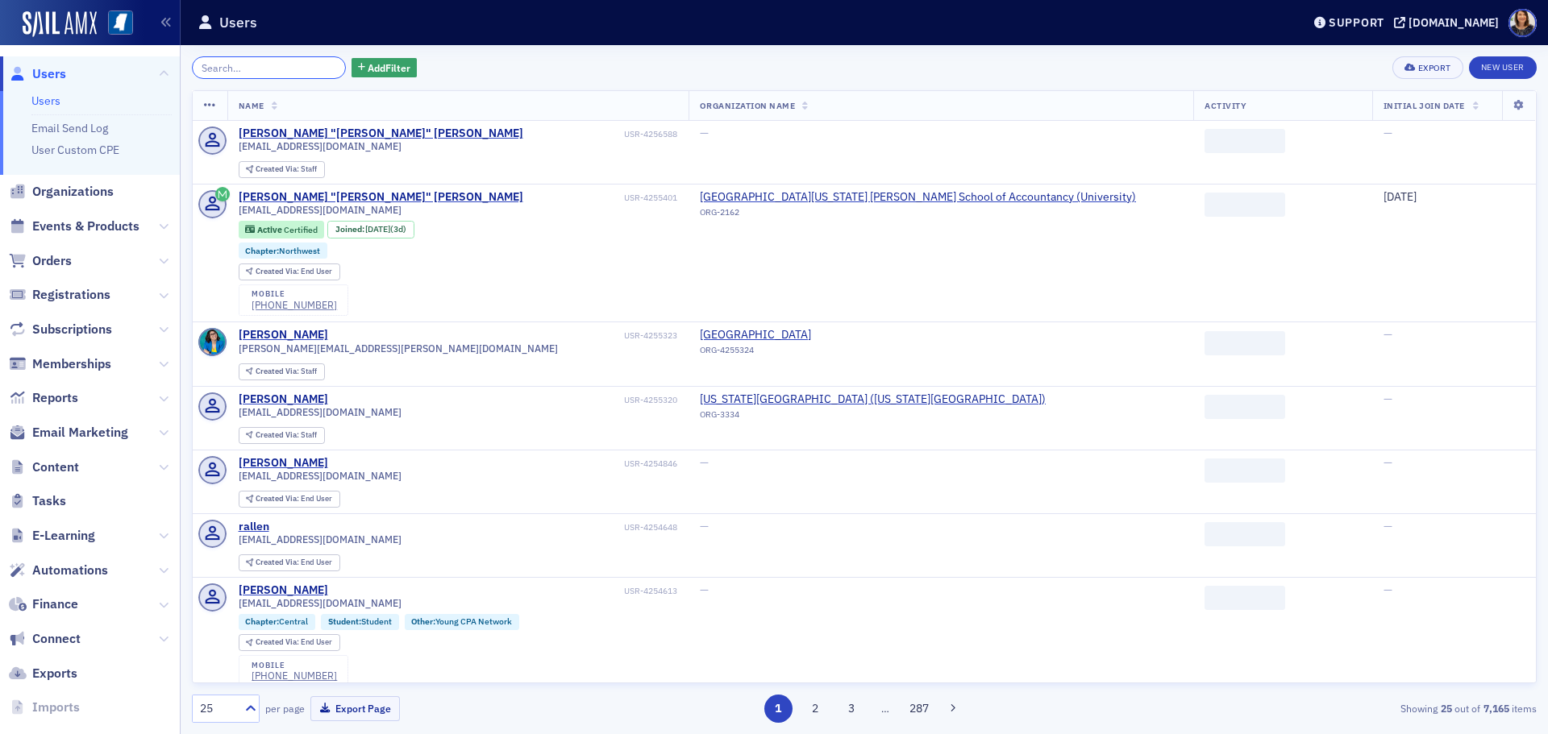
click at [296, 65] on input "search" at bounding box center [269, 67] width 154 height 23
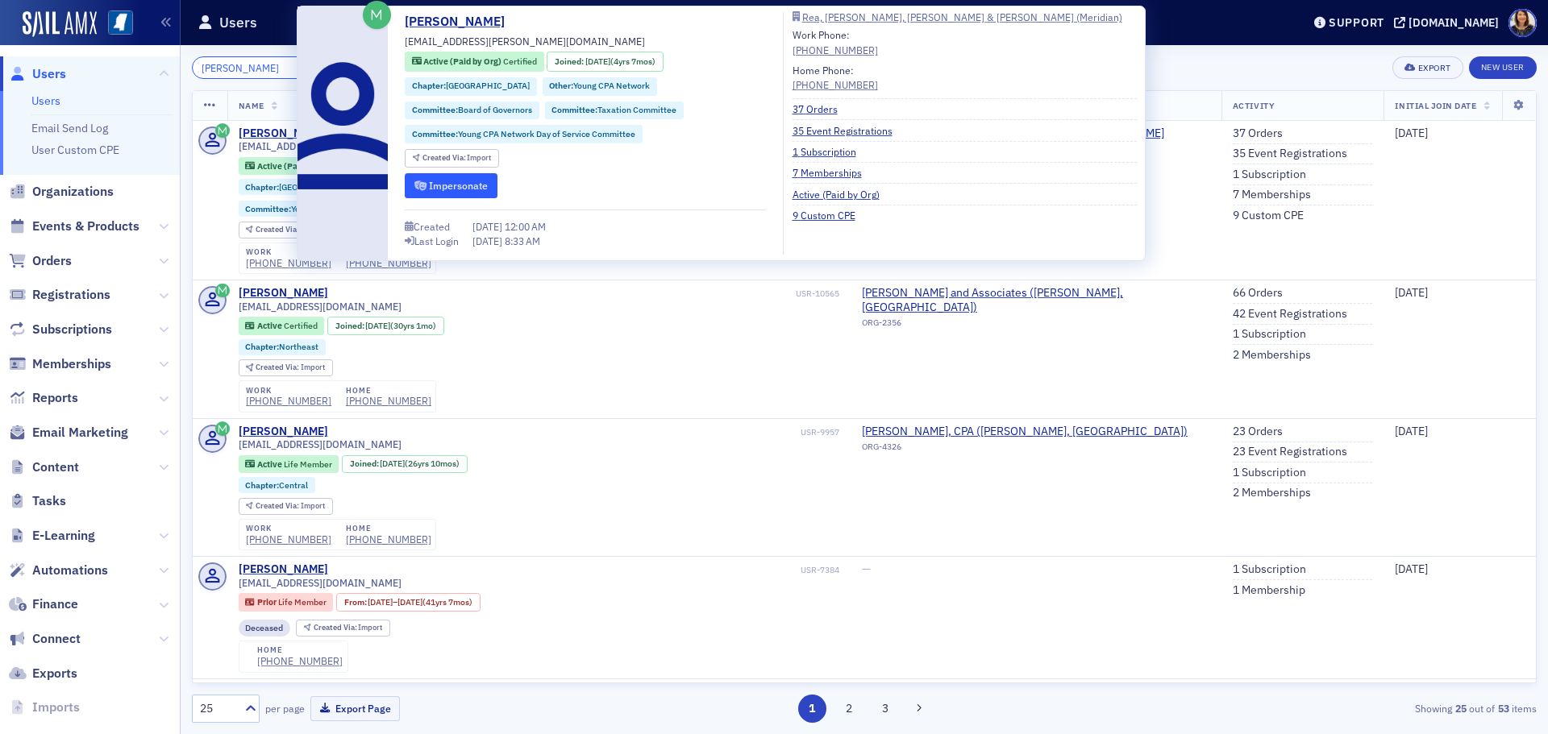
type input "noah davis"
click at [447, 185] on button "Impersonate" at bounding box center [451, 185] width 93 height 25
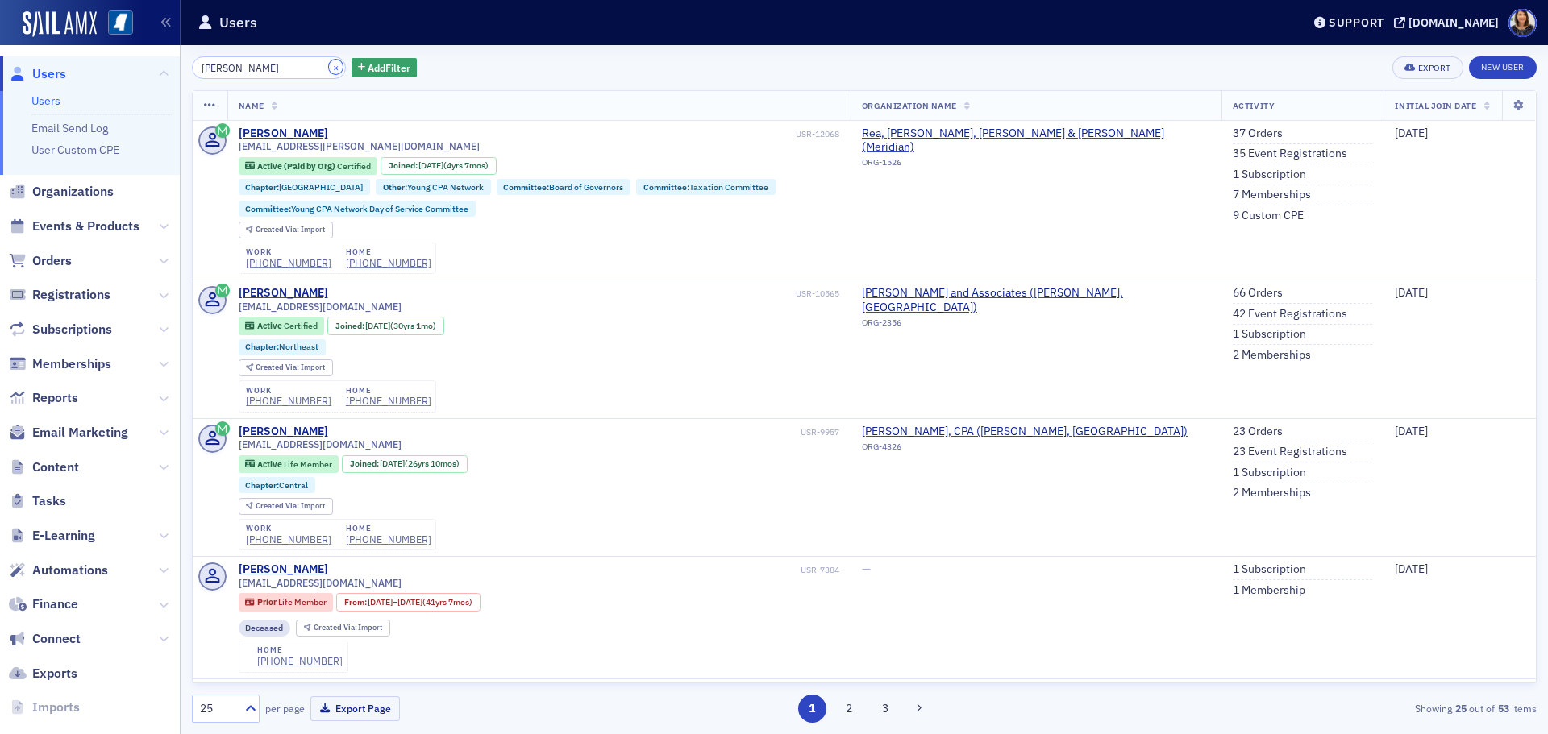
click at [329, 67] on button "×" at bounding box center [336, 67] width 15 height 15
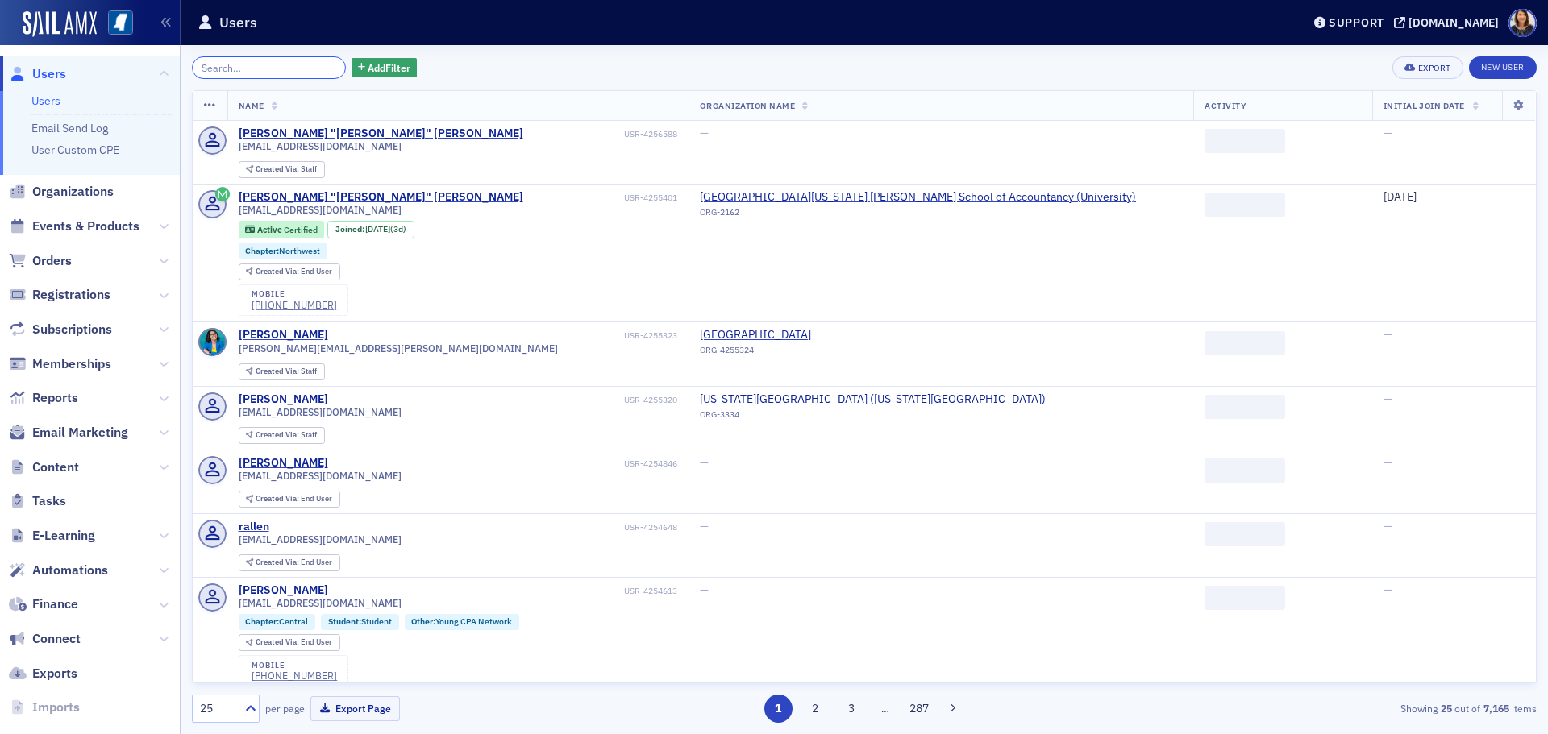
click at [301, 70] on input "search" at bounding box center [269, 67] width 154 height 23
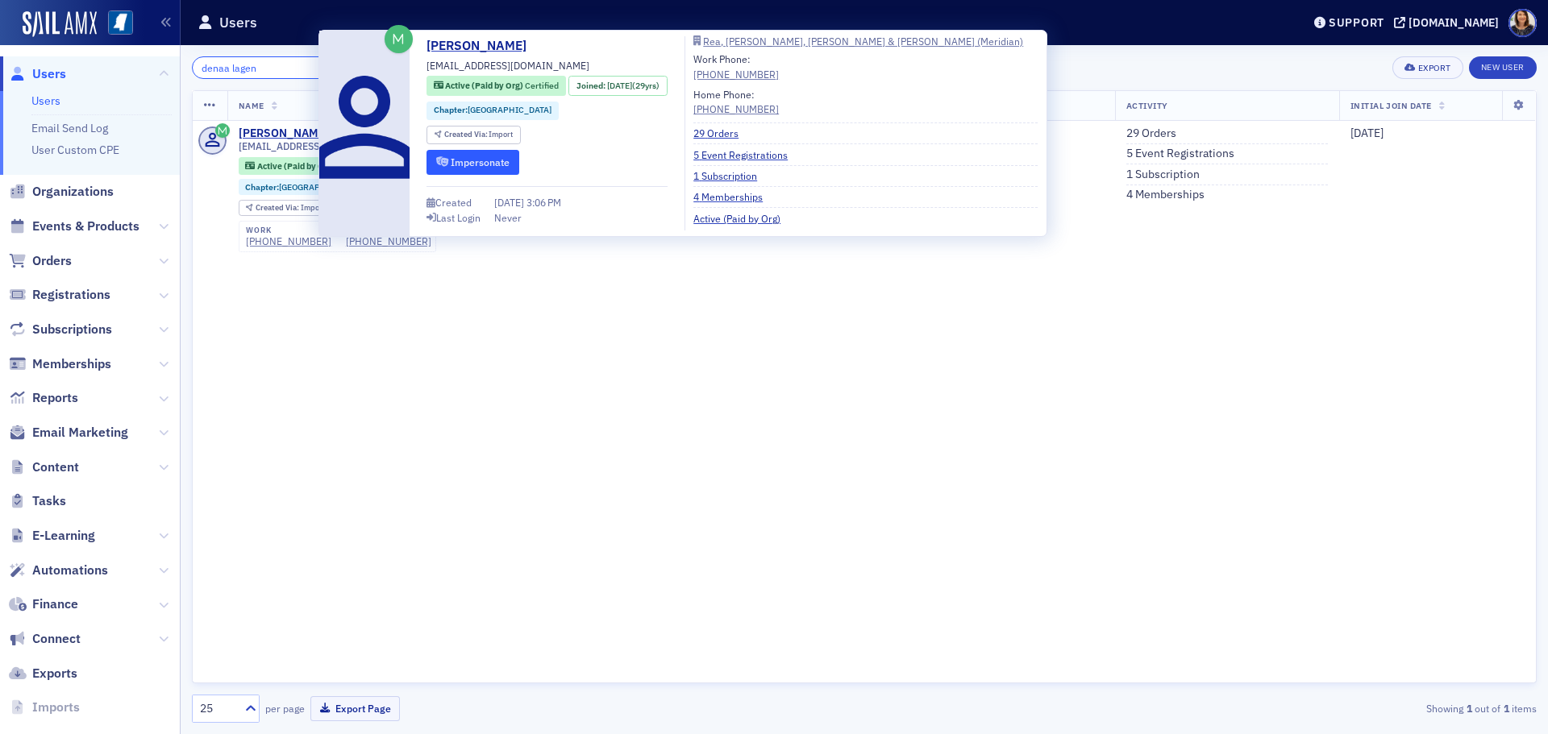
type input "denaa lagen"
click at [476, 167] on button "Impersonate" at bounding box center [472, 162] width 93 height 25
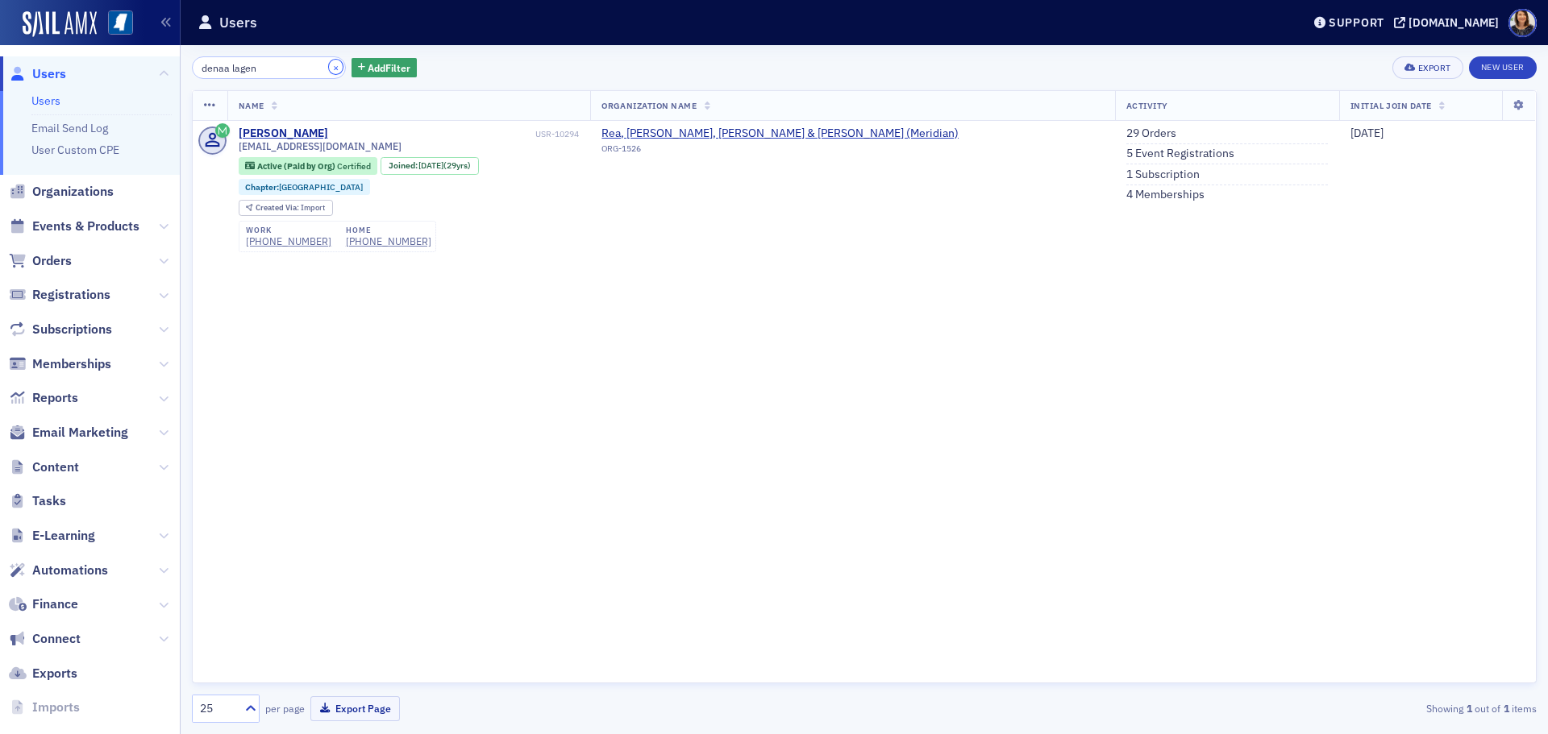
click at [329, 62] on button "×" at bounding box center [336, 67] width 15 height 15
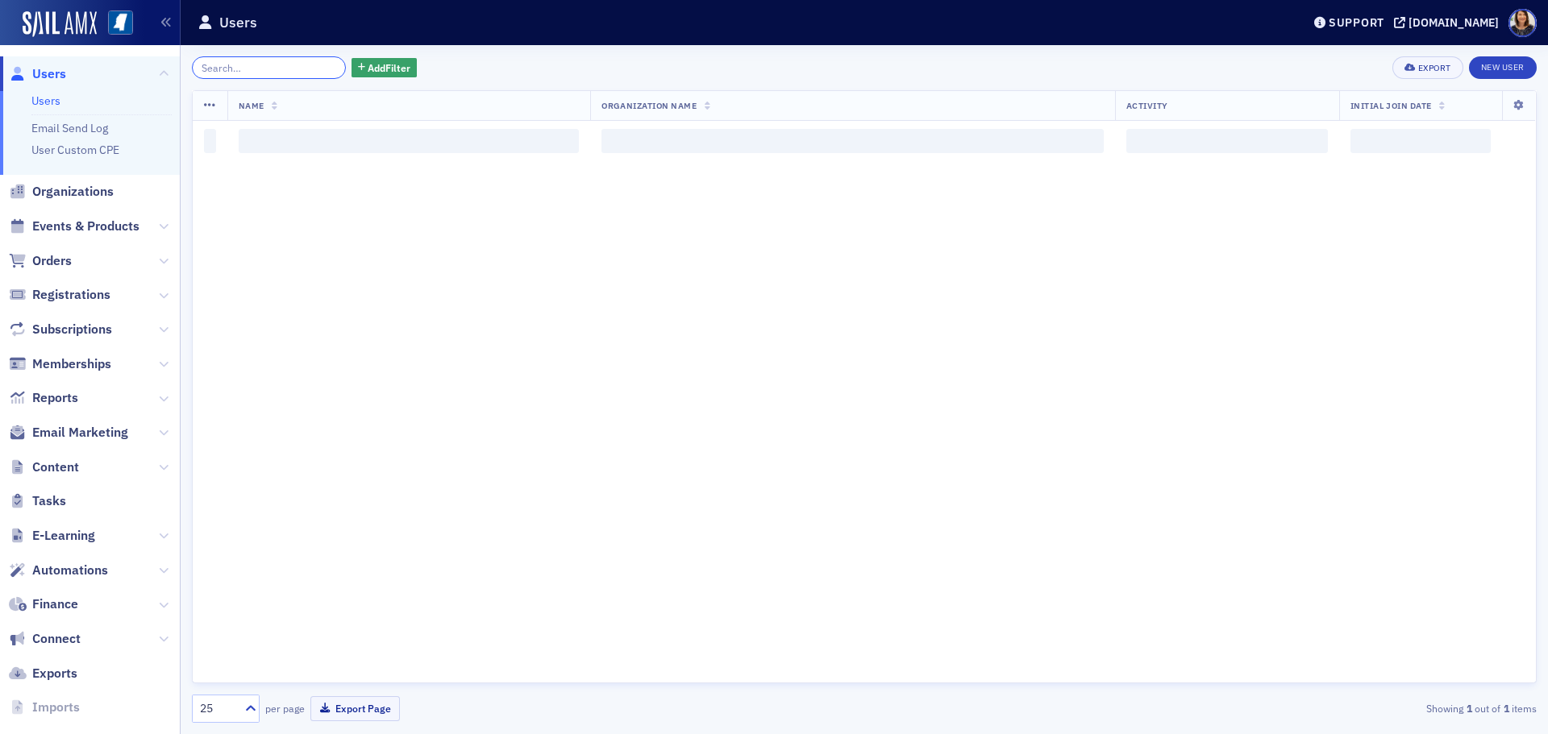
click at [276, 74] on input "search" at bounding box center [269, 67] width 154 height 23
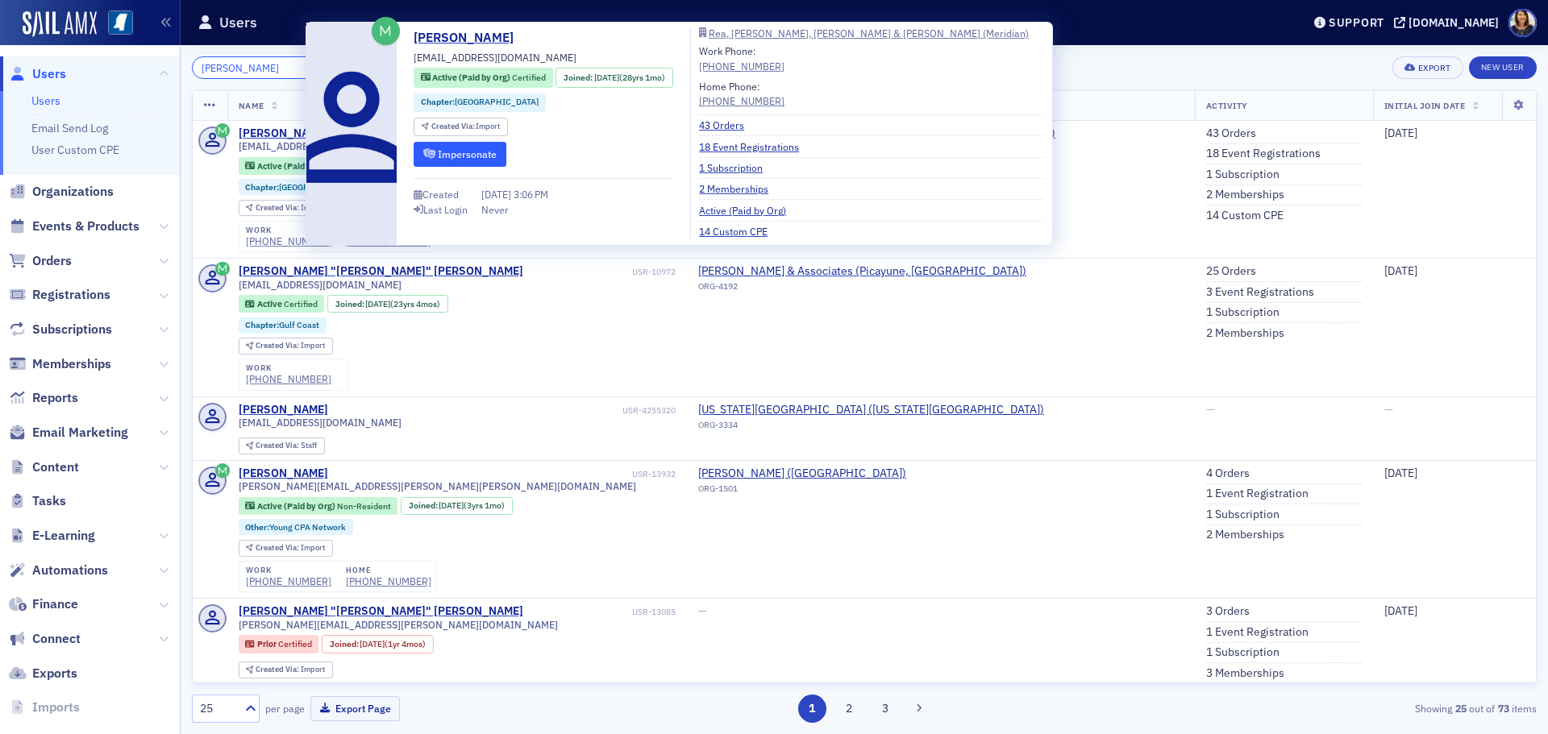
type input "sandra scott"
click at [464, 154] on button "Impersonate" at bounding box center [460, 154] width 93 height 25
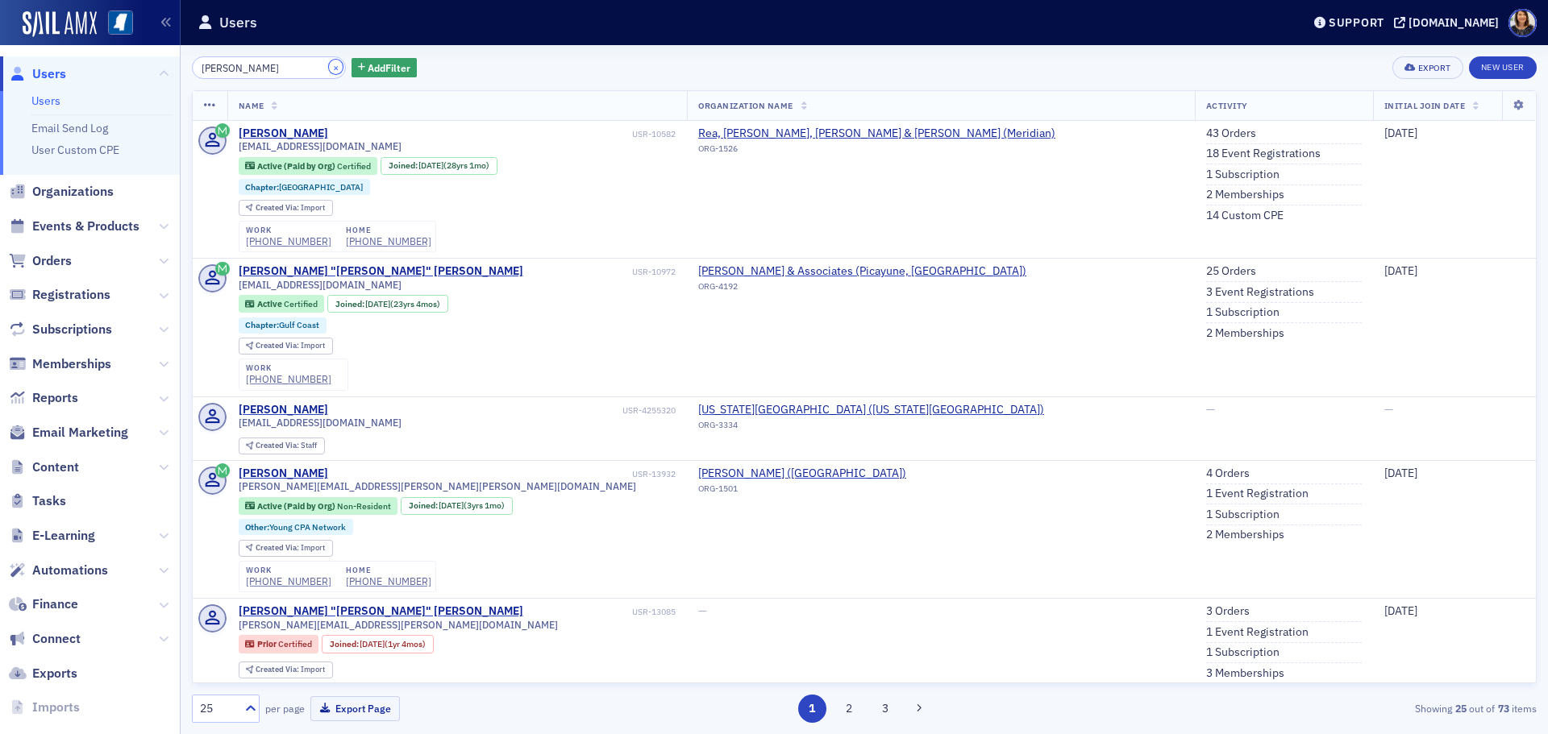
click at [329, 63] on button "×" at bounding box center [336, 67] width 15 height 15
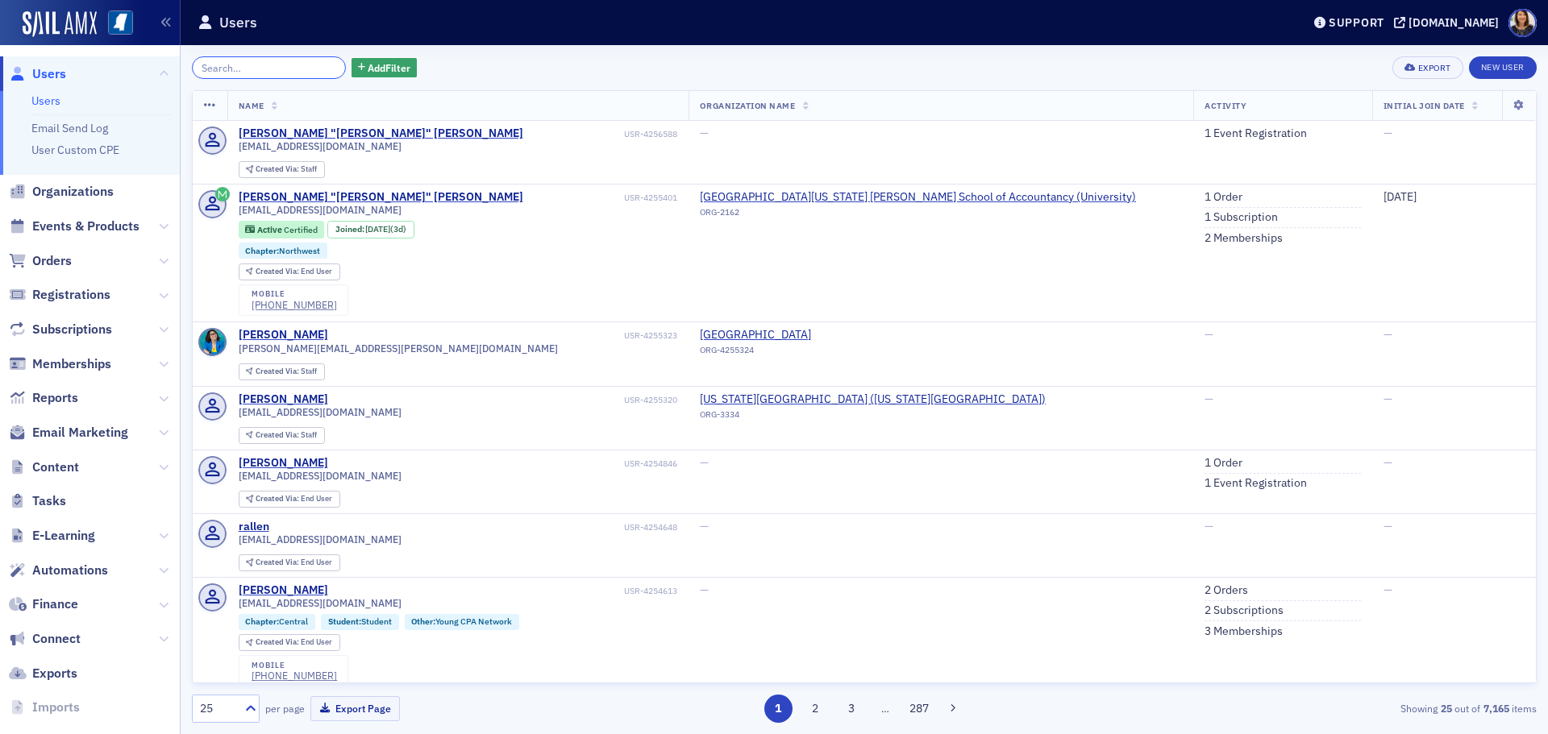
click at [238, 67] on input "search" at bounding box center [269, 67] width 154 height 23
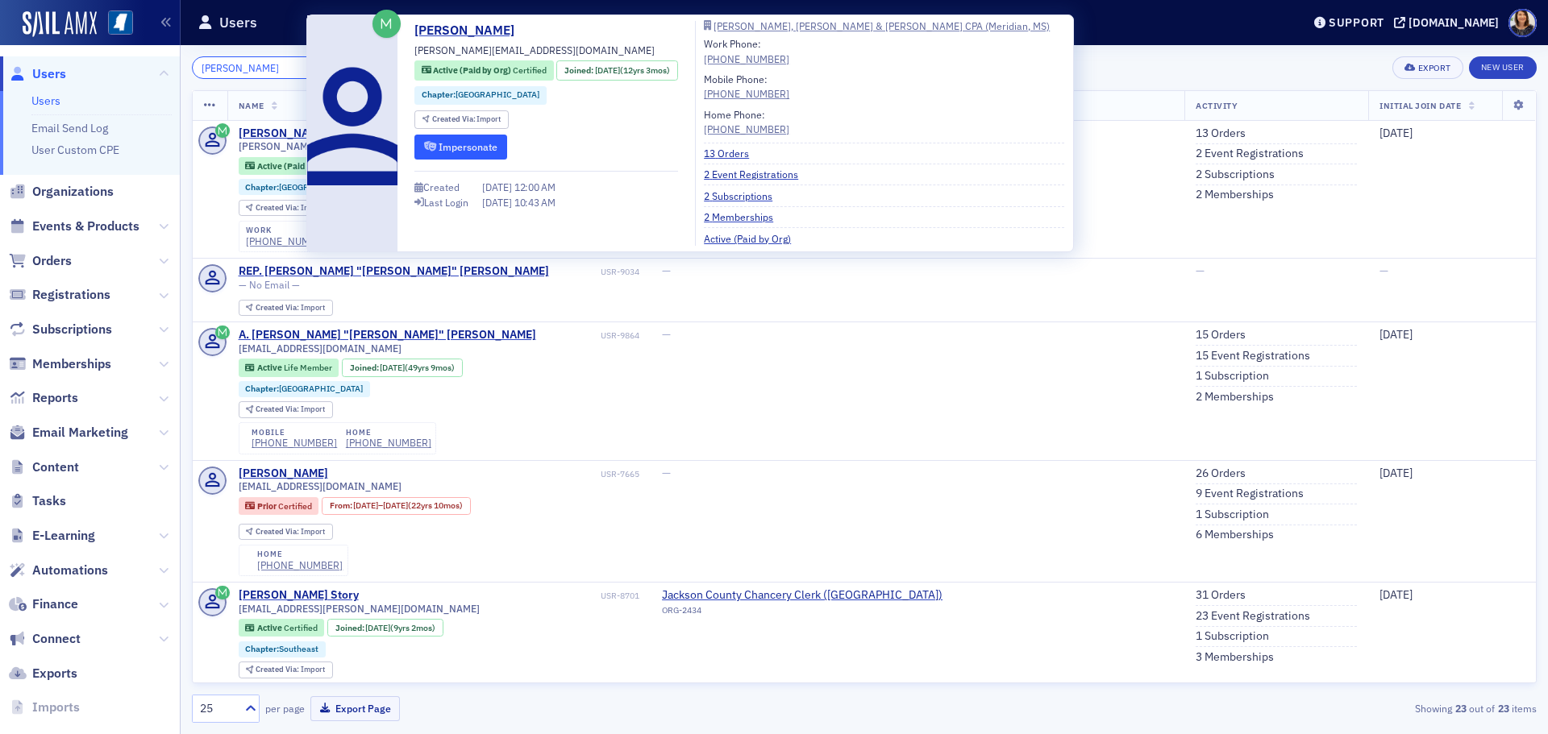
type input "tommy hurtt"
click at [476, 150] on button "Impersonate" at bounding box center [460, 147] width 93 height 25
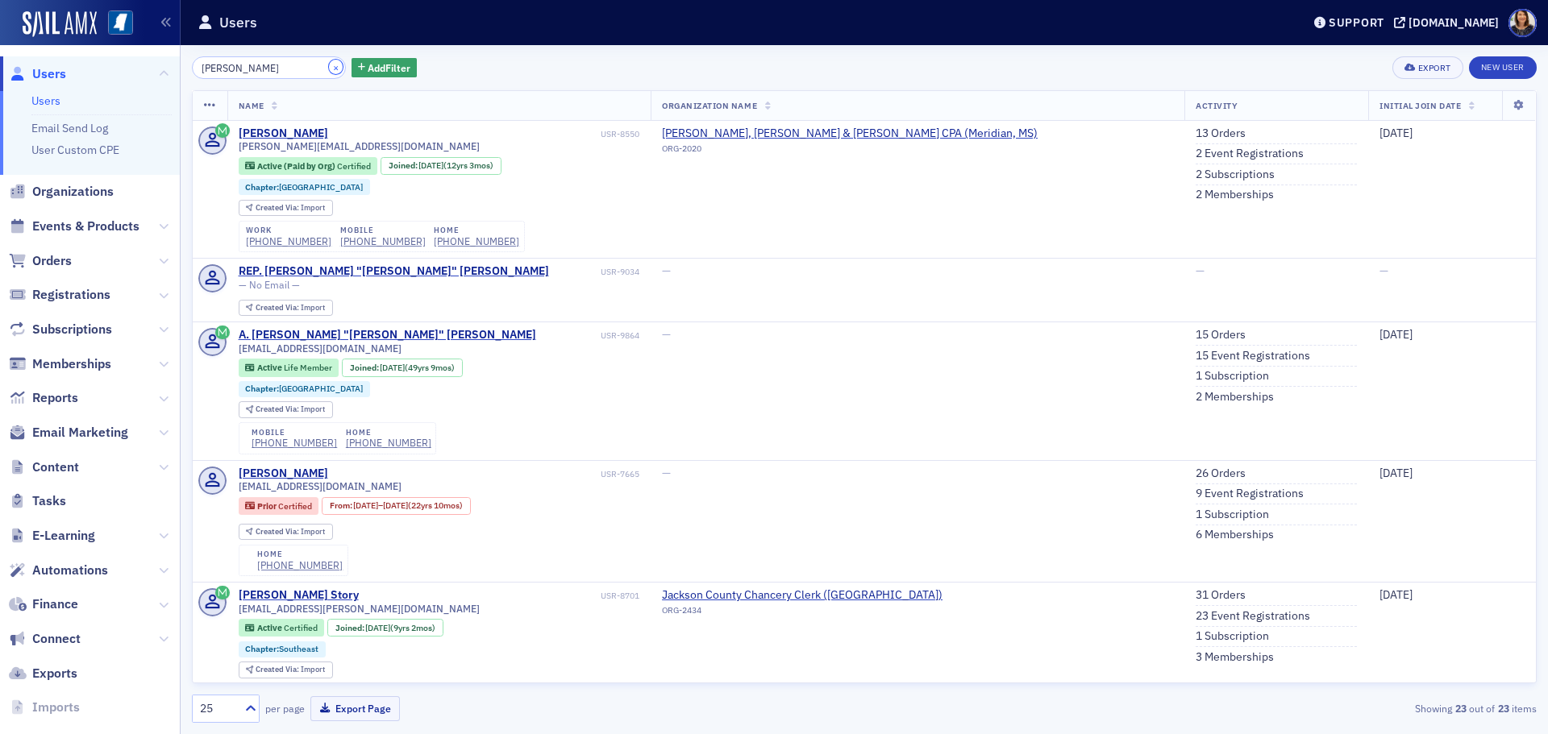
click at [329, 71] on button "×" at bounding box center [336, 67] width 15 height 15
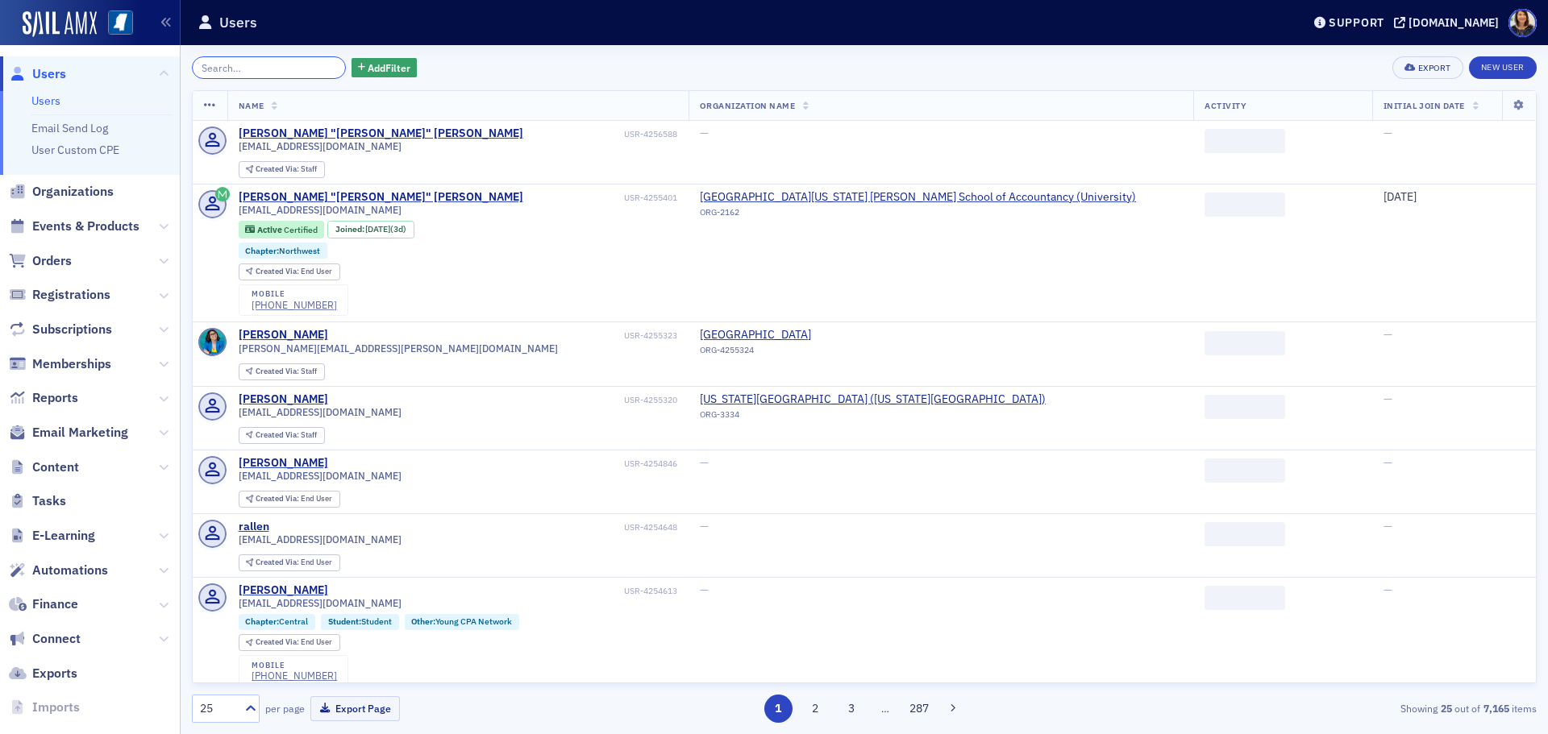
click at [295, 72] on input "search" at bounding box center [269, 67] width 154 height 23
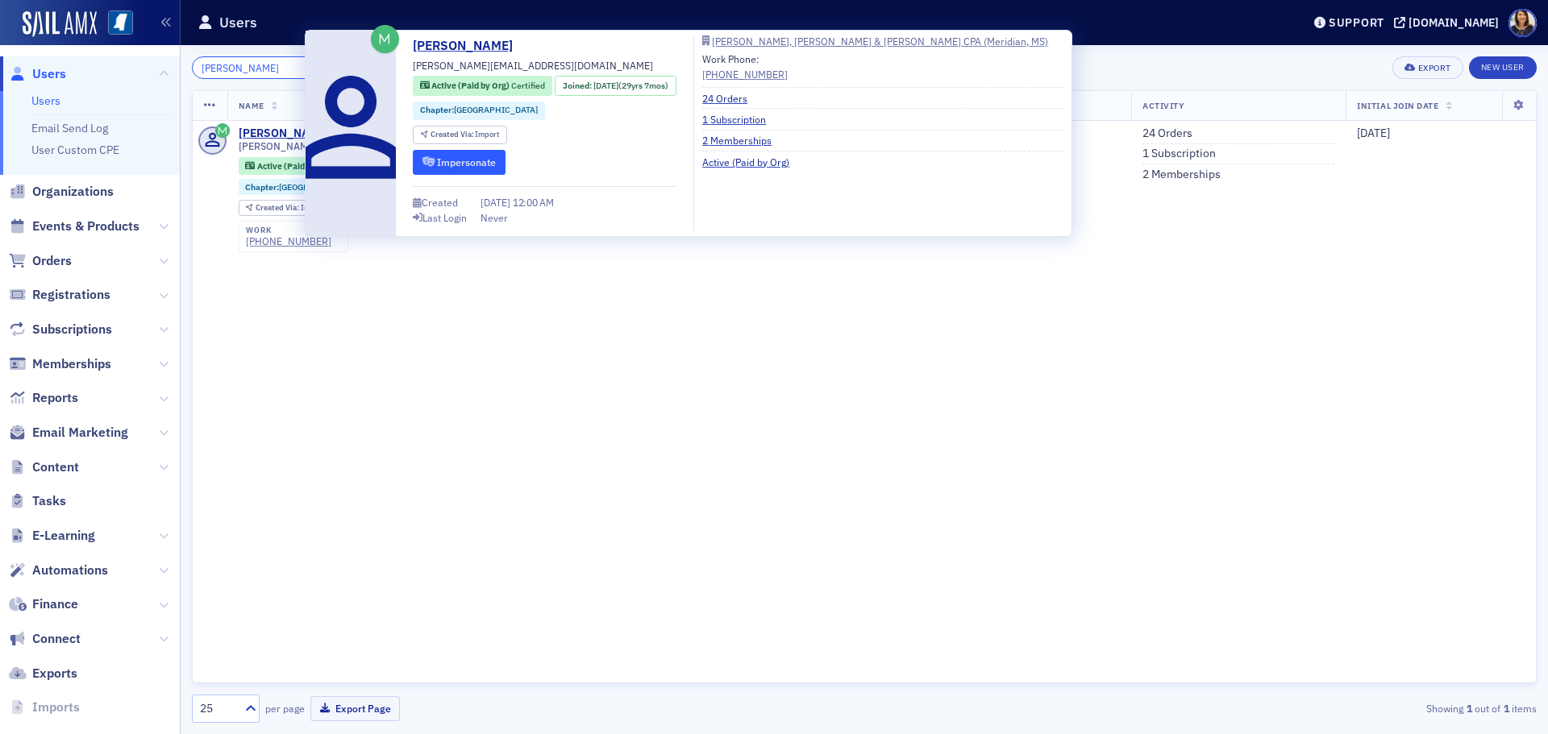
type input "jonda"
click at [474, 163] on button "Impersonate" at bounding box center [459, 162] width 93 height 25
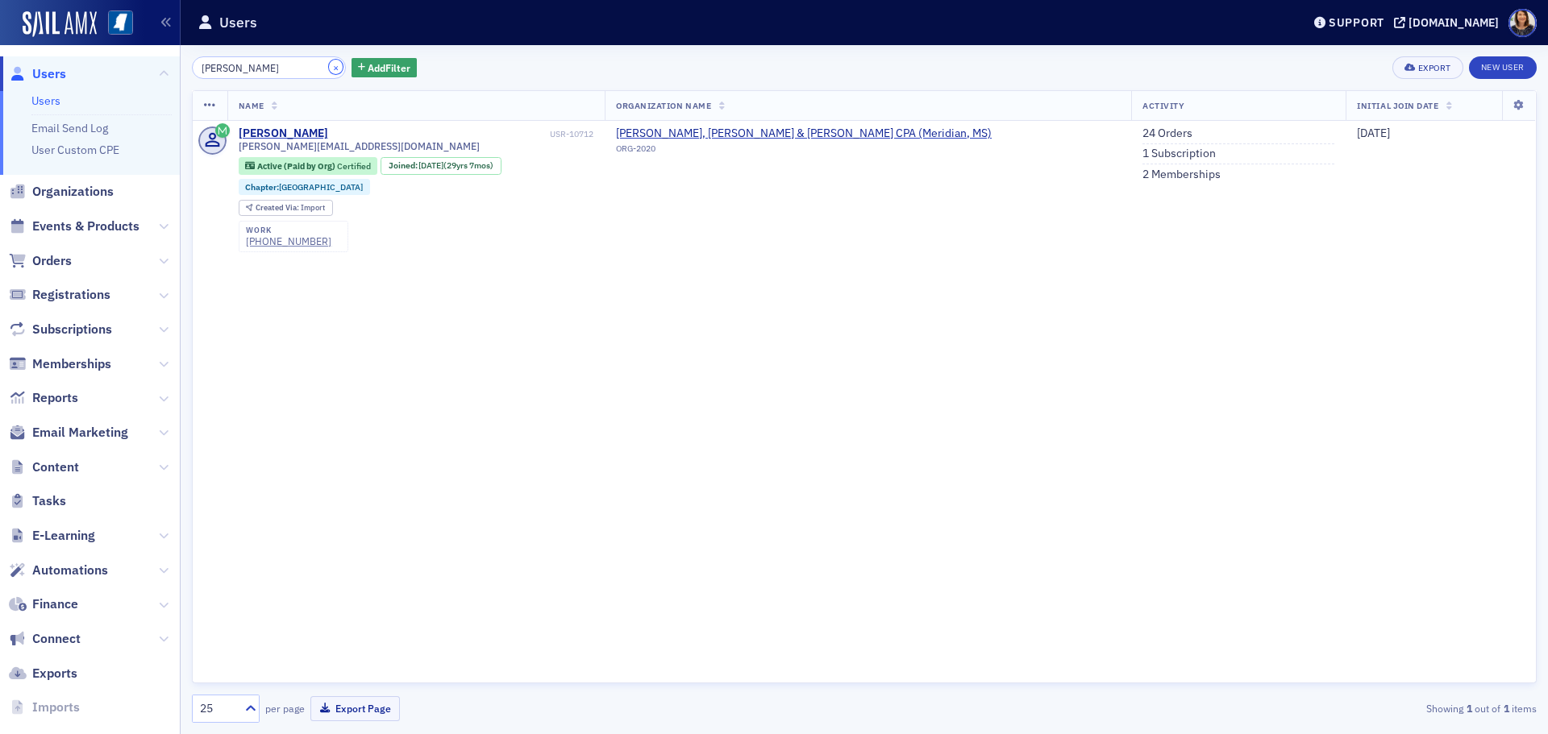
click at [329, 72] on button "×" at bounding box center [336, 67] width 15 height 15
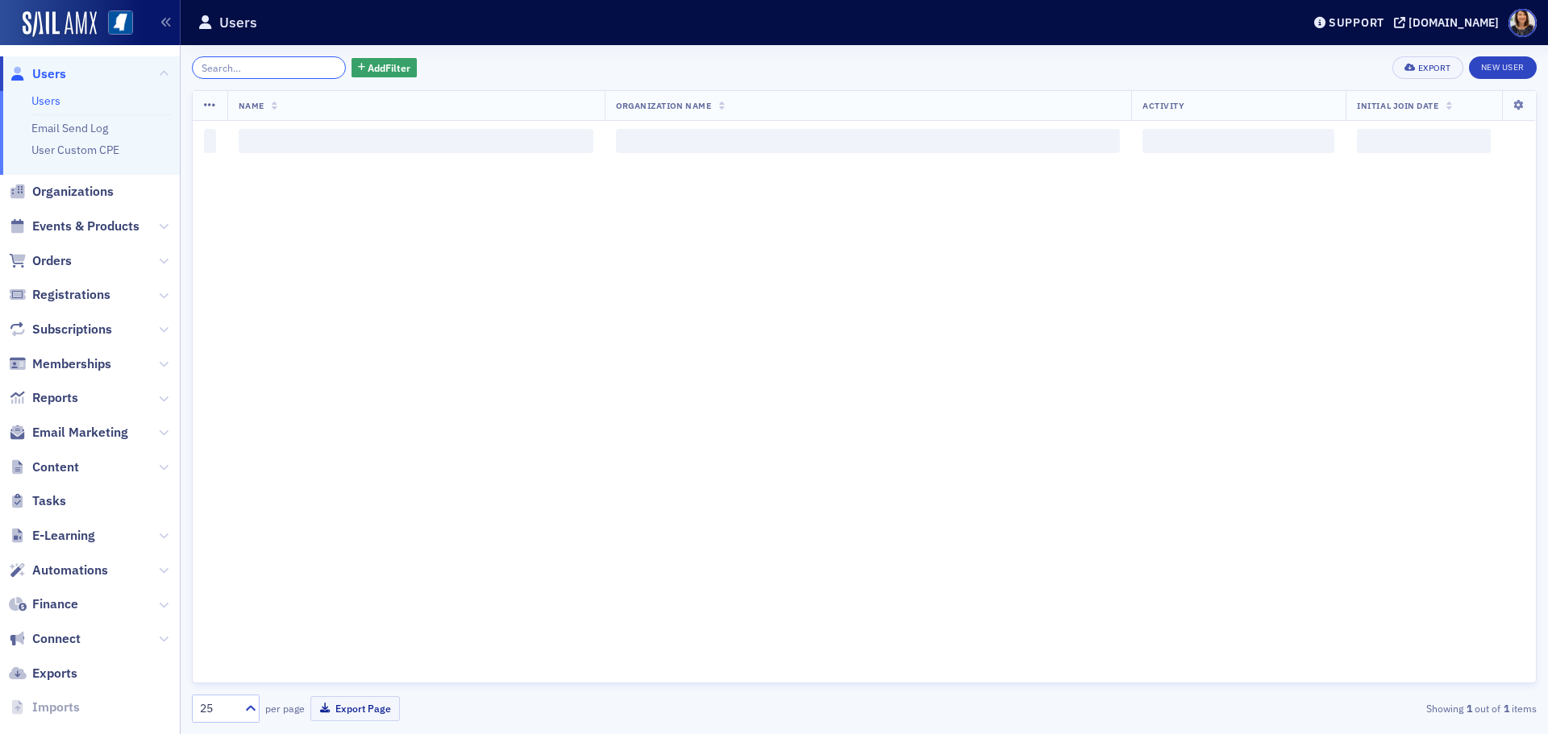
click at [291, 70] on input "search" at bounding box center [269, 67] width 154 height 23
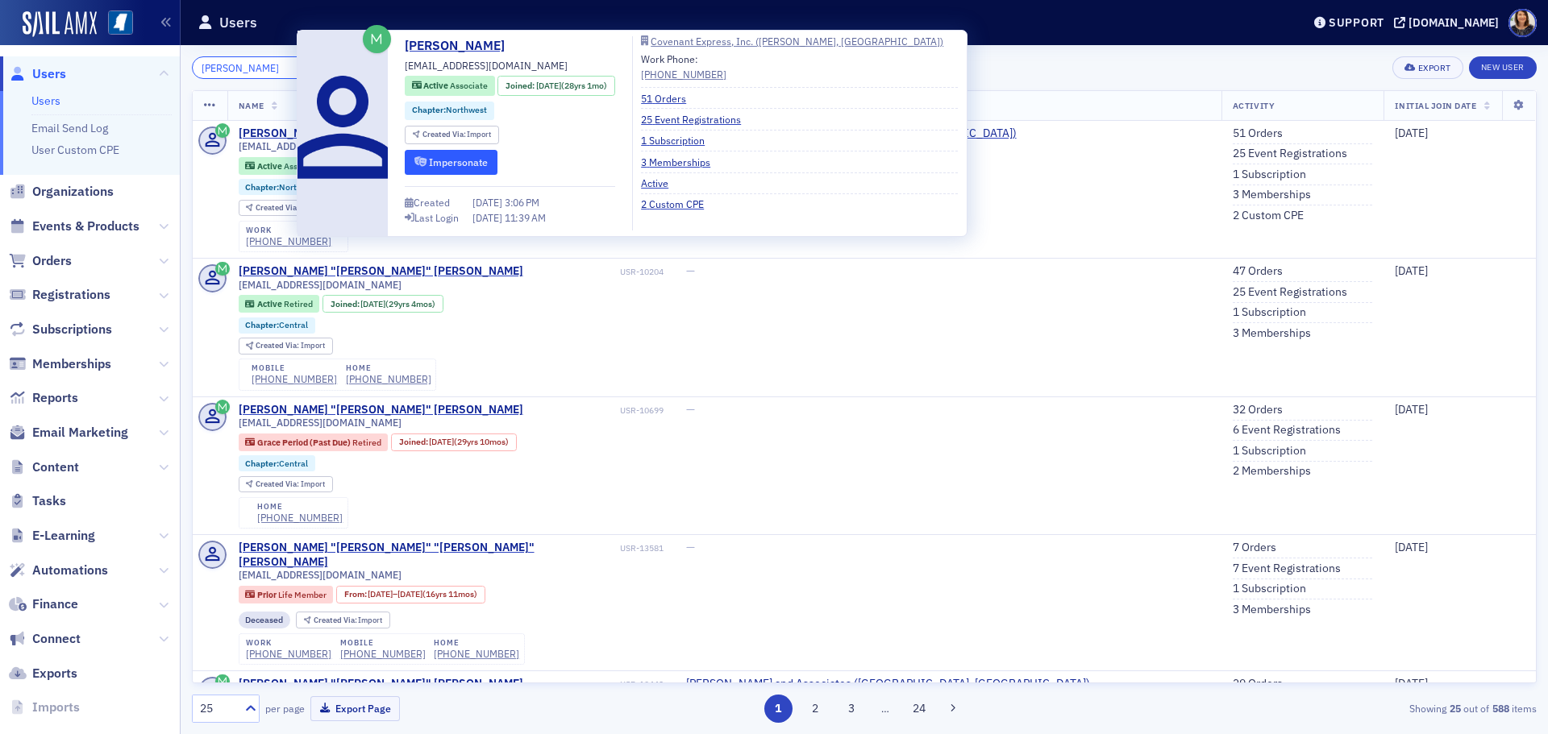
type input "amye ke"
click at [464, 167] on button "Impersonate" at bounding box center [451, 162] width 93 height 25
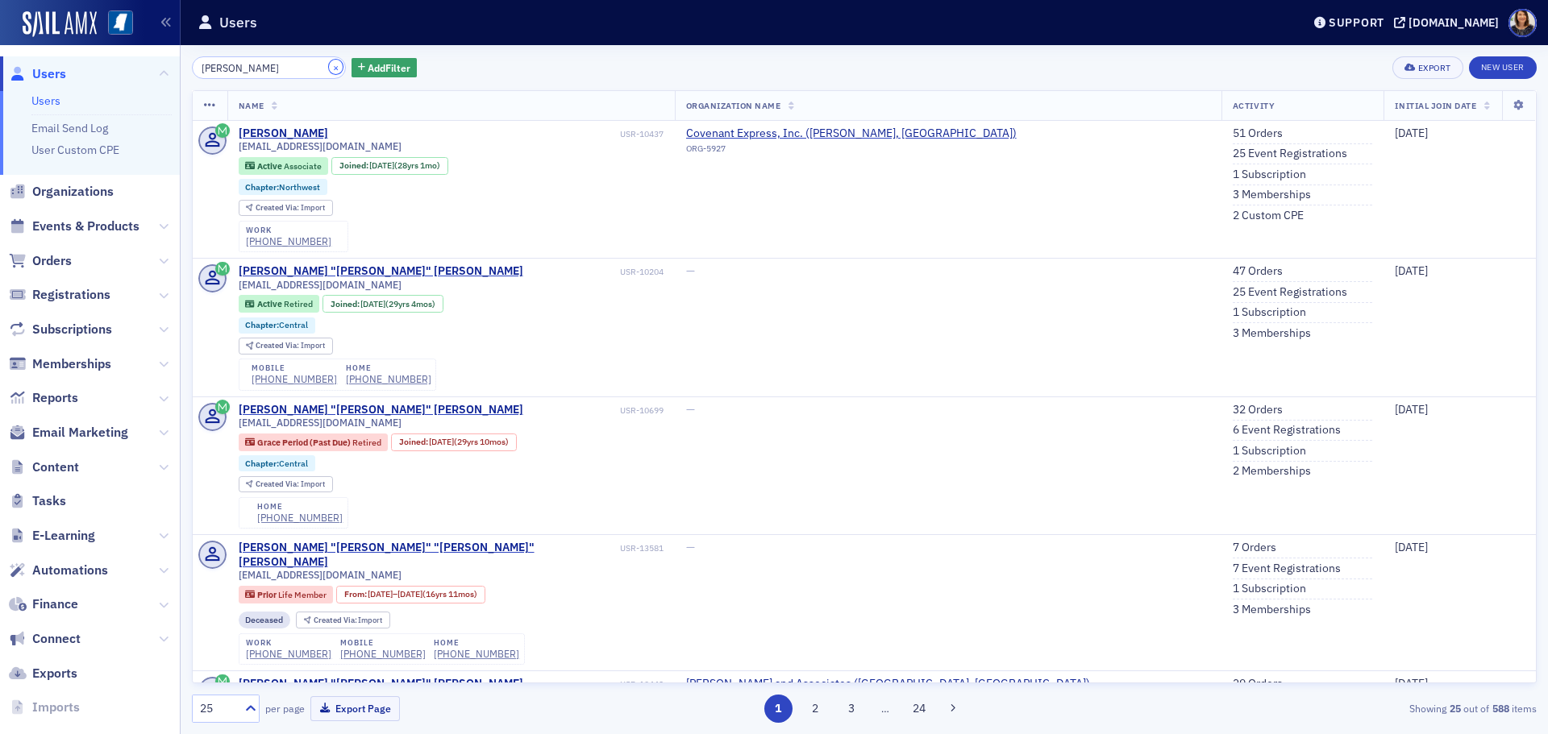
click at [329, 69] on button "×" at bounding box center [336, 67] width 15 height 15
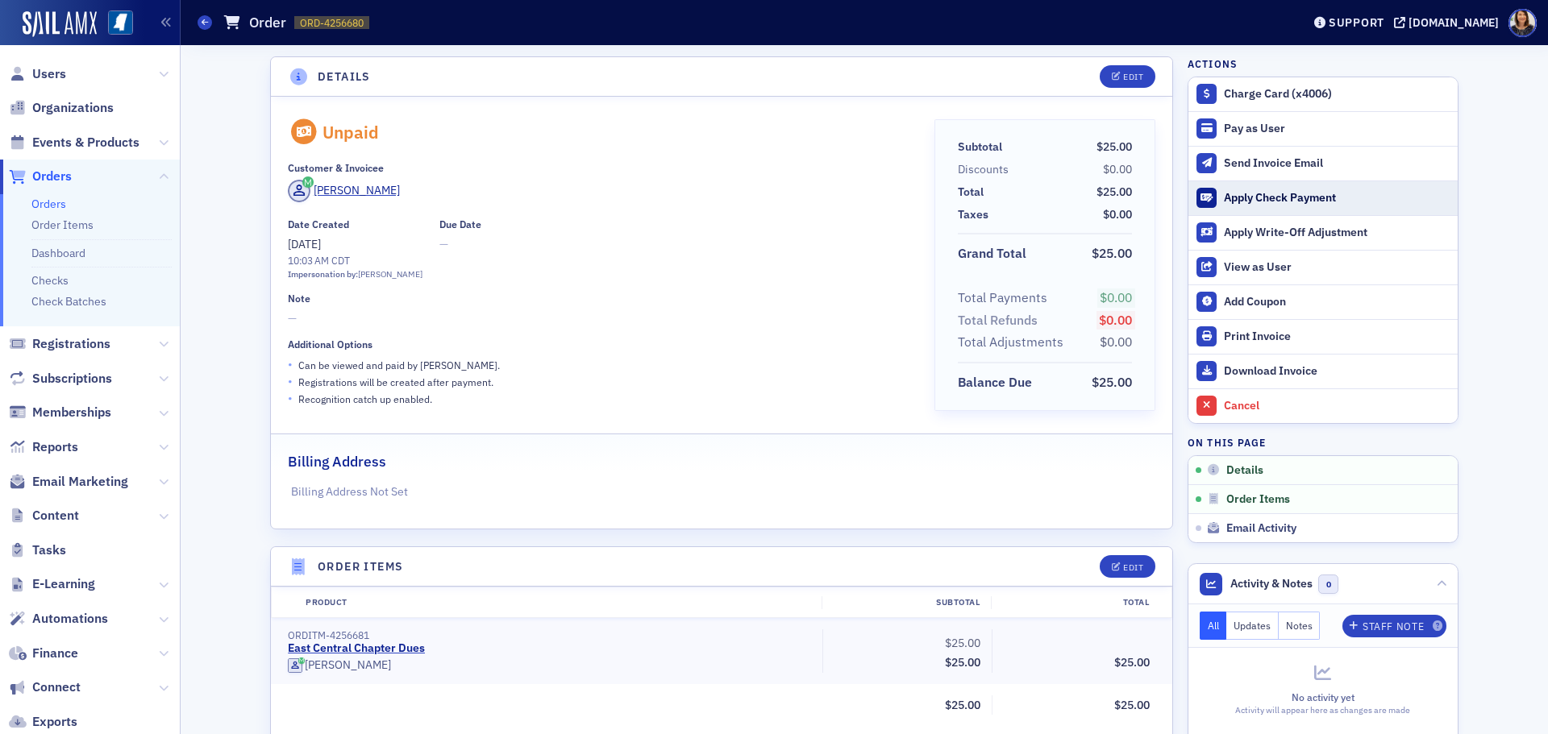
click at [1239, 197] on div "Apply Check Payment" at bounding box center [1337, 198] width 226 height 15
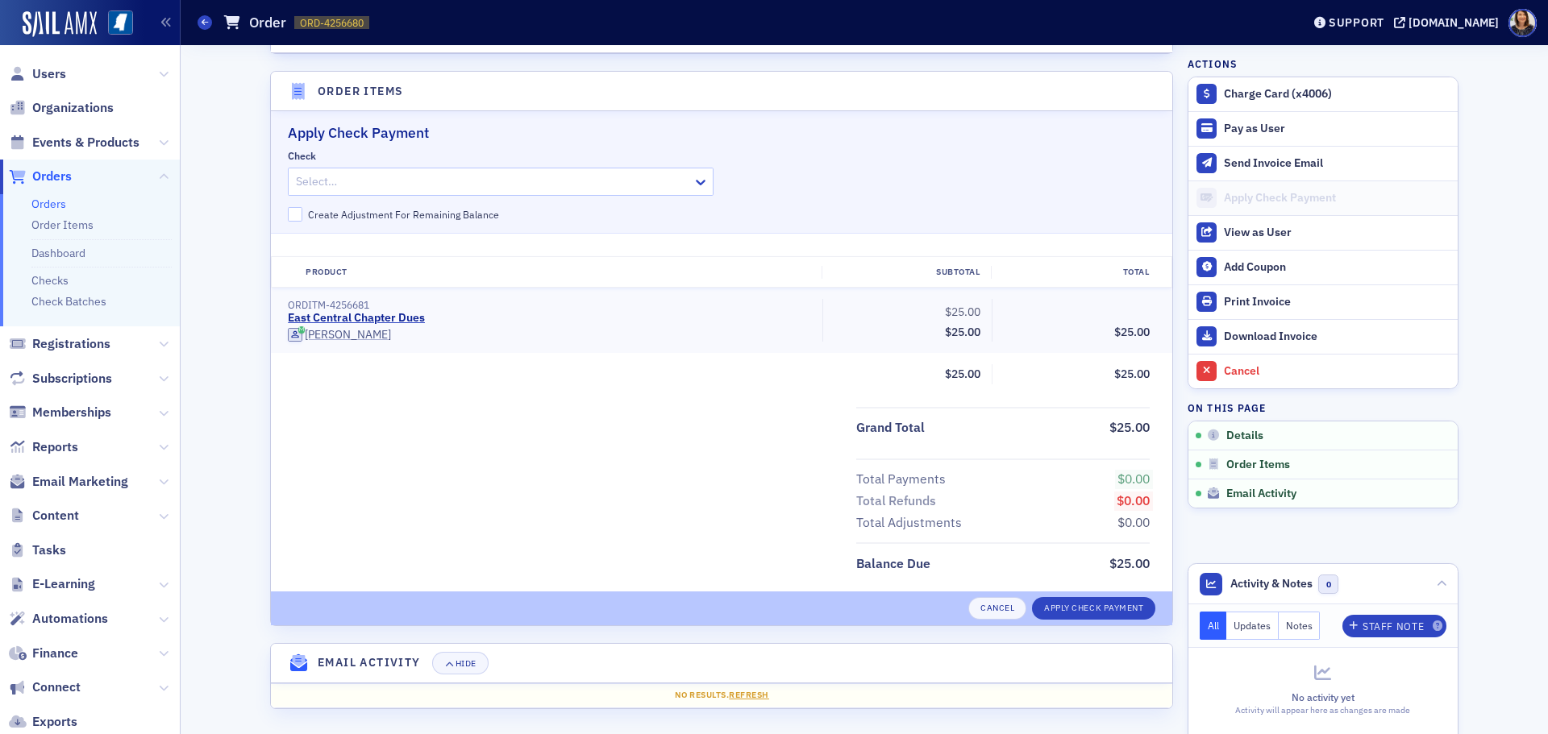
scroll to position [479, 0]
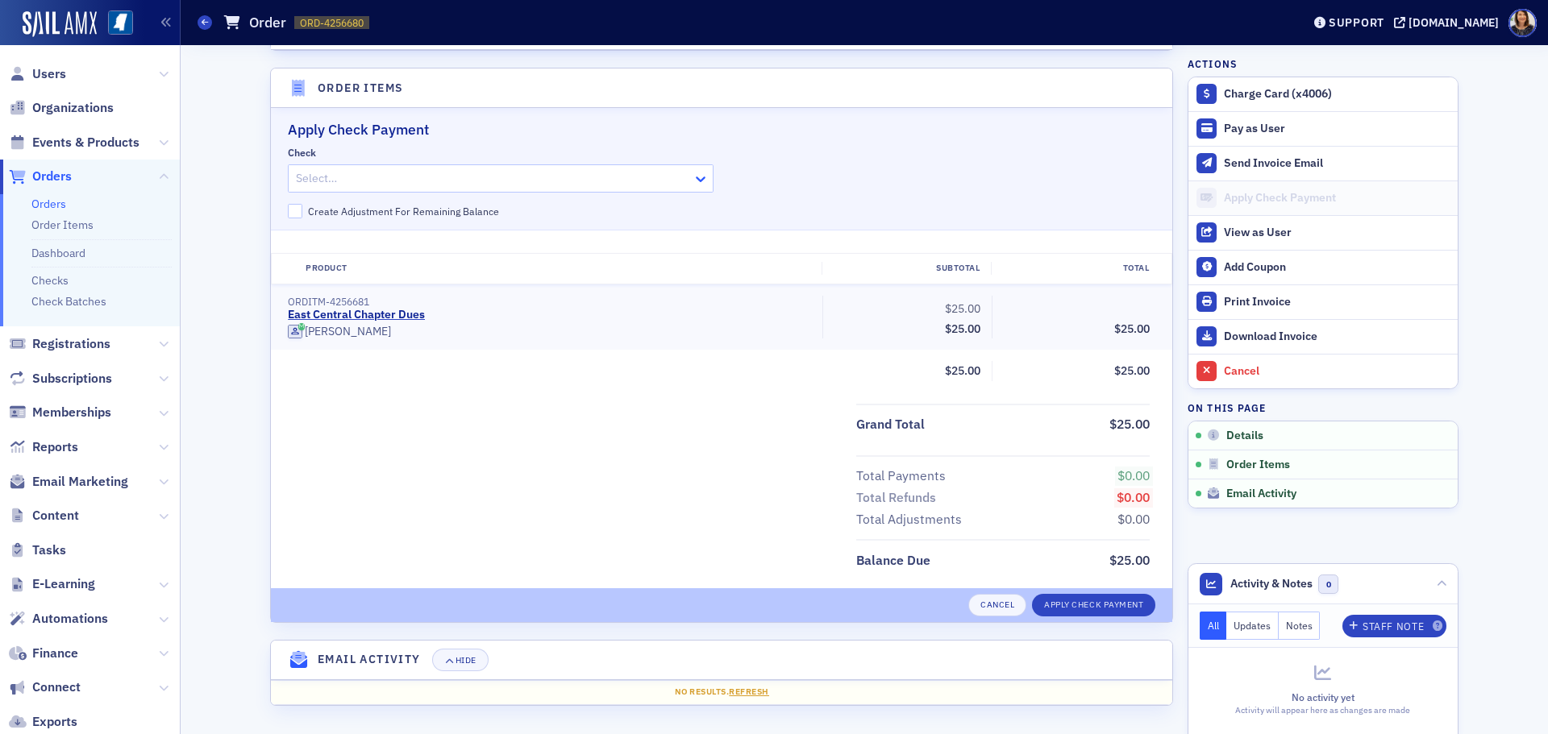
click at [697, 180] on icon at bounding box center [701, 179] width 16 height 16
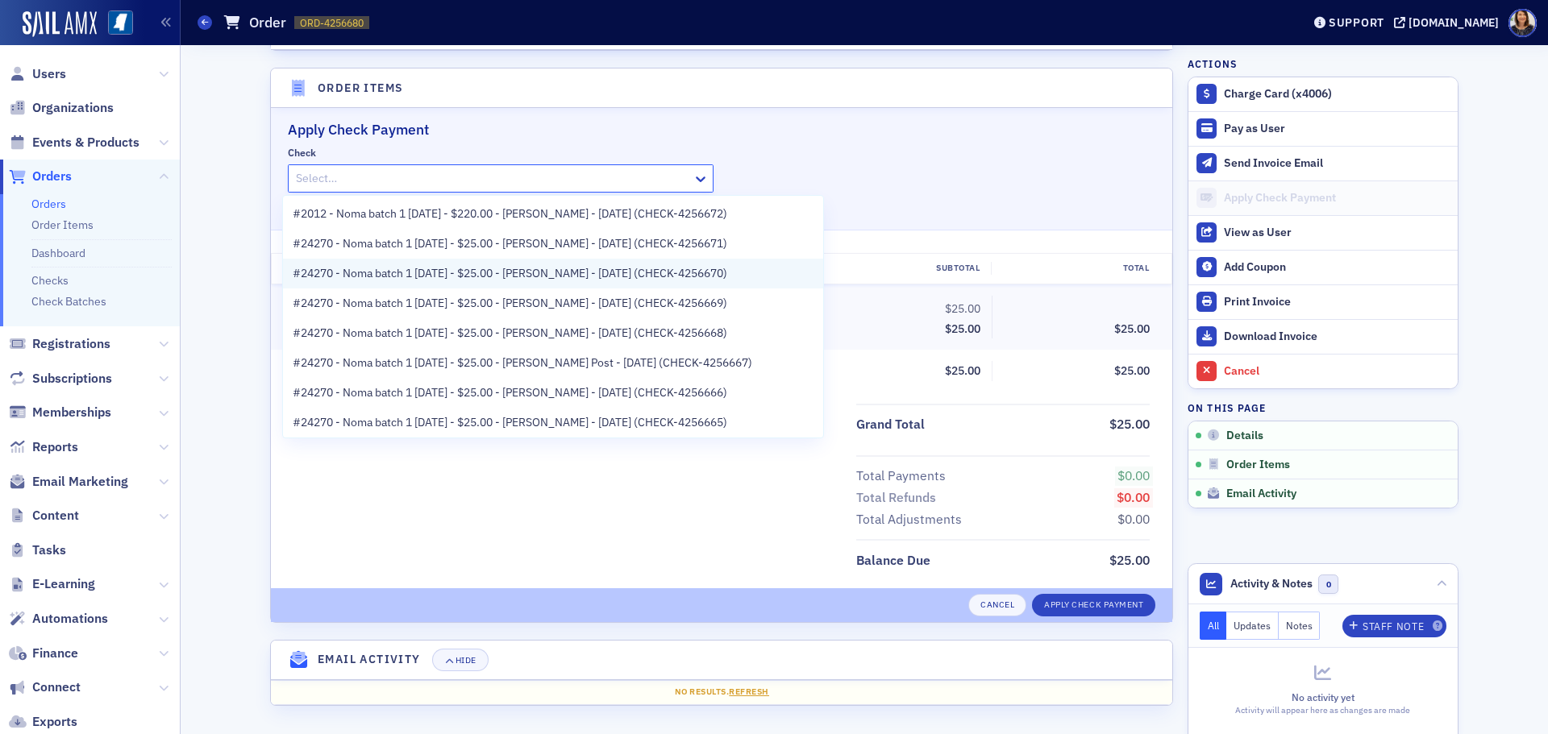
click at [568, 280] on span "#24270 - Noma batch 1 8.29.25 - $25.00 - Bob Rea - 8/29/2025 (CHECK-4256670)" at bounding box center [510, 273] width 435 height 17
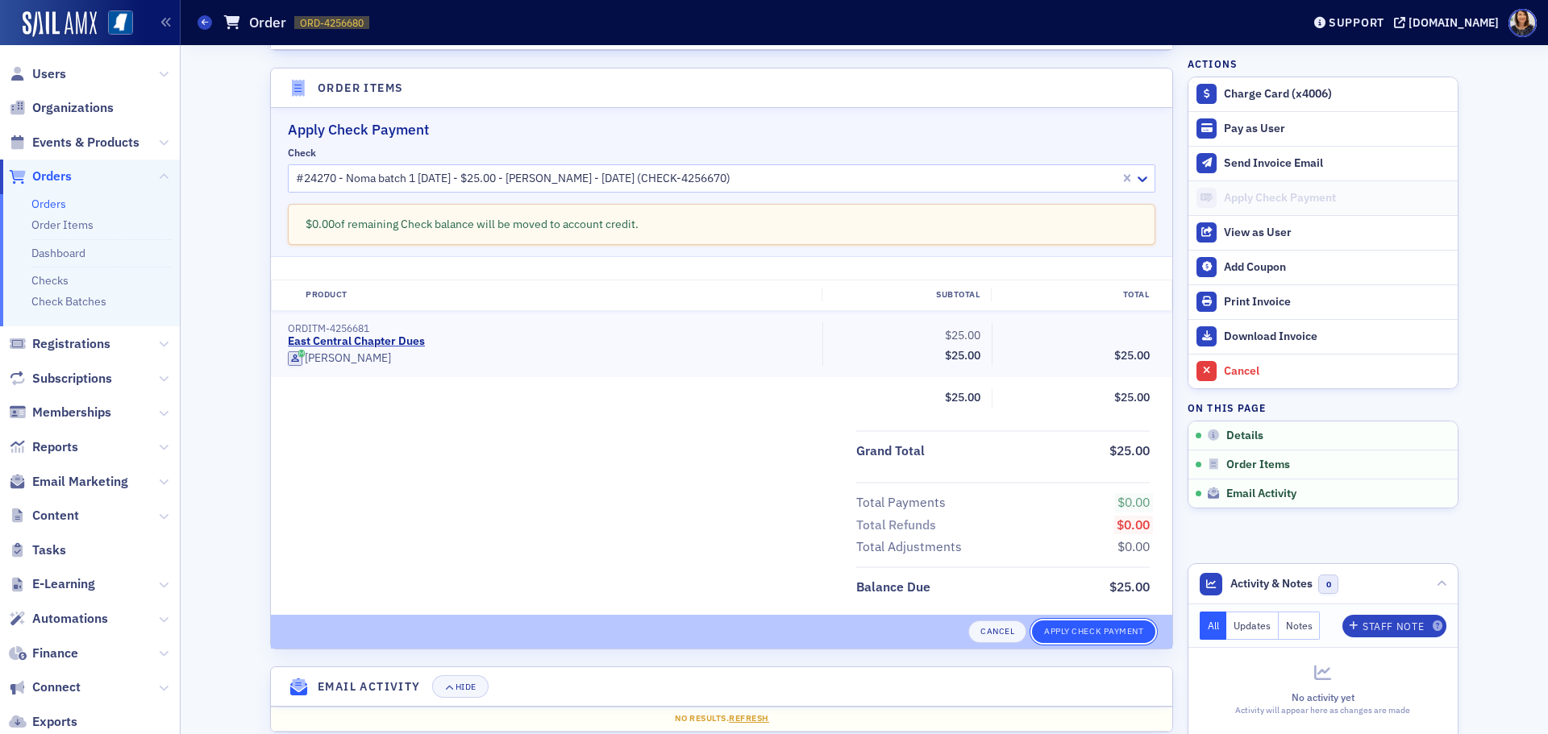
click at [1104, 628] on button "Apply Check Payment" at bounding box center [1093, 632] width 123 height 23
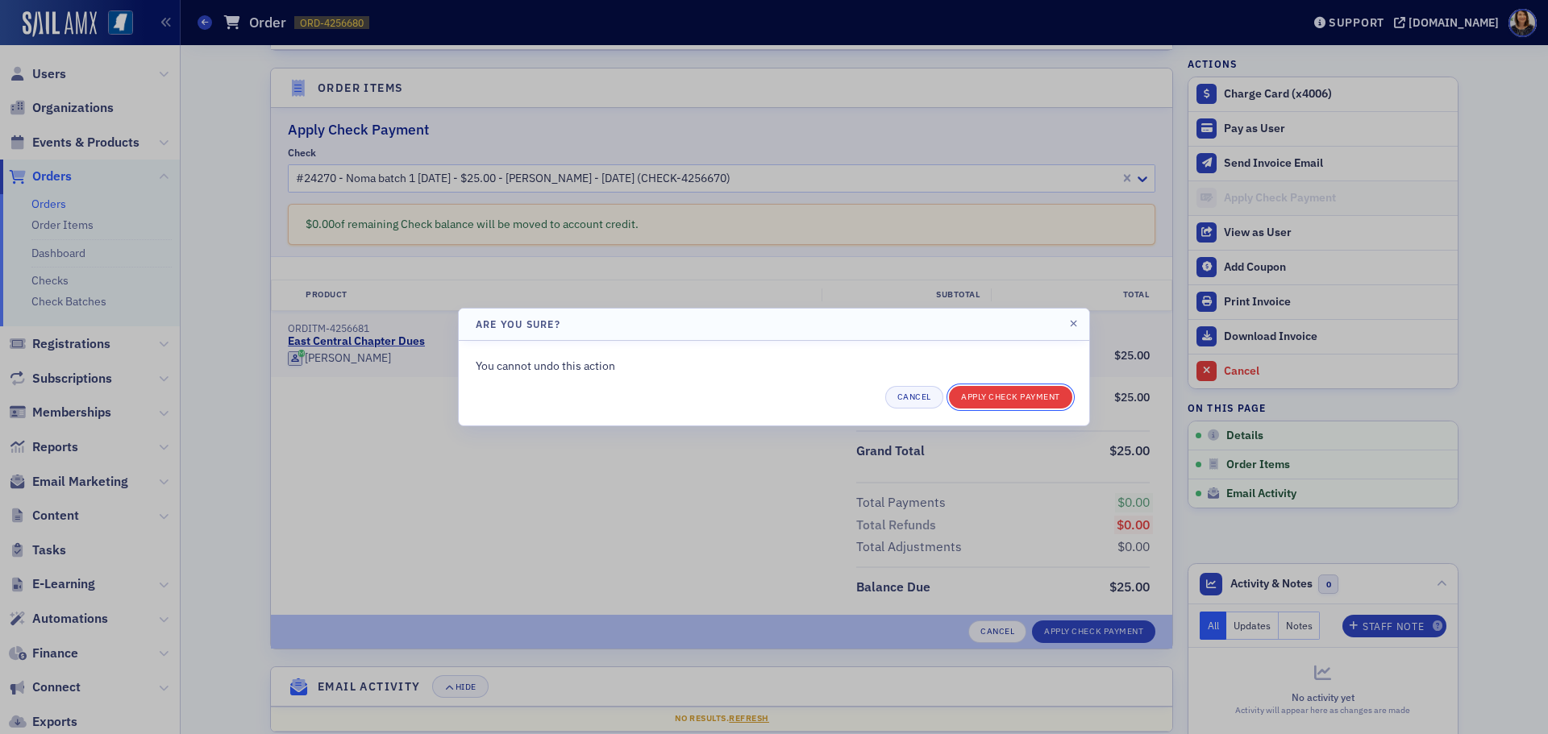
click at [1010, 403] on button "Apply Check Payment" at bounding box center [1010, 397] width 123 height 23
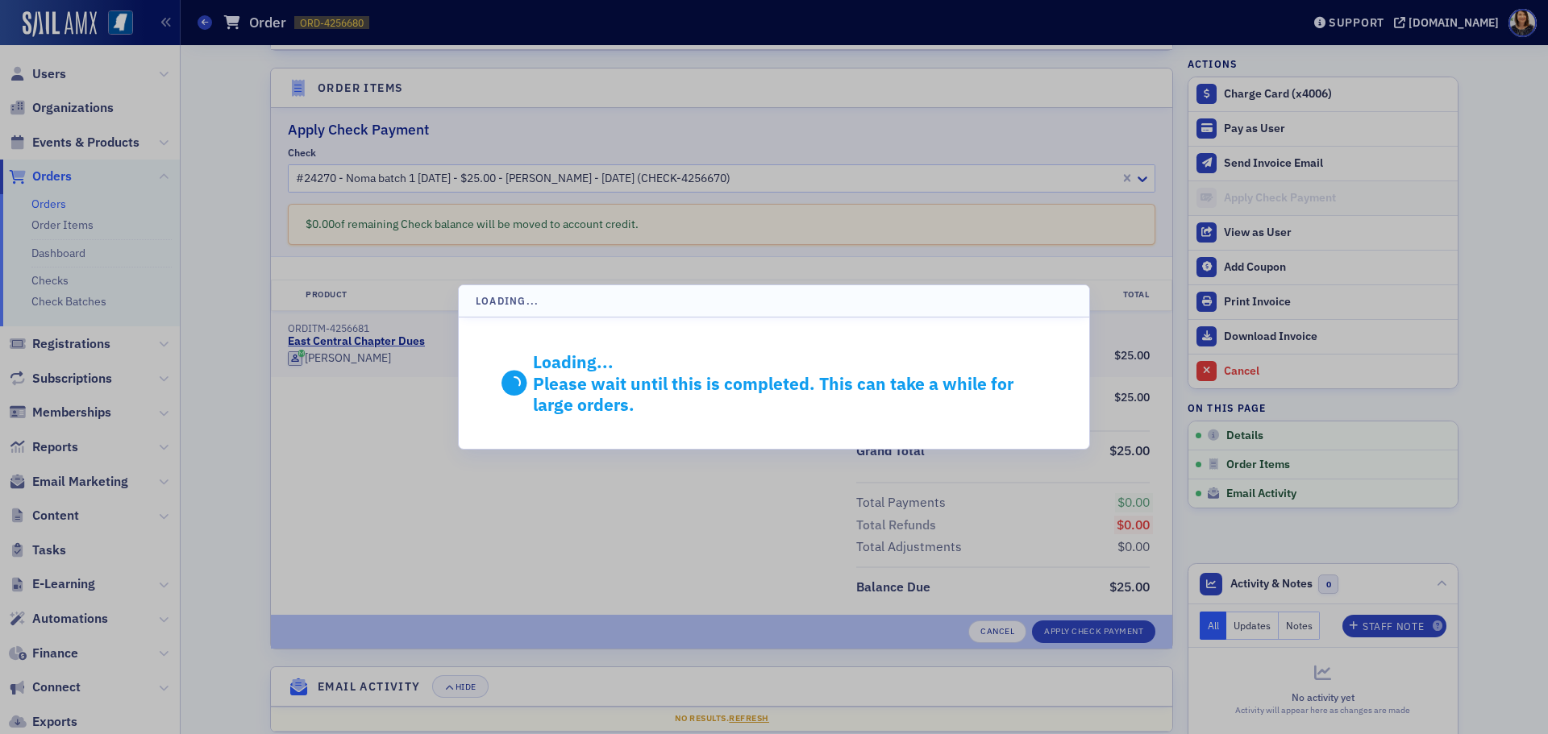
scroll to position [300, 0]
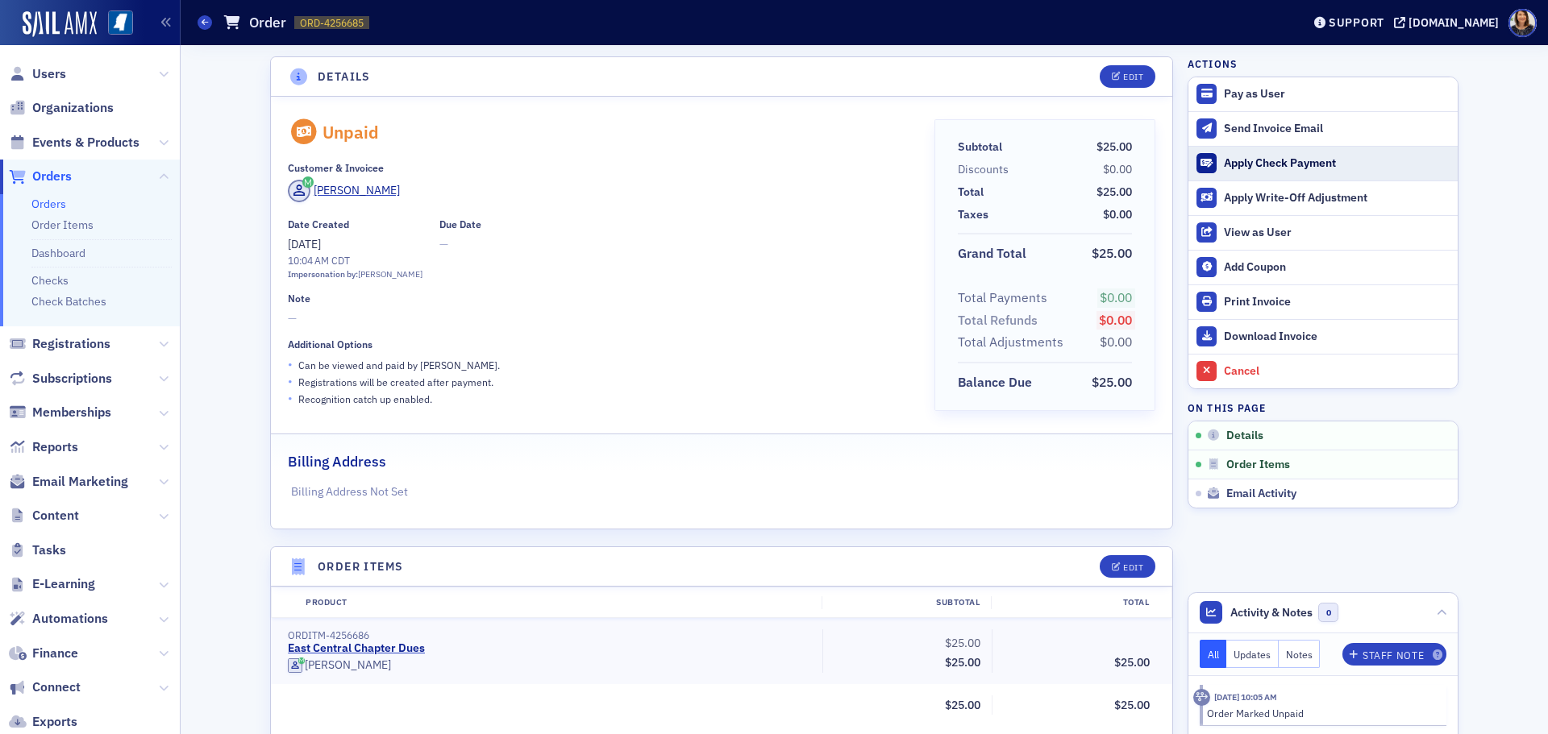
click at [1260, 160] on div "Apply Check Payment" at bounding box center [1337, 163] width 226 height 15
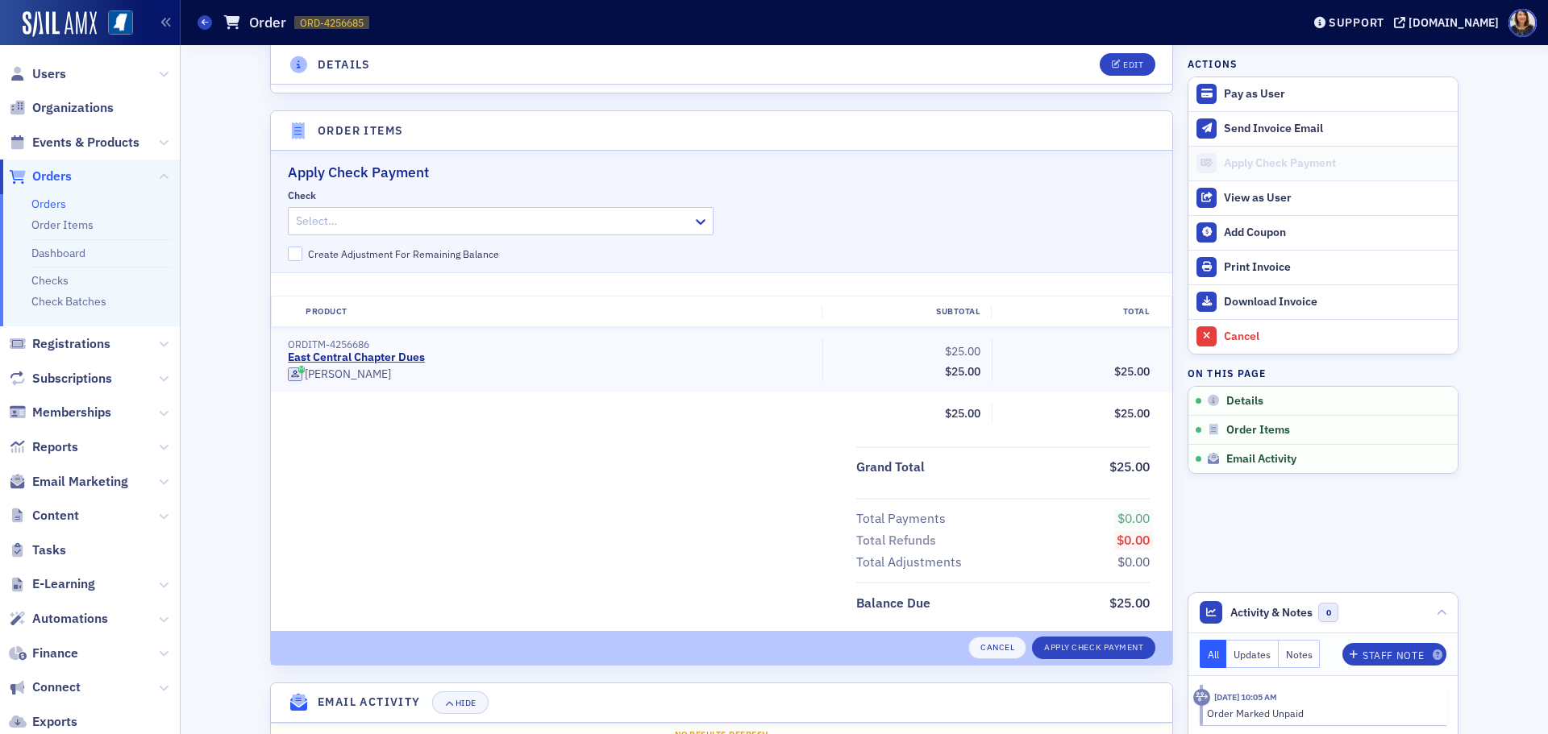
scroll to position [479, 0]
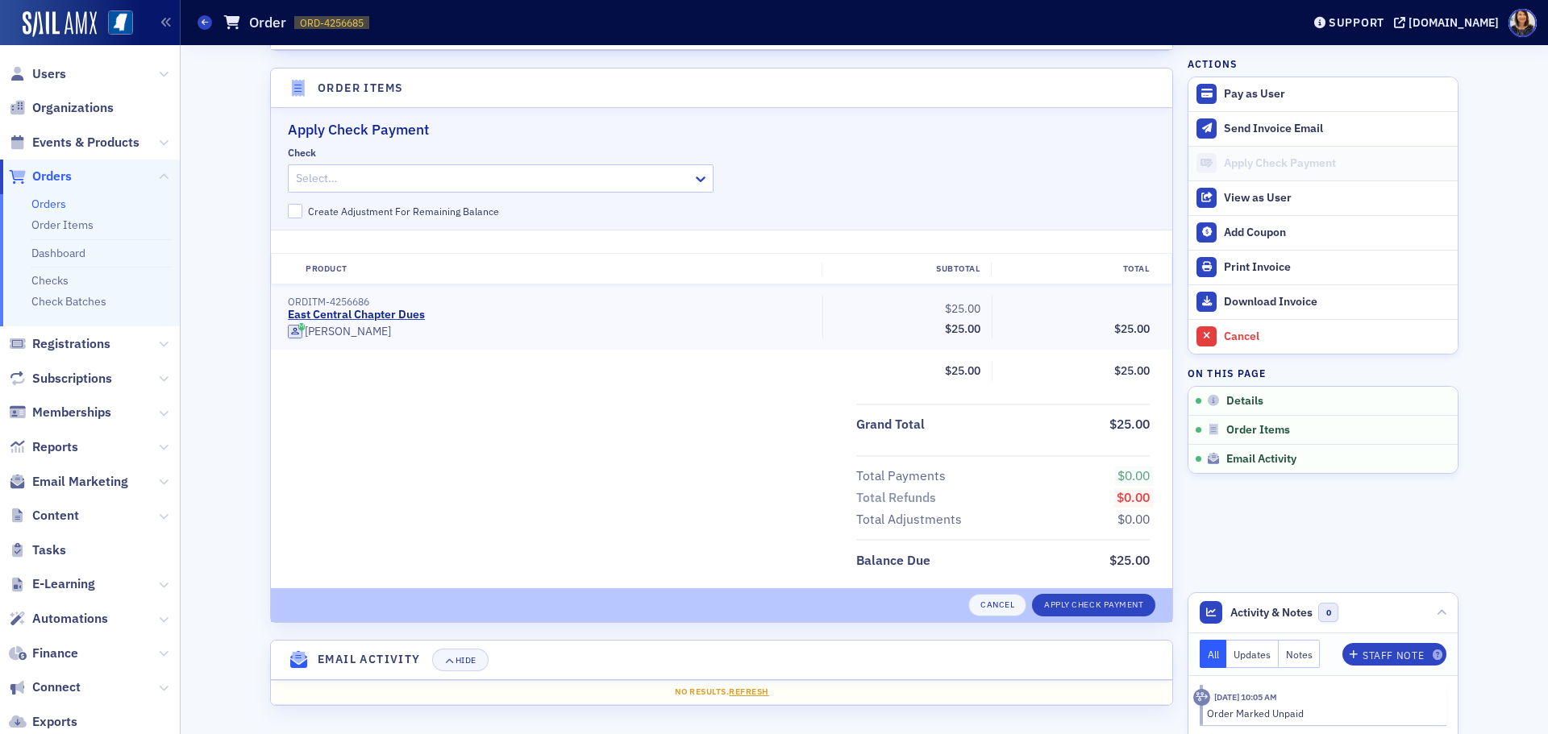
click at [686, 177] on div "Select…" at bounding box center [501, 178] width 426 height 28
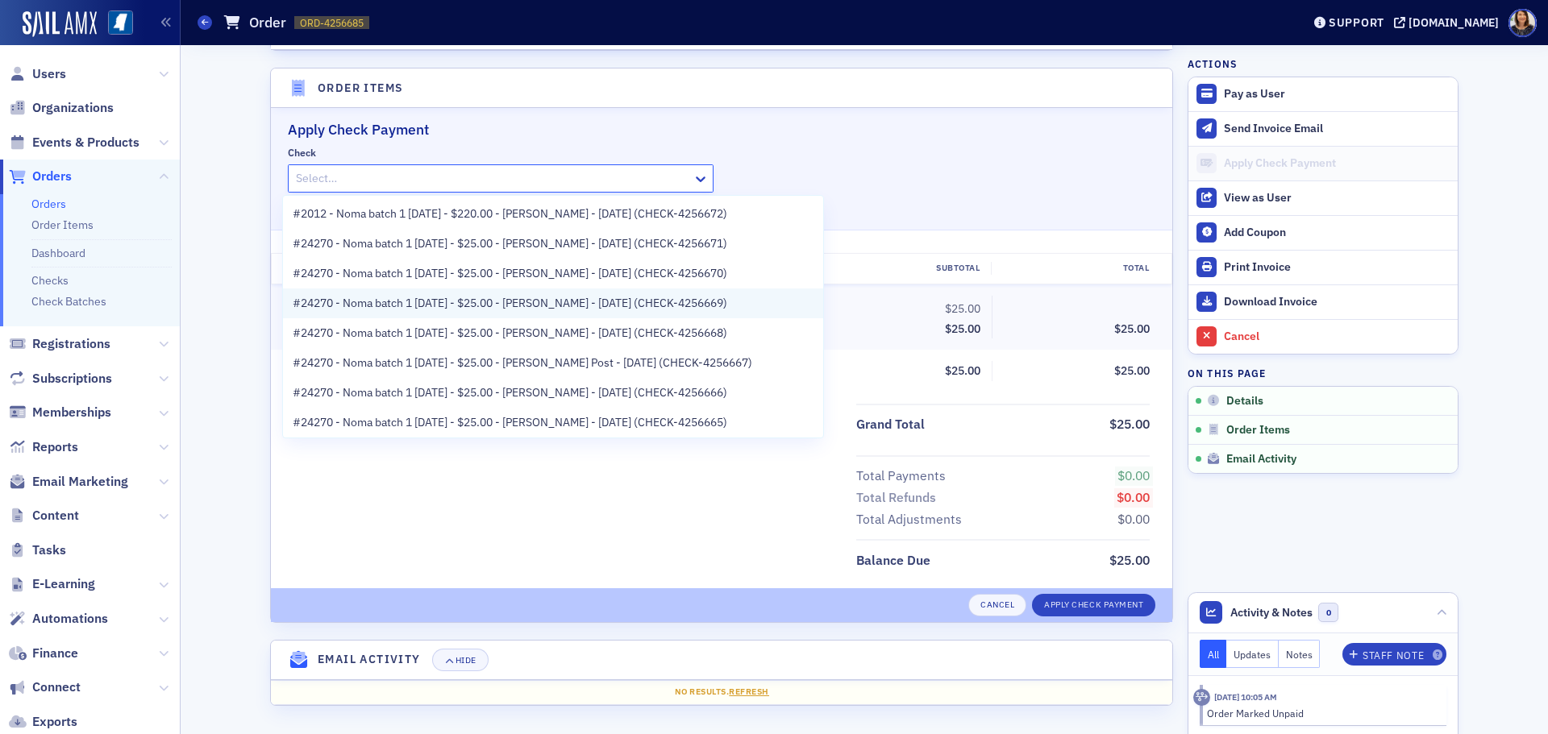
click at [591, 303] on span "#24270 - Noma batch 1 [DATE] - $25.00 - [PERSON_NAME] - [DATE] (CHECK-4256669)" at bounding box center [510, 303] width 435 height 17
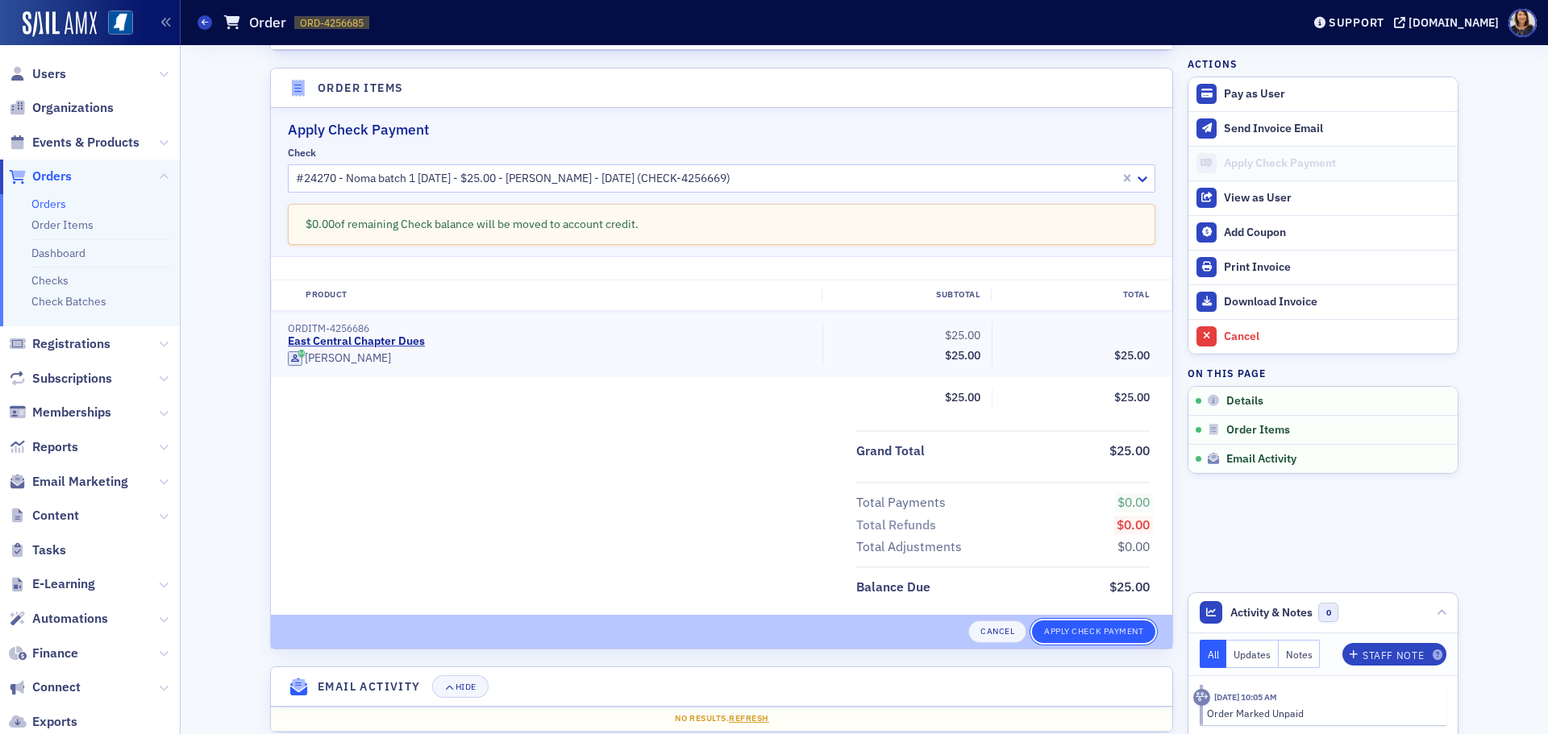
click at [1092, 635] on button "Apply Check Payment" at bounding box center [1093, 632] width 123 height 23
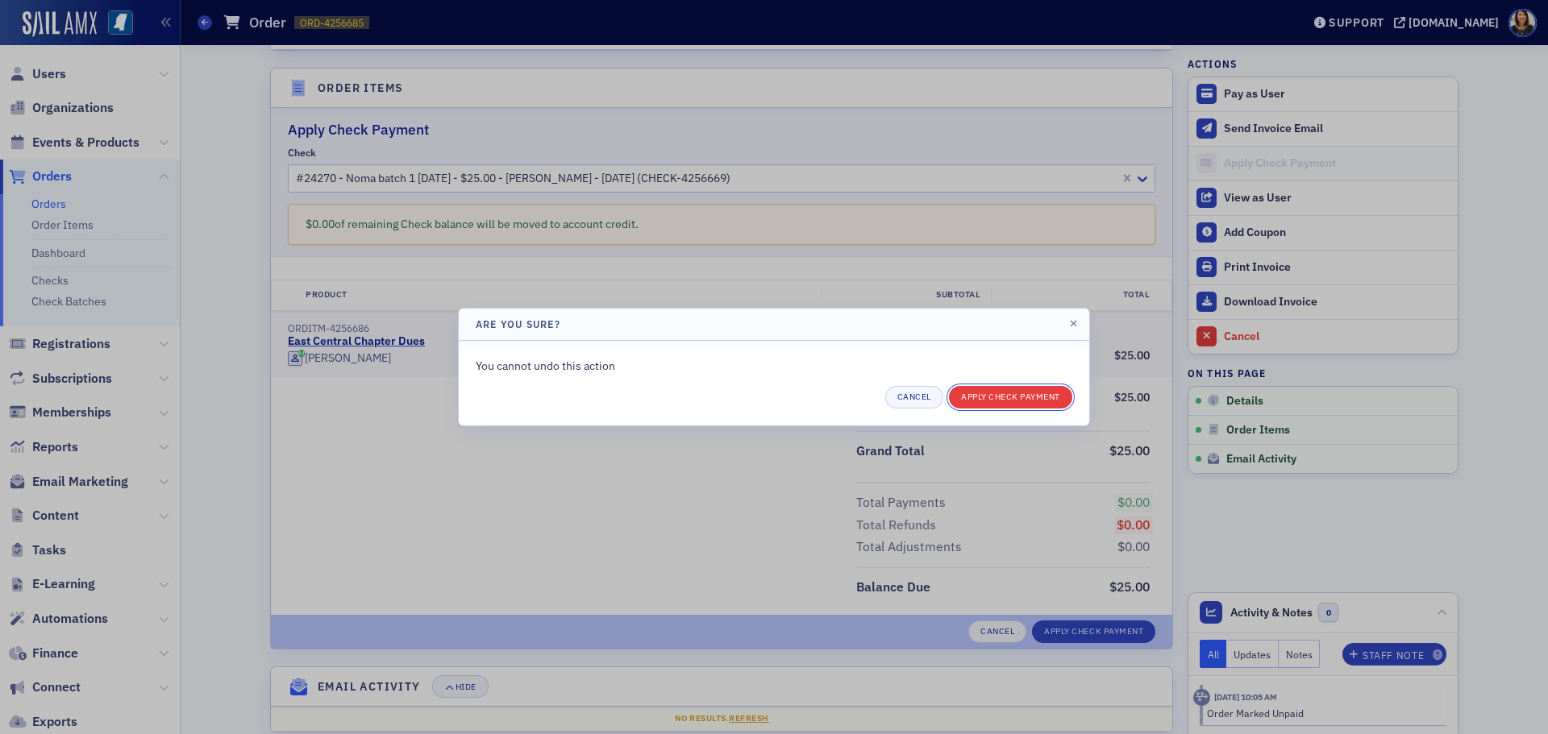
click at [1040, 401] on button "Apply Check Payment" at bounding box center [1010, 397] width 123 height 23
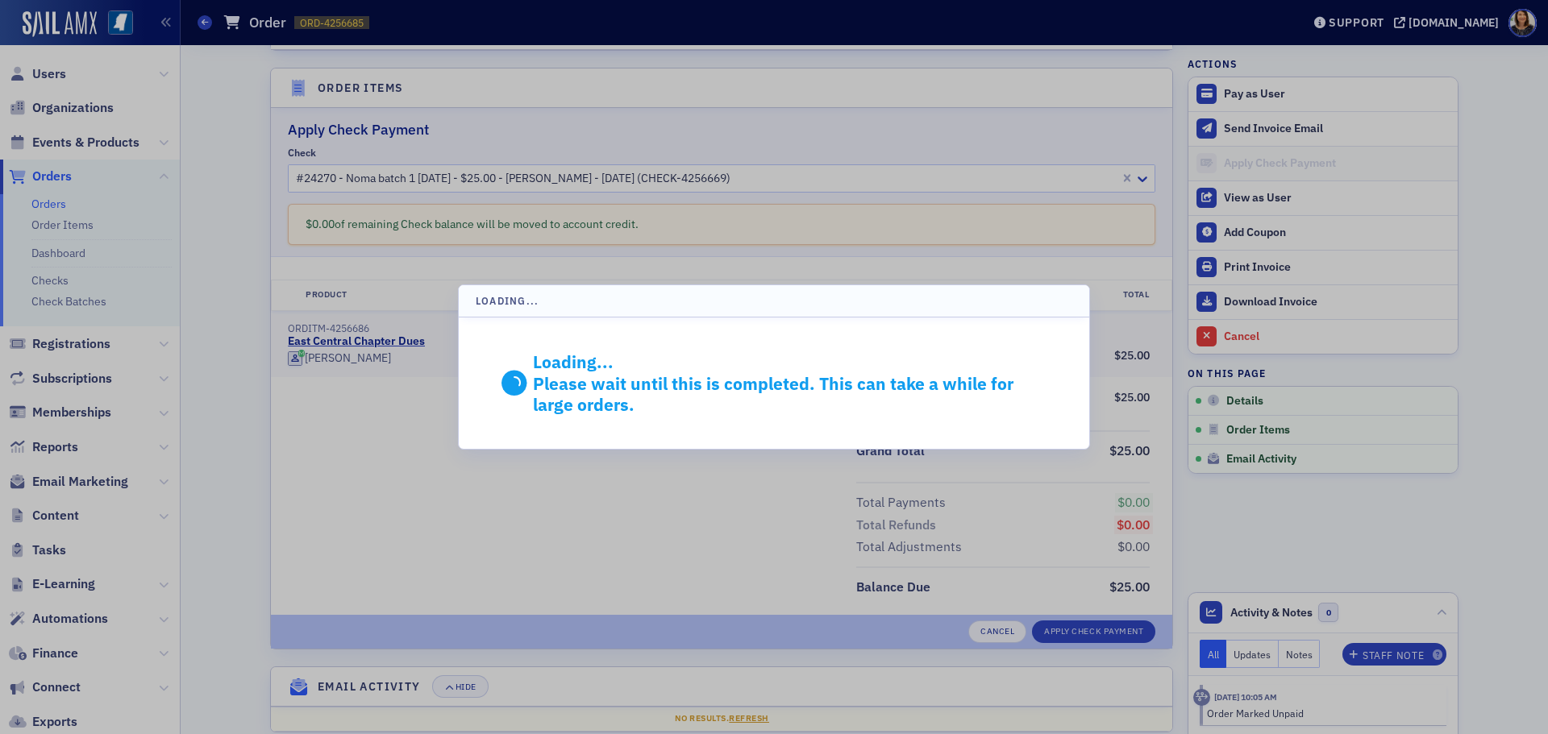
scroll to position [300, 0]
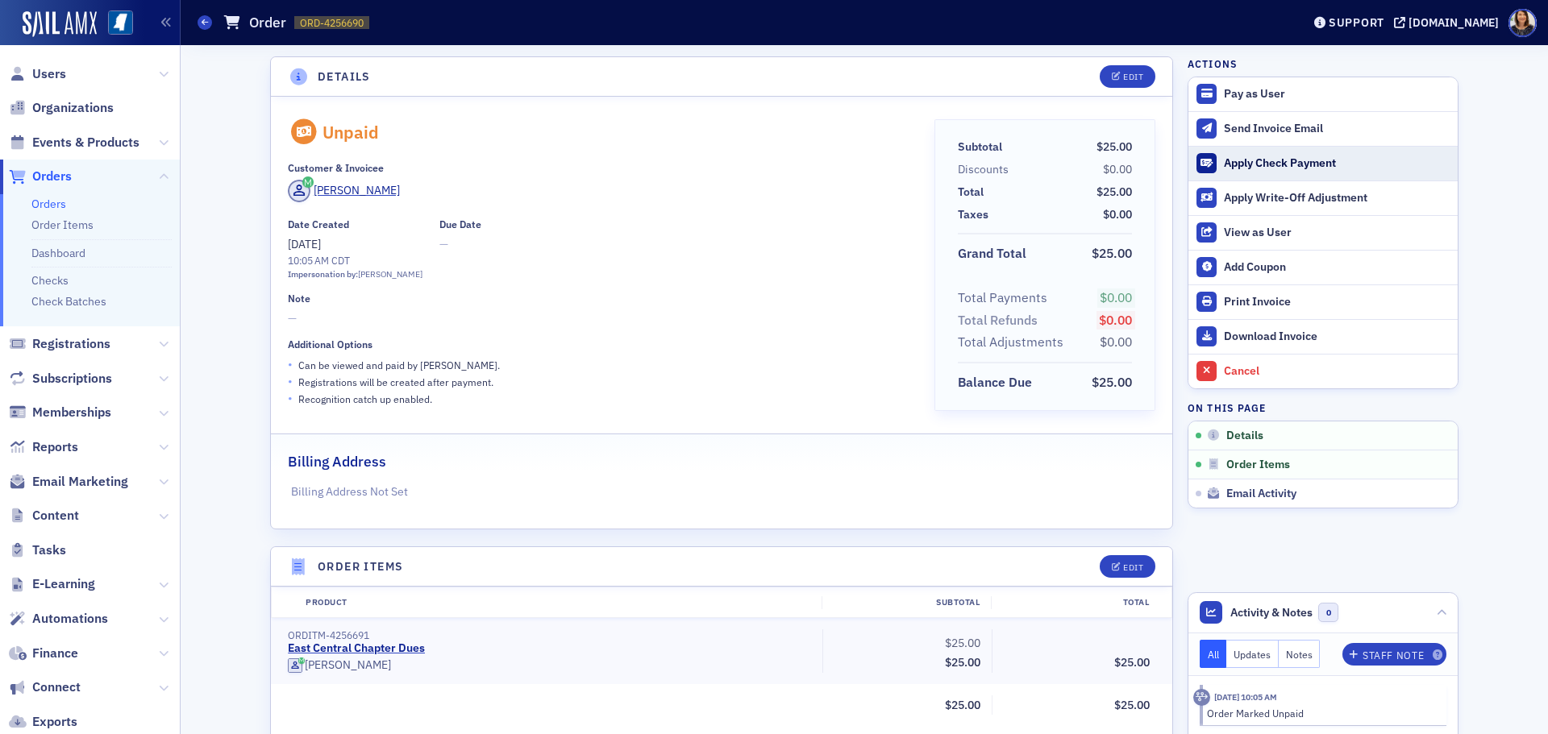
click at [1241, 168] on div "Apply Check Payment" at bounding box center [1337, 163] width 226 height 15
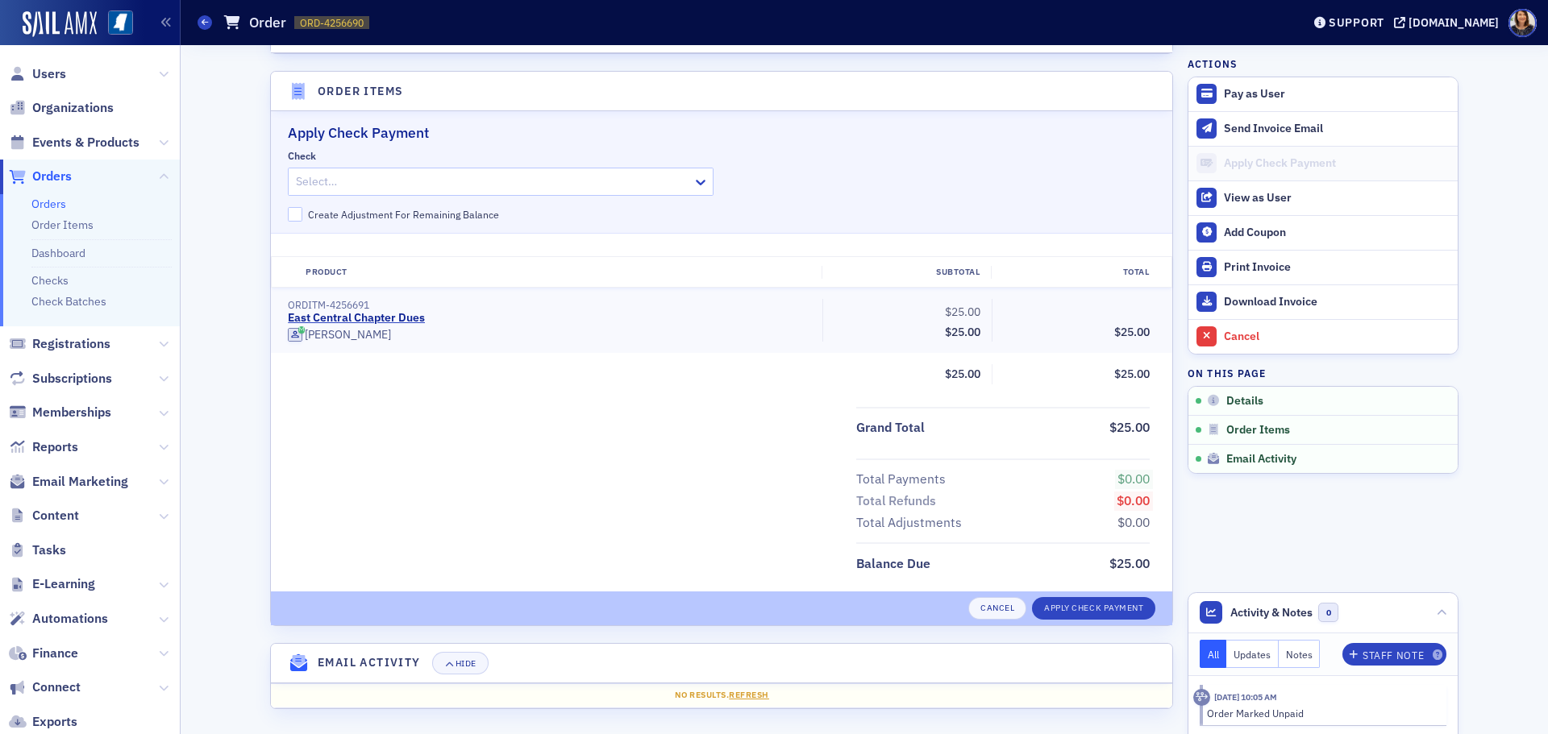
scroll to position [479, 0]
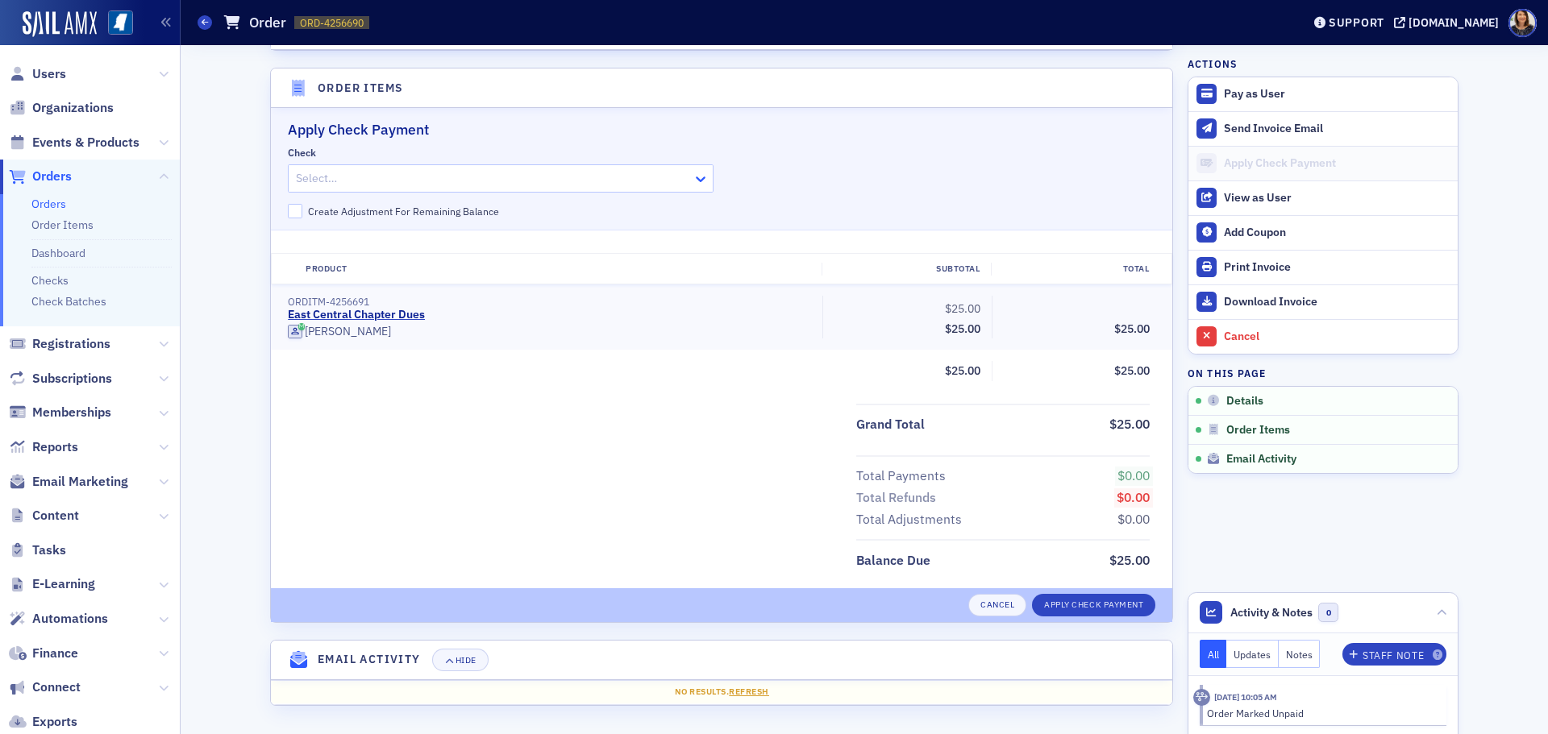
click at [698, 184] on icon at bounding box center [701, 179] width 16 height 16
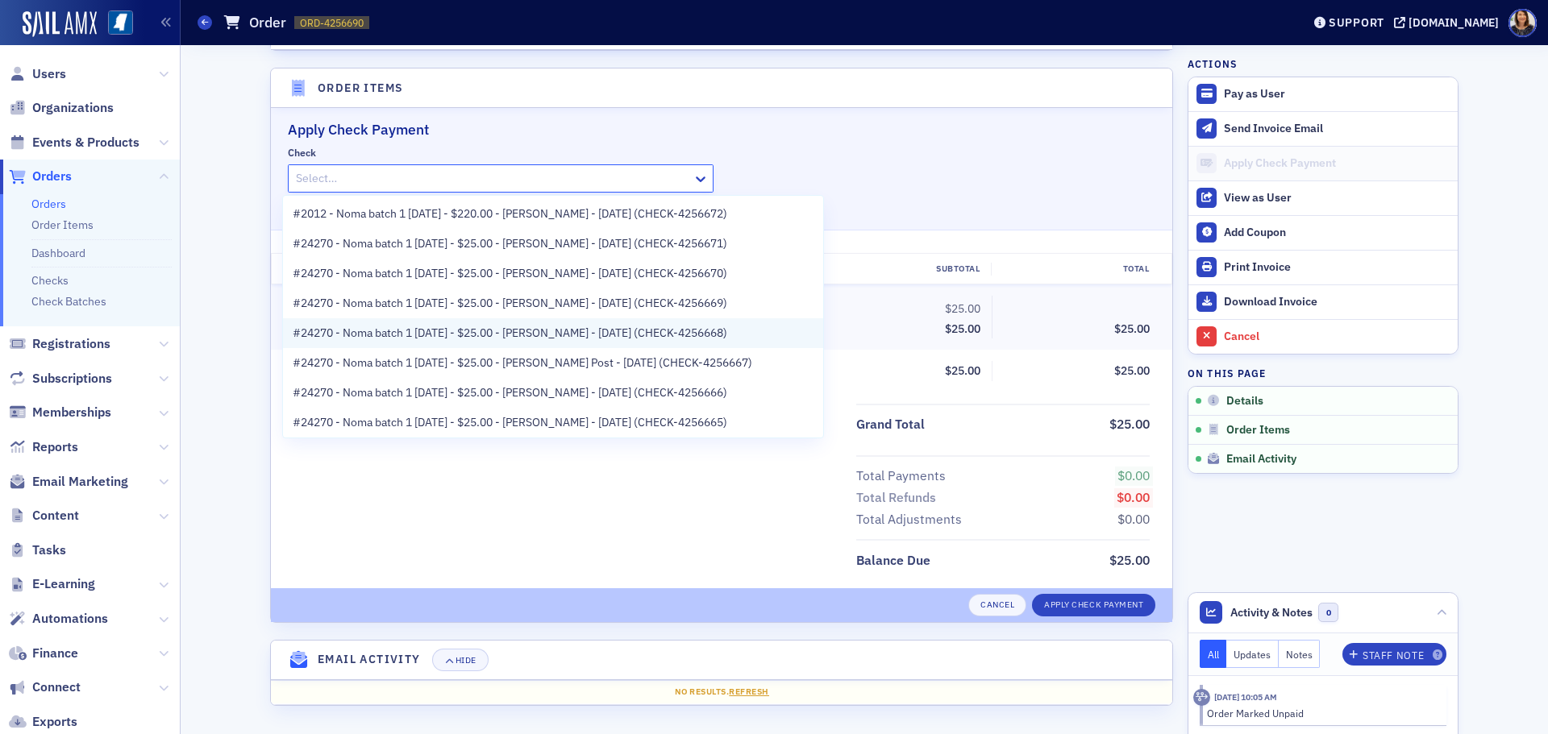
click at [606, 328] on span "#24270 - Noma batch 1 [DATE] - $25.00 - [PERSON_NAME] - [DATE] (CHECK-4256668)" at bounding box center [510, 333] width 435 height 17
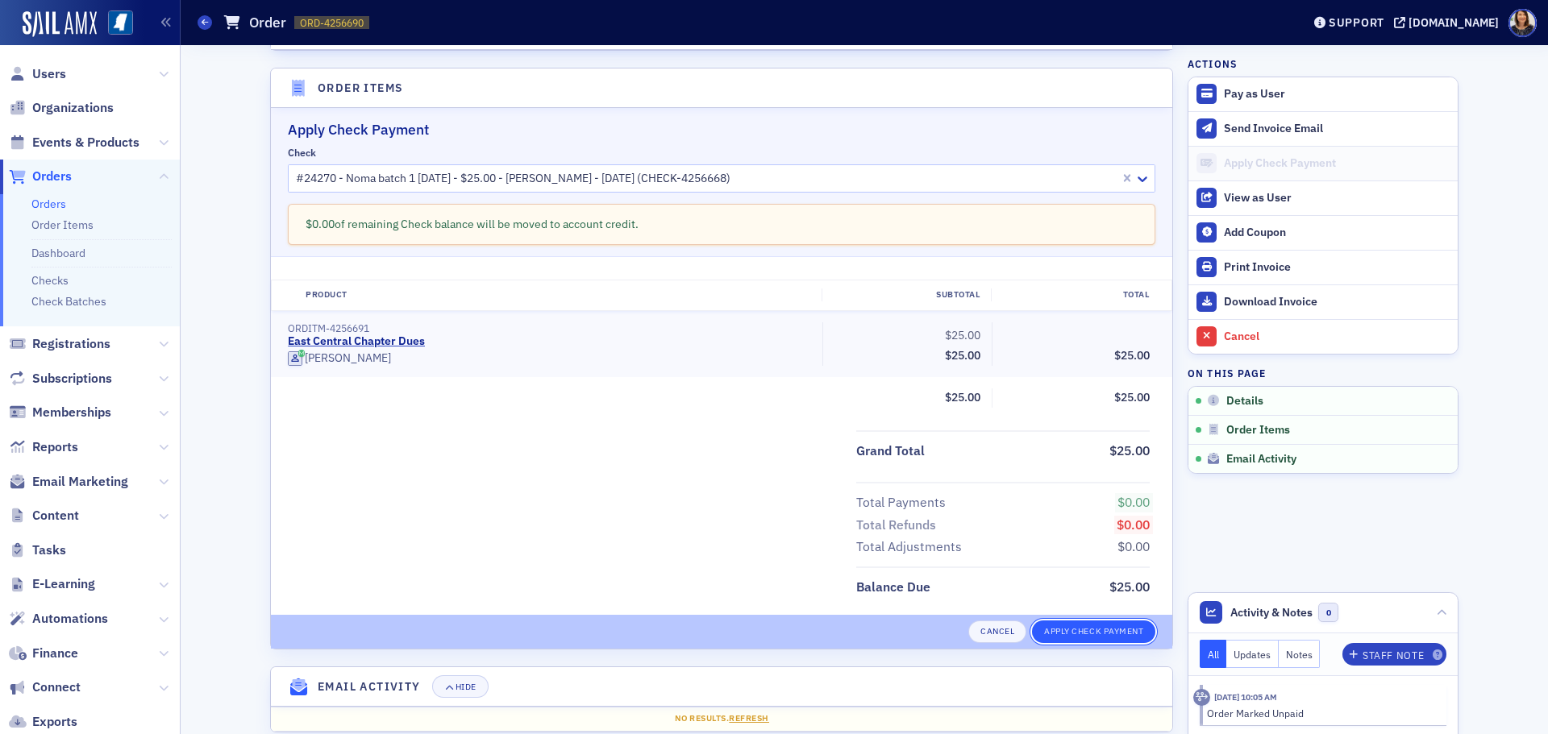
click at [1084, 638] on button "Apply Check Payment" at bounding box center [1093, 632] width 123 height 23
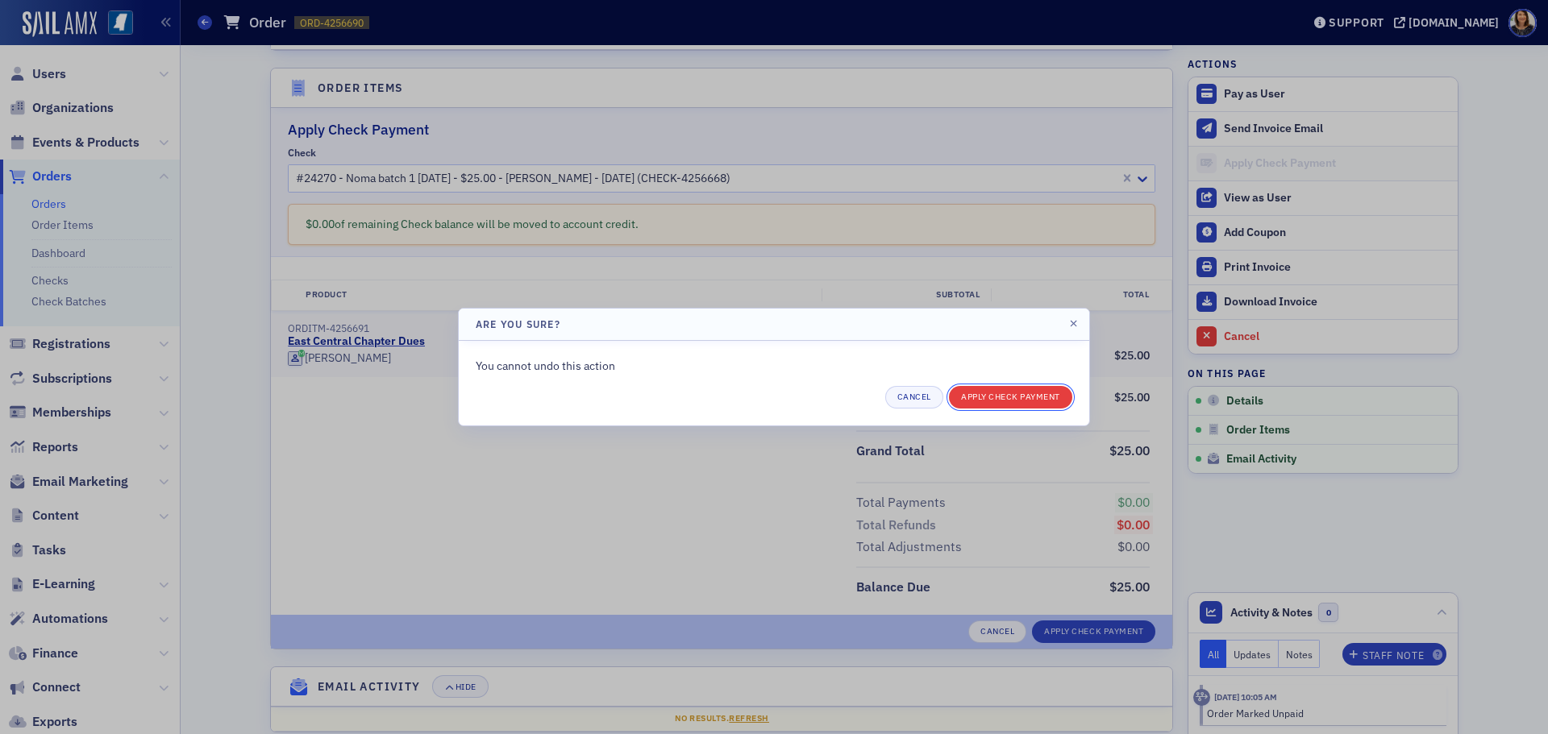
drag, startPoint x: 1033, startPoint y: 406, endPoint x: 1031, endPoint y: 397, distance: 8.2
click at [1031, 397] on button "Apply Check Payment" at bounding box center [1010, 397] width 123 height 23
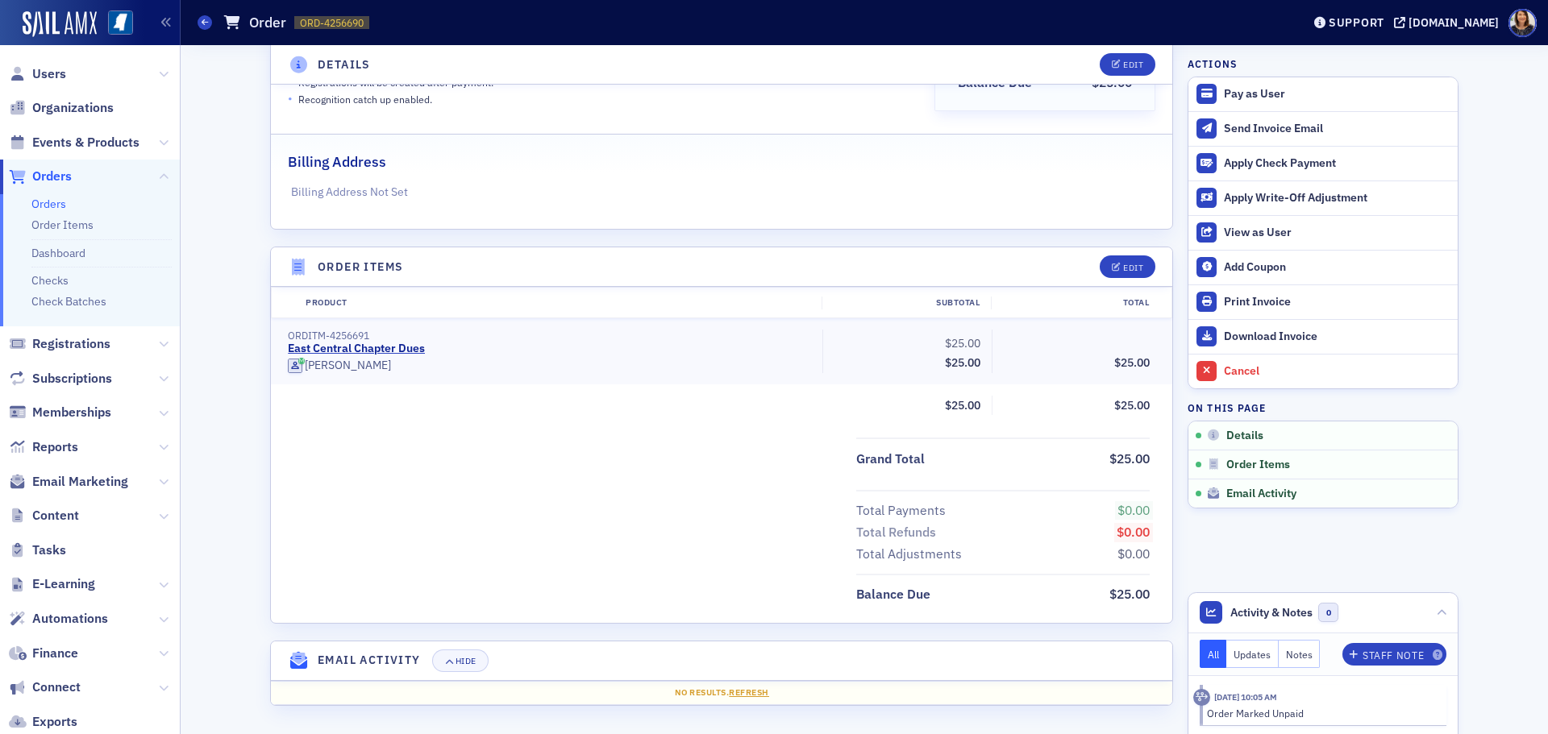
scroll to position [300, 0]
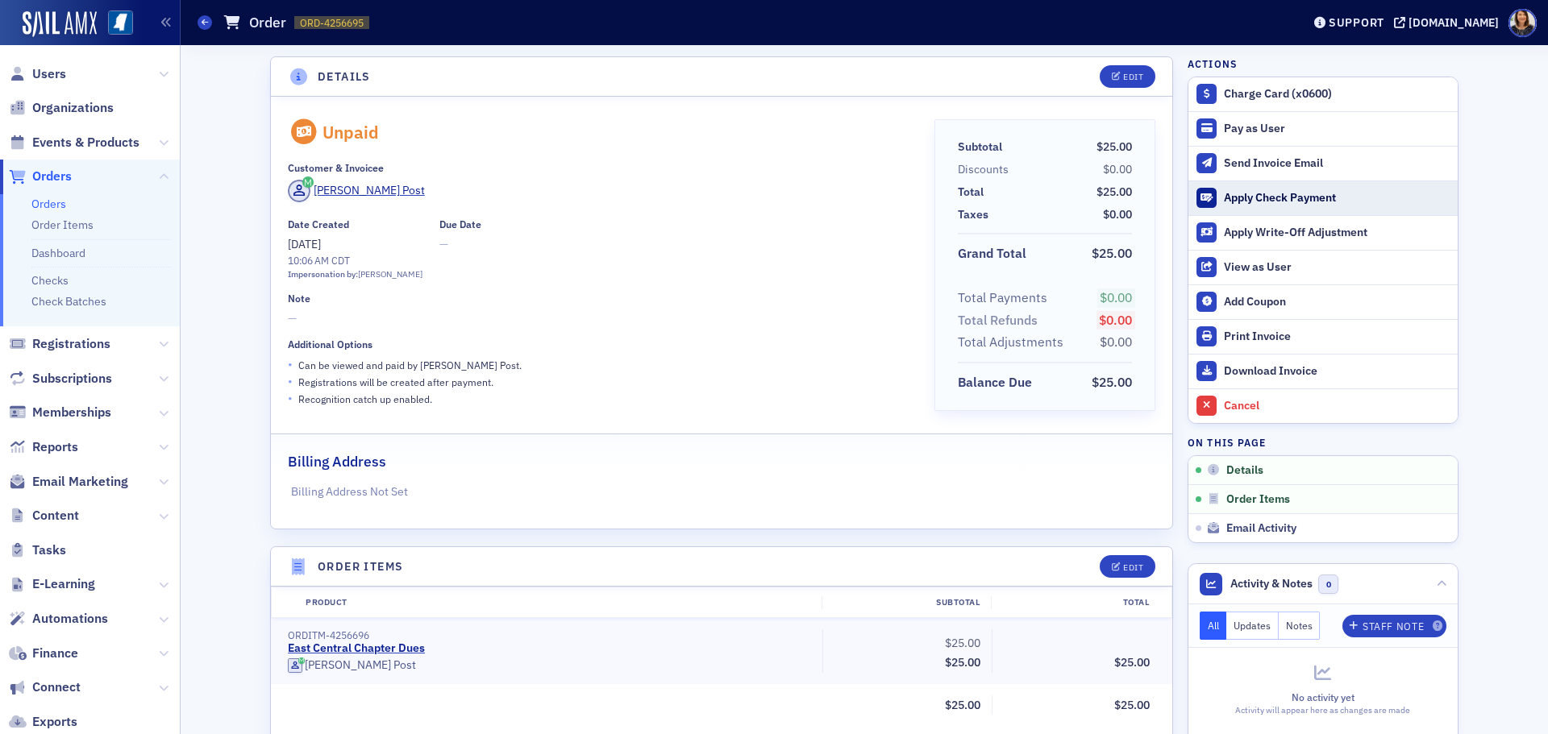
click at [1259, 197] on div "Apply Check Payment" at bounding box center [1337, 198] width 226 height 15
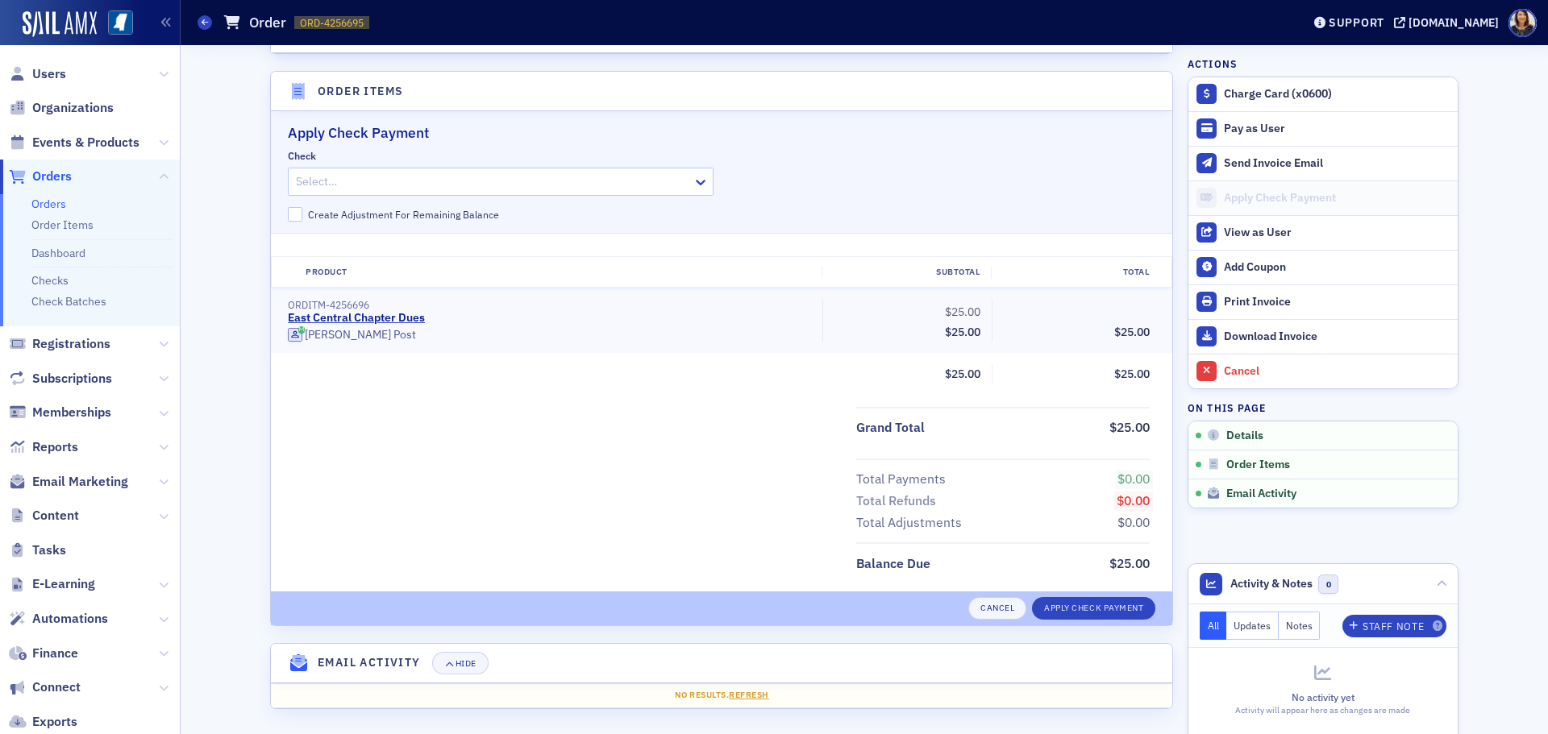
scroll to position [479, 0]
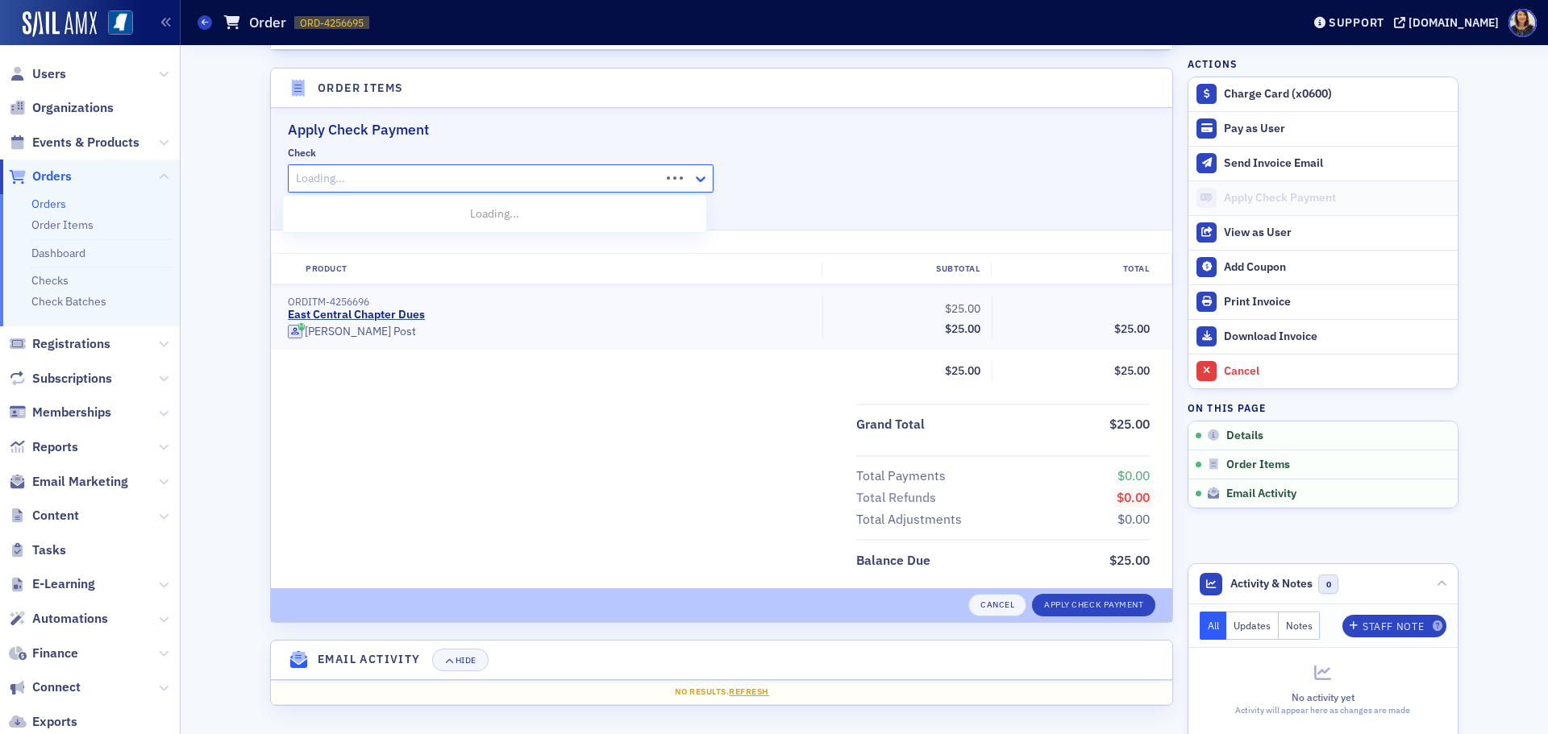
click at [705, 176] on div at bounding box center [703, 178] width 20 height 17
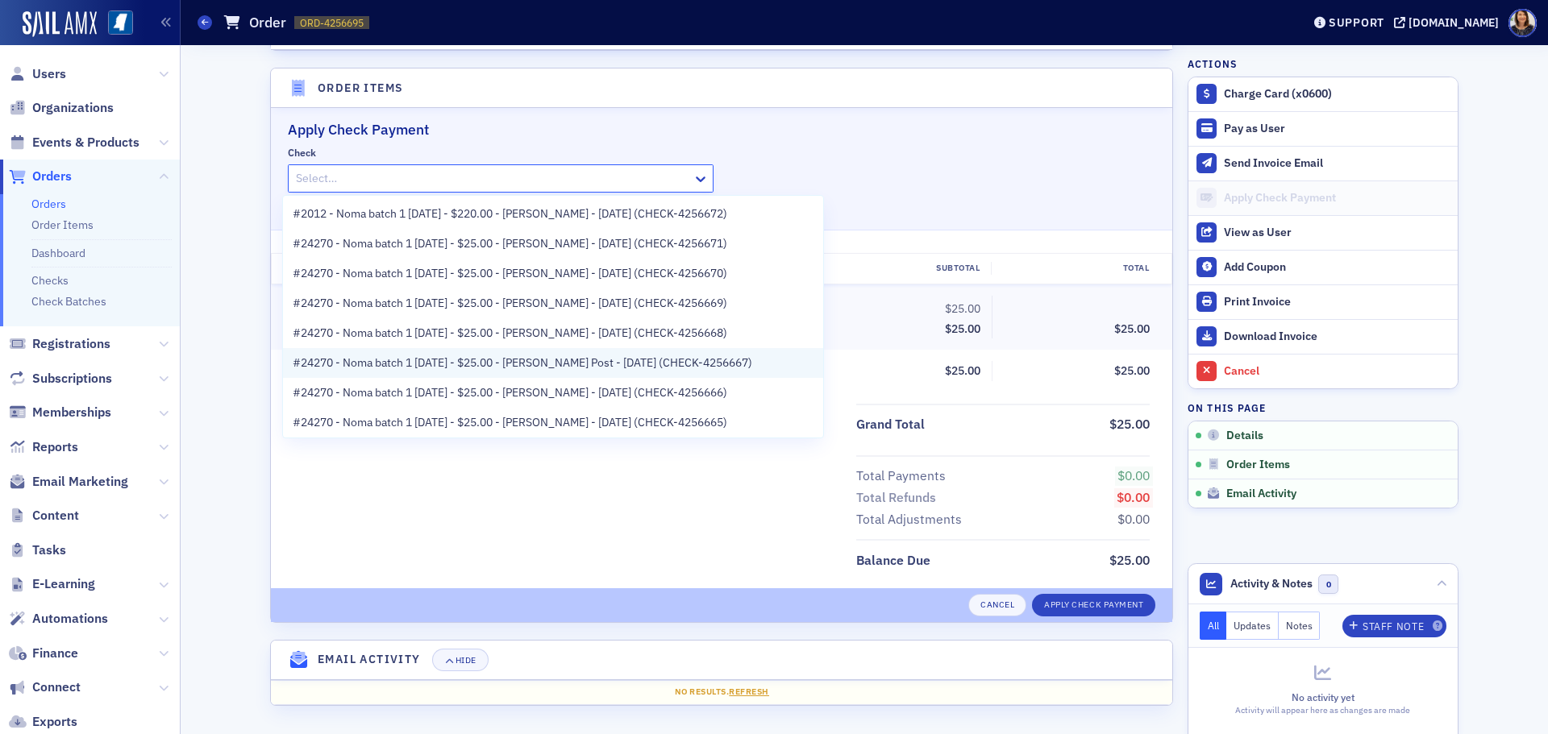
click at [604, 364] on span "#24270 - Noma batch 1 [DATE] - $25.00 - [PERSON_NAME] Post - [DATE] (CHECK-4256…" at bounding box center [523, 363] width 460 height 17
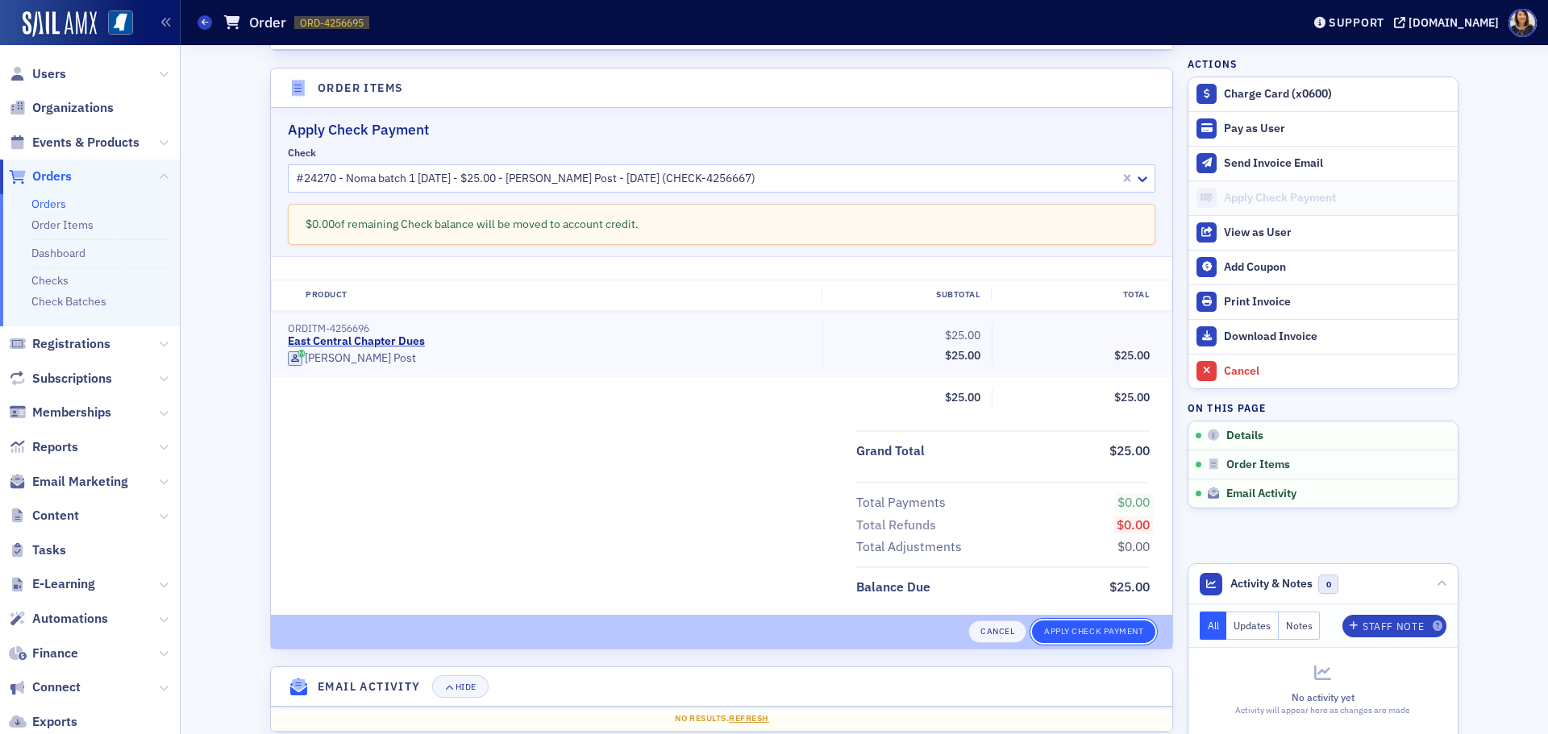
click at [1113, 630] on button "Apply Check Payment" at bounding box center [1093, 632] width 123 height 23
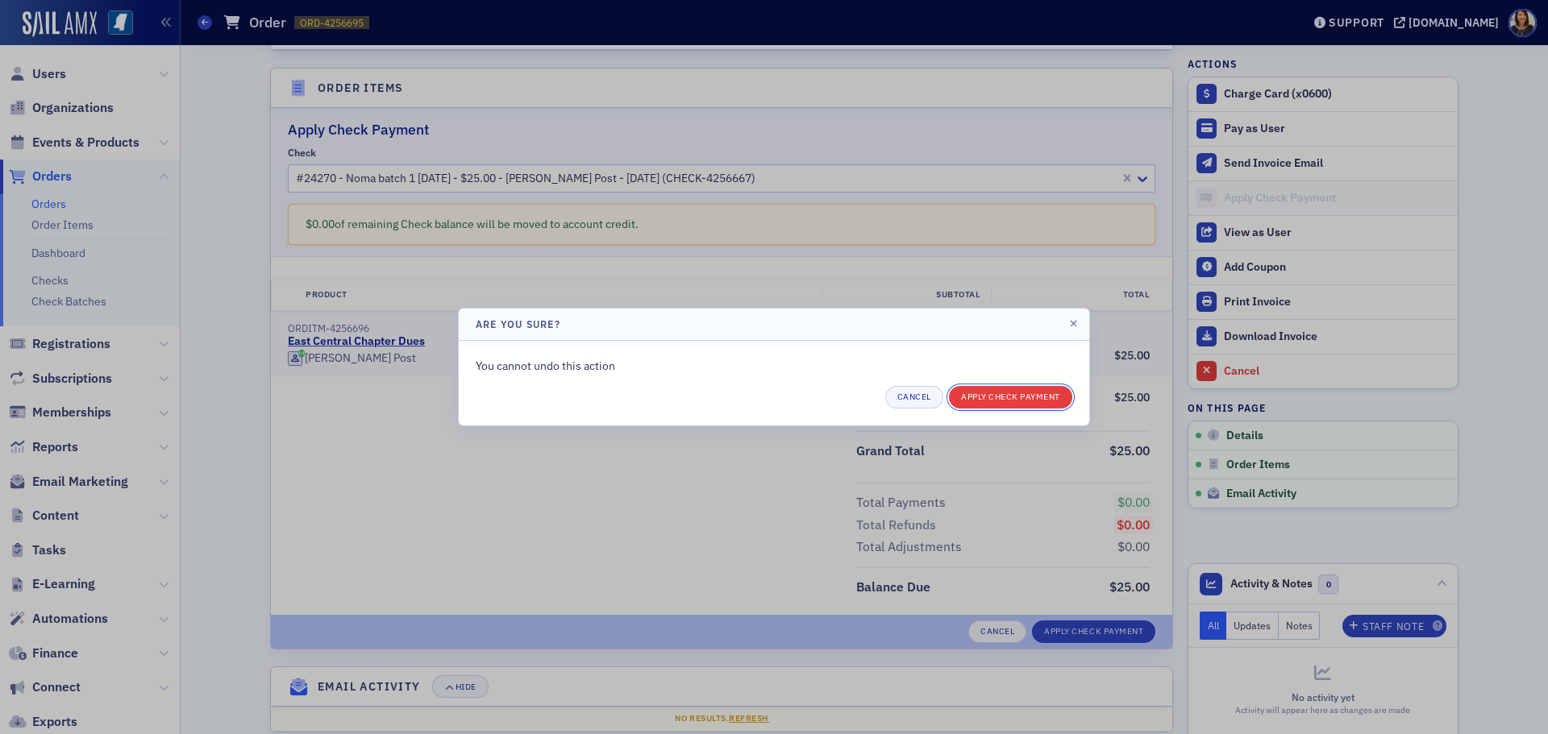
click at [1045, 402] on button "Apply Check Payment" at bounding box center [1010, 397] width 123 height 23
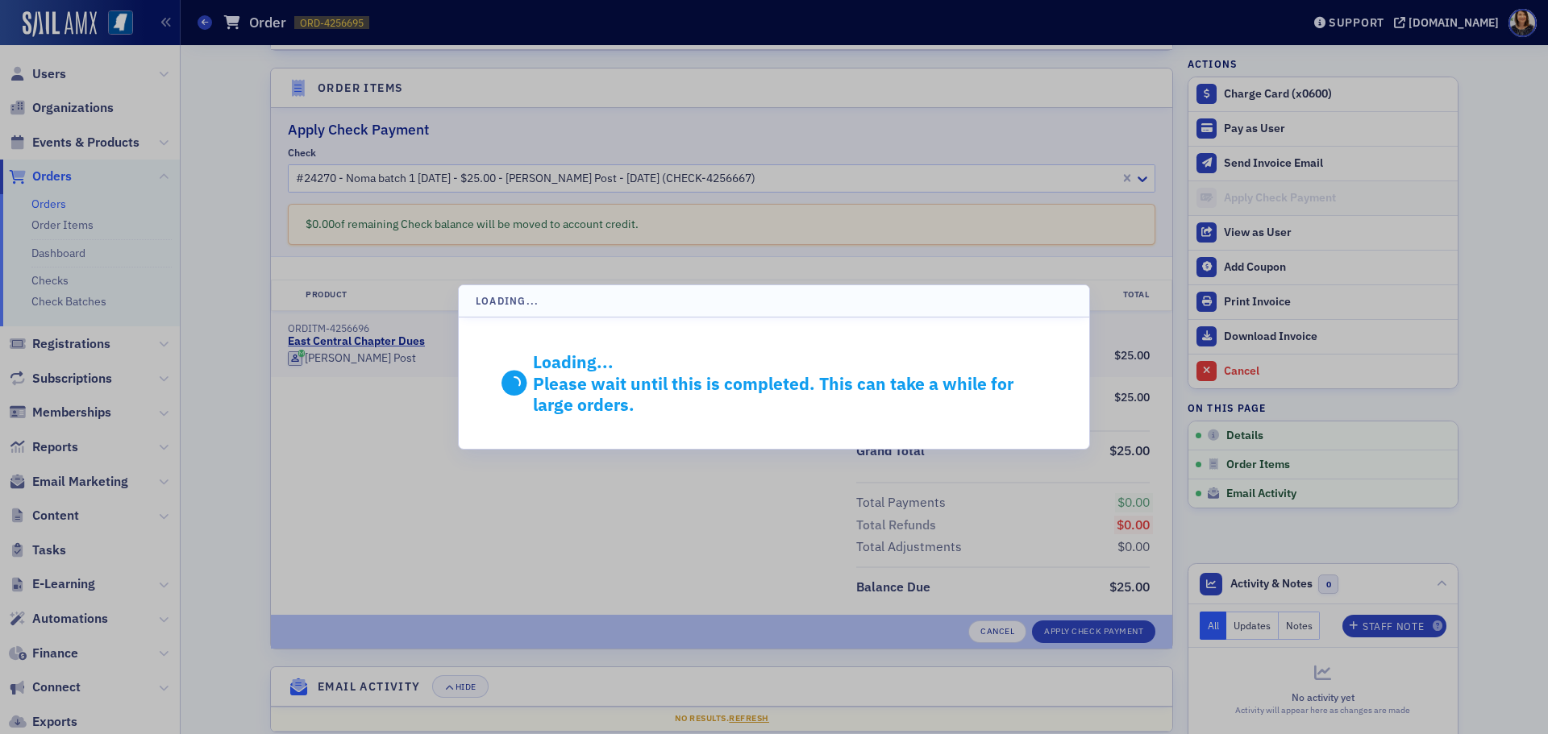
scroll to position [300, 0]
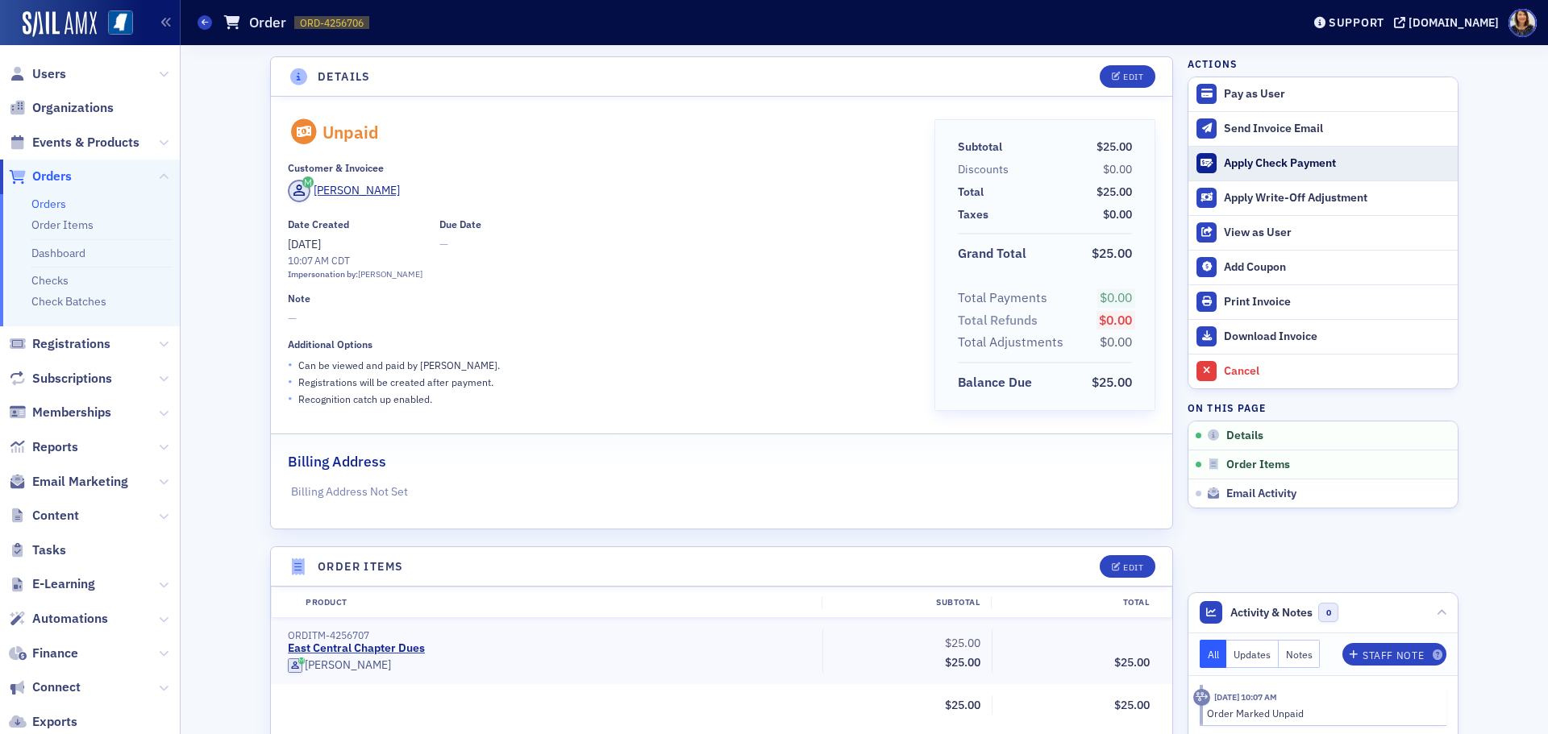
click at [1254, 162] on div "Apply Check Payment" at bounding box center [1337, 163] width 226 height 15
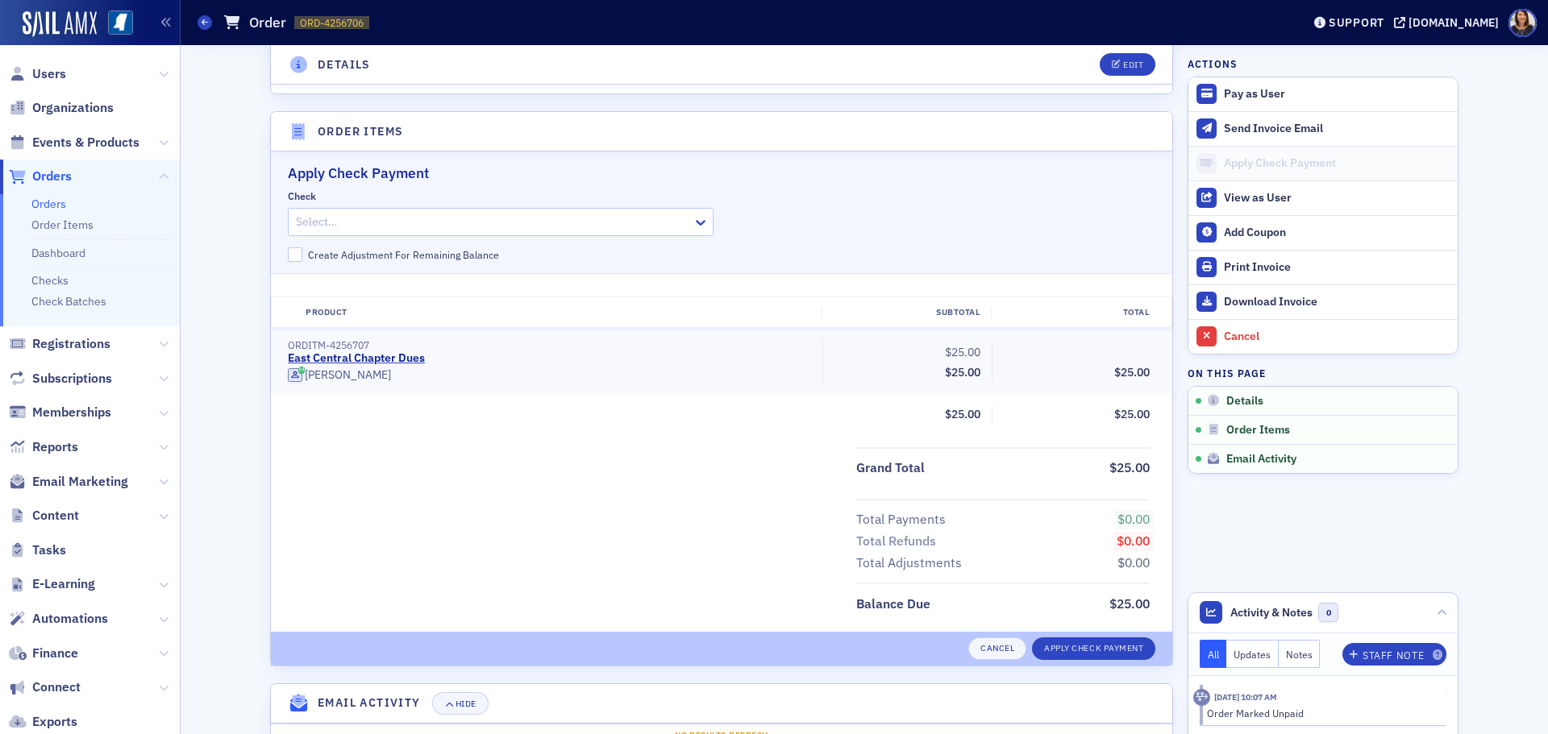
scroll to position [479, 0]
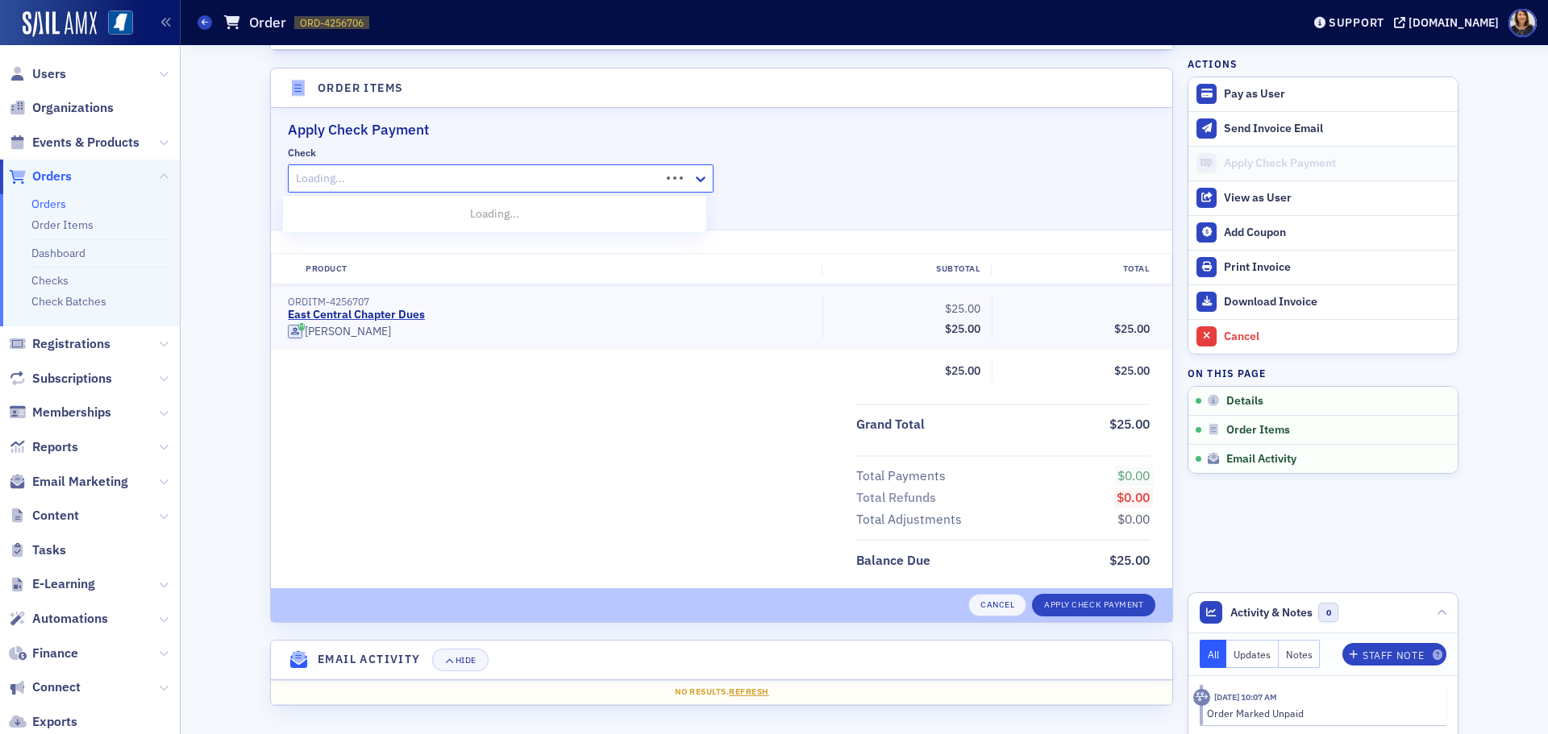
click at [684, 175] on div "Loading..." at bounding box center [501, 178] width 426 height 28
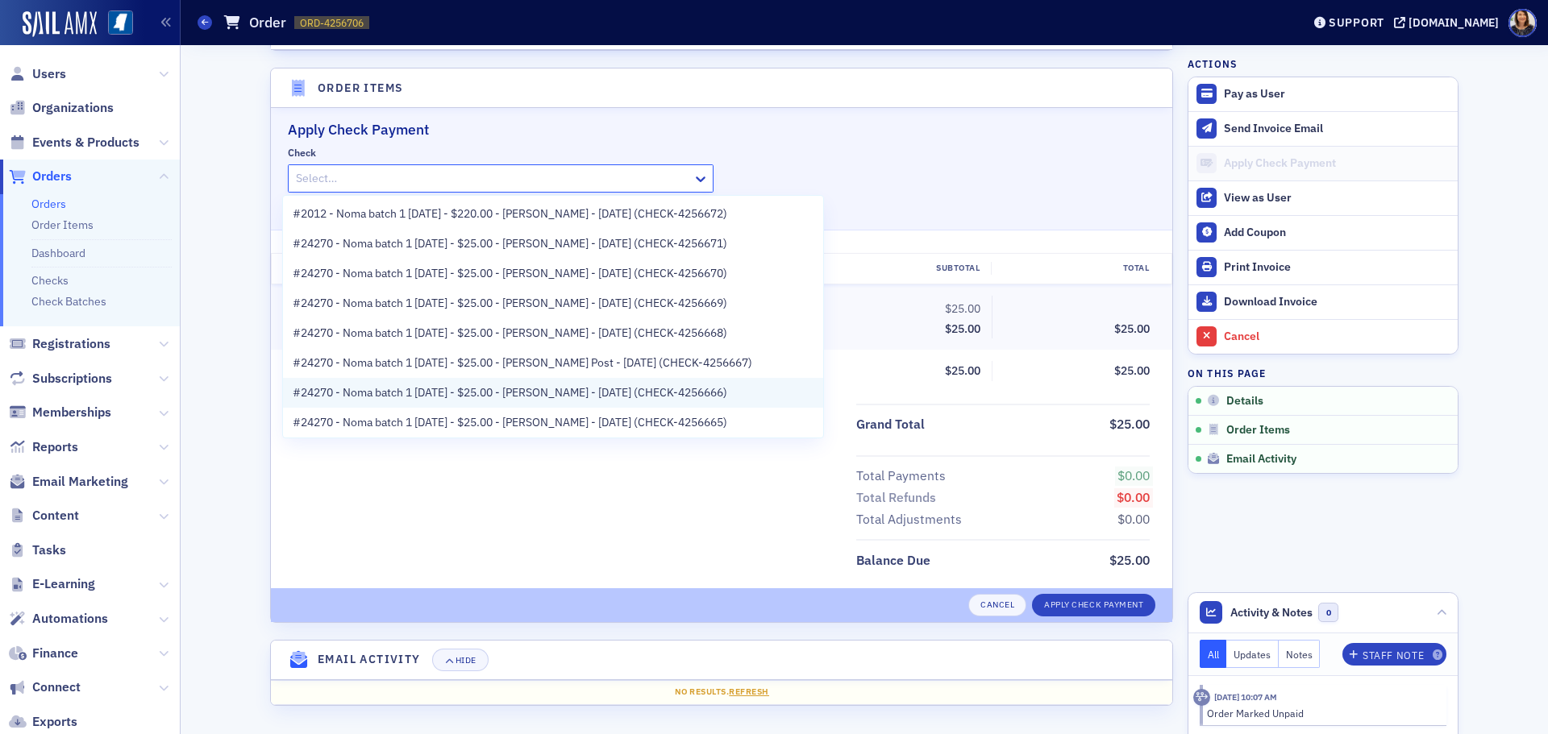
click at [569, 388] on span "#24270 - Noma batch 1 [DATE] - $25.00 - [PERSON_NAME] - [DATE] (CHECK-4256666)" at bounding box center [510, 393] width 435 height 17
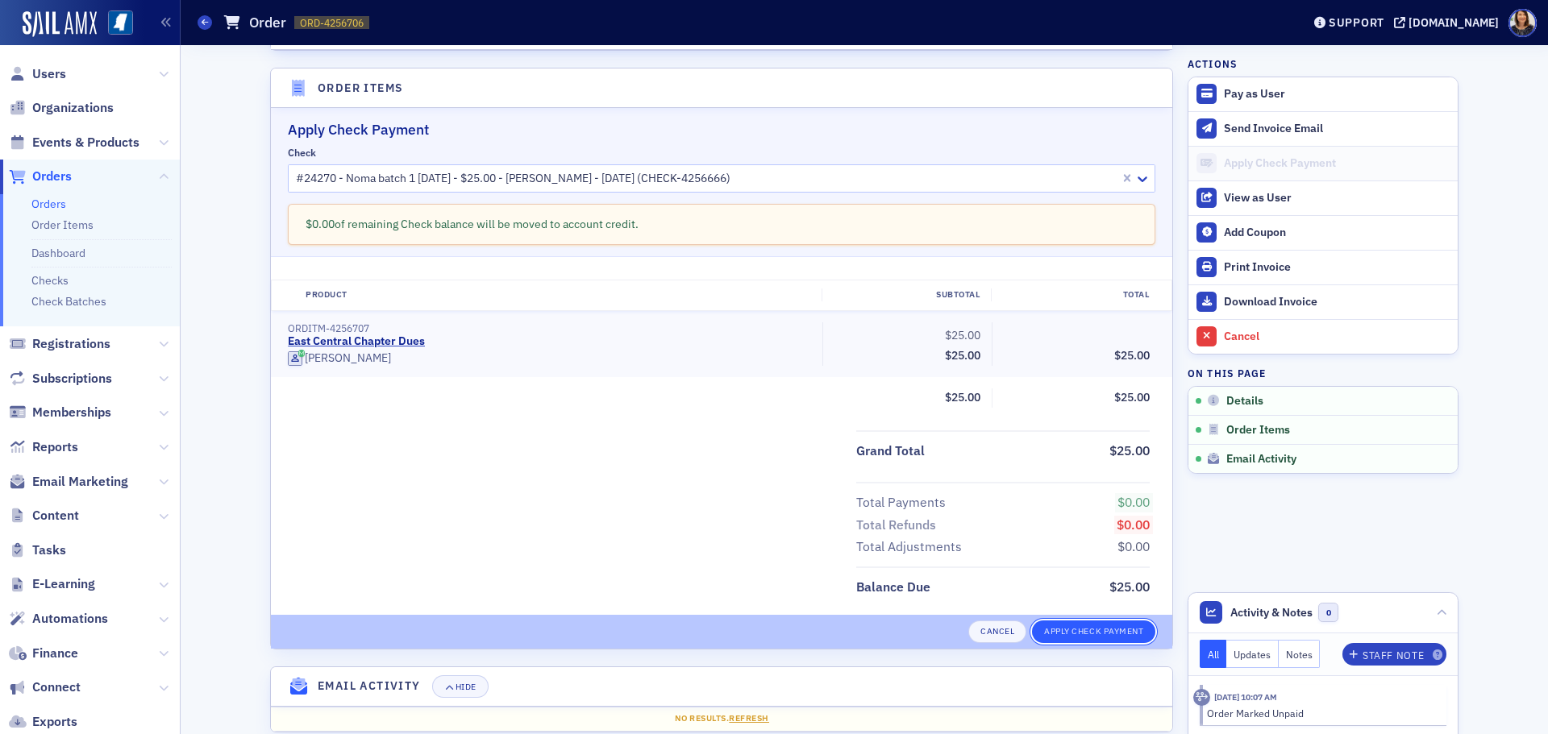
click at [1100, 627] on button "Apply Check Payment" at bounding box center [1093, 632] width 123 height 23
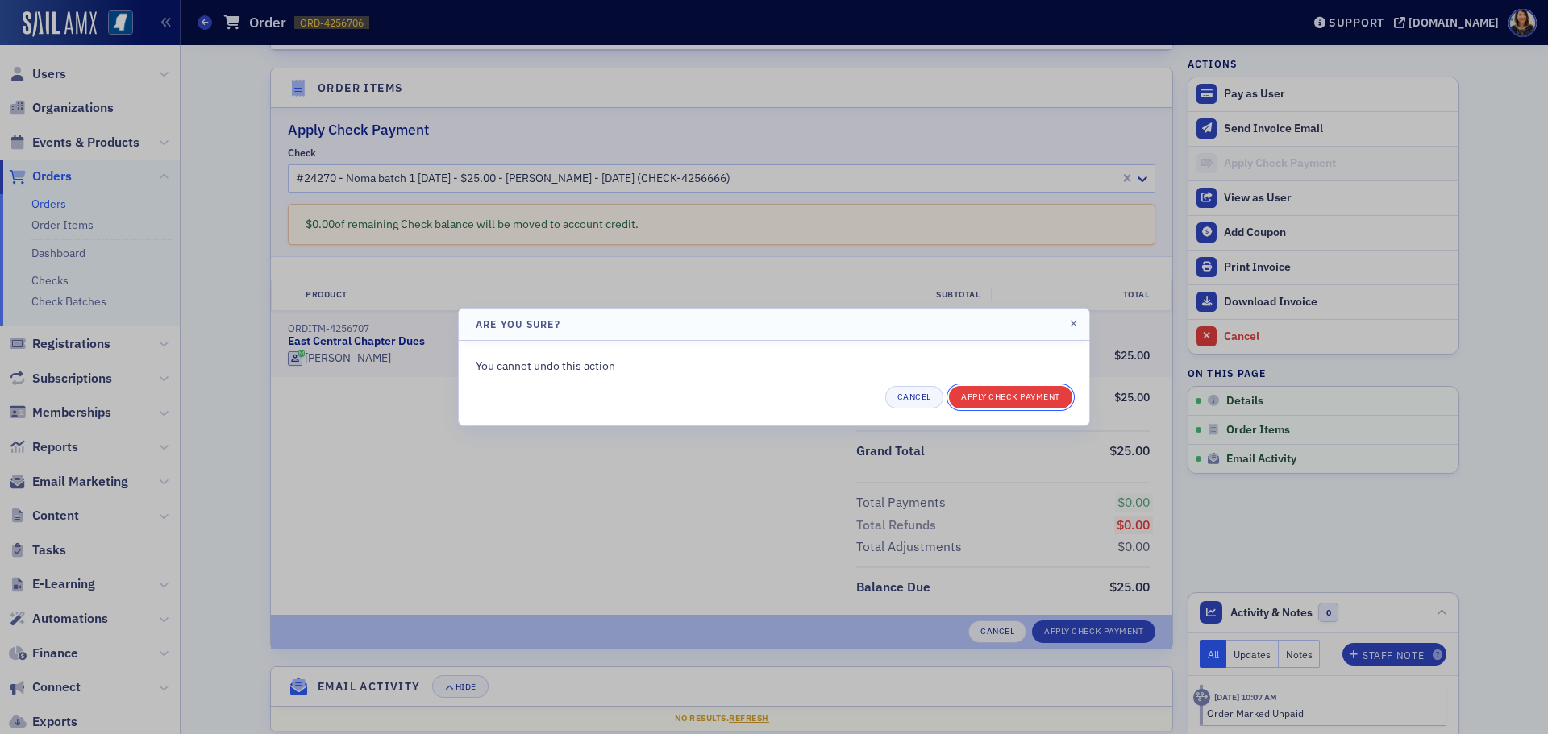
click at [1048, 399] on button "Apply Check Payment" at bounding box center [1010, 397] width 123 height 23
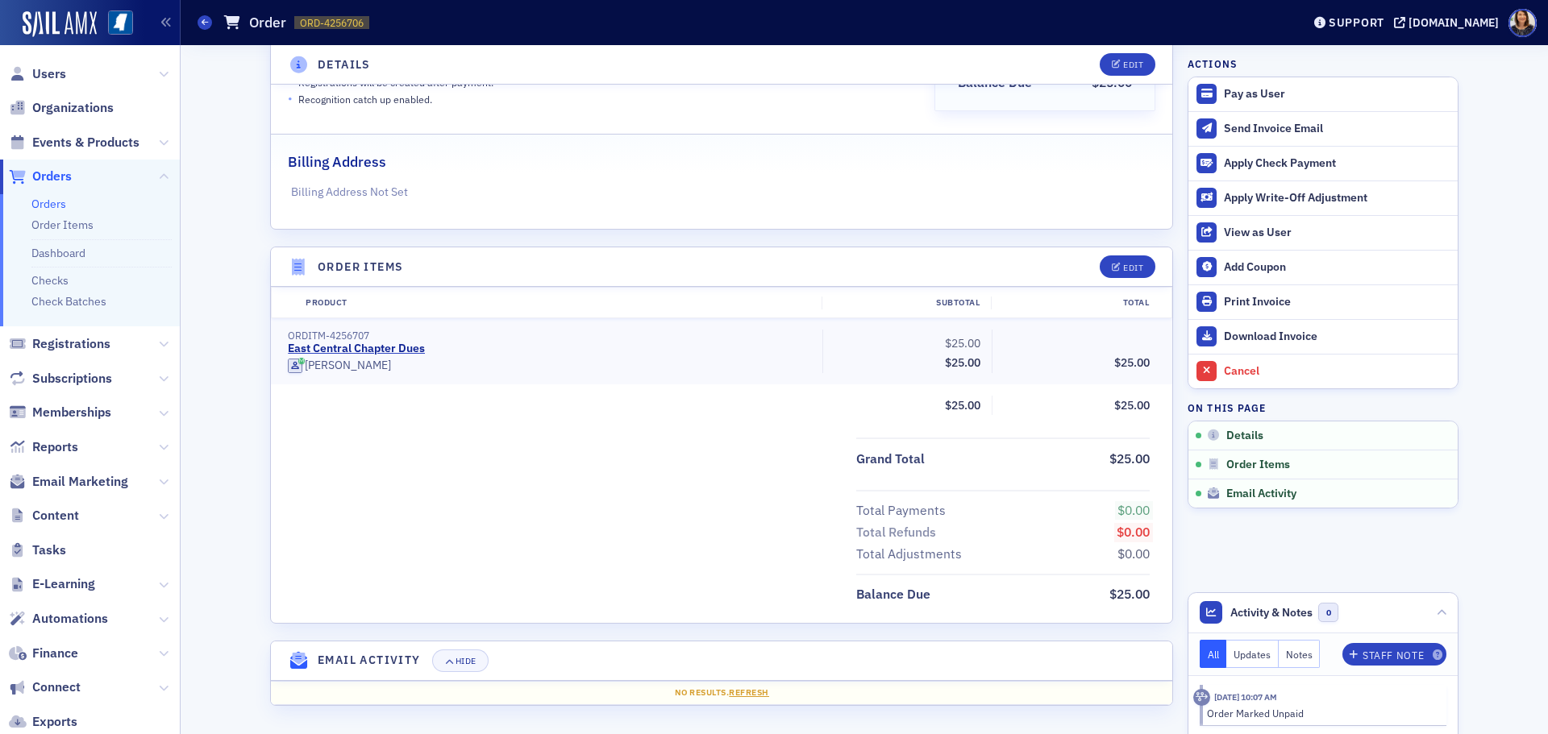
scroll to position [300, 0]
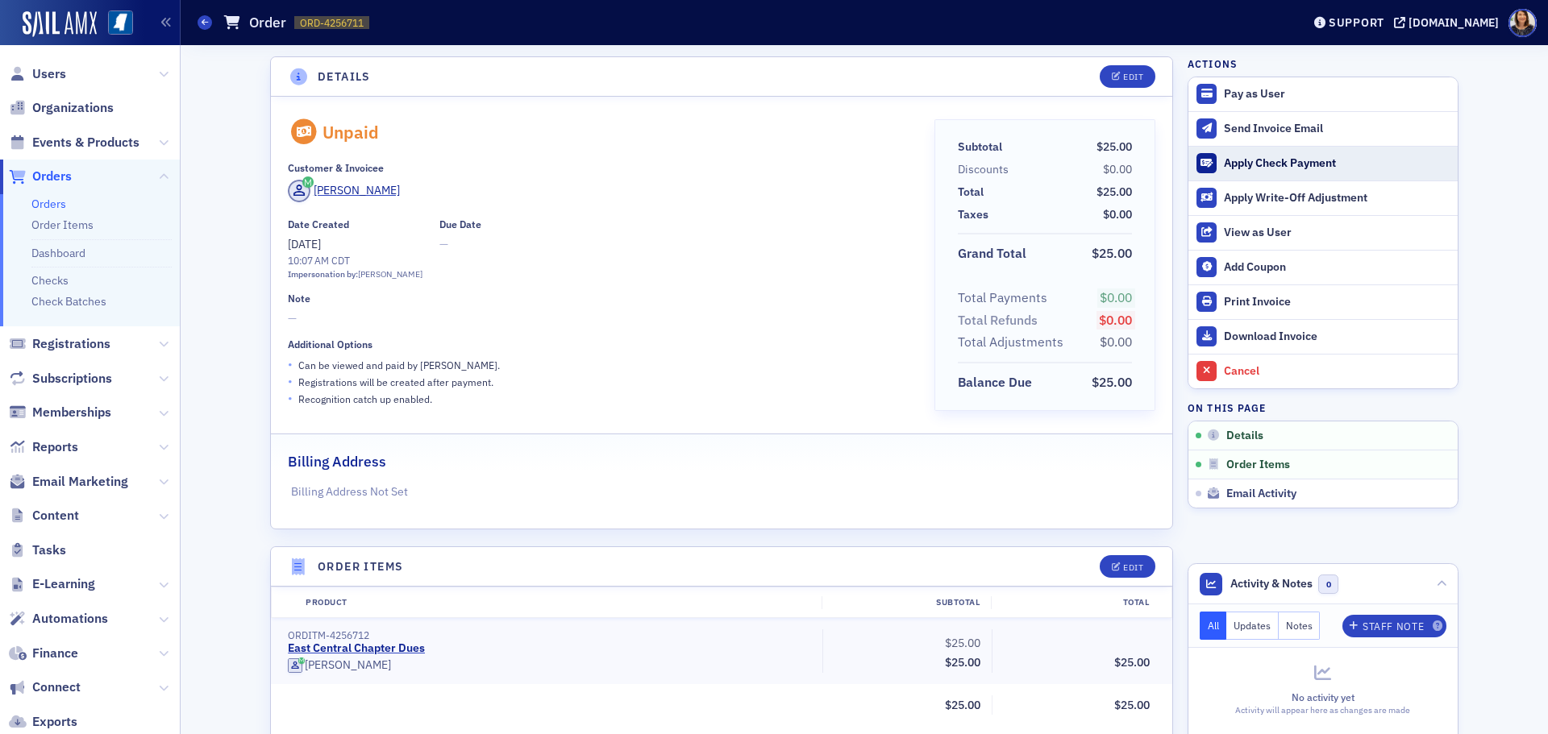
click at [1241, 165] on div "Apply Check Payment" at bounding box center [1337, 163] width 226 height 15
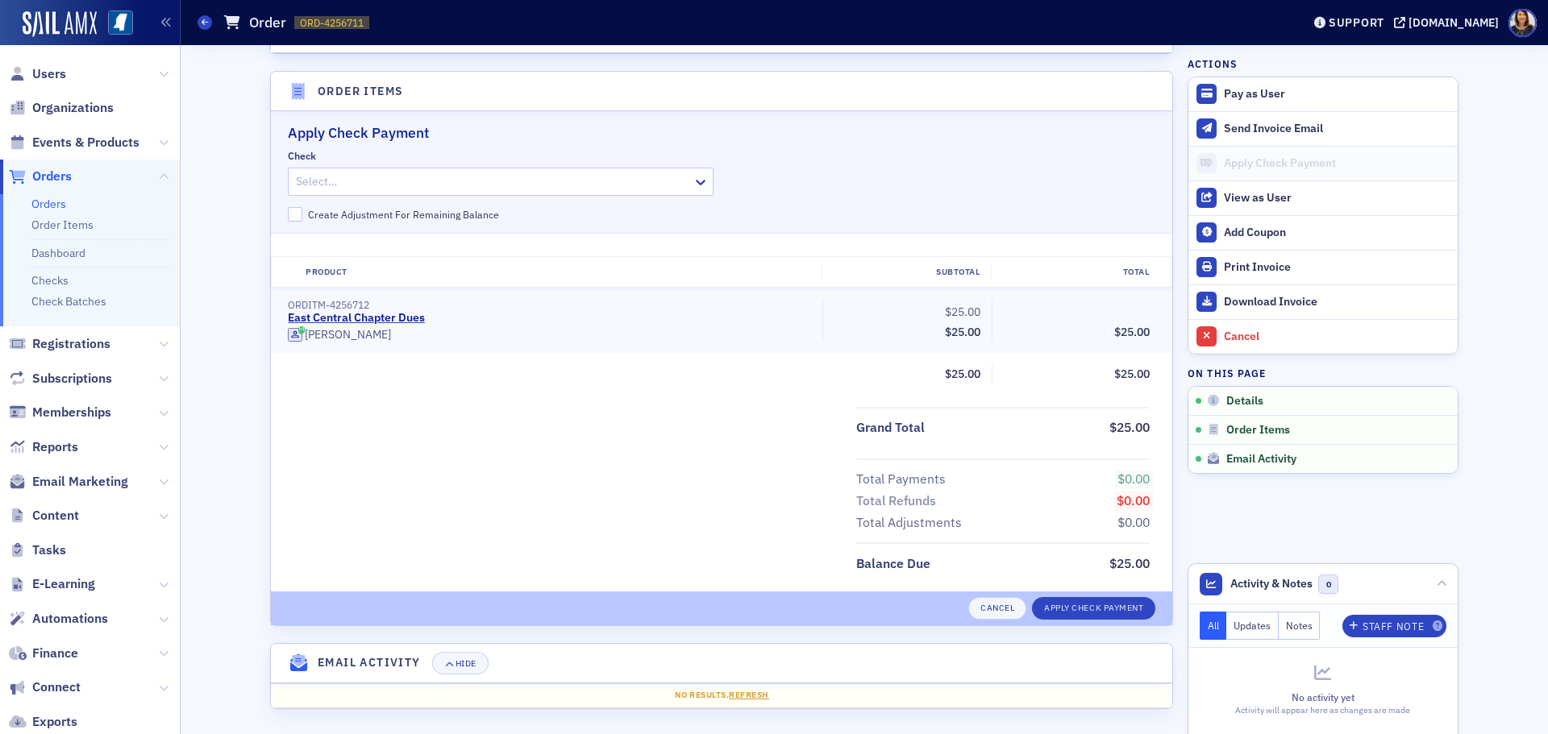
scroll to position [479, 0]
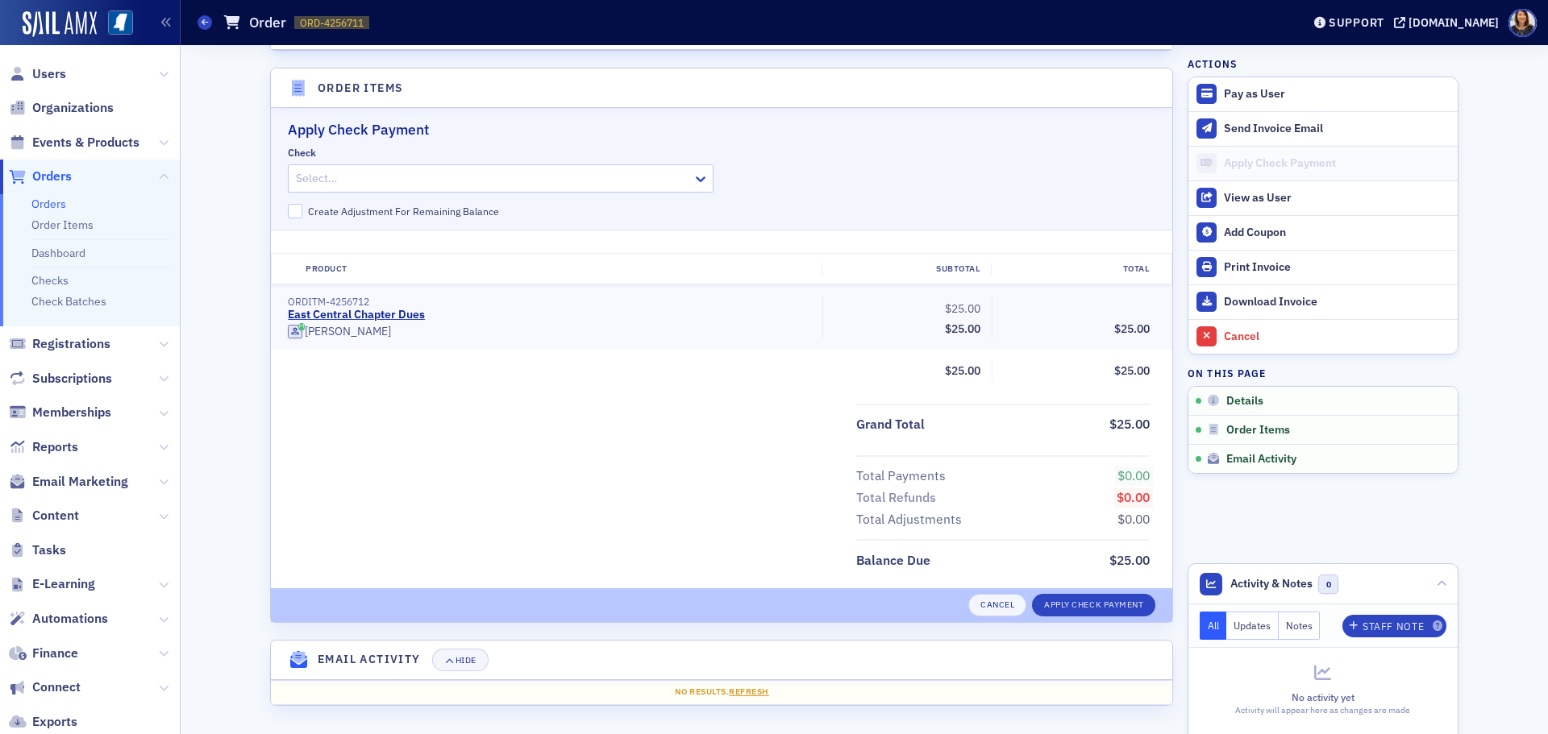
click at [682, 180] on div "Select…" at bounding box center [501, 178] width 426 height 28
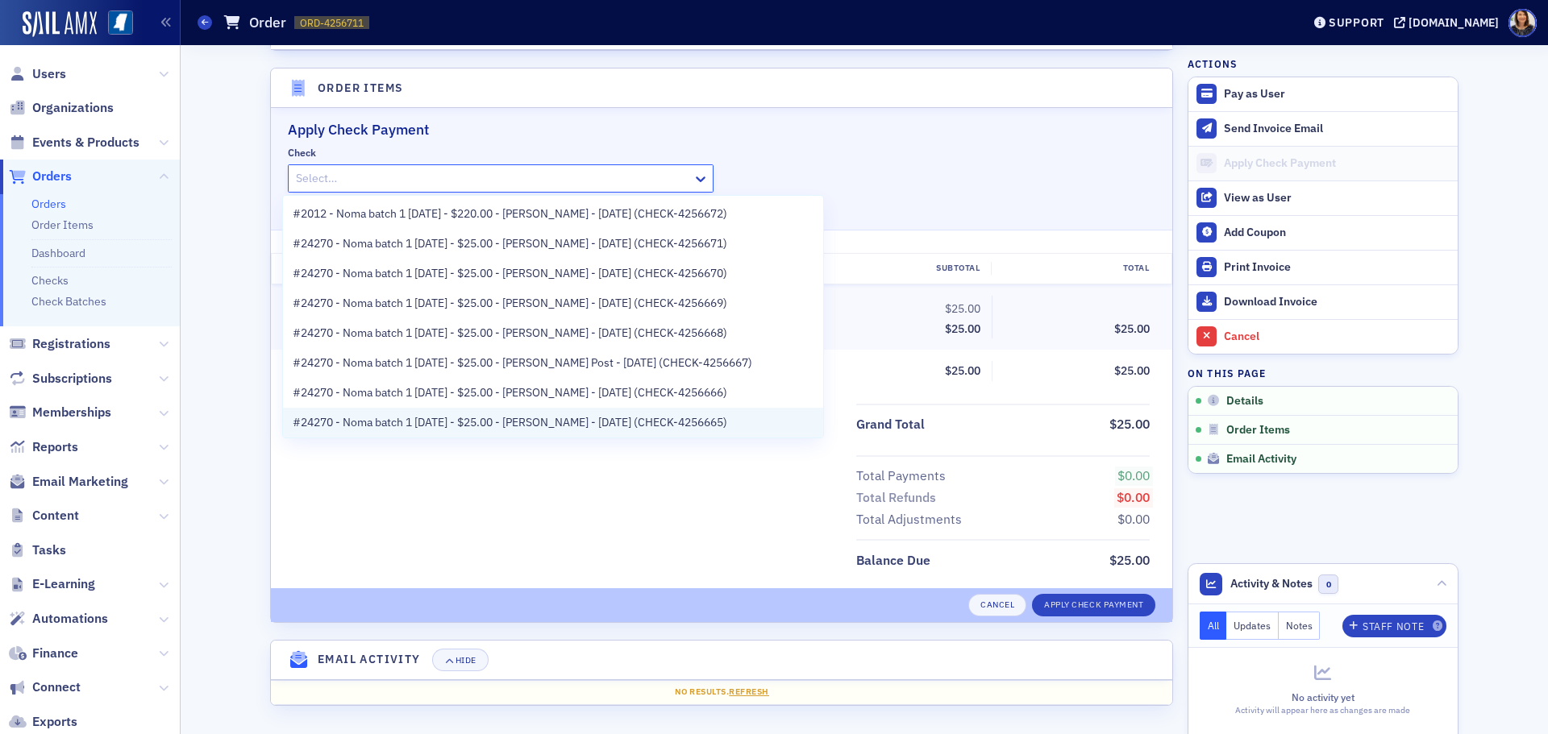
click at [592, 422] on span "#24270 - Noma batch 1 8.29.25 - $25.00 - John Oubre - 8/29/2025 (CHECK-4256665)" at bounding box center [510, 422] width 435 height 17
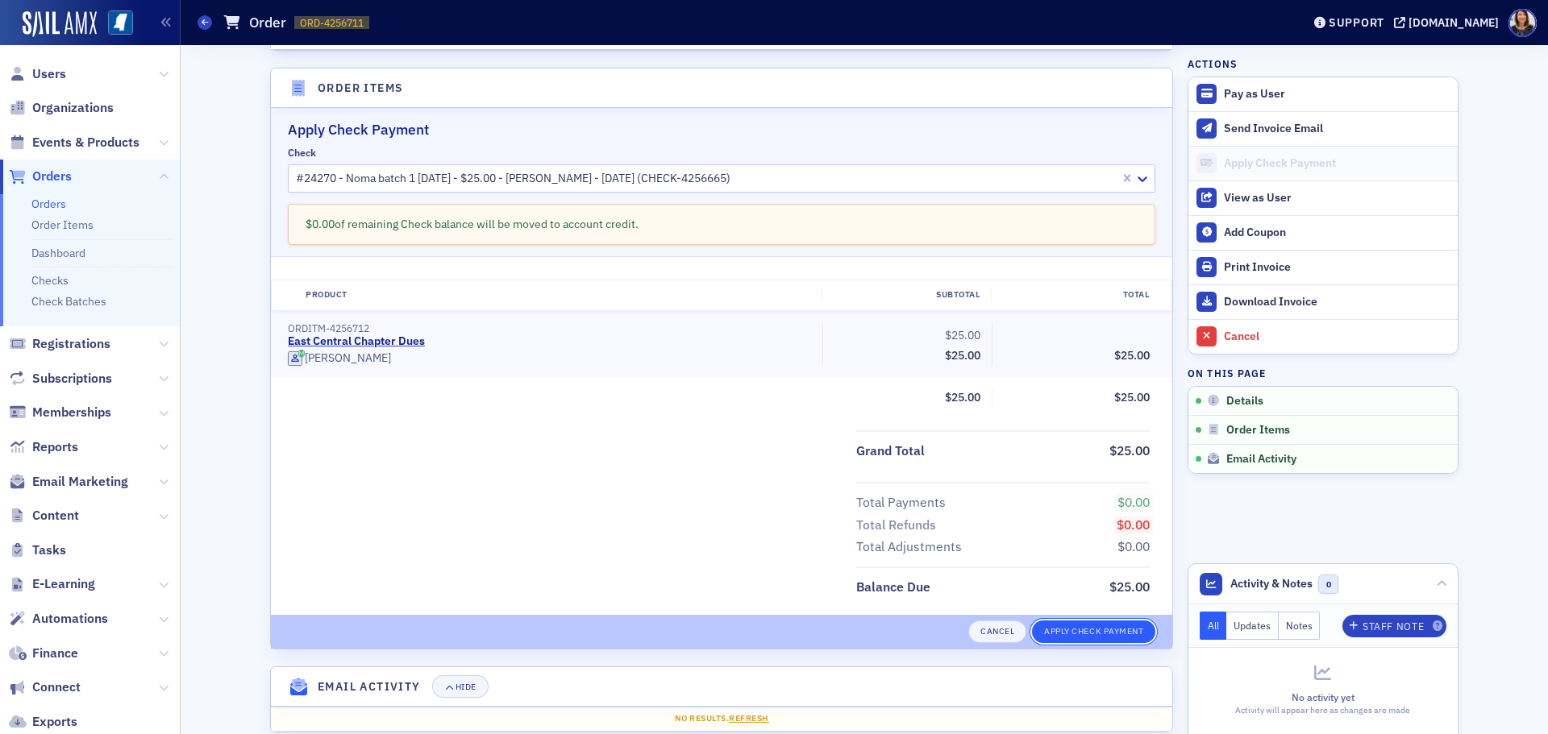
click at [1096, 632] on button "Apply Check Payment" at bounding box center [1093, 632] width 123 height 23
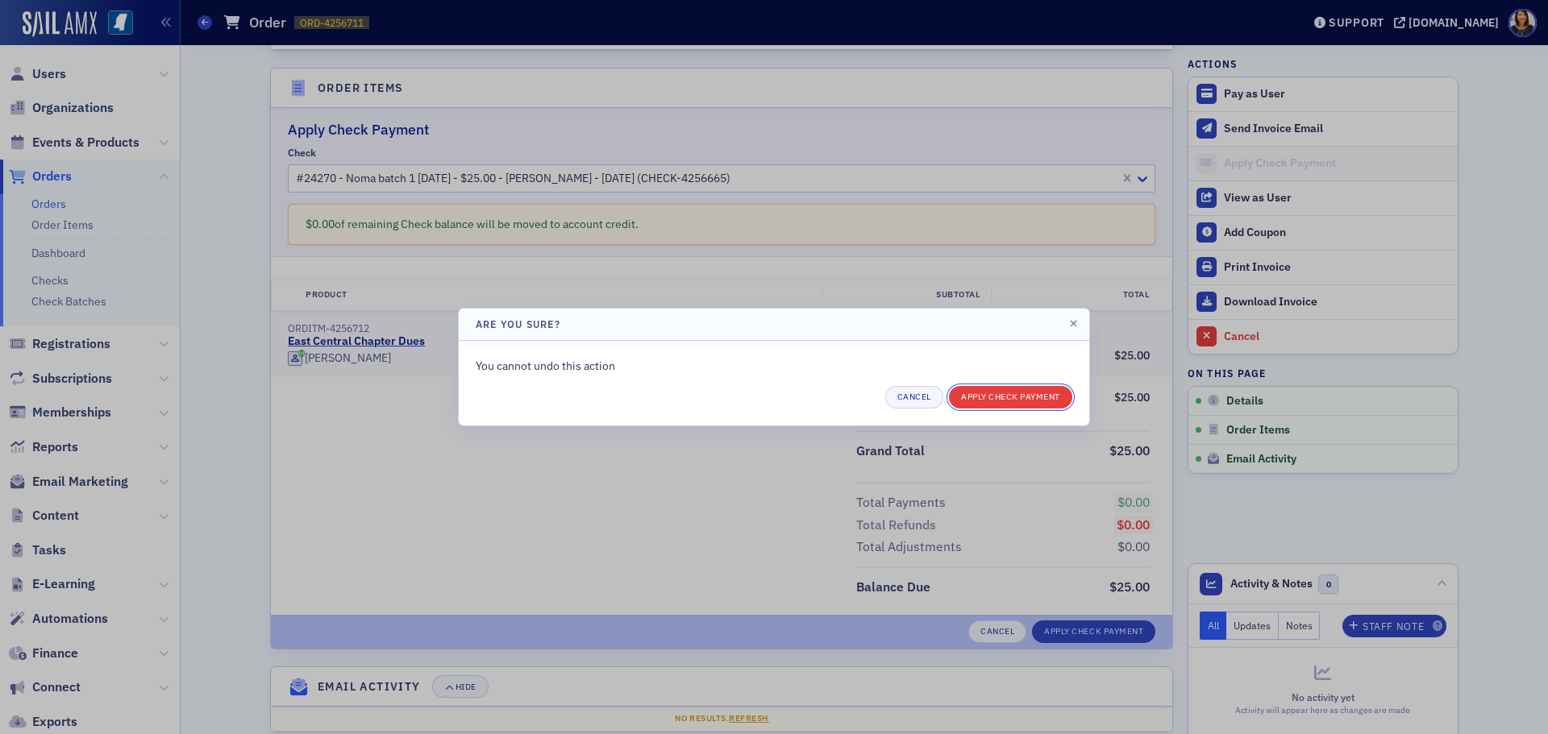
click at [1016, 389] on button "Apply Check Payment" at bounding box center [1010, 397] width 123 height 23
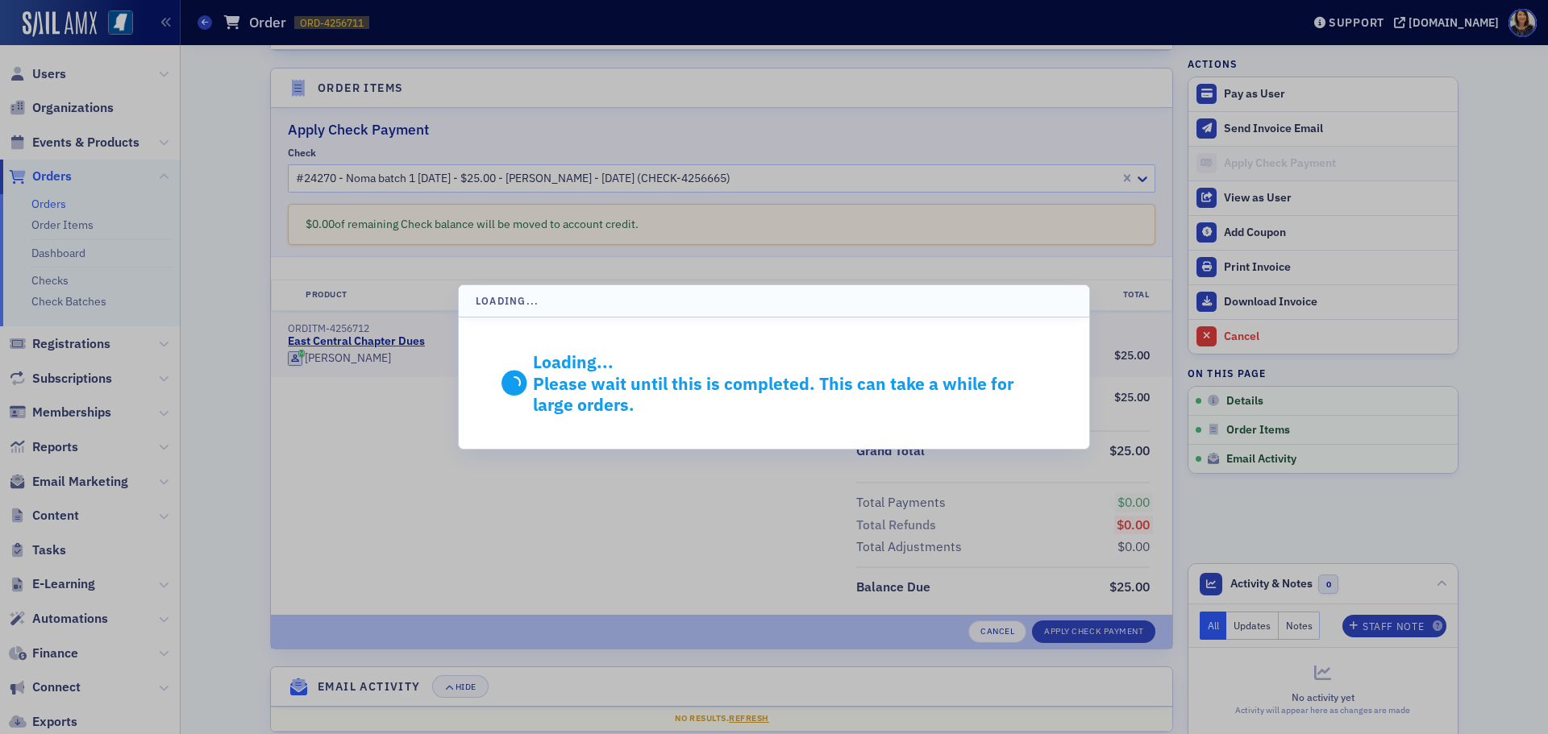
scroll to position [300, 0]
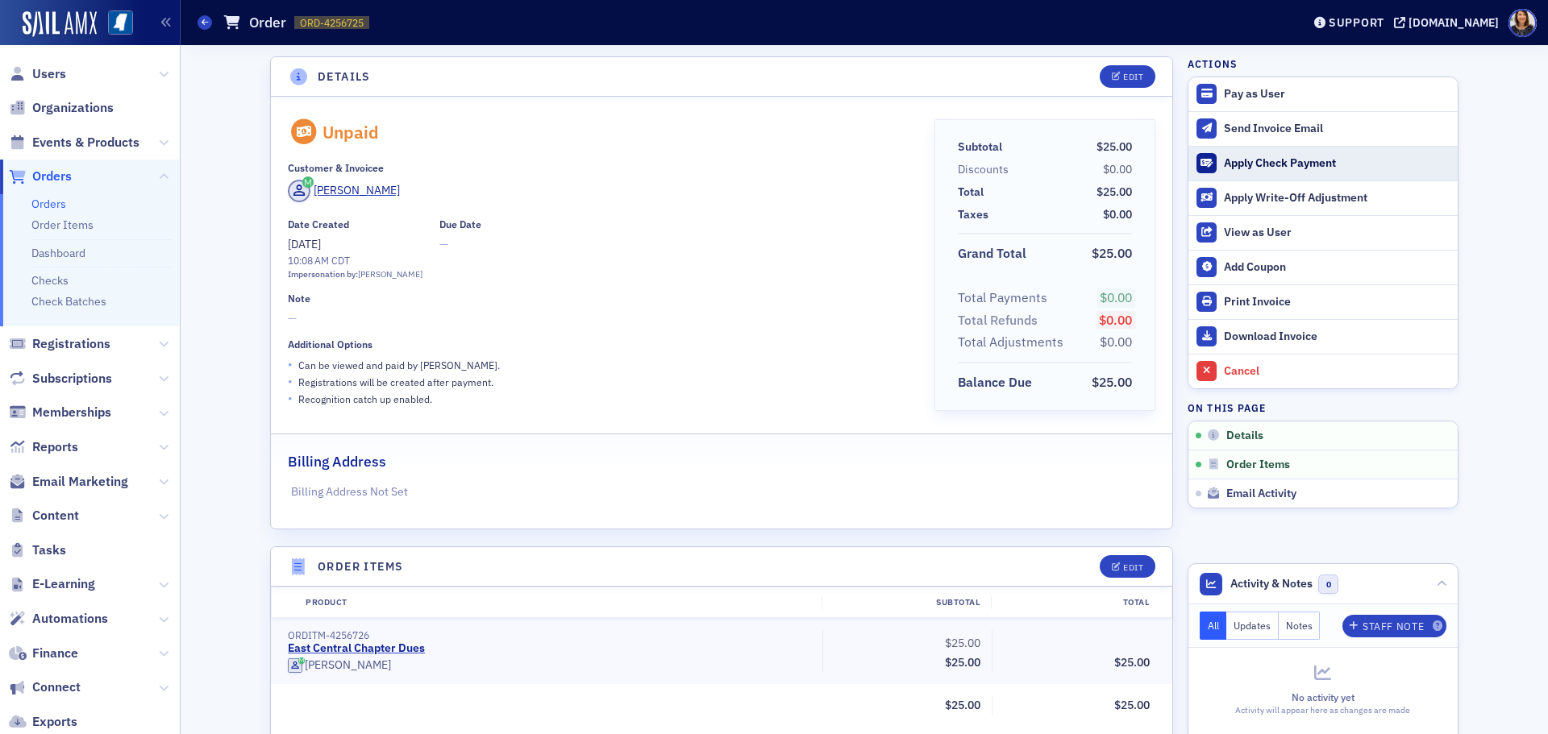
click at [1242, 164] on div "Apply Check Payment" at bounding box center [1337, 163] width 226 height 15
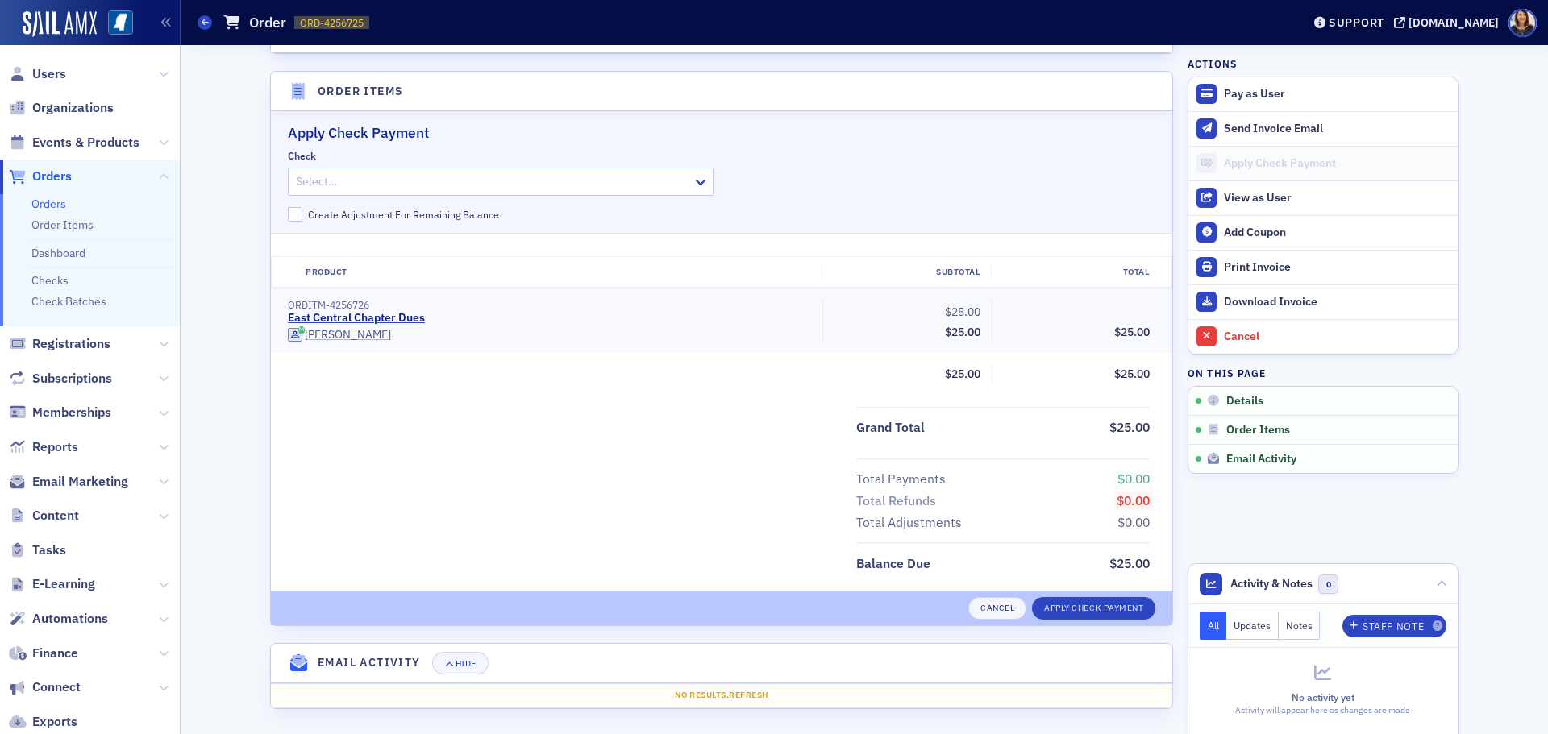
scroll to position [479, 0]
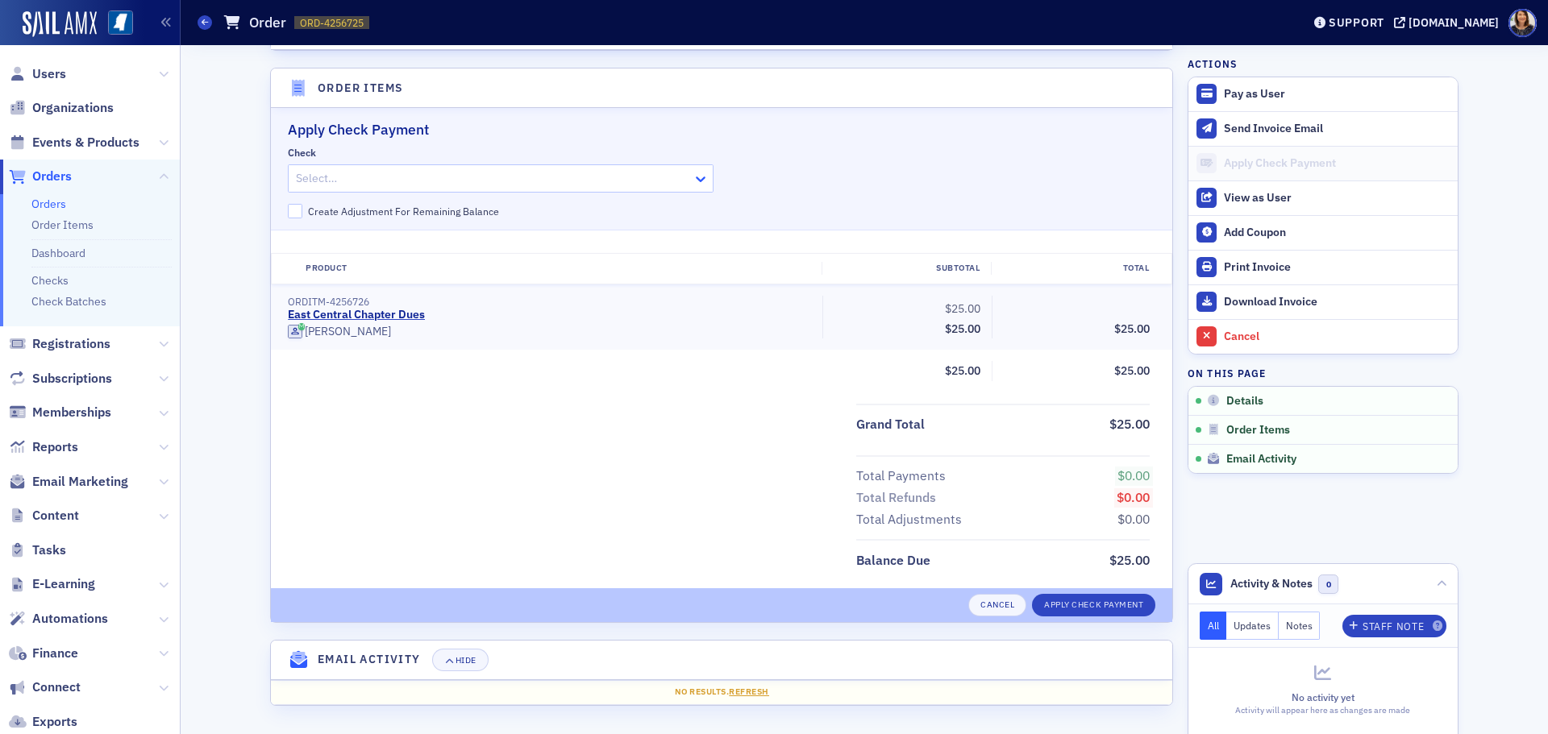
click at [693, 180] on icon at bounding box center [701, 179] width 16 height 16
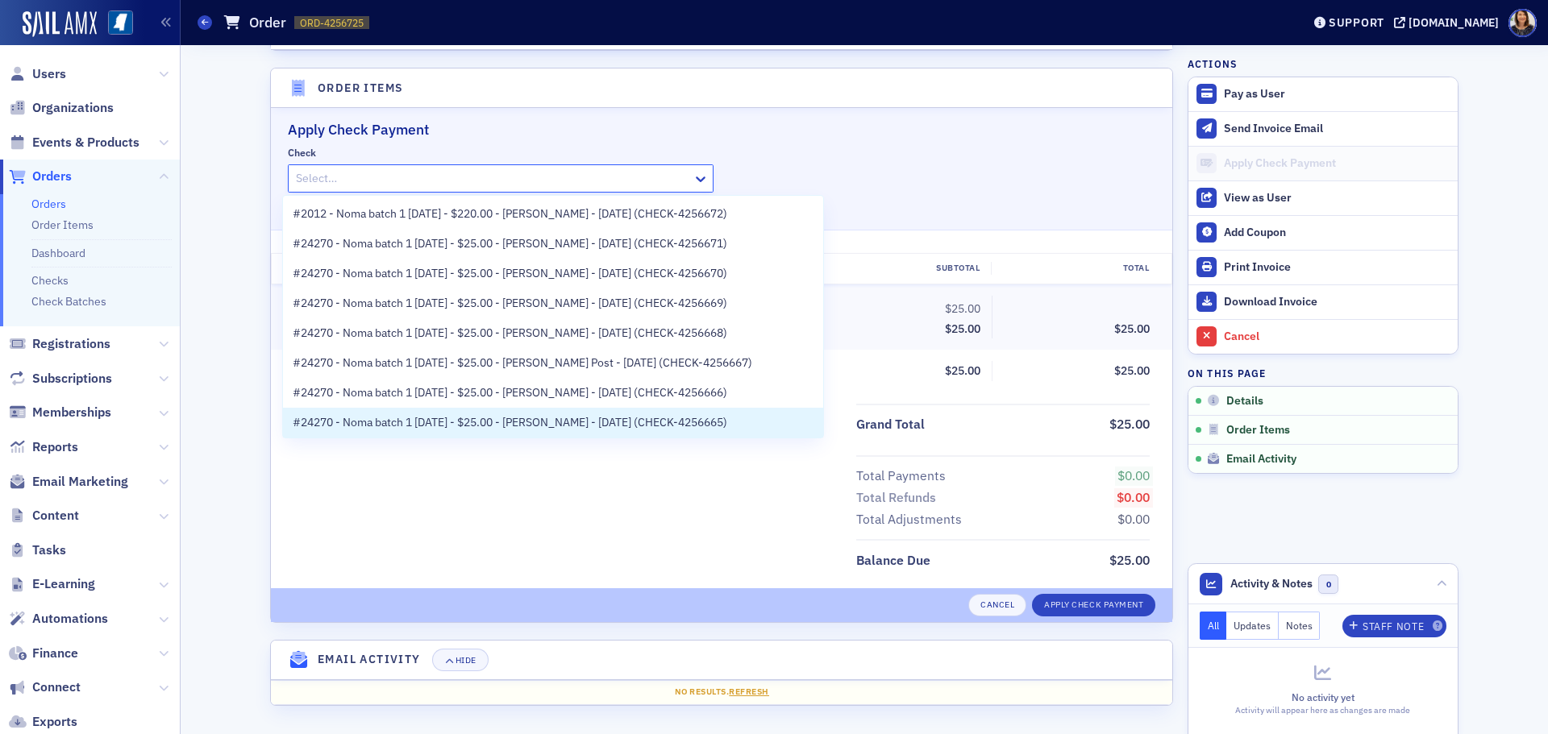
scroll to position [32, 0]
click at [680, 414] on span "#24270 - Noma batch 1 [DATE] - $25.00 - [PERSON_NAME] - [DATE] (CHECK-4256664)" at bounding box center [510, 420] width 435 height 17
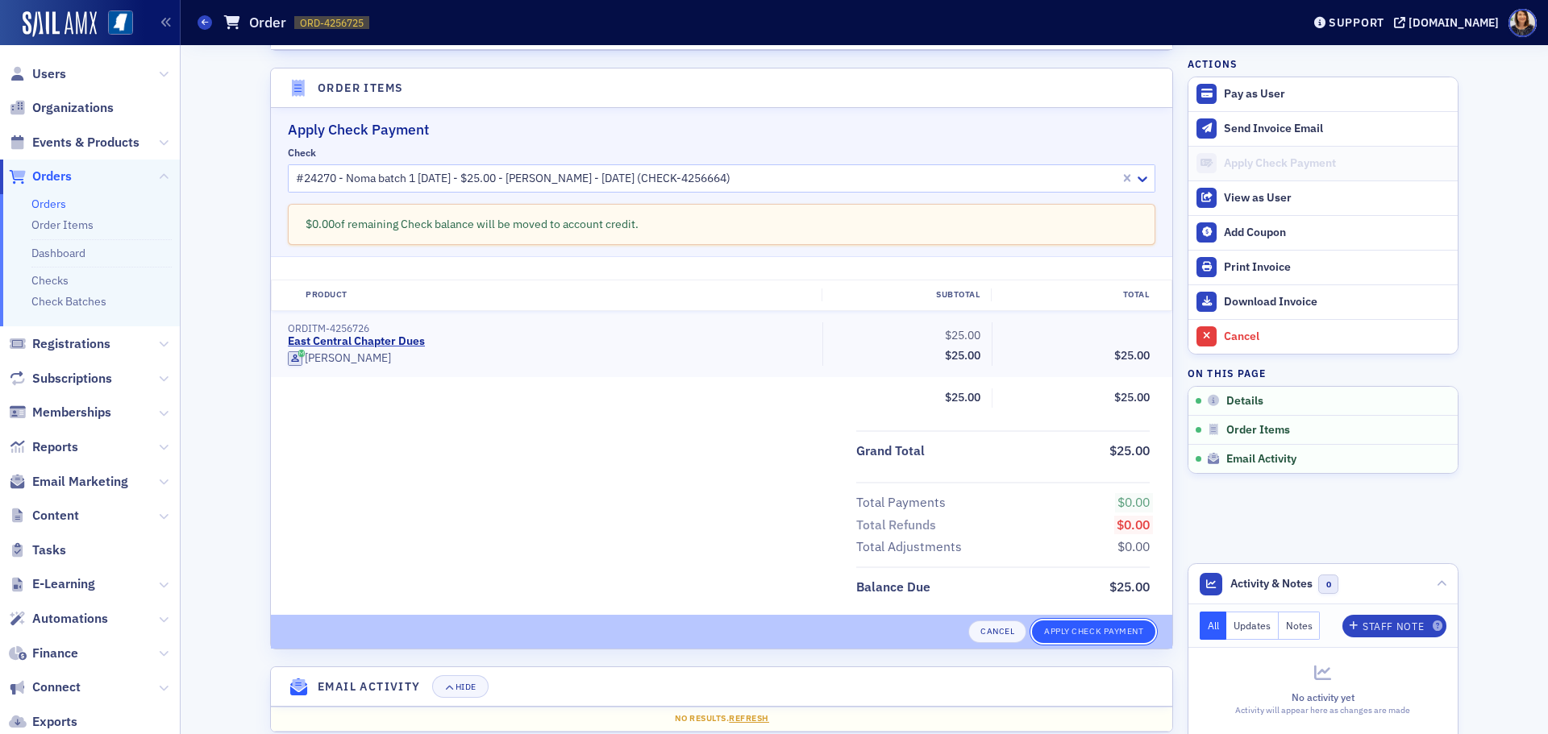
click at [1053, 624] on button "Apply Check Payment" at bounding box center [1093, 632] width 123 height 23
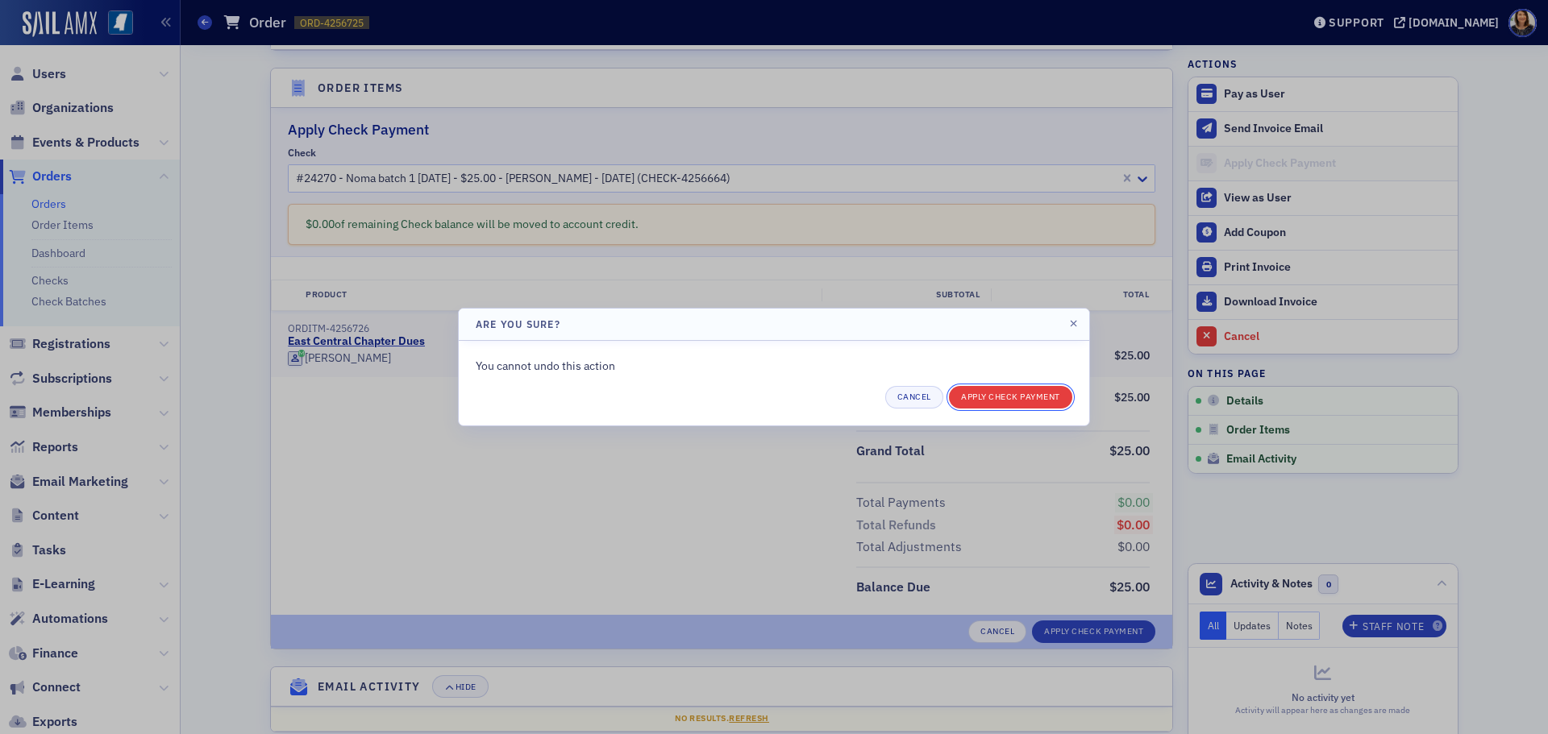
click at [1013, 397] on button "Apply Check Payment" at bounding box center [1010, 397] width 123 height 23
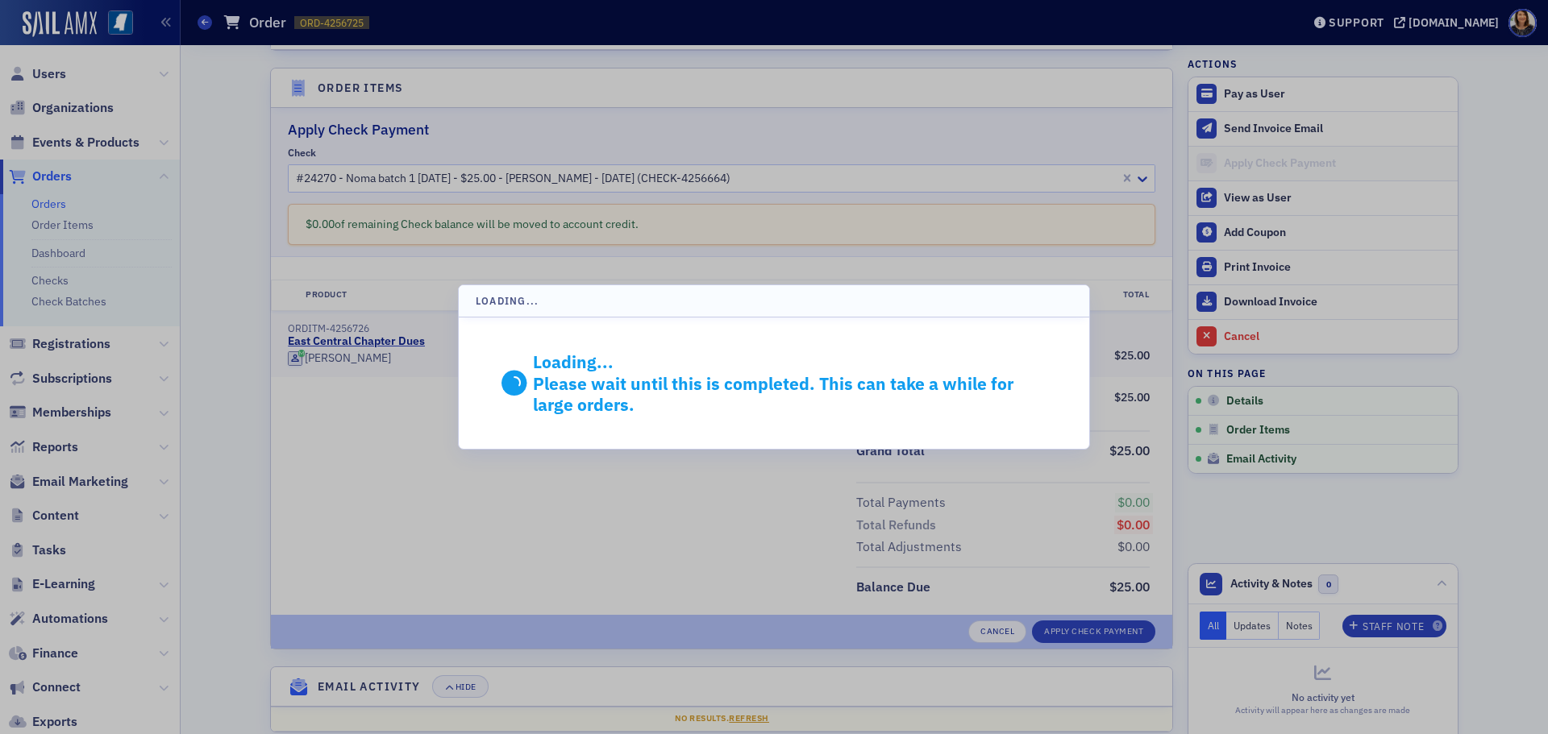
scroll to position [300, 0]
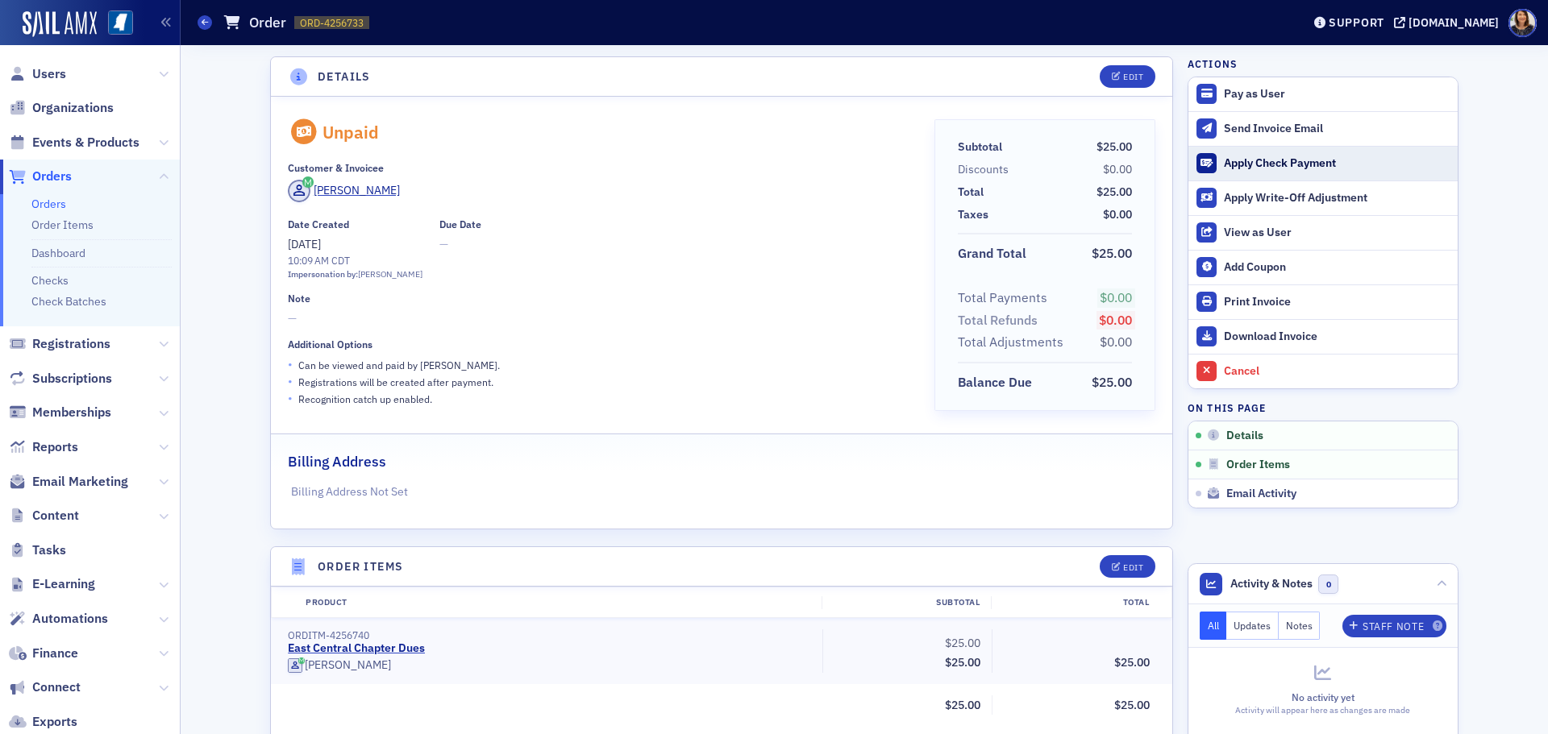
click at [1233, 162] on div "Apply Check Payment" at bounding box center [1337, 163] width 226 height 15
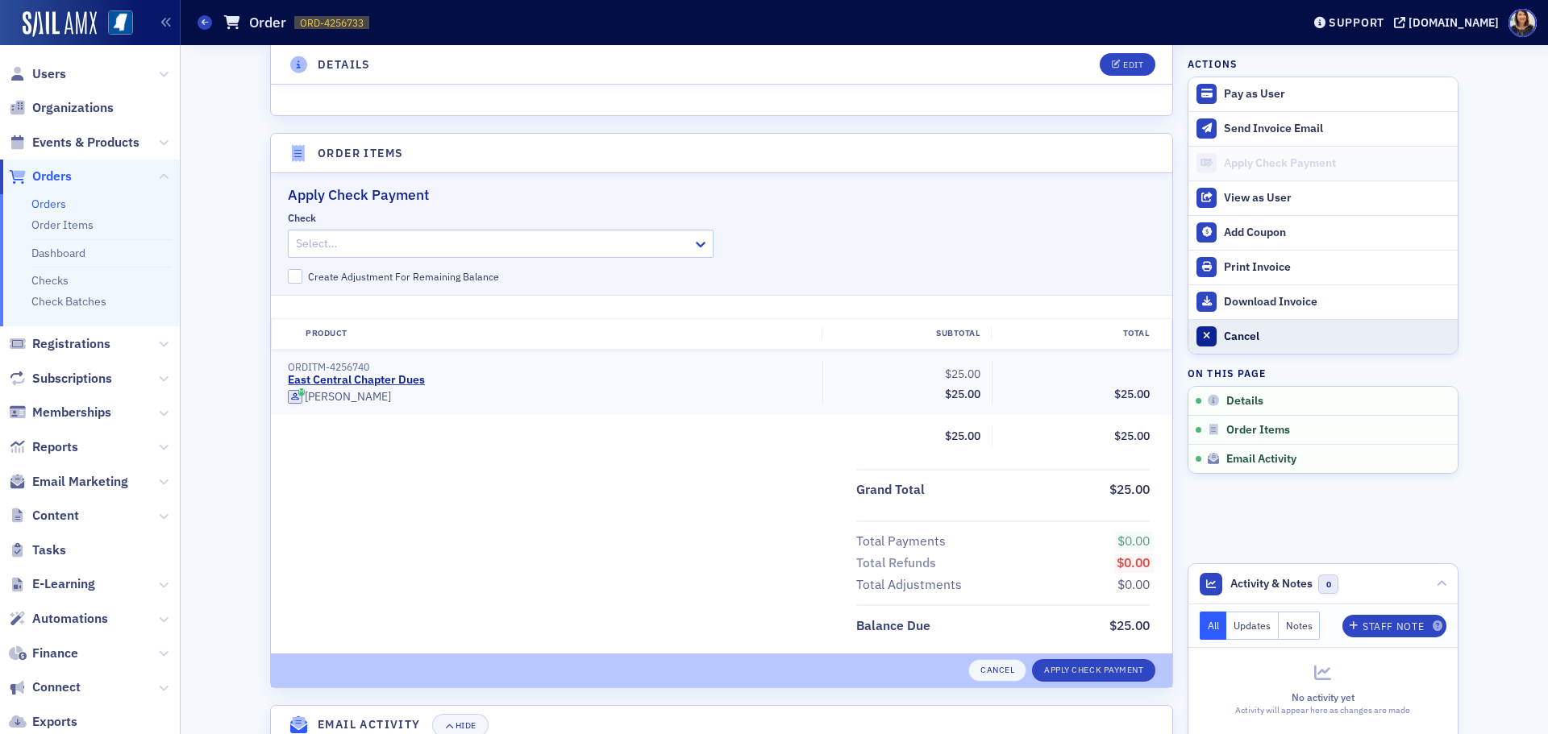
scroll to position [429, 0]
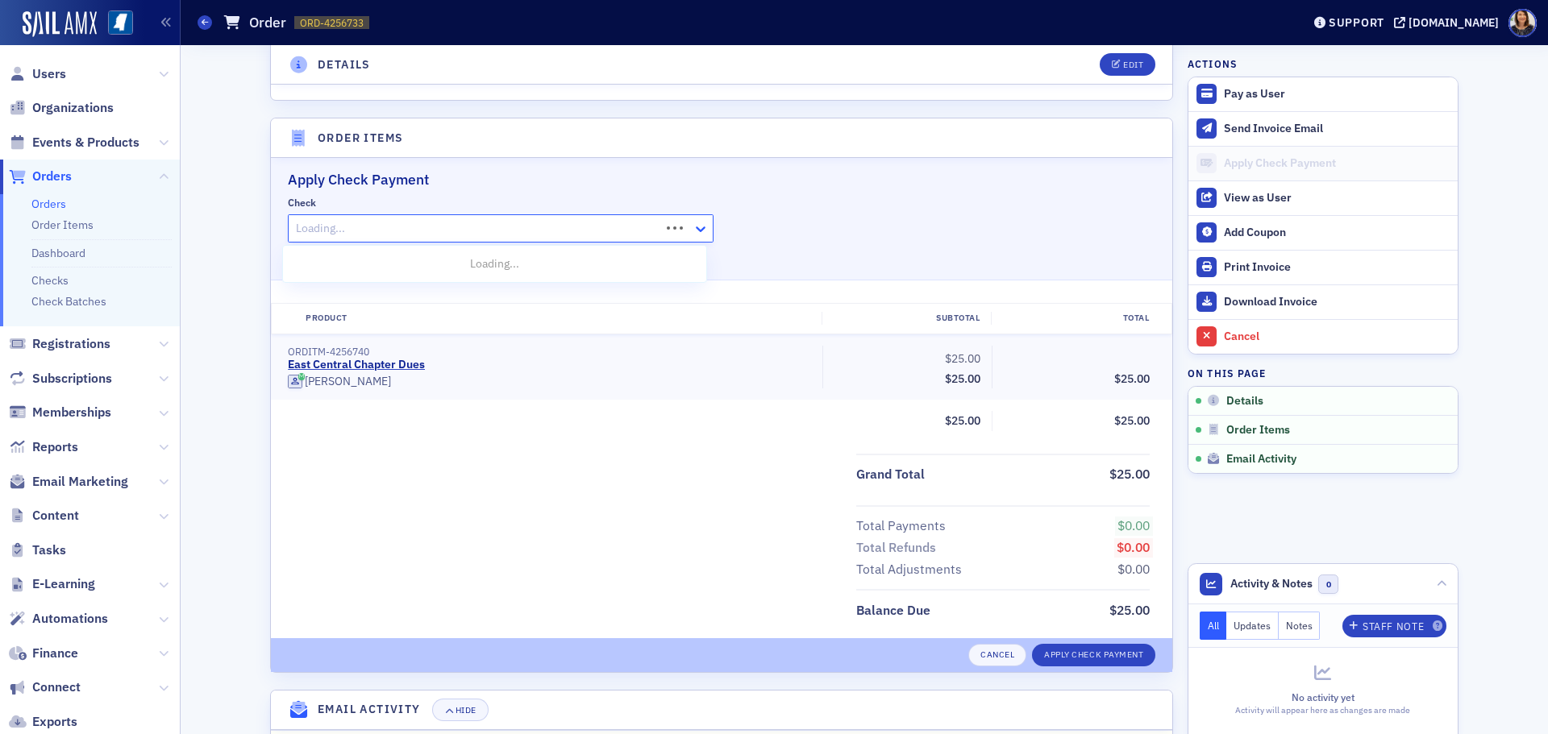
click at [703, 226] on div at bounding box center [703, 228] width 20 height 17
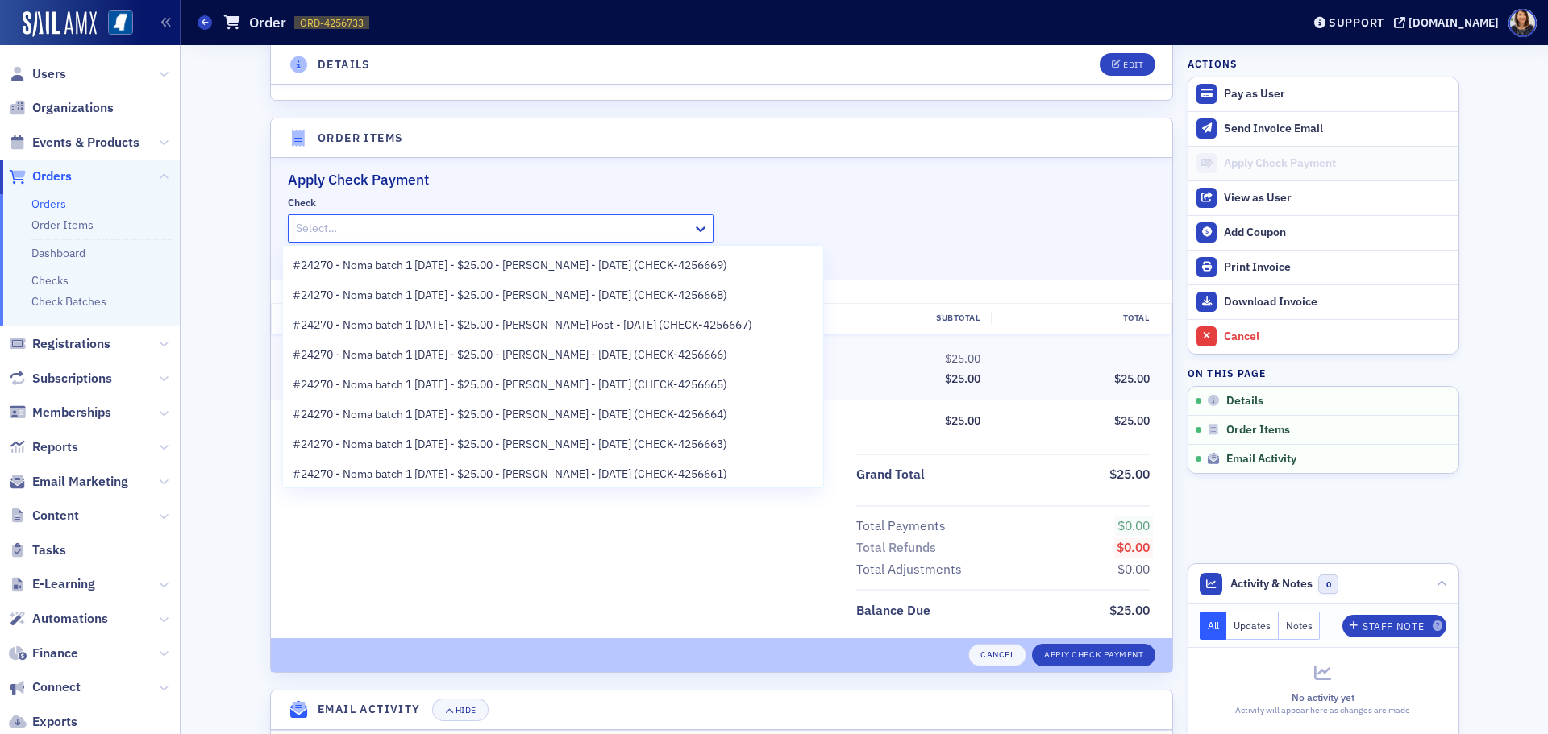
scroll to position [97, 0]
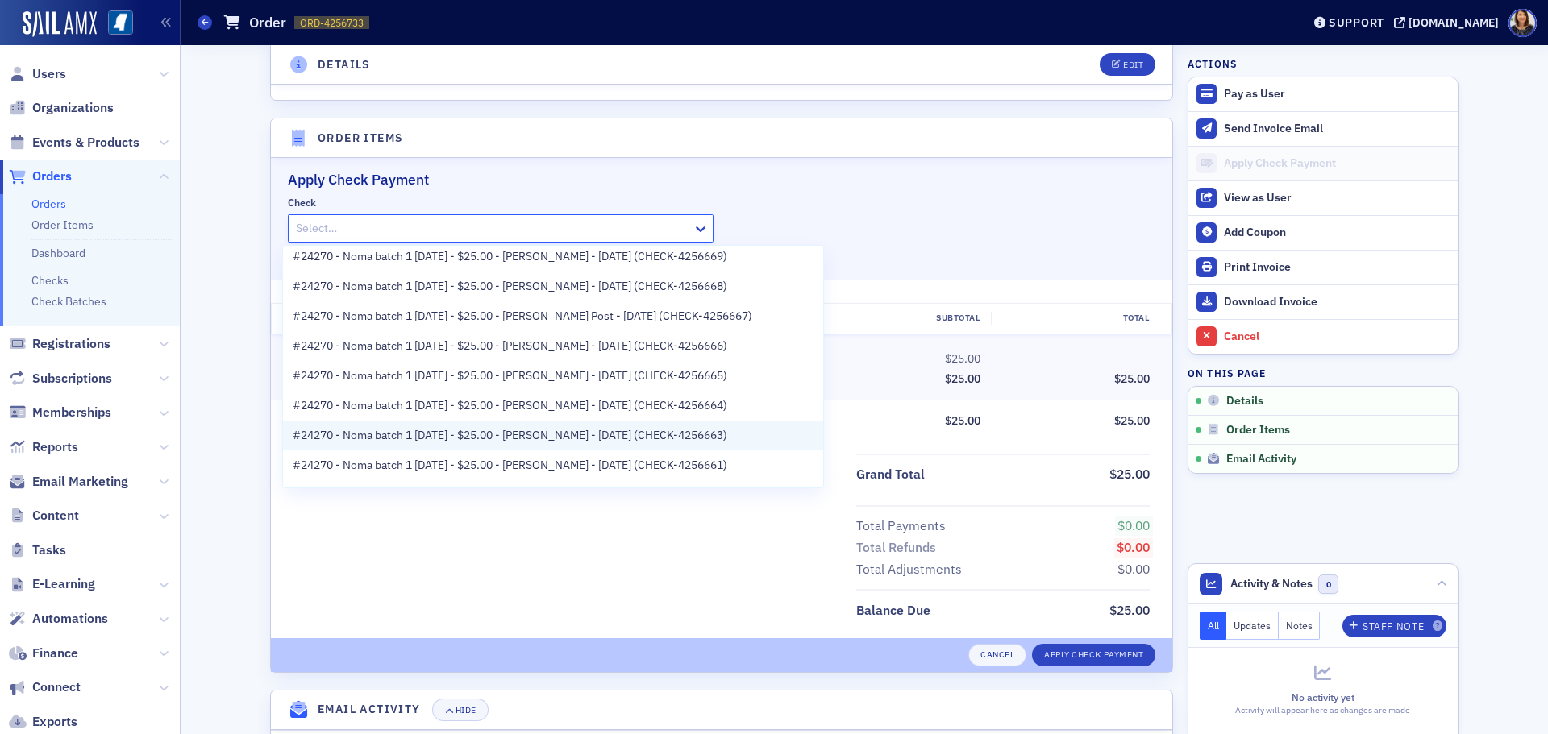
click at [618, 436] on span "#24270 - Noma batch 1 8.29.25 - $25.00 - Noah Davis - 8/29/2025 (CHECK-4256663)" at bounding box center [510, 435] width 435 height 17
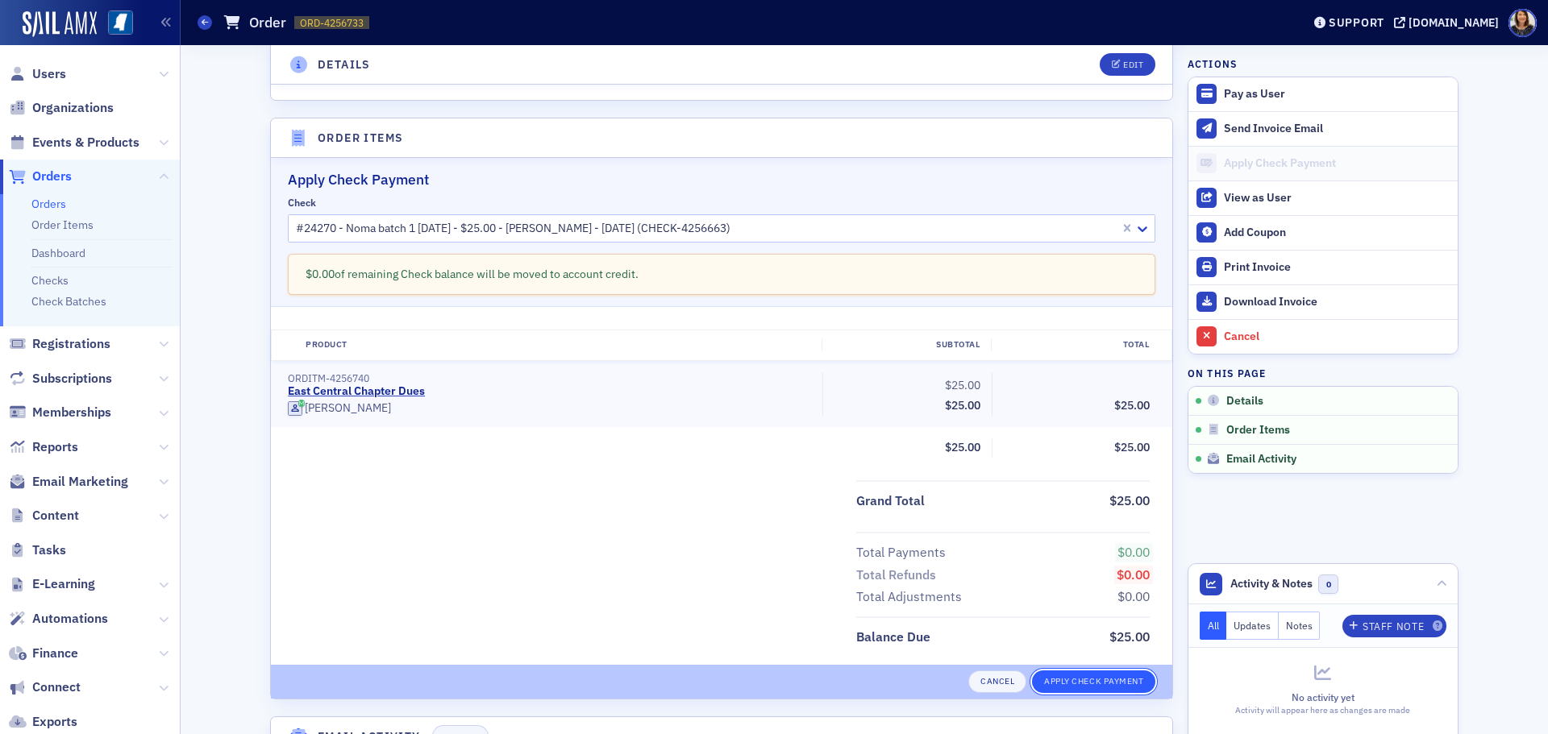
click at [1109, 684] on button "Apply Check Payment" at bounding box center [1093, 682] width 123 height 23
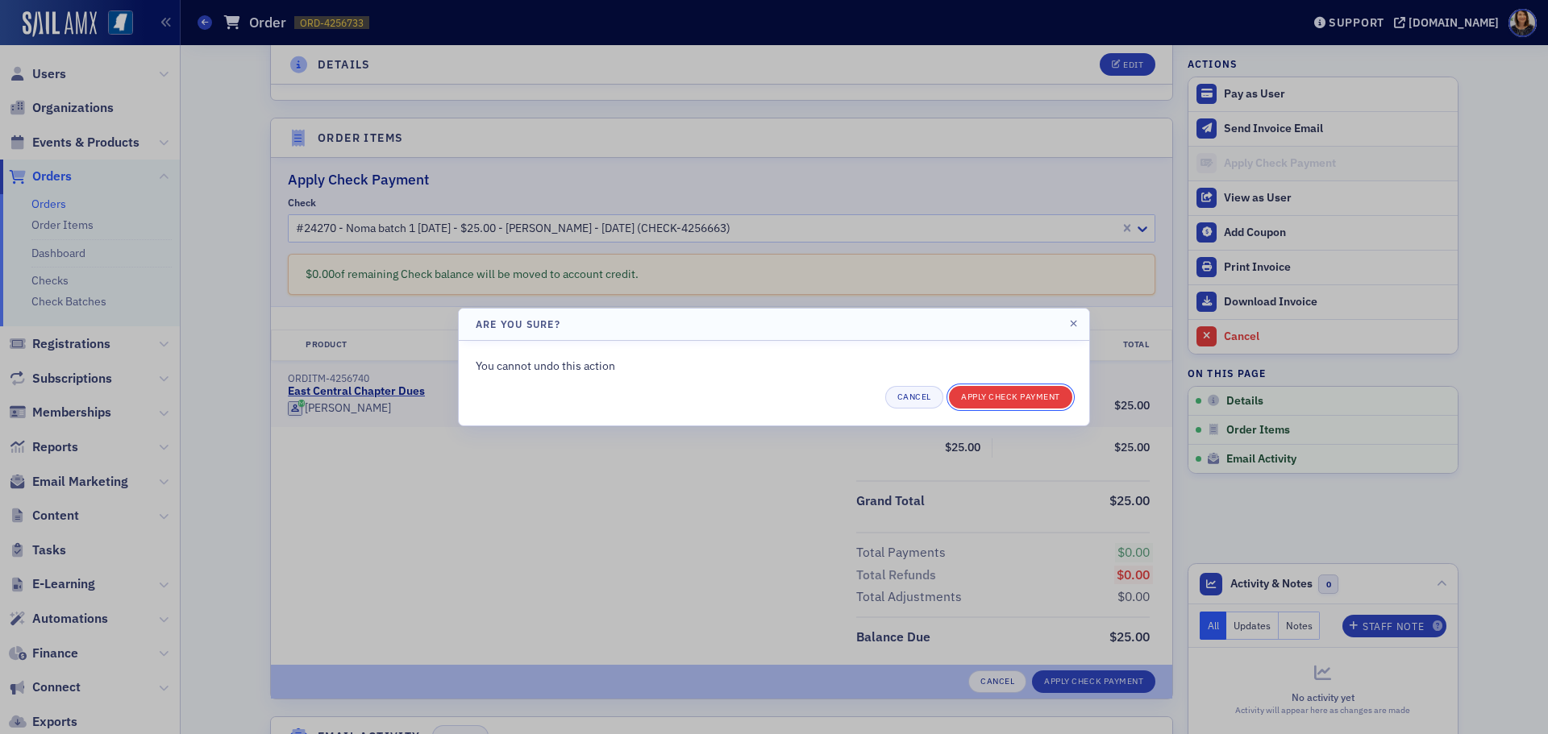
click at [1017, 400] on button "Apply Check Payment" at bounding box center [1010, 397] width 123 height 23
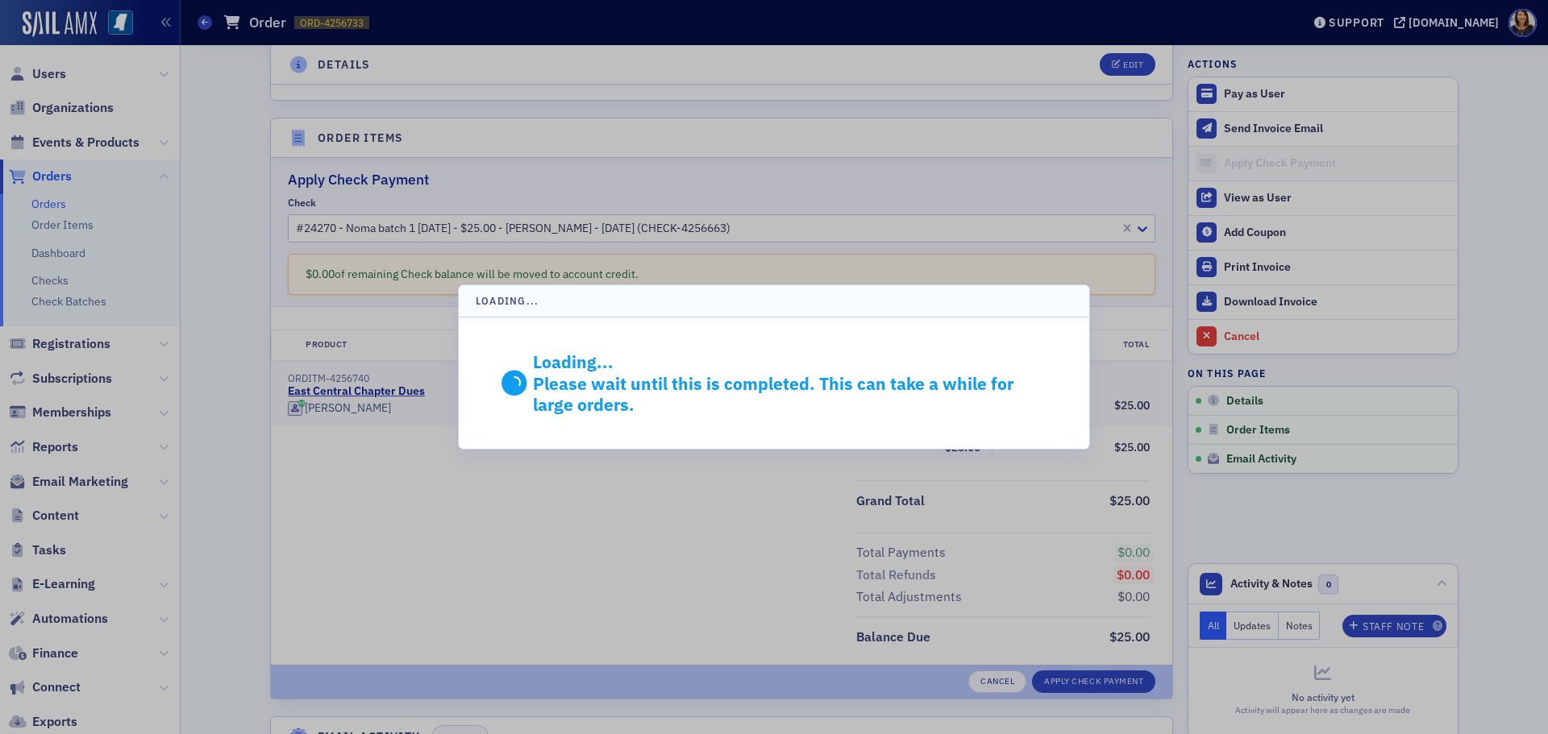
scroll to position [300, 0]
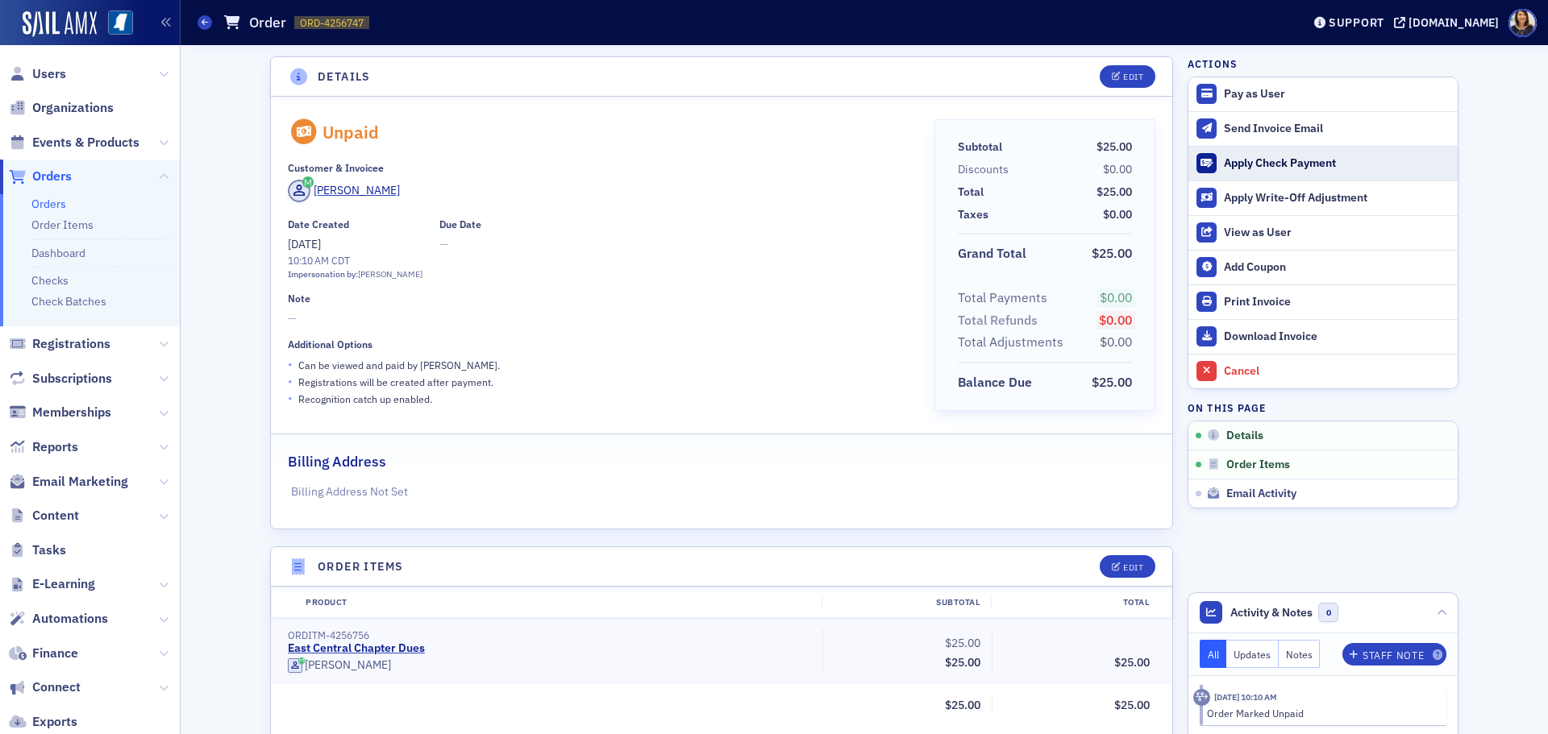
click at [1284, 164] on div "Apply Check Payment" at bounding box center [1337, 163] width 226 height 15
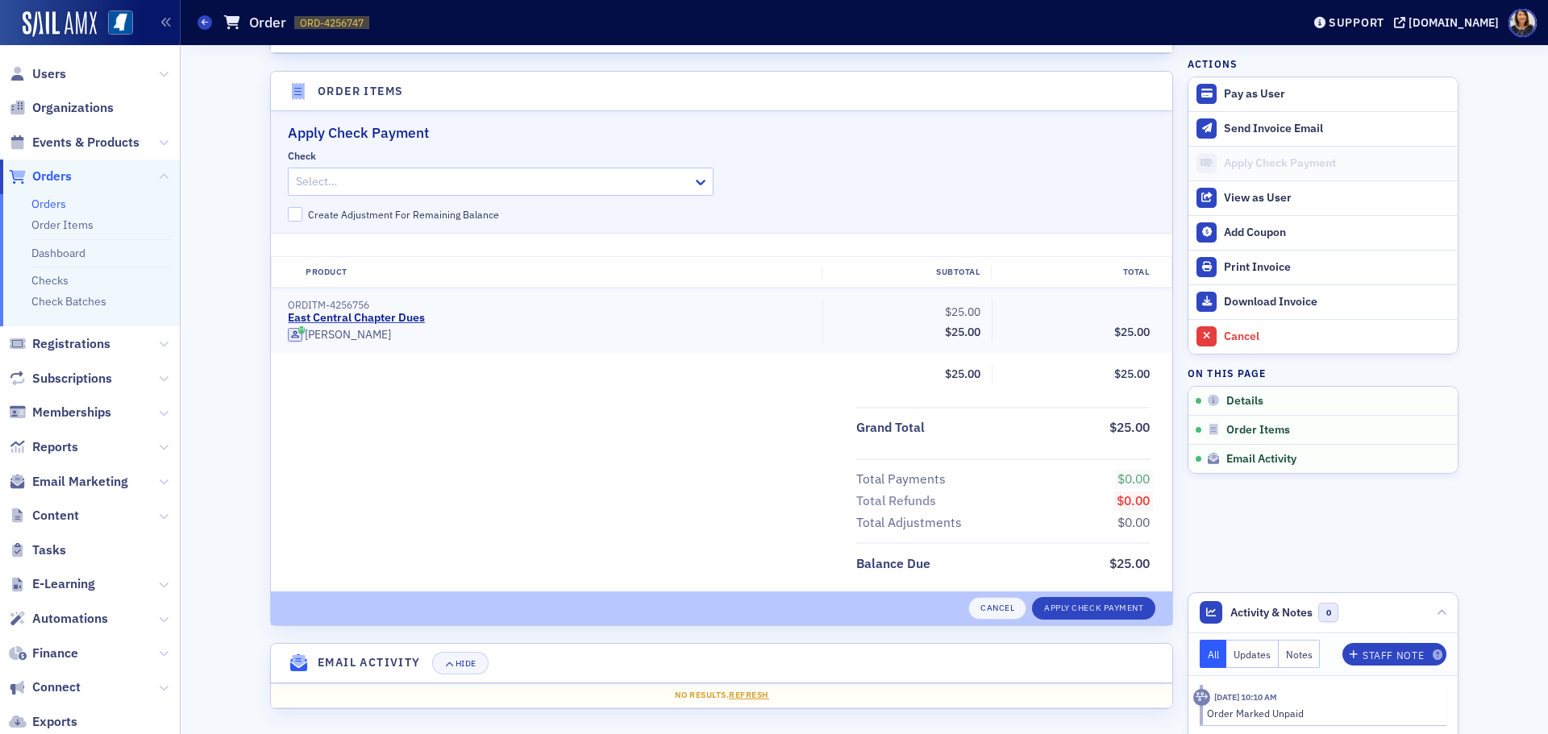
scroll to position [479, 0]
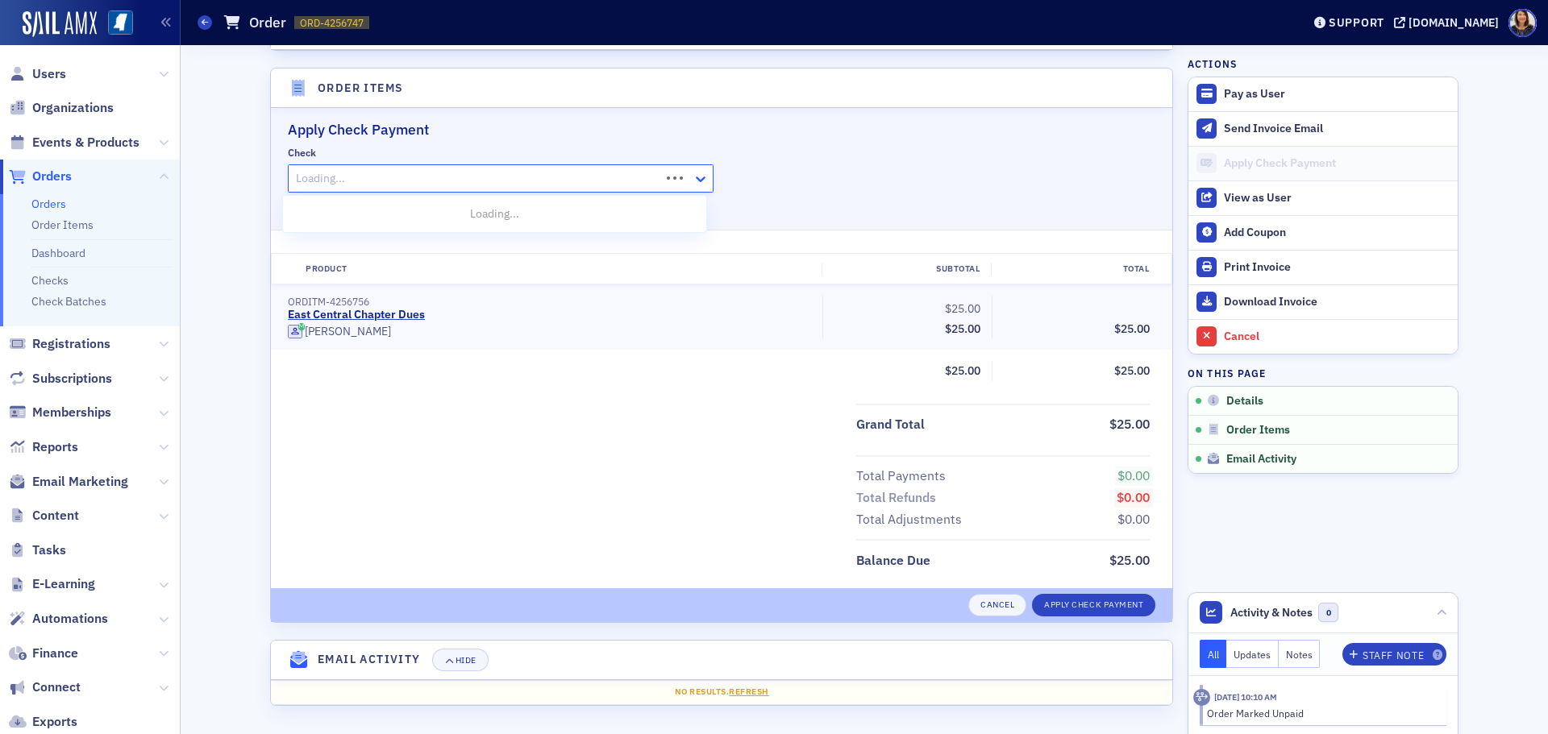
click at [693, 185] on icon at bounding box center [701, 179] width 16 height 16
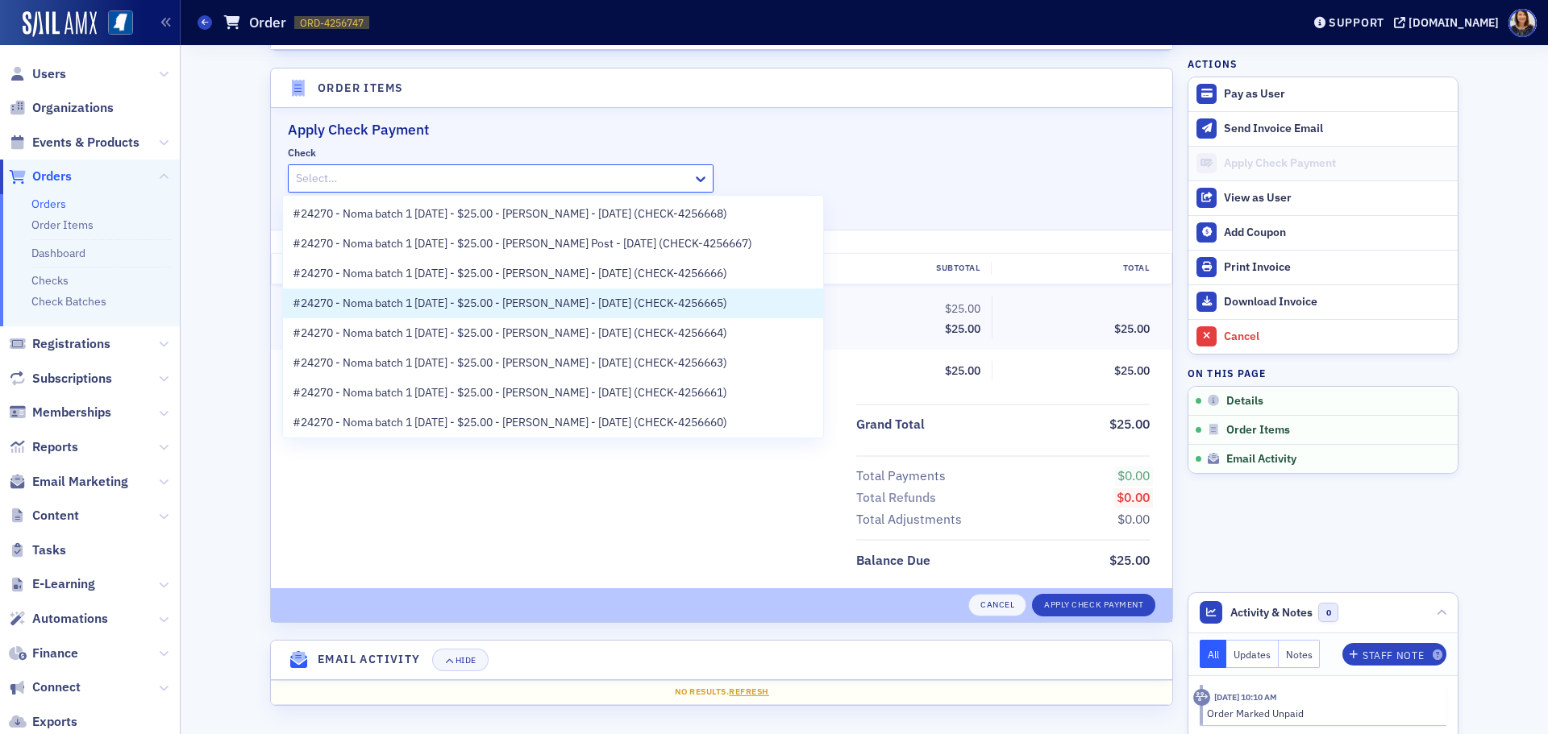
scroll to position [129, 0]
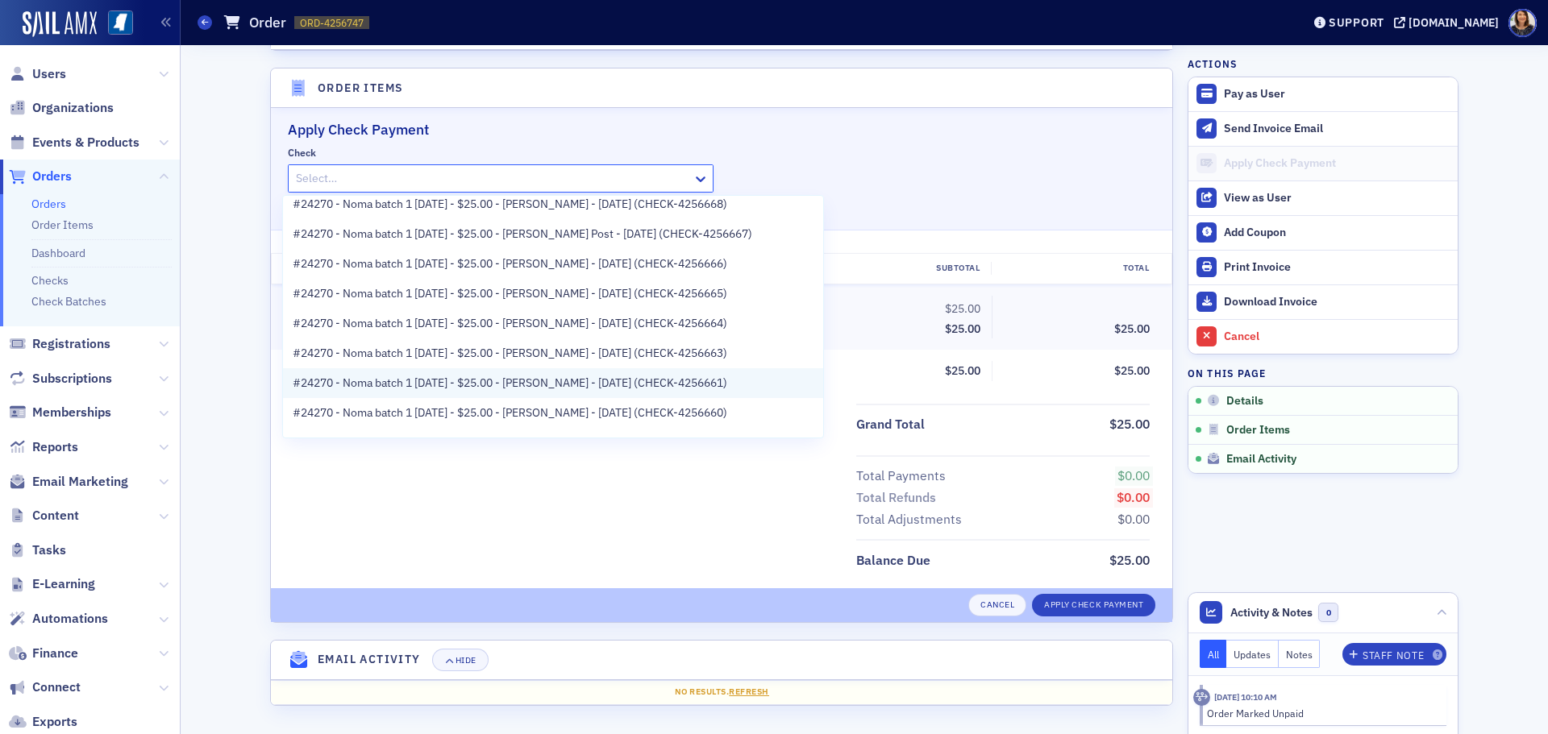
click at [622, 378] on span "#24270 - Noma batch 1 [DATE] - $25.00 - [PERSON_NAME] - [DATE] (CHECK-4256661)" at bounding box center [510, 383] width 435 height 17
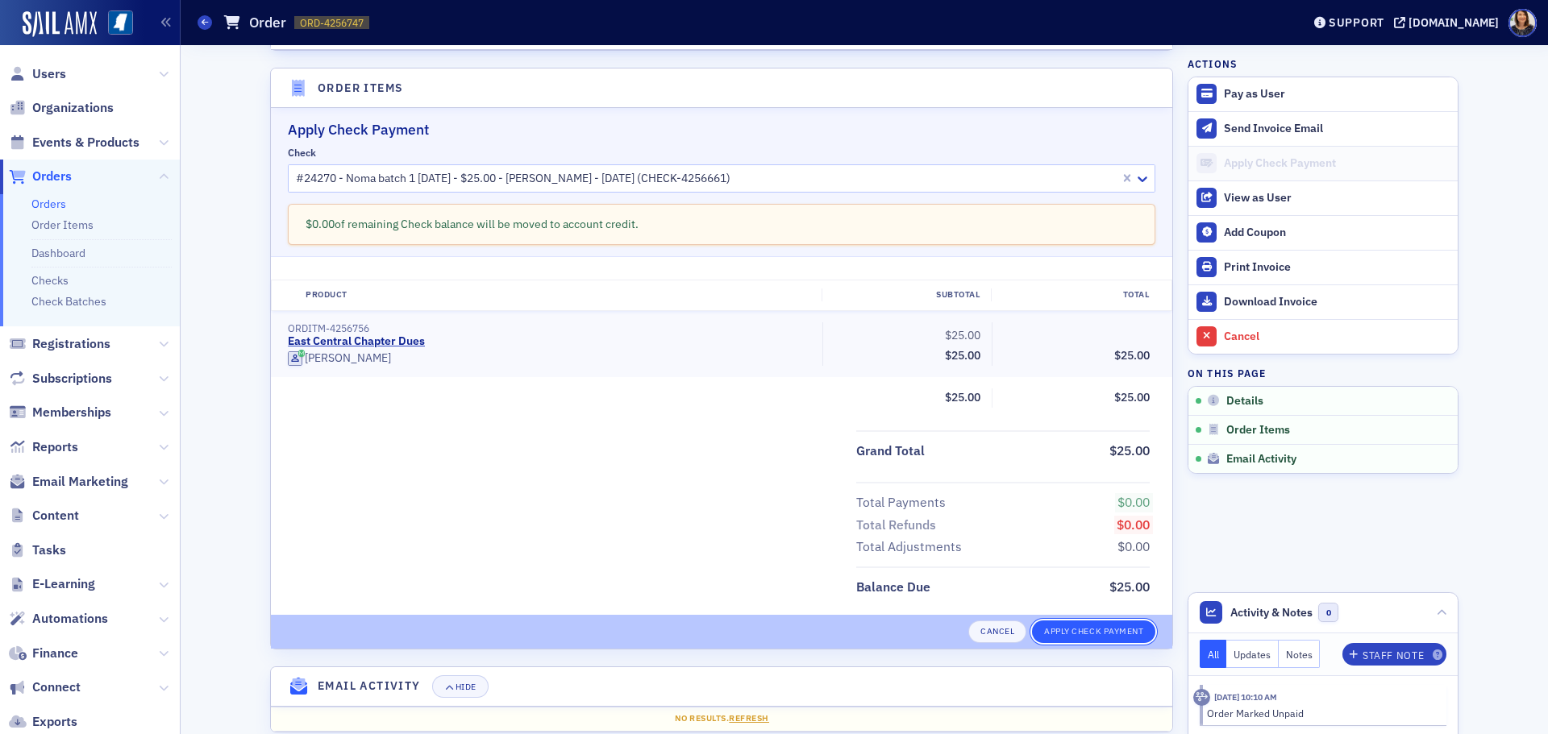
click at [1080, 638] on button "Apply Check Payment" at bounding box center [1093, 632] width 123 height 23
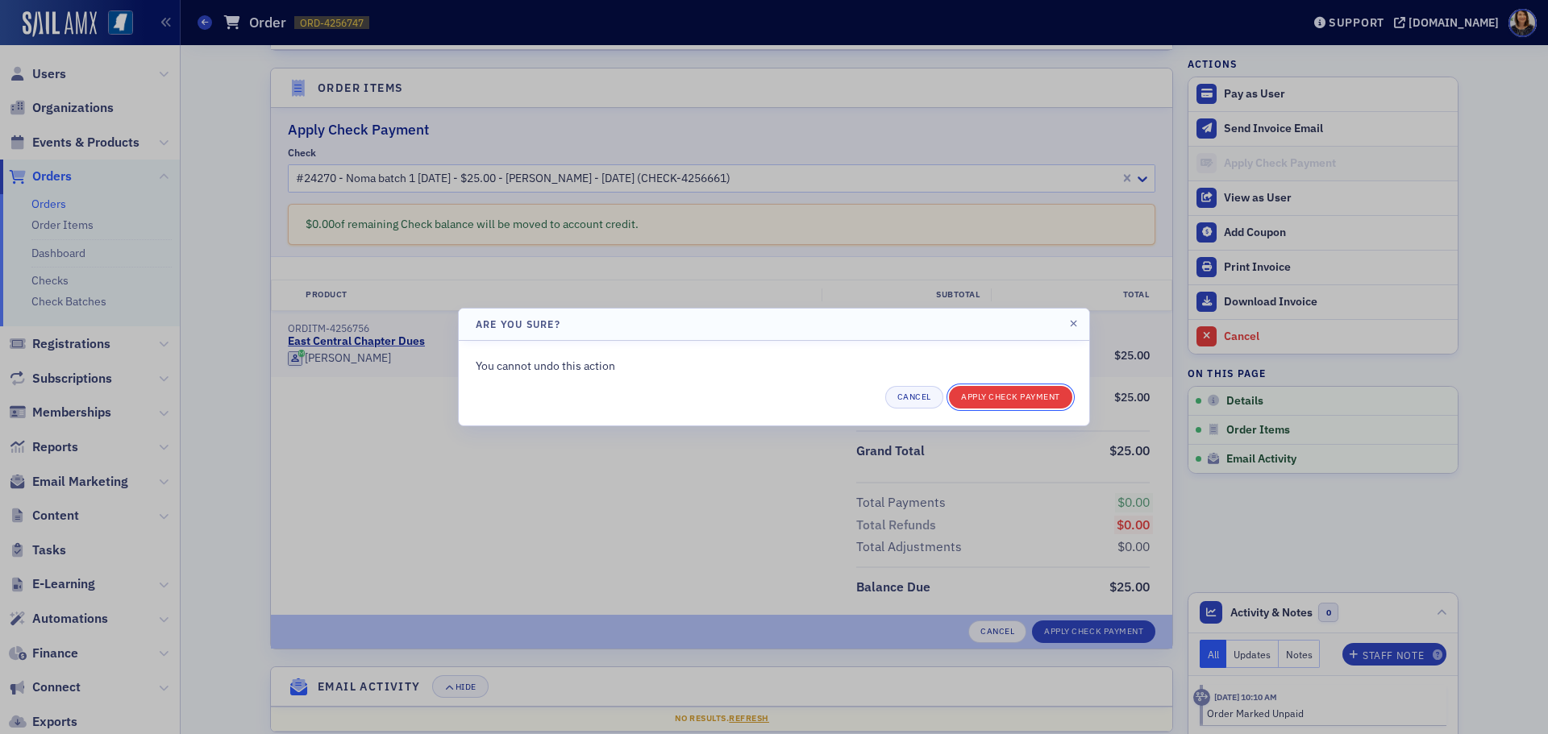
click at [1003, 403] on button "Apply Check Payment" at bounding box center [1010, 397] width 123 height 23
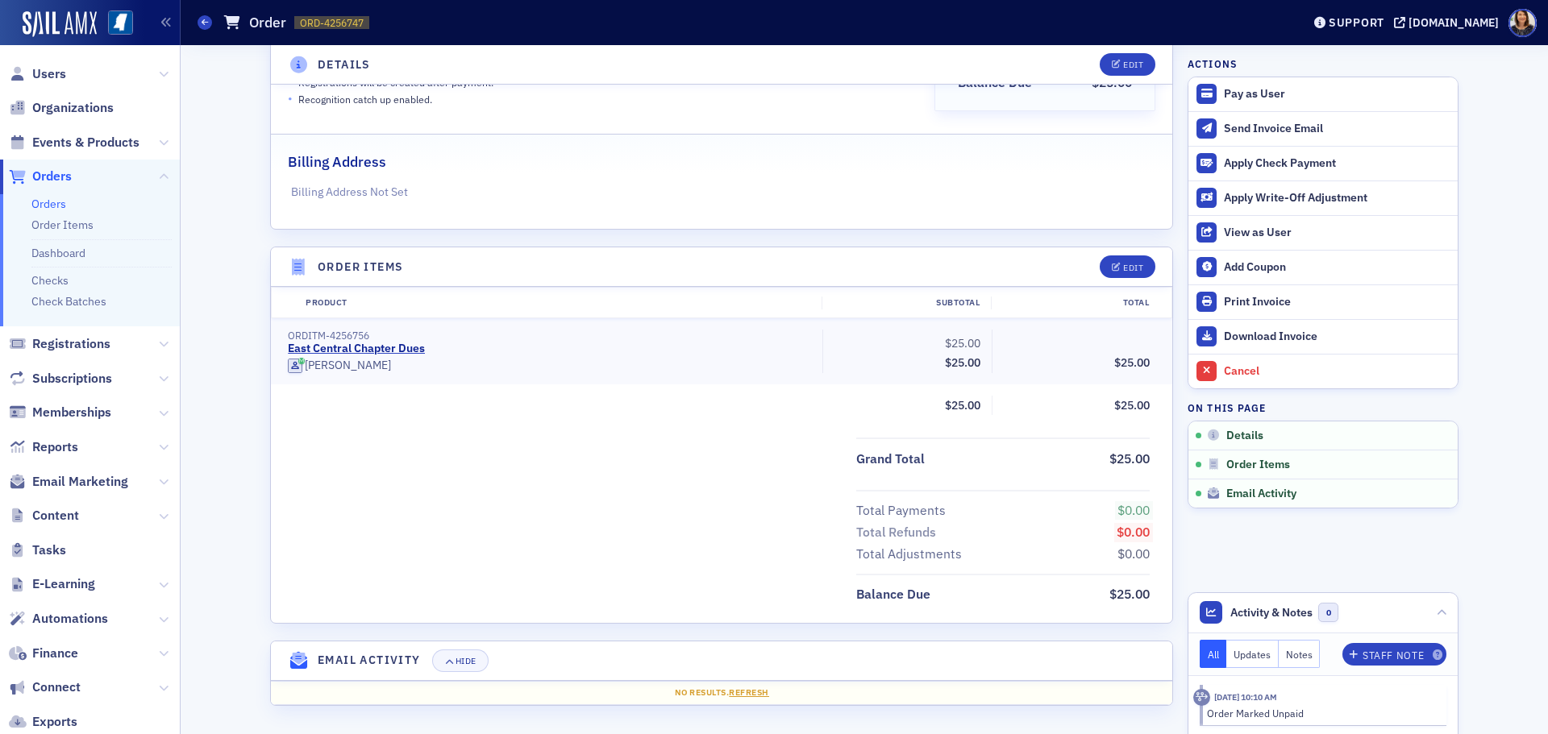
scroll to position [300, 0]
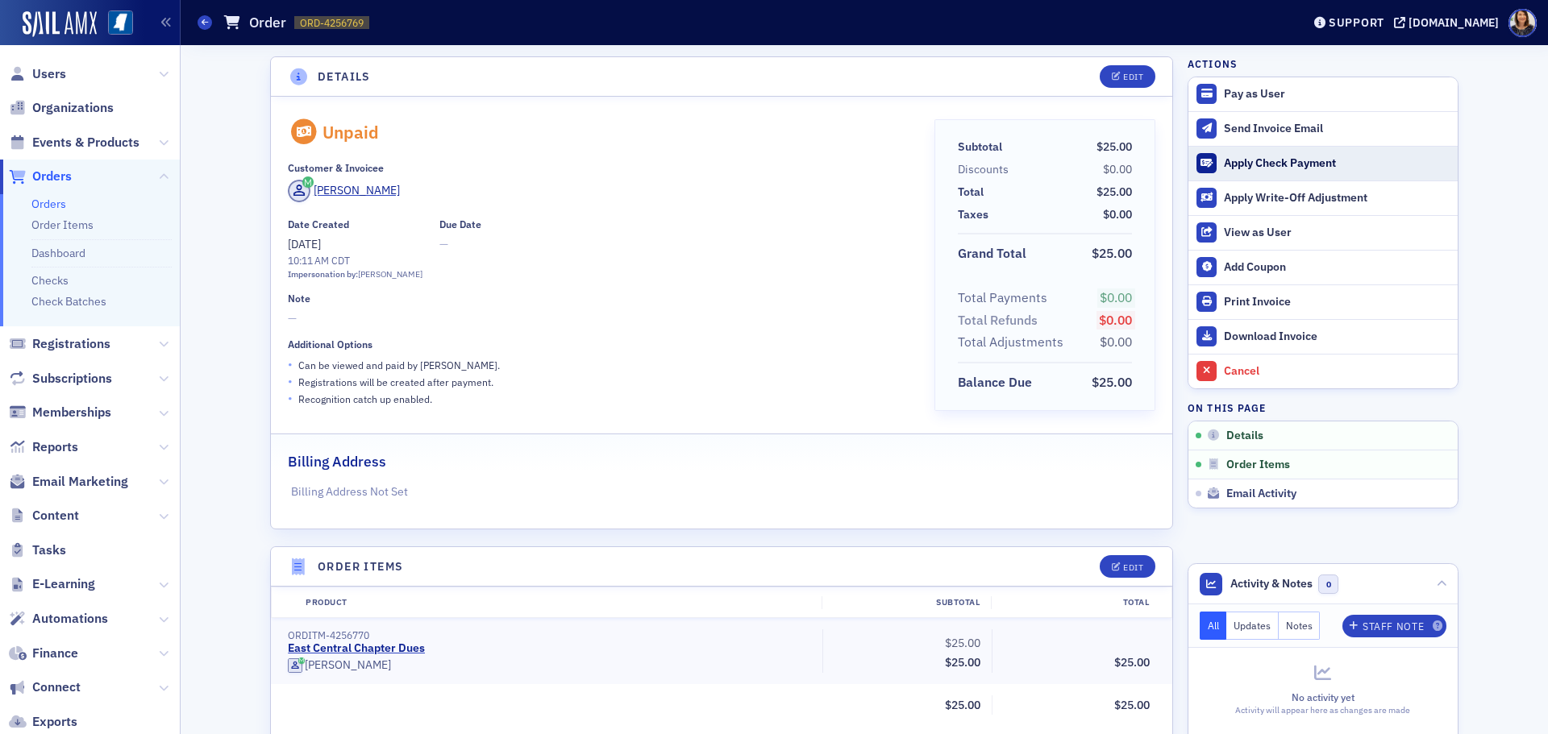
click at [1260, 162] on div "Apply Check Payment" at bounding box center [1337, 163] width 226 height 15
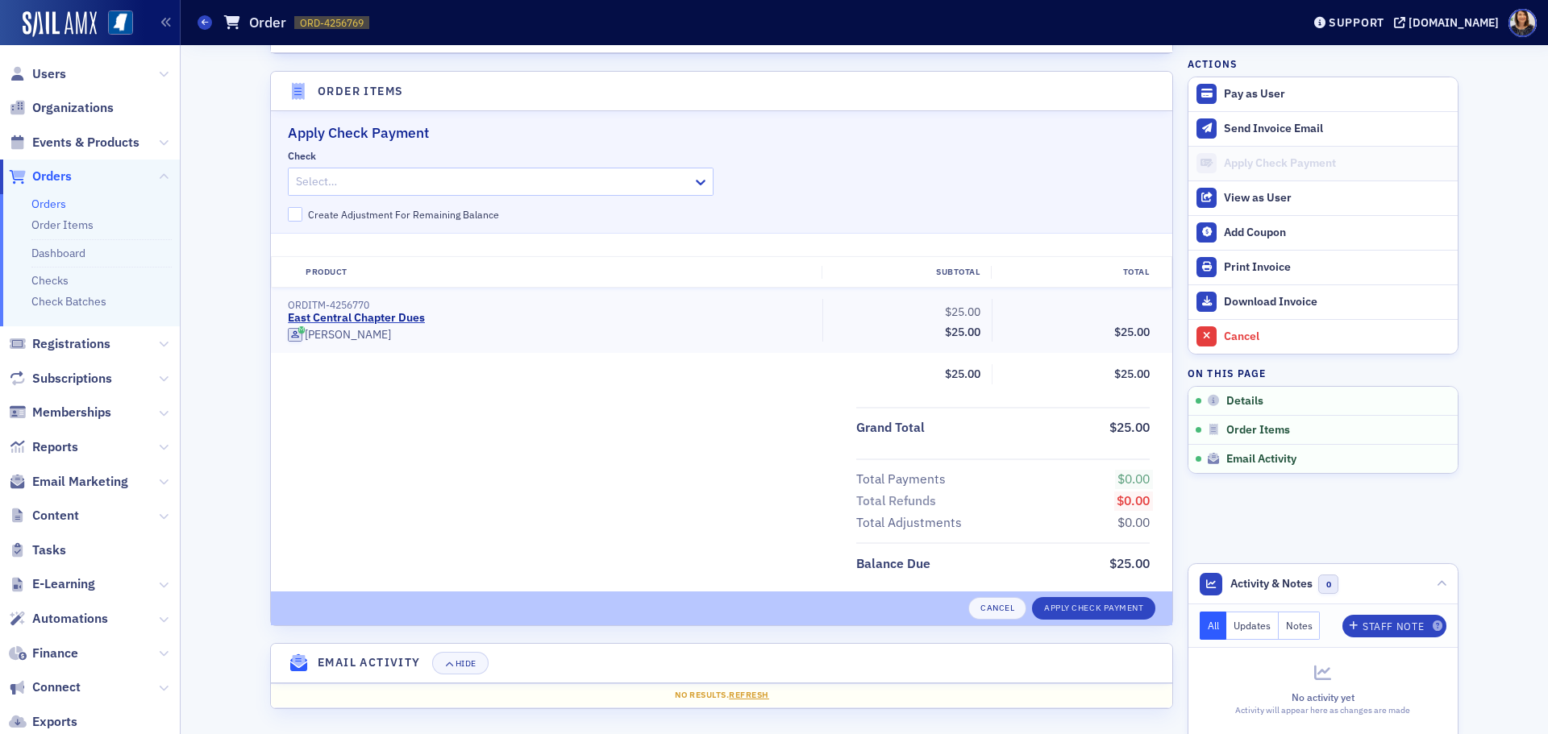
scroll to position [479, 0]
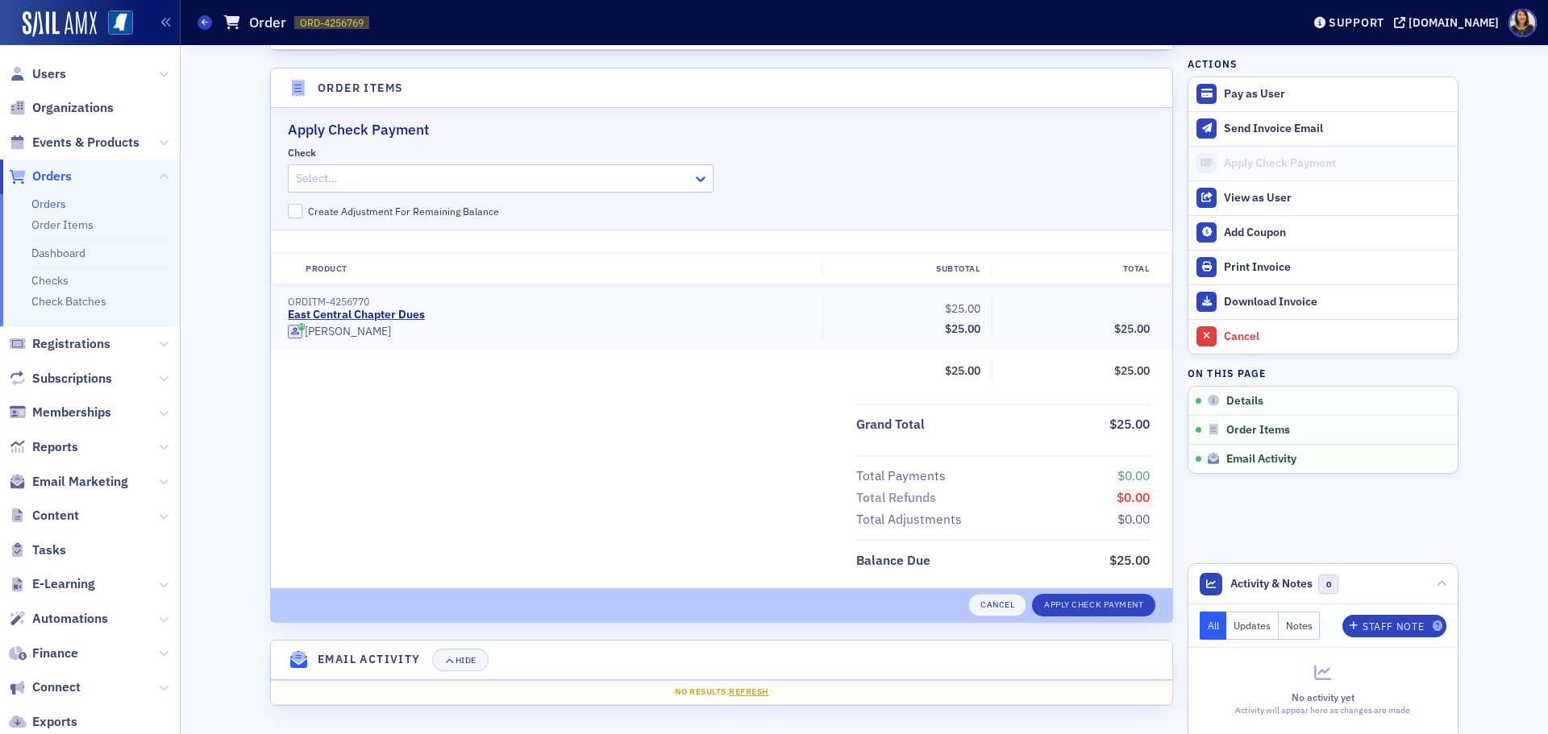
click at [702, 177] on icon at bounding box center [701, 179] width 16 height 16
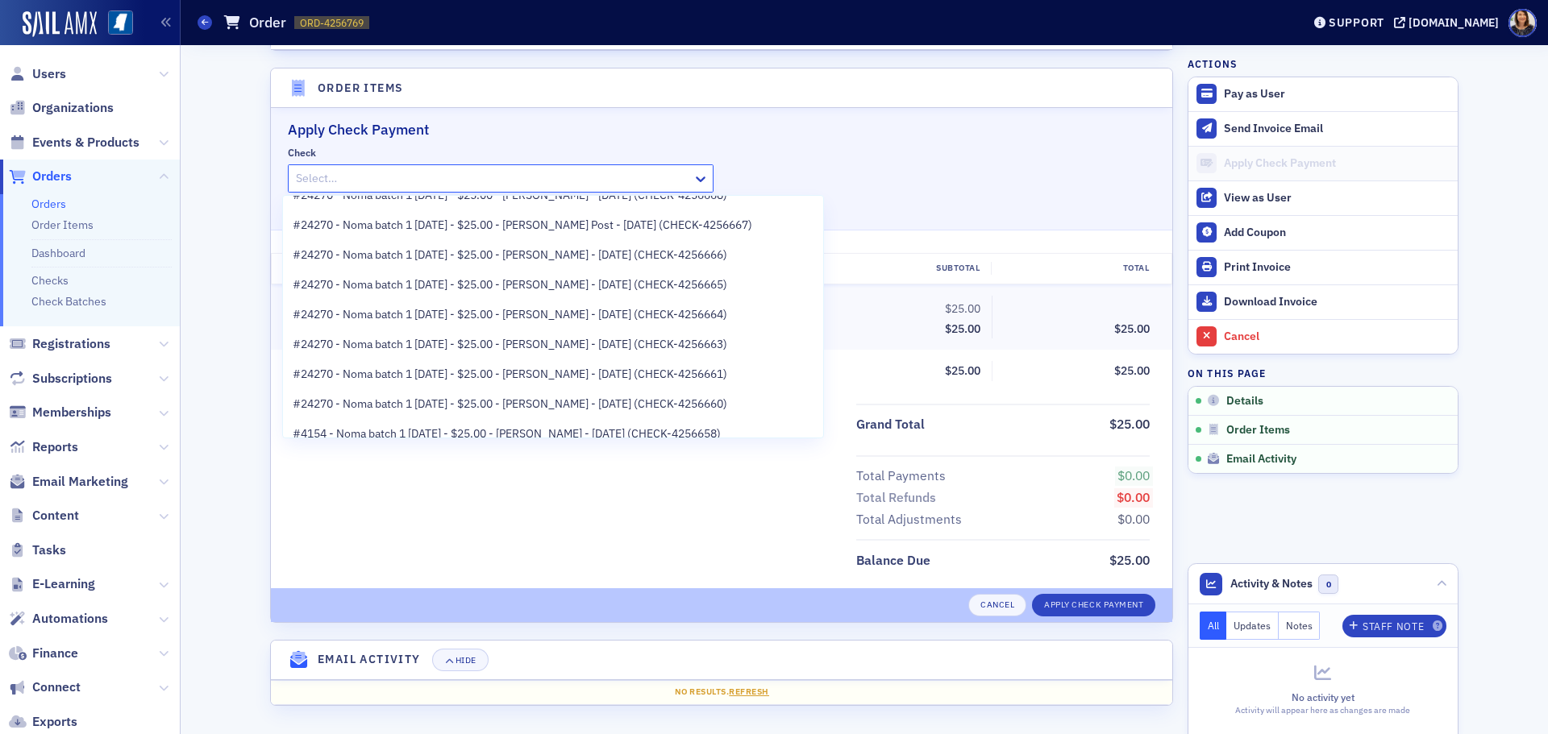
scroll to position [161, 0]
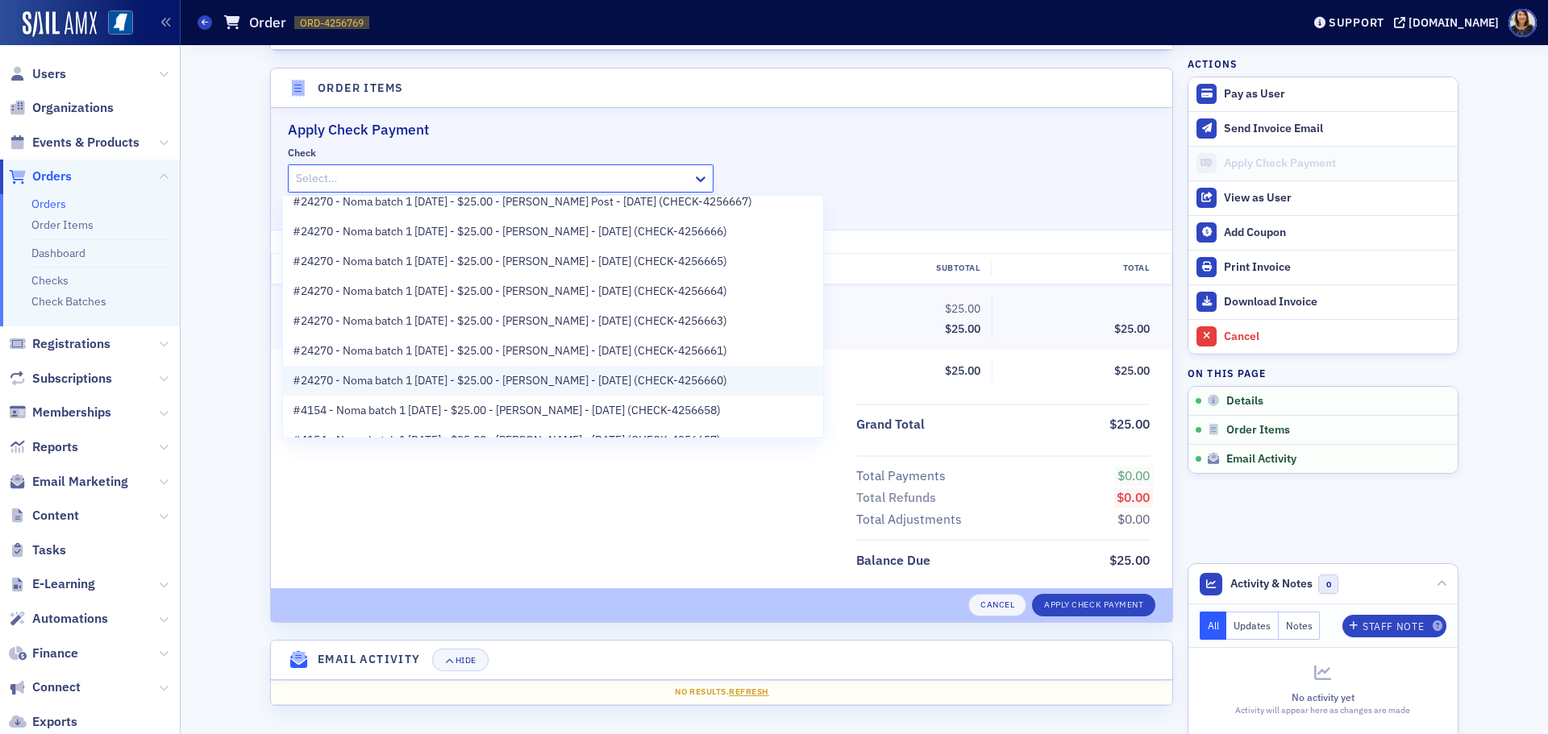
click at [653, 385] on span "#24270 - Noma batch 1 8.29.25 - $25.00 - Sandra Scott - 8/29/2025 (CHECK-425666…" at bounding box center [510, 380] width 435 height 17
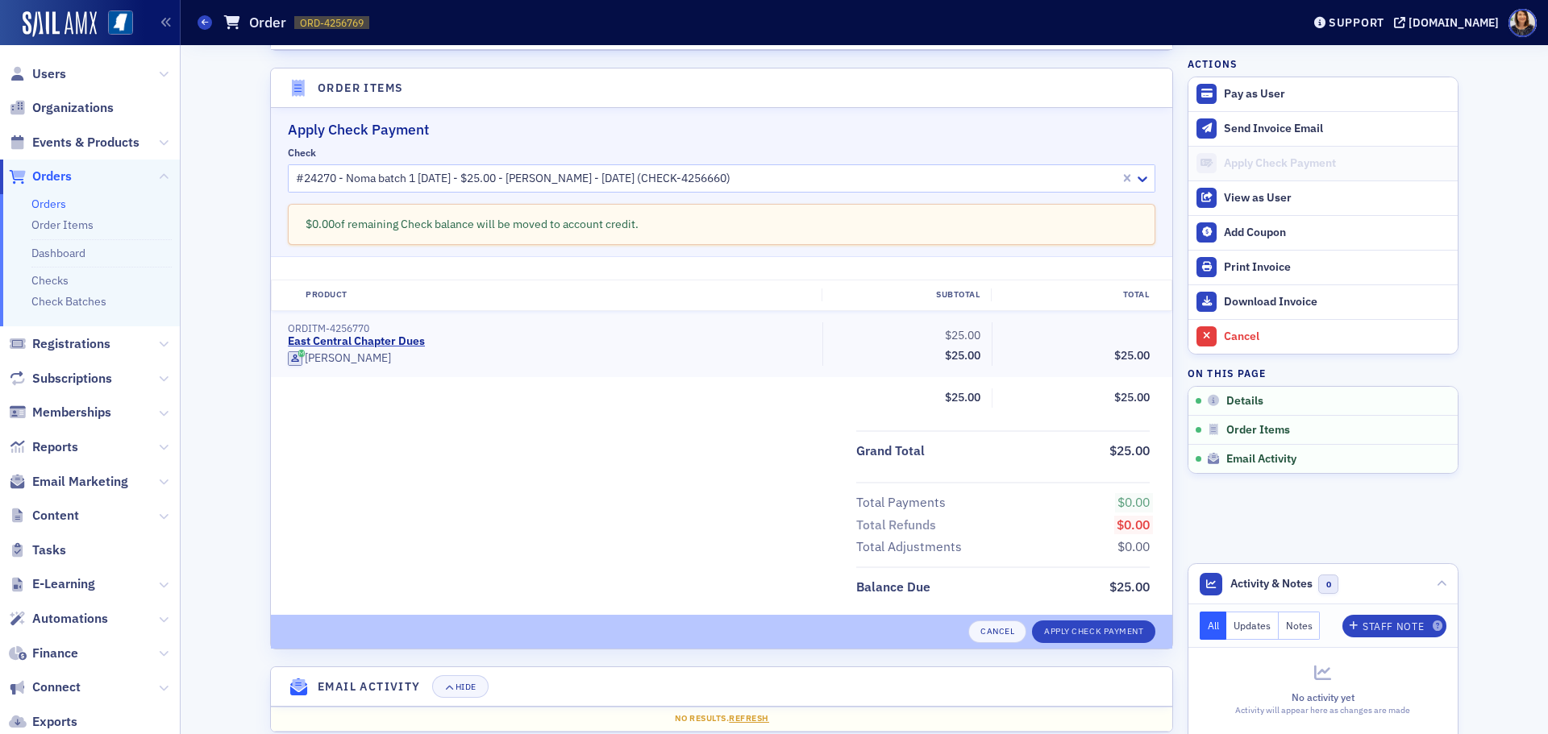
click at [1105, 624] on div "Cancel Apply Check Payment" at bounding box center [721, 632] width 901 height 34
click at [1100, 632] on button "Apply Check Payment" at bounding box center [1093, 632] width 123 height 23
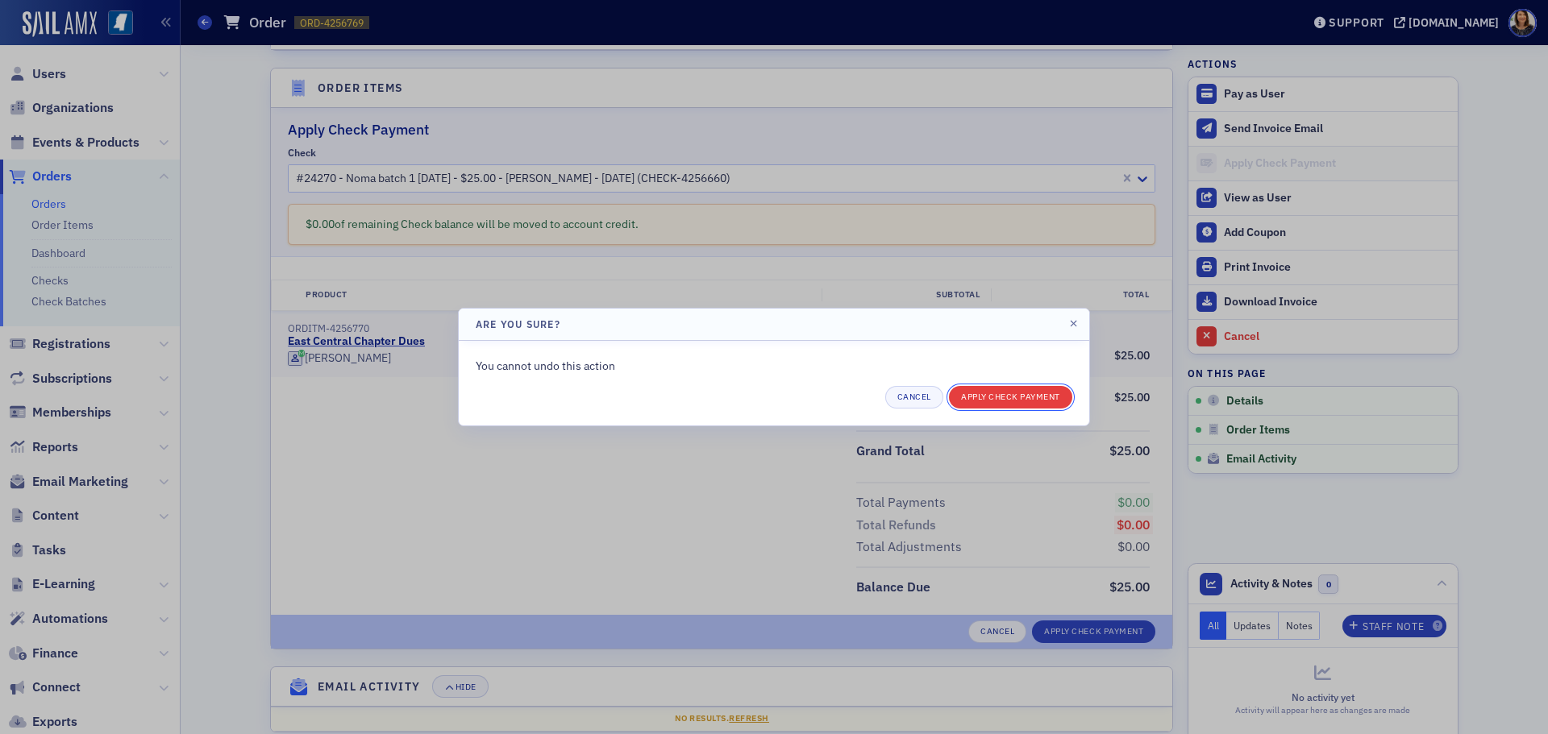
click at [1008, 397] on button "Apply Check Payment" at bounding box center [1010, 397] width 123 height 23
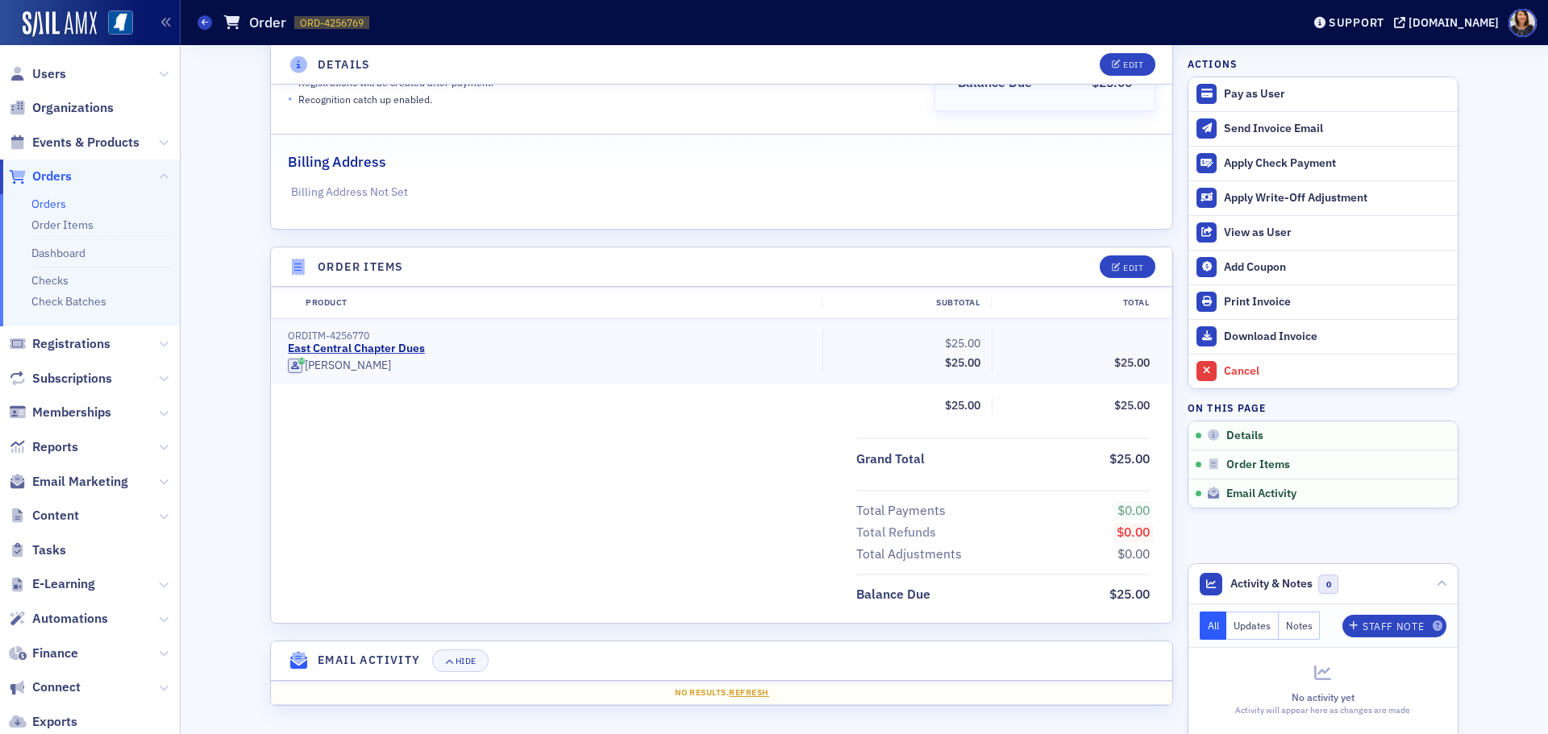
scroll to position [300, 0]
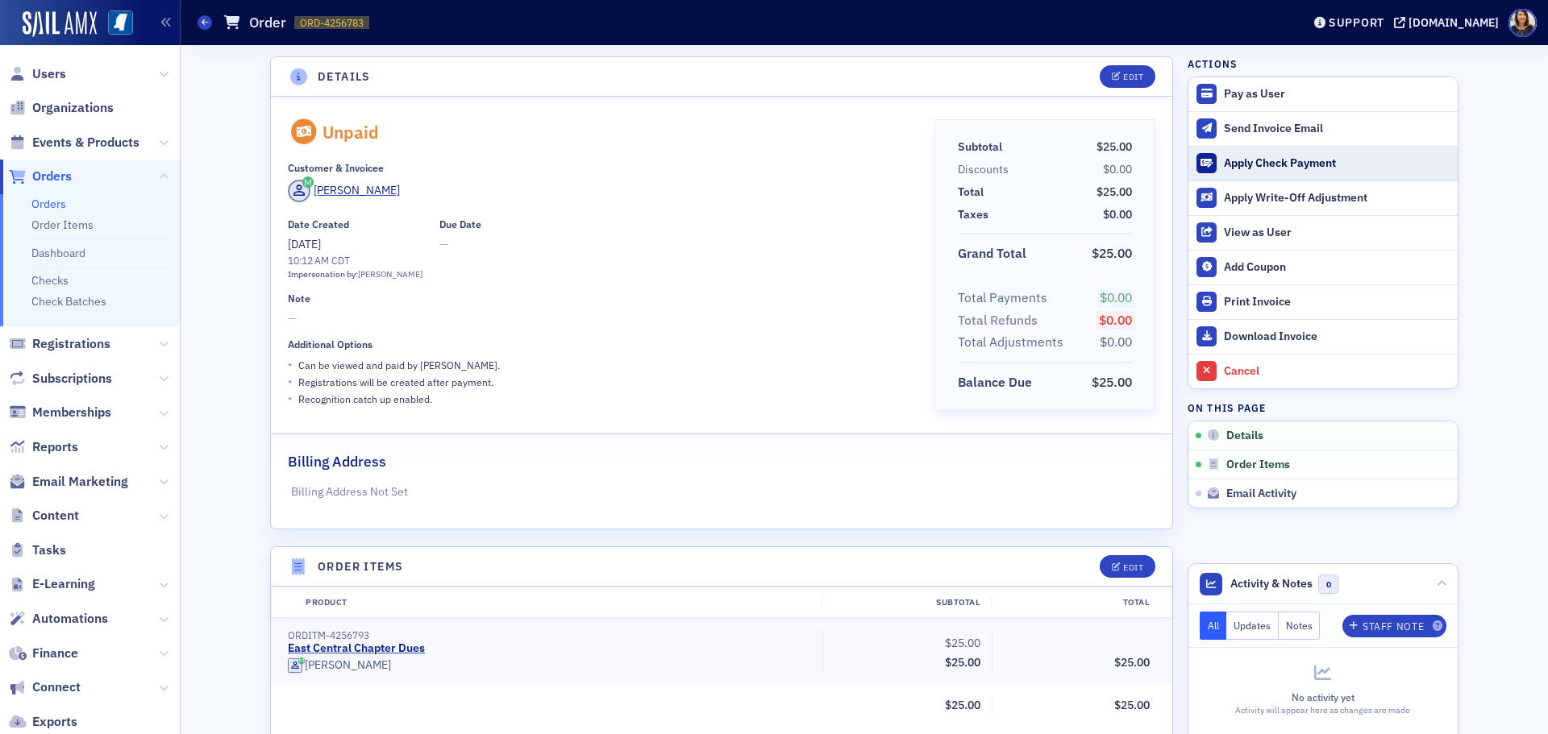
click at [1265, 160] on div "Apply Check Payment" at bounding box center [1337, 163] width 226 height 15
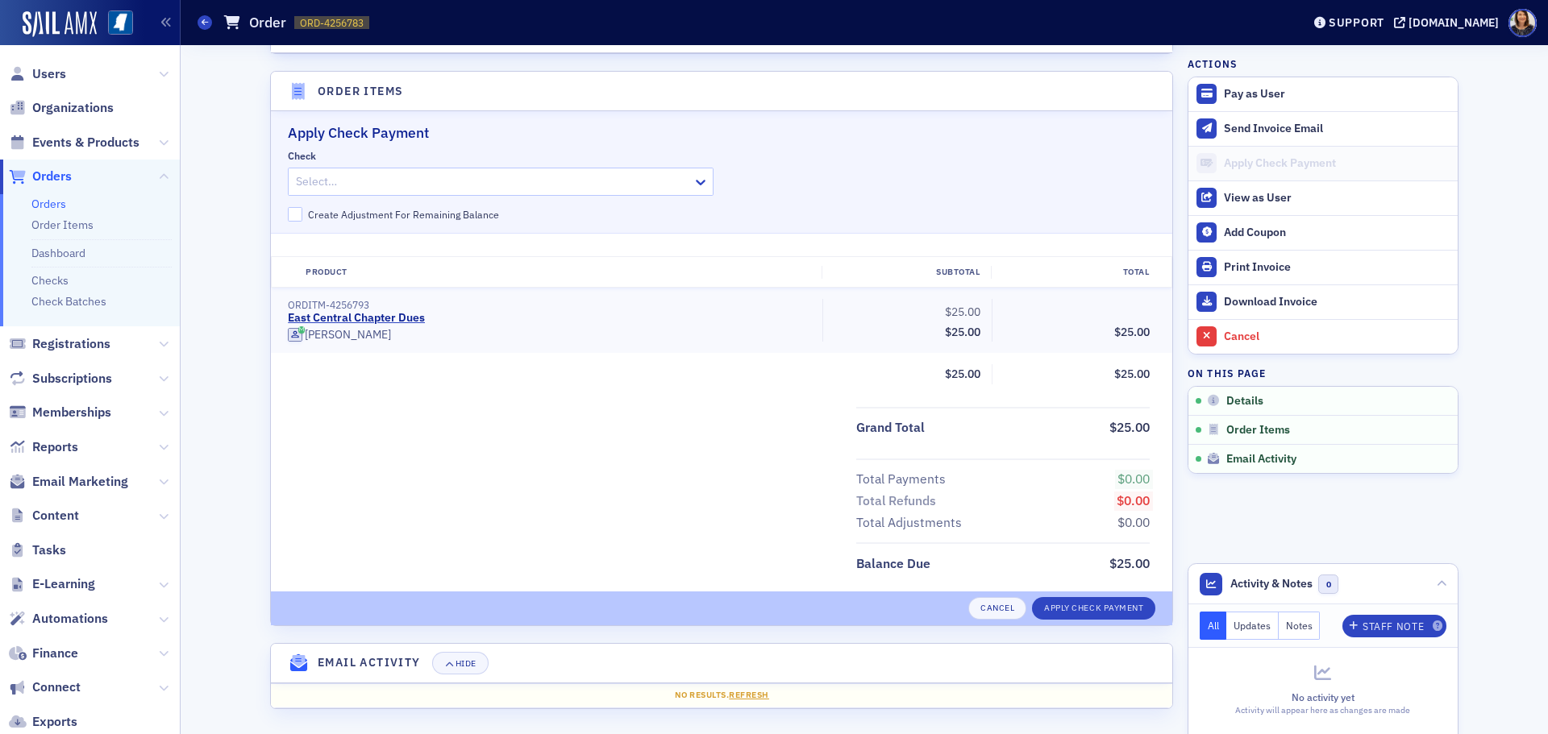
scroll to position [479, 0]
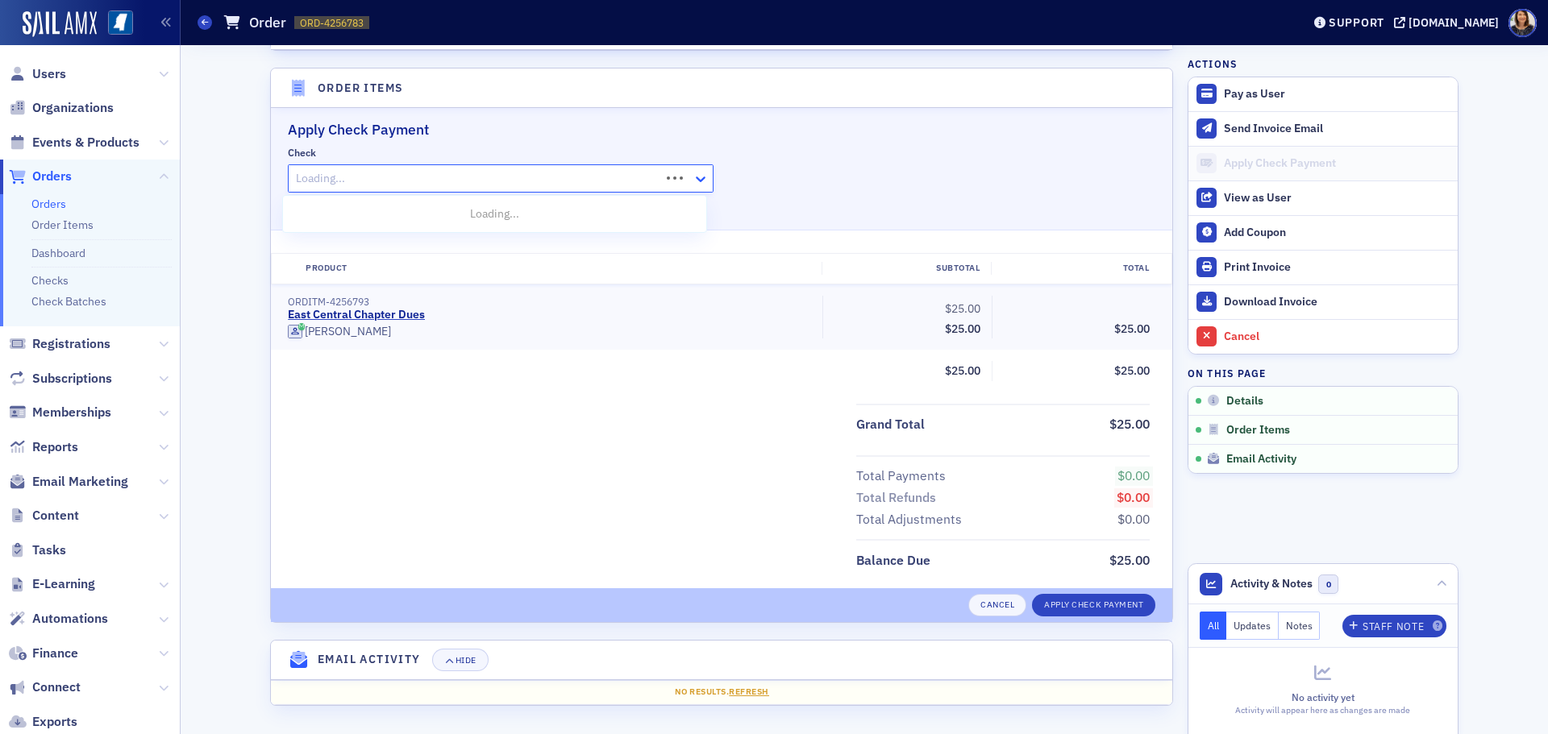
click at [693, 177] on icon at bounding box center [701, 179] width 16 height 16
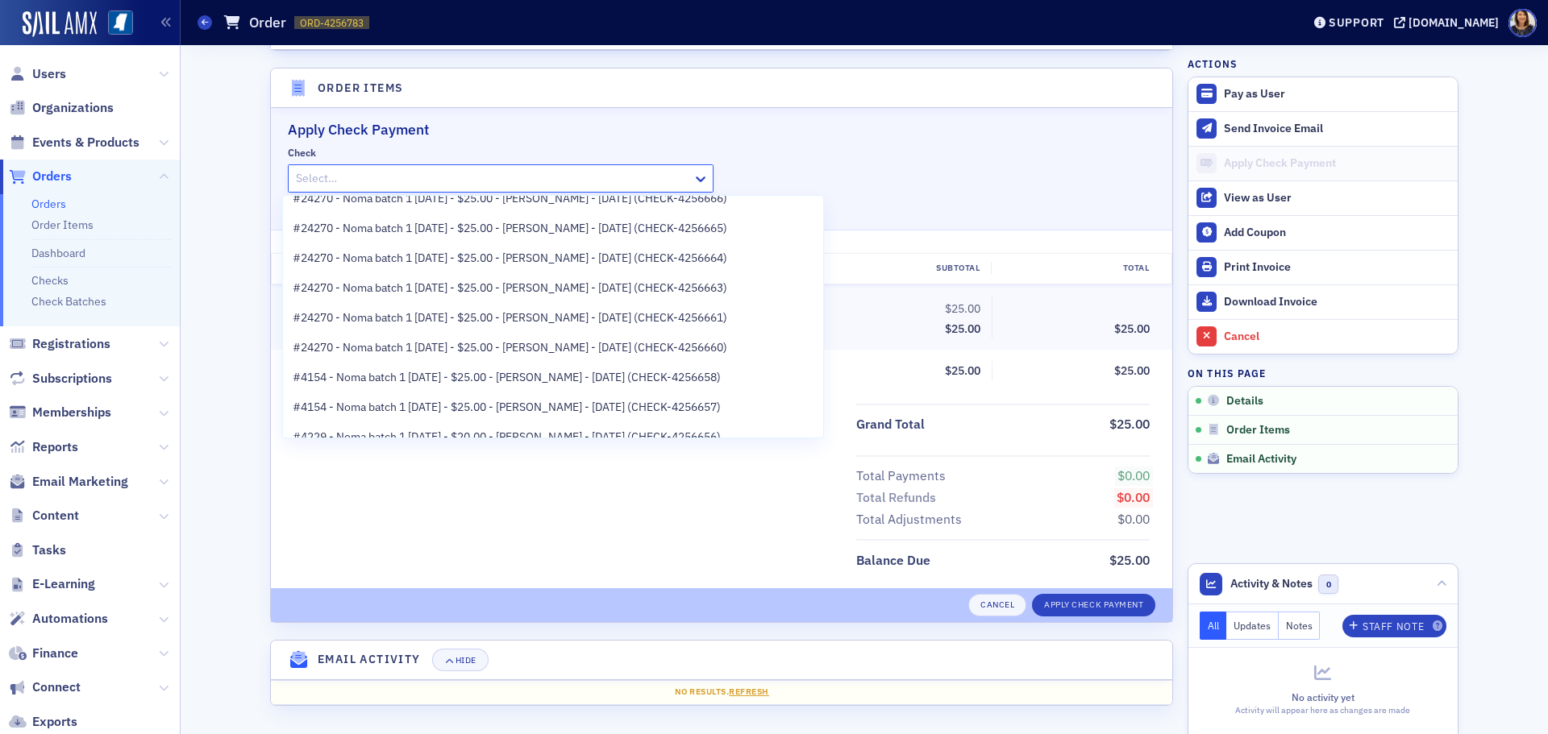
scroll to position [204, 0]
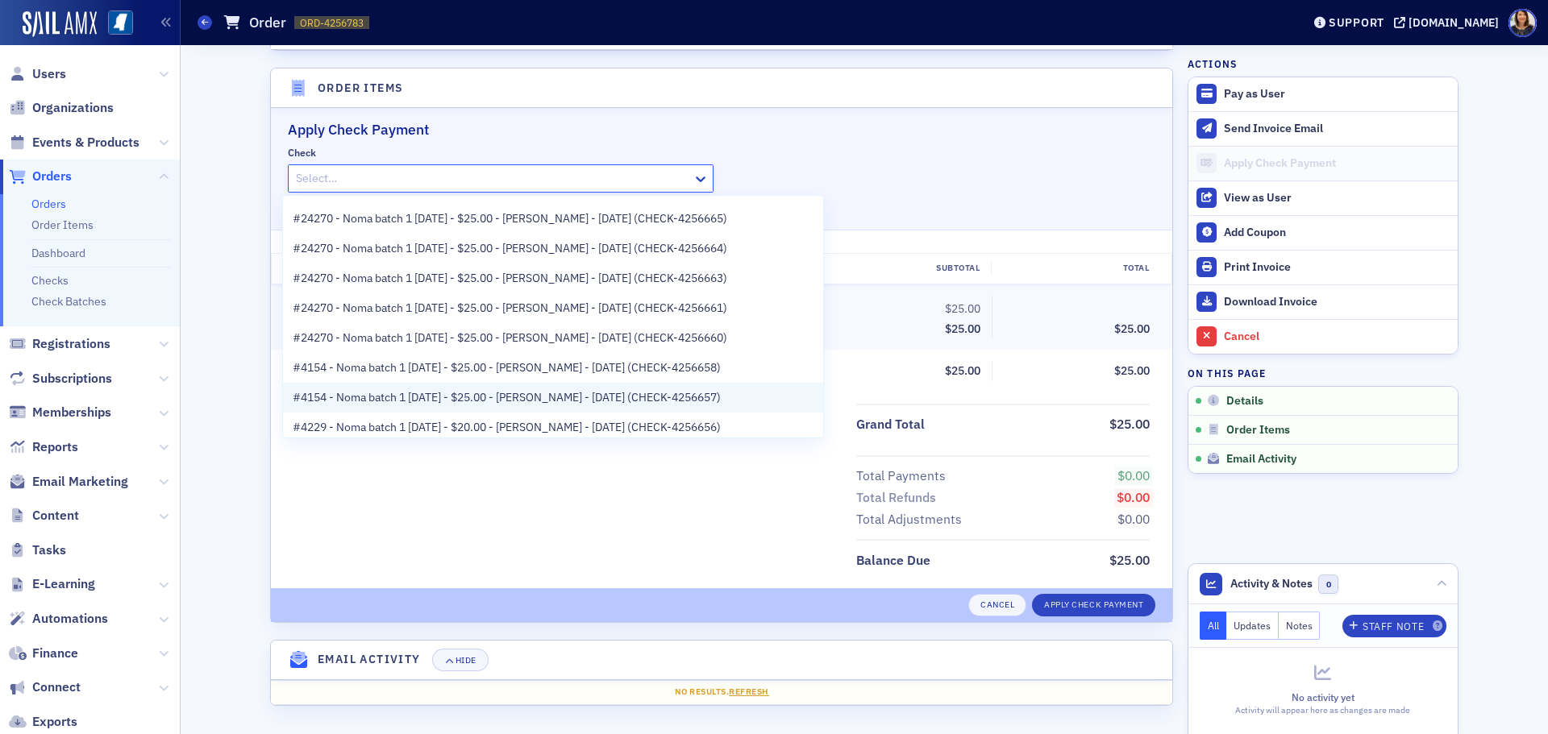
click at [591, 400] on span "#4154 - Noma batch 1 8.29.25 - $25.00 - Tommy Hurtt - 8/29/2025 (CHECK-4256657)" at bounding box center [507, 397] width 428 height 17
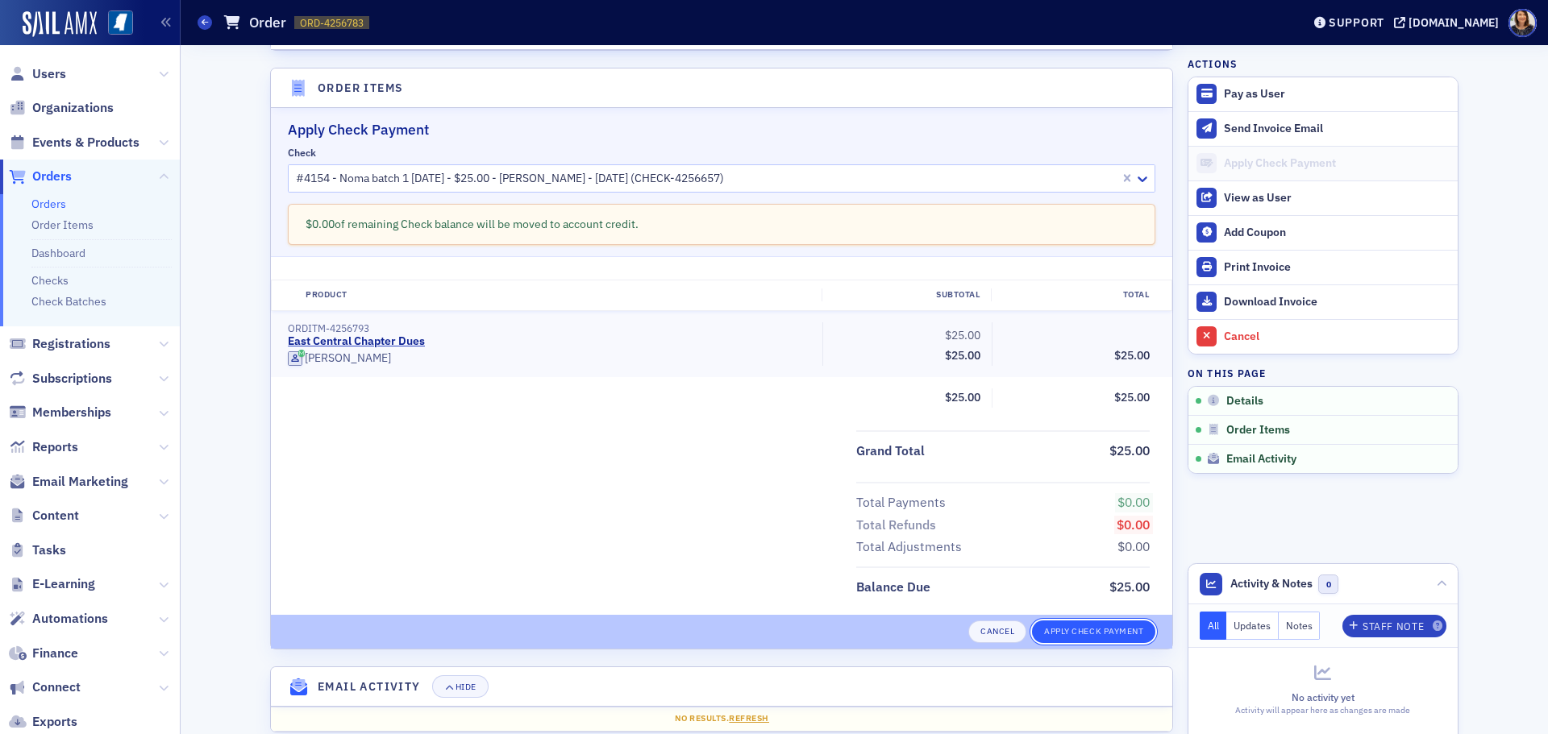
click at [1092, 631] on button "Apply Check Payment" at bounding box center [1093, 632] width 123 height 23
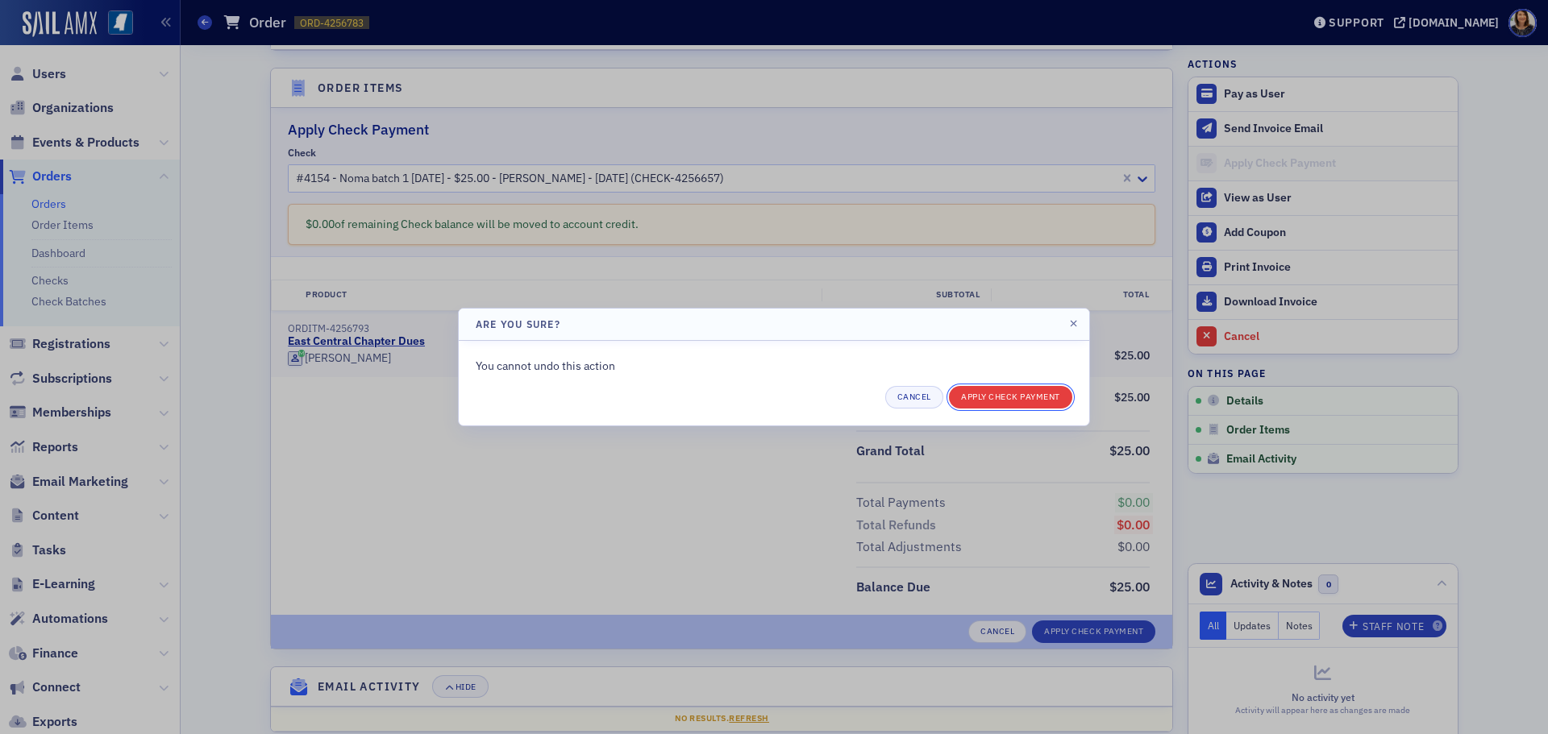
click at [1034, 401] on button "Apply Check Payment" at bounding box center [1010, 397] width 123 height 23
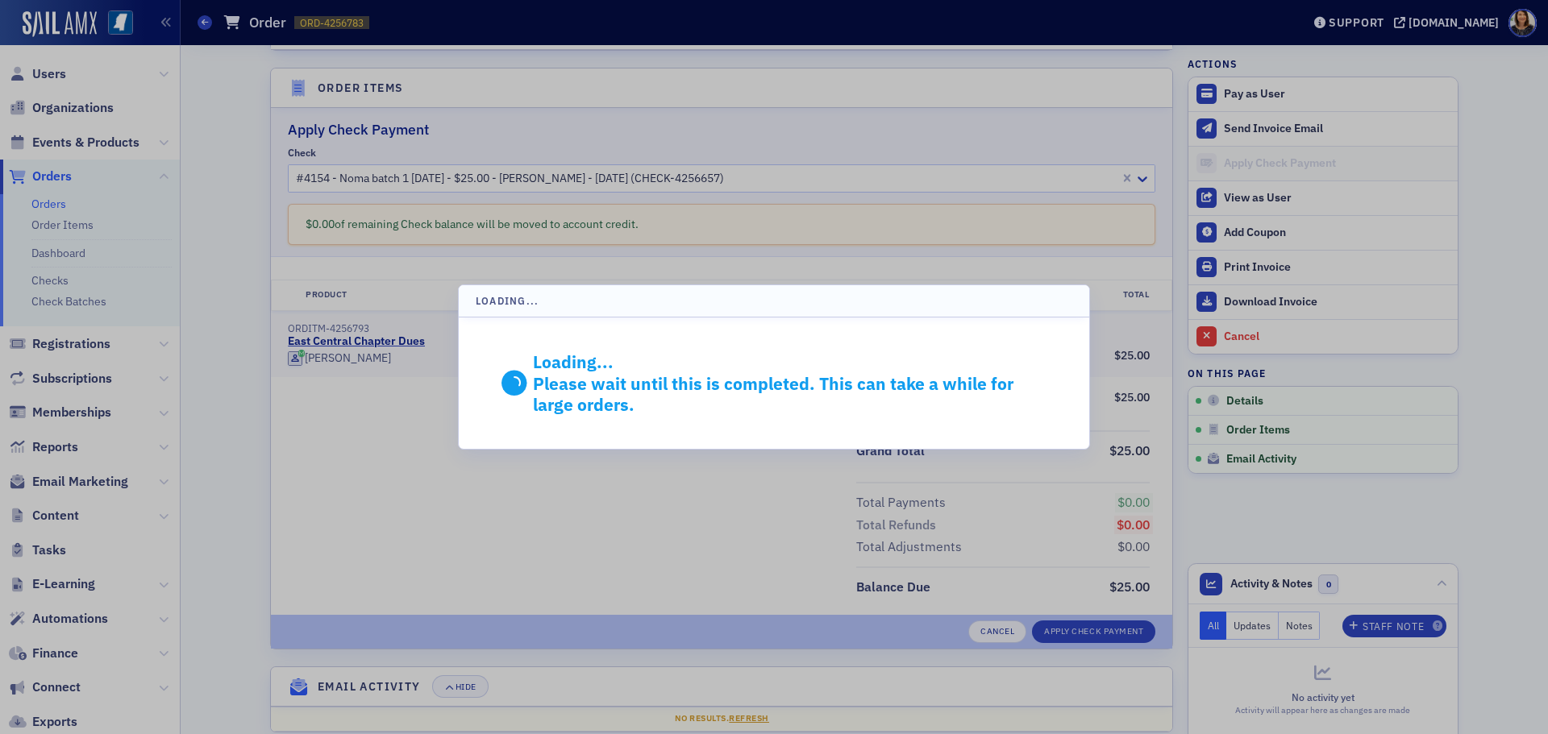
scroll to position [300, 0]
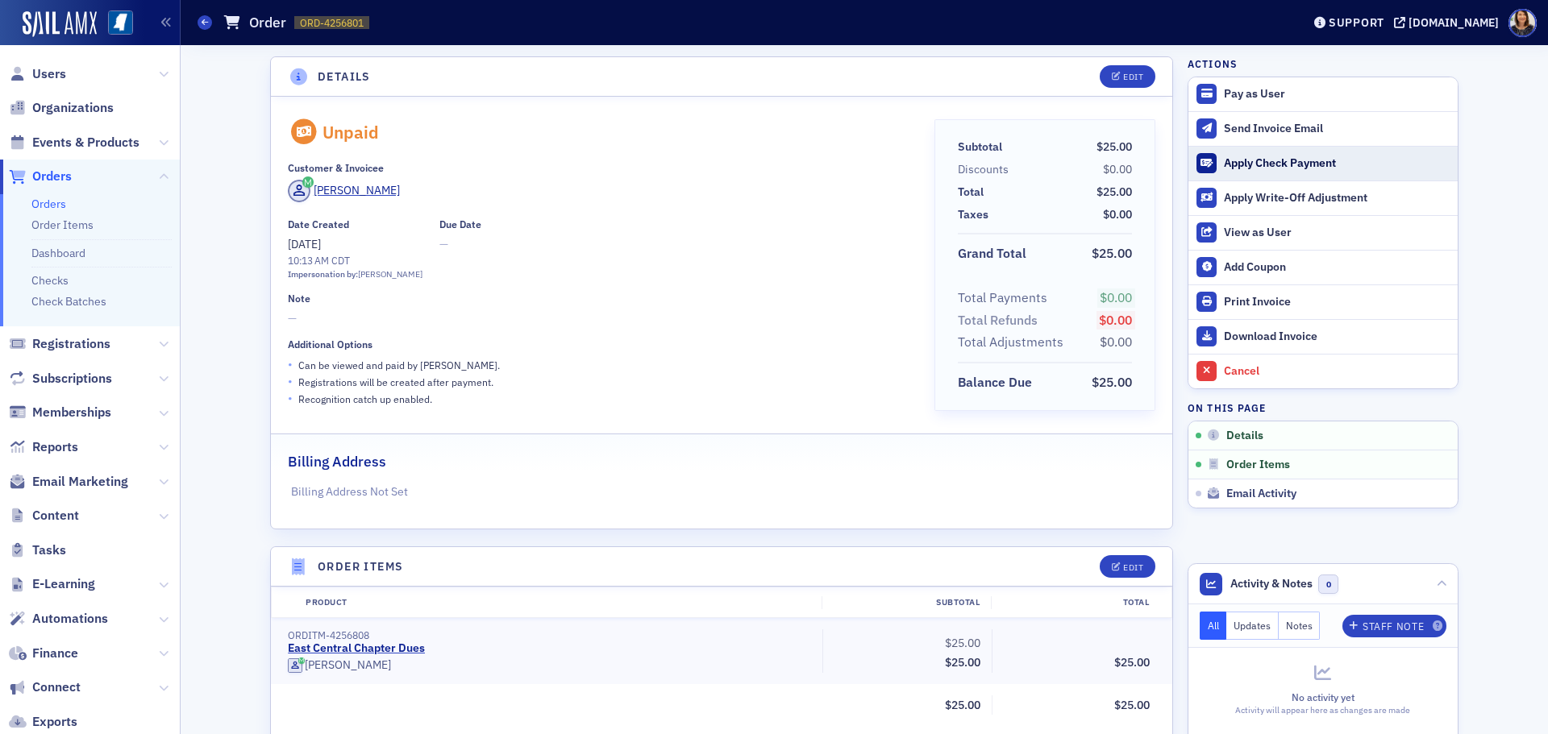
click at [1250, 161] on div "Apply Check Payment" at bounding box center [1337, 163] width 226 height 15
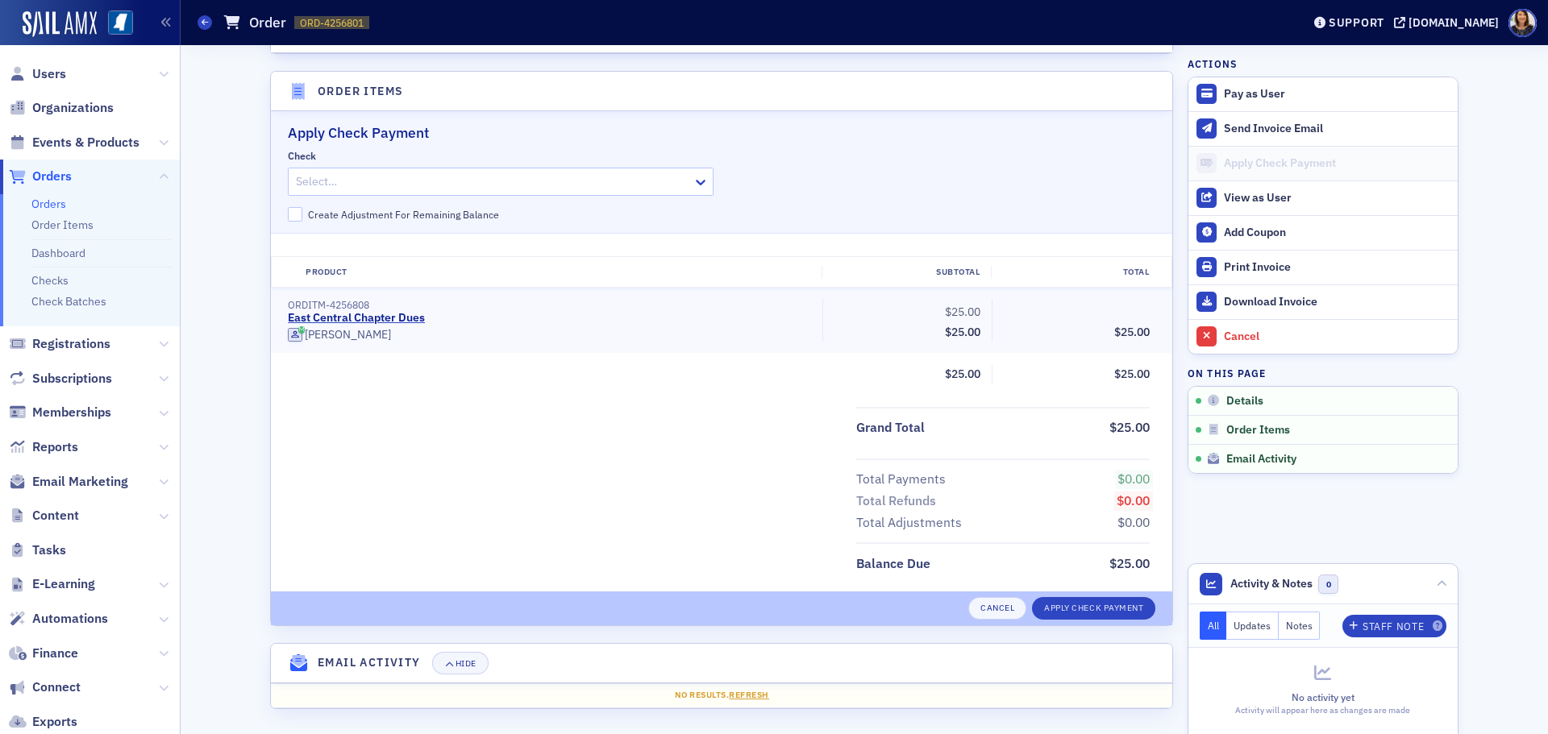
scroll to position [479, 0]
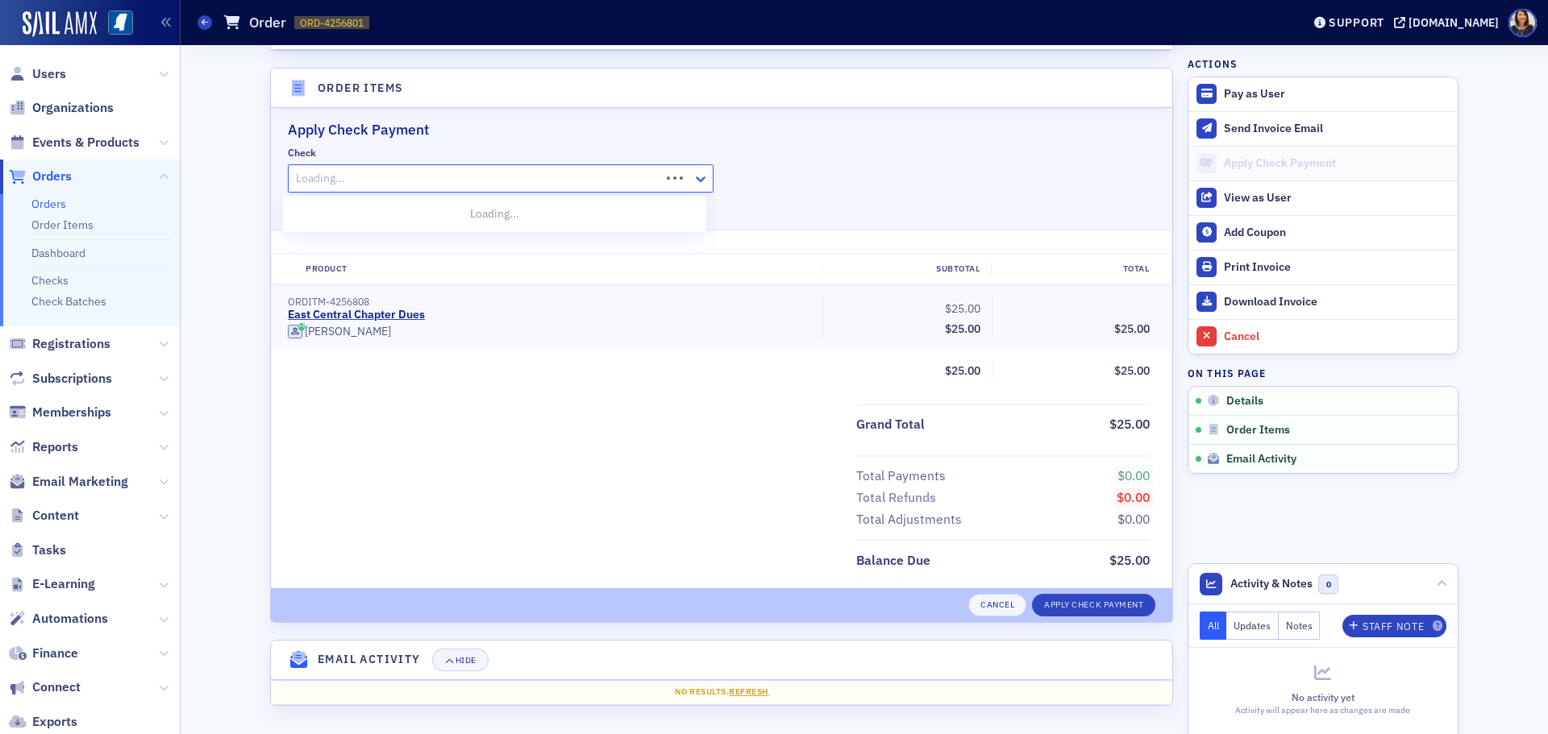
click at [702, 182] on icon at bounding box center [701, 179] width 16 height 16
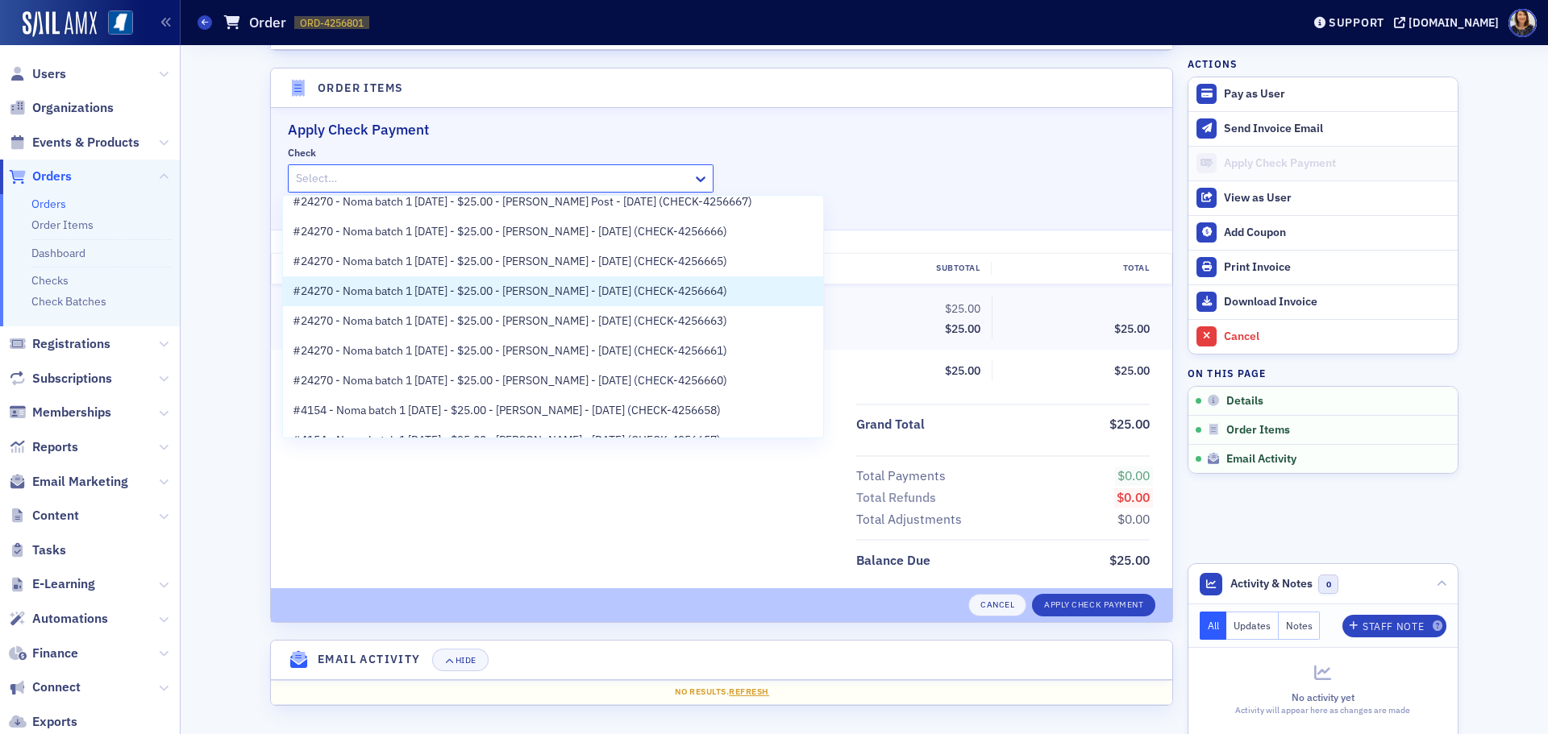
scroll to position [193, 0]
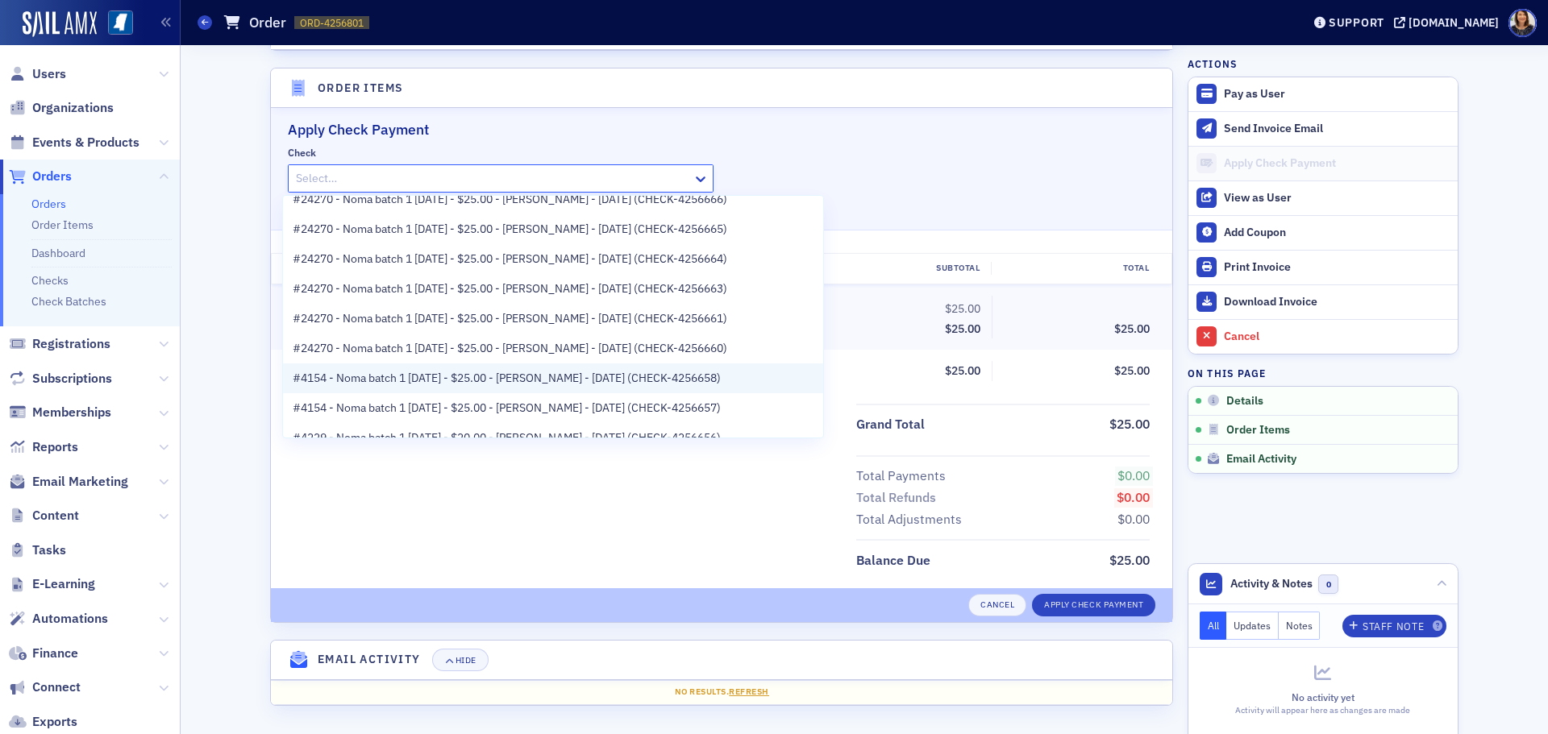
click at [619, 370] on span "#4154 - Noma batch 1 [DATE] - $25.00 - [PERSON_NAME] - [DATE] (CHECK-4256658)" at bounding box center [507, 378] width 428 height 17
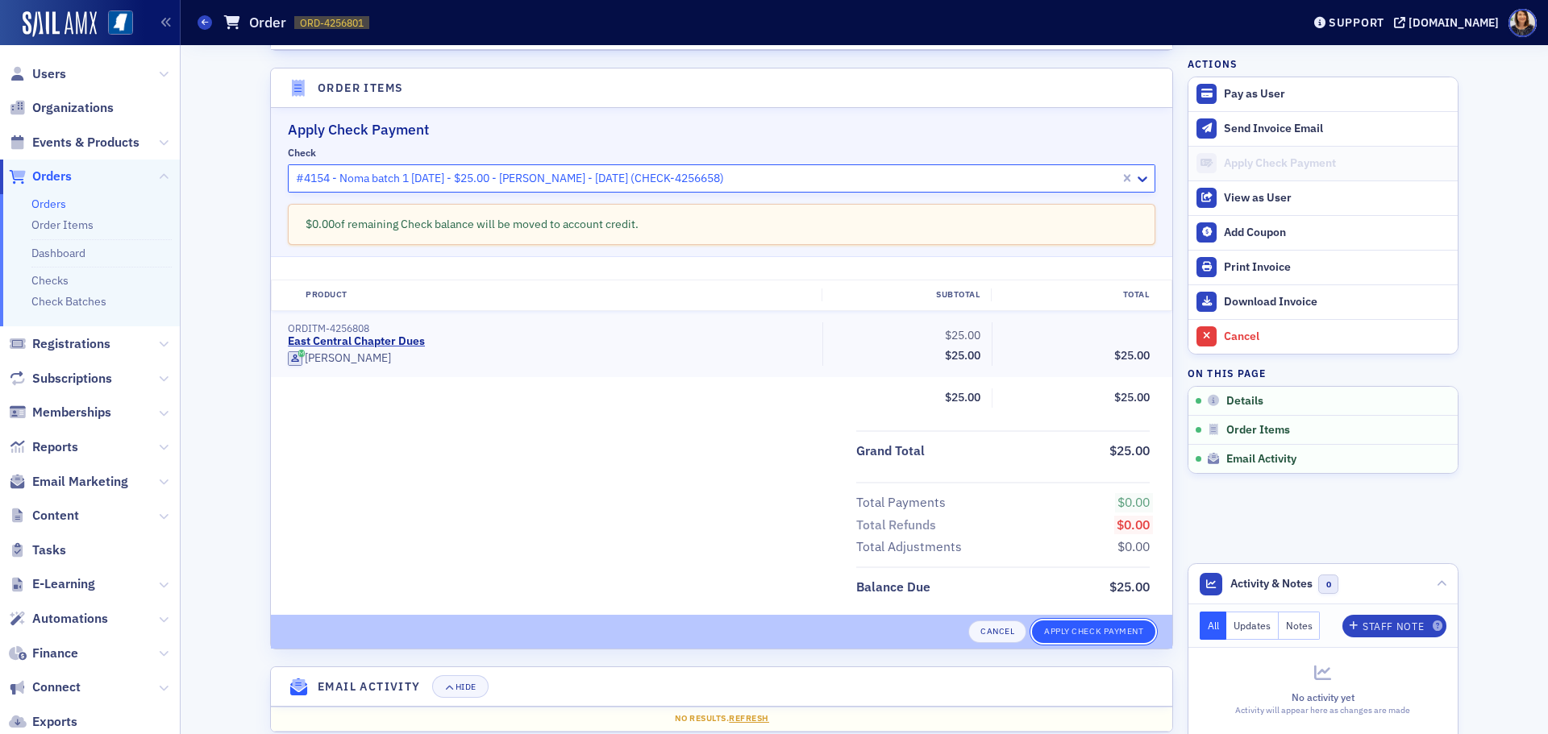
click at [1082, 634] on button "Apply Check Payment" at bounding box center [1093, 632] width 123 height 23
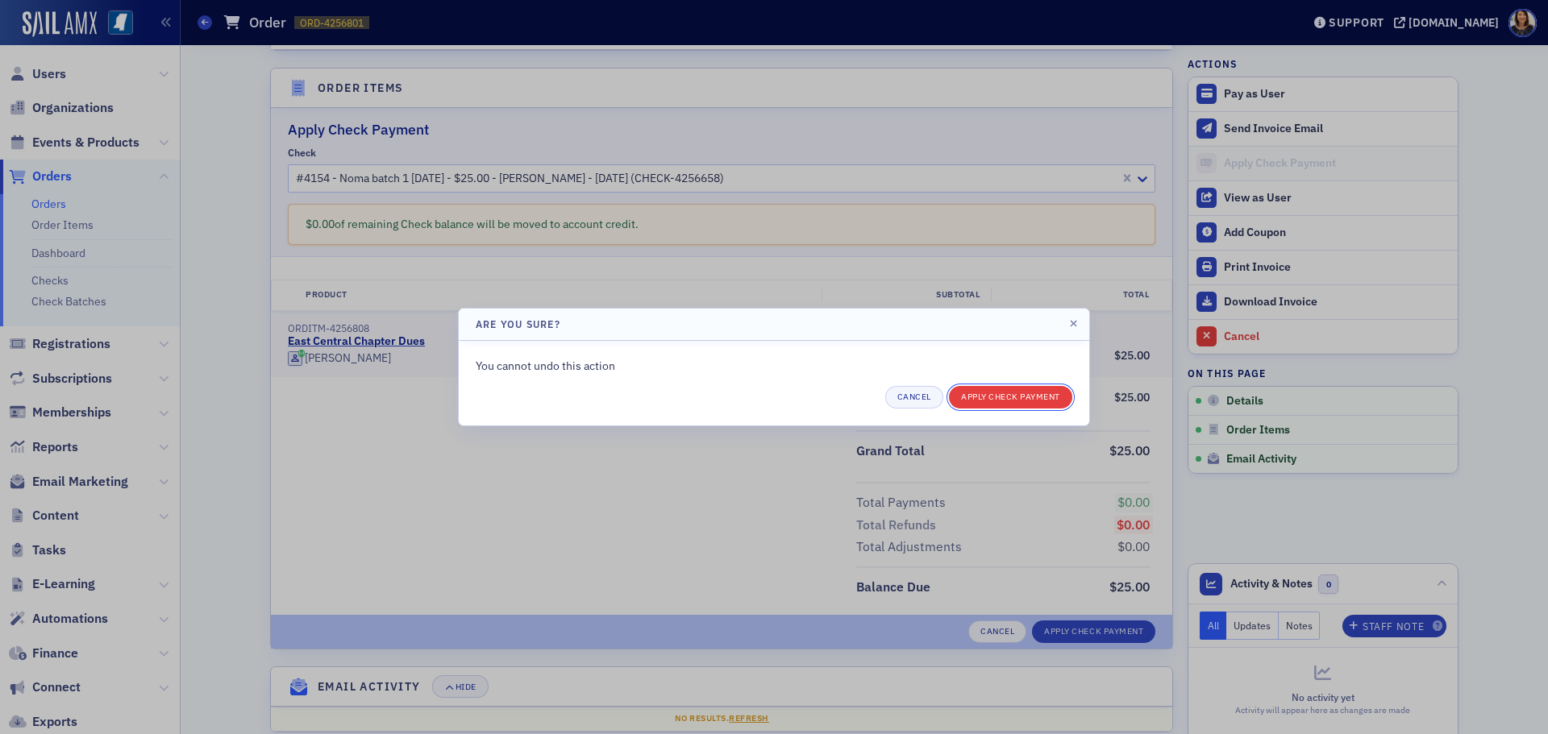
click at [1003, 399] on button "Apply Check Payment" at bounding box center [1010, 397] width 123 height 23
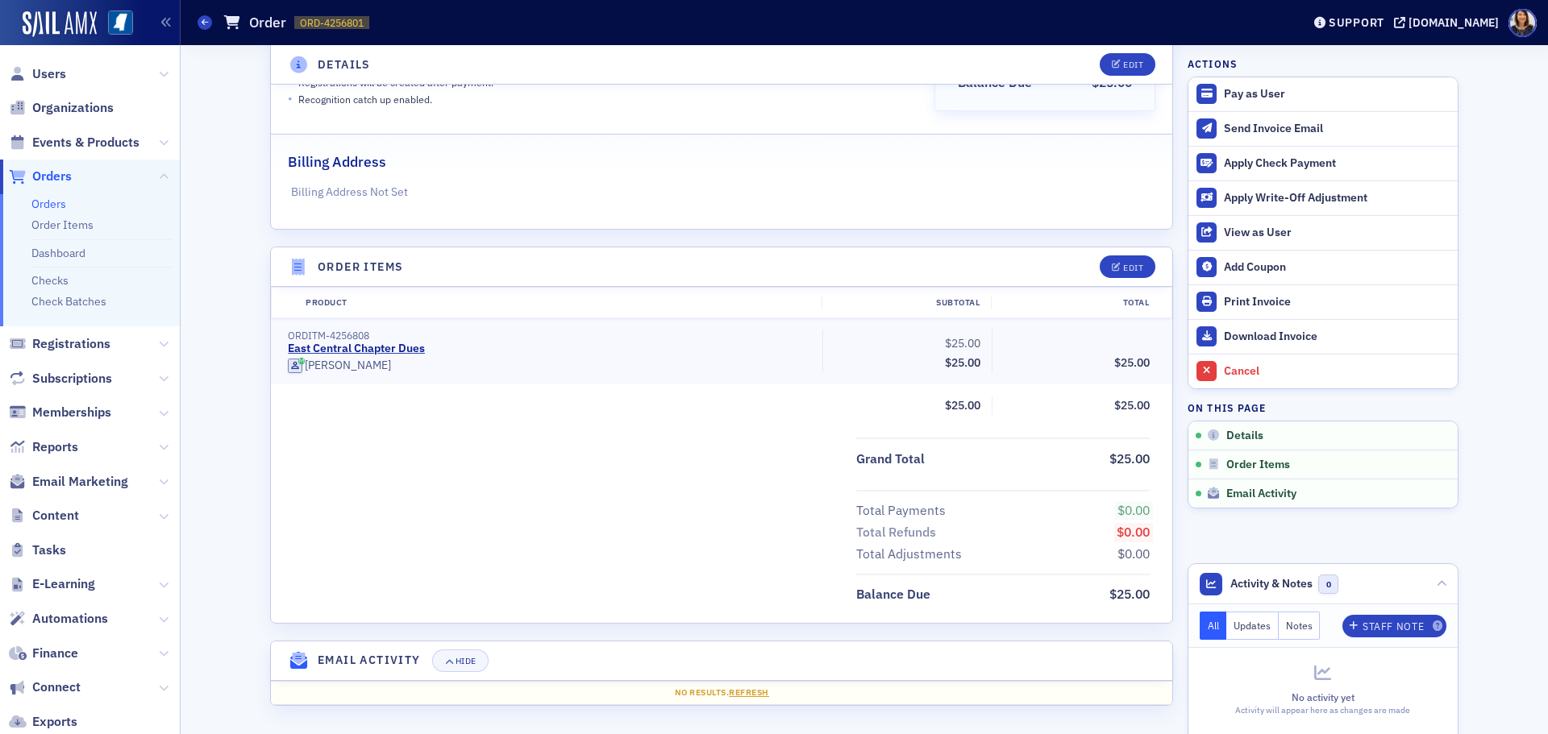
scroll to position [300, 0]
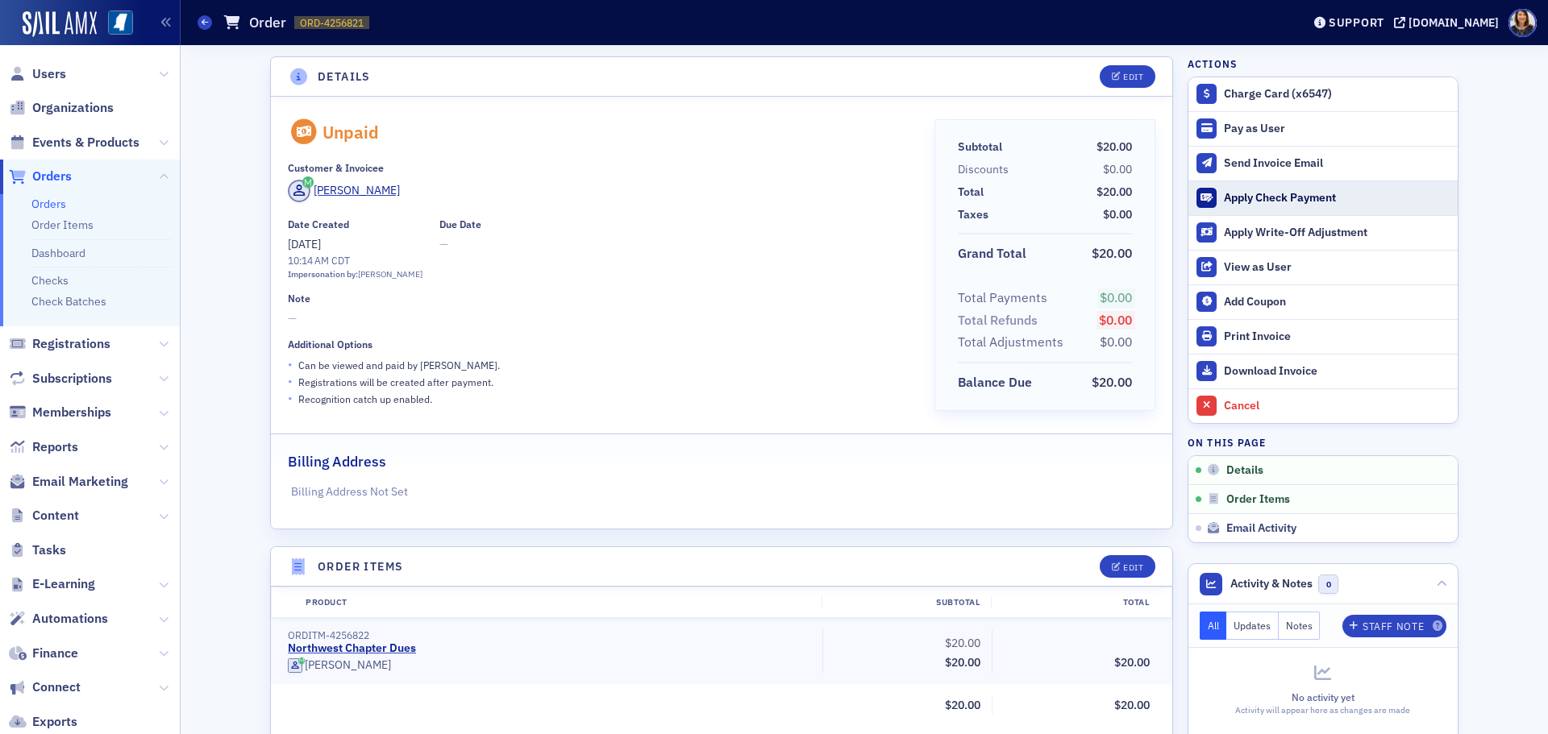
click at [1271, 196] on div "Apply Check Payment" at bounding box center [1337, 198] width 226 height 15
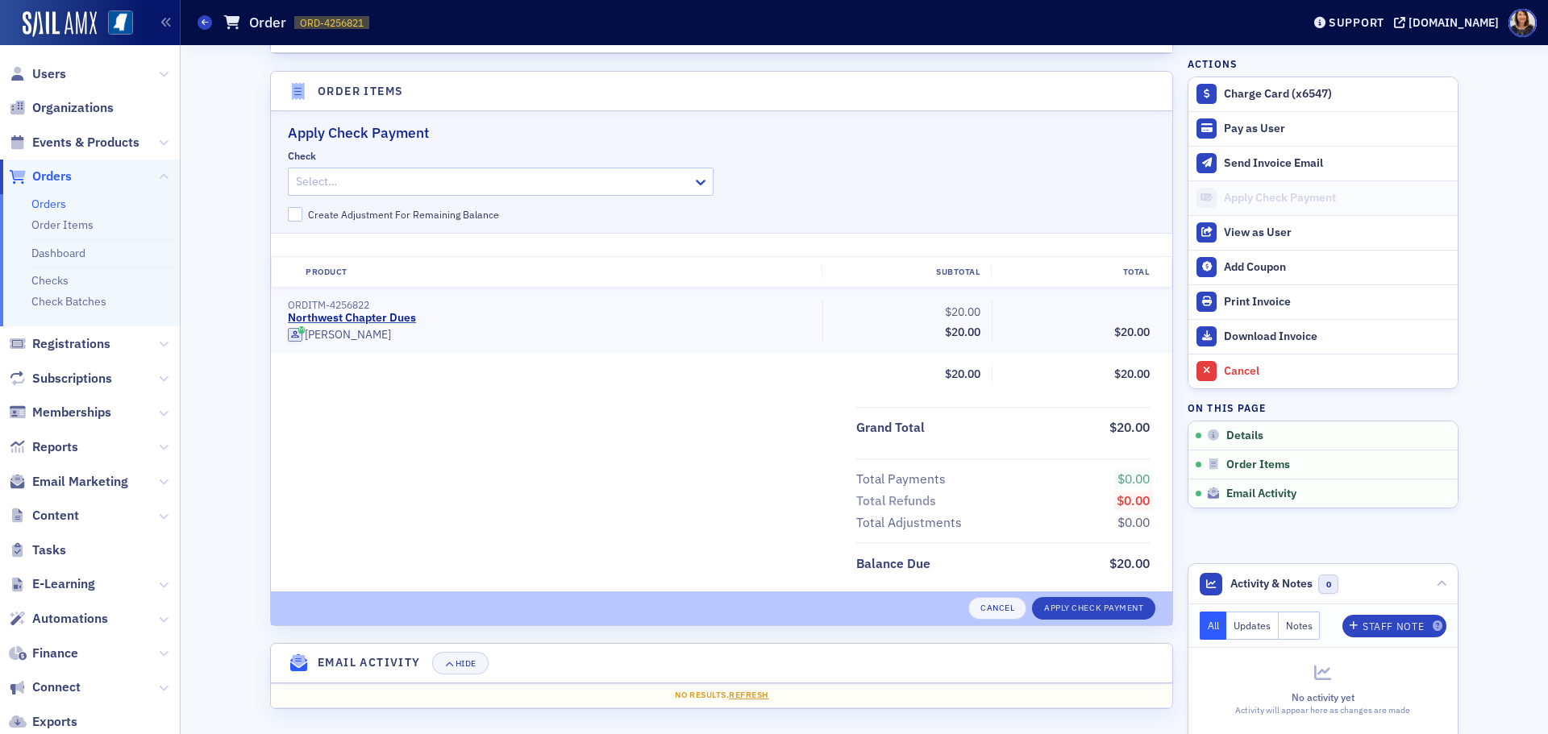
scroll to position [479, 0]
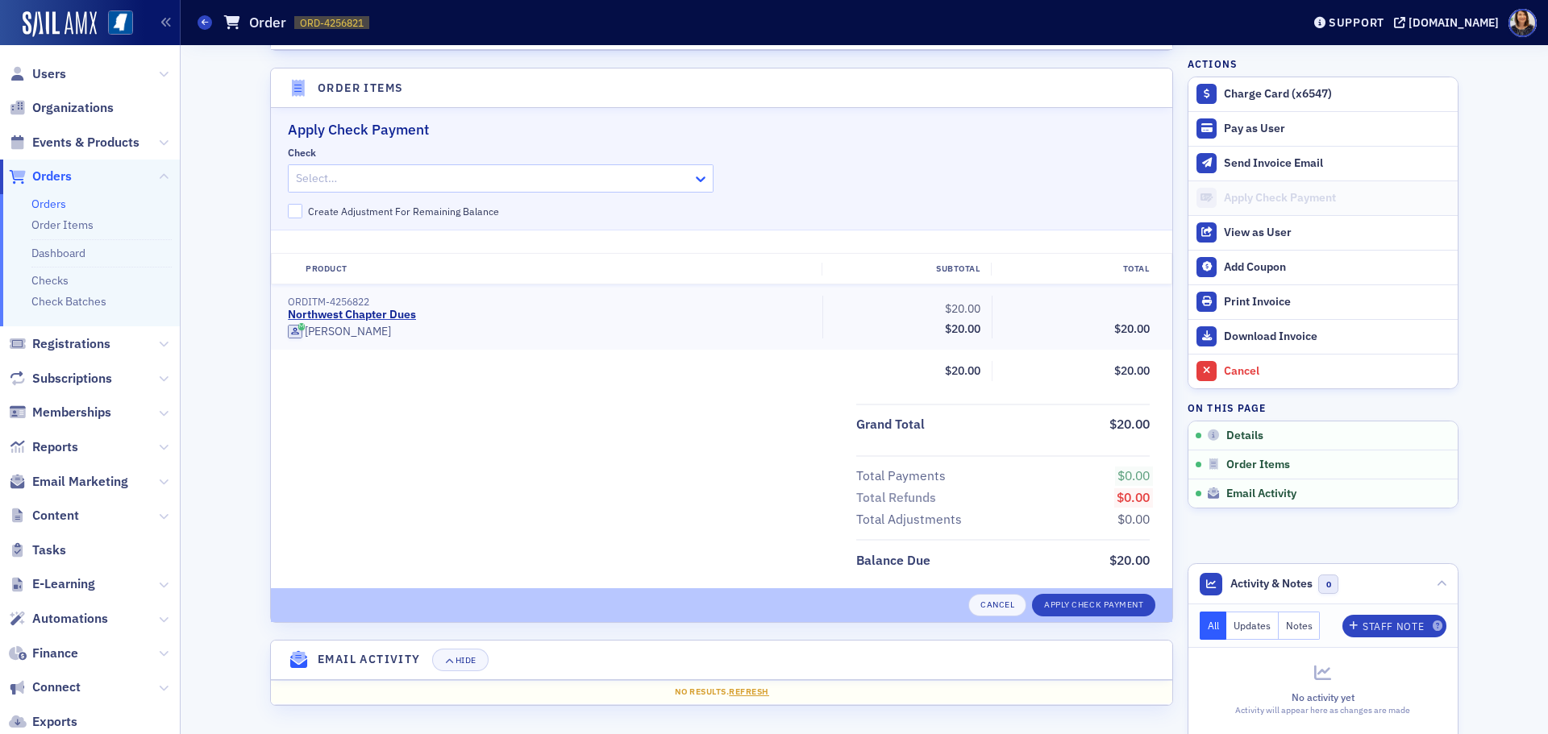
click at [697, 176] on icon at bounding box center [701, 179] width 16 height 16
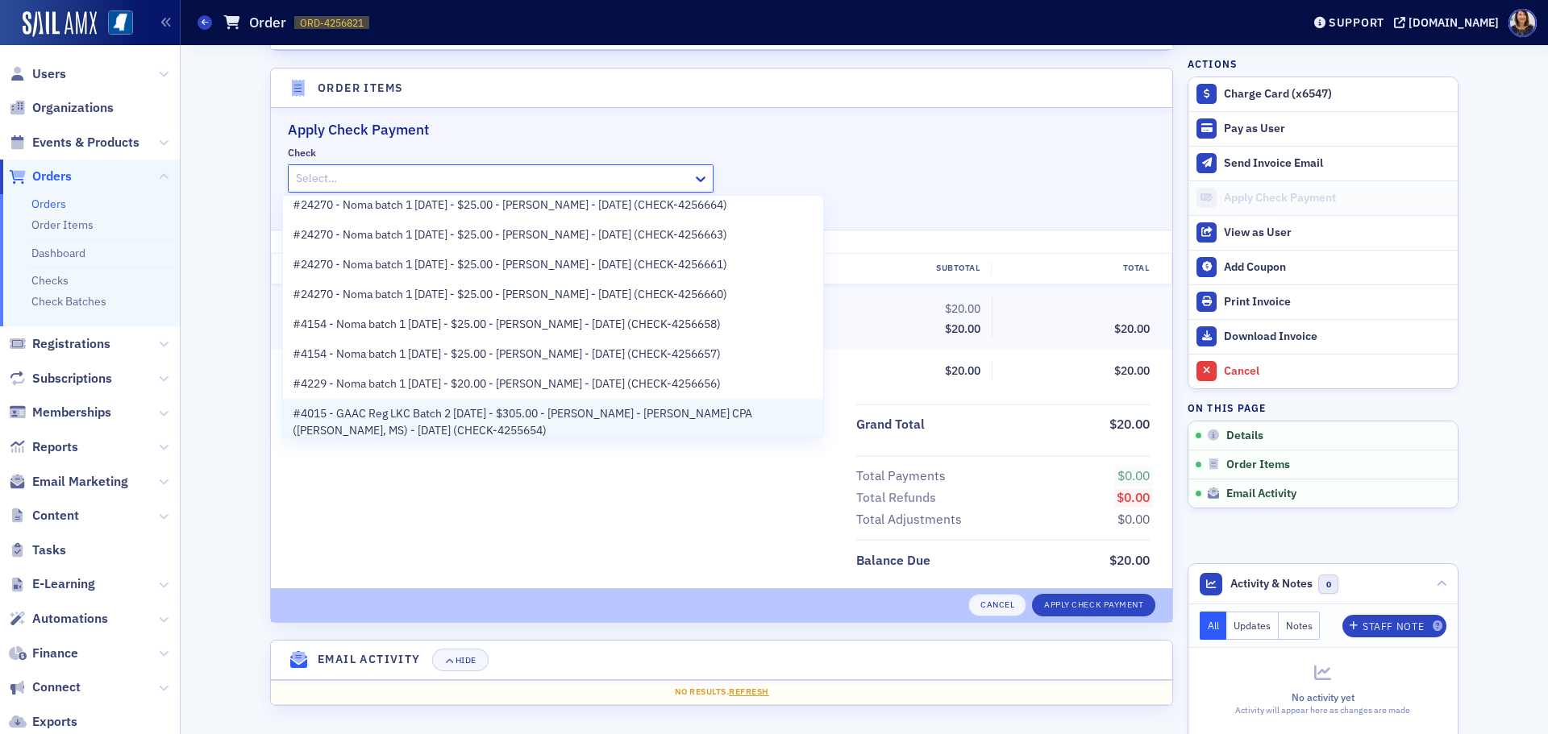
scroll to position [258, 0]
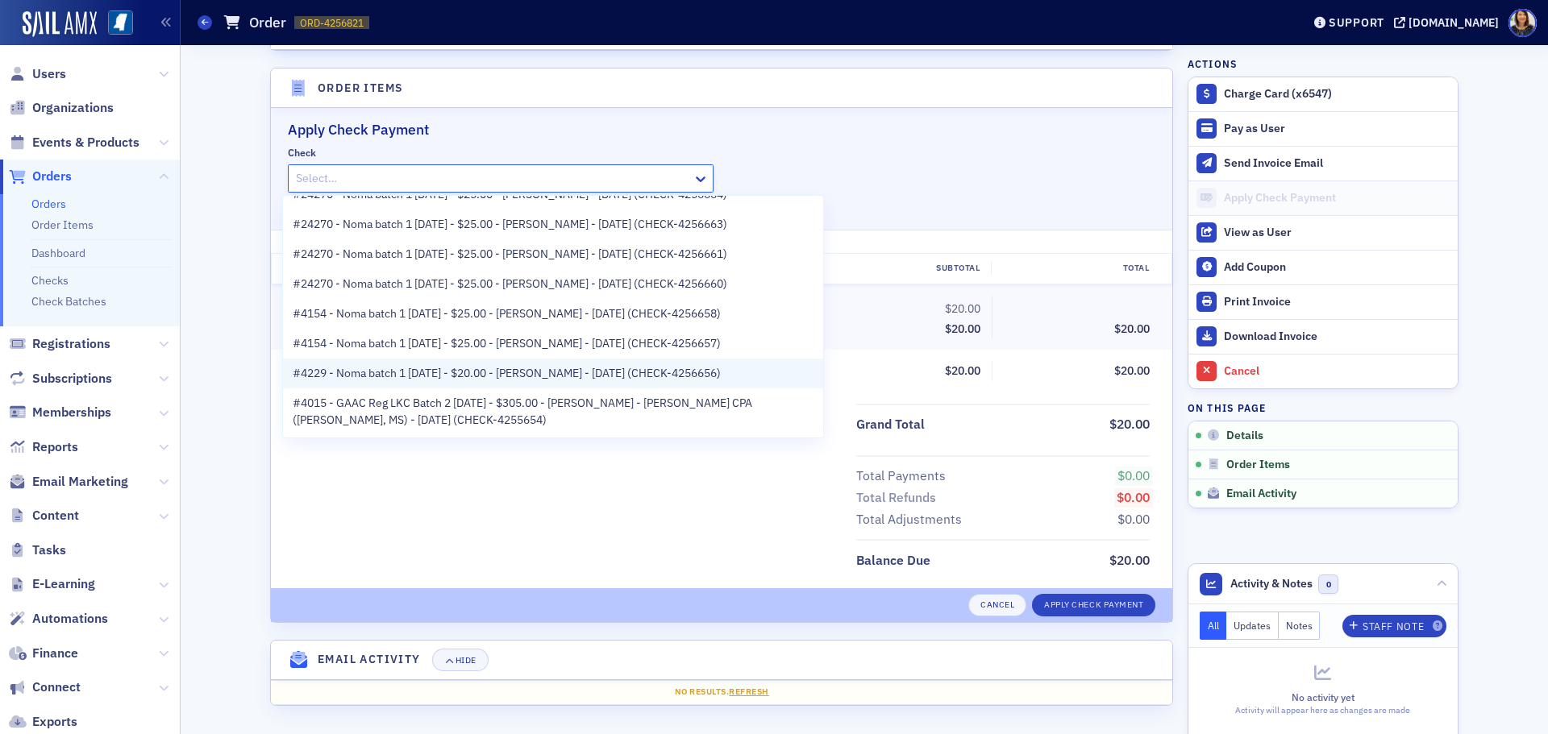
click at [632, 368] on span "#4229 - Noma batch 1 8.29.25 - $20.00 - Amye Kelly - 8/29/2025 (CHECK-4256656)" at bounding box center [507, 373] width 428 height 17
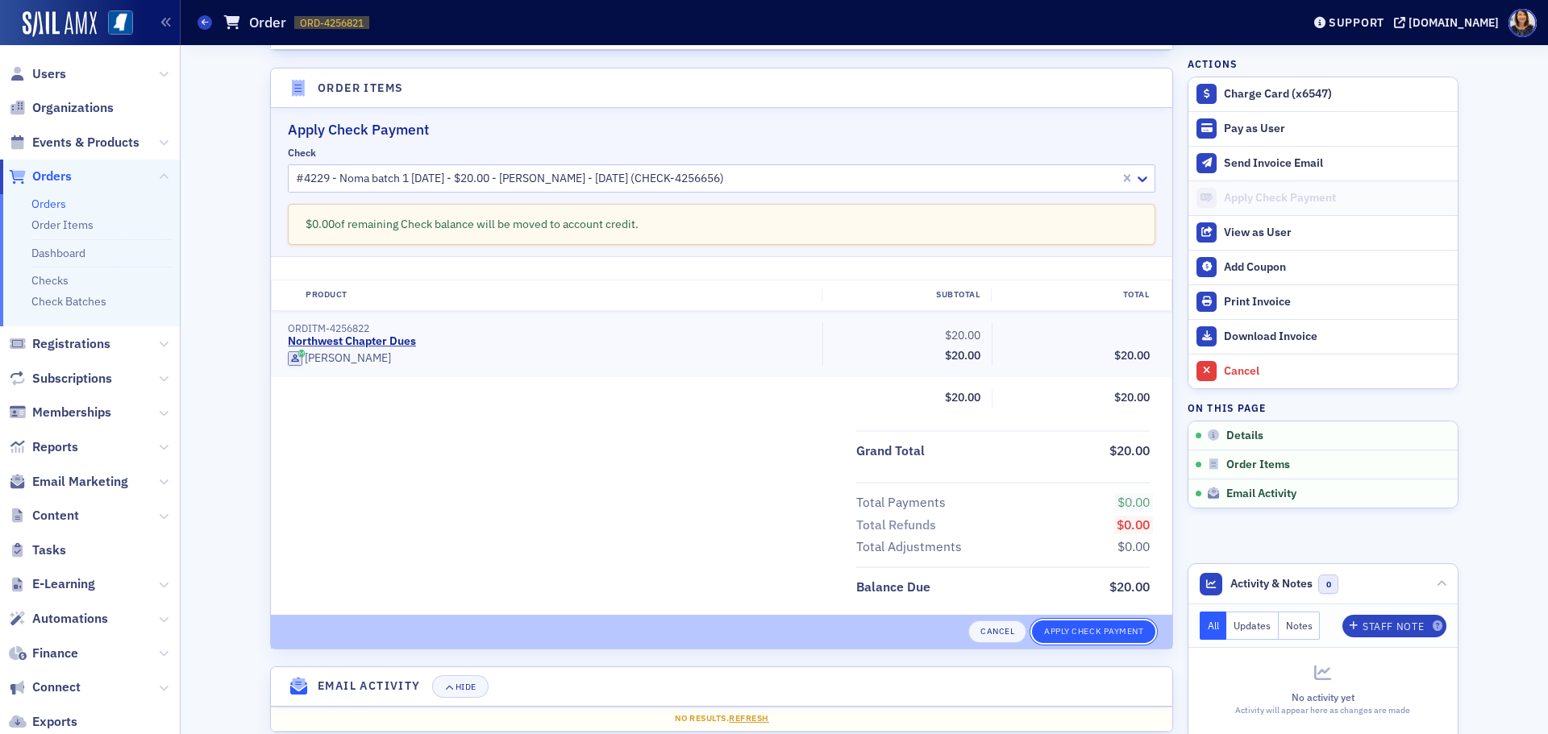
click at [1056, 634] on button "Apply Check Payment" at bounding box center [1093, 632] width 123 height 23
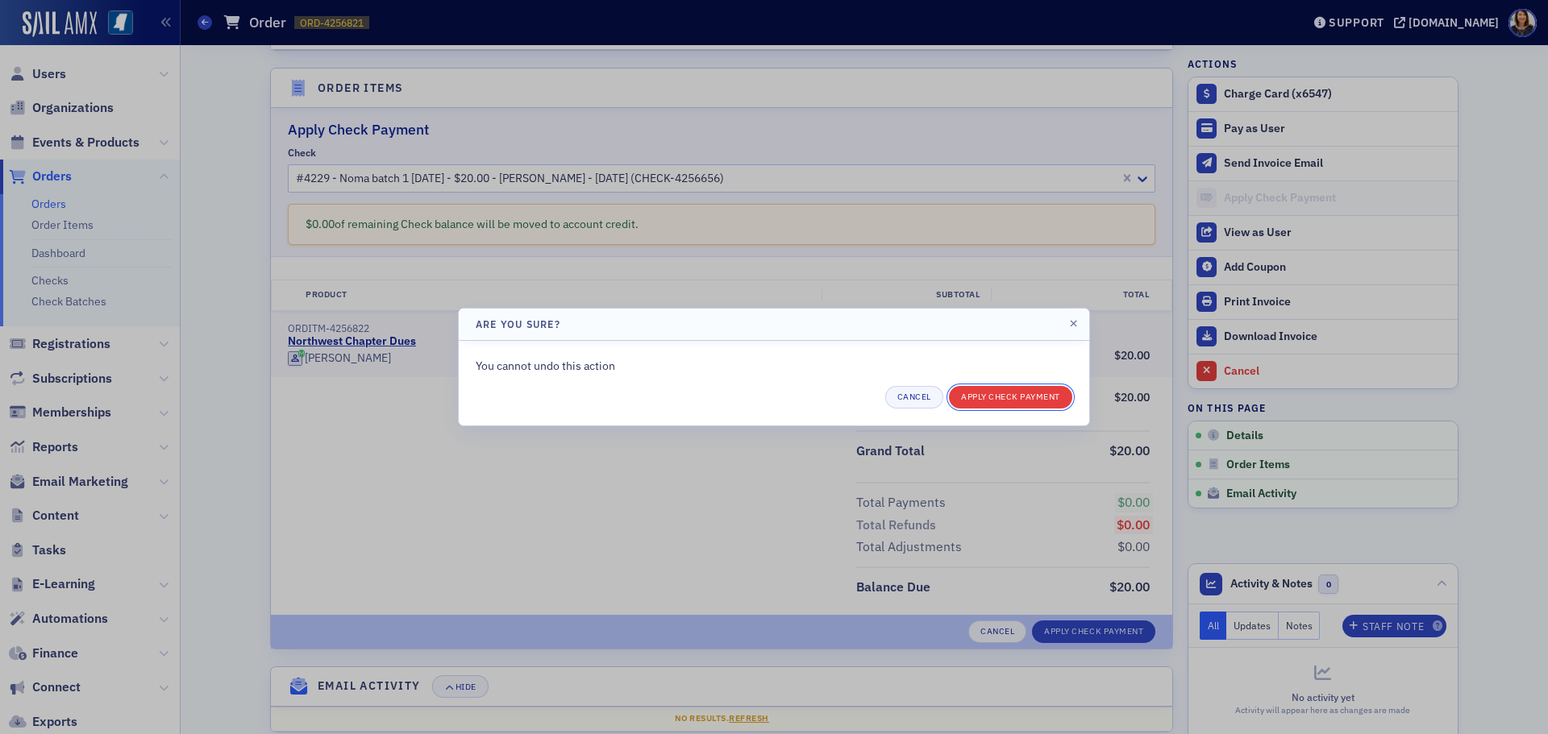
click at [1004, 404] on button "Apply Check Payment" at bounding box center [1010, 397] width 123 height 23
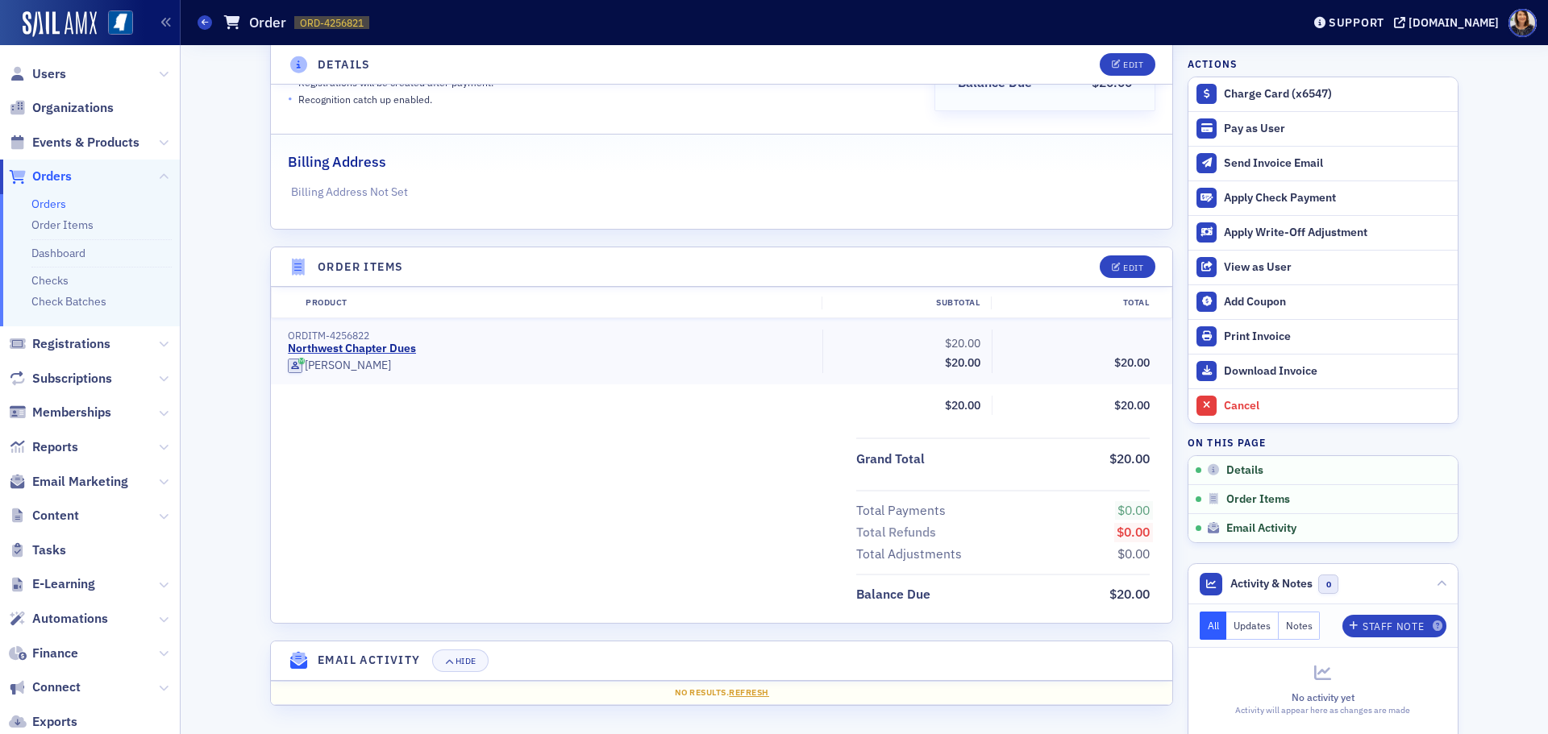
scroll to position [300, 0]
